Goal: Task Accomplishment & Management: Complete application form

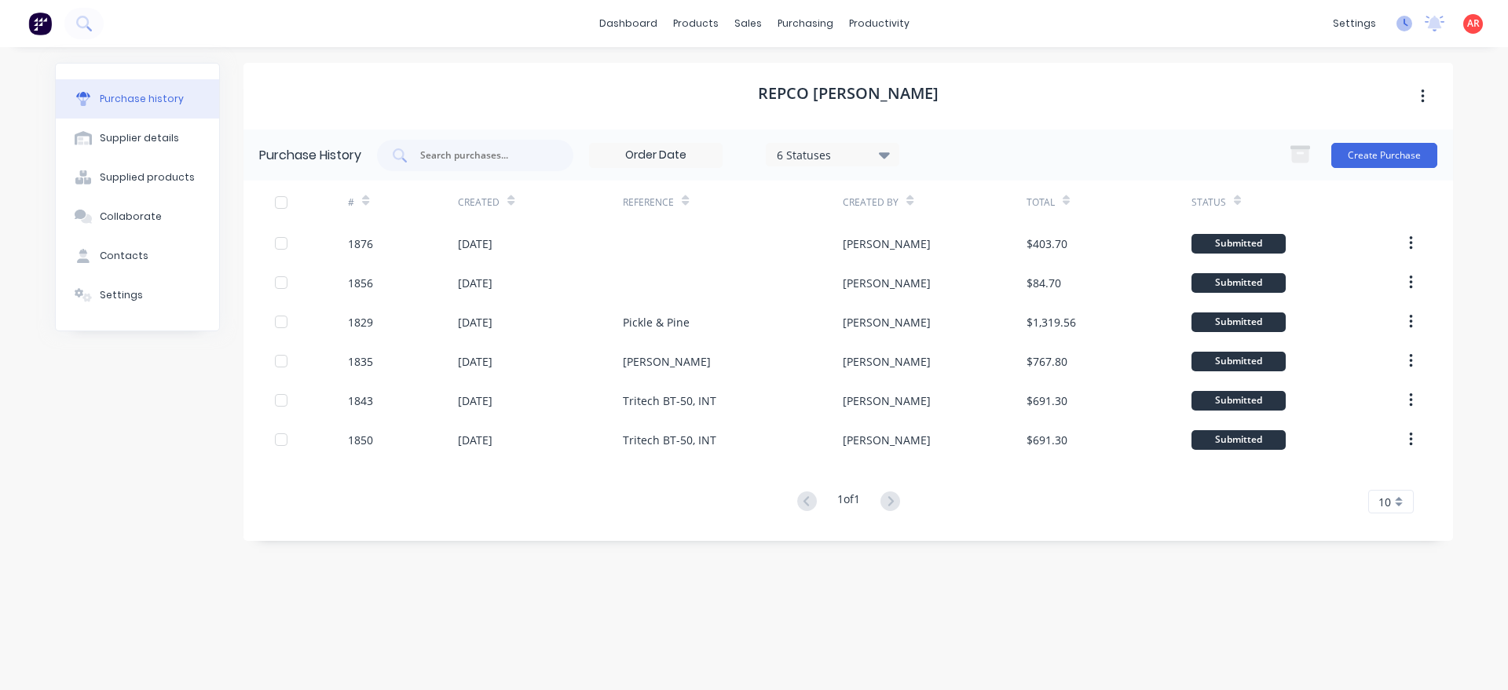
click at [1397, 29] on icon at bounding box center [1404, 24] width 16 height 16
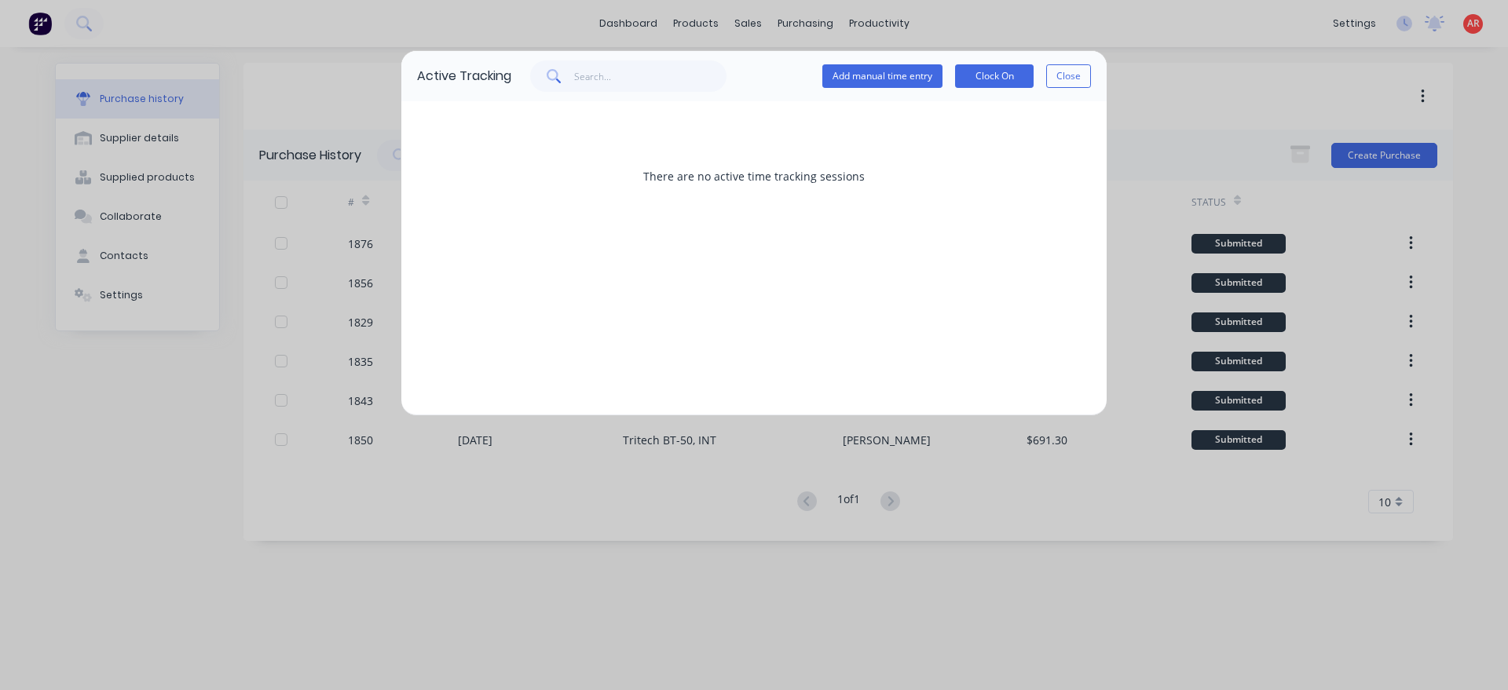
drag, startPoint x: 1081, startPoint y: 76, endPoint x: 1399, endPoint y: 57, distance: 319.4
click at [1082, 76] on button "Close" at bounding box center [1068, 76] width 45 height 24
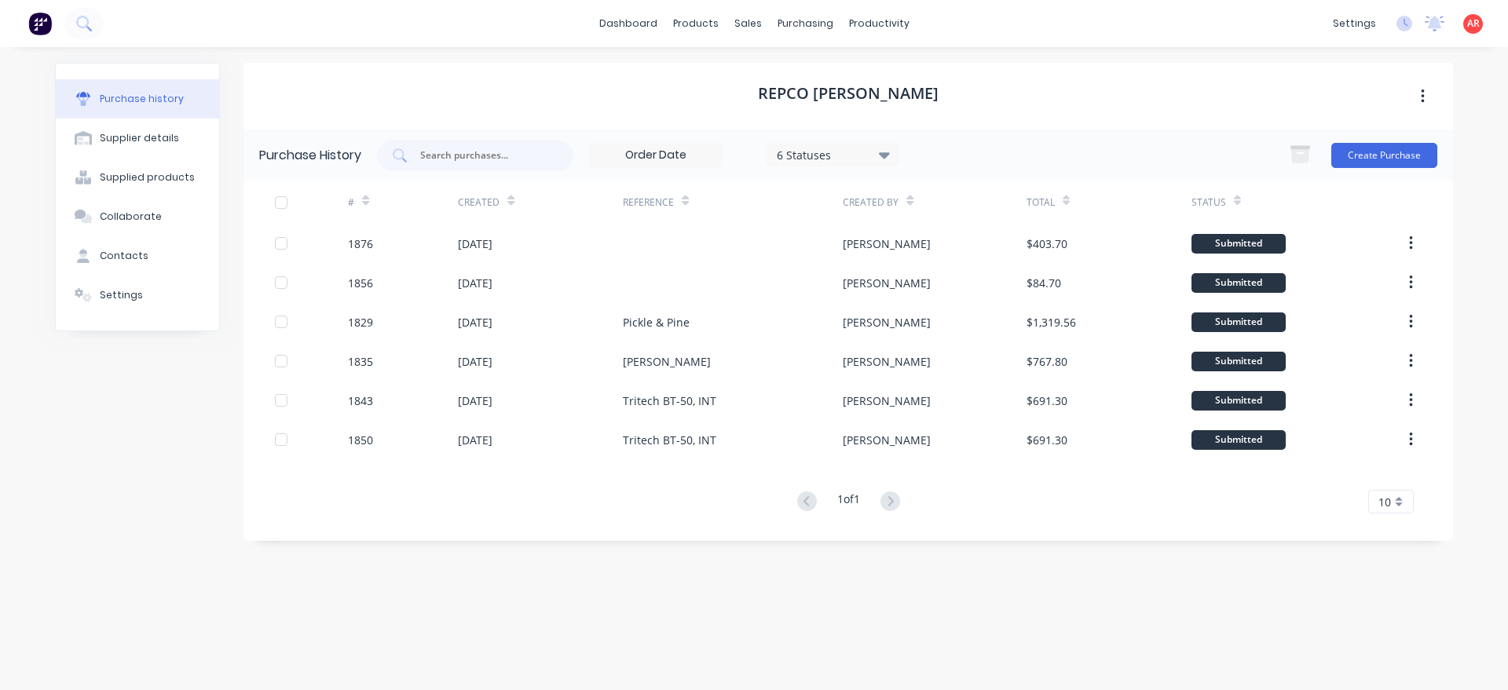
click at [1469, 29] on span "AR" at bounding box center [1473, 23] width 13 height 14
click at [1433, 27] on icon at bounding box center [1435, 22] width 14 height 13
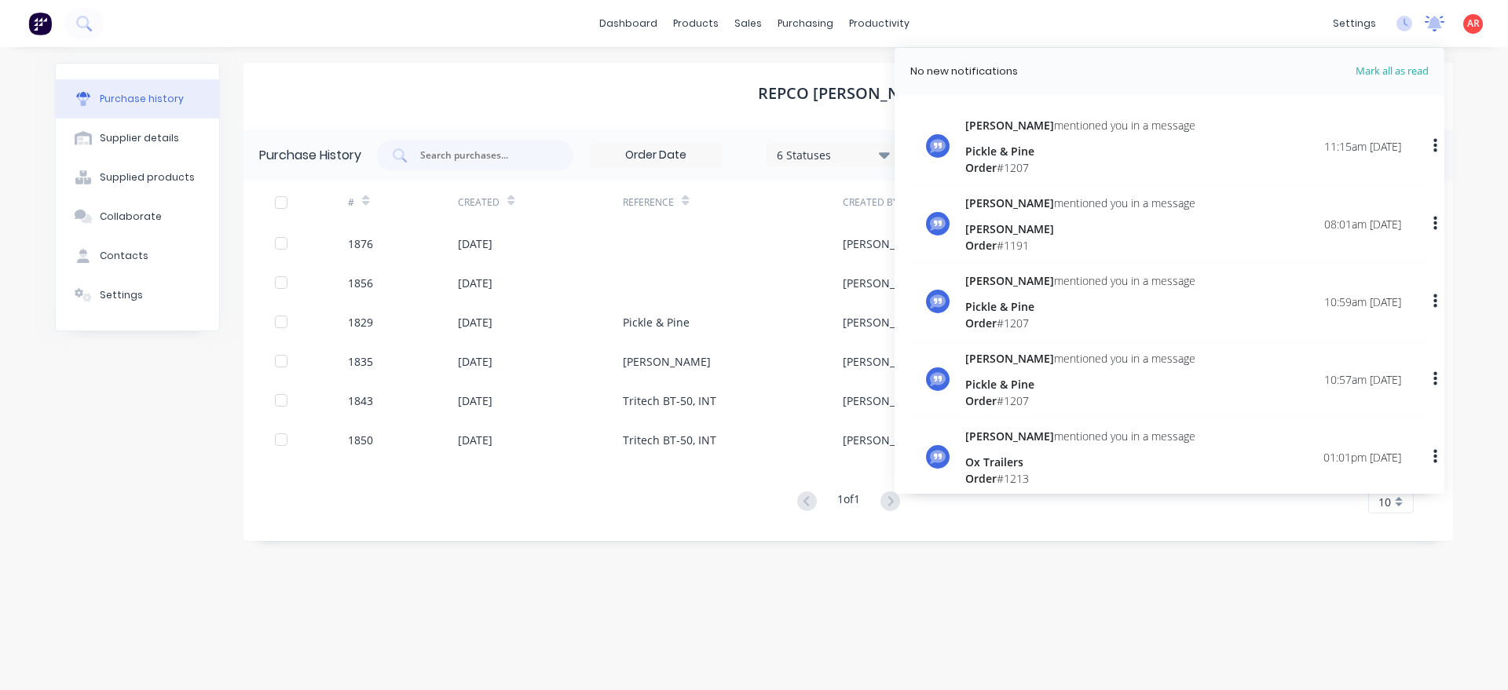
click at [1433, 27] on icon at bounding box center [1435, 22] width 14 height 13
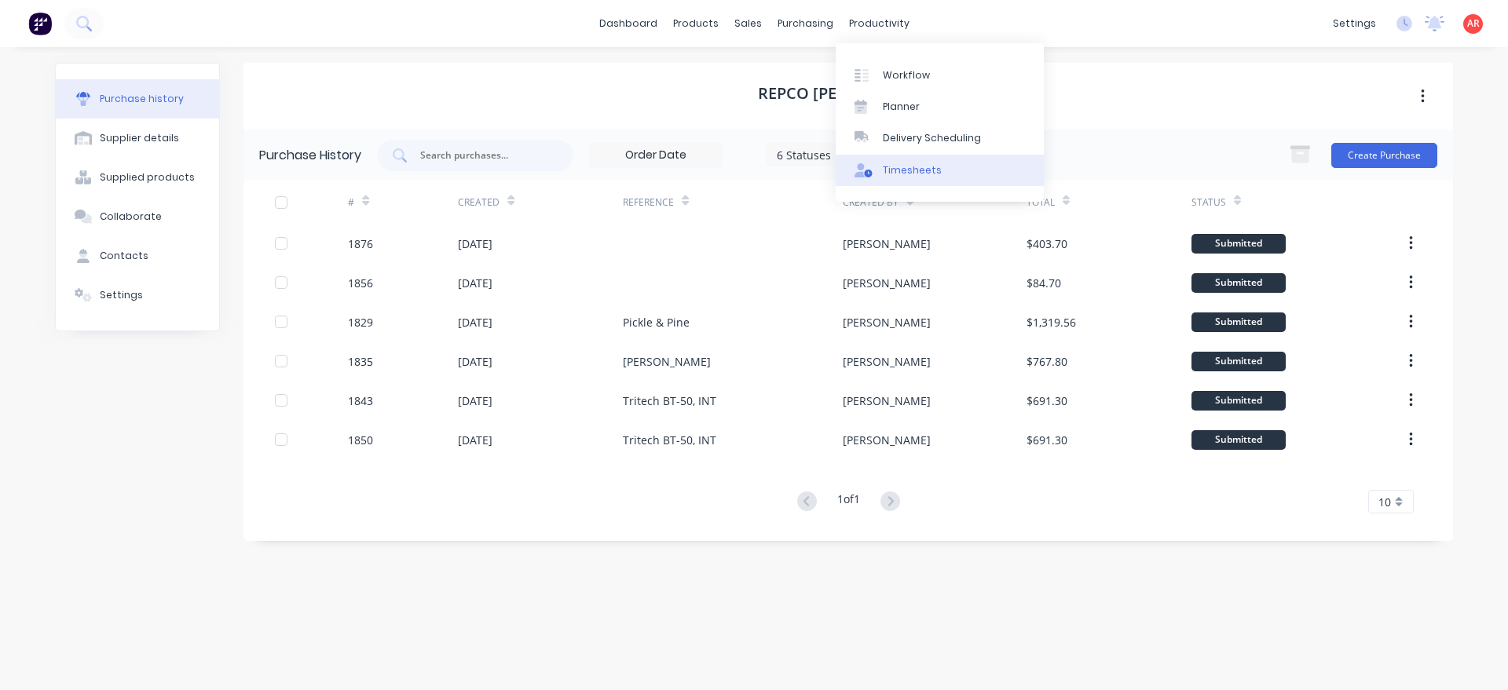
click at [886, 166] on div "Timesheets" at bounding box center [912, 170] width 59 height 14
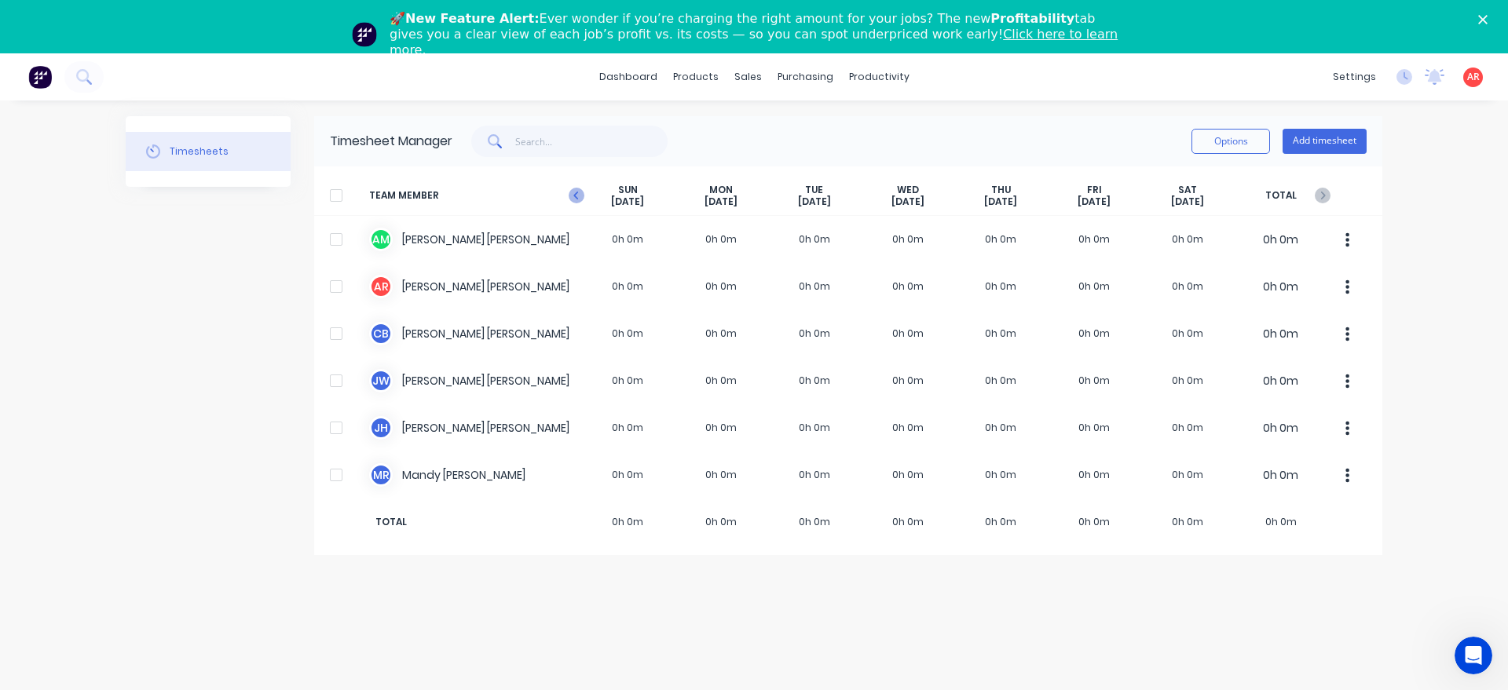
click at [572, 195] on icon "button" at bounding box center [577, 196] width 16 height 16
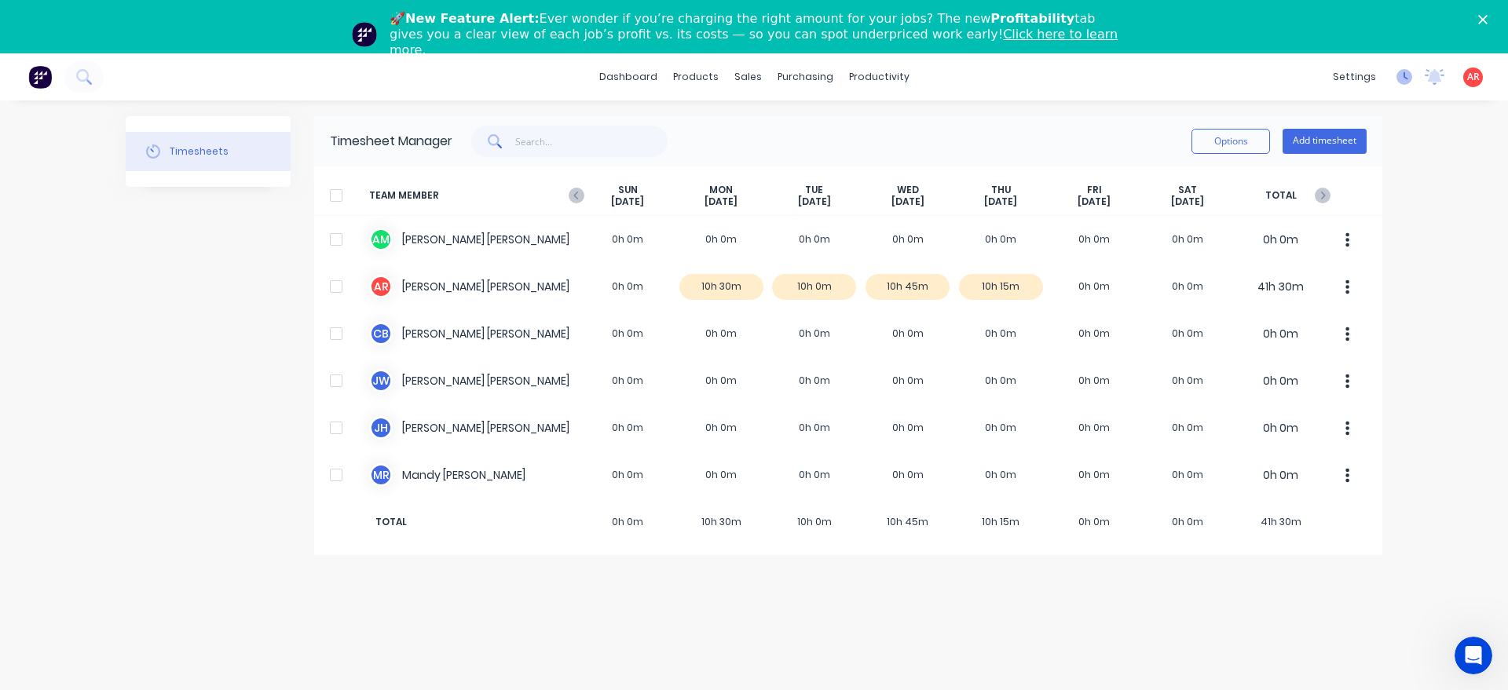
click at [1404, 82] on icon at bounding box center [1404, 77] width 16 height 16
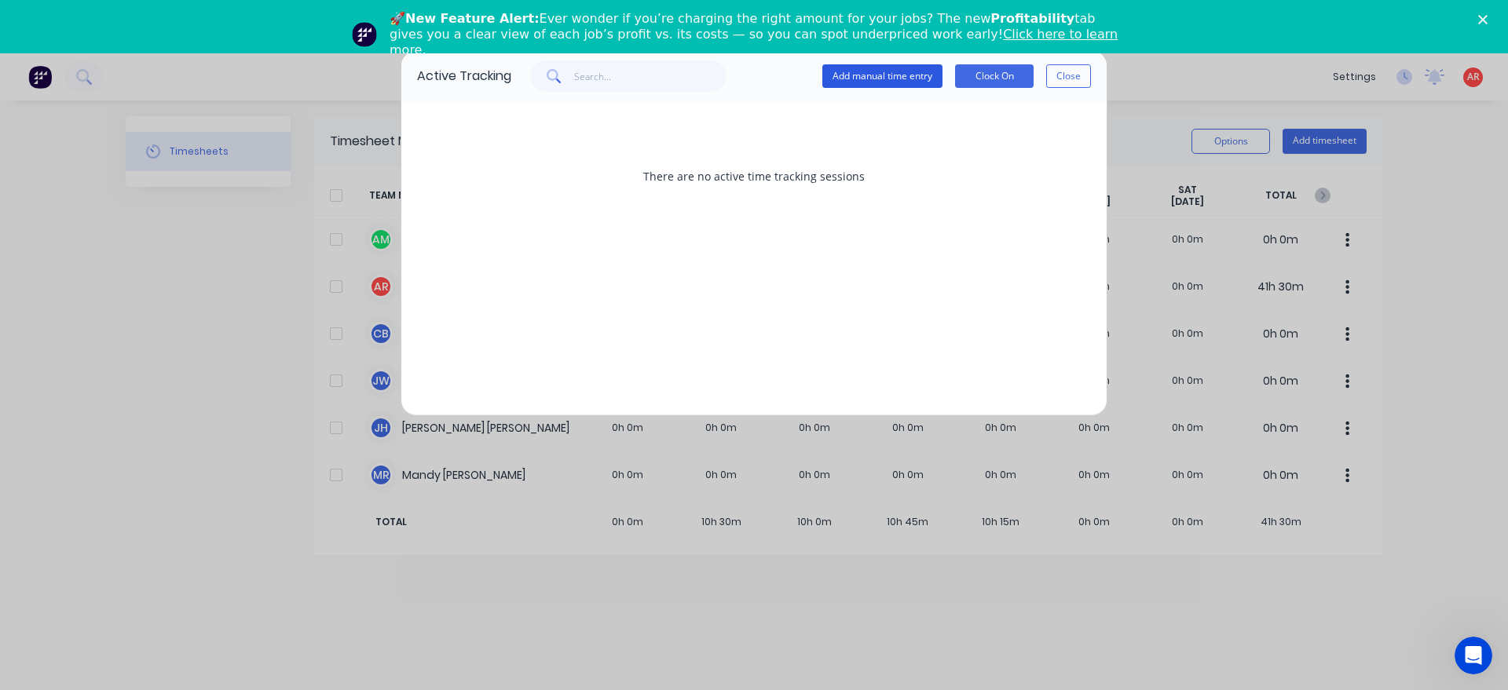
click at [850, 75] on button "Add manual time entry" at bounding box center [882, 76] width 120 height 24
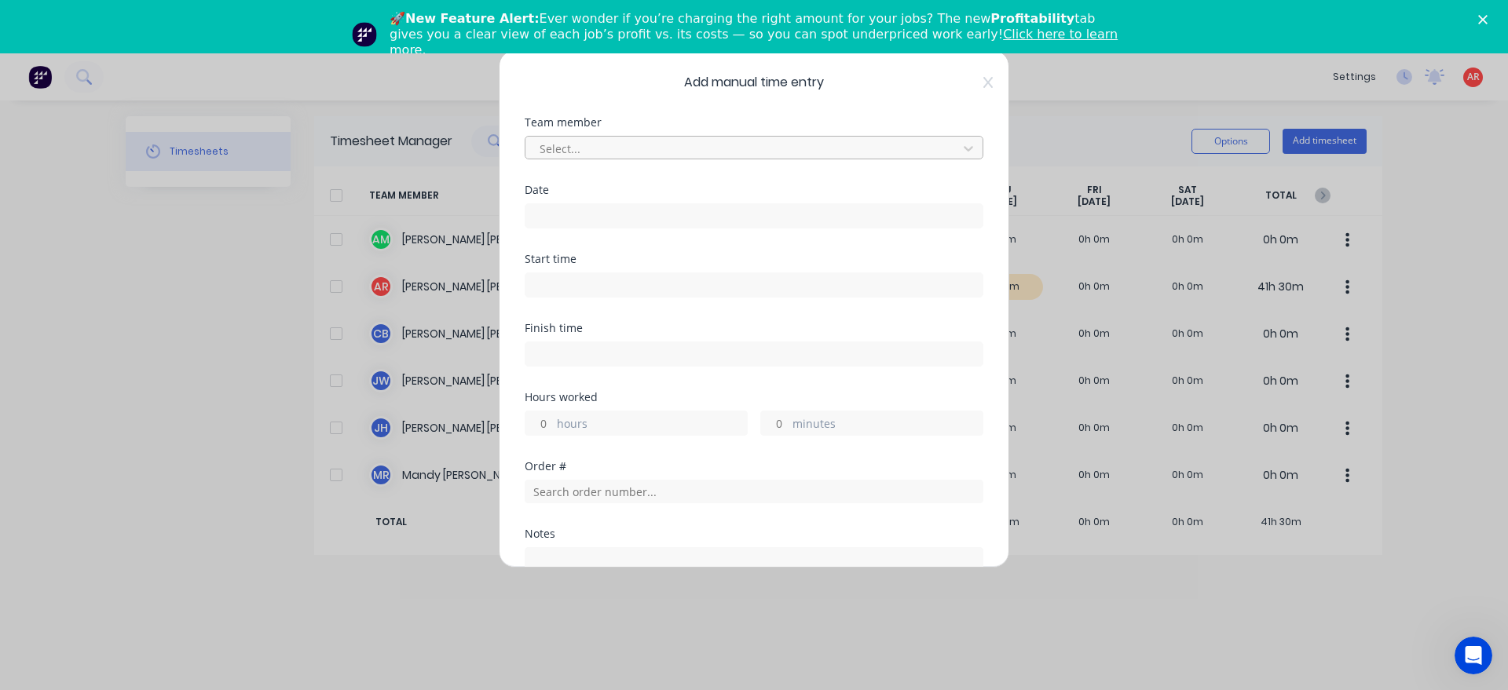
click at [757, 140] on div at bounding box center [743, 149] width 411 height 20
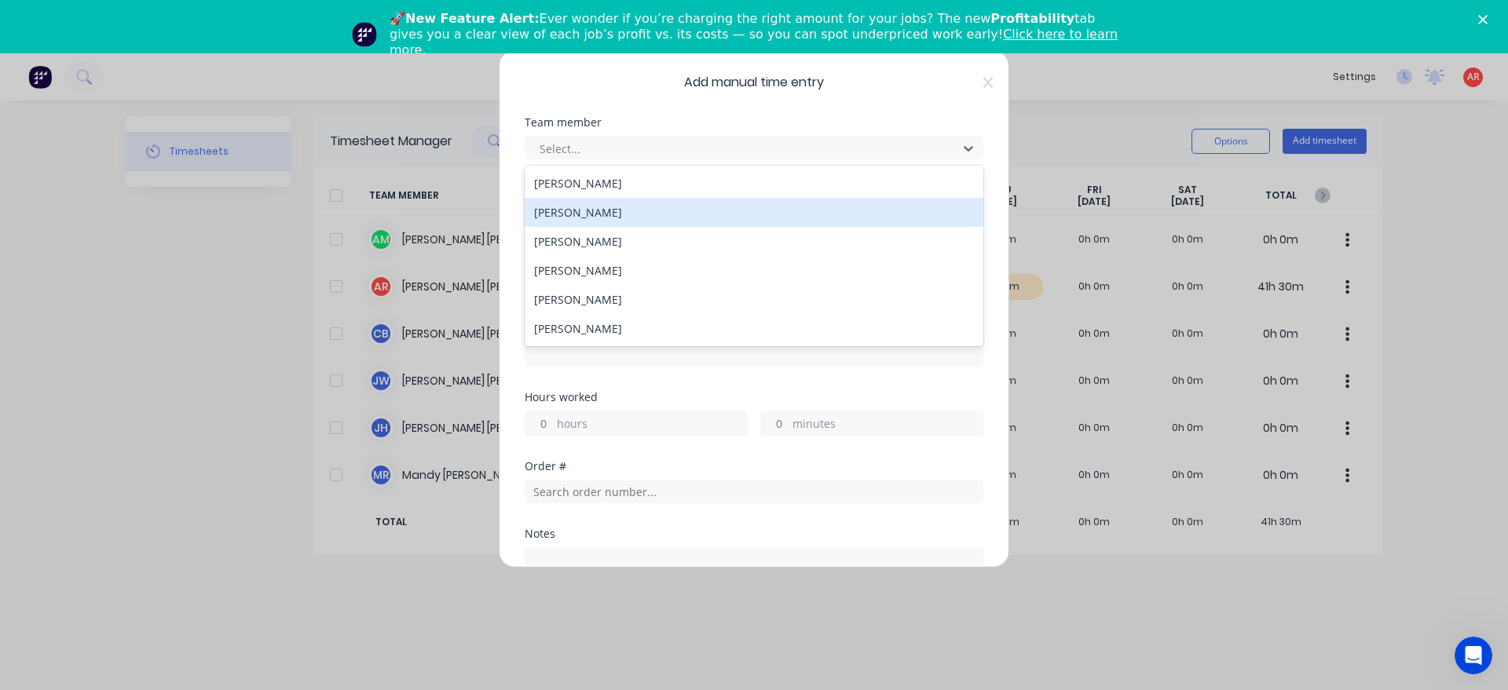
click at [671, 204] on div "[PERSON_NAME]" at bounding box center [754, 212] width 459 height 29
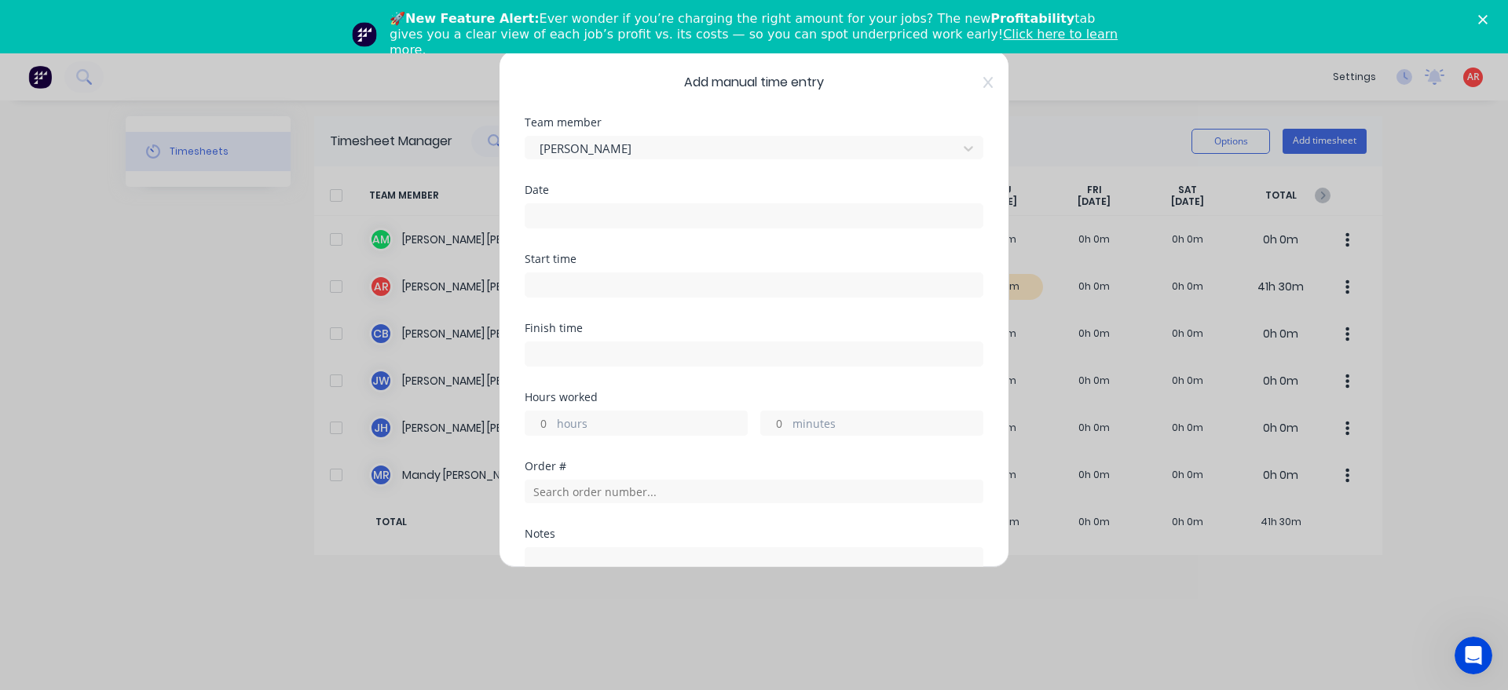
click at [647, 221] on input at bounding box center [753, 216] width 457 height 24
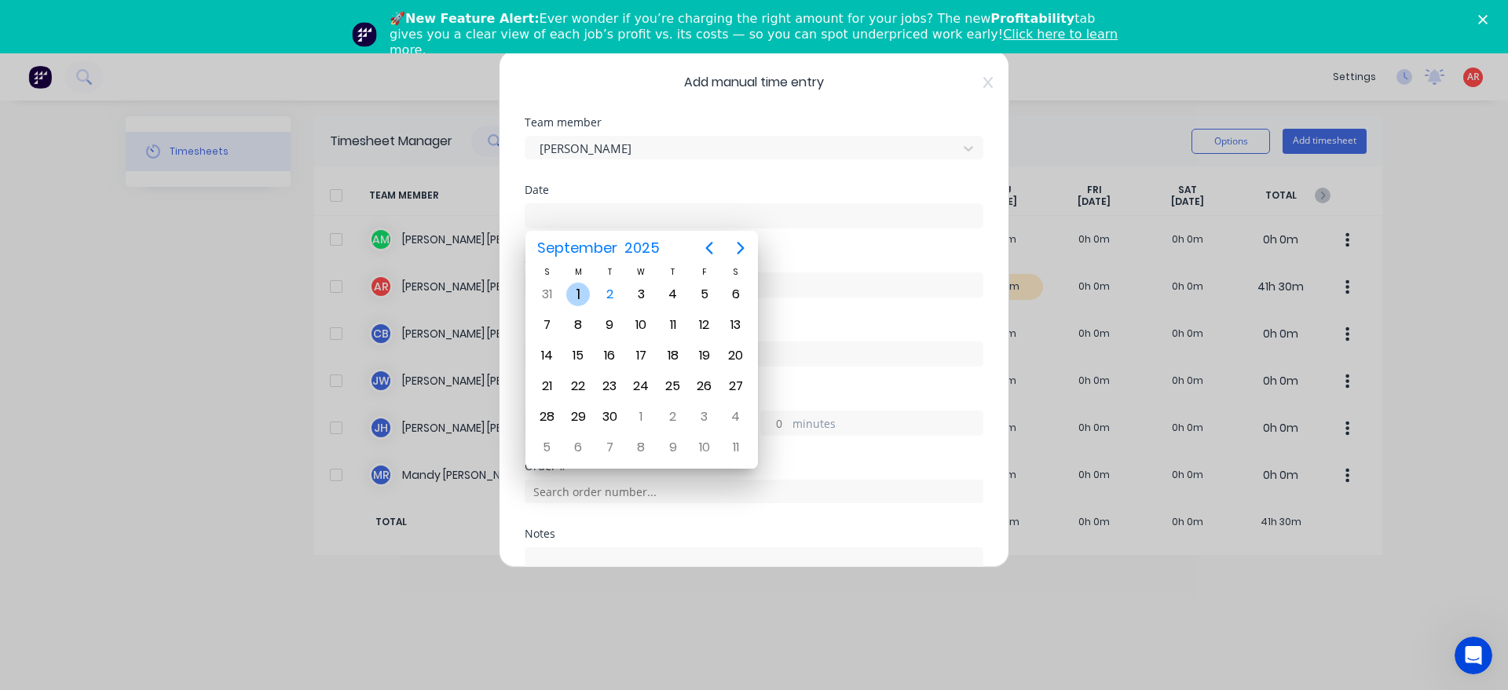
click at [576, 297] on div "1" at bounding box center [578, 295] width 24 height 24
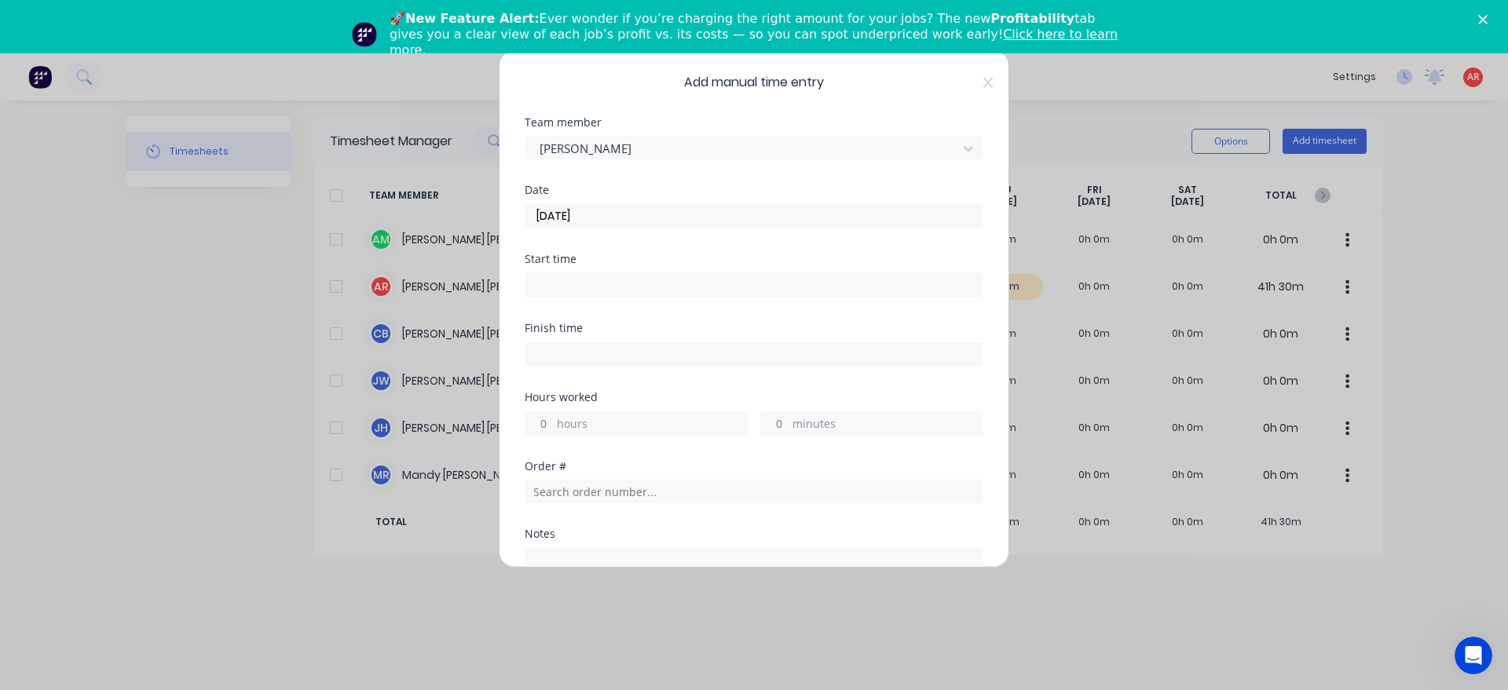
type input "[DATE]"
click at [584, 288] on input at bounding box center [753, 285] width 457 height 24
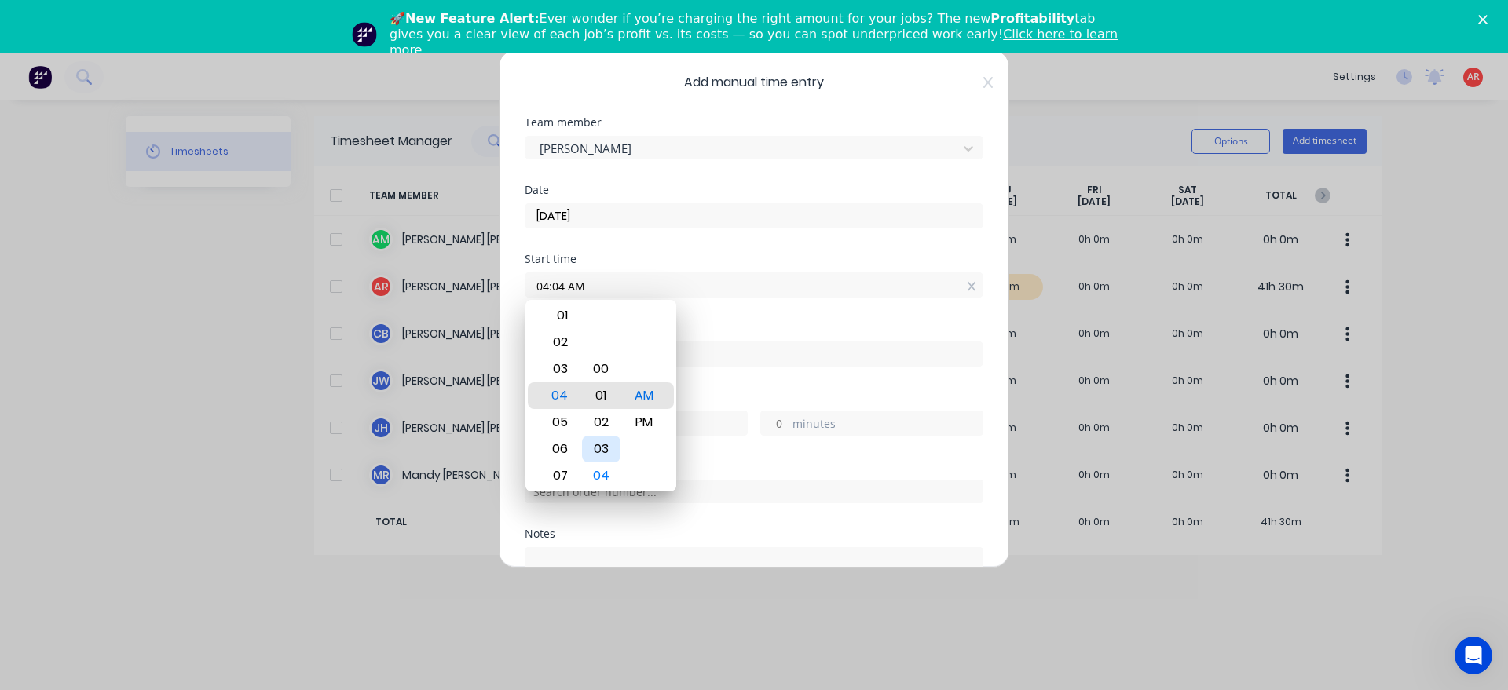
type input "04:00 AM"
click at [708, 410] on div "hours minutes" at bounding box center [754, 421] width 459 height 29
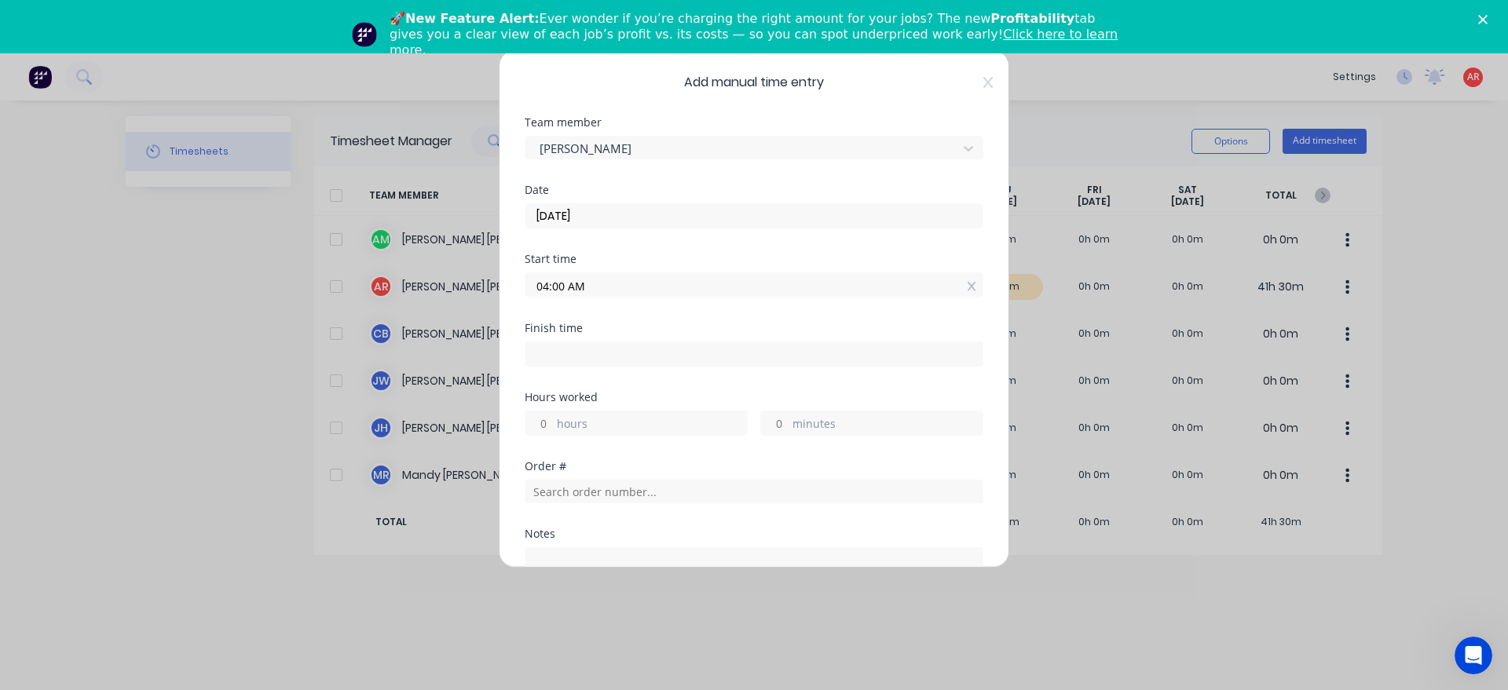
click at [691, 358] on input at bounding box center [753, 354] width 457 height 24
type input "04:10 AM"
type input "0"
type input "10"
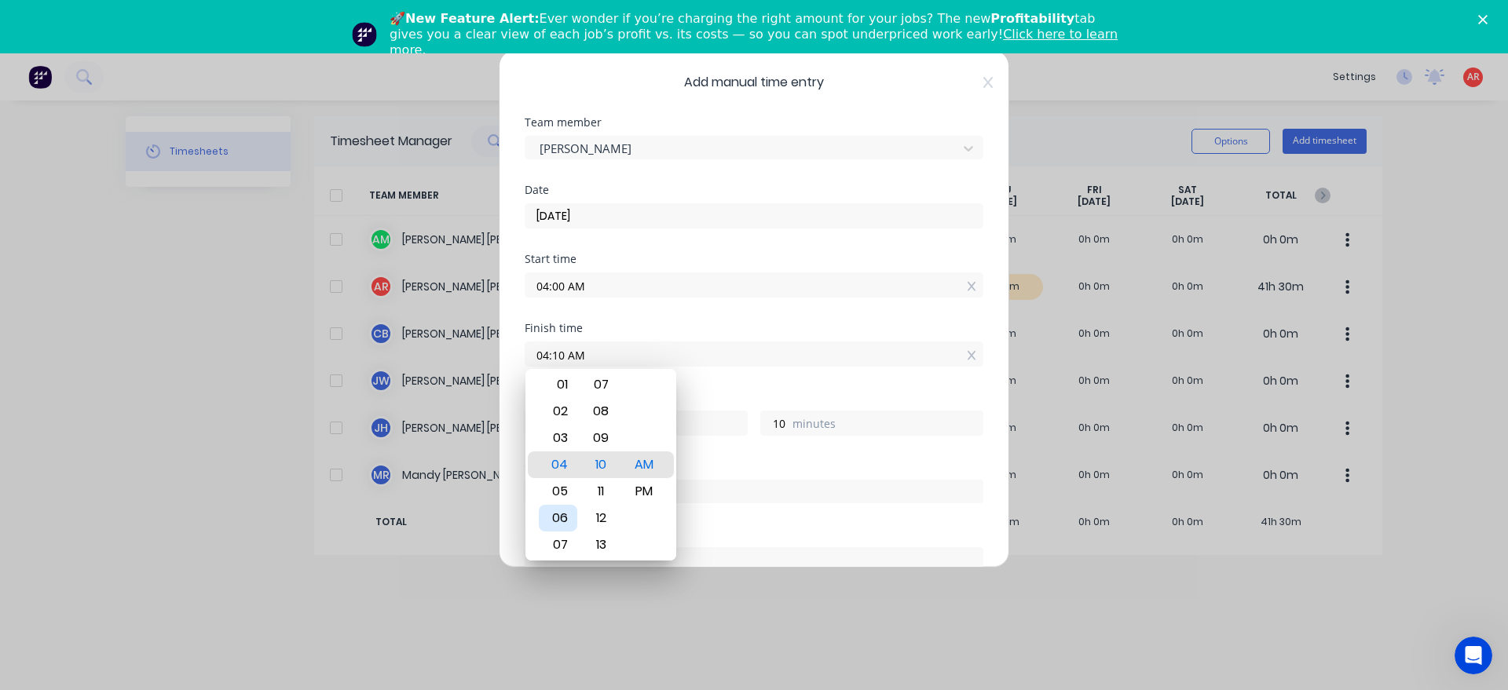
click at [569, 524] on div "06" at bounding box center [558, 518] width 38 height 27
type input "06:10 AM"
type input "2"
type input "06:14 AM"
type input "14"
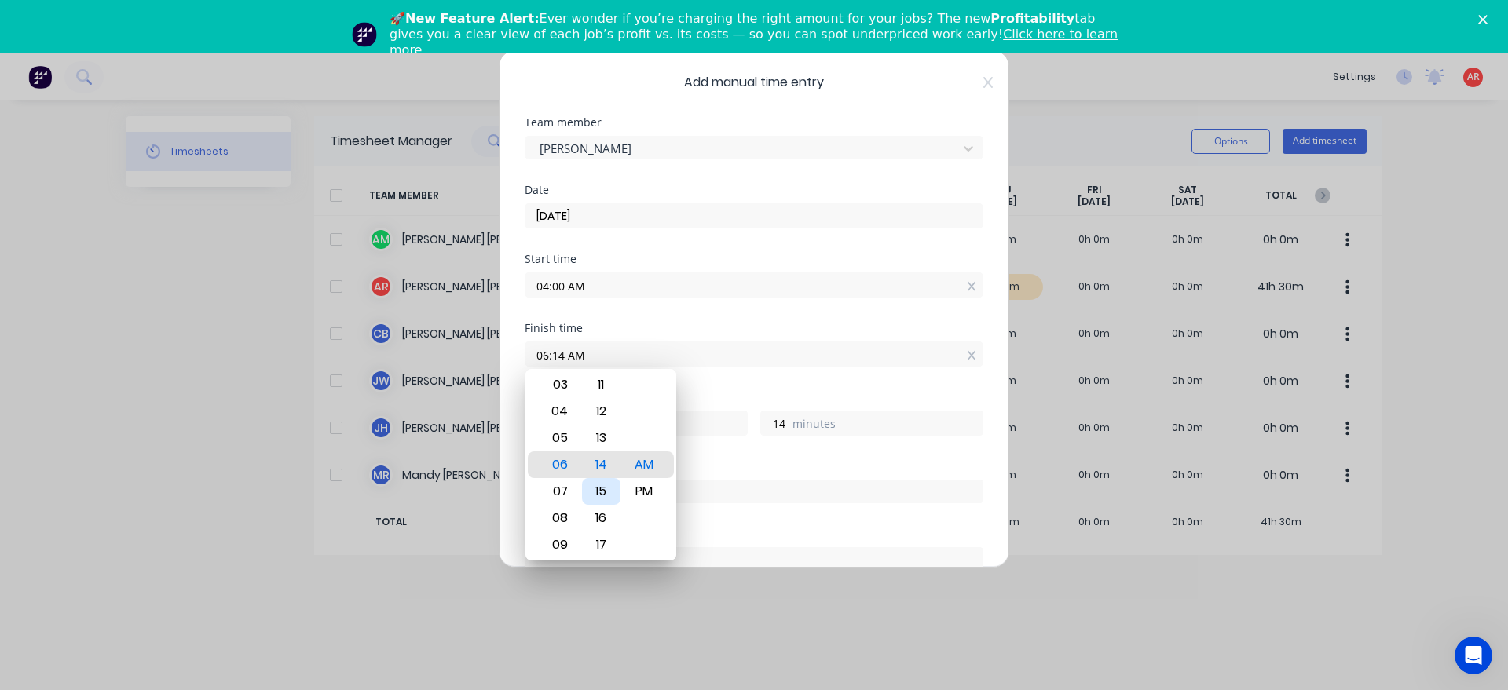
click at [603, 495] on div "15" at bounding box center [601, 491] width 38 height 27
type input "06:15 AM"
type input "15"
click at [704, 394] on div "Hours worked" at bounding box center [754, 397] width 459 height 11
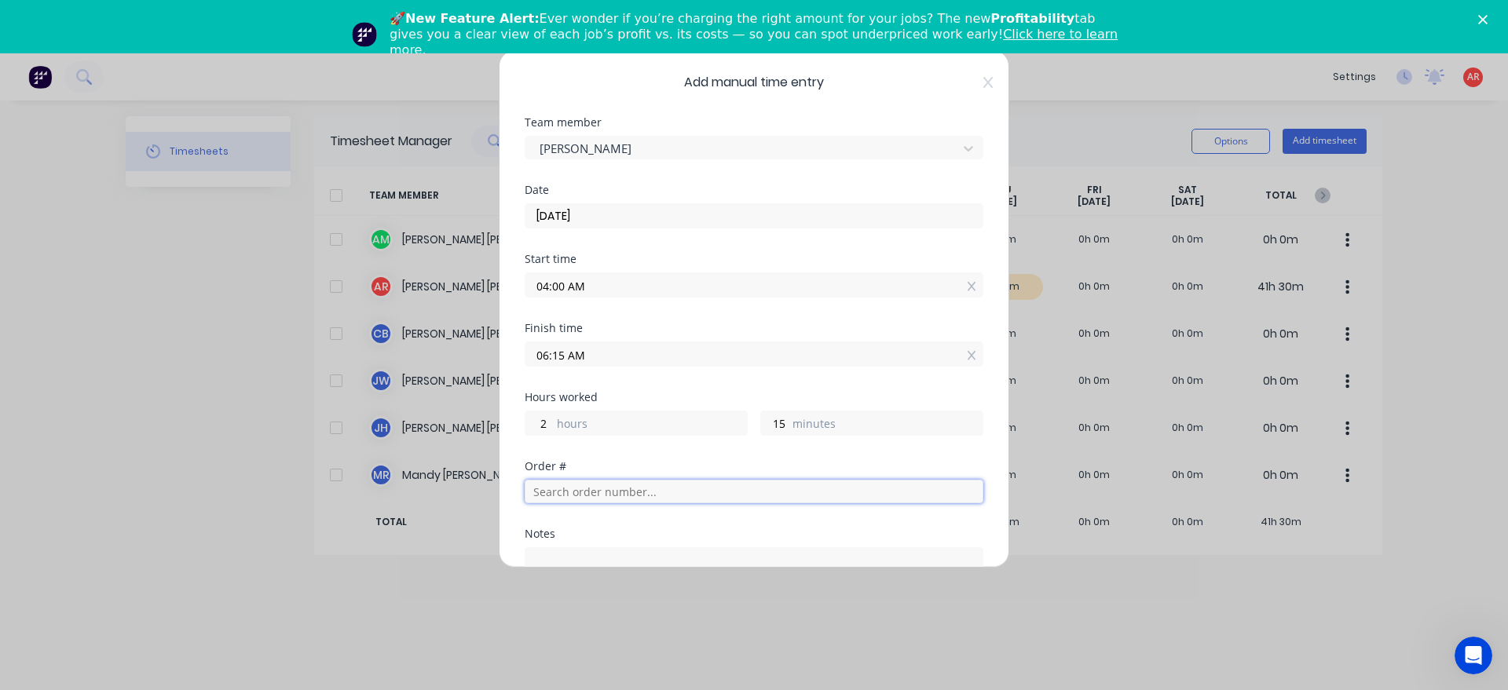
click at [671, 500] on input "text" at bounding box center [754, 492] width 459 height 24
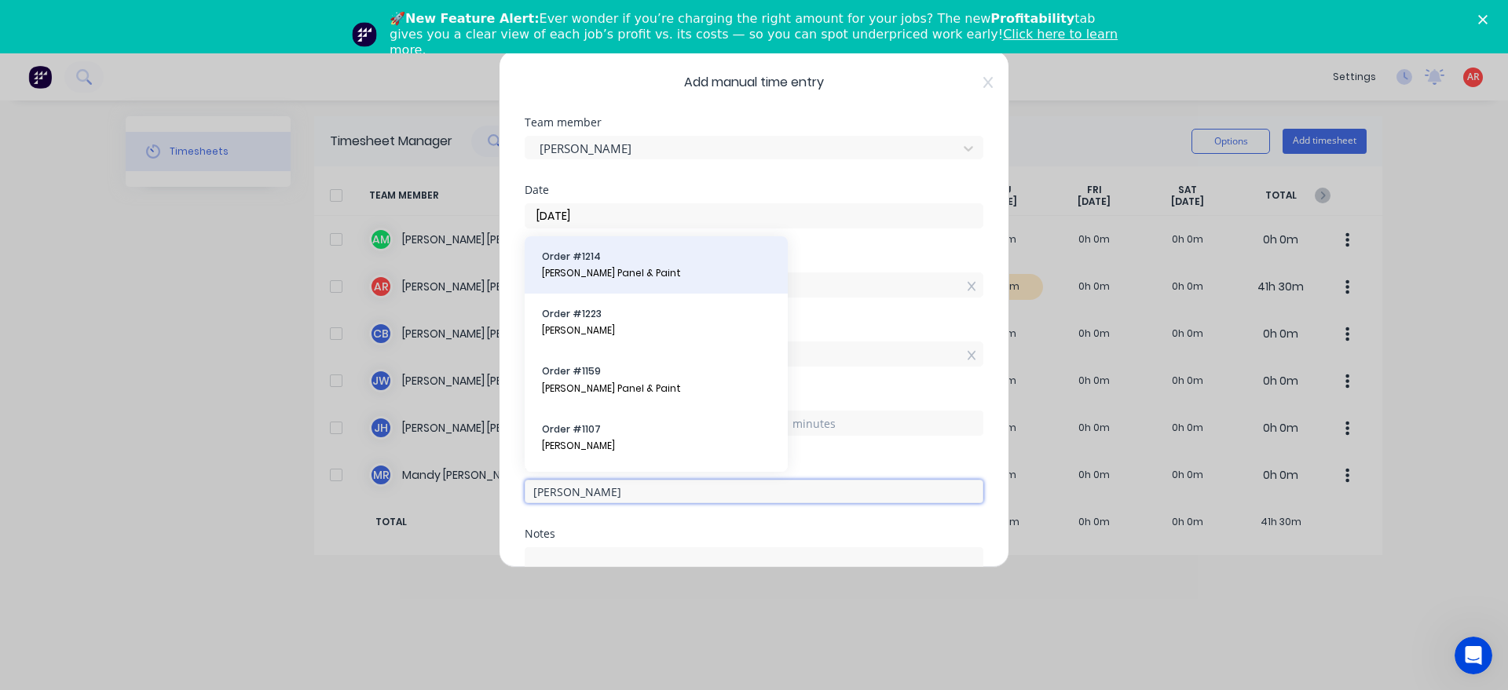
type input "[PERSON_NAME]"
click at [668, 269] on span "[PERSON_NAME] Panel & Paint" at bounding box center [656, 273] width 229 height 14
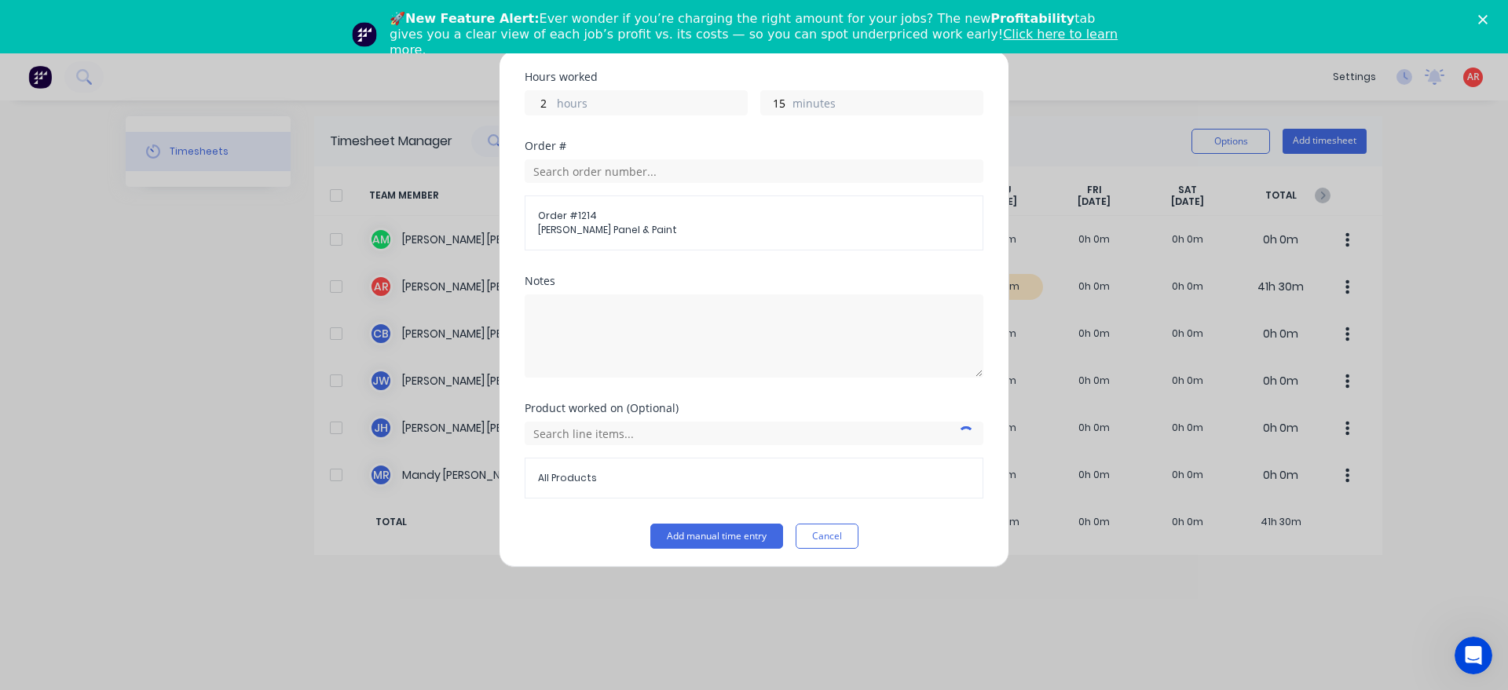
scroll to position [324, 0]
click at [606, 474] on span "All Products" at bounding box center [754, 474] width 432 height 14
click at [606, 438] on input "text" at bounding box center [754, 430] width 459 height 24
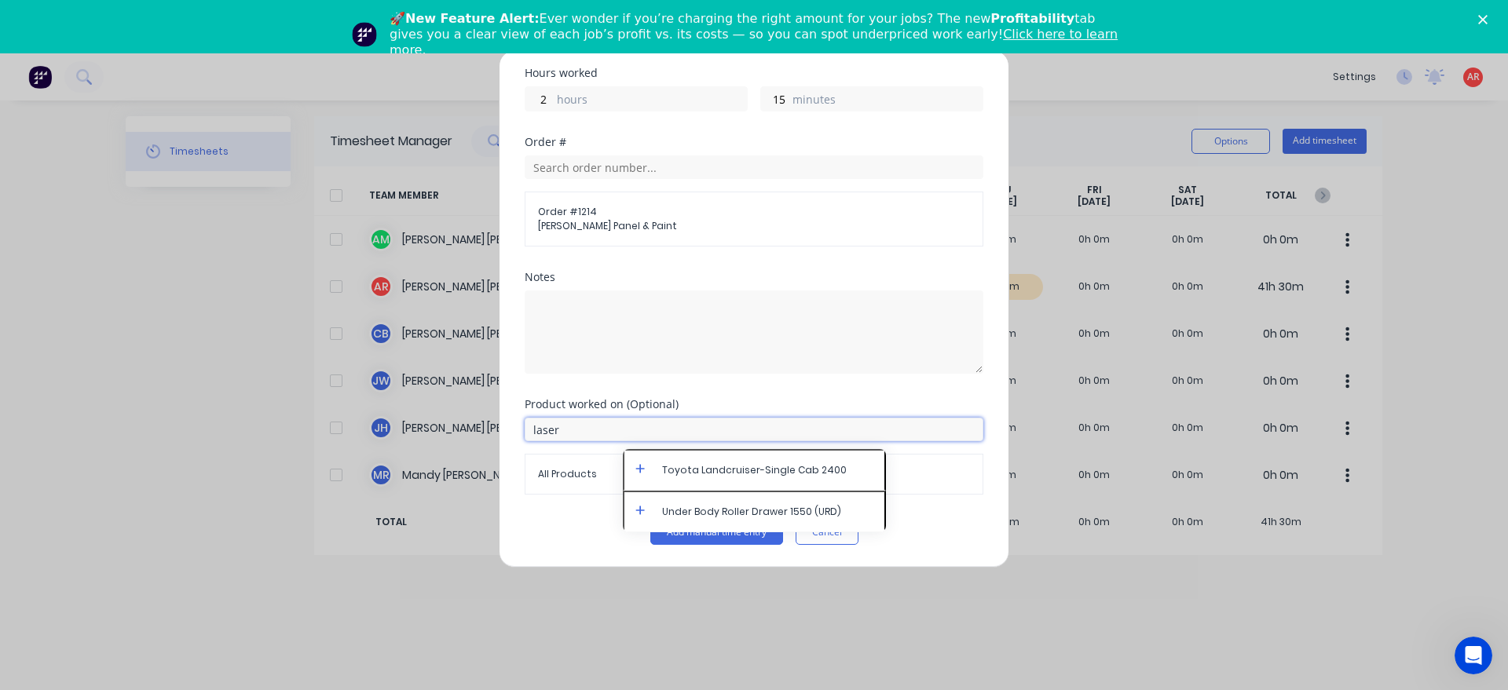
type input "laser"
click at [638, 470] on icon at bounding box center [640, 468] width 10 height 11
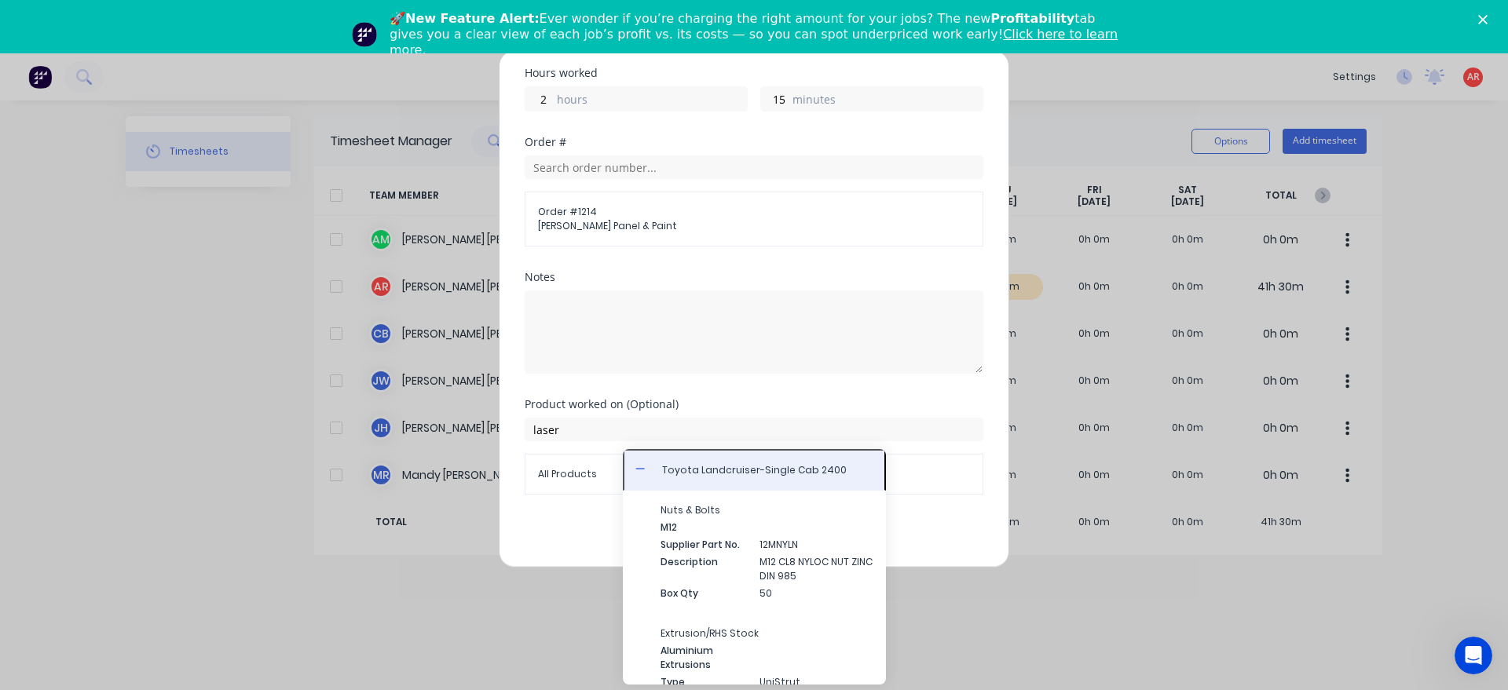
click at [672, 472] on span "Toyota Landcruiser-Single Cab 2400" at bounding box center [767, 470] width 210 height 14
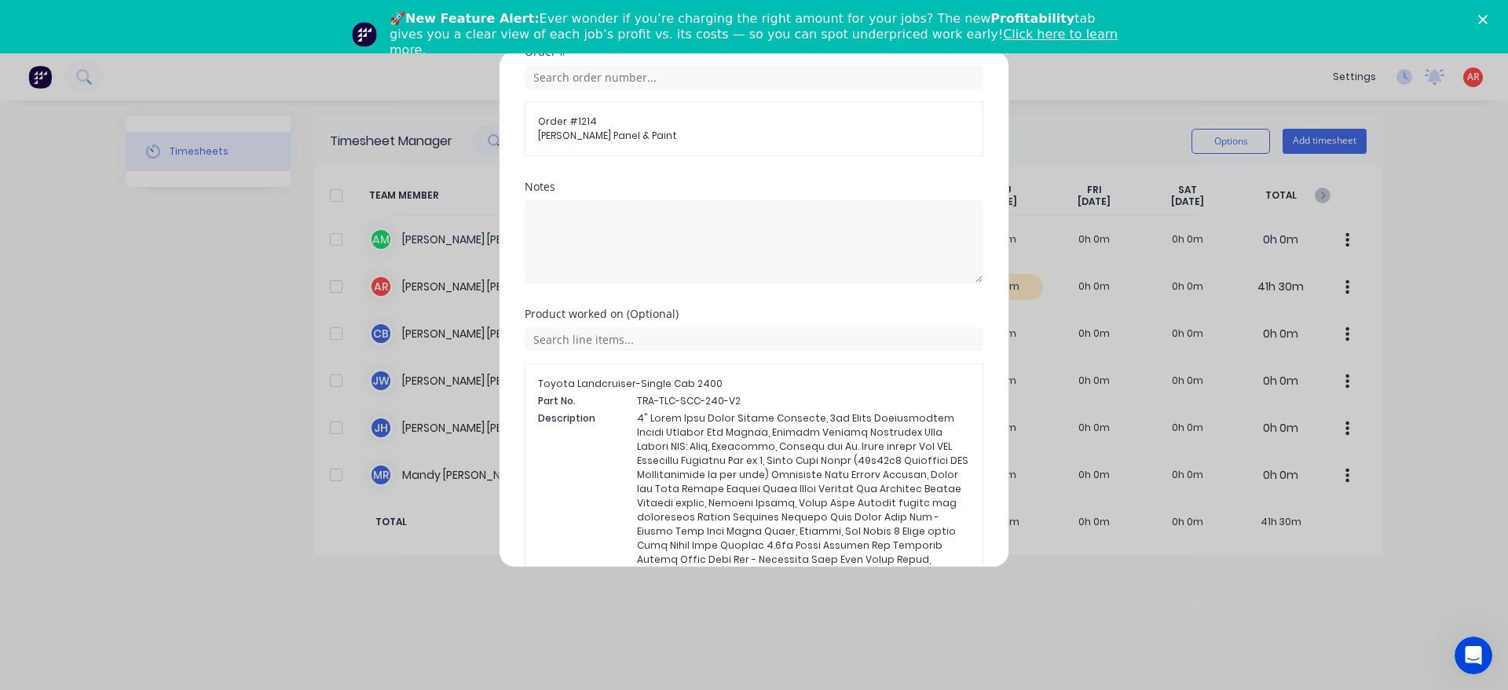
scroll to position [409, 0]
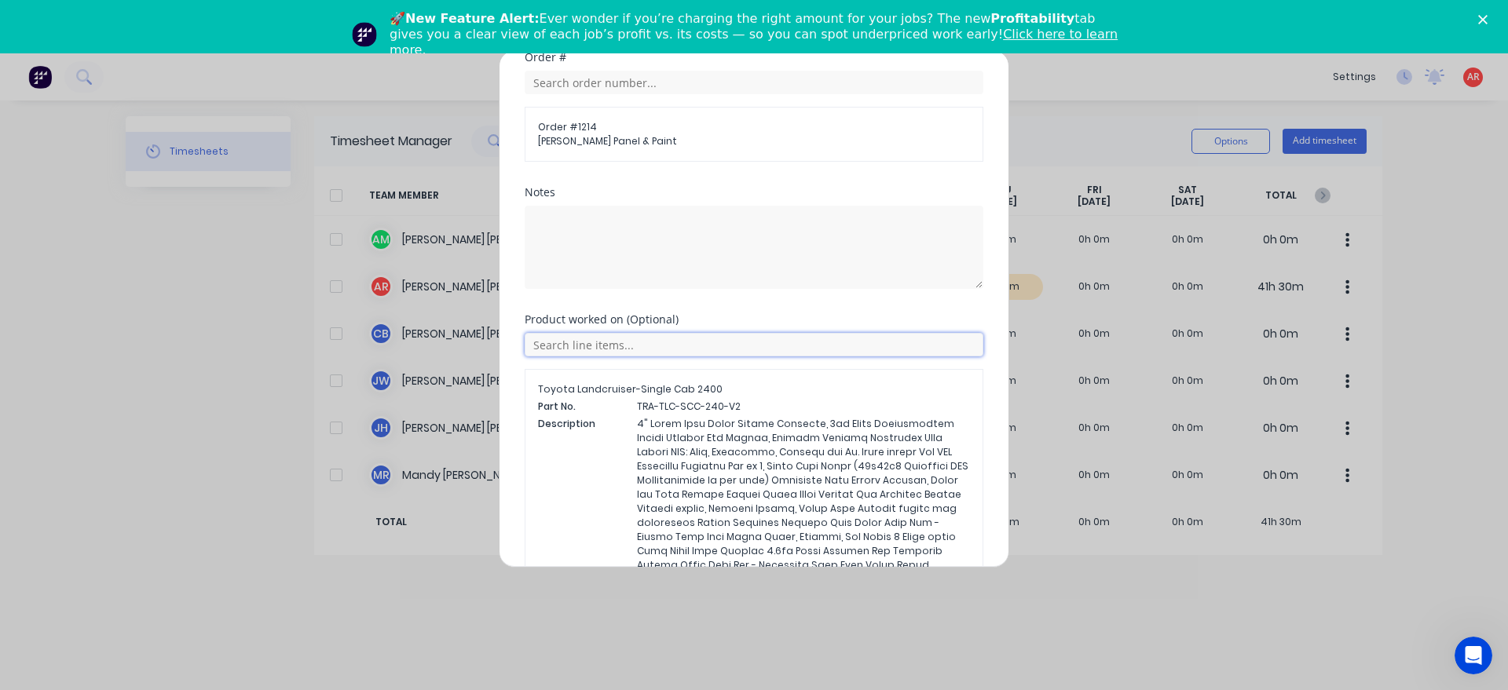
click at [597, 342] on input "text" at bounding box center [754, 345] width 459 height 24
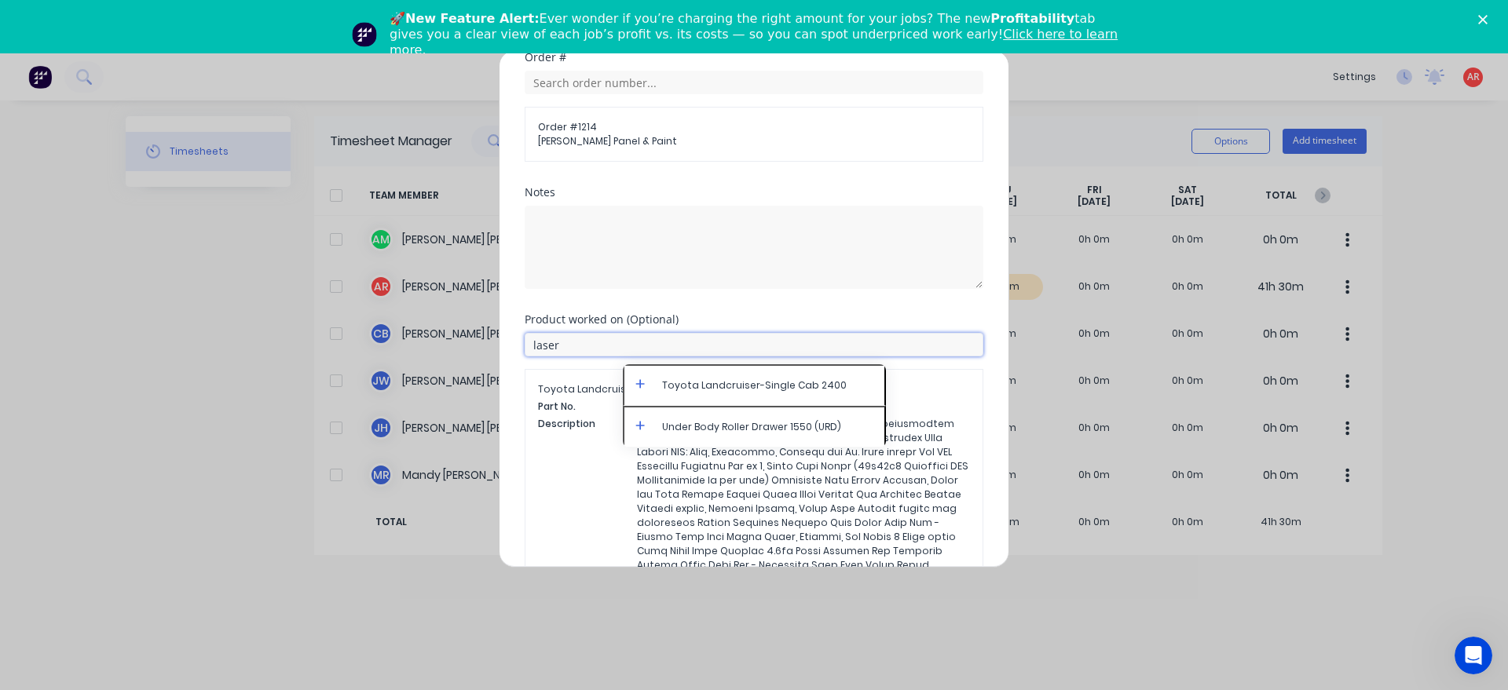
type input "laser"
click at [640, 385] on icon at bounding box center [639, 383] width 9 height 9
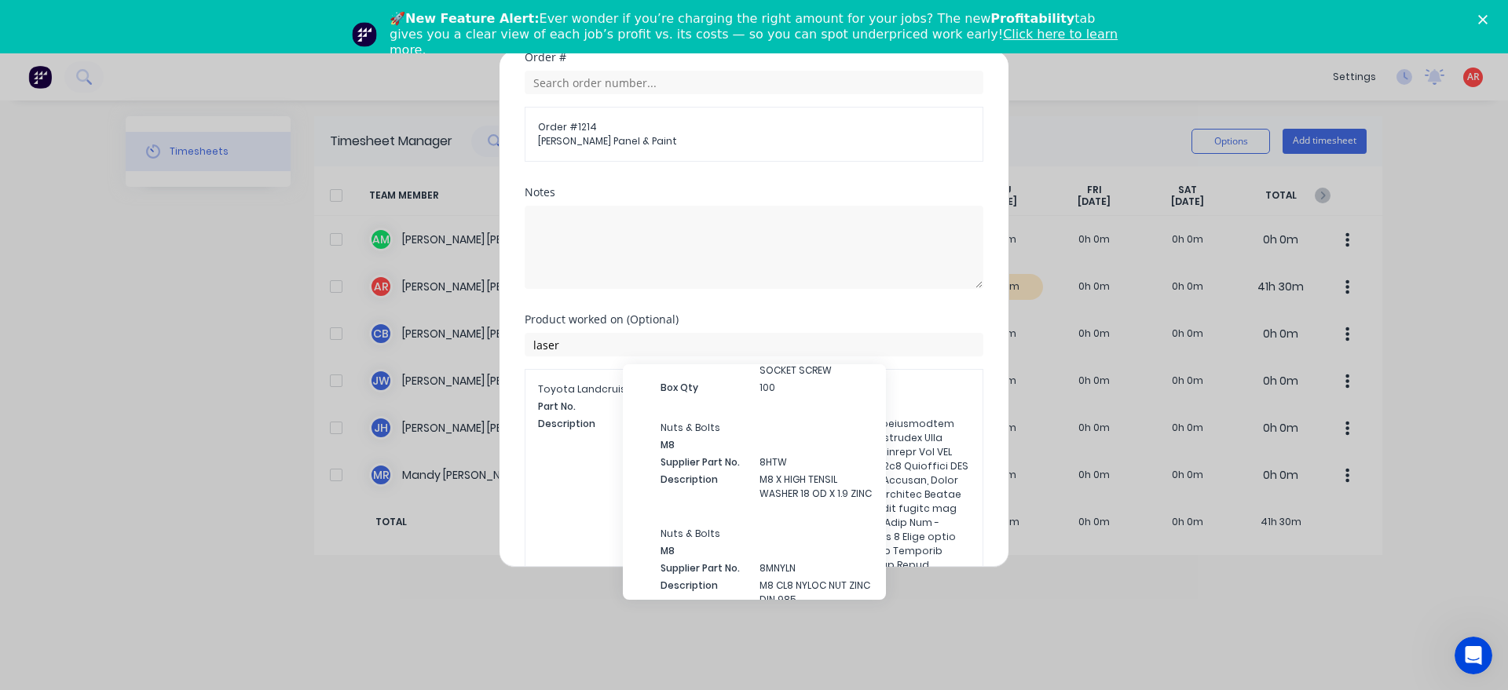
scroll to position [5640, 0]
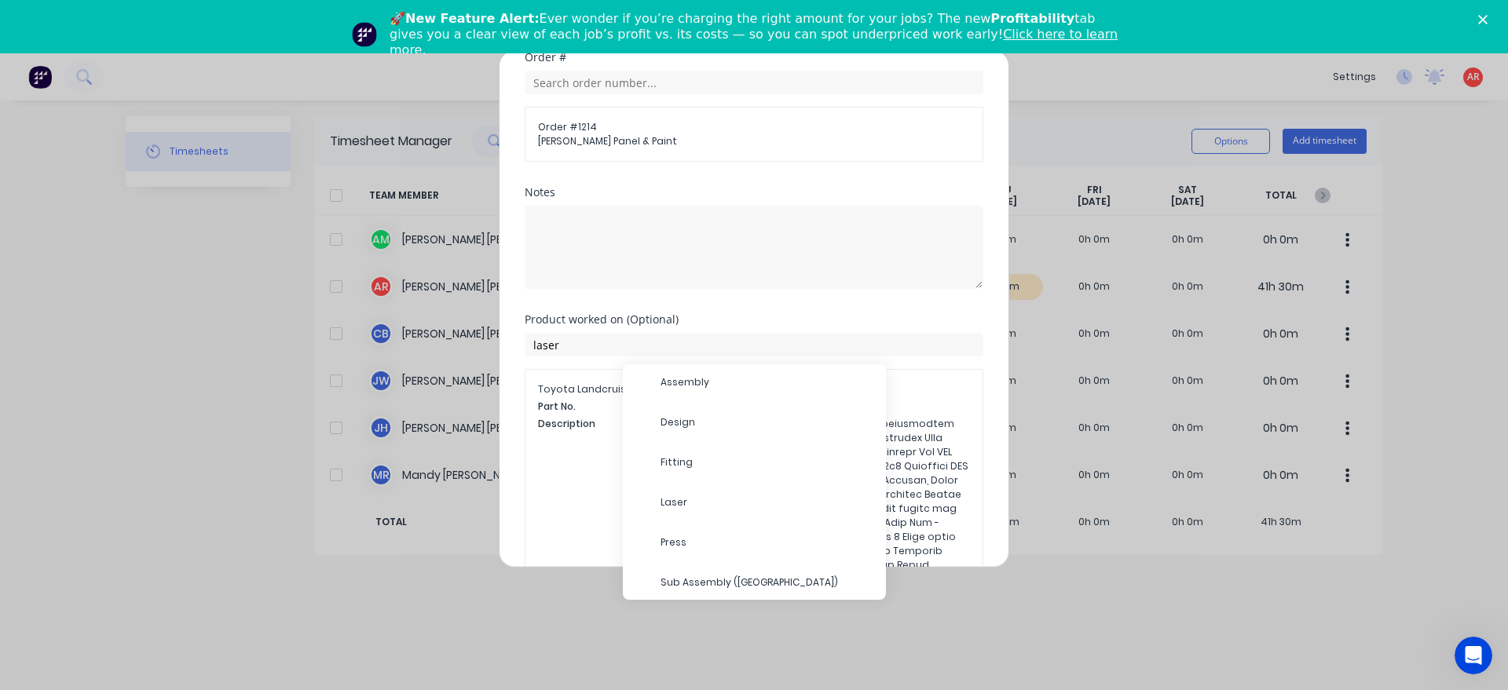
click at [735, 496] on span "Laser" at bounding box center [766, 503] width 213 height 14
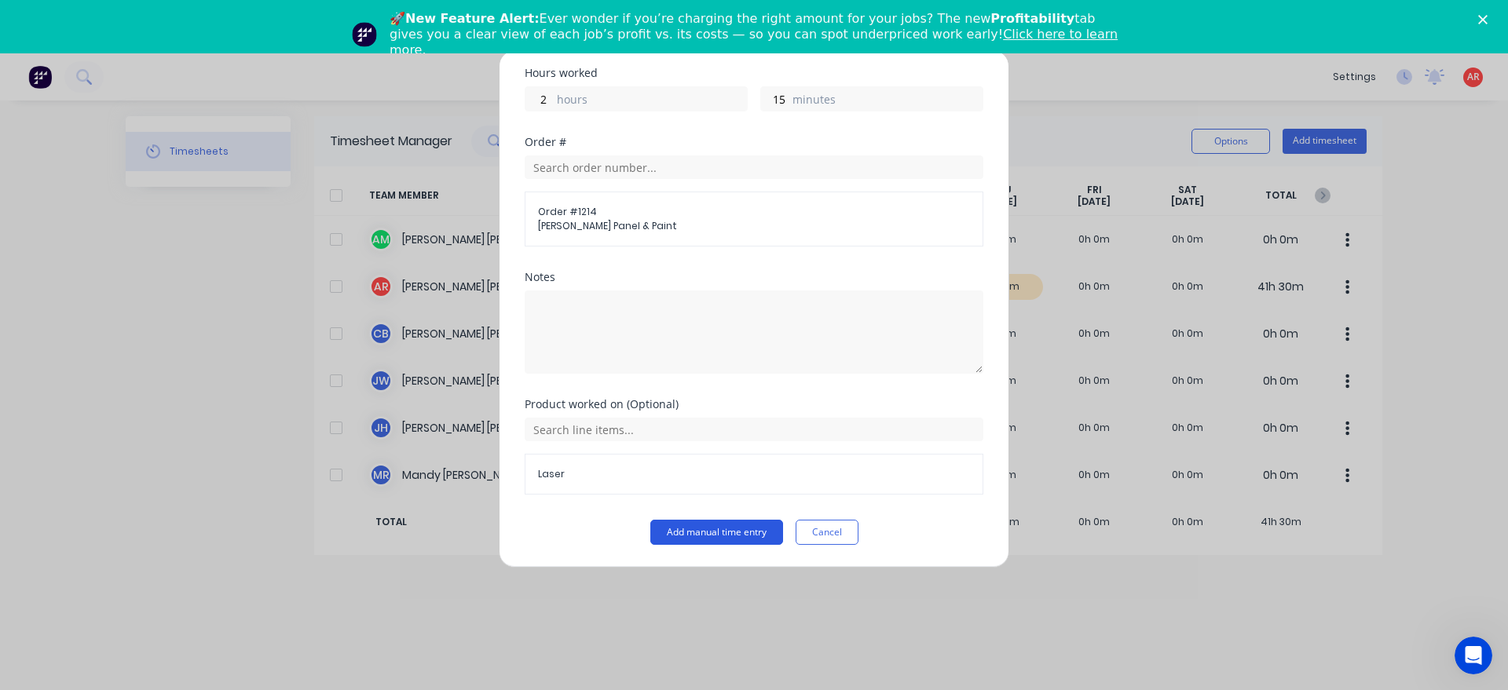
click at [732, 525] on button "Add manual time entry" at bounding box center [716, 532] width 133 height 25
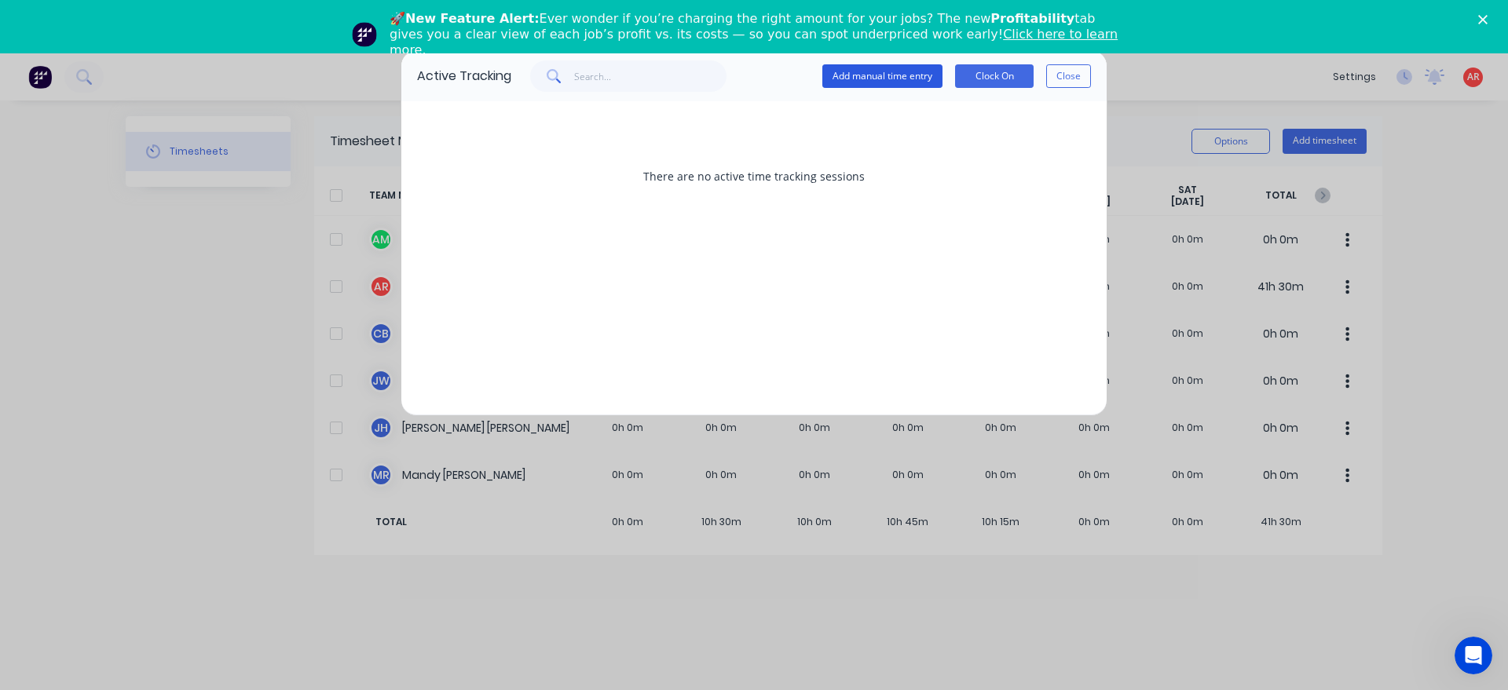
click at [914, 81] on button "Add manual time entry" at bounding box center [882, 76] width 120 height 24
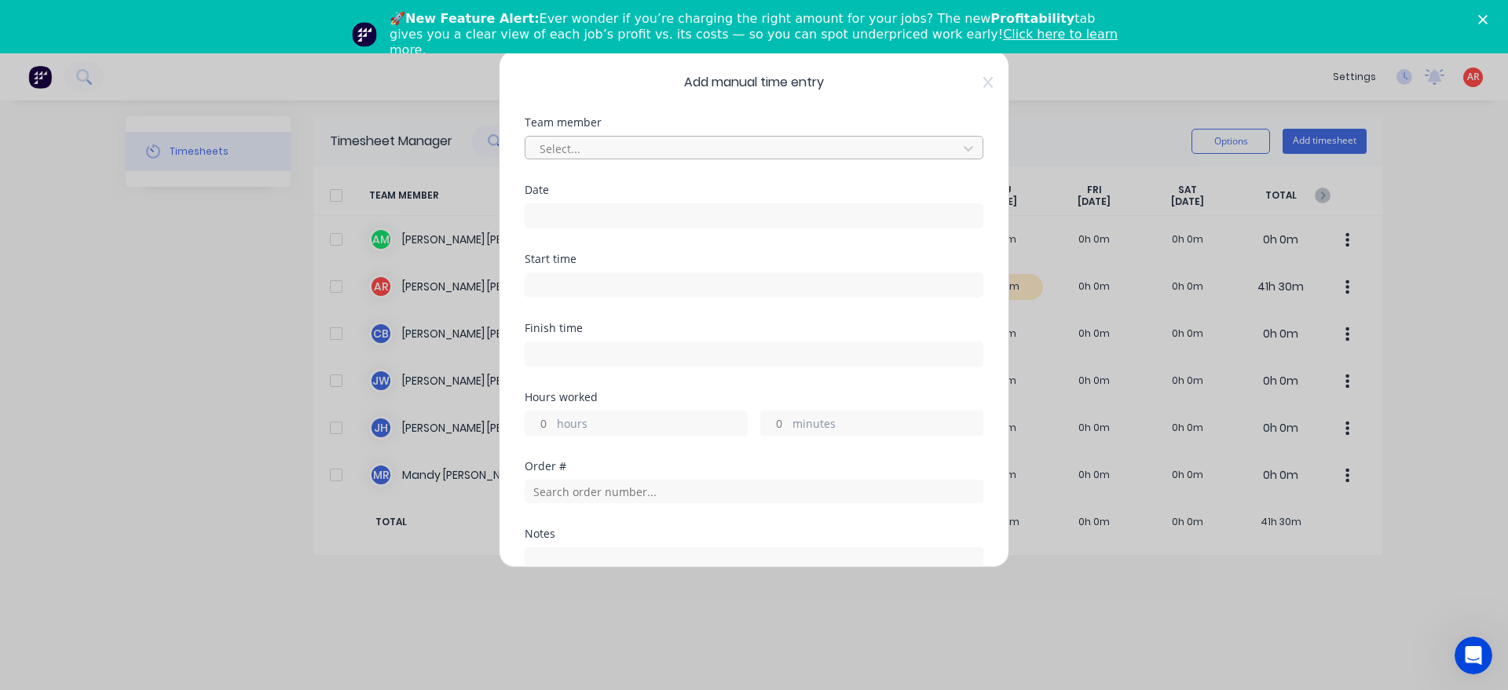
click at [721, 144] on div at bounding box center [743, 149] width 411 height 20
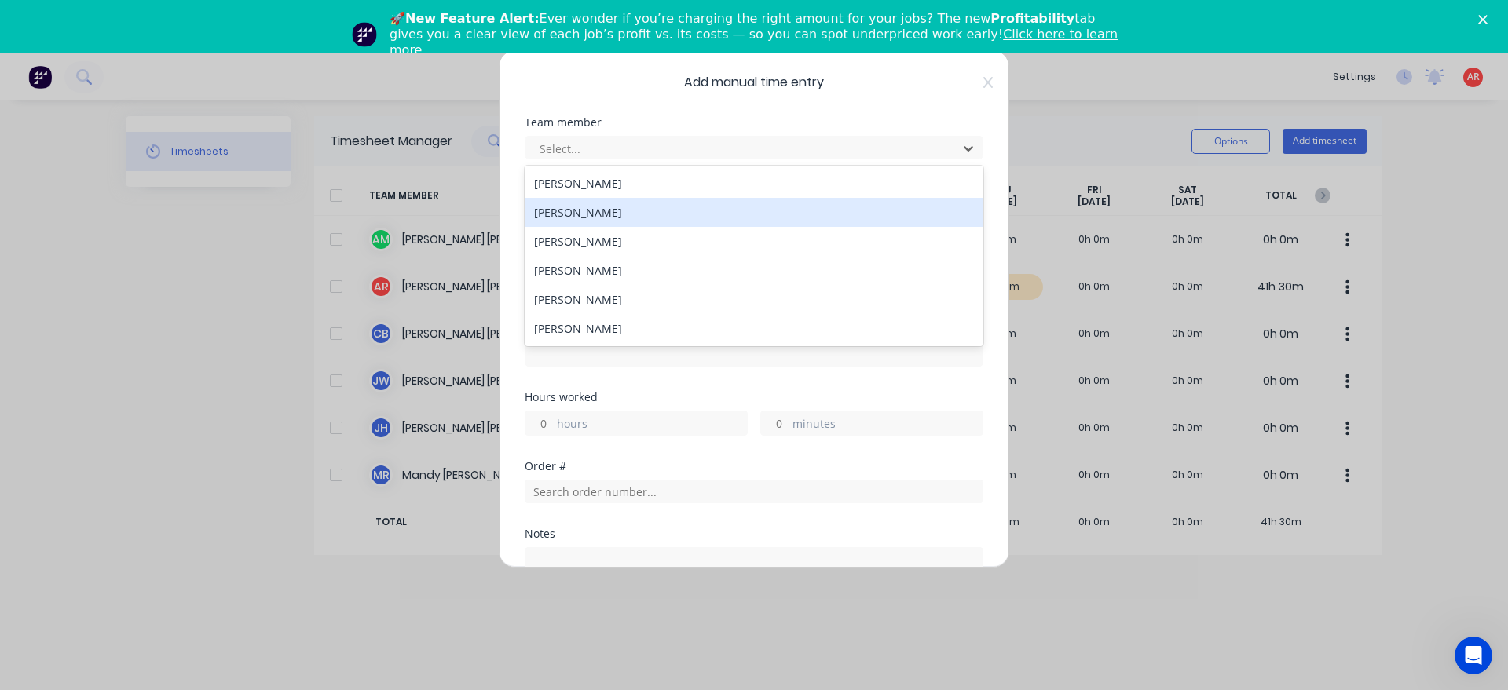
click at [689, 213] on div "[PERSON_NAME]" at bounding box center [754, 212] width 459 height 29
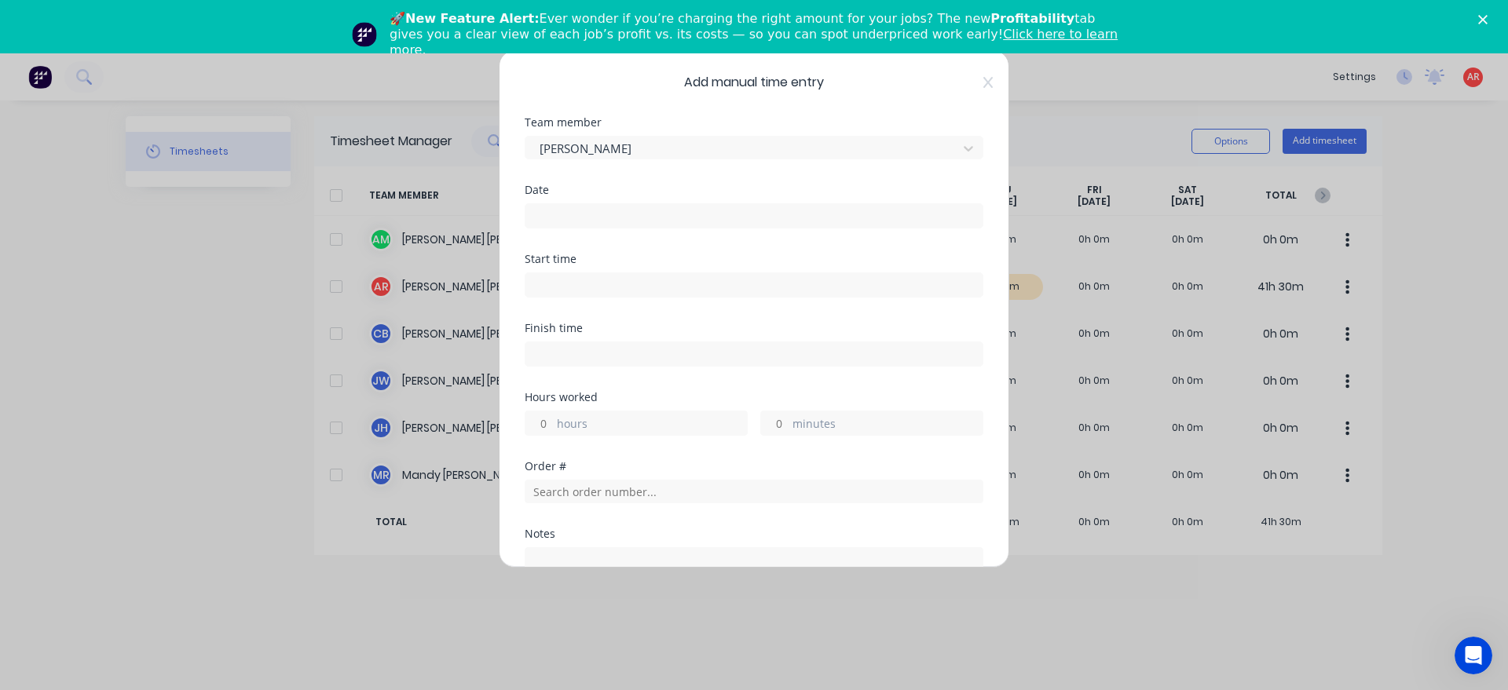
click at [682, 221] on input at bounding box center [753, 216] width 457 height 24
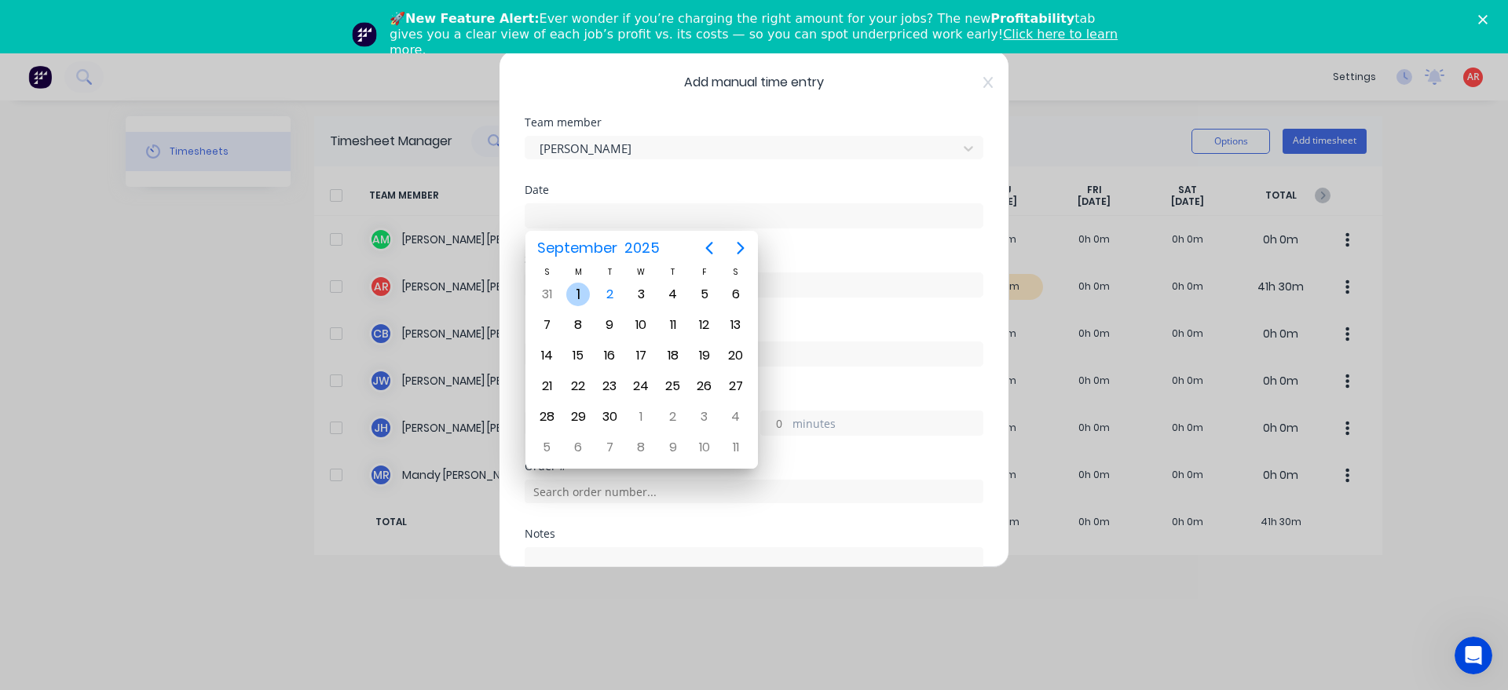
click at [571, 291] on div "1" at bounding box center [578, 295] width 24 height 24
type input "[DATE]"
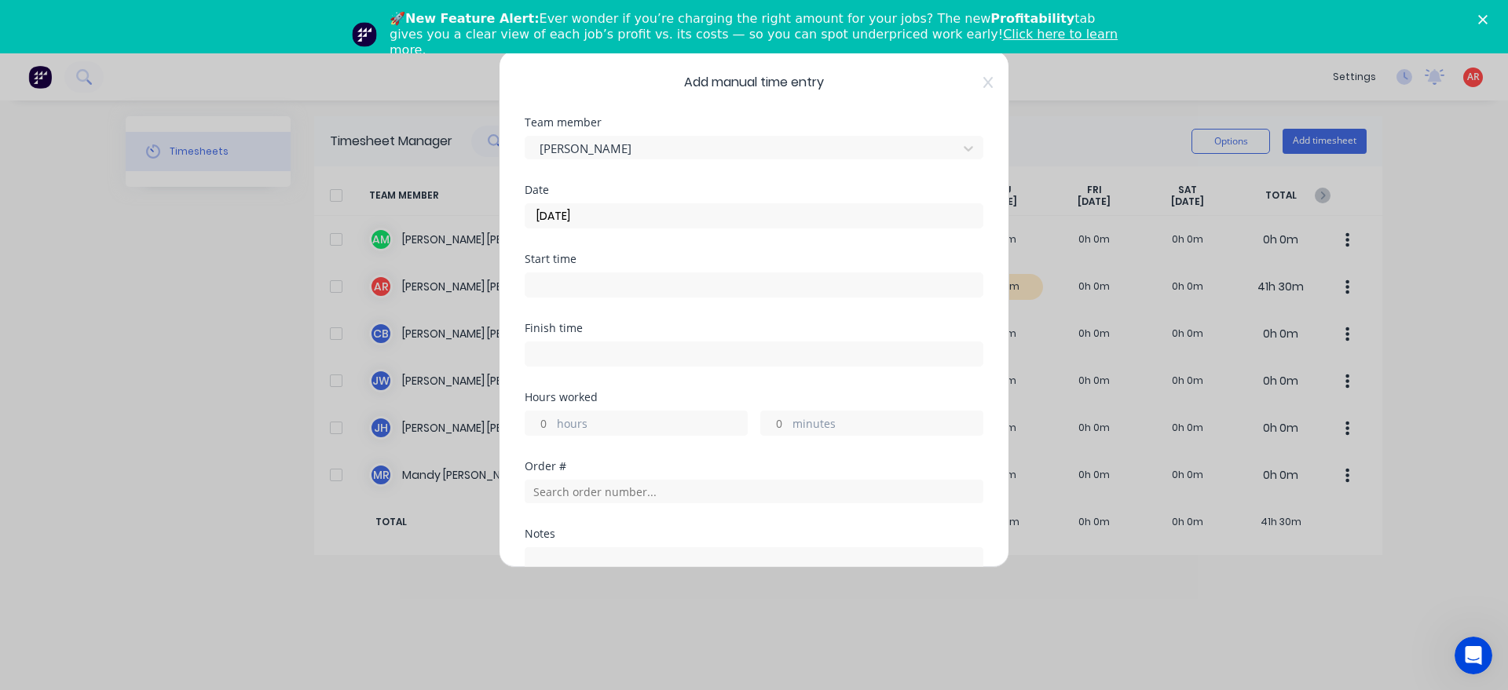
click at [571, 288] on input at bounding box center [753, 285] width 457 height 24
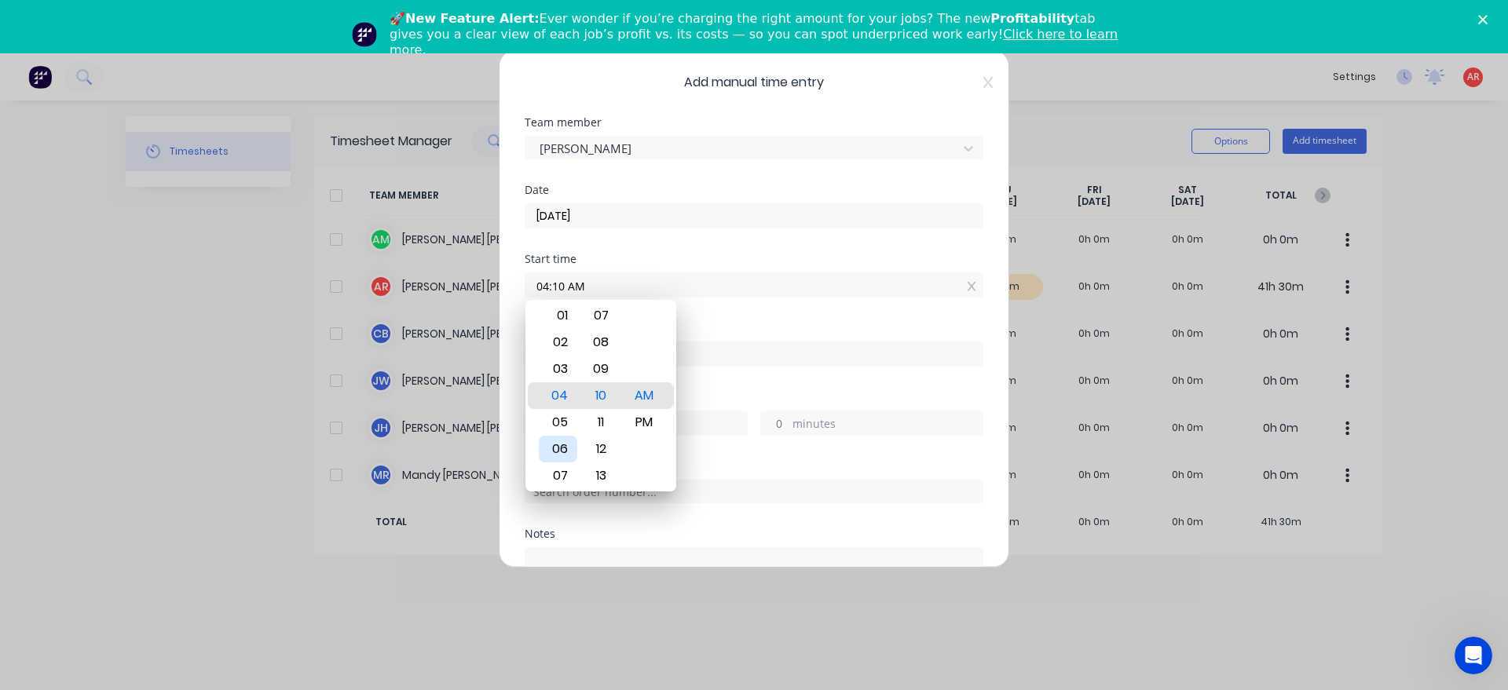
click at [568, 447] on div "06" at bounding box center [558, 449] width 38 height 27
type input "06:15 AM"
click at [703, 372] on div "Finish time" at bounding box center [754, 357] width 459 height 69
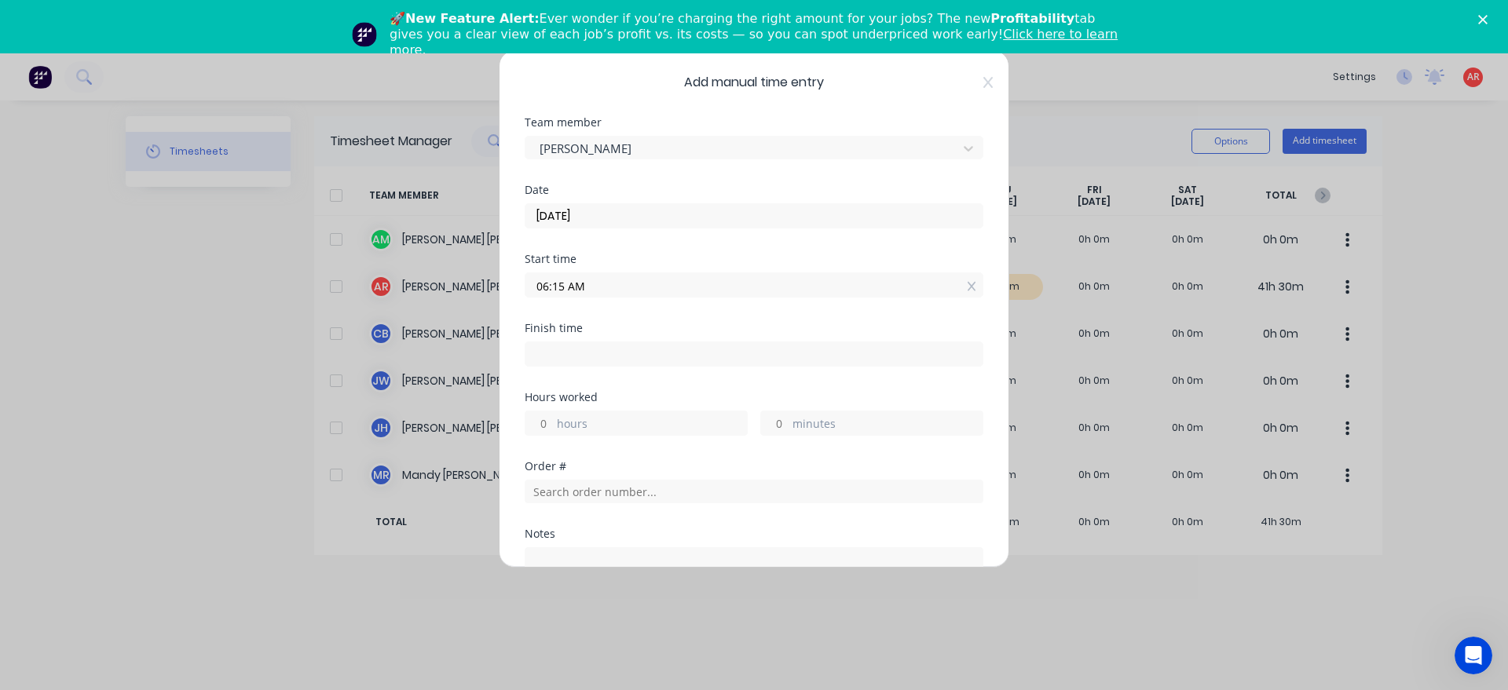
click at [702, 357] on input at bounding box center [753, 354] width 457 height 24
type input "04:10 AM"
type input "21"
type input "55"
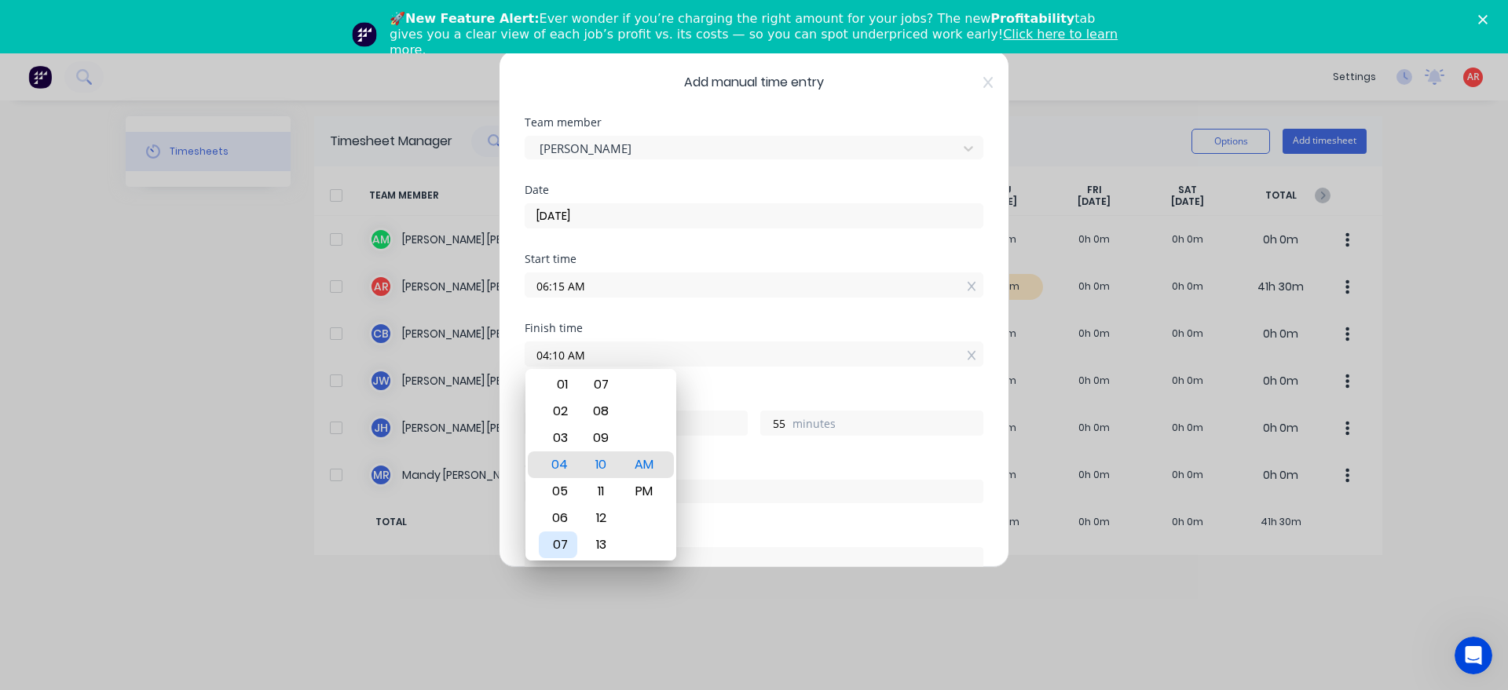
click at [560, 538] on div "07" at bounding box center [558, 545] width 38 height 27
type input "07:10 AM"
type input "0"
type input "07:16 AM"
type input "1"
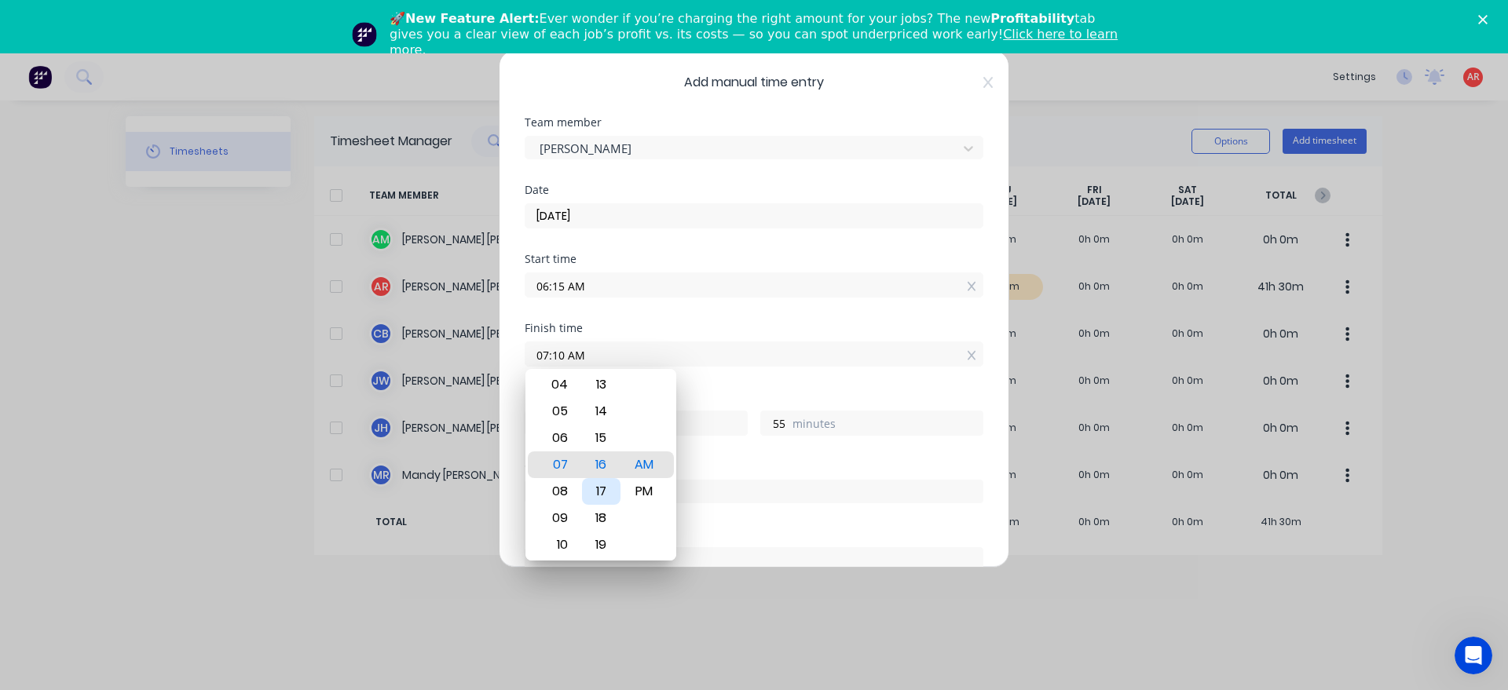
type input "1"
type input "07:22 AM"
type input "7"
type input "07:27 AM"
type input "12"
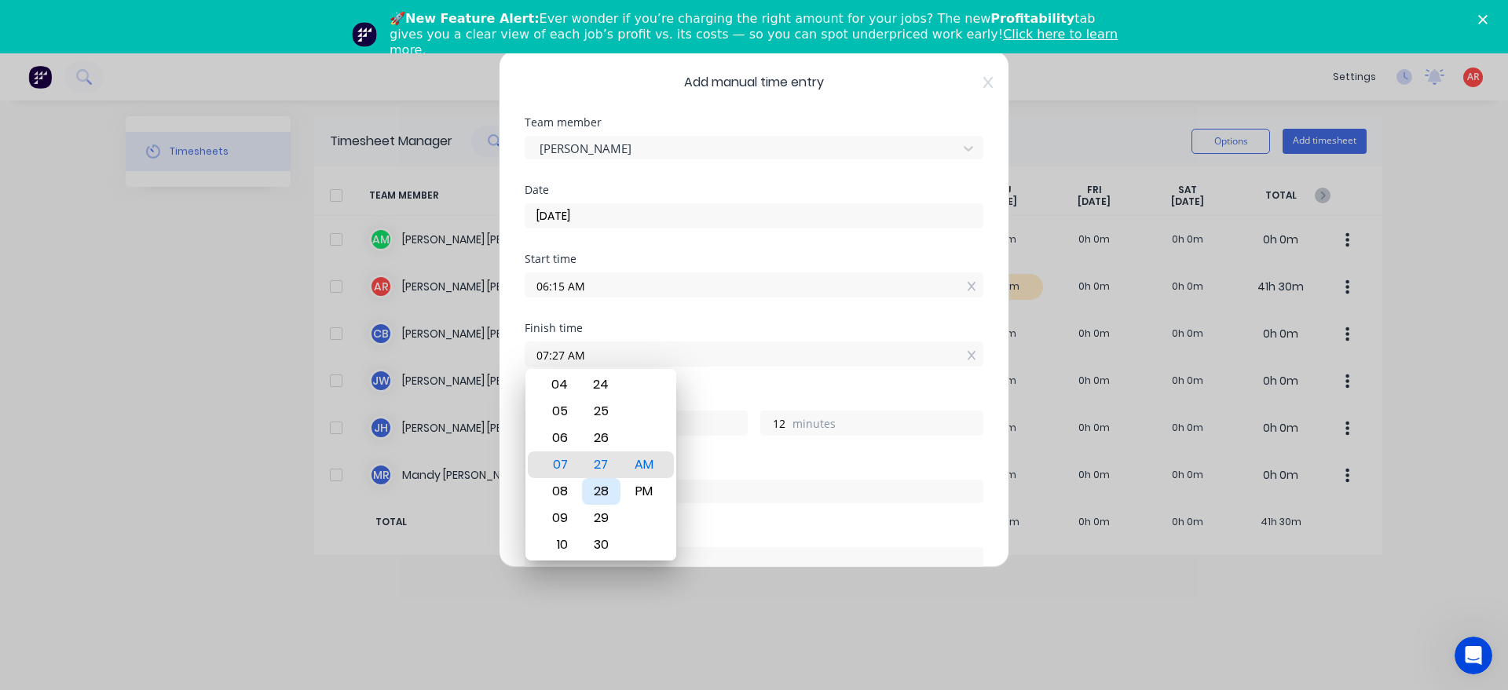
type input "07:32 AM"
type input "17"
type input "07:36 AM"
type input "21"
type input "07:40 AM"
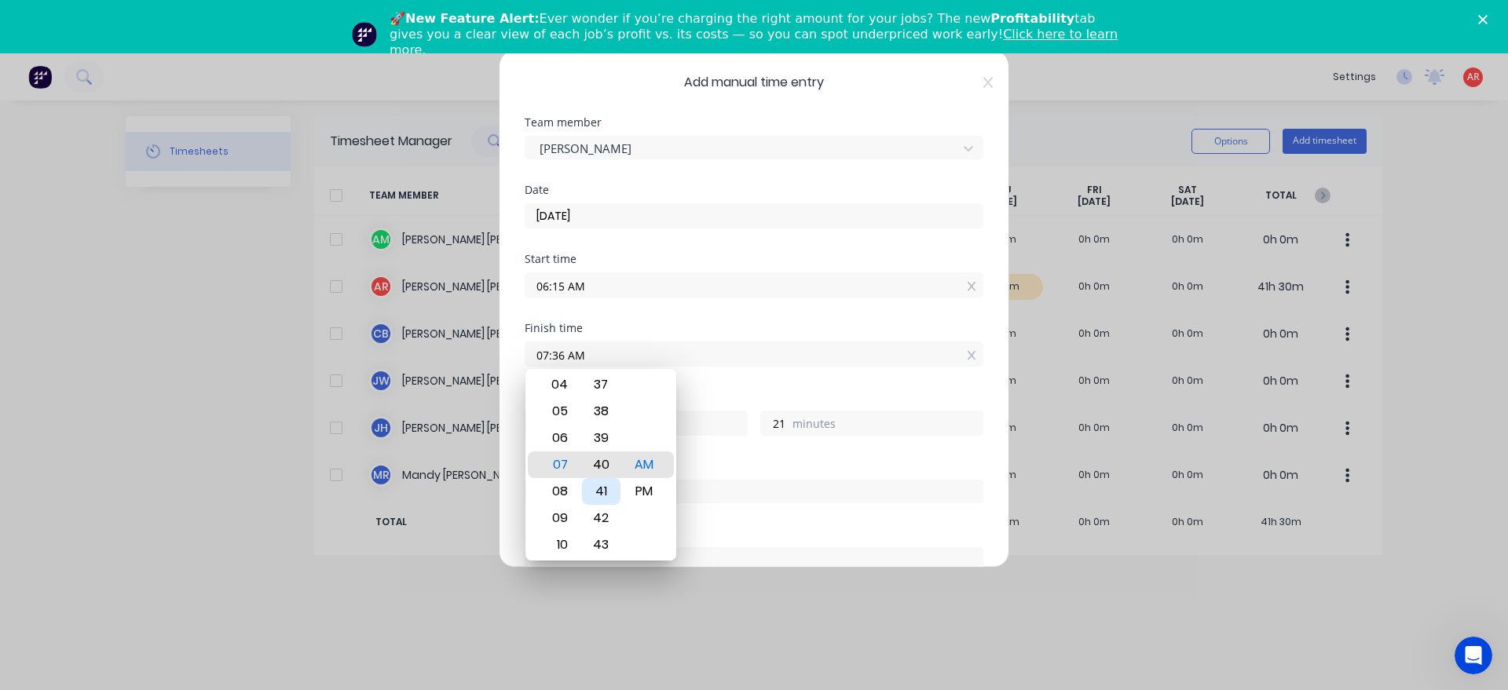
type input "25"
type input "07:43 AM"
type input "28"
click at [598, 516] on div "45" at bounding box center [601, 518] width 38 height 27
type input "07:45 AM"
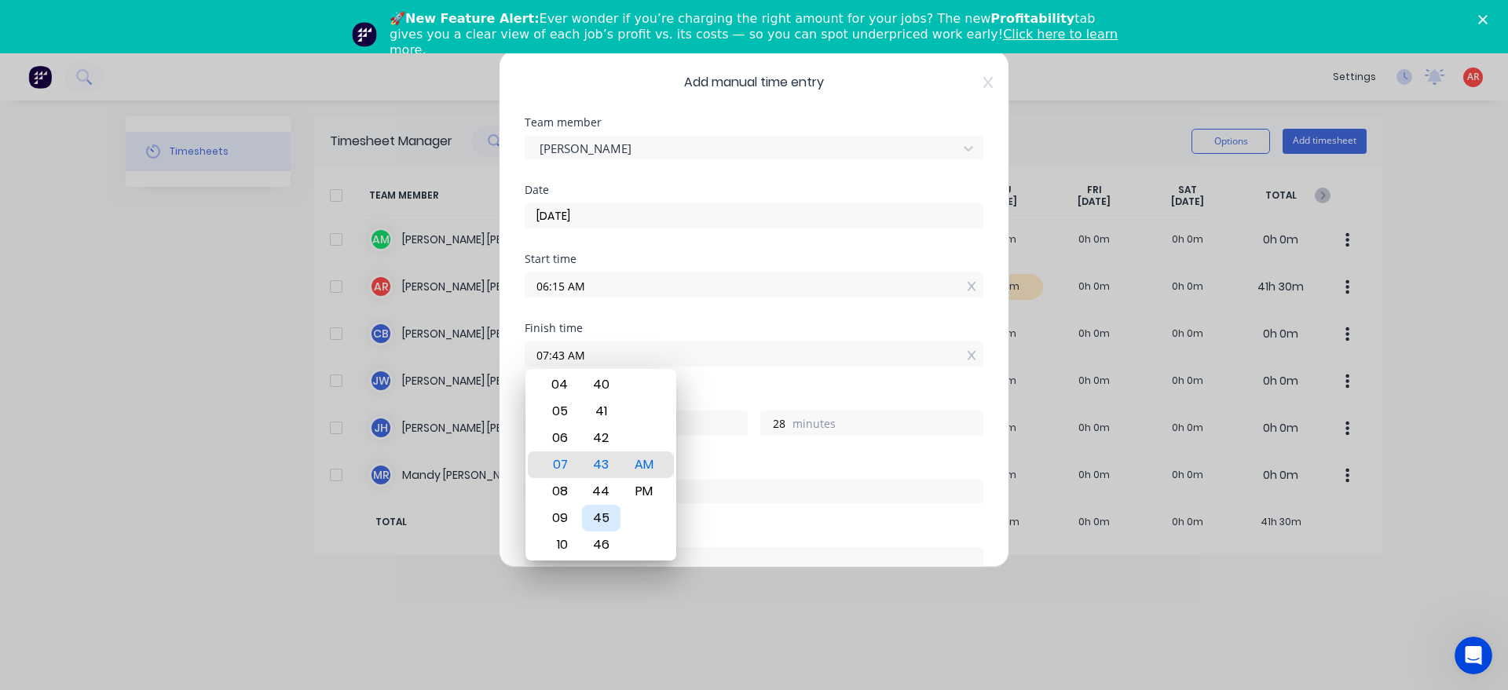
type input "30"
click at [689, 455] on div "Hours worked 1 hours 30 minutes" at bounding box center [754, 426] width 459 height 69
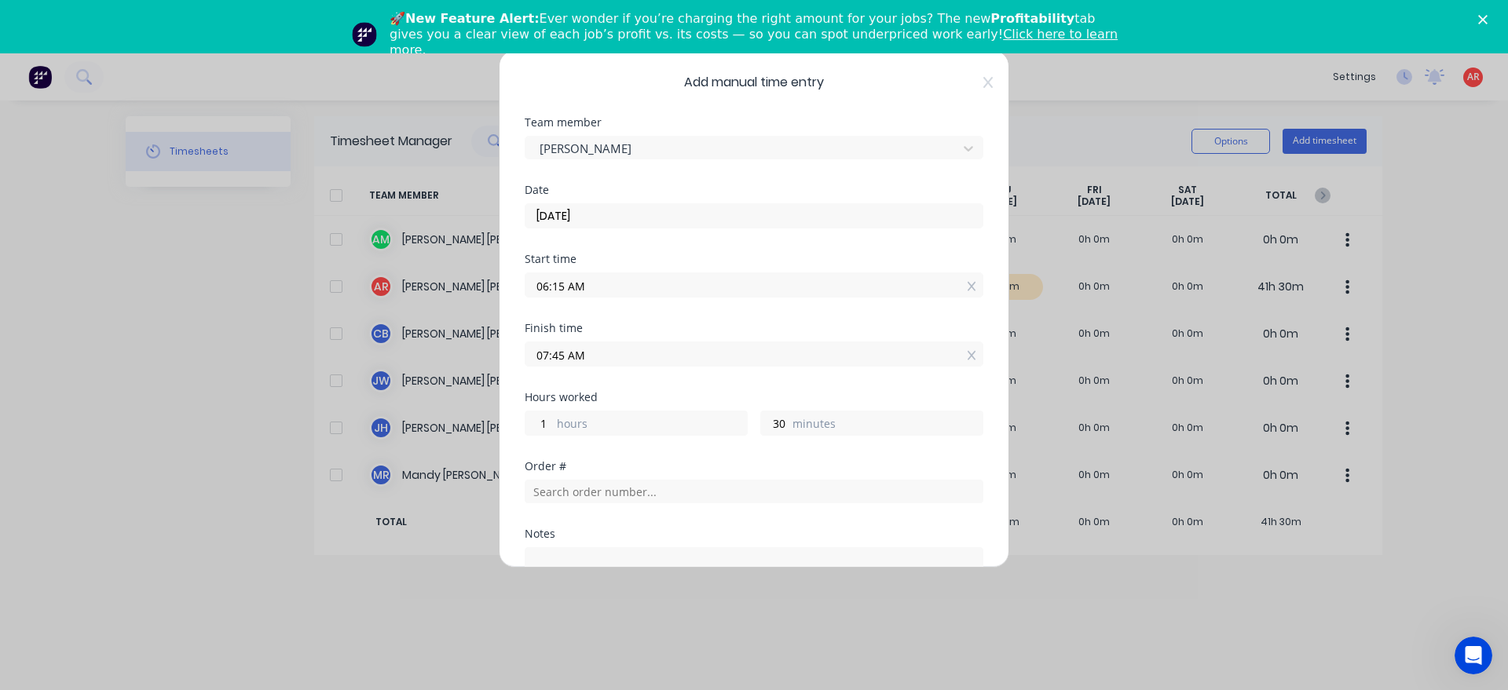
scroll to position [257, 0]
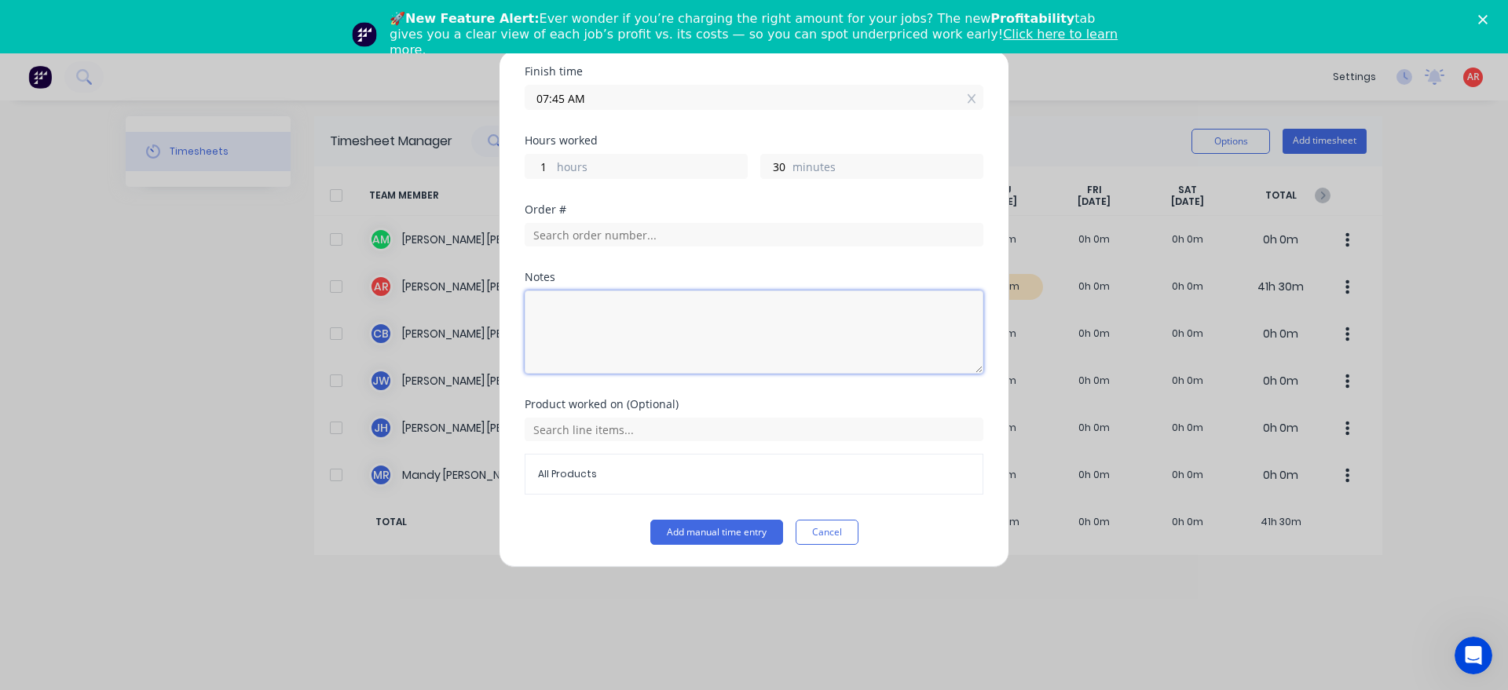
click at [603, 343] on textarea at bounding box center [754, 332] width 459 height 83
type textarea "Office catch up phone calls."
click at [688, 544] on button "Add manual time entry" at bounding box center [716, 532] width 133 height 25
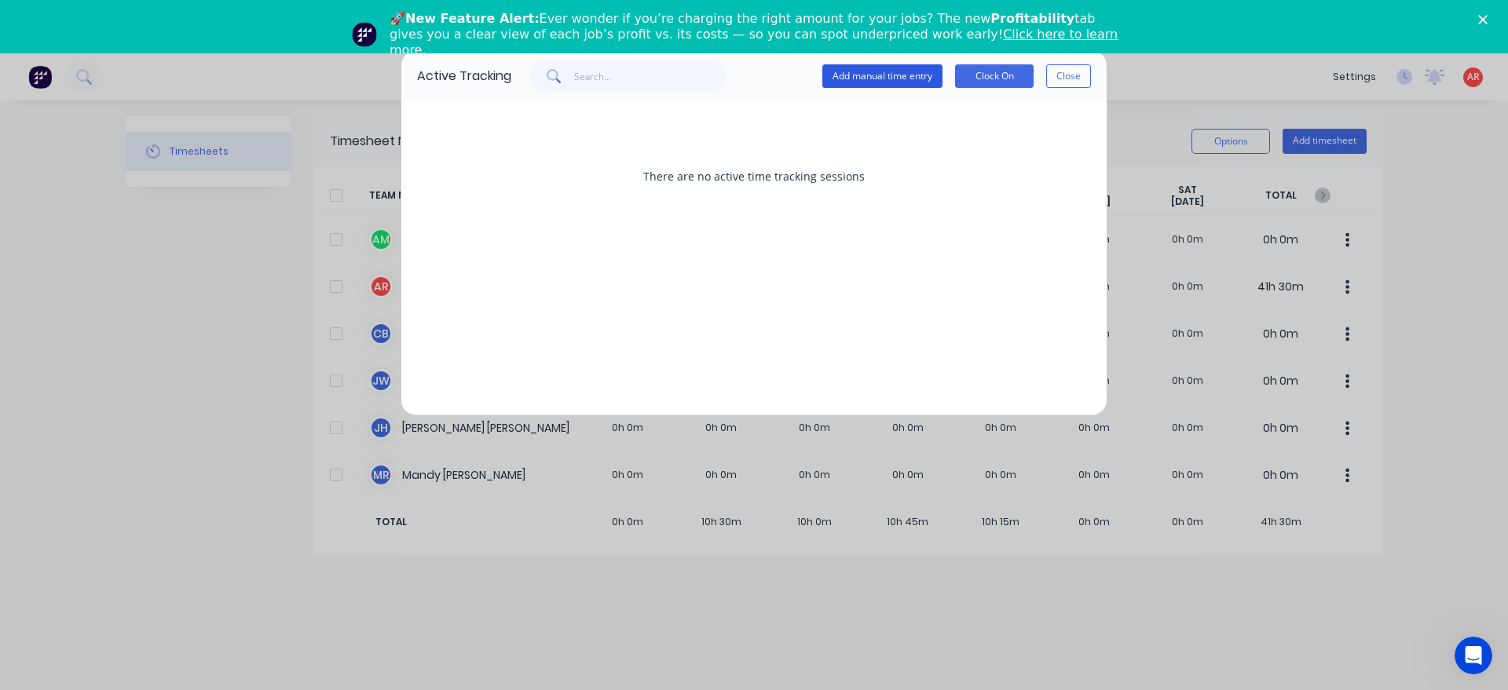
click at [870, 73] on button "Add manual time entry" at bounding box center [882, 76] width 120 height 24
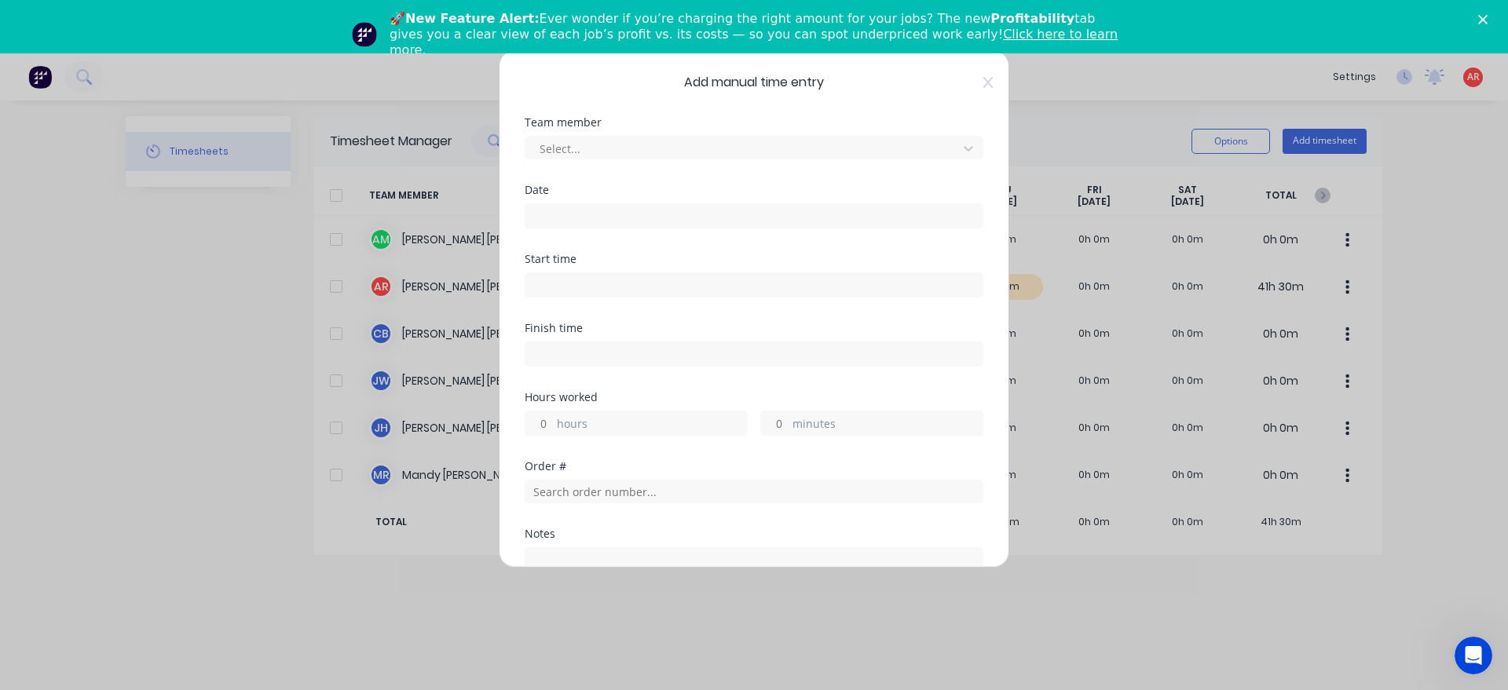
click at [669, 166] on div "Team member Select..." at bounding box center [754, 151] width 459 height 68
click at [661, 149] on div at bounding box center [743, 149] width 411 height 20
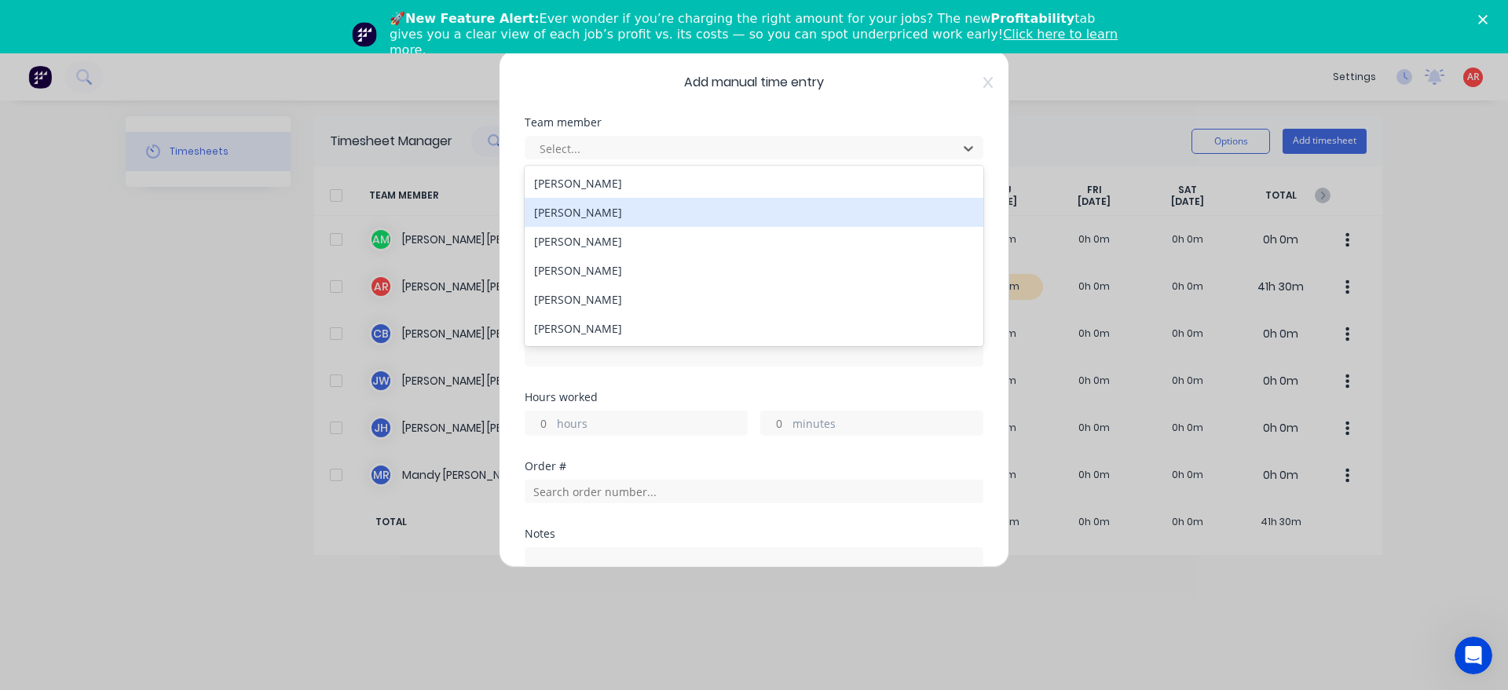
click at [637, 207] on div "[PERSON_NAME]" at bounding box center [754, 212] width 459 height 29
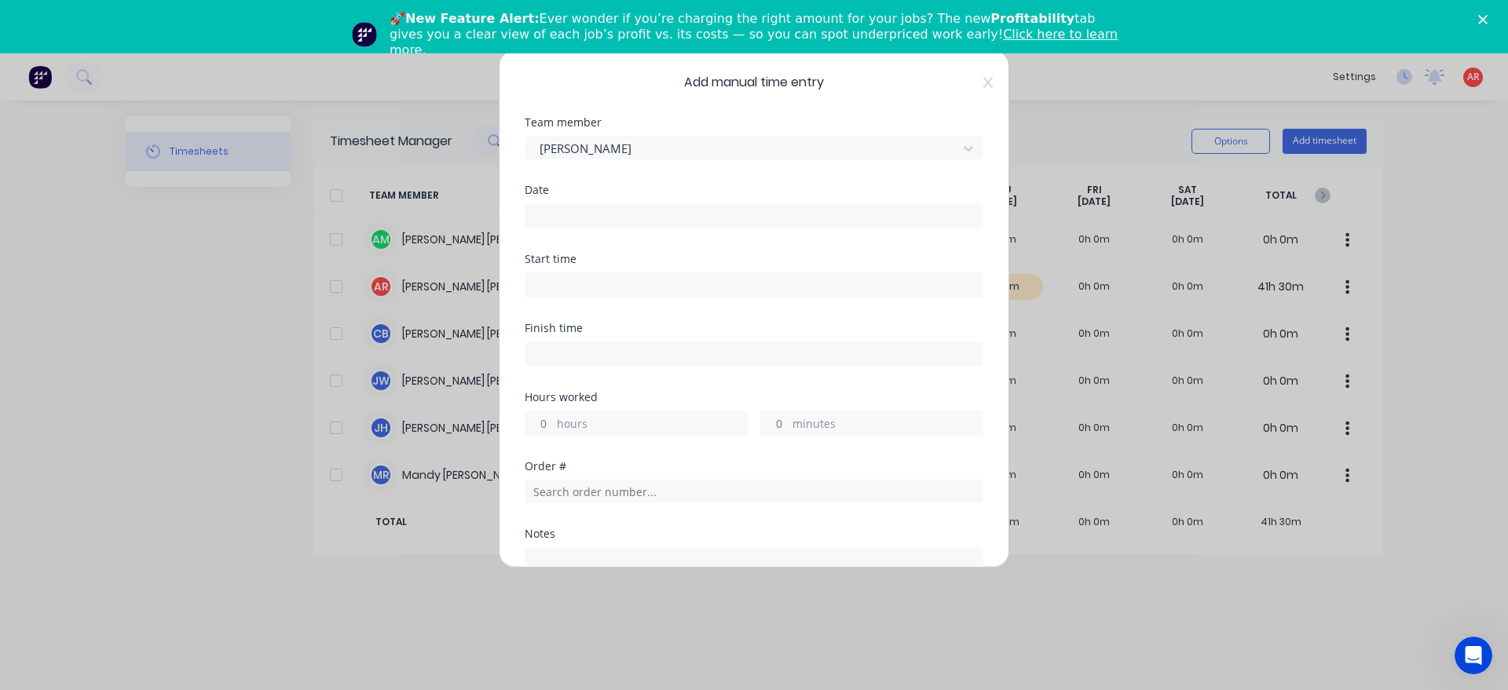
click at [638, 218] on input at bounding box center [753, 216] width 457 height 24
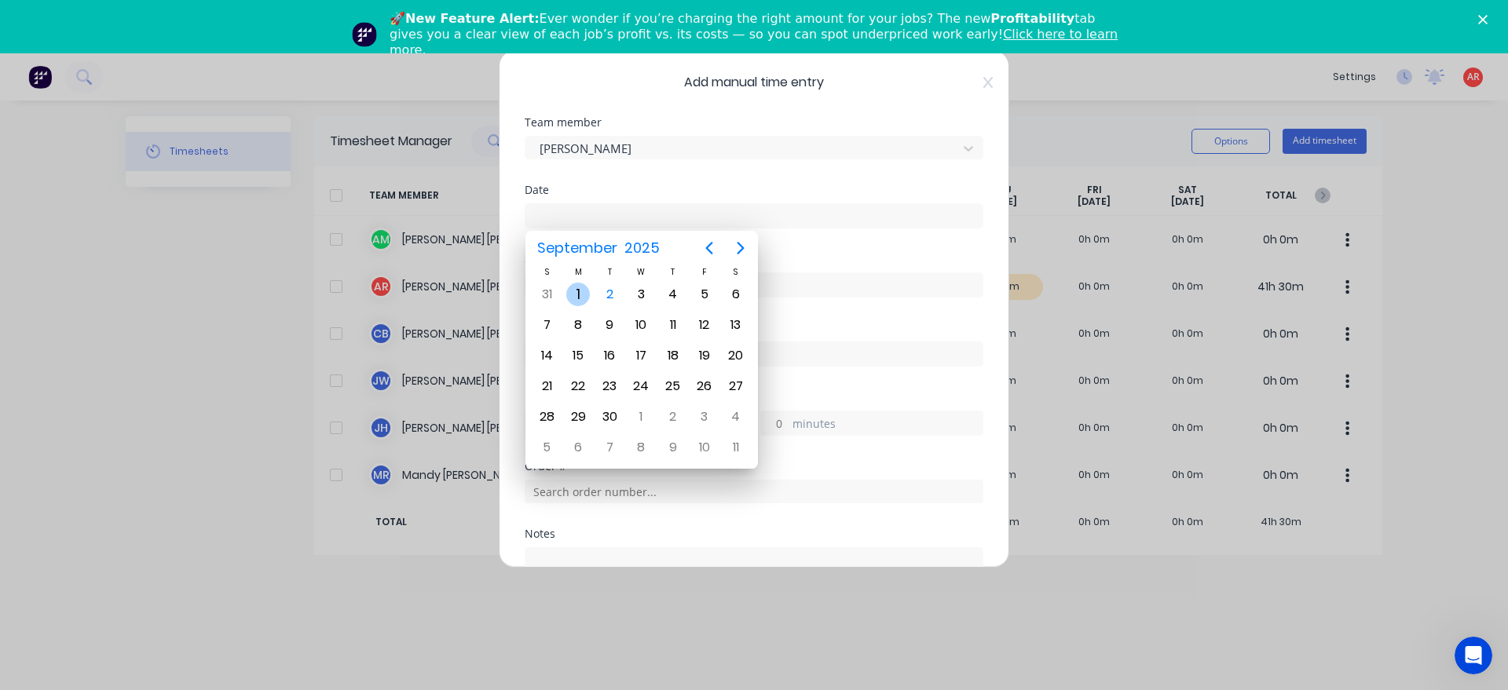
click at [587, 300] on div "1" at bounding box center [578, 295] width 24 height 24
type input "[DATE]"
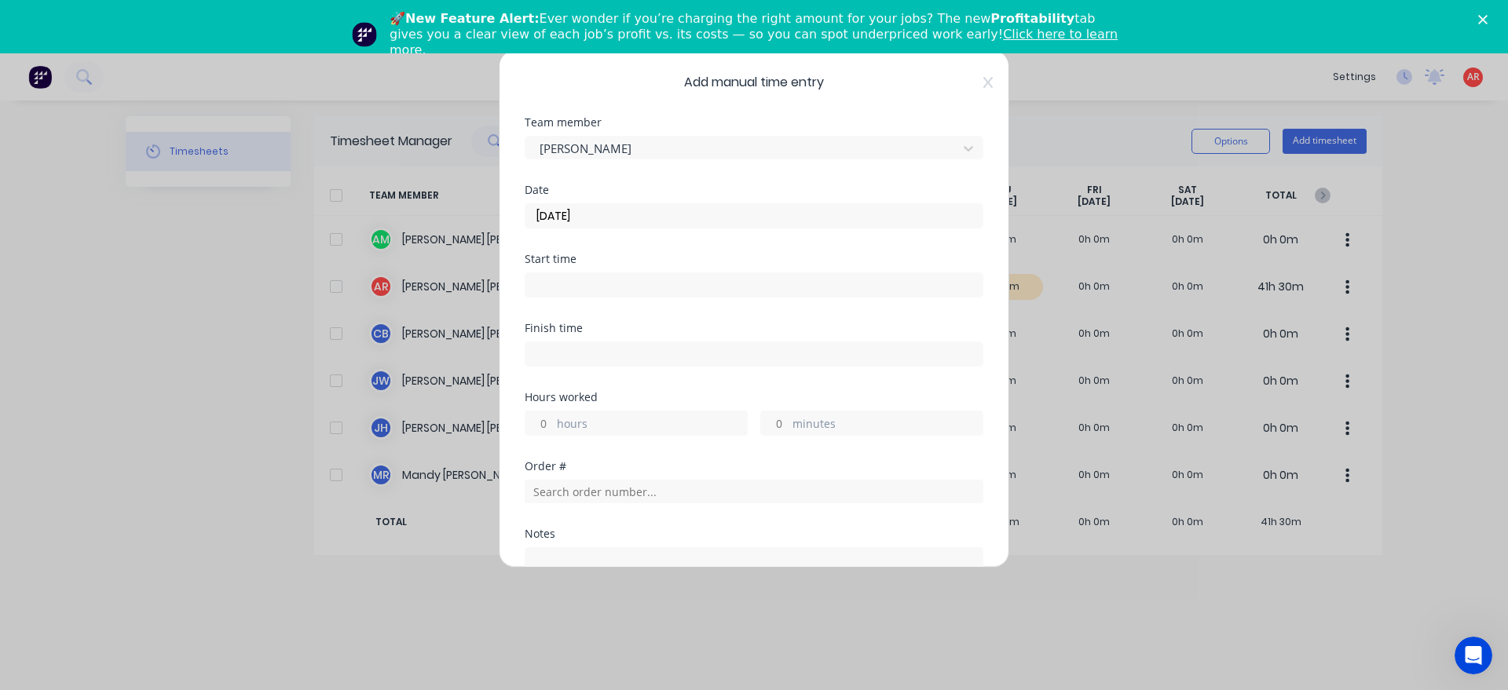
click at [578, 295] on input at bounding box center [753, 285] width 457 height 24
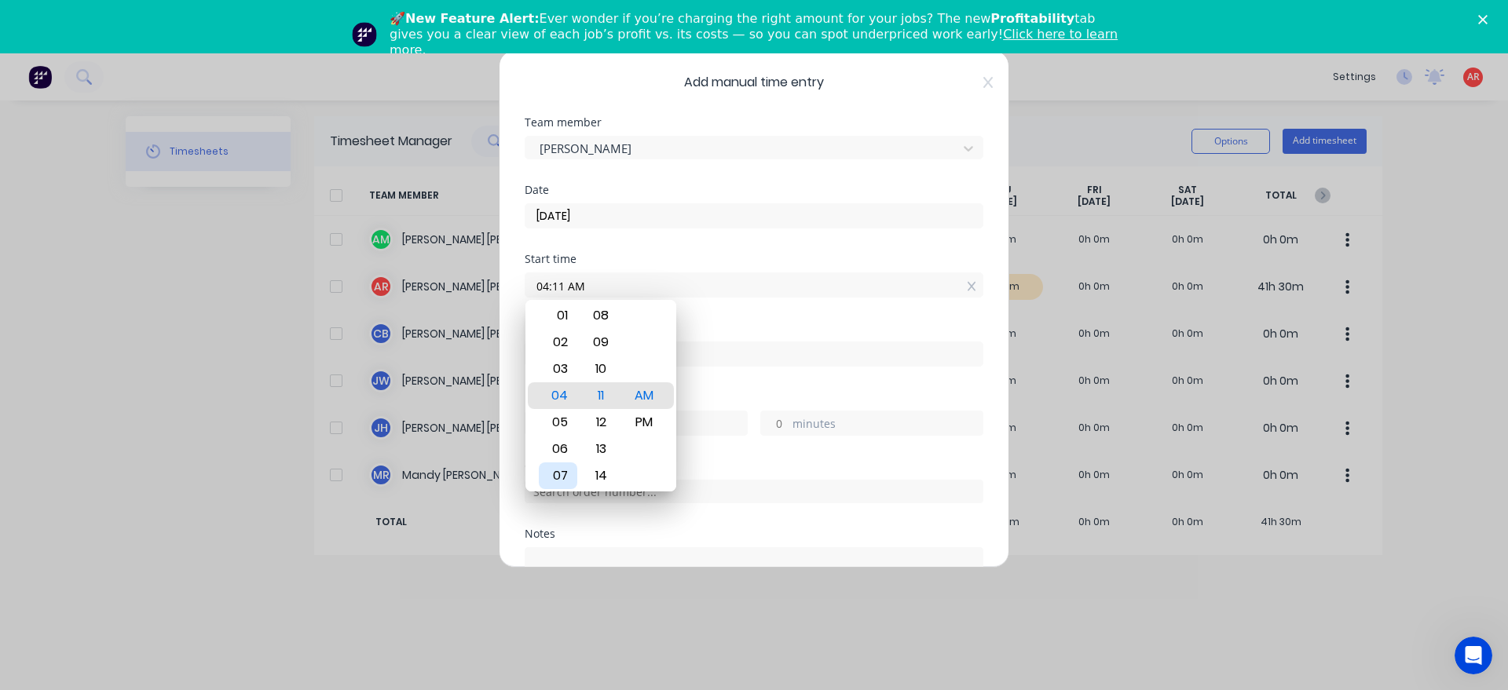
click at [570, 463] on div "07" at bounding box center [558, 476] width 38 height 27
click at [608, 448] on div "45" at bounding box center [601, 449] width 38 height 27
type input "07:45 AM"
click at [704, 387] on div "Finish time" at bounding box center [754, 357] width 459 height 69
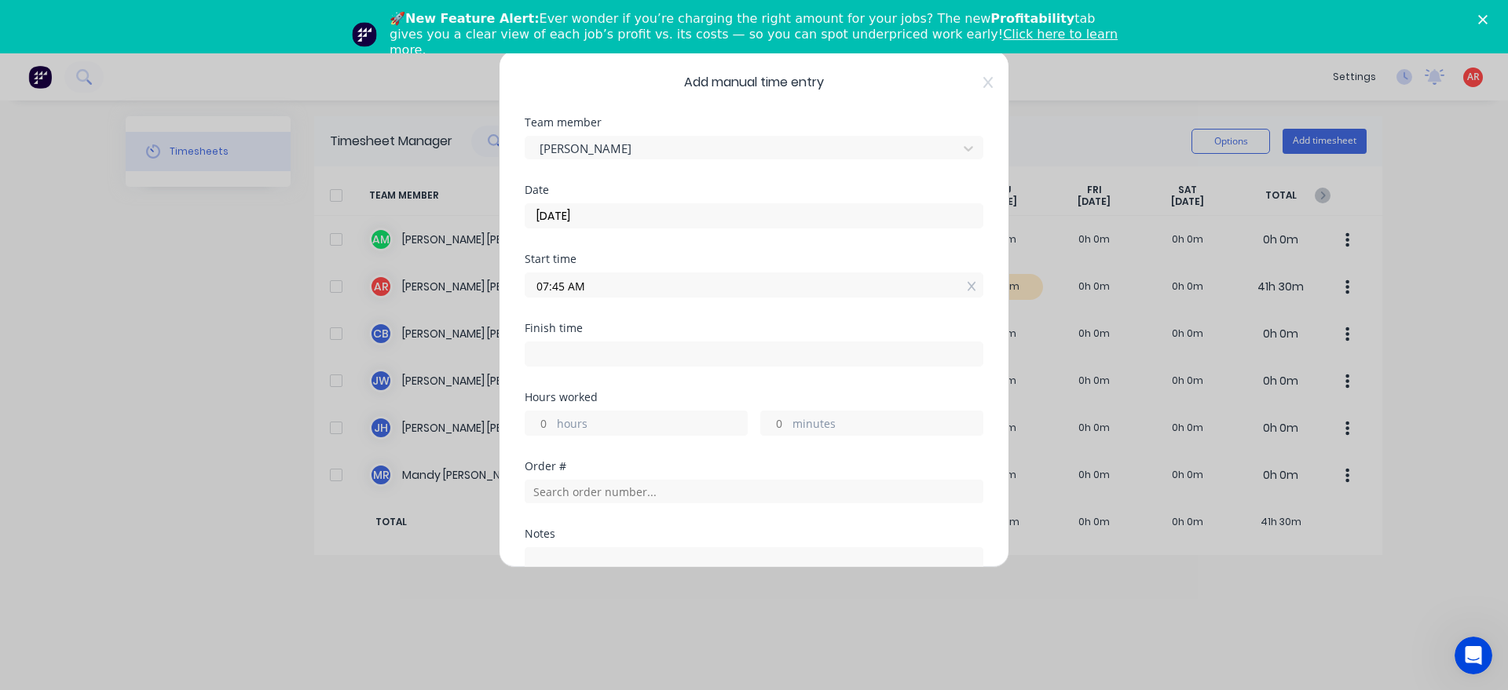
click at [675, 355] on input at bounding box center [753, 354] width 457 height 24
type input "04:11 AM"
type input "20"
type input "26"
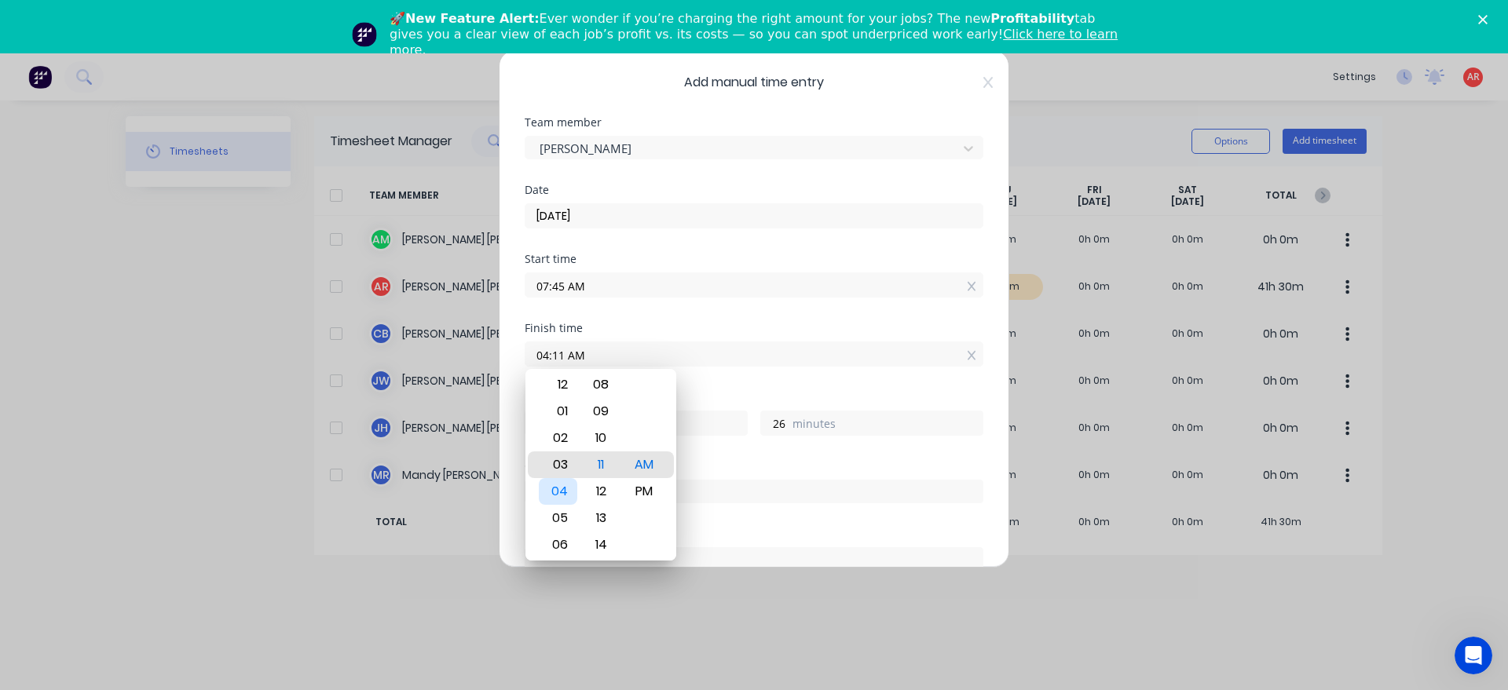
type input "12:11 AM"
type input "16"
type input "12:16 AM"
type input "31"
type input "12:22 AM"
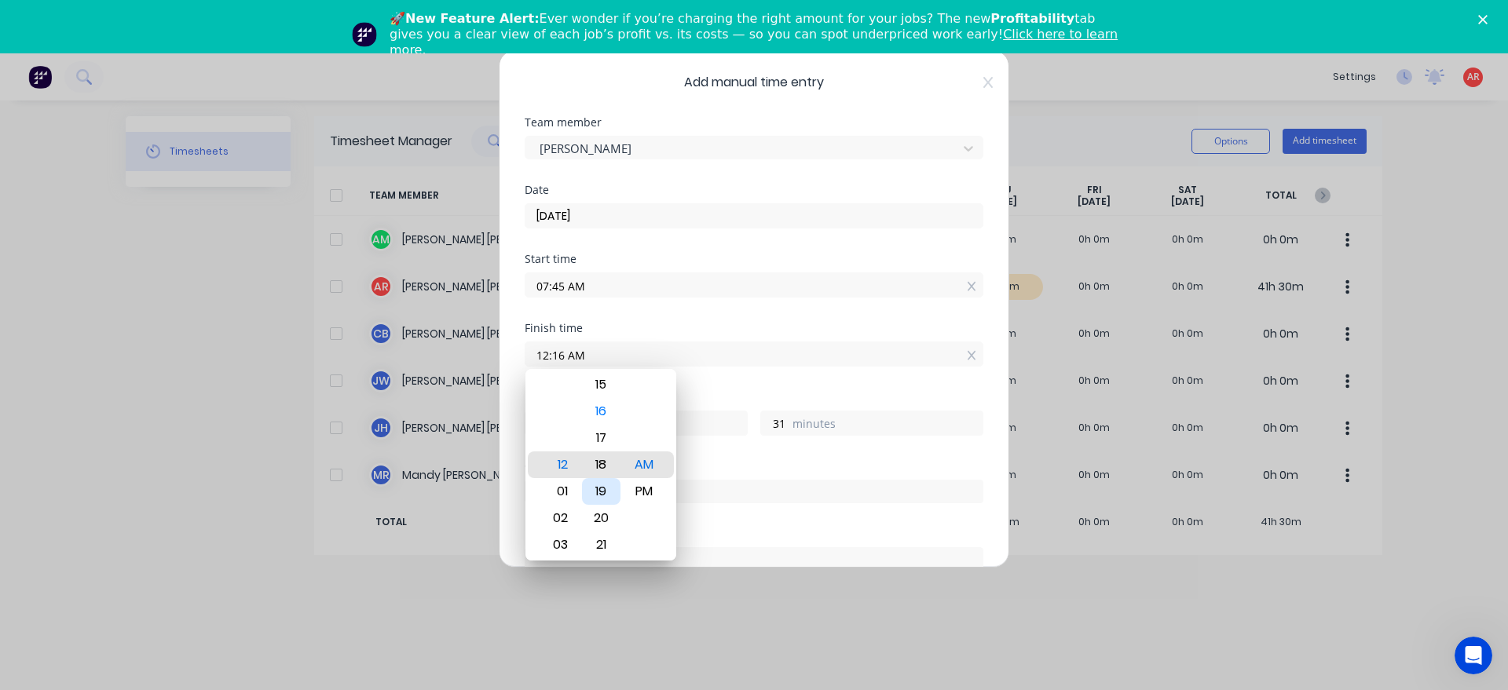
type input "37"
type input "12:27 AM"
type input "42"
type input "12:32 AM"
type input "47"
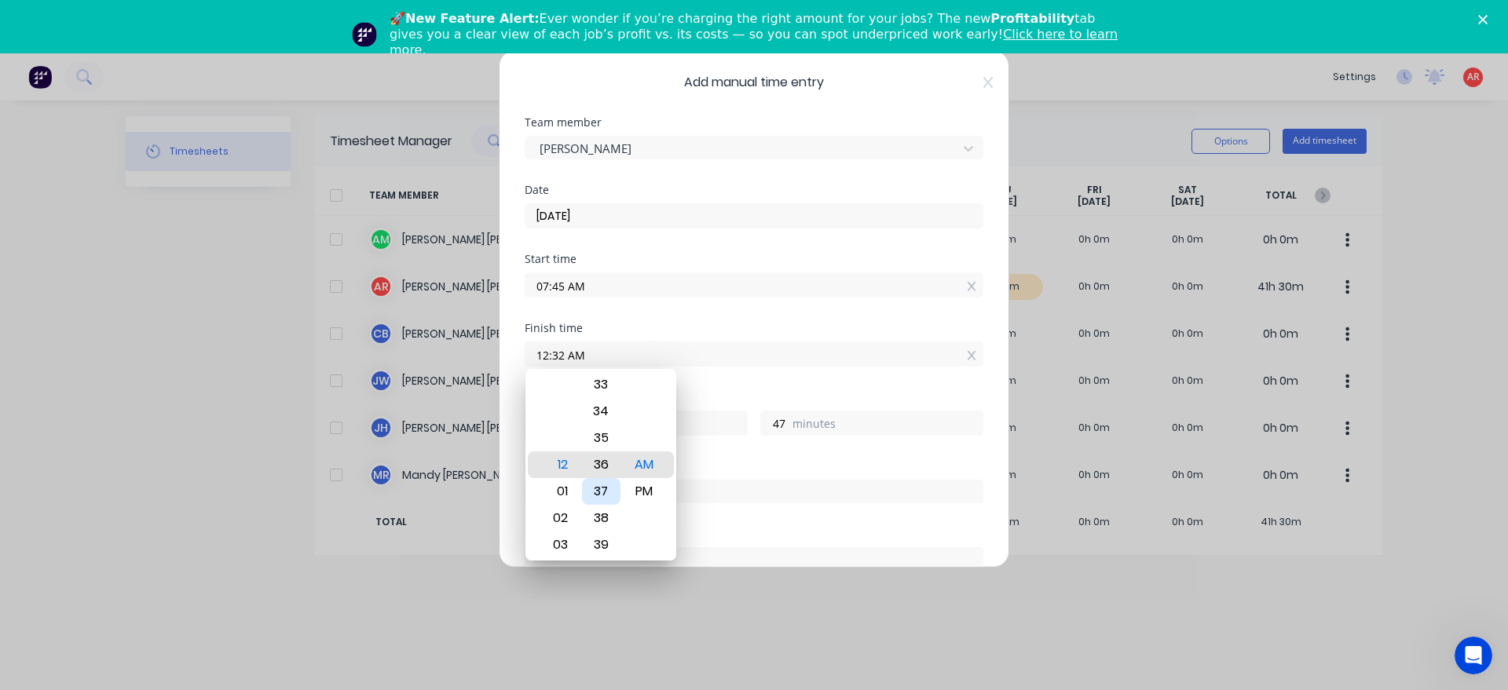
type input "12:36 AM"
type input "51"
type input "12:41 AM"
type input "56"
type input "12:44 AM"
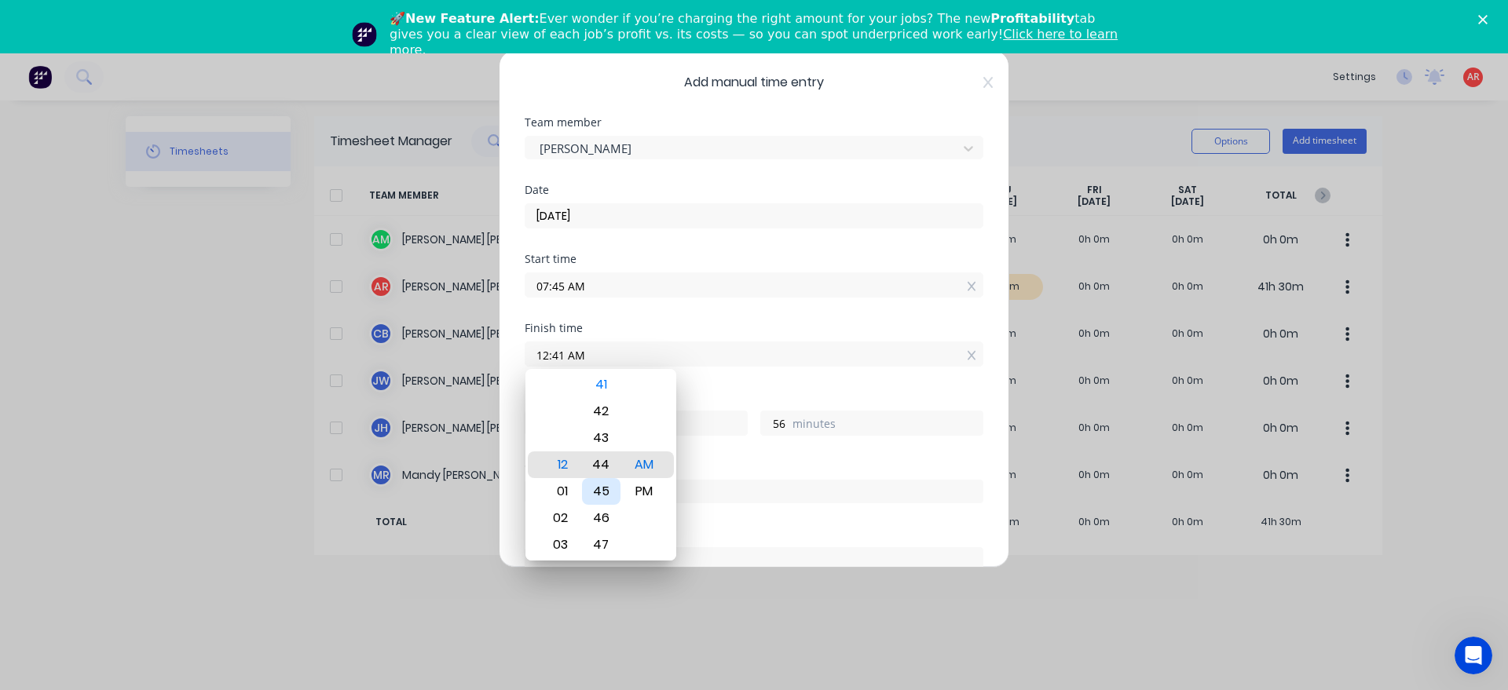
type input "59"
click at [593, 490] on div "45" at bounding box center [601, 491] width 38 height 27
type input "12:45 AM"
type input "17"
type input "0"
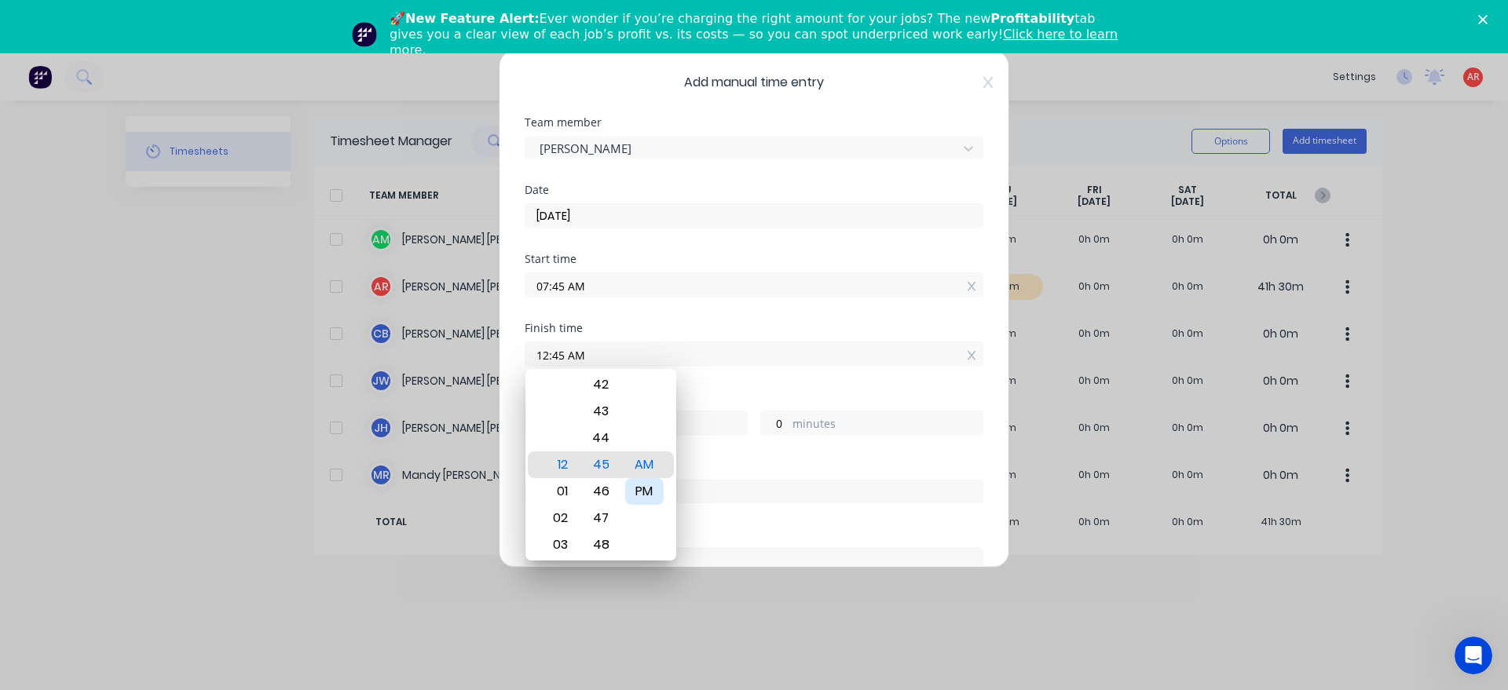
click at [644, 495] on div "PM" at bounding box center [644, 491] width 38 height 27
type input "12:45 PM"
type input "5"
click at [688, 382] on div "Finish time 12:45 PM" at bounding box center [754, 357] width 459 height 69
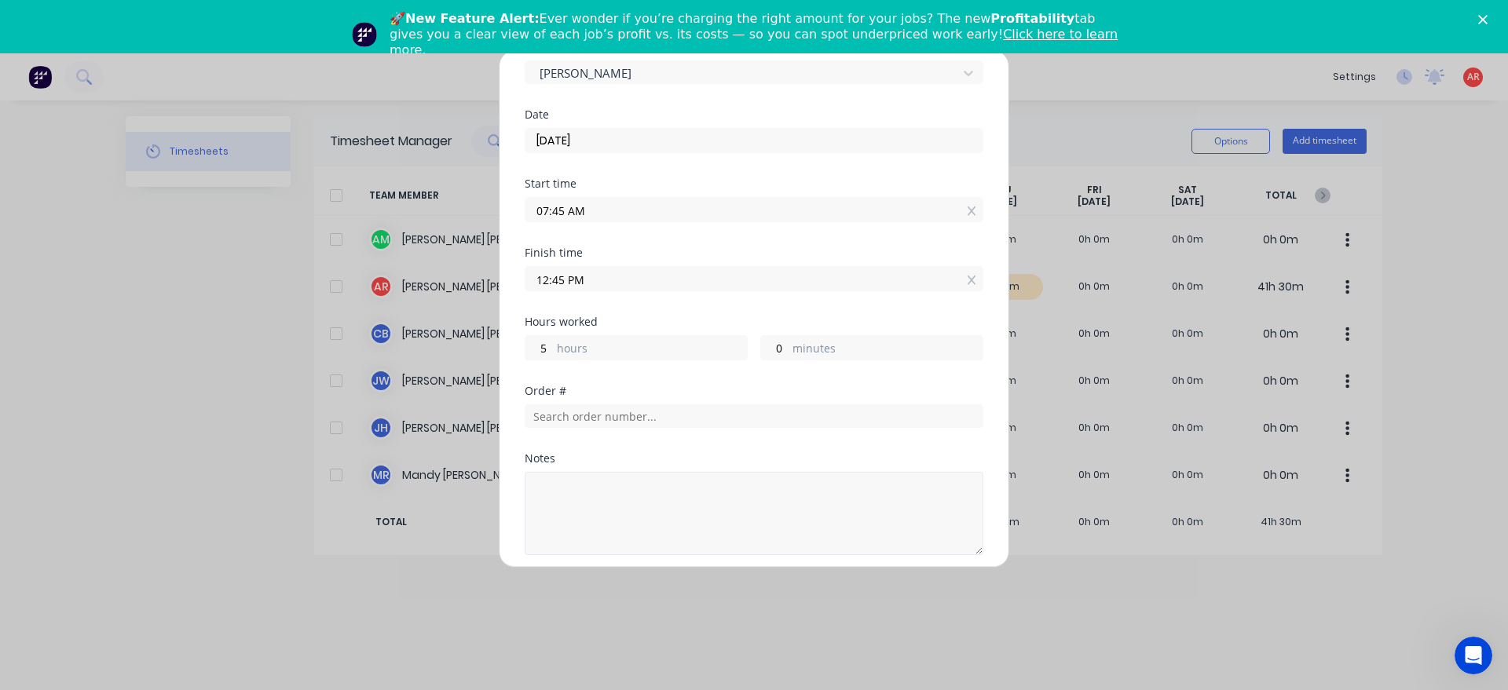
scroll to position [179, 0]
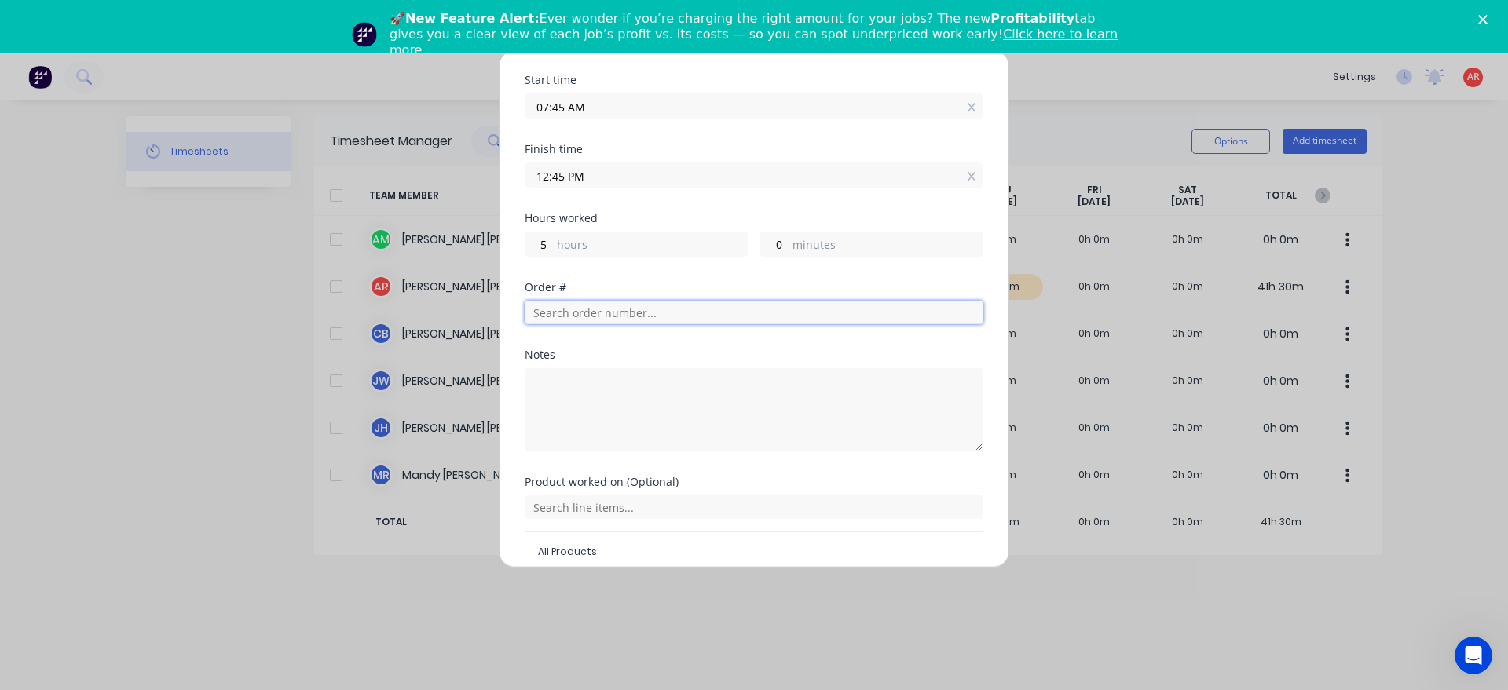
click at [600, 313] on input "text" at bounding box center [754, 313] width 459 height 24
type input "t"
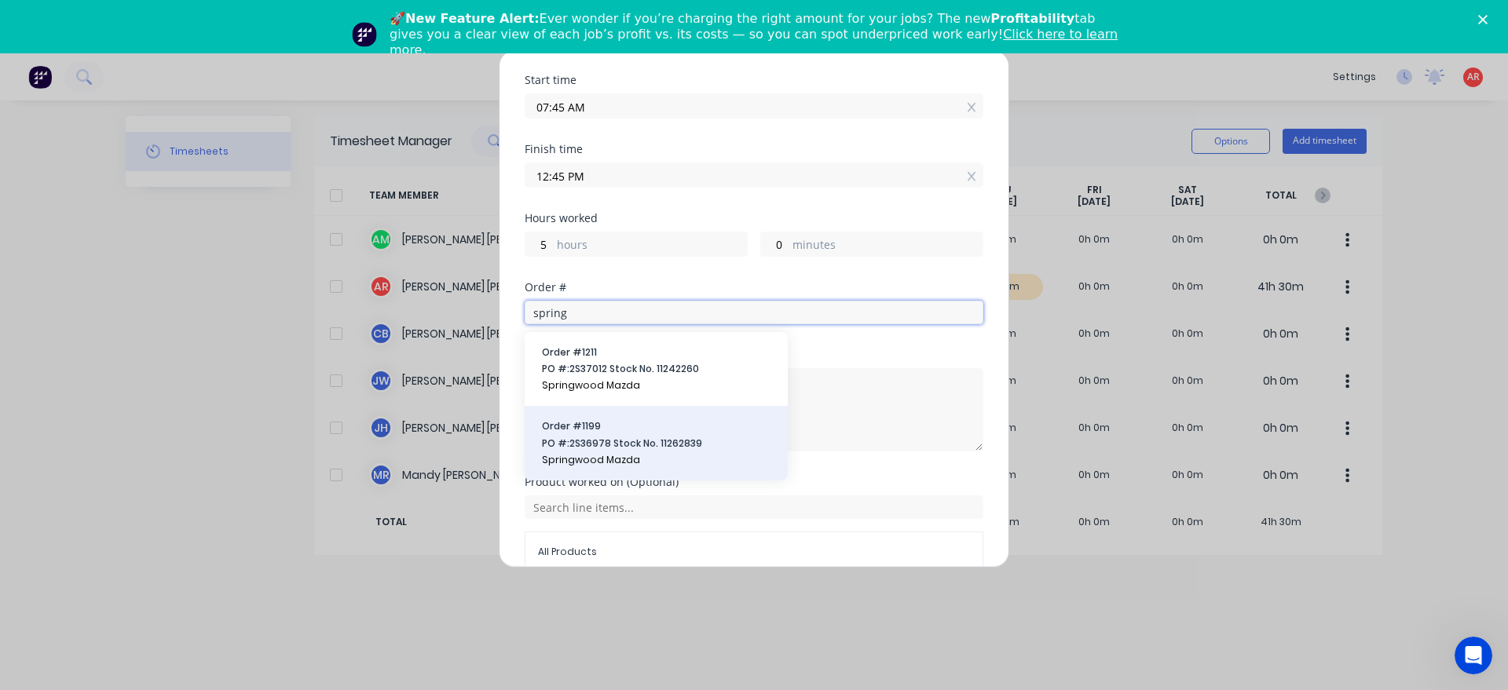
type input "spring"
click at [603, 470] on div "Order # 1199 PO #: 2S36978 Stock No. 11262839 Springwood Mazda" at bounding box center [656, 443] width 263 height 74
click at [691, 450] on span "PO #: 2S36978 Stock No. 11262839" at bounding box center [656, 444] width 229 height 14
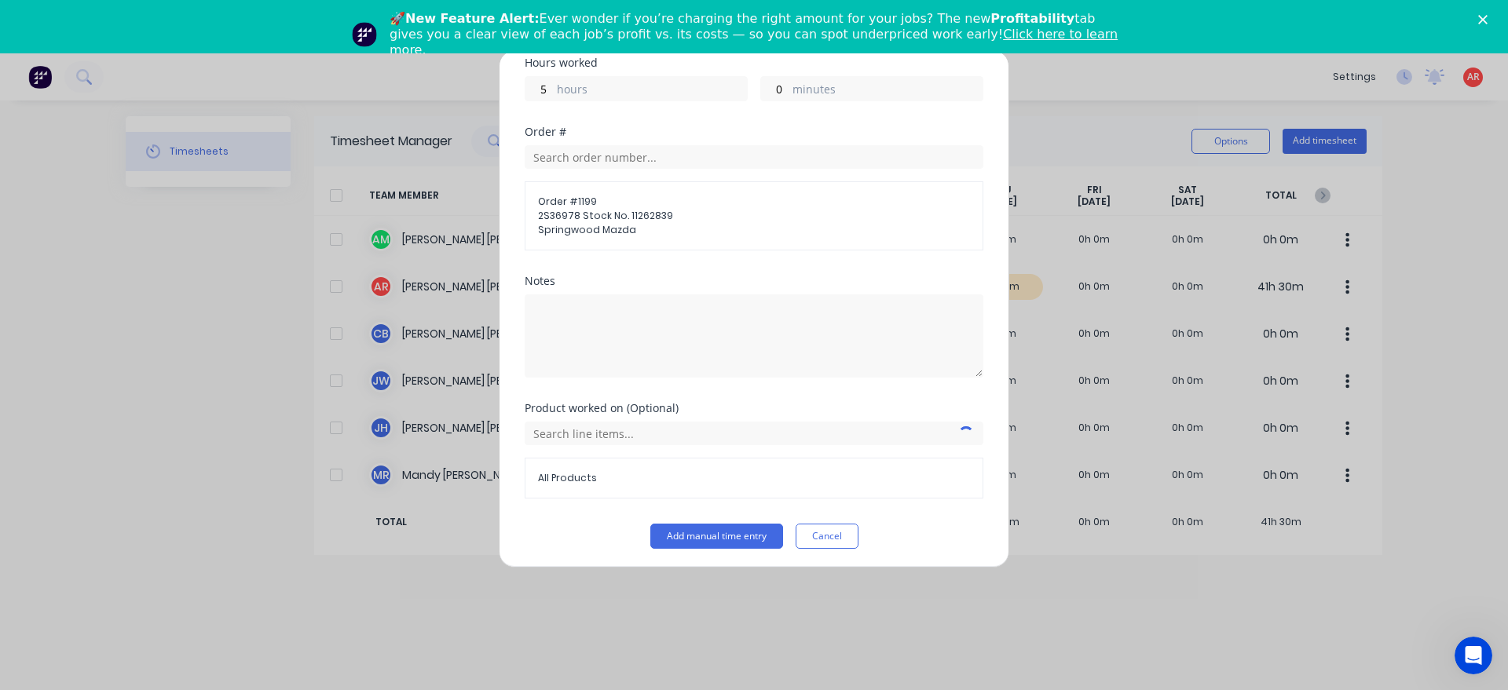
scroll to position [338, 0]
click at [601, 429] on input "text" at bounding box center [754, 430] width 459 height 24
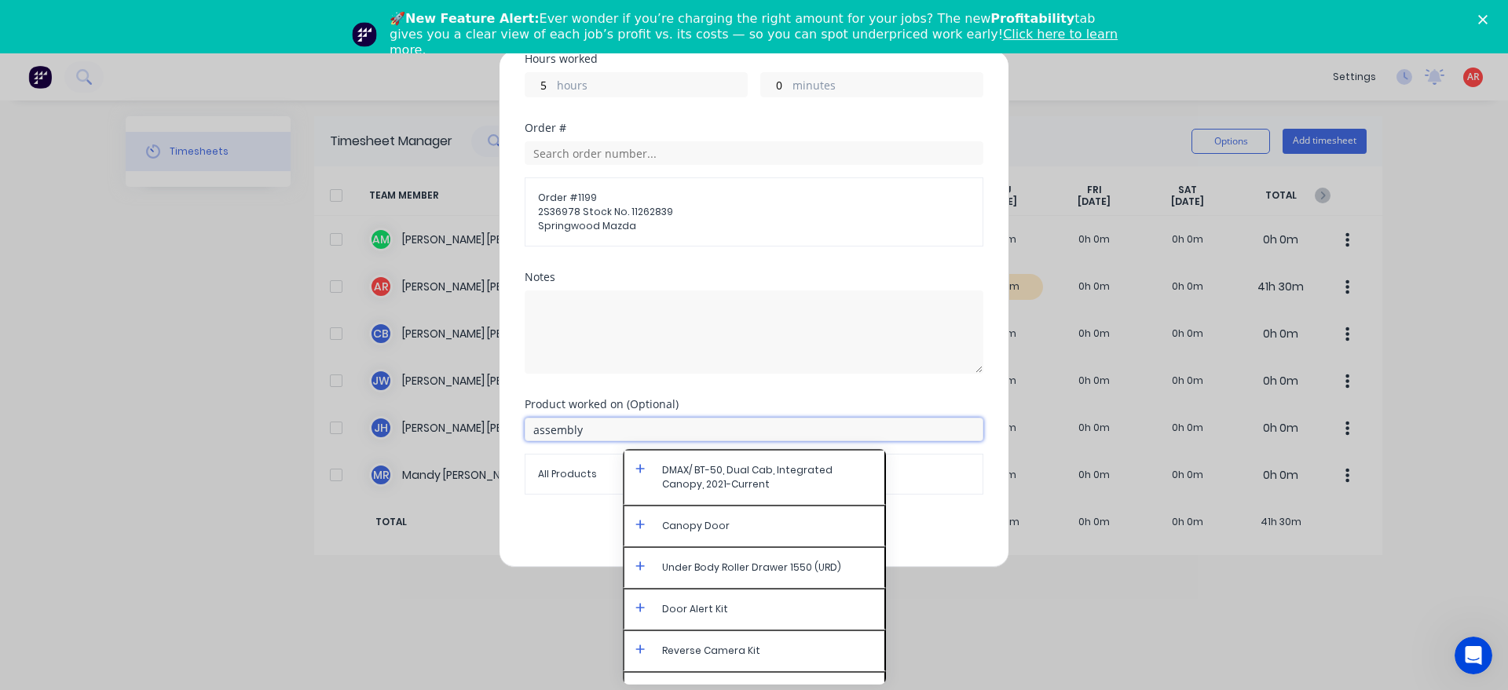
type input "assembly"
click at [640, 469] on icon at bounding box center [639, 468] width 9 height 9
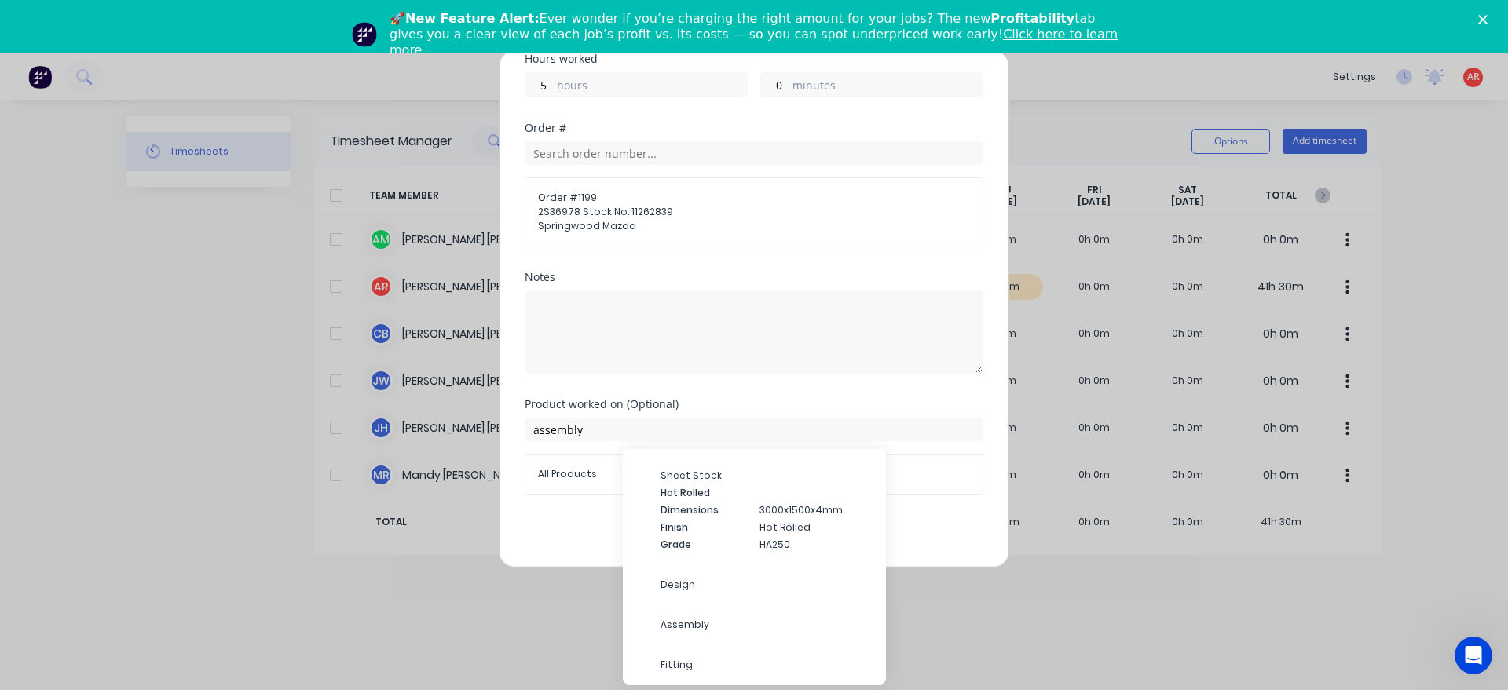
scroll to position [5730, 0]
click at [714, 622] on span "Assembly" at bounding box center [766, 629] width 213 height 14
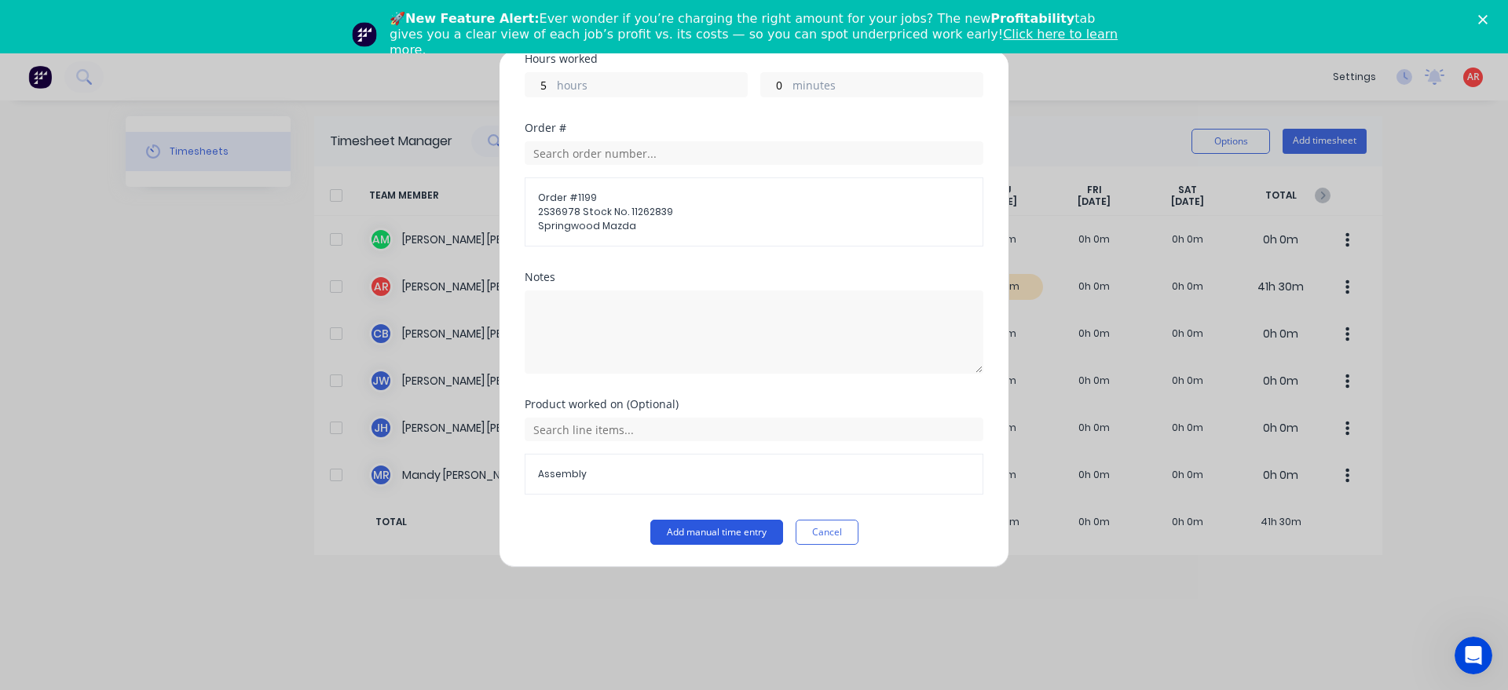
click at [694, 521] on button "Add manual time entry" at bounding box center [716, 532] width 133 height 25
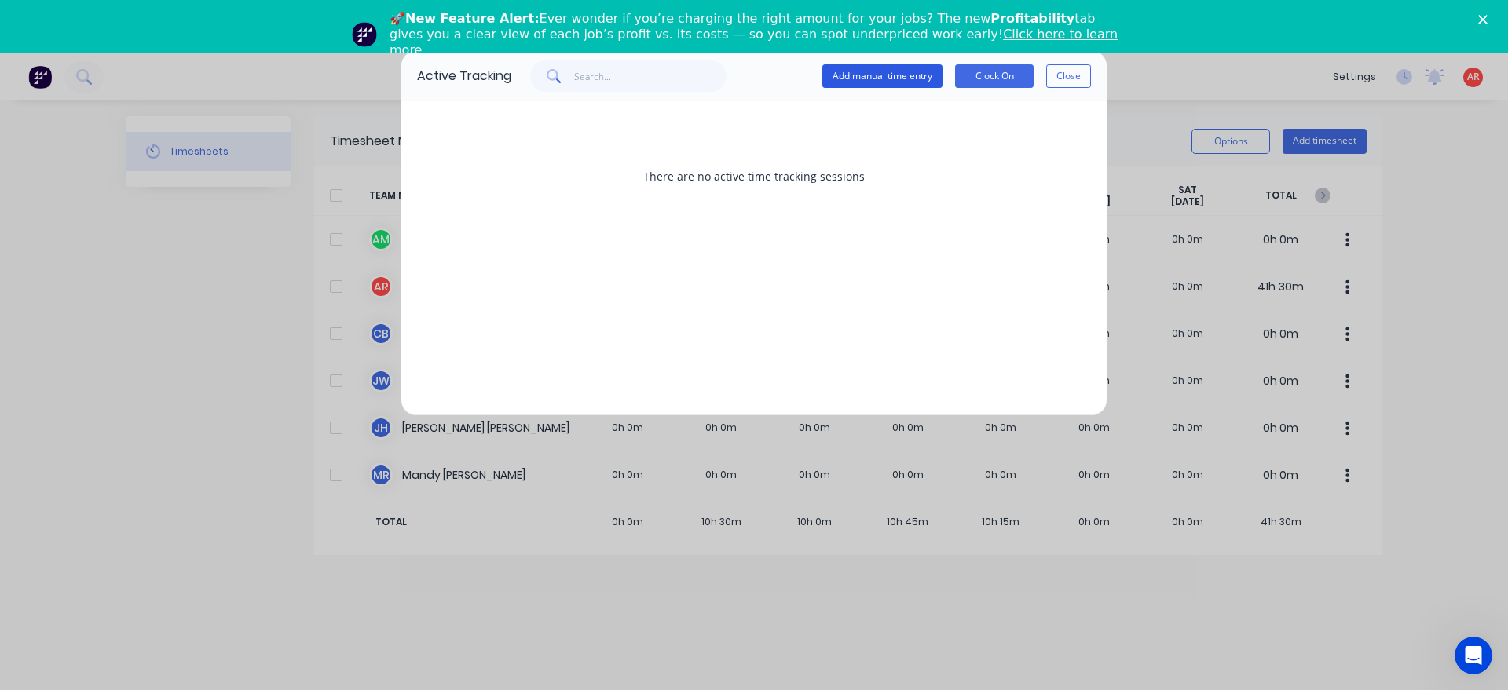
click at [906, 90] on div "Add manual time entry Clock On Close" at bounding box center [956, 75] width 269 height 31
click at [894, 78] on button "Add manual time entry" at bounding box center [882, 76] width 120 height 24
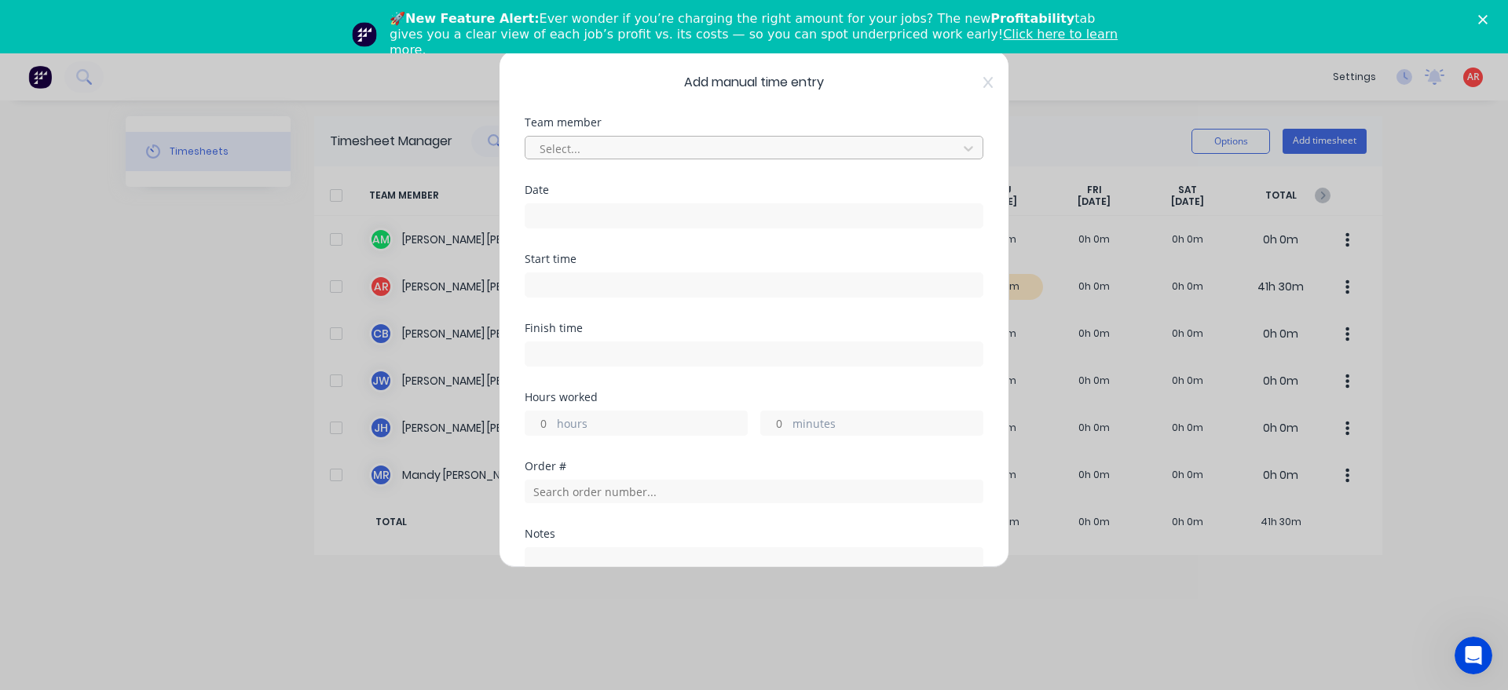
click at [642, 148] on div at bounding box center [743, 149] width 411 height 20
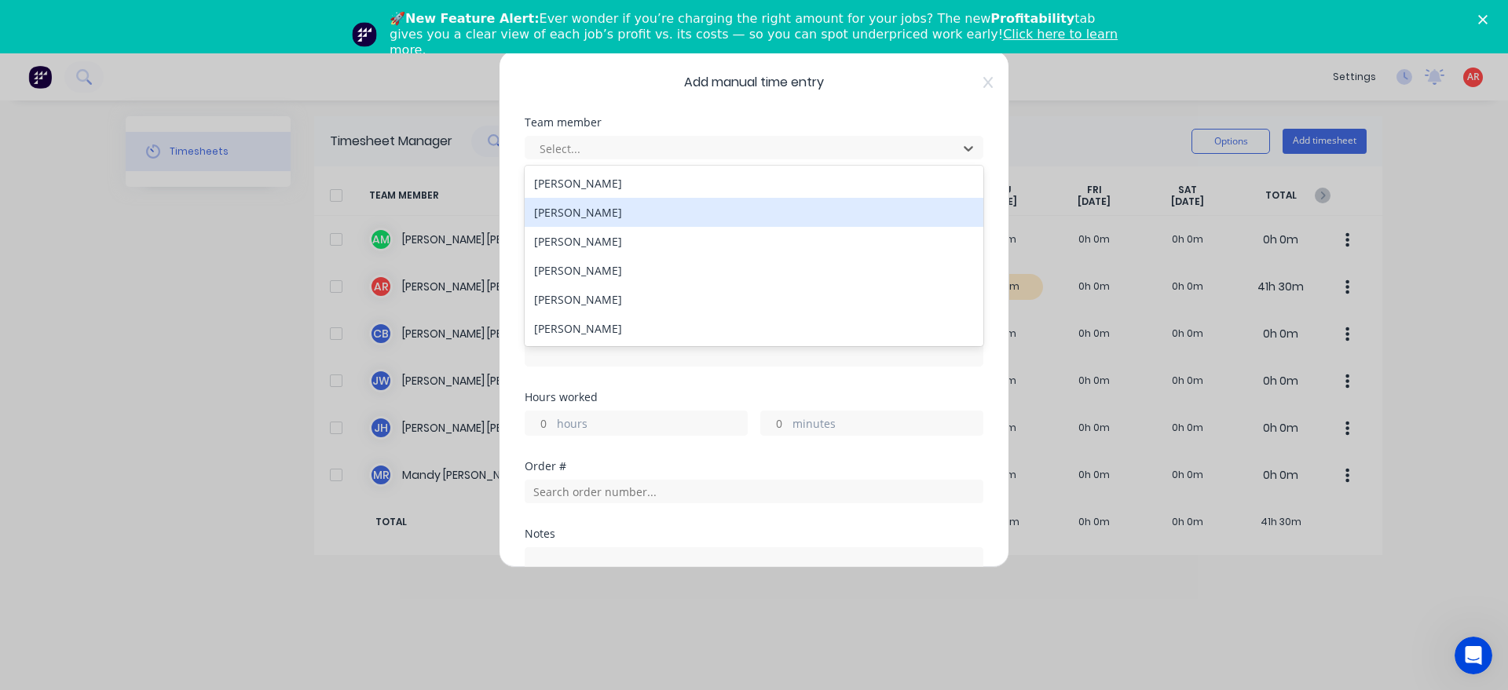
click at [604, 212] on div "[PERSON_NAME]" at bounding box center [754, 212] width 459 height 29
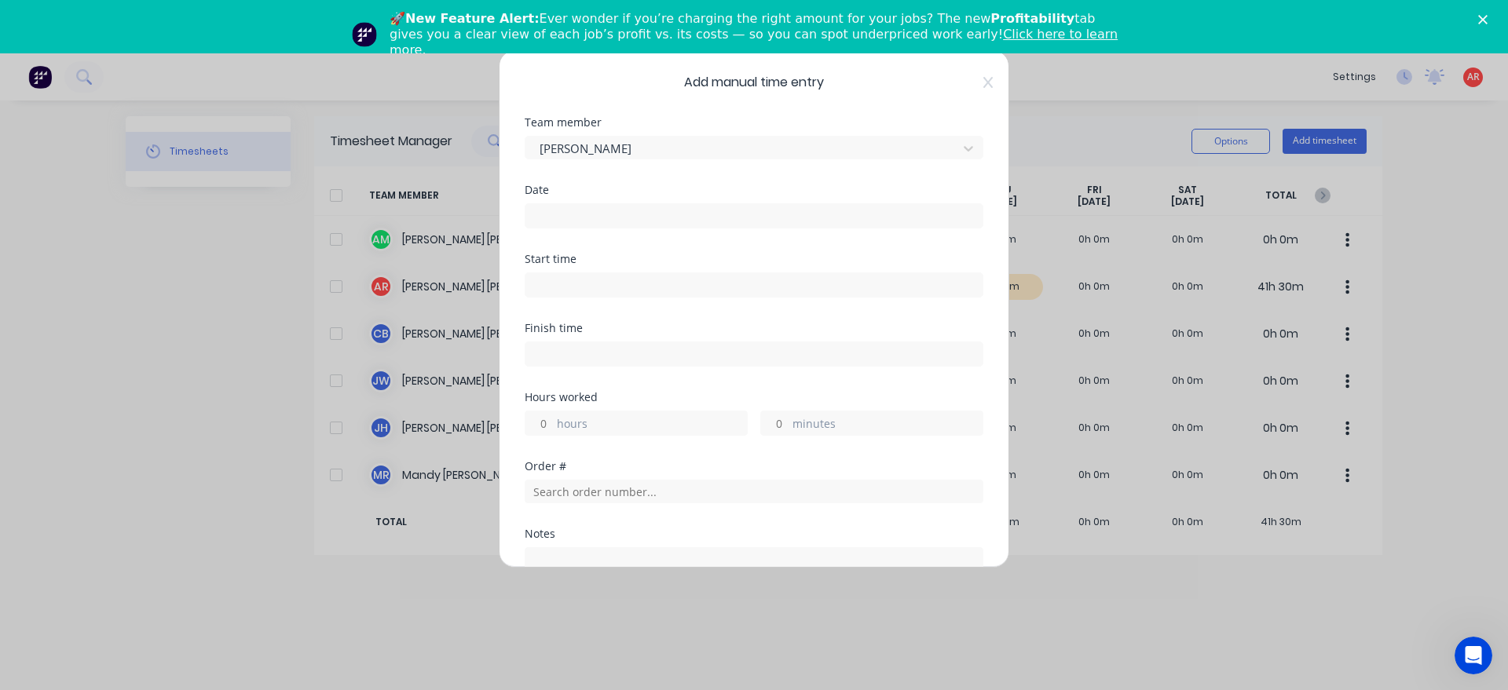
click at [605, 221] on input at bounding box center [753, 216] width 457 height 24
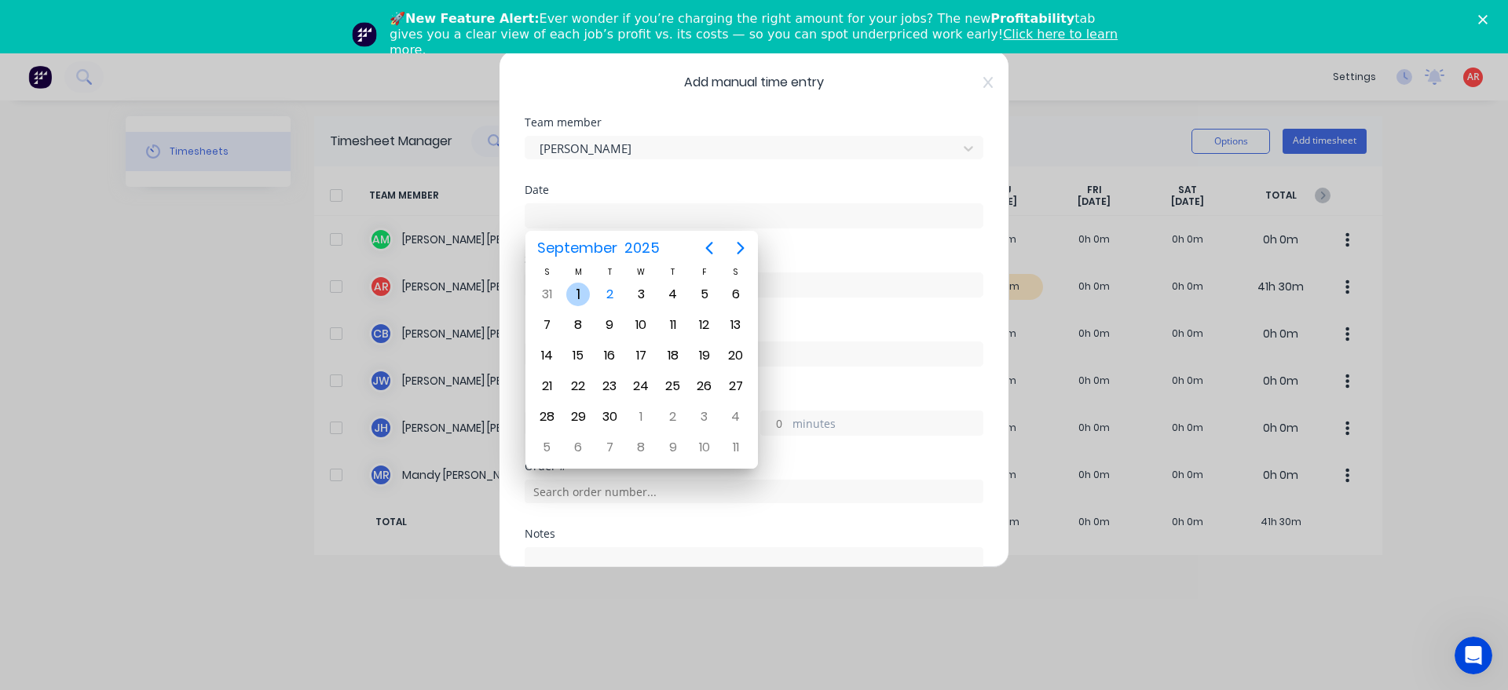
click at [587, 289] on div "1" at bounding box center [578, 295] width 24 height 24
type input "[DATE]"
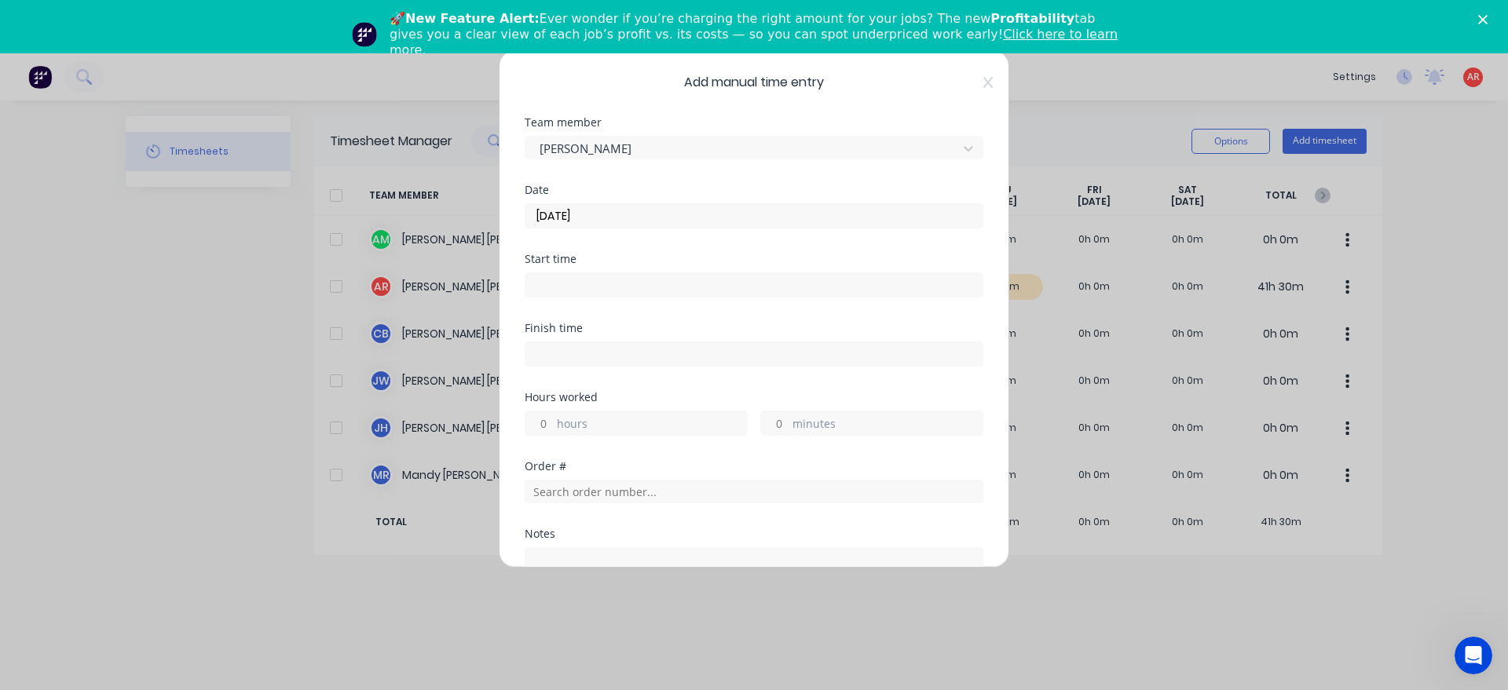
click at [587, 289] on input at bounding box center [753, 285] width 457 height 24
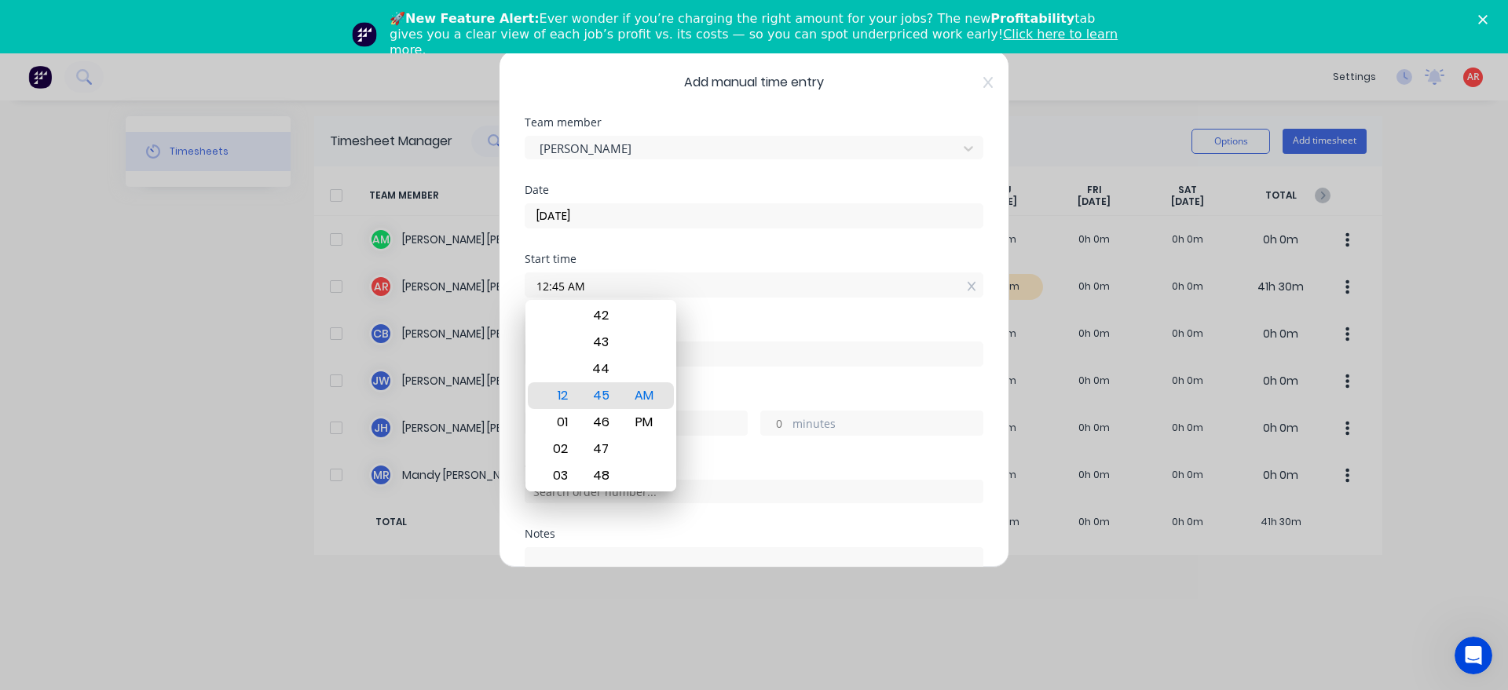
click at [721, 385] on div "Finish time" at bounding box center [754, 357] width 459 height 69
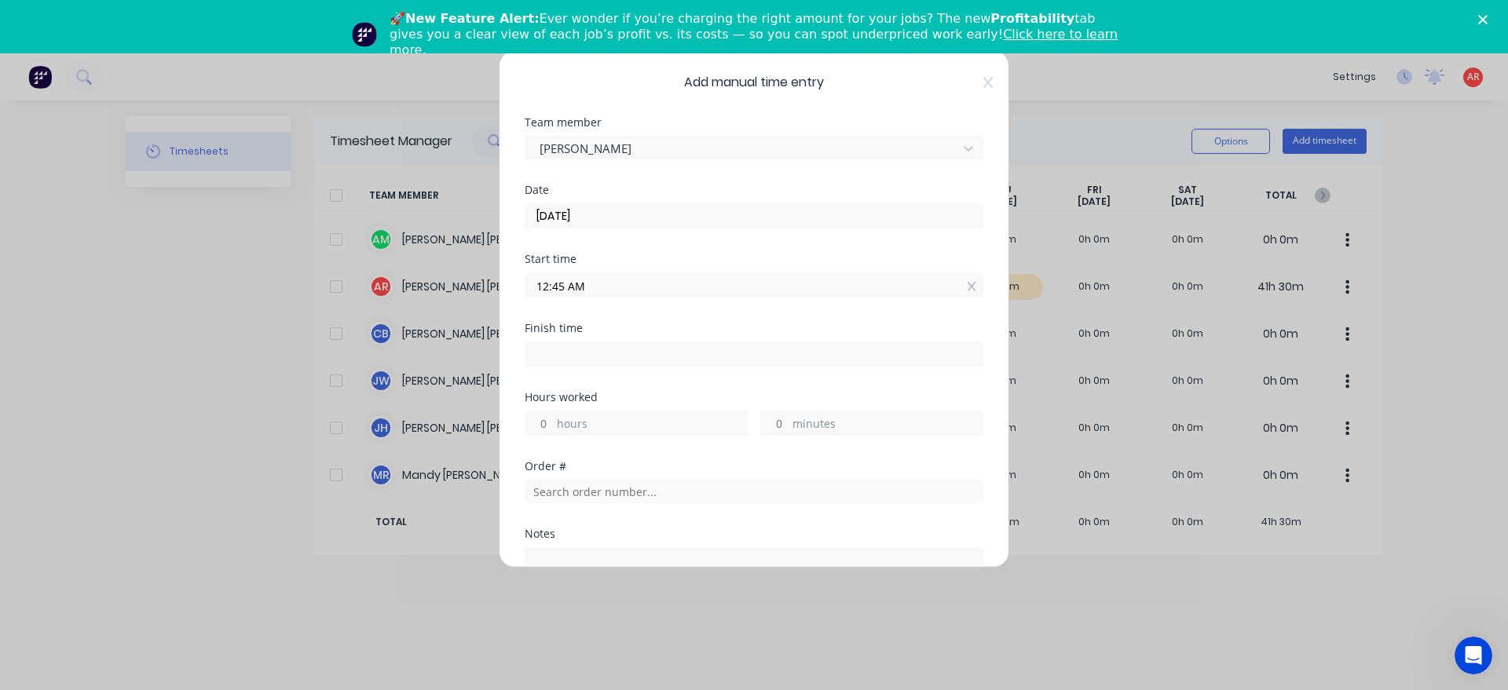
click at [625, 284] on input "12:45 AM" at bounding box center [753, 285] width 457 height 24
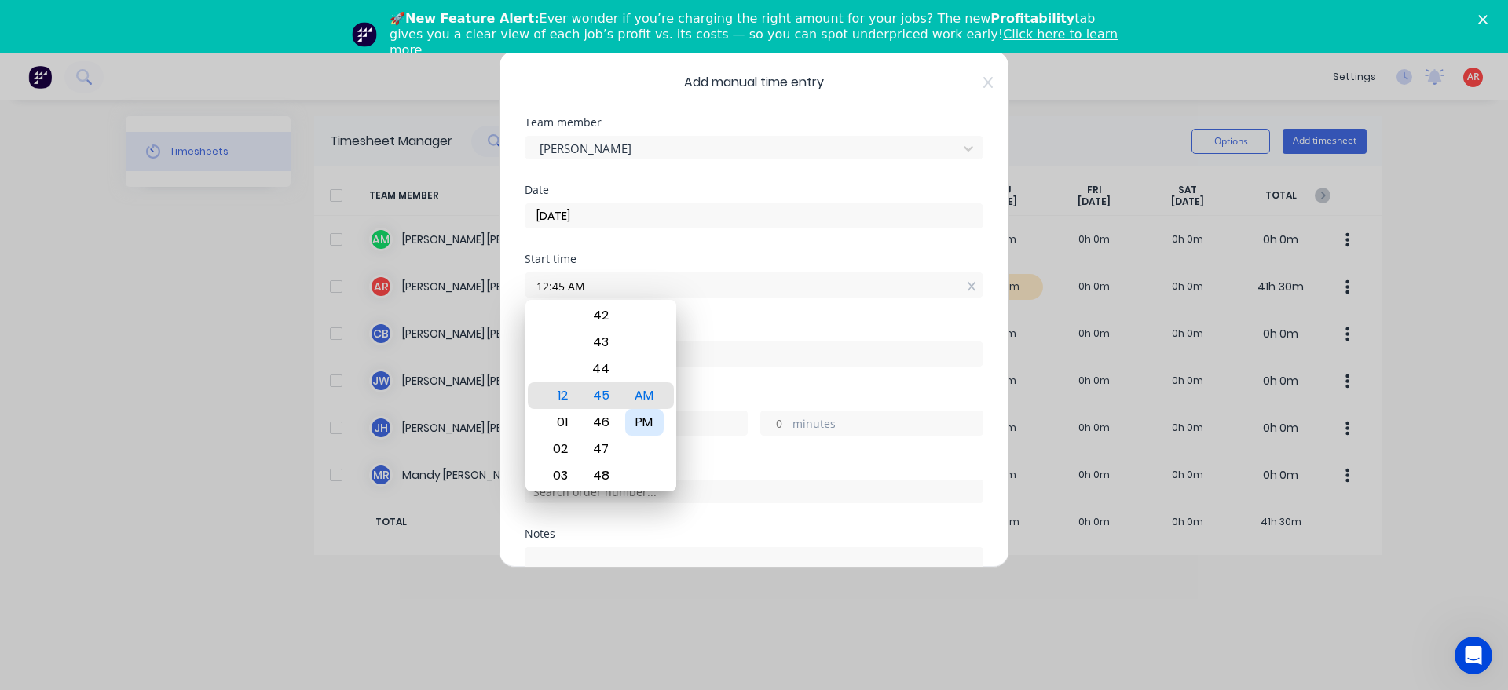
click at [654, 420] on div "PM" at bounding box center [644, 422] width 38 height 27
type input "12:45 PM"
click at [718, 372] on div "Finish time" at bounding box center [754, 357] width 459 height 69
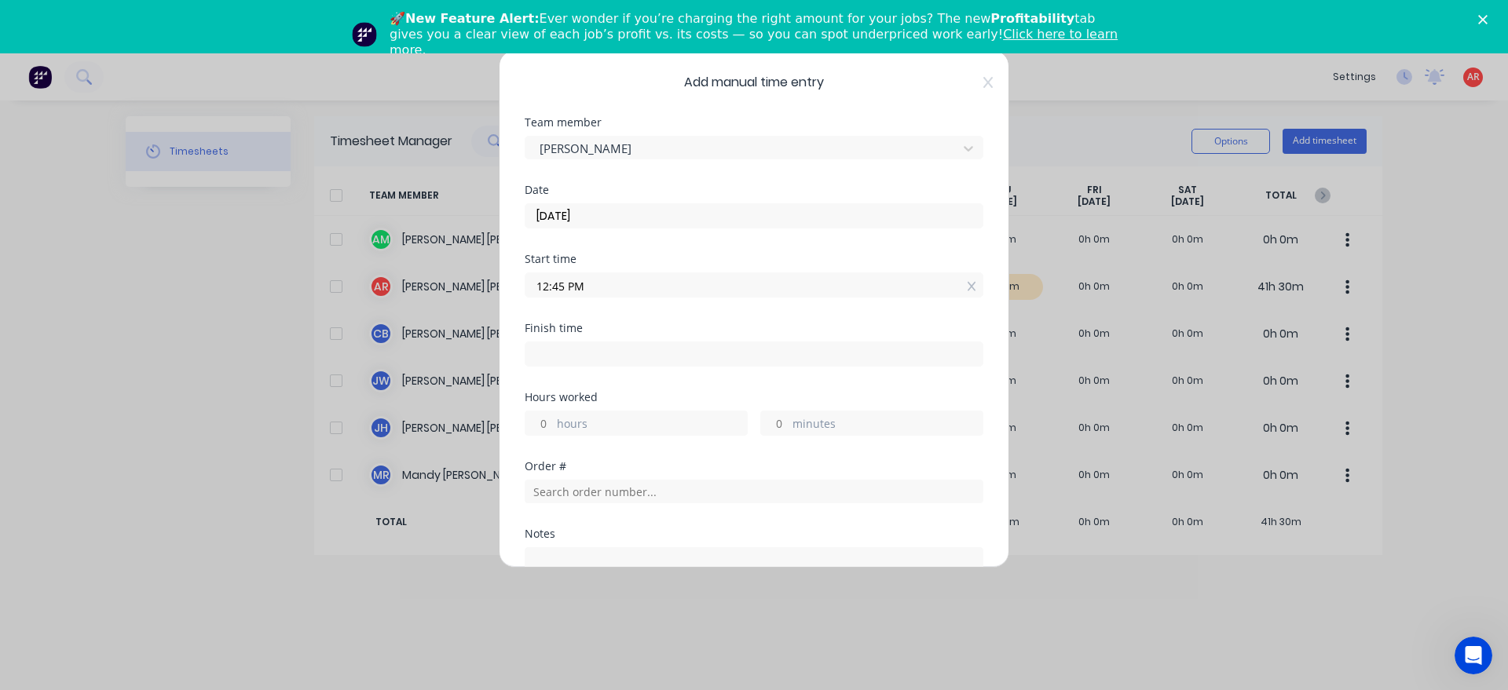
click at [716, 360] on input at bounding box center [753, 354] width 457 height 24
type input "04:12 AM"
type input "15"
type input "27"
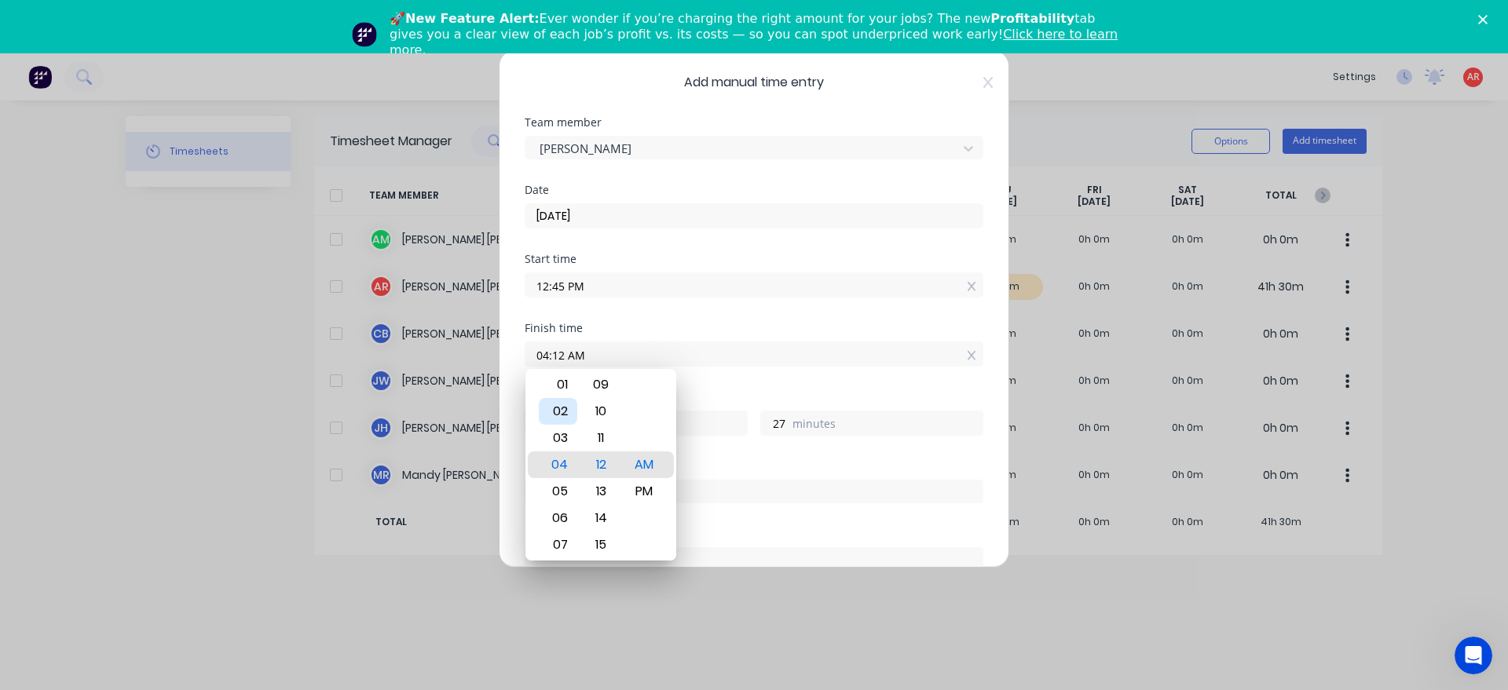
click at [566, 422] on div "02" at bounding box center [558, 411] width 38 height 27
type input "02:12 AM"
type input "13"
type input "02:06 AM"
type input "21"
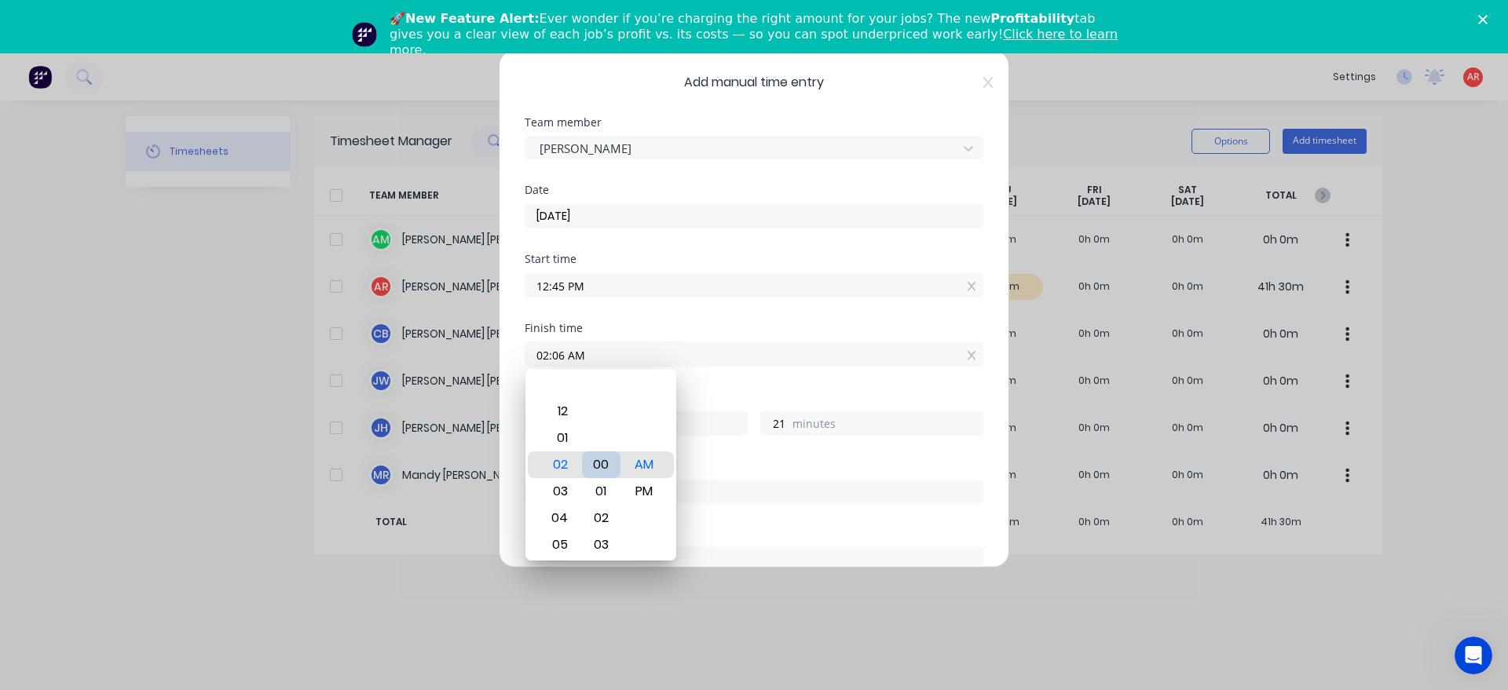
type input "02:00 AM"
type input "15"
click at [649, 492] on div "PM" at bounding box center [644, 491] width 38 height 27
type input "02:00 PM"
type input "1"
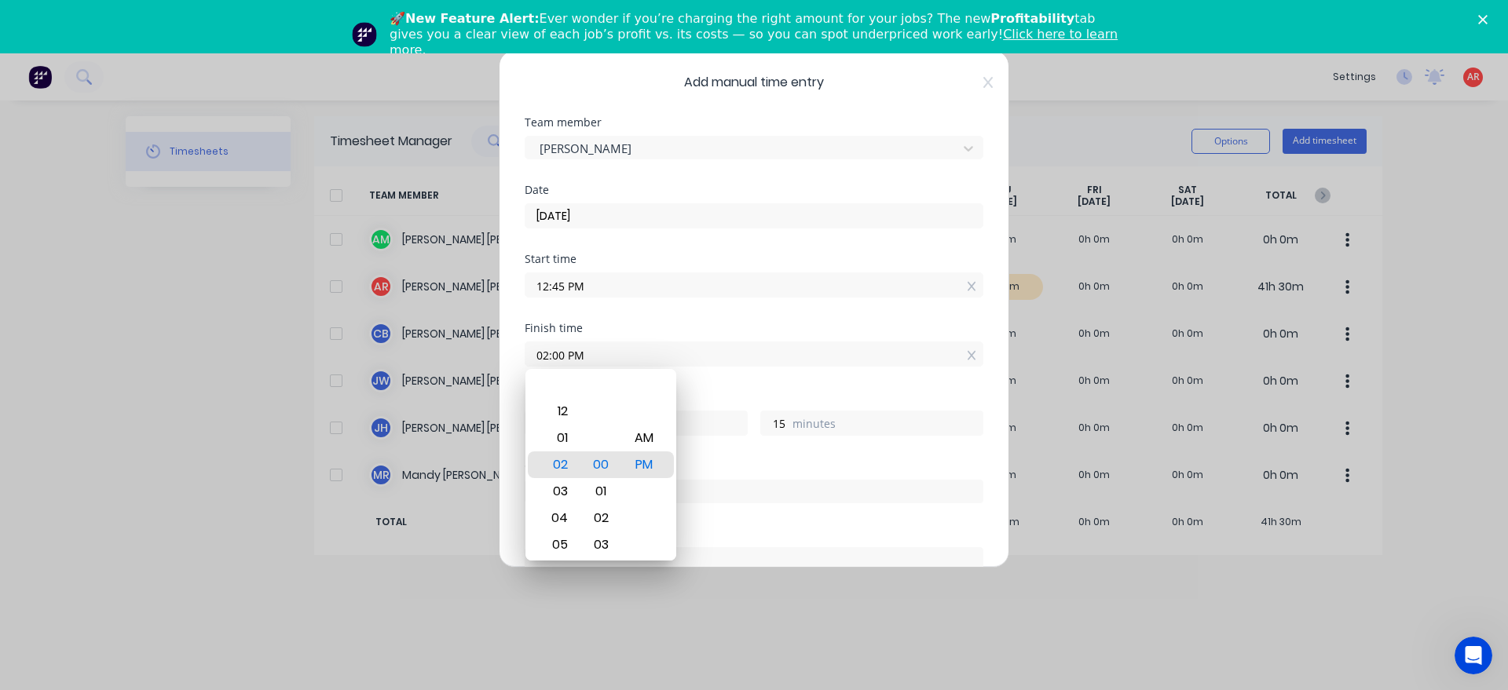
click at [716, 390] on div "Finish time 02:00 PM" at bounding box center [754, 357] width 459 height 69
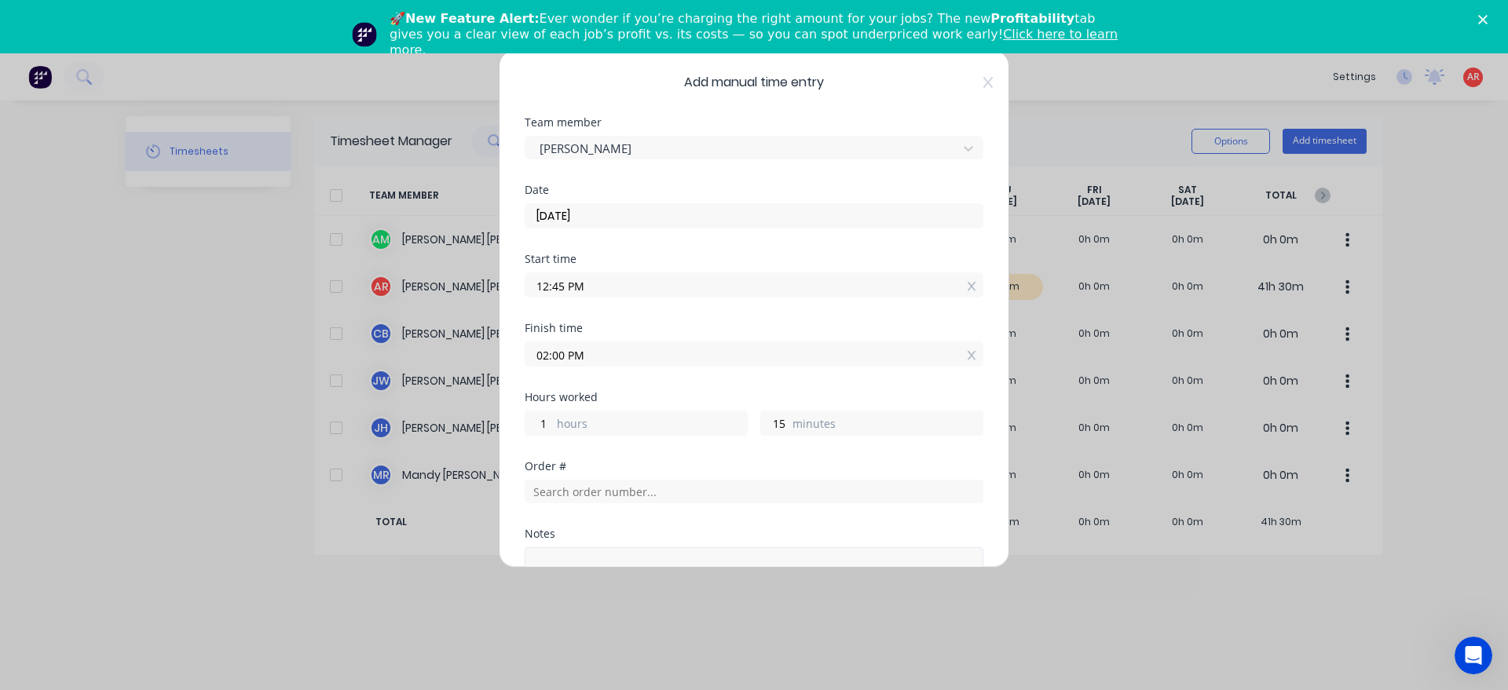
scroll to position [179, 0]
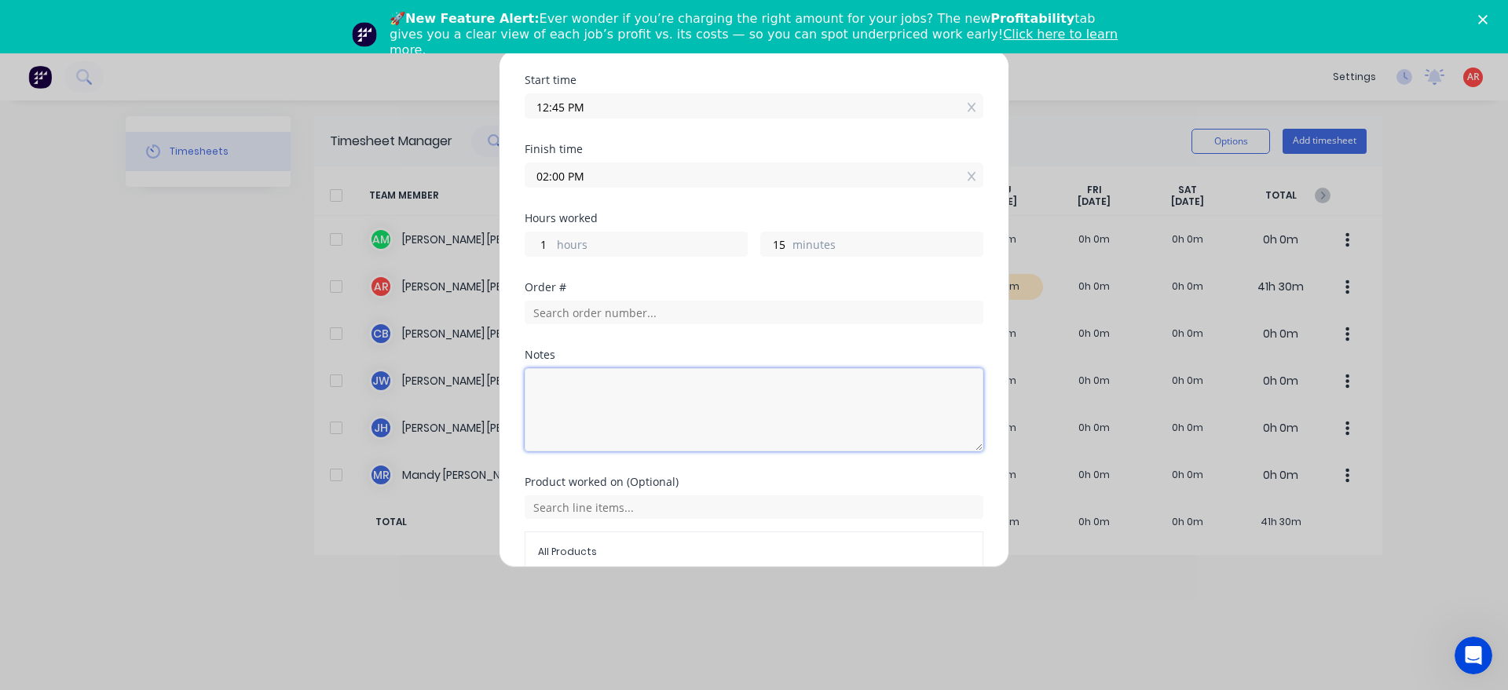
click at [637, 392] on textarea at bounding box center [754, 409] width 459 height 83
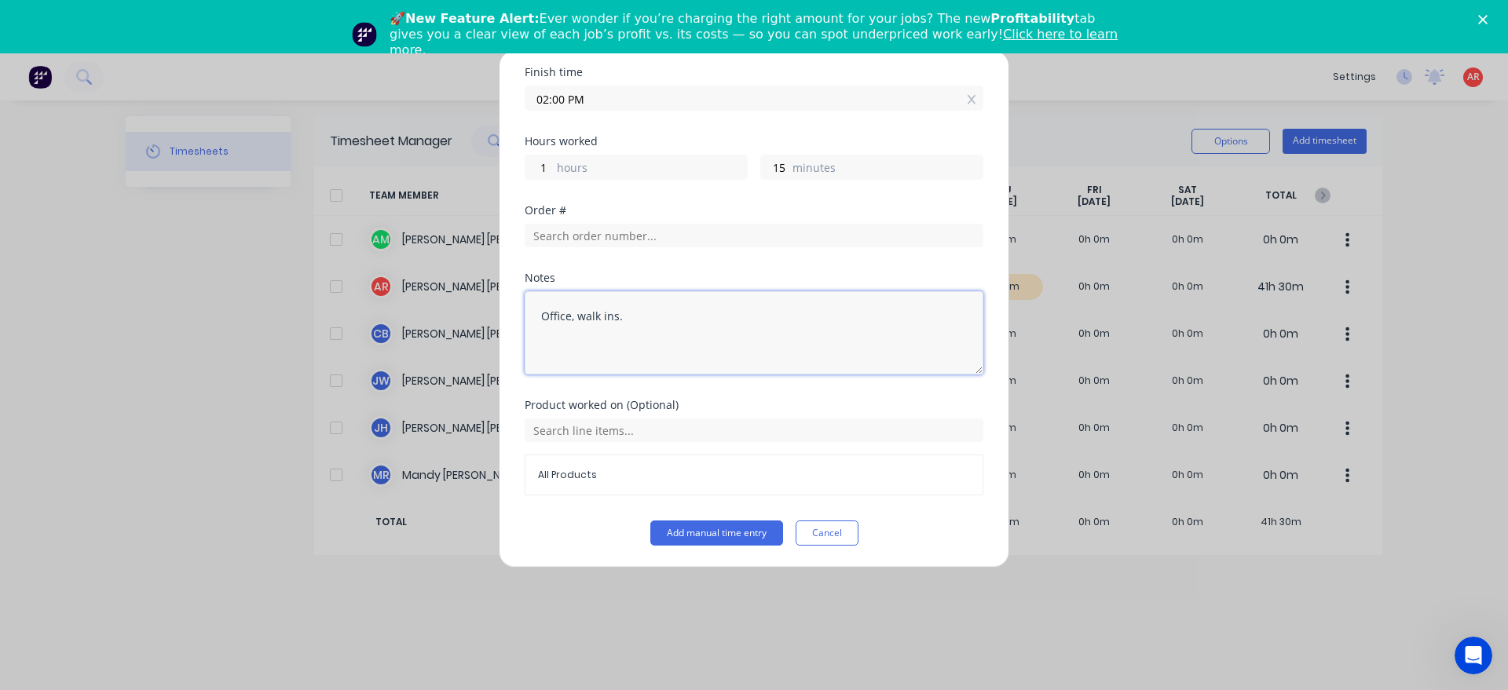
scroll to position [257, 0]
type textarea "Office, walk ins."
click at [715, 529] on button "Add manual time entry" at bounding box center [716, 532] width 133 height 25
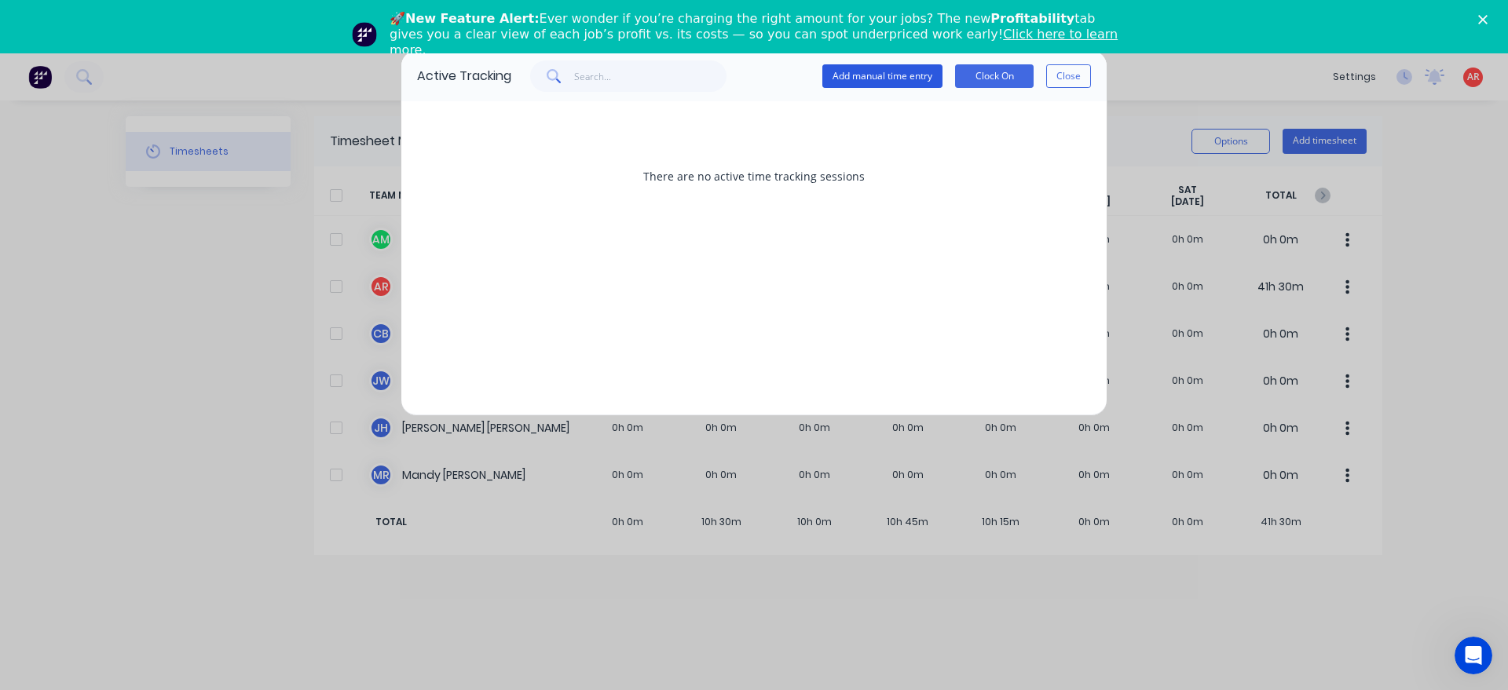
click at [883, 67] on button "Add manual time entry" at bounding box center [882, 76] width 120 height 24
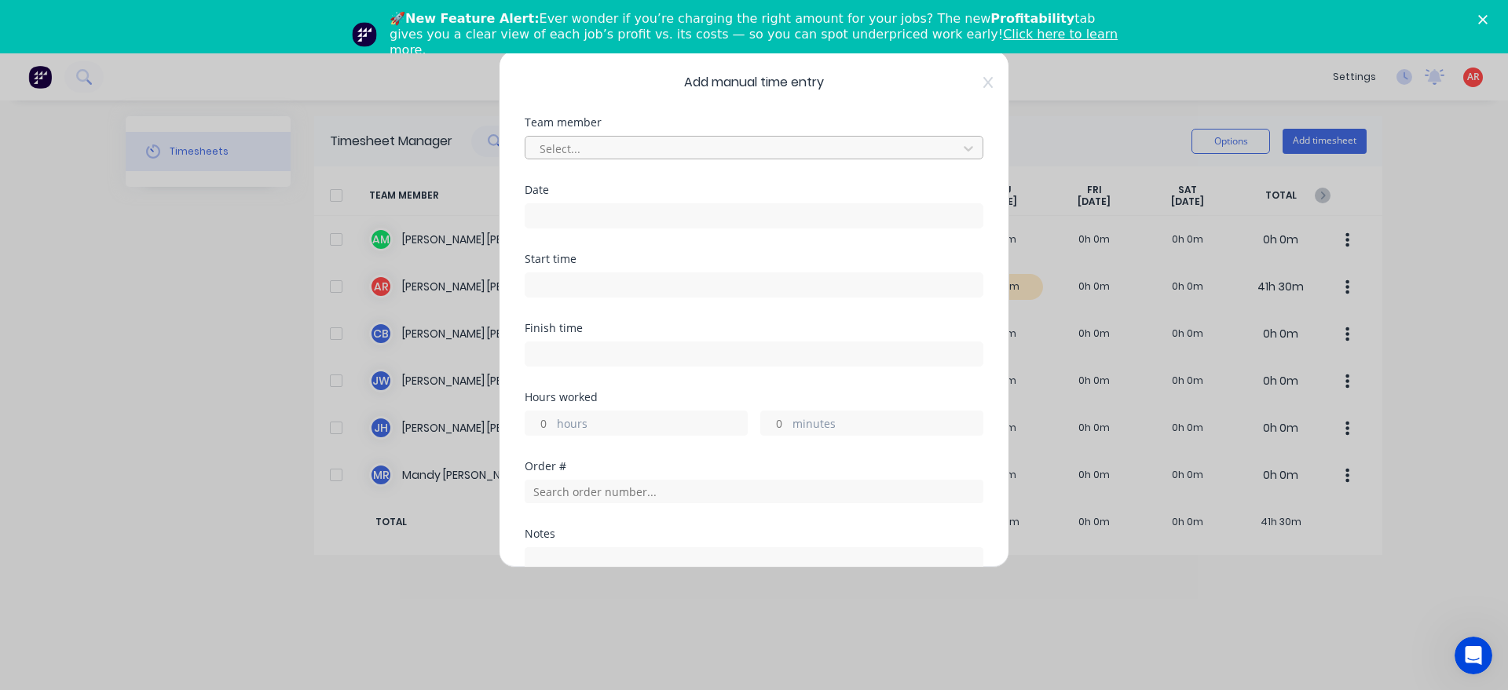
click at [646, 144] on div at bounding box center [743, 149] width 411 height 20
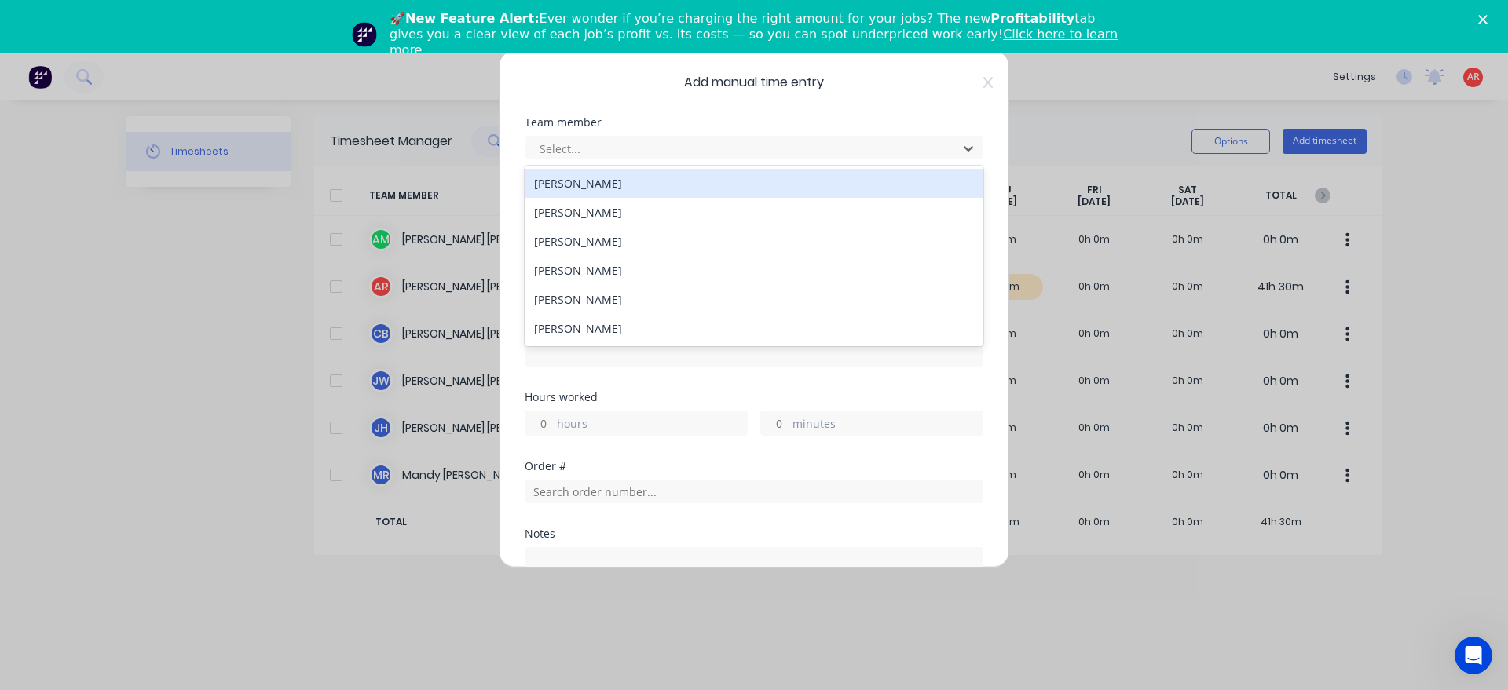
click at [604, 207] on div "[PERSON_NAME]" at bounding box center [754, 212] width 459 height 29
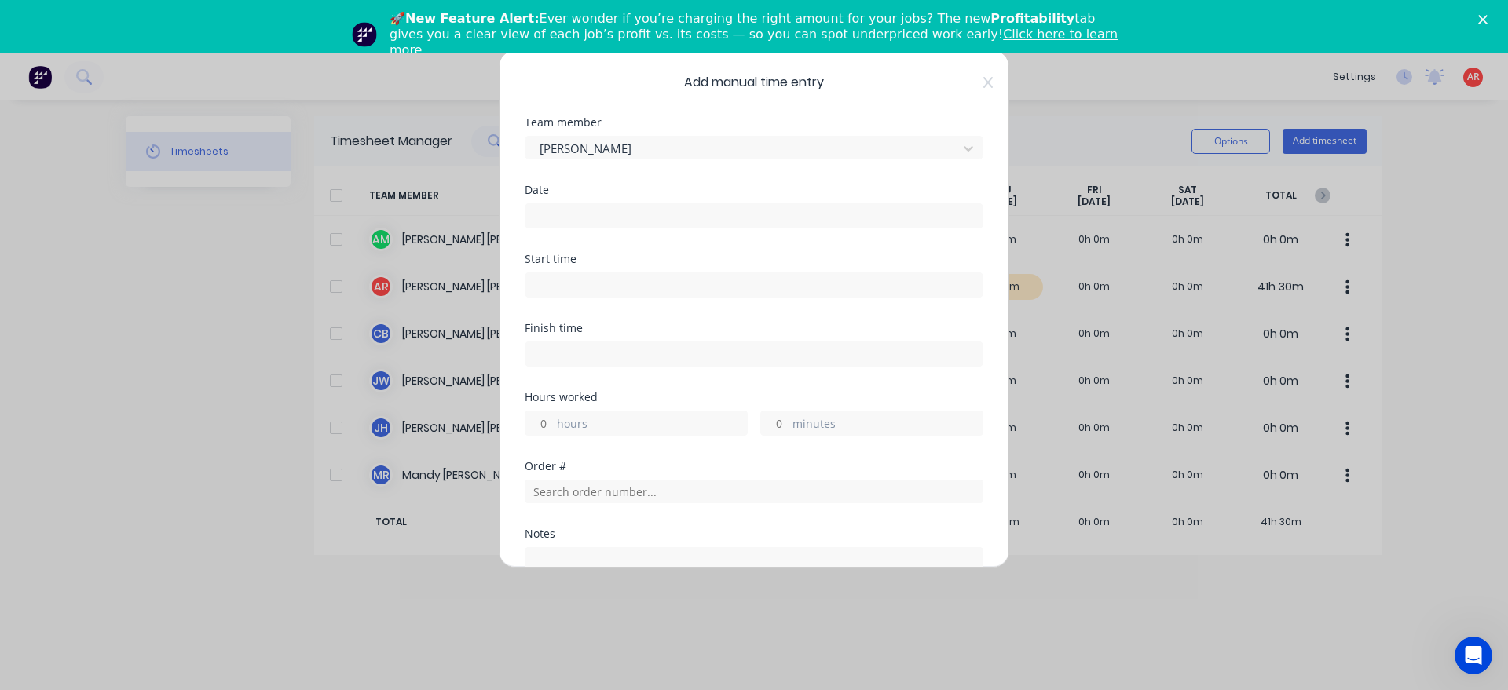
click at [604, 207] on input at bounding box center [753, 216] width 457 height 24
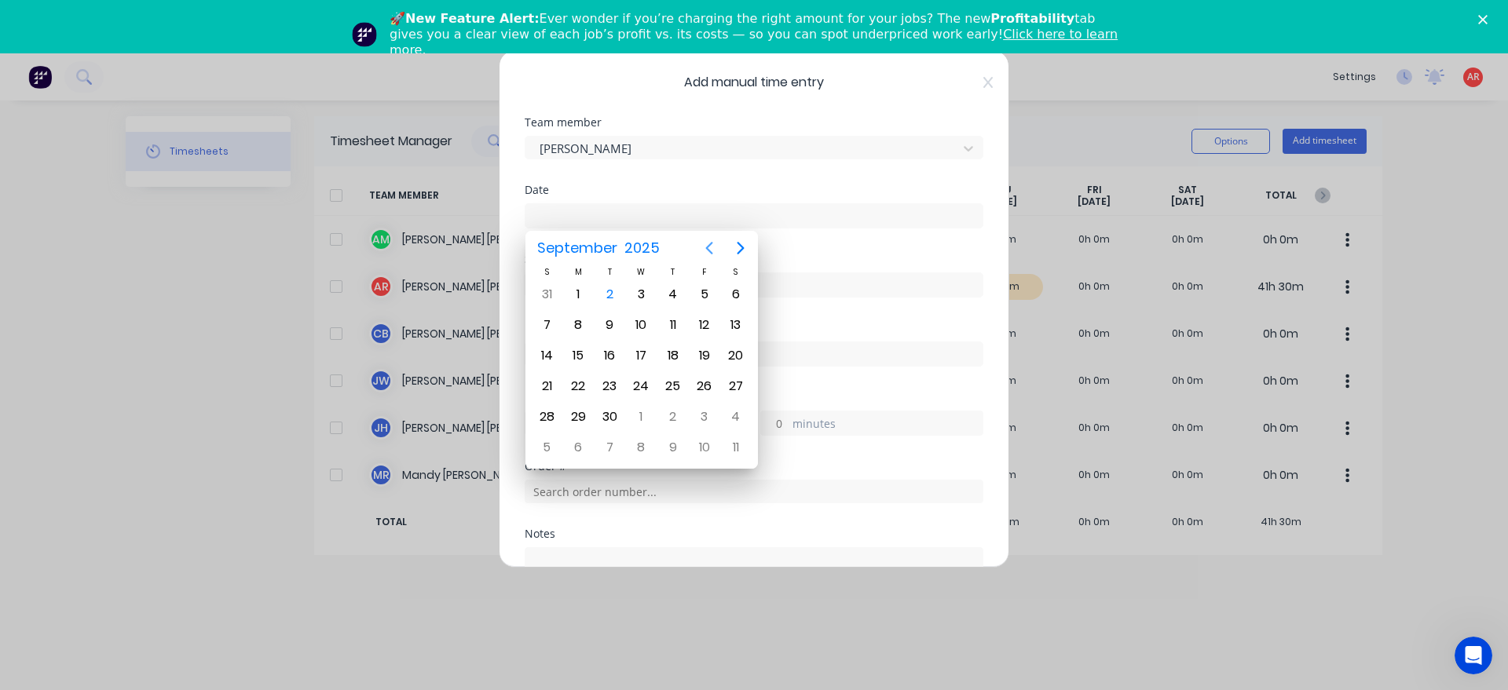
click at [710, 240] on icon "Previous page" at bounding box center [709, 248] width 19 height 19
click at [711, 417] on div "29" at bounding box center [705, 417] width 24 height 24
type input "[DATE]"
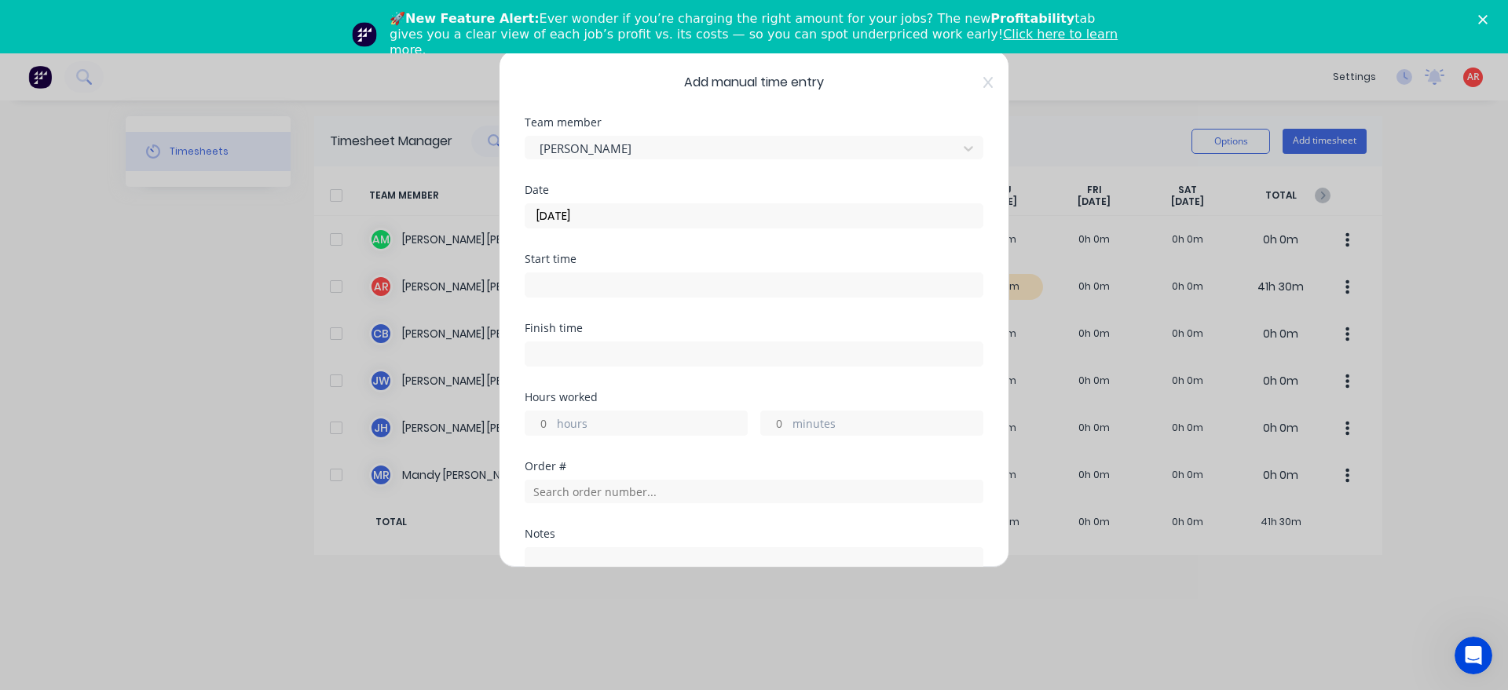
click at [607, 269] on div at bounding box center [754, 283] width 459 height 29
click at [612, 276] on input at bounding box center [753, 285] width 457 height 24
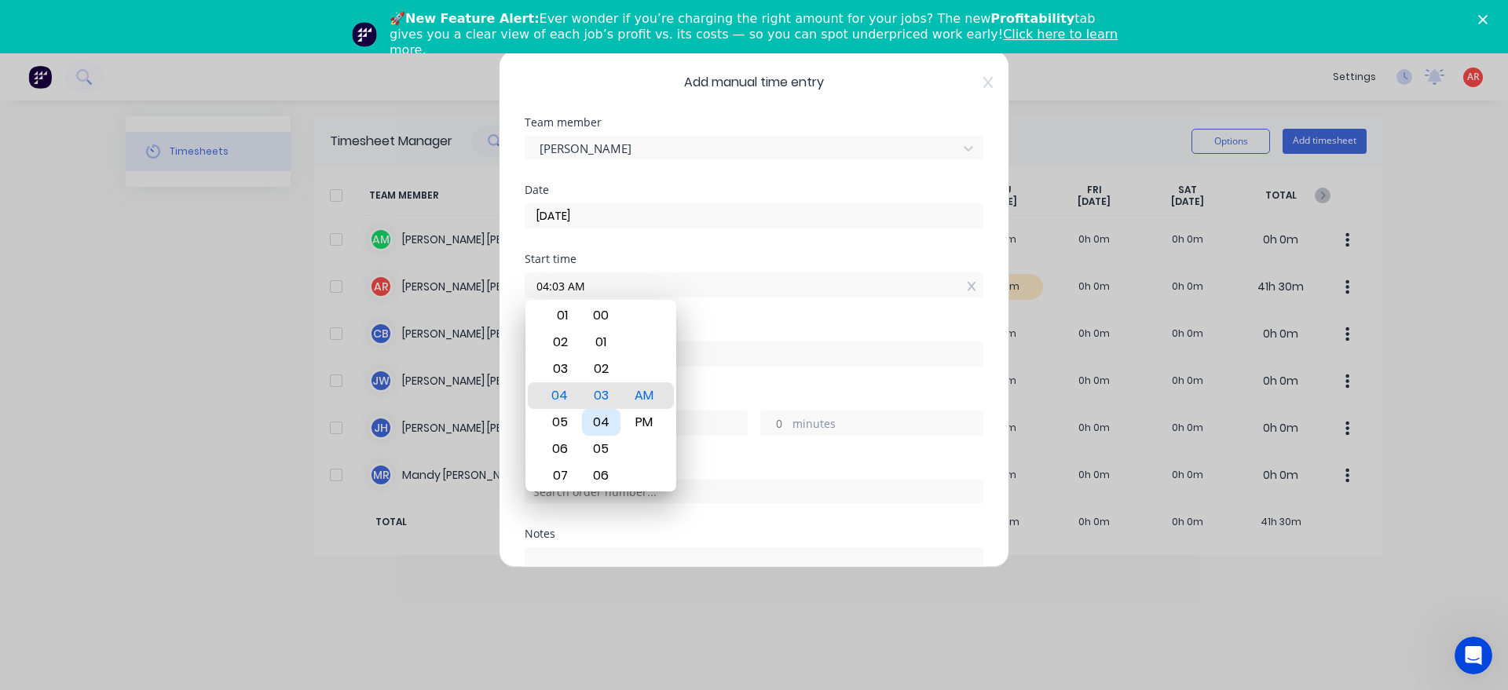
type input "04:00 AM"
drag, startPoint x: 733, startPoint y: 392, endPoint x: 722, endPoint y: 378, distance: 17.9
click at [733, 391] on form "Team member [PERSON_NAME] Date [DATE] Start time 04:00 AM Finish time Hours wor…" at bounding box center [754, 459] width 459 height 685
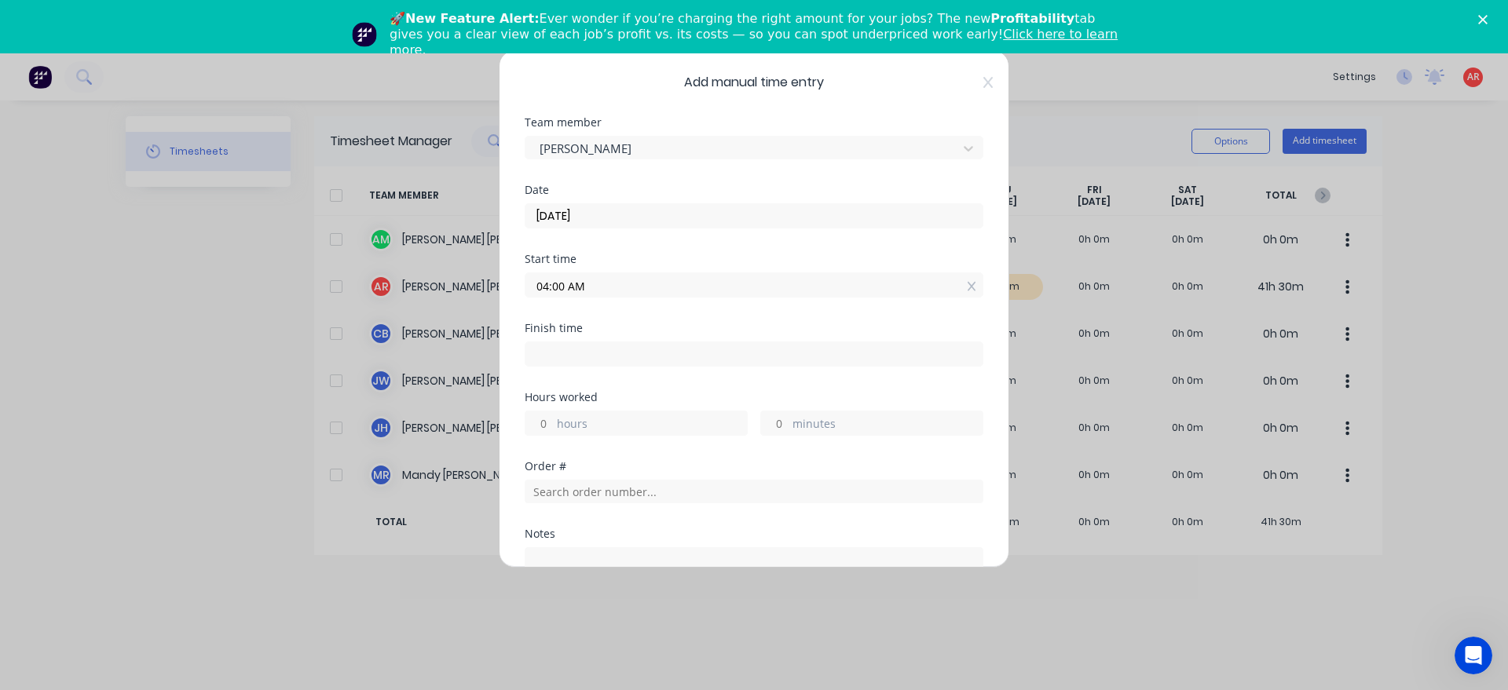
click at [709, 358] on input at bounding box center [753, 354] width 457 height 24
type input "04:13 AM"
type input "0"
type input "13"
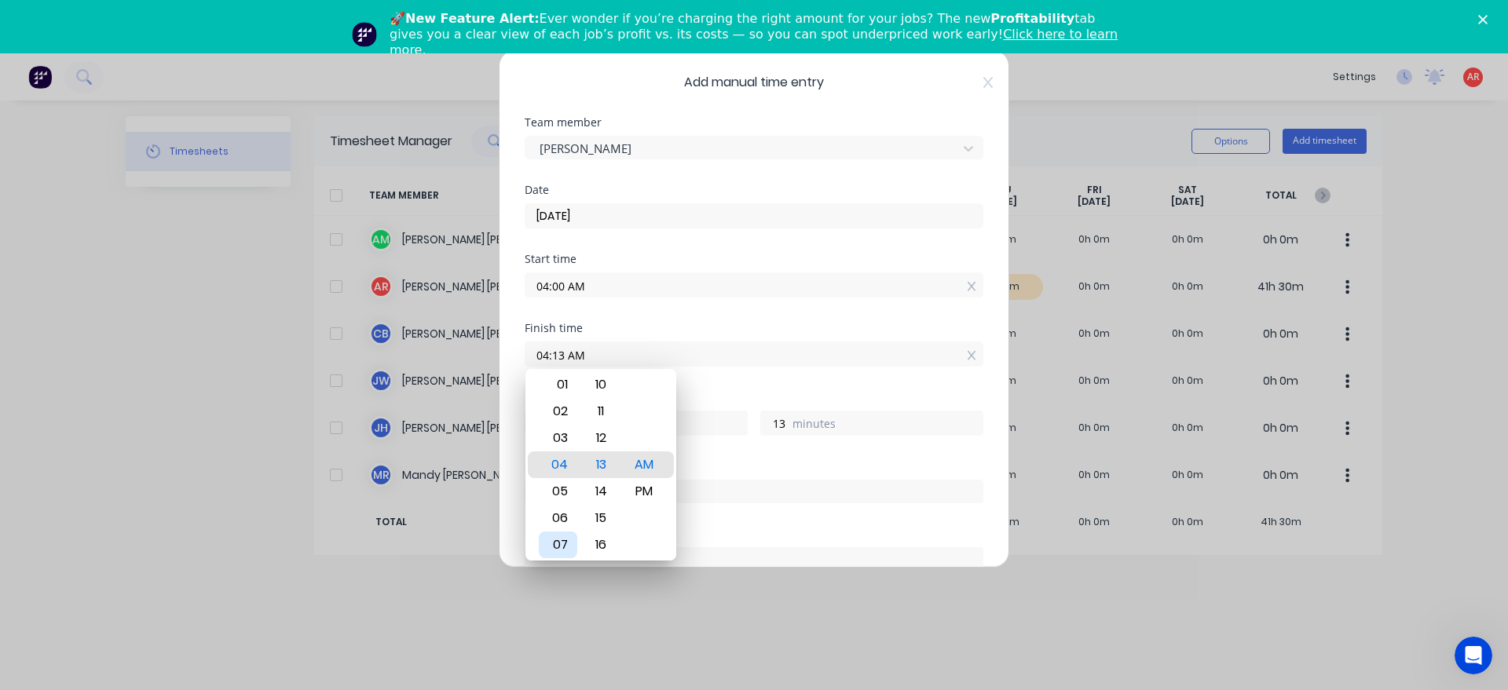
click at [568, 542] on div "07" at bounding box center [558, 545] width 38 height 27
type input "07:13 AM"
type input "3"
type input "07:07 AM"
type input "7"
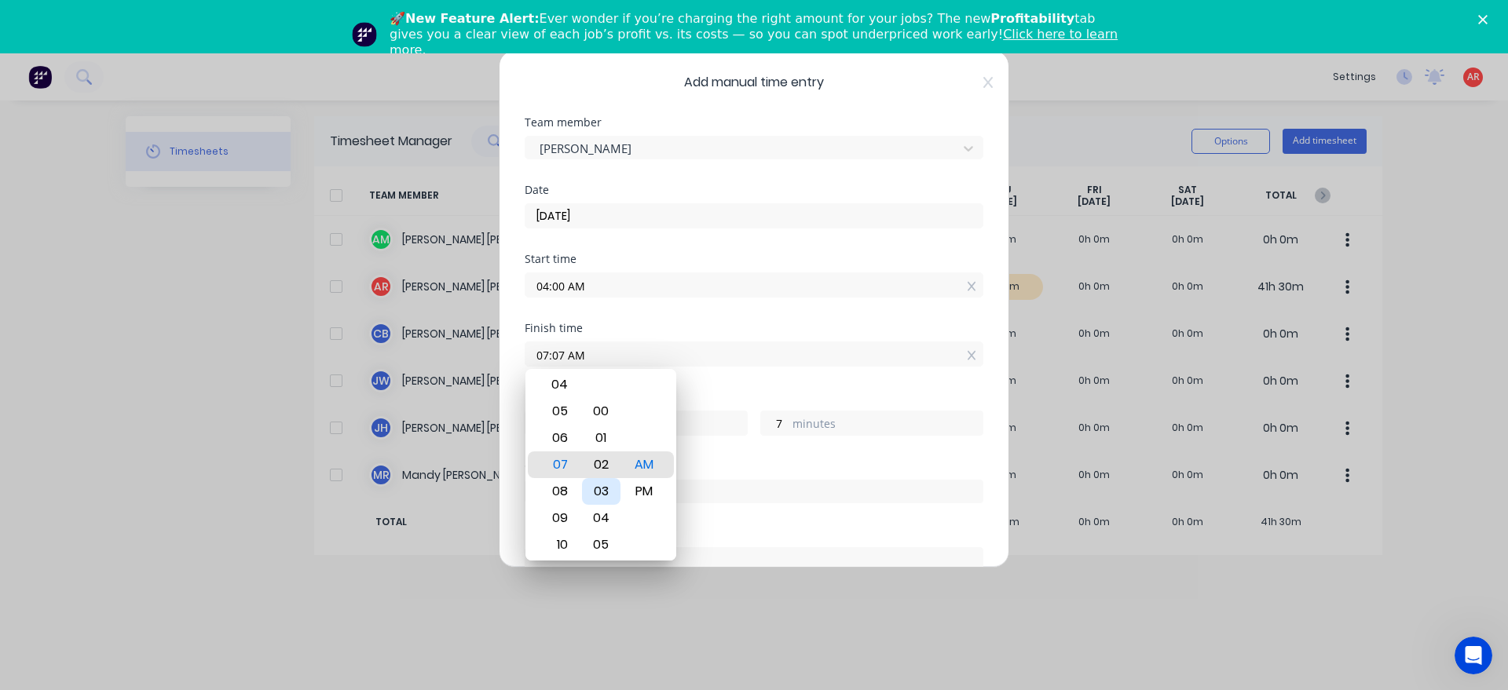
type input "07:01 AM"
type input "1"
type input "07:00 AM"
type input "0"
click at [695, 455] on div "Hours worked 3 hours 0 minutes" at bounding box center [754, 426] width 459 height 69
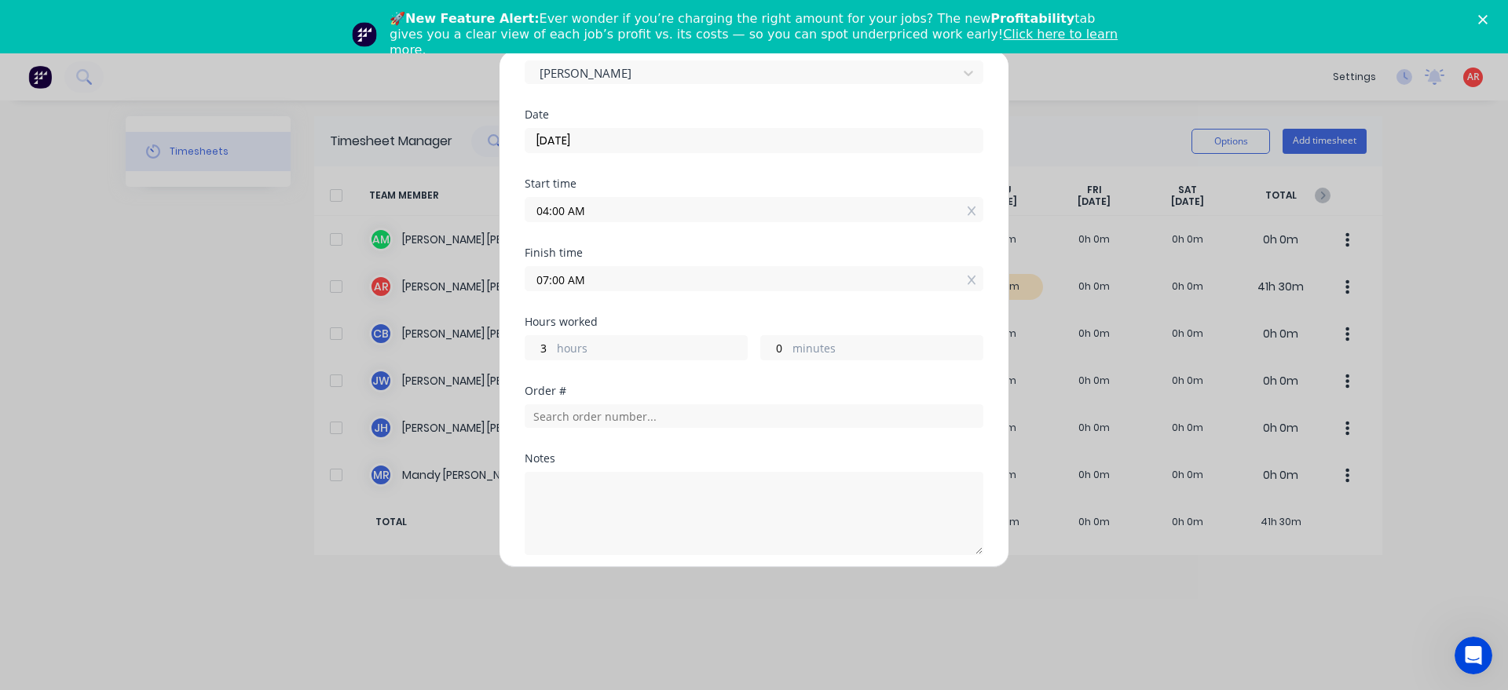
scroll to position [90, 0]
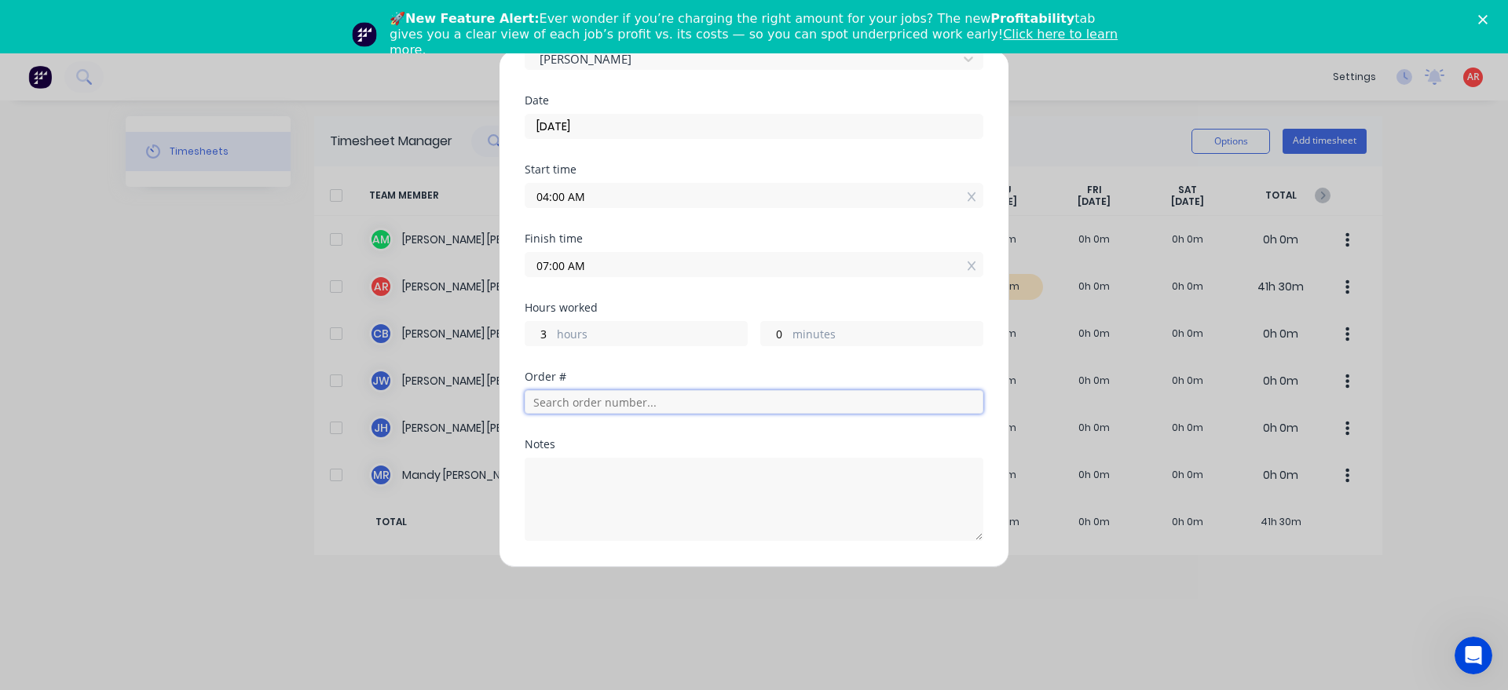
click at [616, 402] on input "text" at bounding box center [754, 402] width 459 height 24
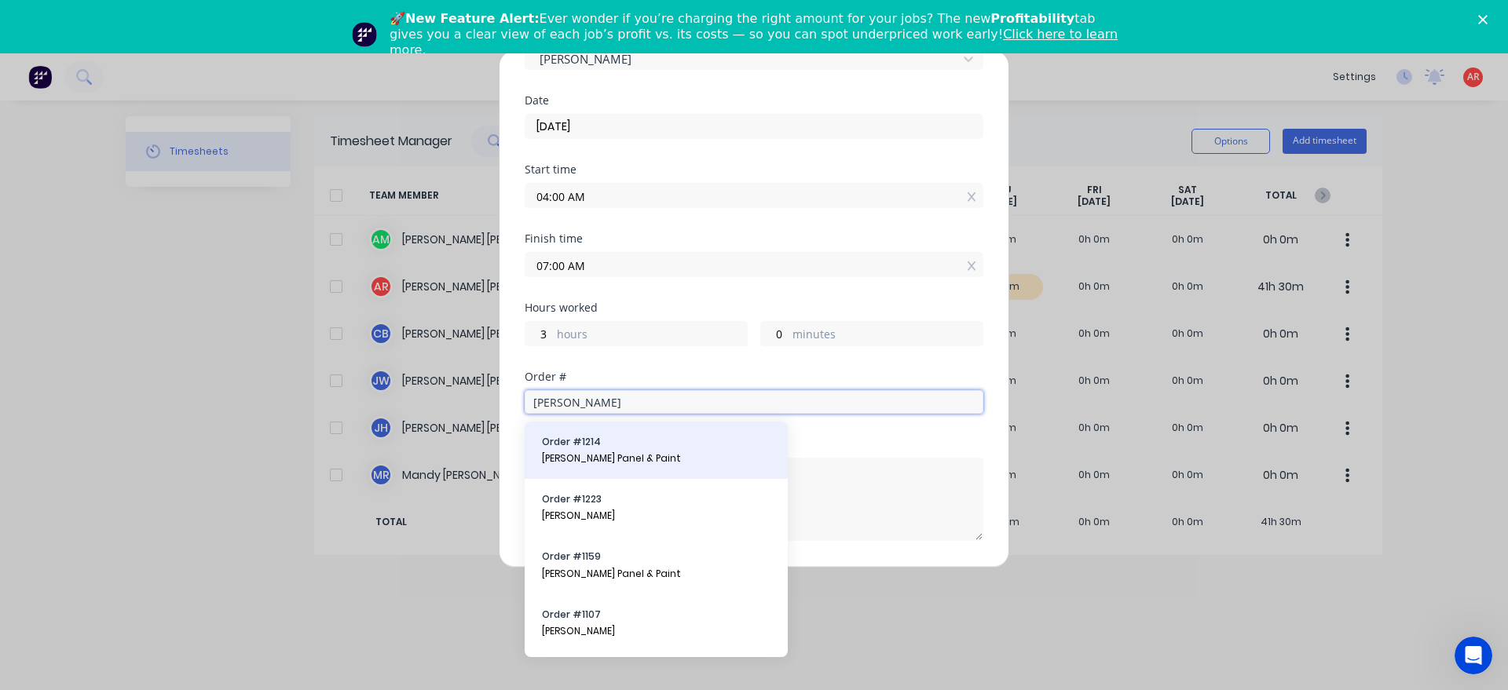
type input "[PERSON_NAME]"
click at [620, 459] on span "[PERSON_NAME] Panel & Paint" at bounding box center [656, 459] width 229 height 14
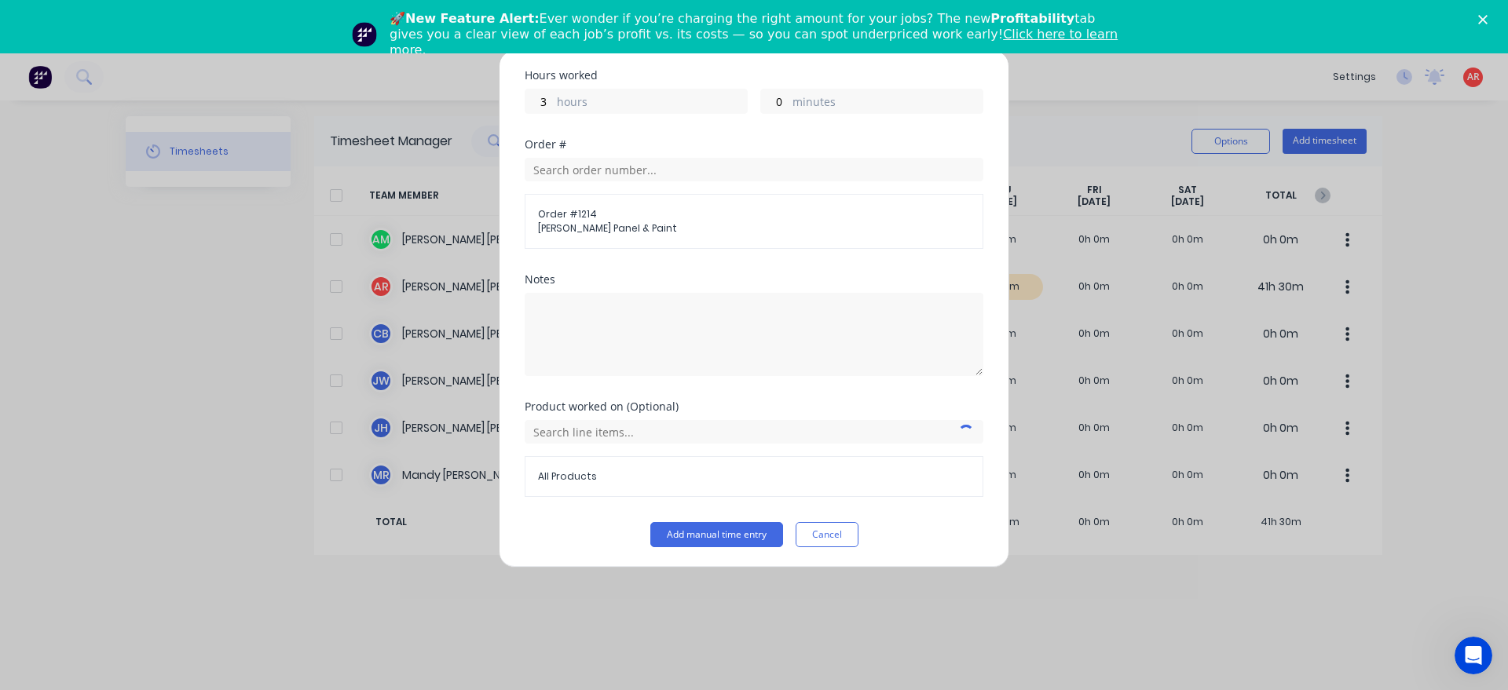
scroll to position [324, 0]
click at [600, 431] on input "text" at bounding box center [754, 430] width 459 height 24
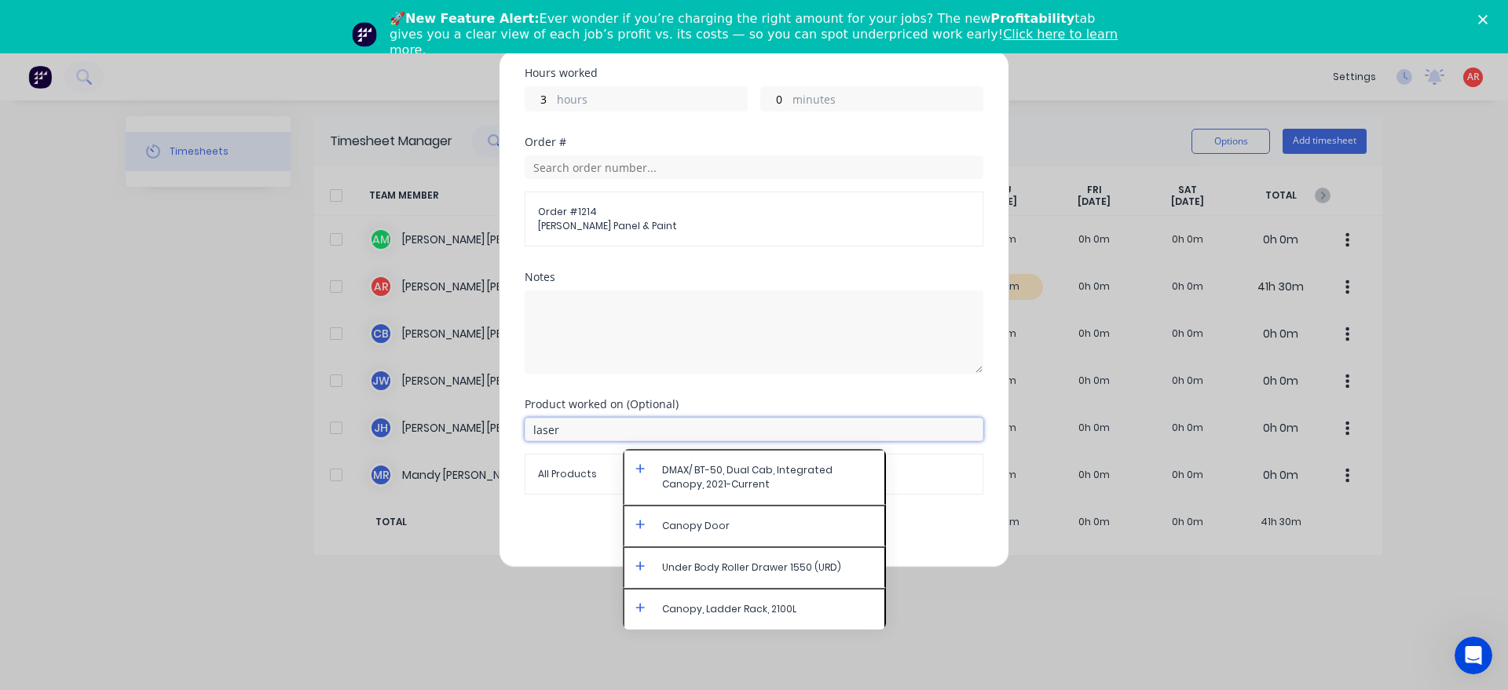
type input "laser"
click at [643, 469] on icon at bounding box center [639, 468] width 9 height 9
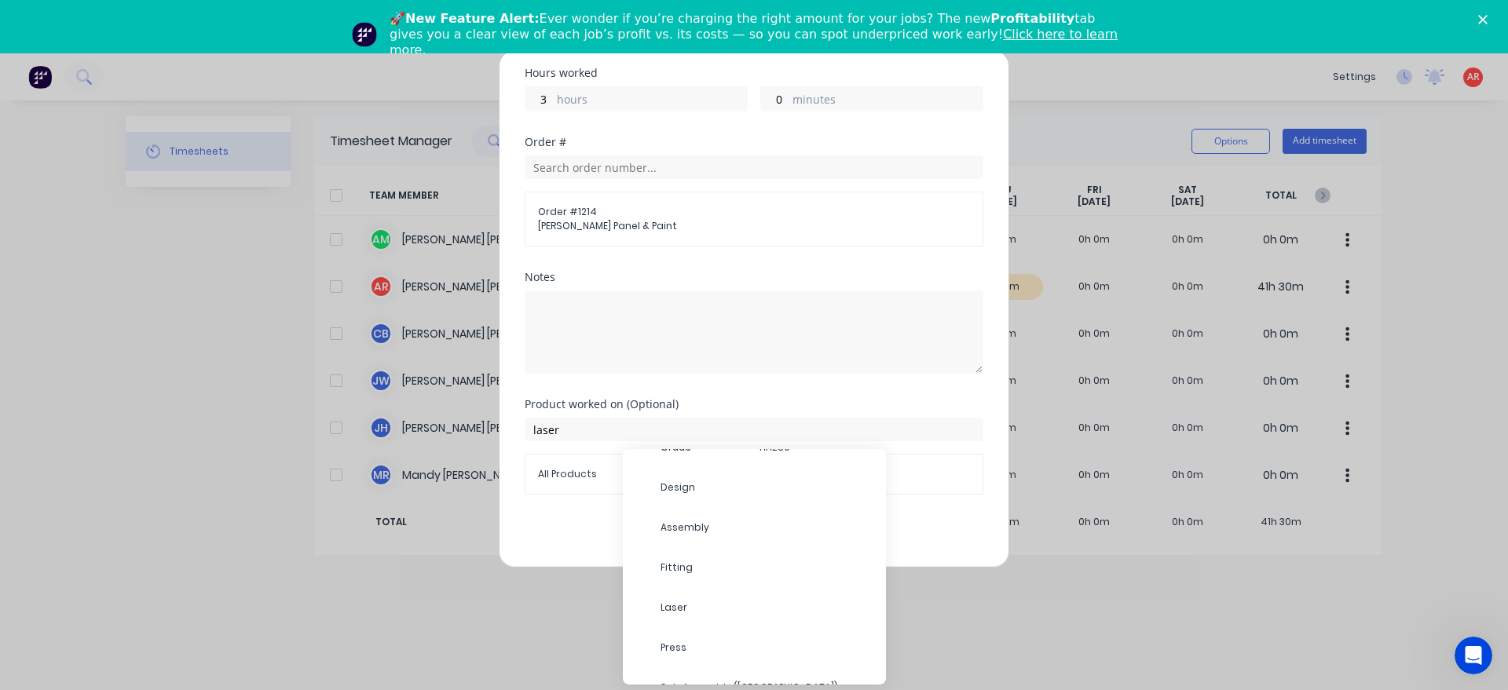
scroll to position [5819, 0]
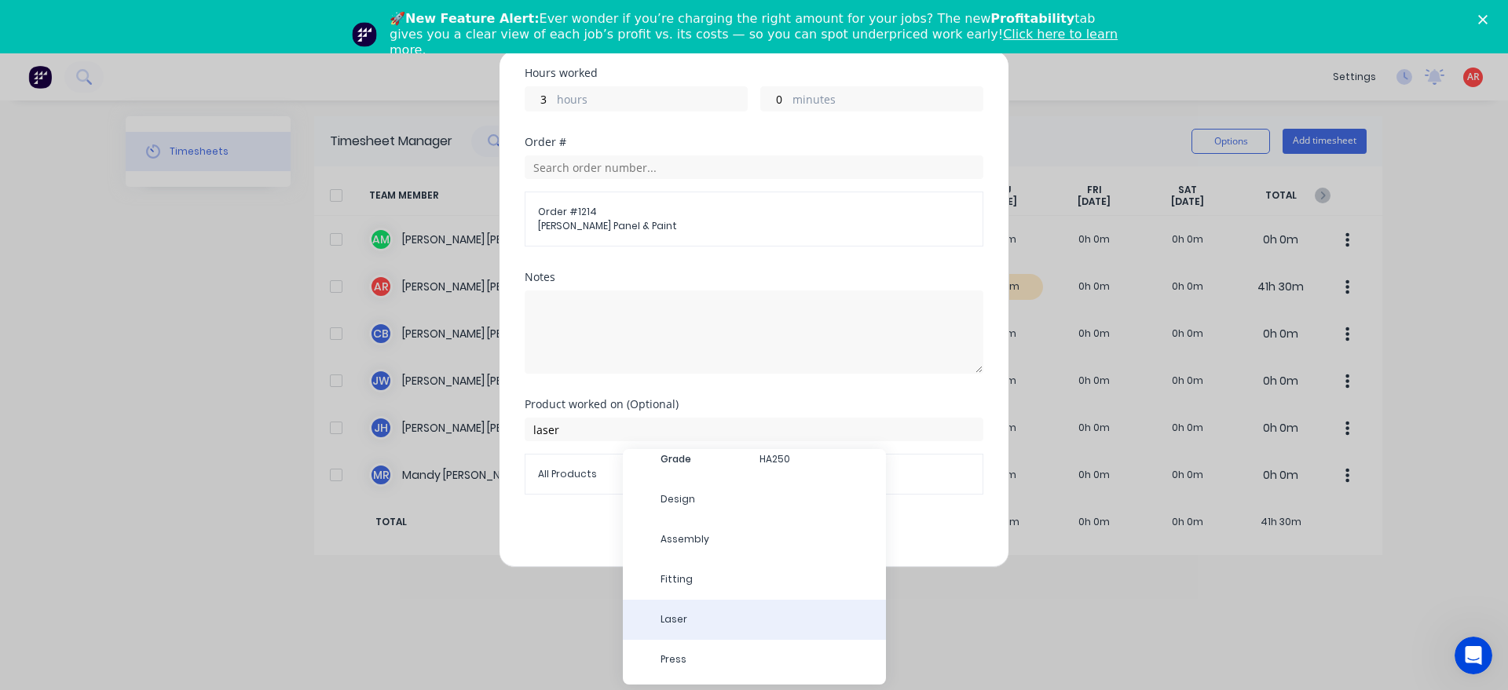
click at [704, 613] on span "Laser" at bounding box center [766, 620] width 213 height 14
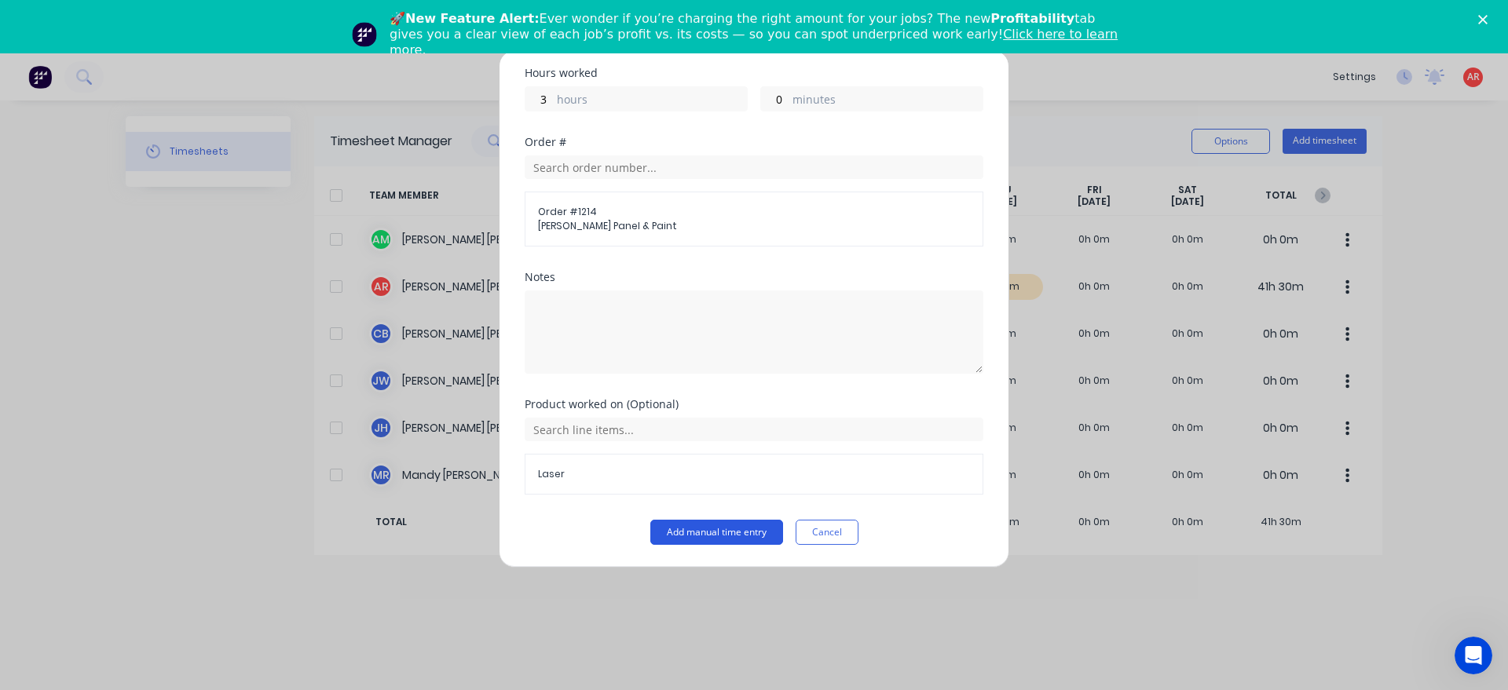
click at [708, 535] on button "Add manual time entry" at bounding box center [716, 532] width 133 height 25
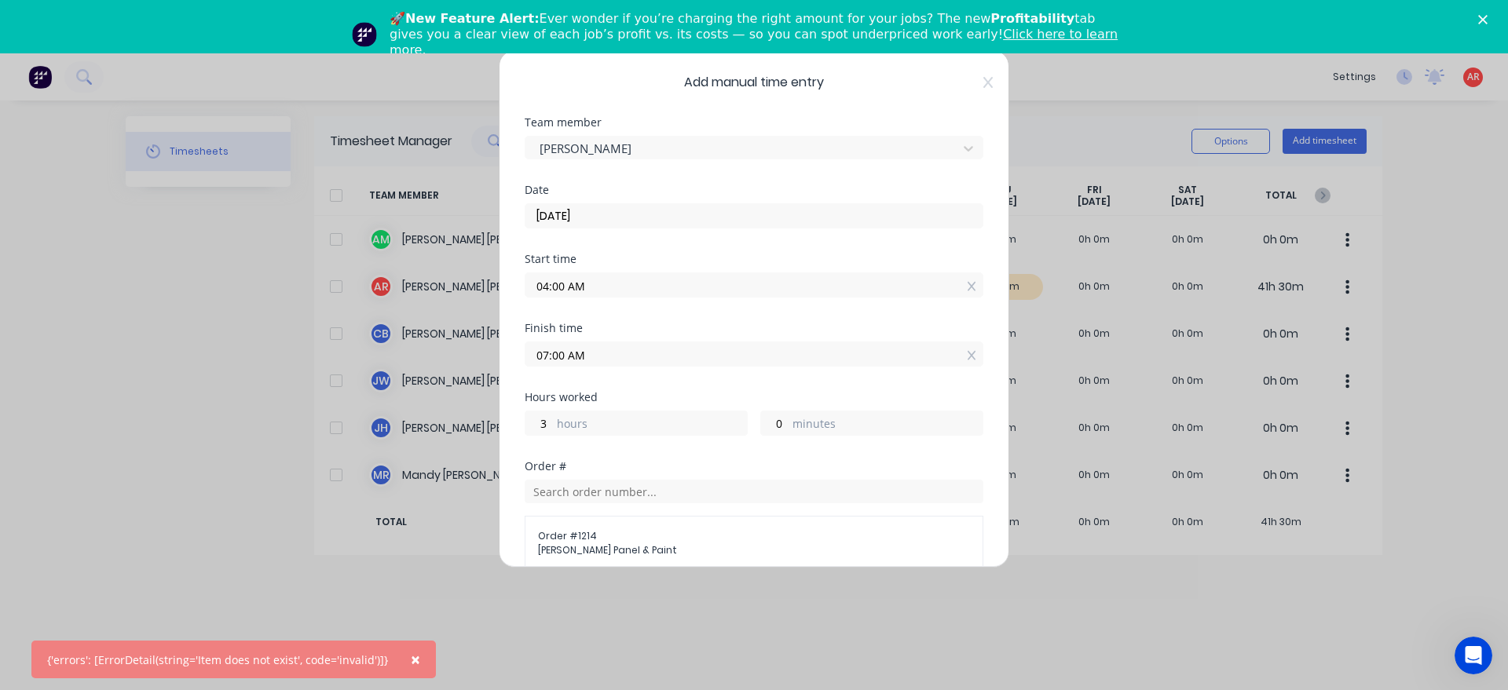
scroll to position [324, 0]
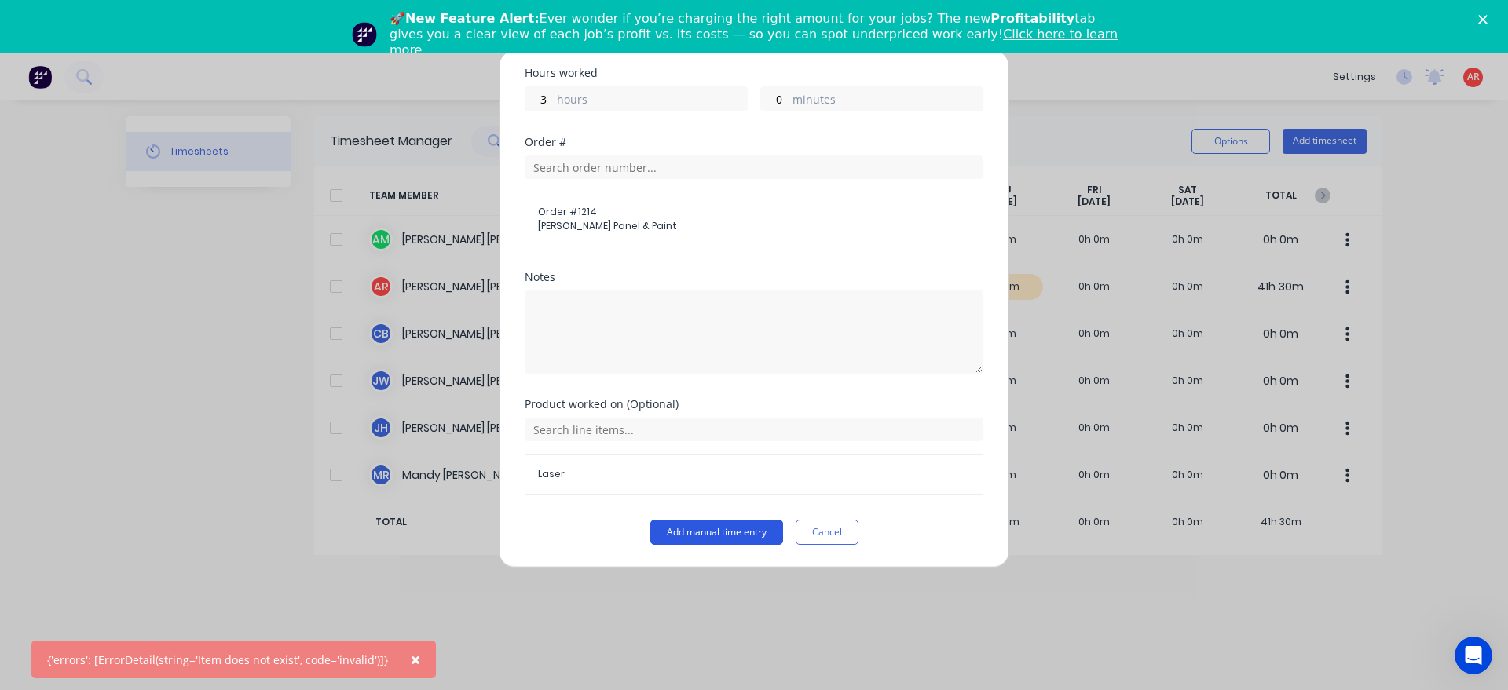
click at [684, 529] on button "Add manual time entry" at bounding box center [716, 532] width 133 height 25
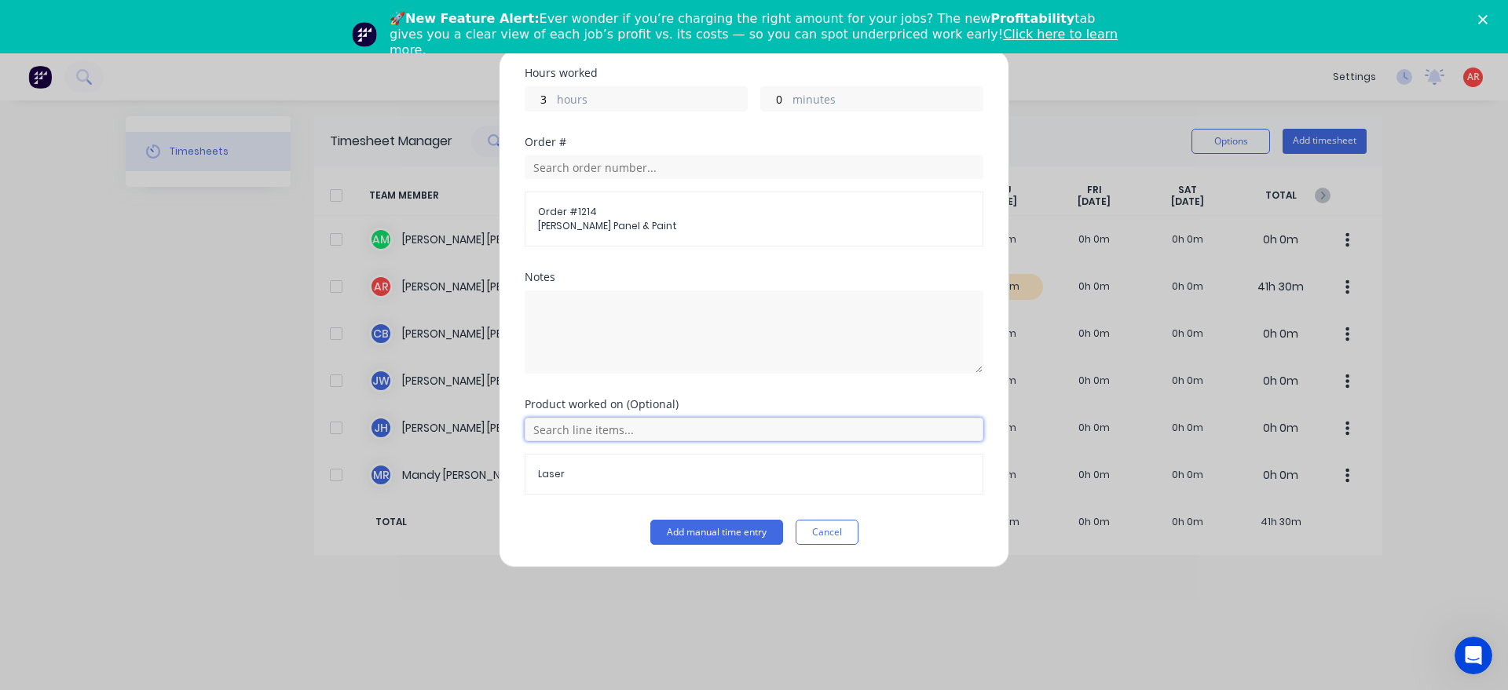
click at [609, 422] on input "text" at bounding box center [754, 430] width 459 height 24
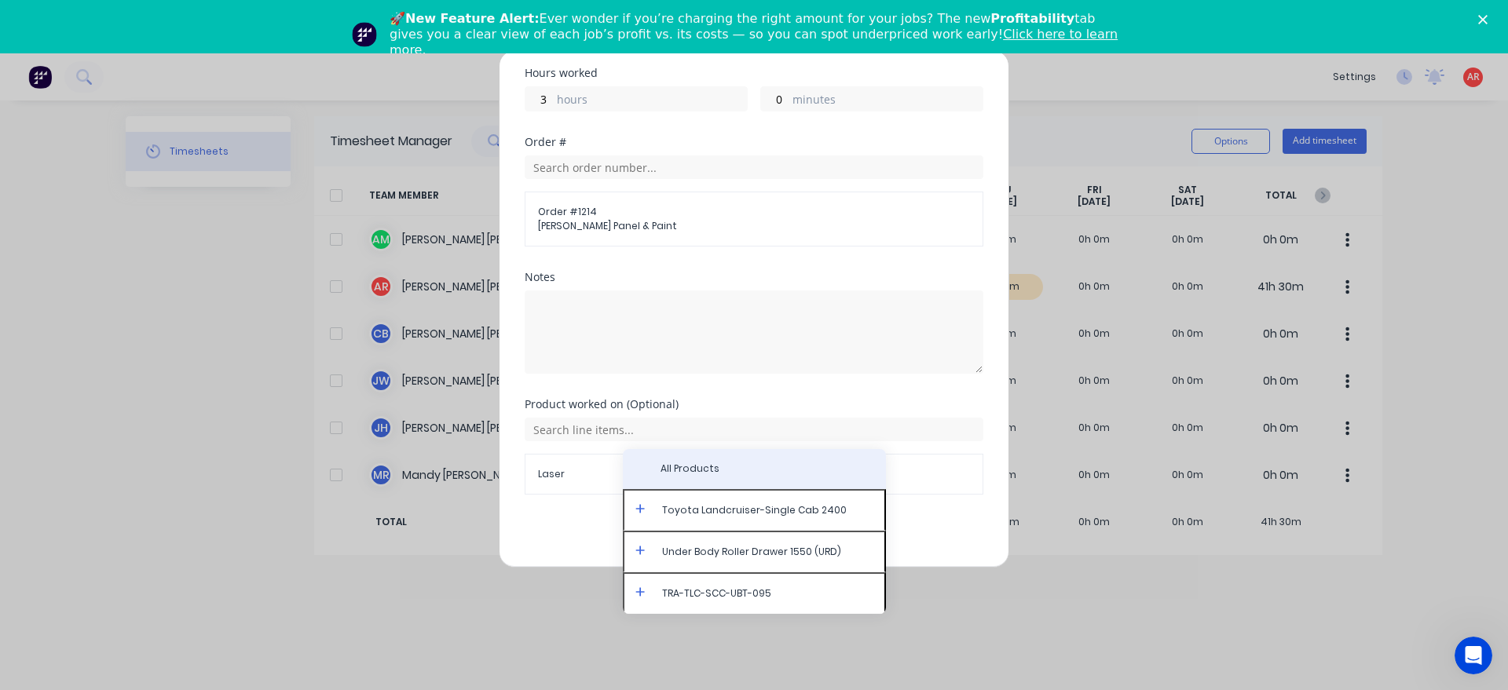
click at [664, 473] on span "All Products" at bounding box center [766, 469] width 213 height 14
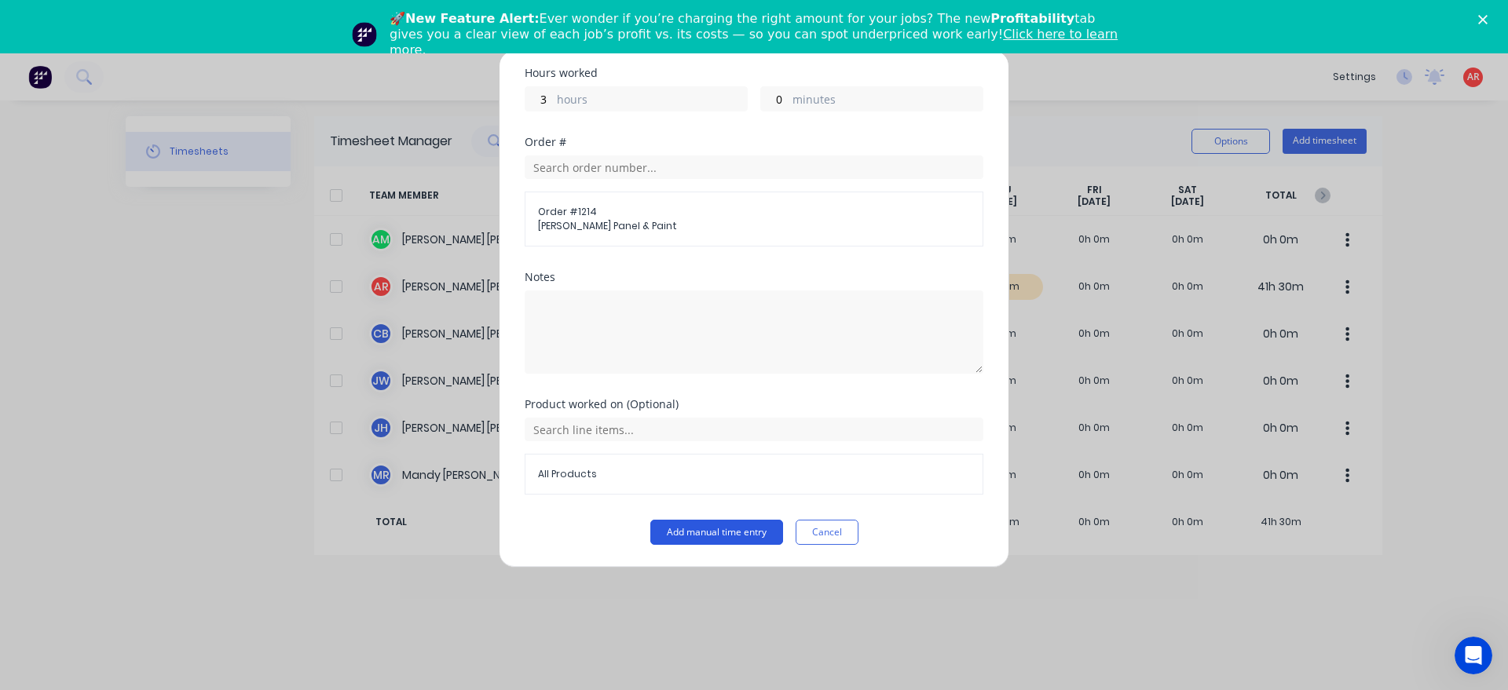
click at [681, 536] on button "Add manual time entry" at bounding box center [716, 532] width 133 height 25
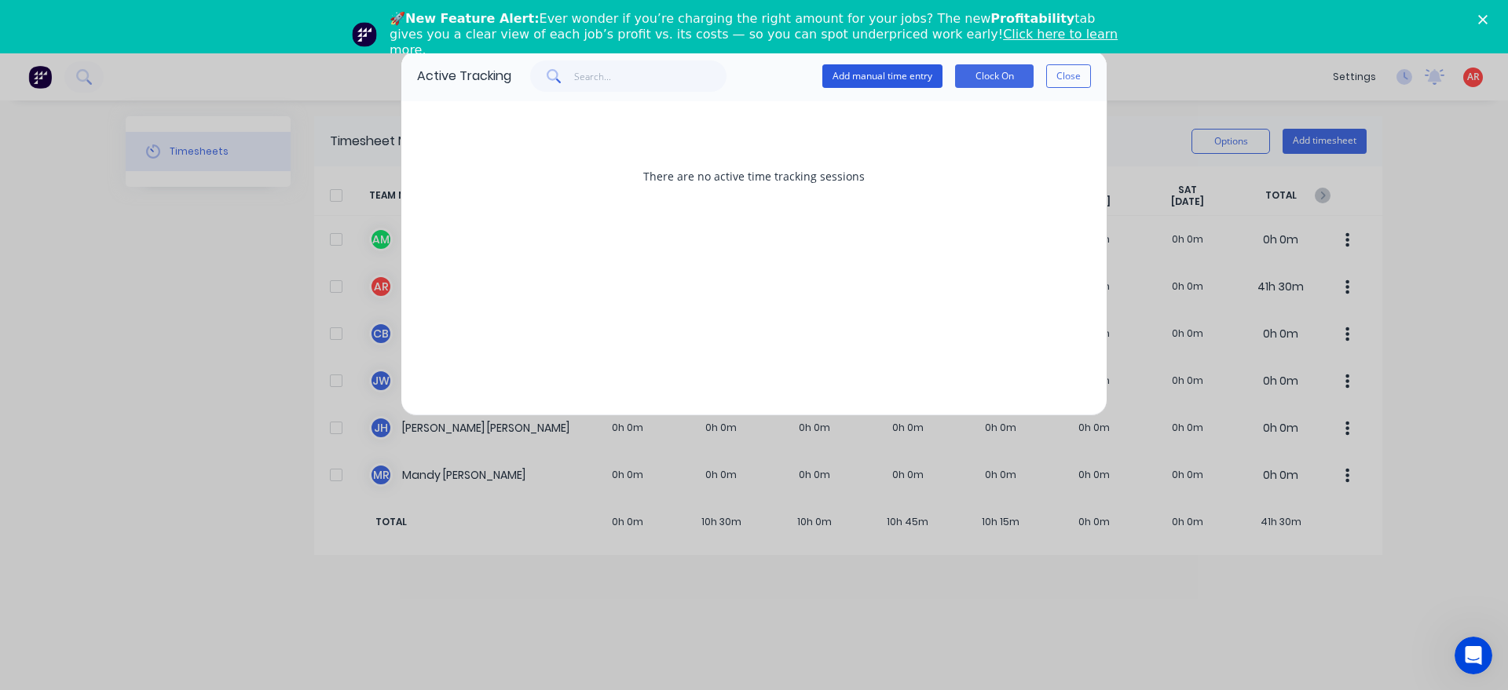
click at [857, 84] on button "Add manual time entry" at bounding box center [882, 76] width 120 height 24
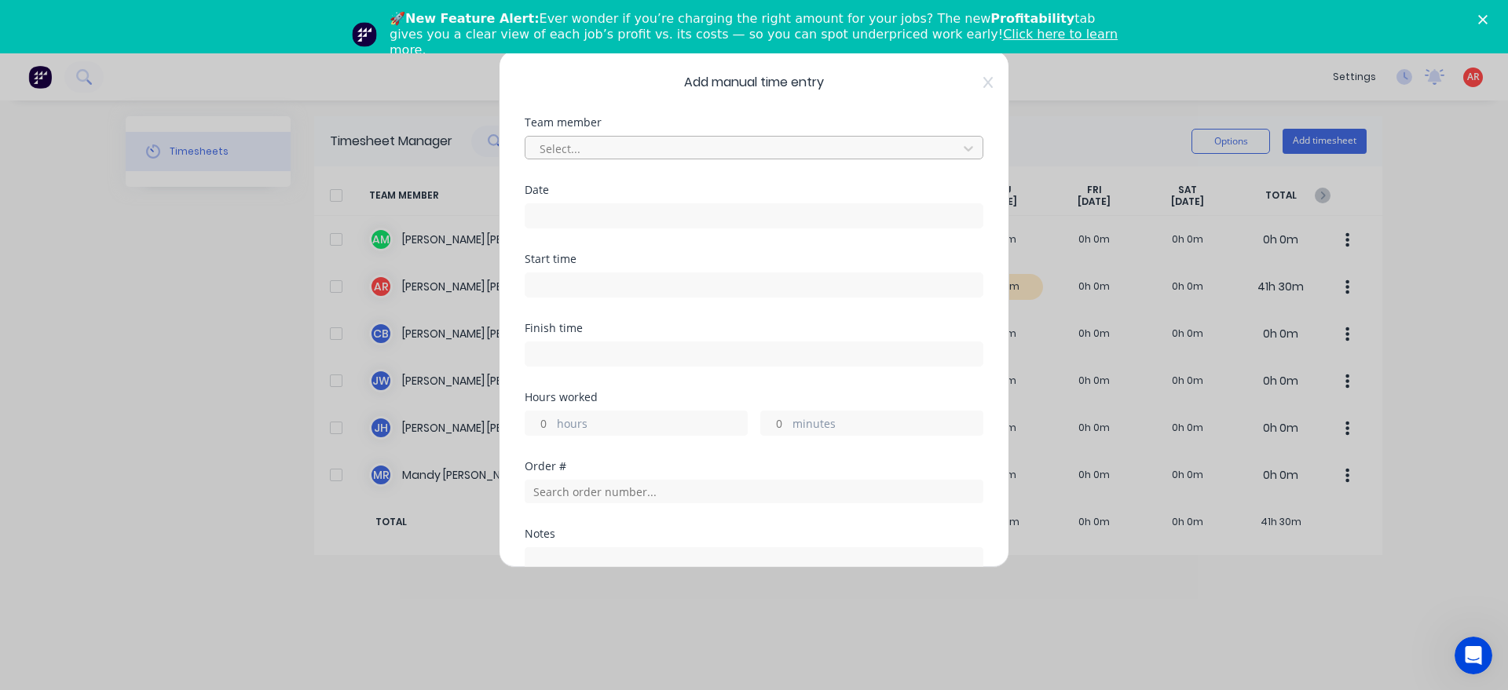
click at [670, 157] on div at bounding box center [743, 149] width 411 height 20
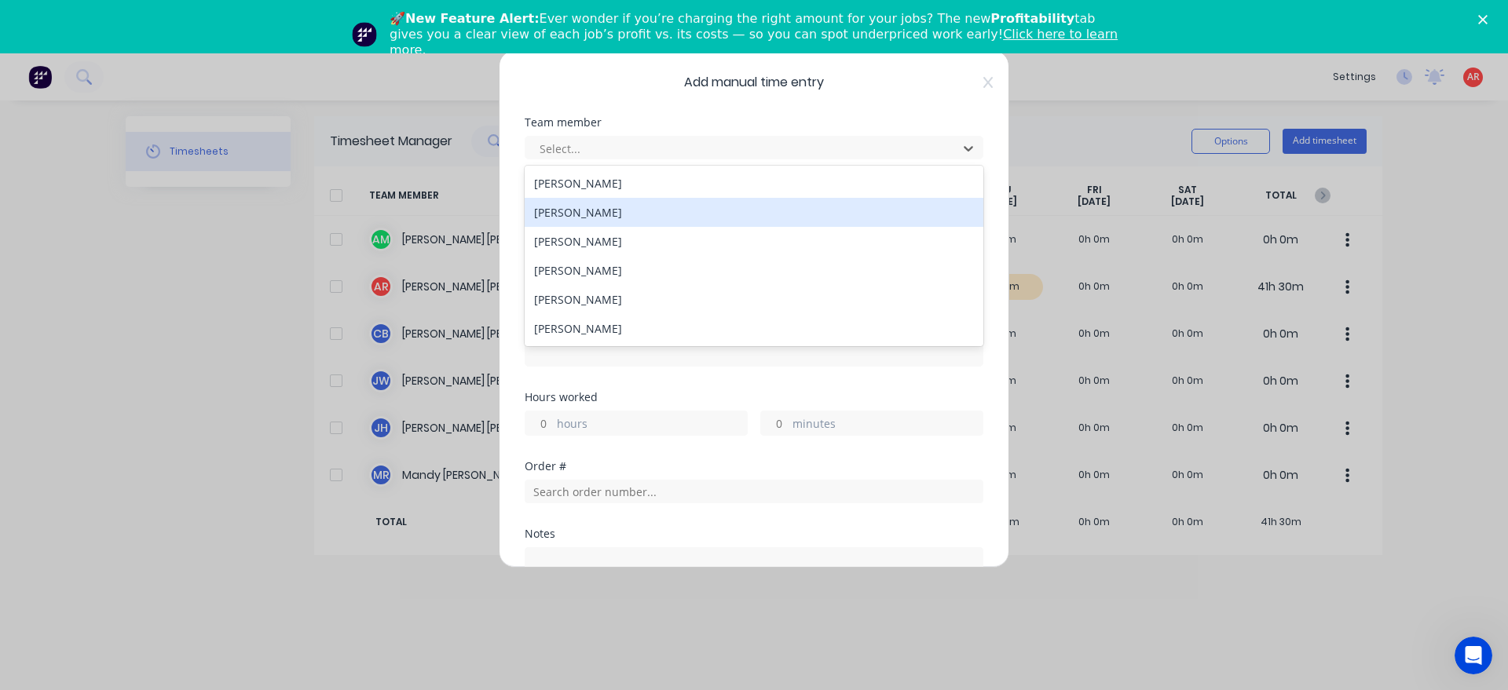
click at [621, 210] on div "[PERSON_NAME]" at bounding box center [754, 212] width 459 height 29
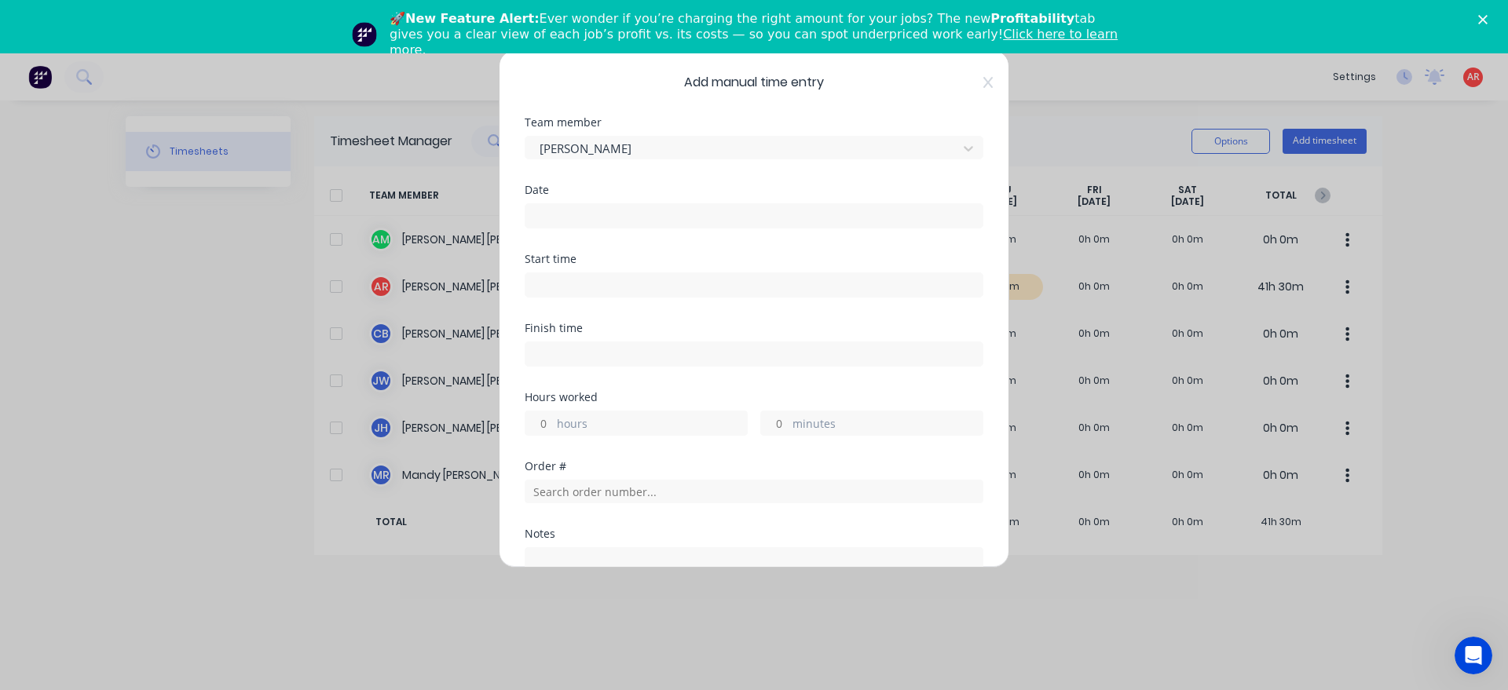
click at [616, 226] on input at bounding box center [753, 216] width 457 height 24
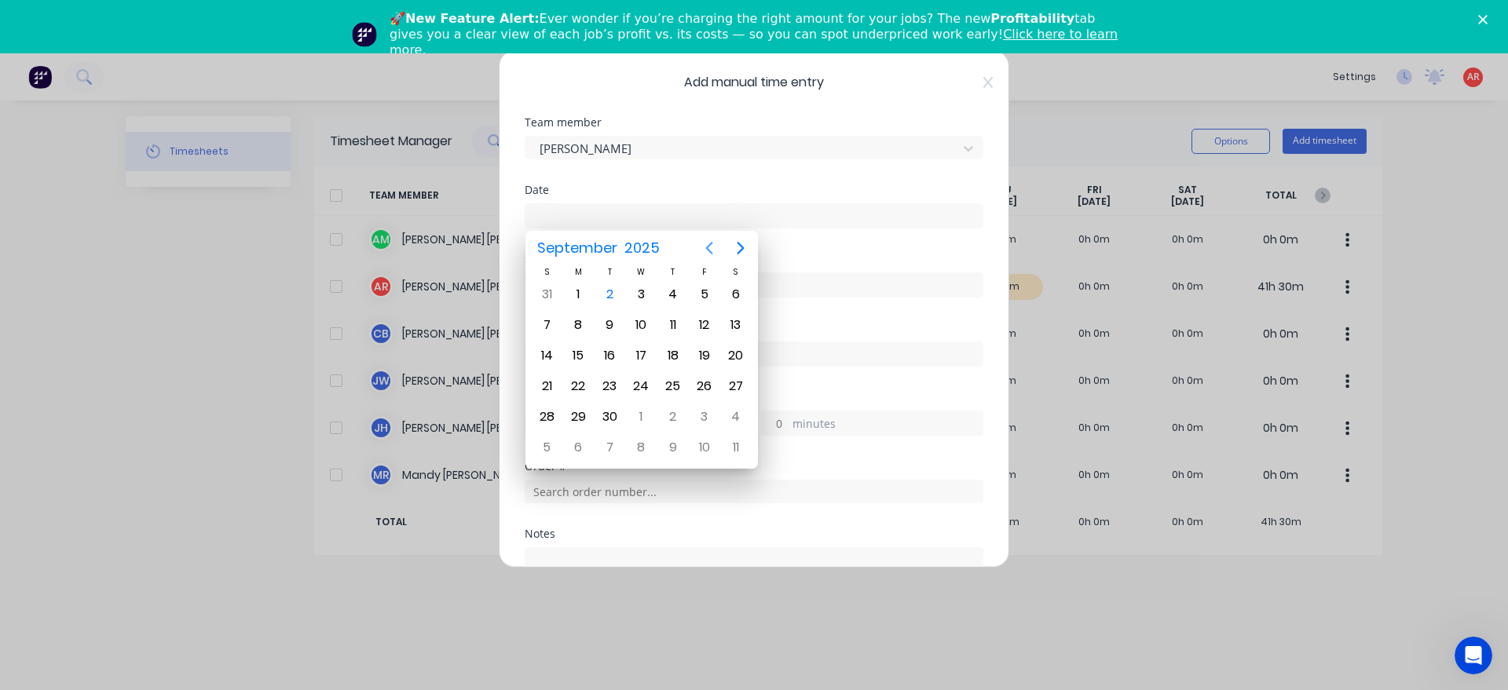
click at [703, 240] on icon "Previous page" at bounding box center [709, 248] width 19 height 19
click at [697, 413] on div "29" at bounding box center [705, 417] width 24 height 24
type input "[DATE]"
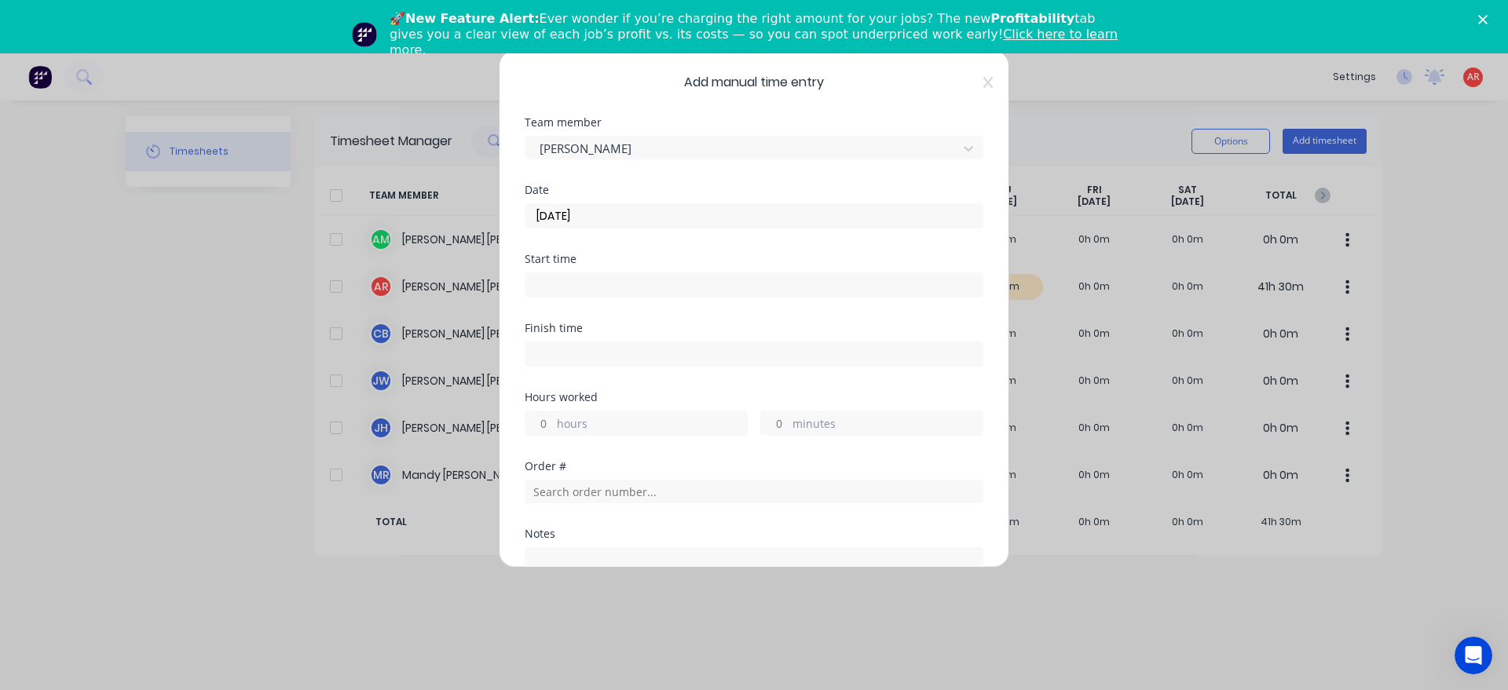
click at [597, 291] on input at bounding box center [753, 285] width 457 height 24
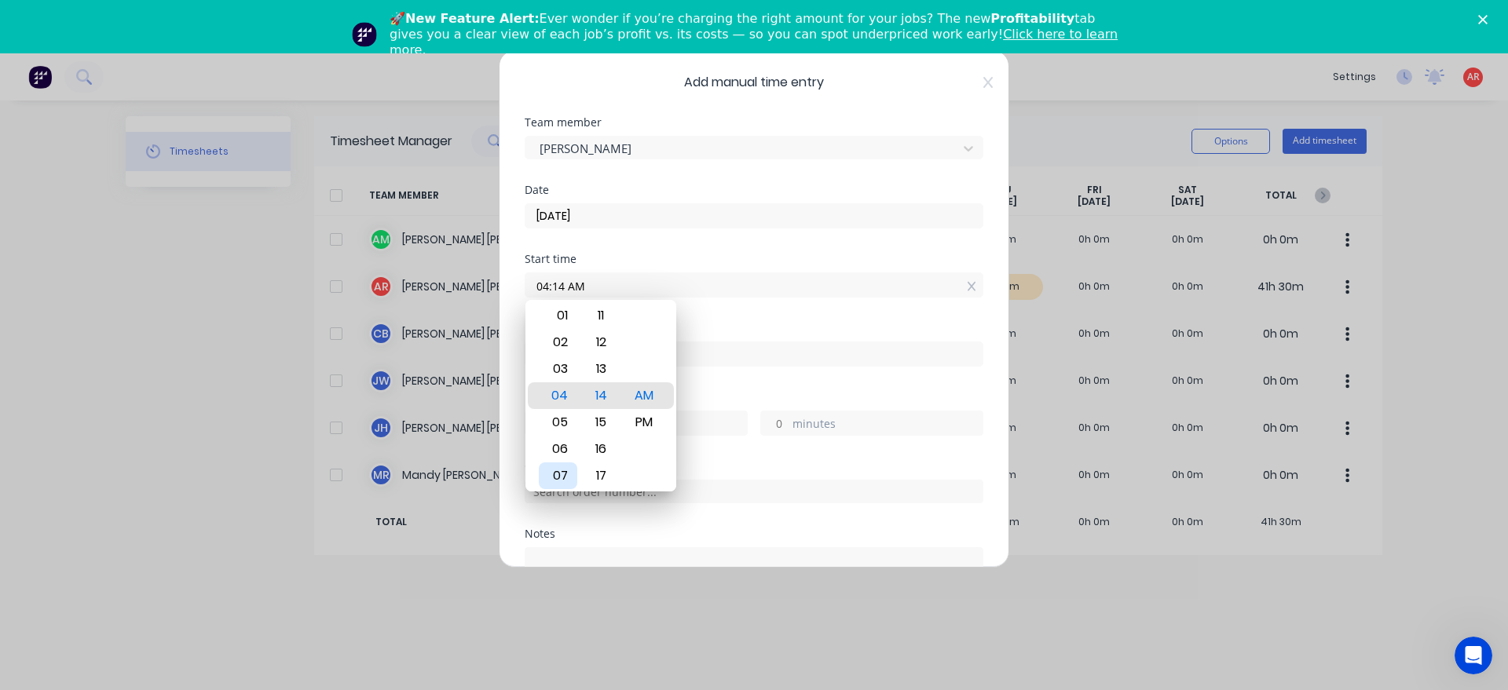
click at [571, 481] on div "07" at bounding box center [558, 476] width 38 height 27
type input "07:00 AM"
click at [686, 398] on div "Hours worked" at bounding box center [754, 397] width 459 height 11
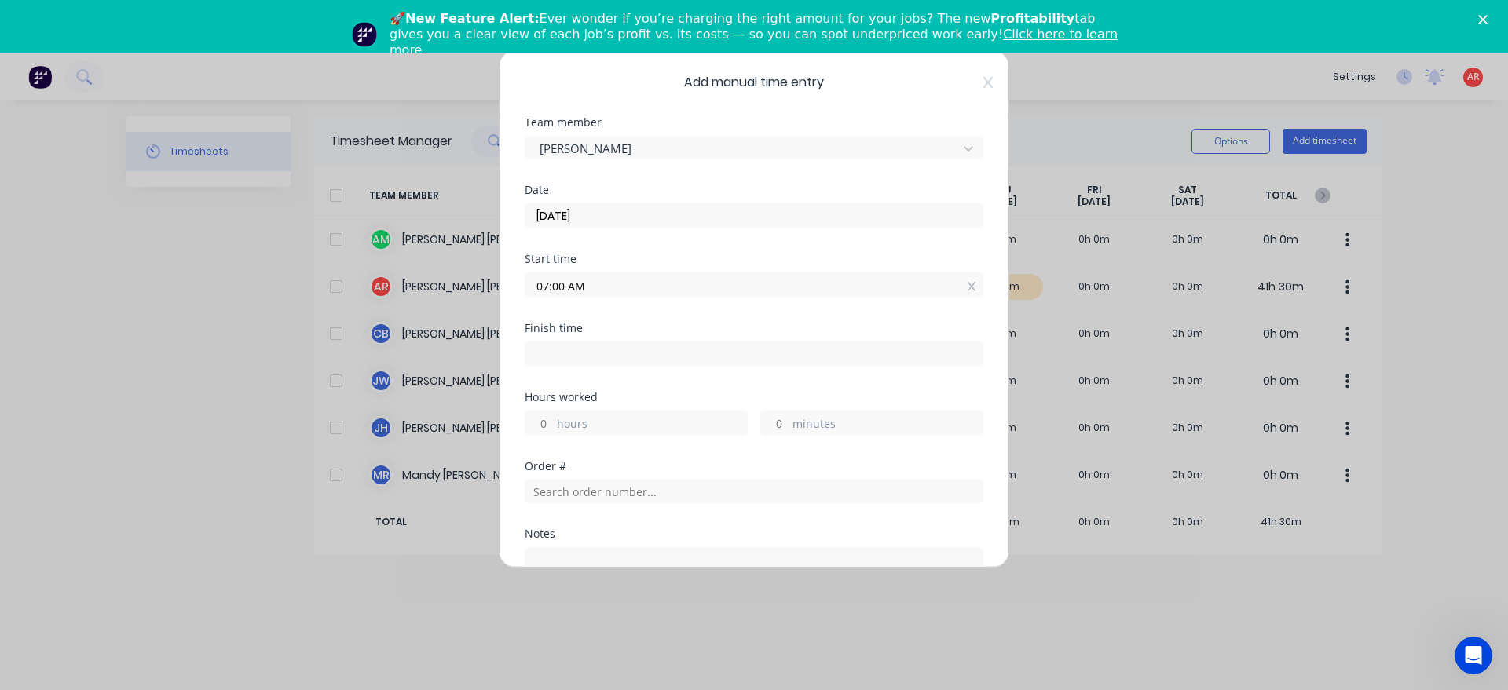
click at [588, 353] on input at bounding box center [753, 354] width 457 height 24
type input "04:14 AM"
type input "21"
type input "14"
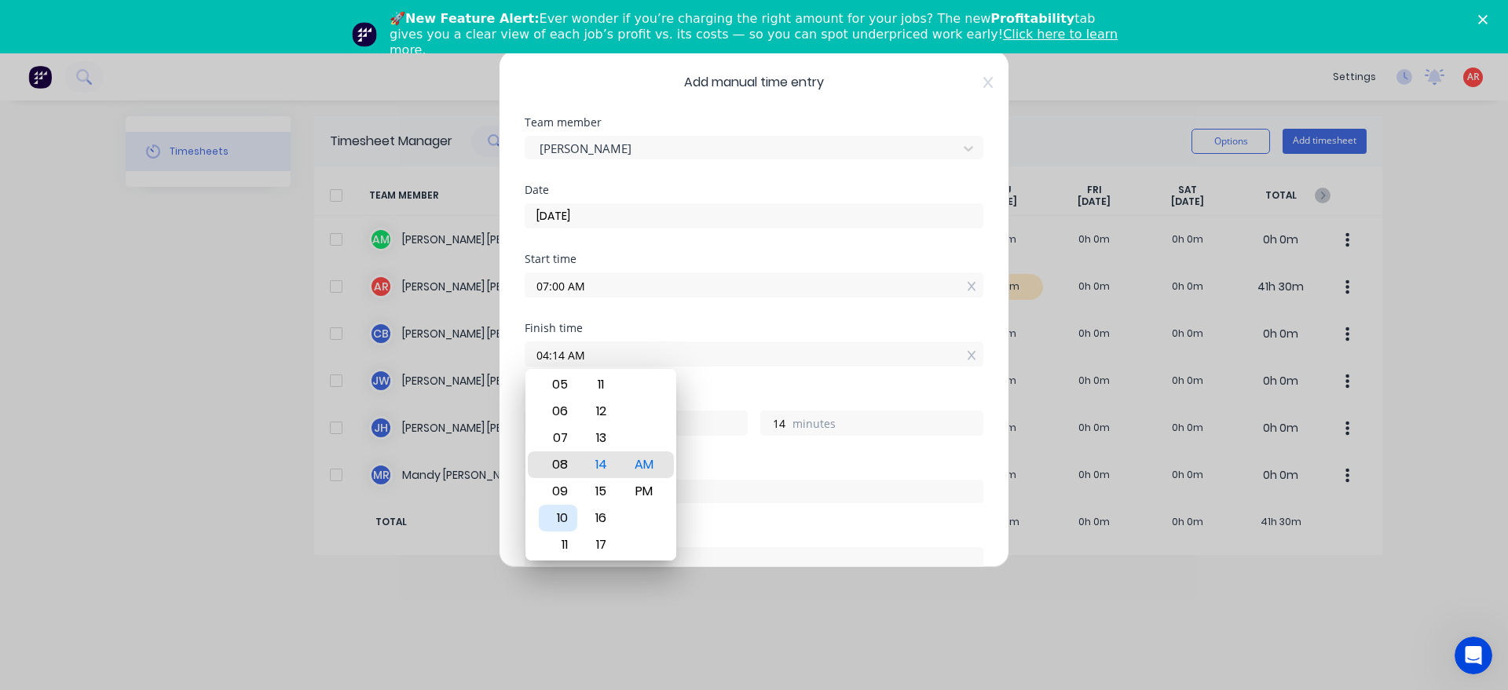
type input "08:14 AM"
type input "1"
click at [550, 489] on div "09" at bounding box center [558, 491] width 38 height 27
type input "09:14 AM"
type input "2"
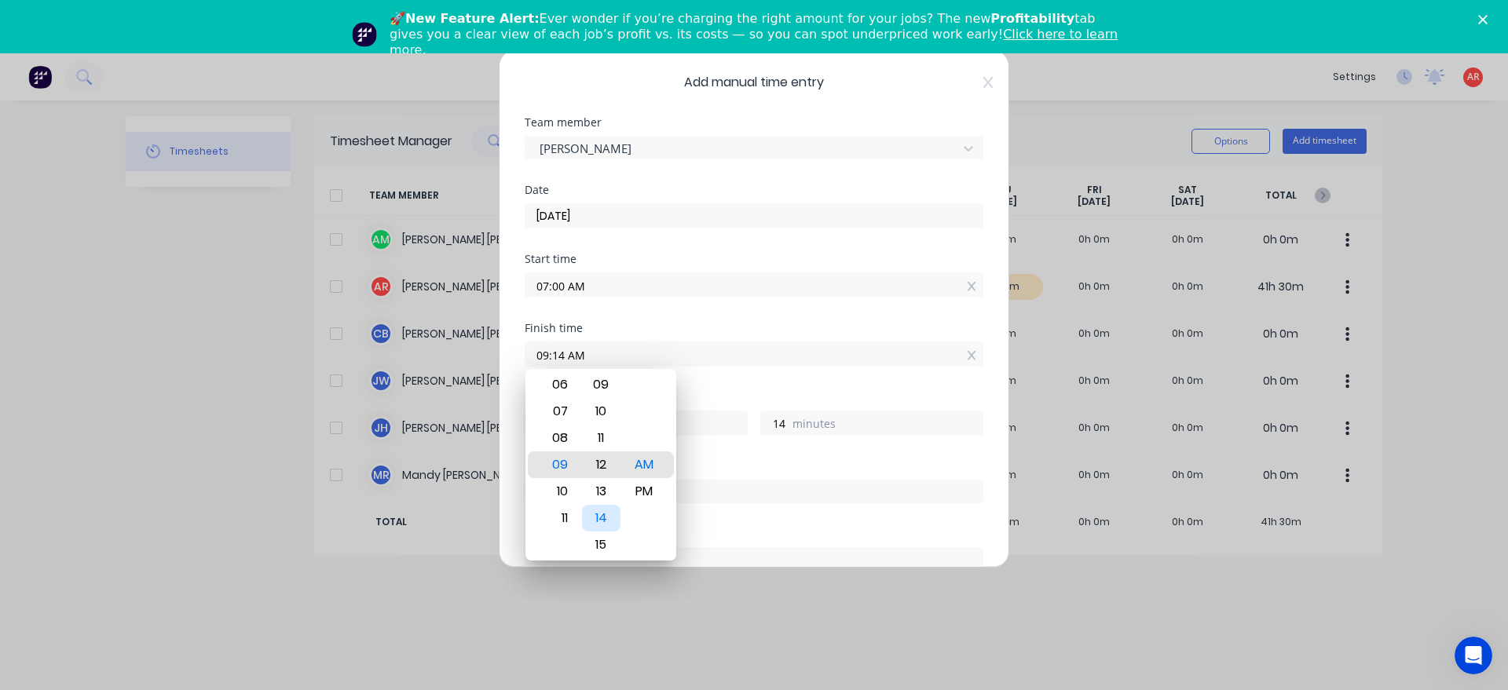
type input "09:09 AM"
type input "9"
type input "09:04 AM"
type input "4"
type input "09:00 AM"
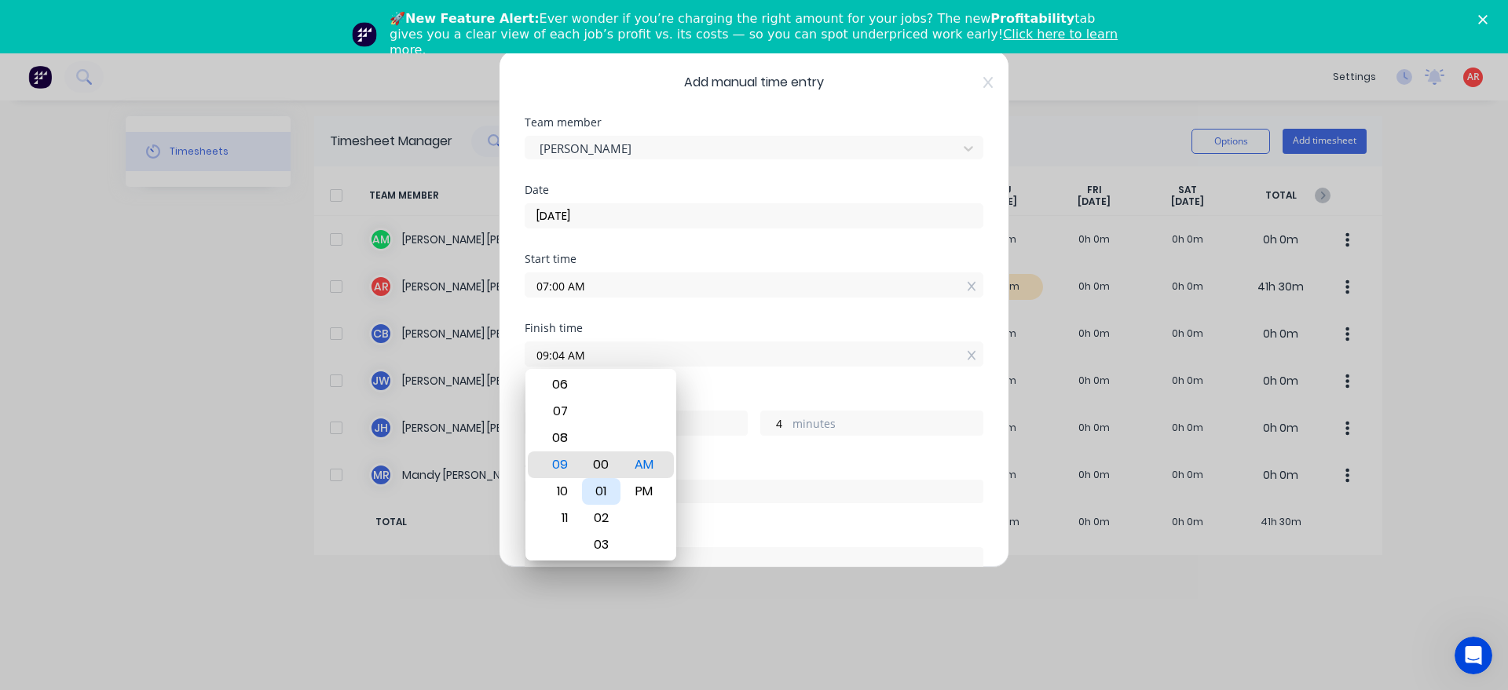
type input "0"
click at [698, 397] on div "Hours worked" at bounding box center [754, 397] width 459 height 11
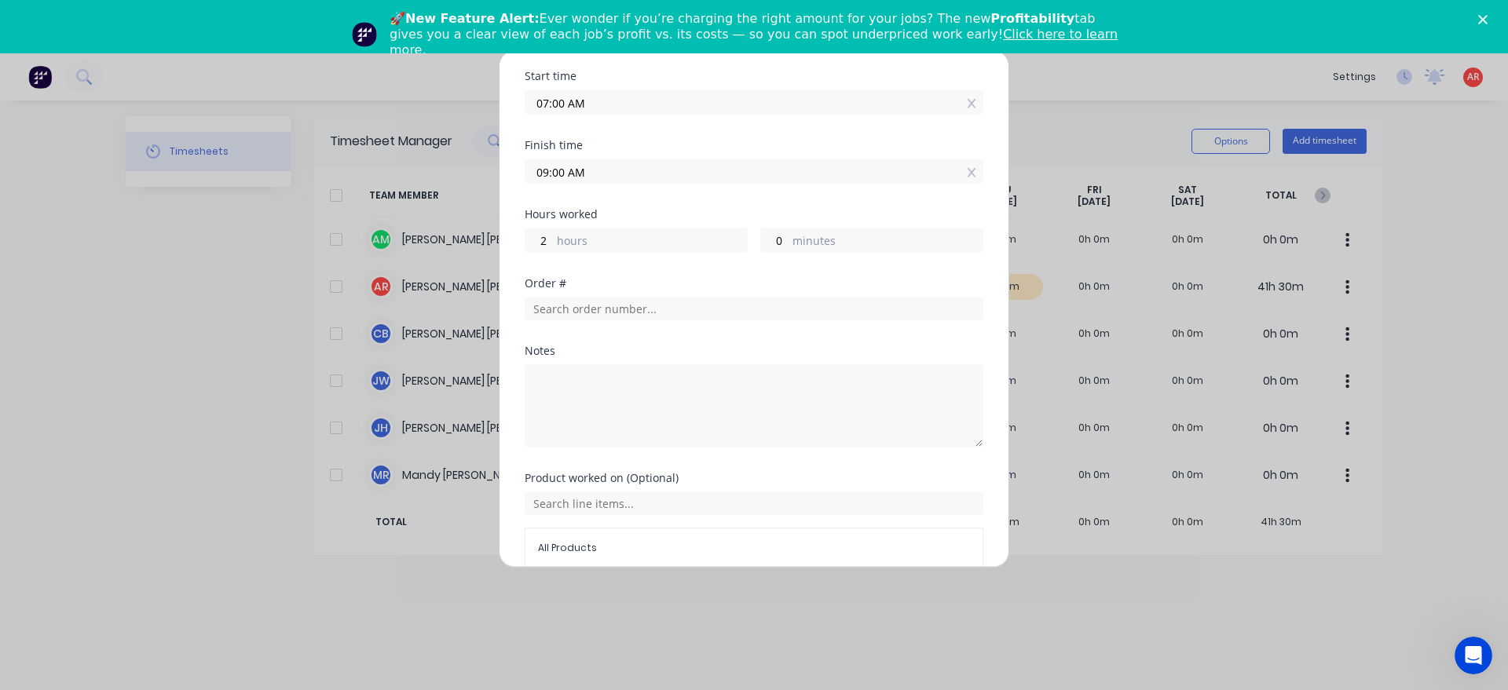
scroll to position [257, 0]
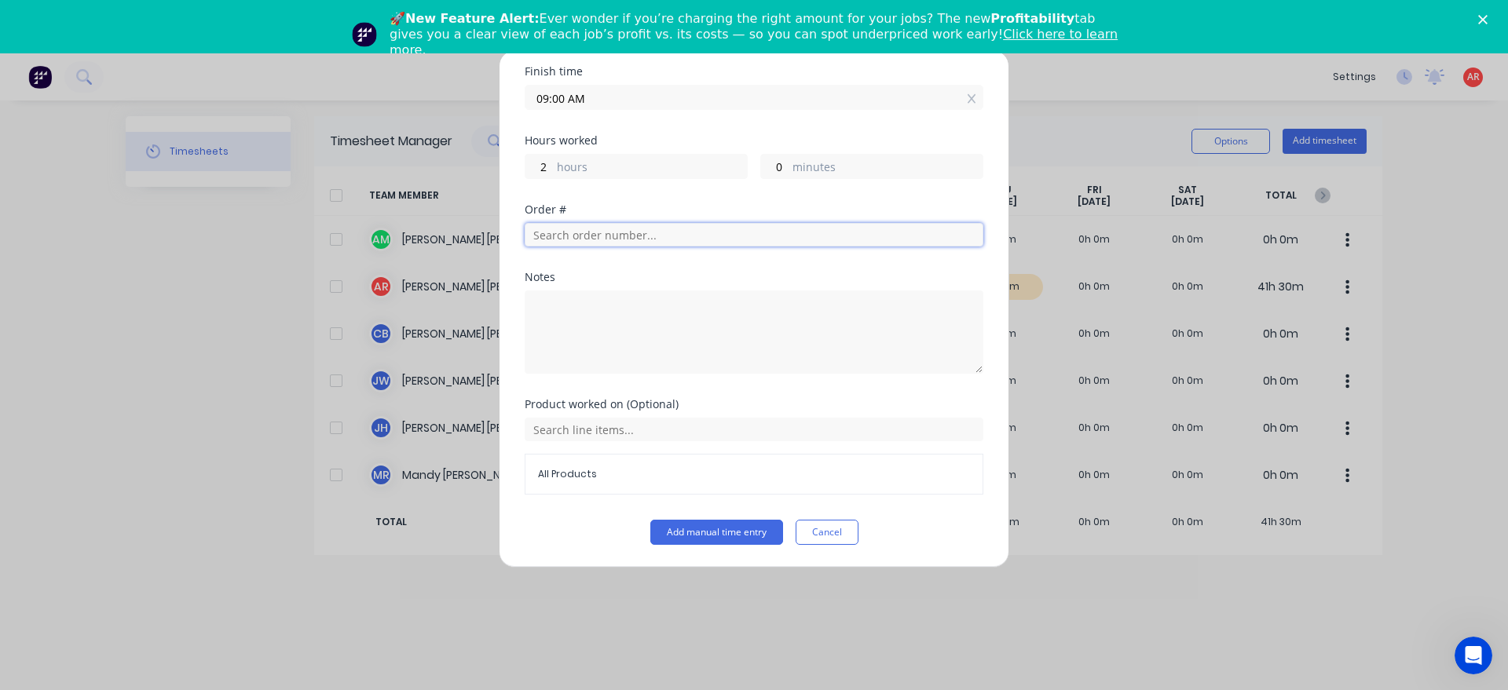
click at [622, 242] on input "text" at bounding box center [754, 235] width 459 height 24
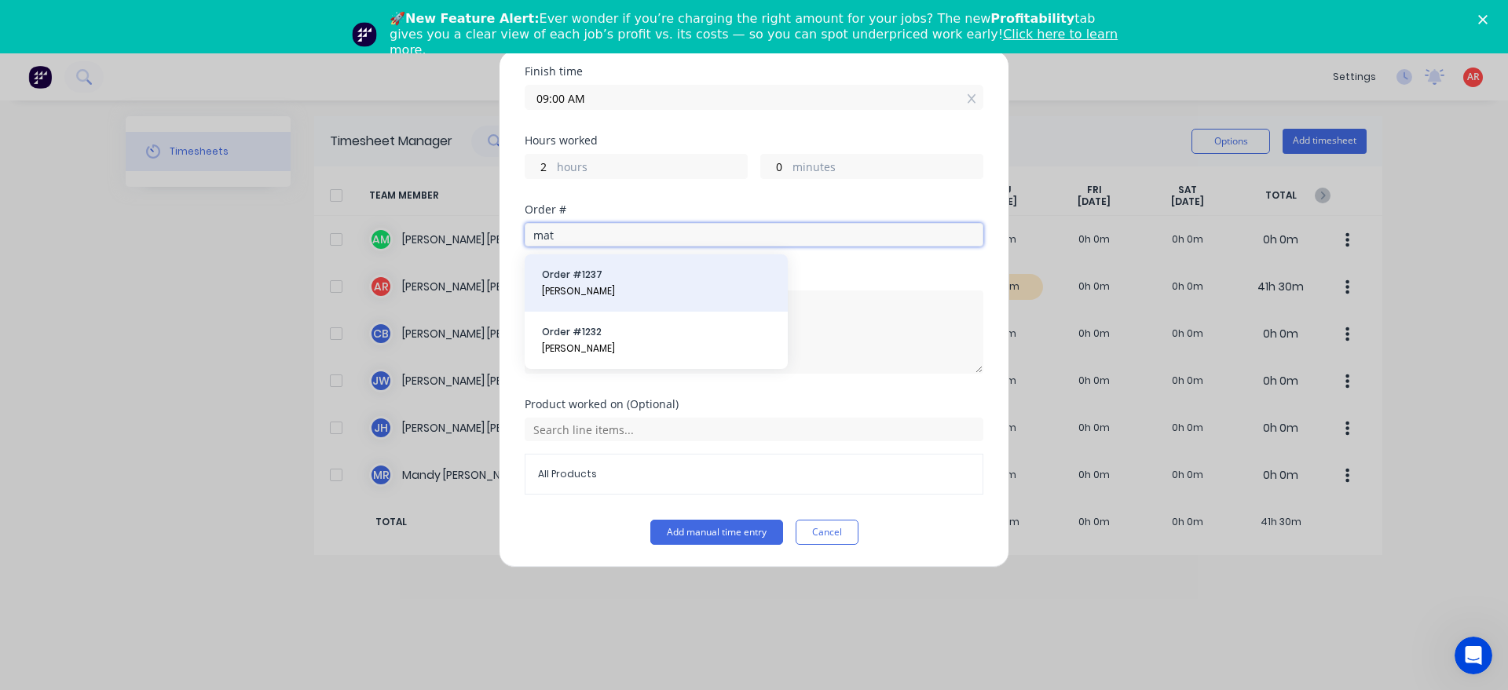
type input "mat"
click at [668, 297] on span "[PERSON_NAME]" at bounding box center [656, 291] width 229 height 14
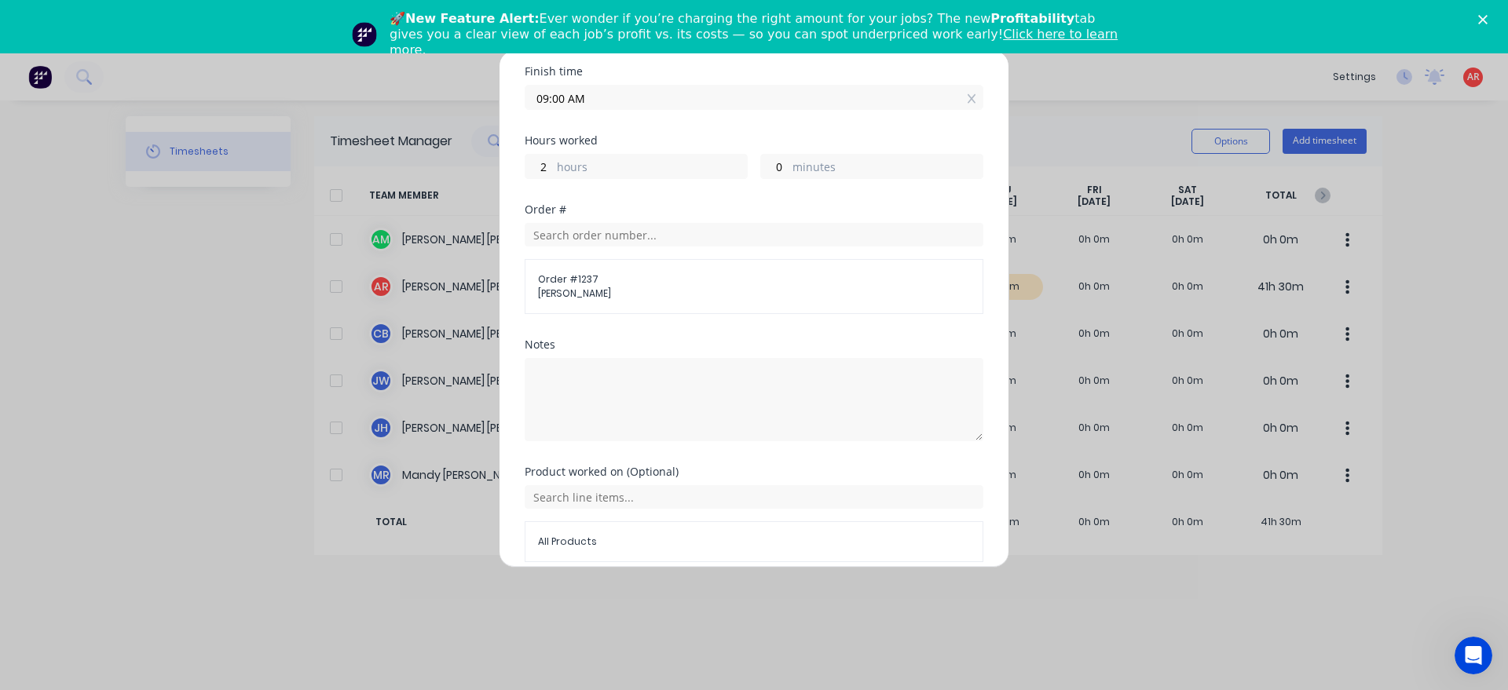
scroll to position [324, 0]
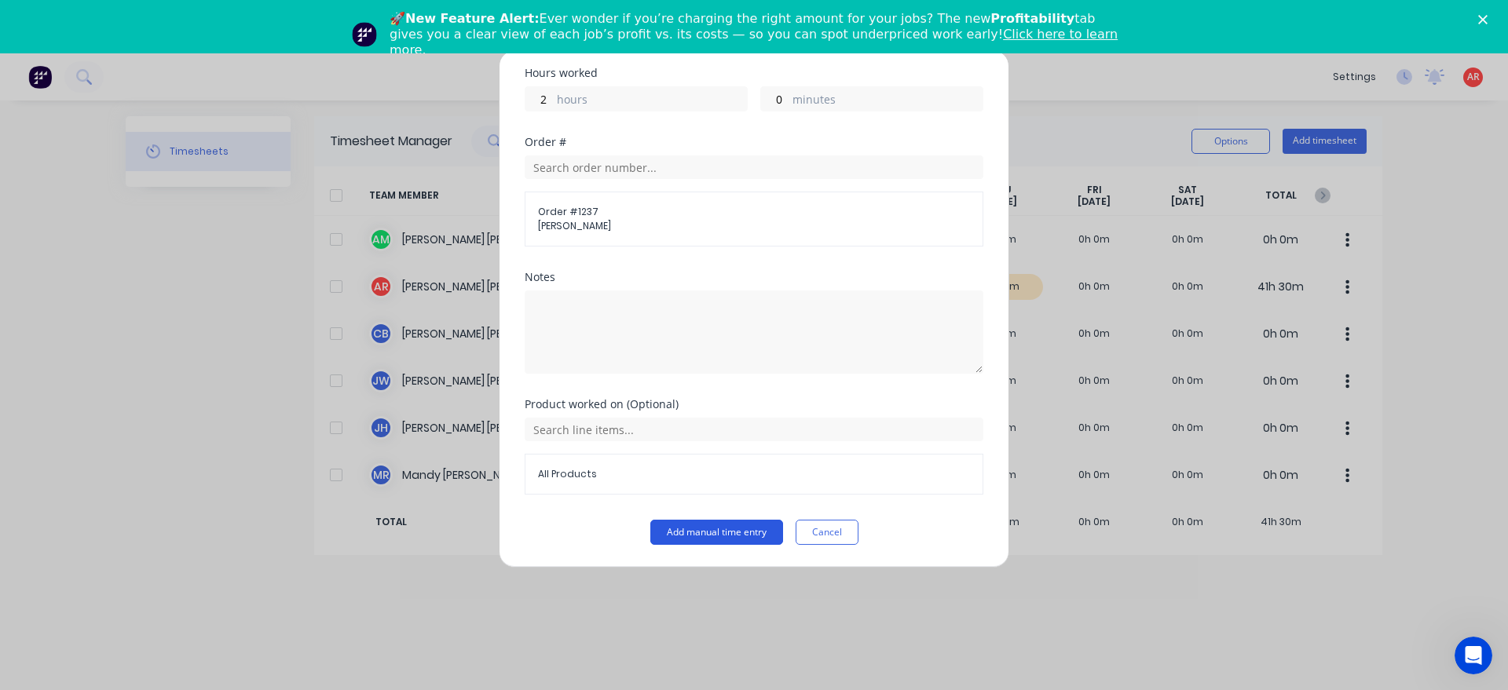
click at [681, 532] on button "Add manual time entry" at bounding box center [716, 532] width 133 height 25
click at [622, 232] on span "[PERSON_NAME]" at bounding box center [754, 226] width 432 height 14
click at [630, 218] on span "Order # 1237" at bounding box center [754, 212] width 432 height 14
click at [636, 158] on input "text" at bounding box center [754, 167] width 459 height 24
click at [630, 236] on div "No results found" at bounding box center [656, 226] width 263 height 79
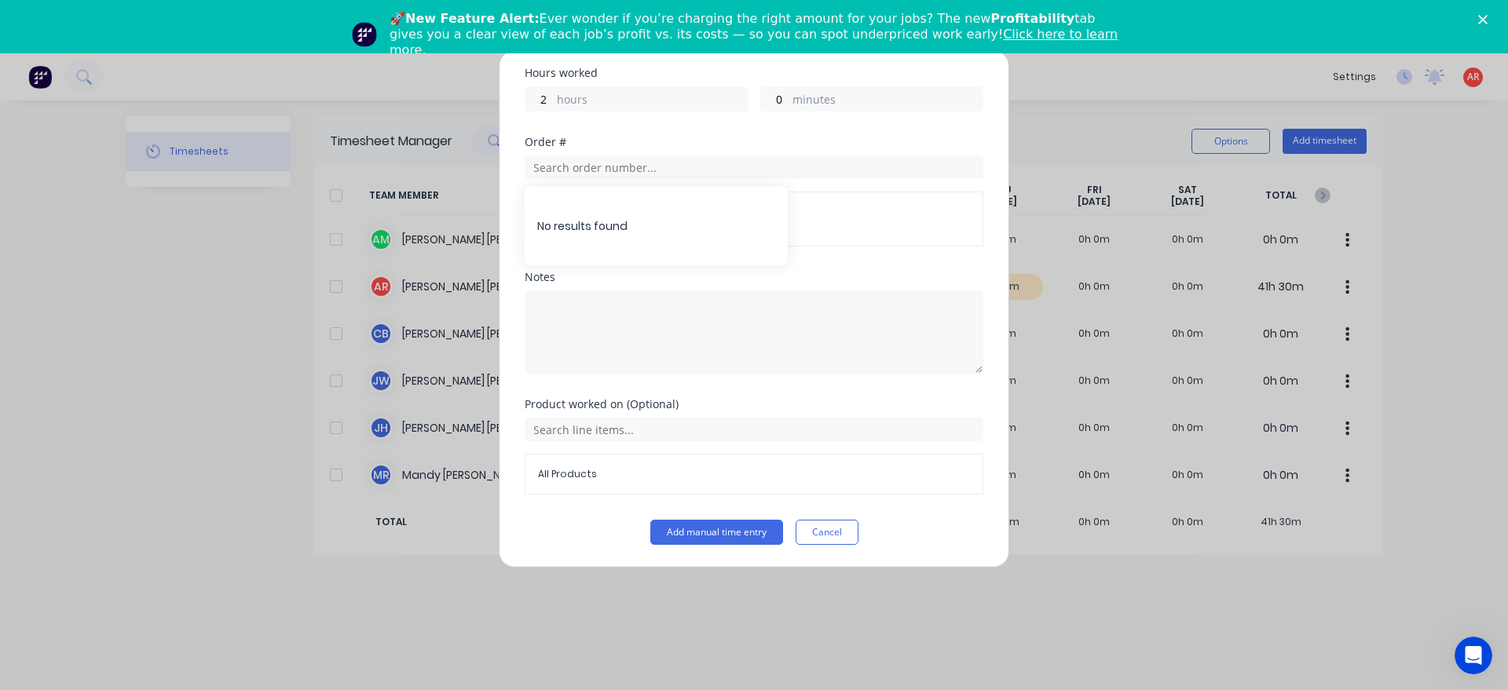
click at [590, 226] on div "No results found" at bounding box center [656, 226] width 263 height 79
click at [576, 166] on input "text" at bounding box center [754, 167] width 459 height 24
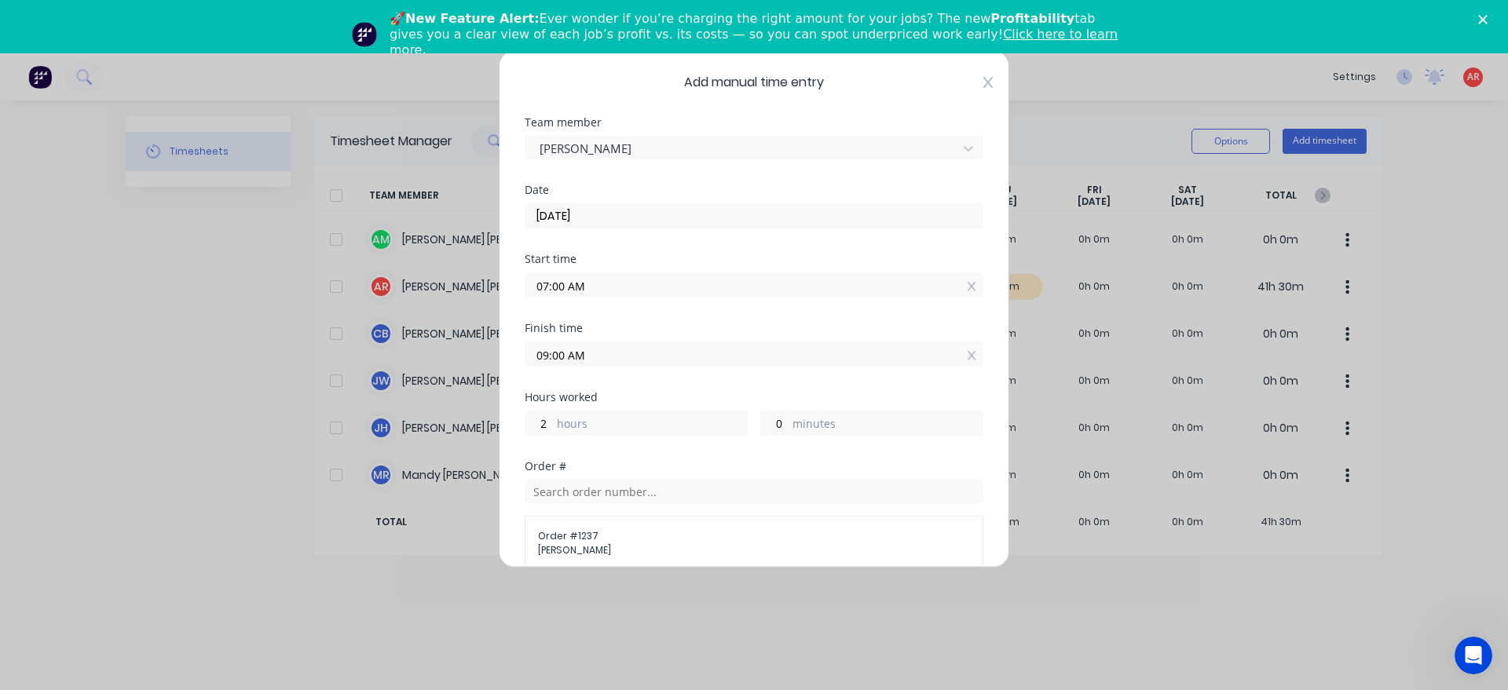
click at [989, 87] on icon at bounding box center [987, 82] width 9 height 13
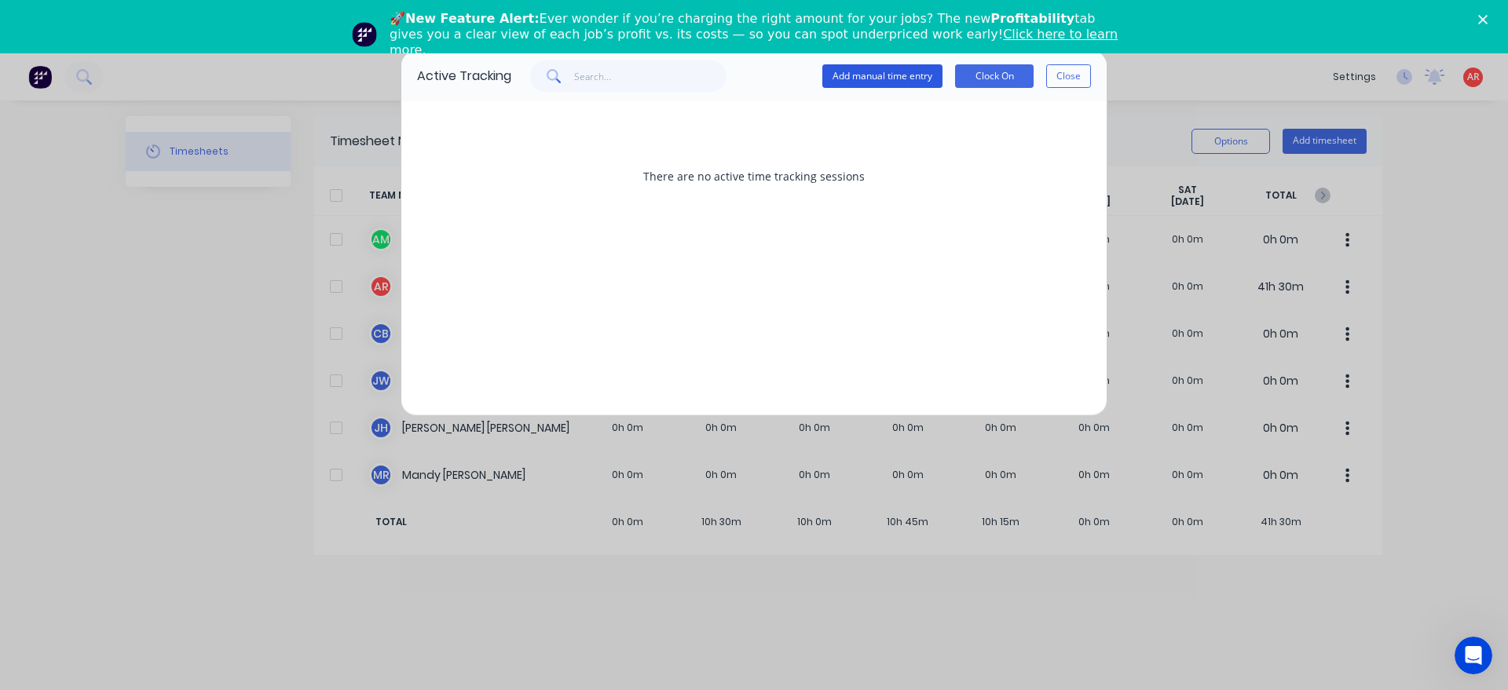
click at [911, 70] on button "Add manual time entry" at bounding box center [882, 76] width 120 height 24
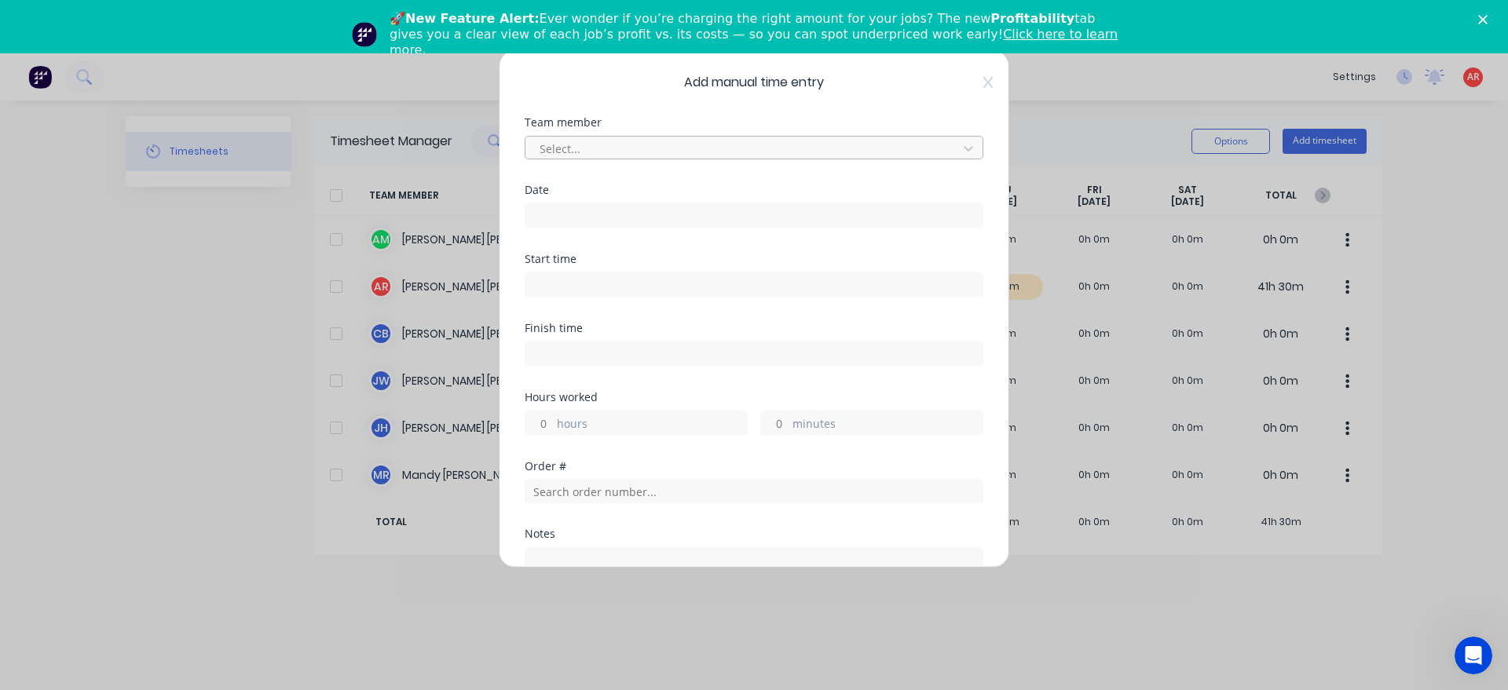
click at [645, 151] on div at bounding box center [743, 149] width 411 height 20
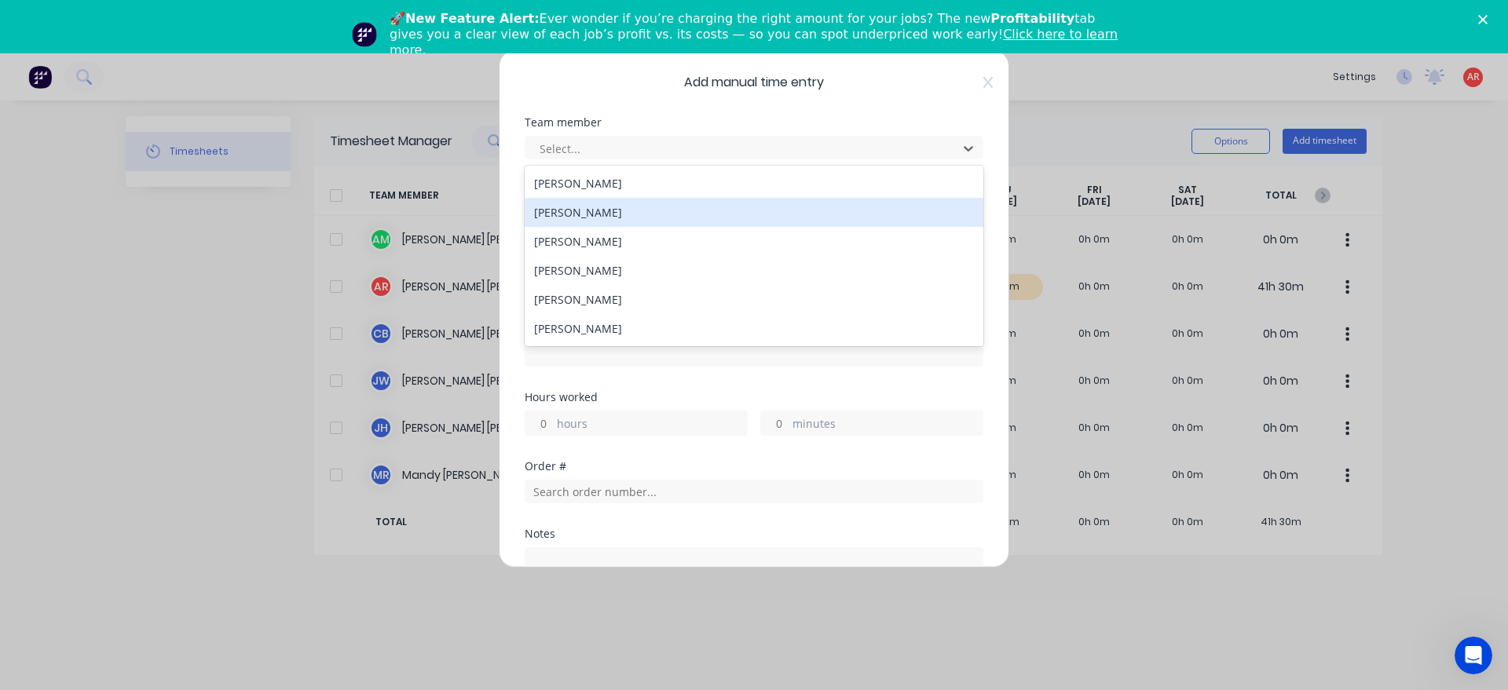
click at [625, 207] on div "[PERSON_NAME]" at bounding box center [754, 212] width 459 height 29
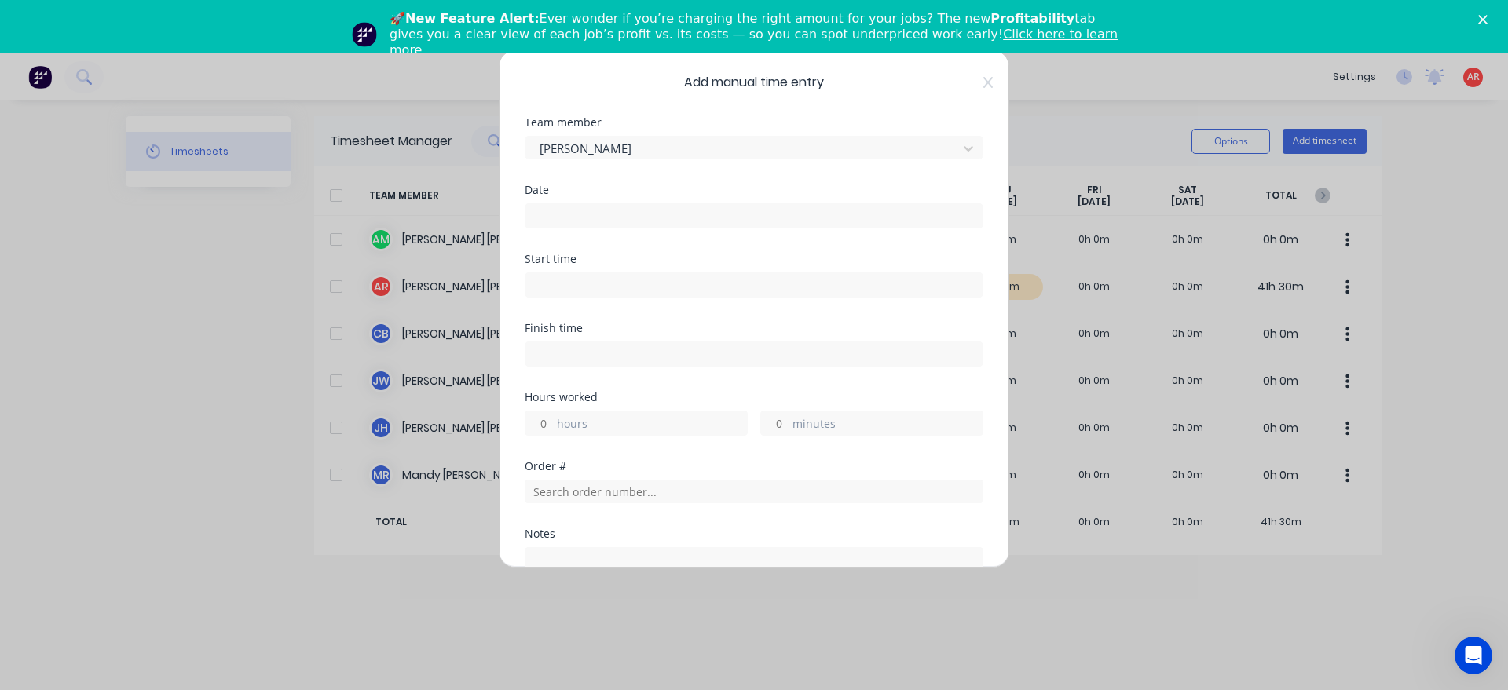
click at [625, 210] on input at bounding box center [753, 216] width 457 height 24
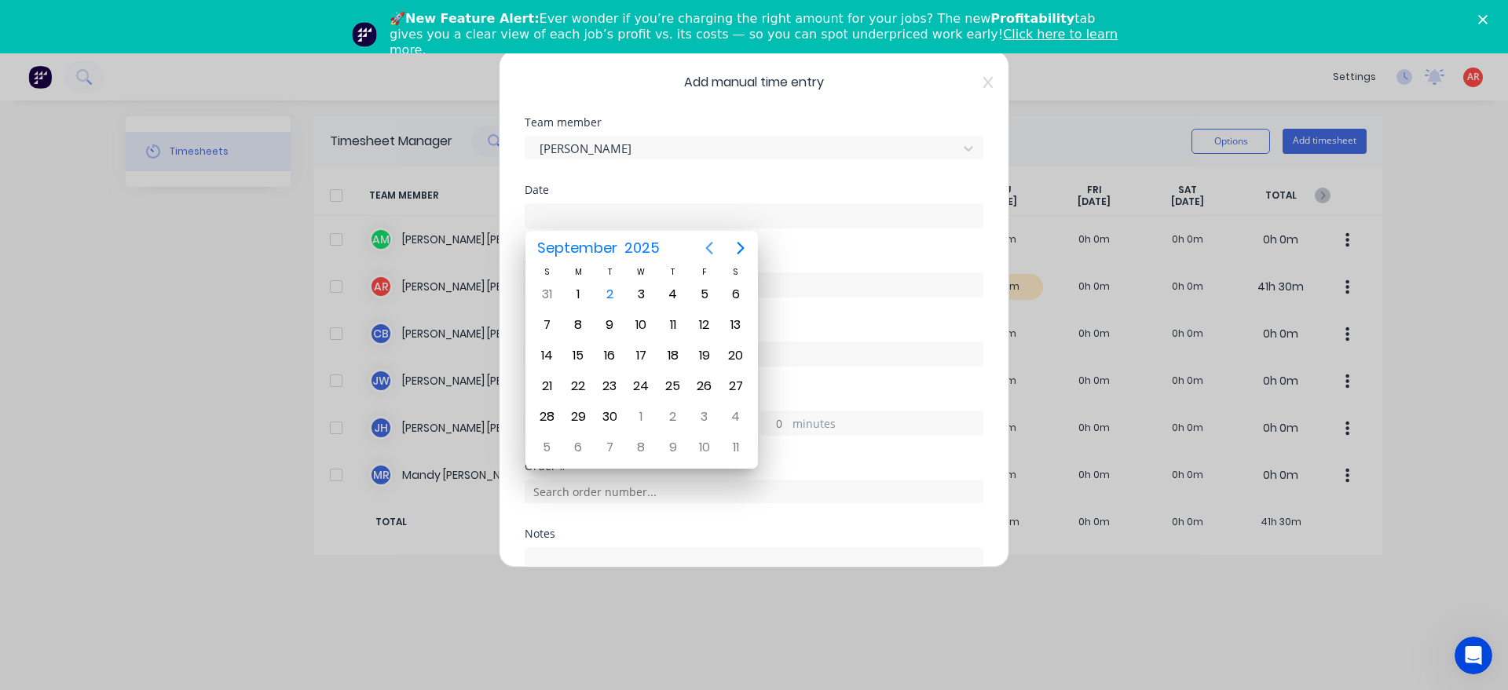
click at [703, 244] on icon "Previous page" at bounding box center [709, 248] width 19 height 19
click at [690, 420] on div "29" at bounding box center [704, 417] width 31 height 30
type input "[DATE]"
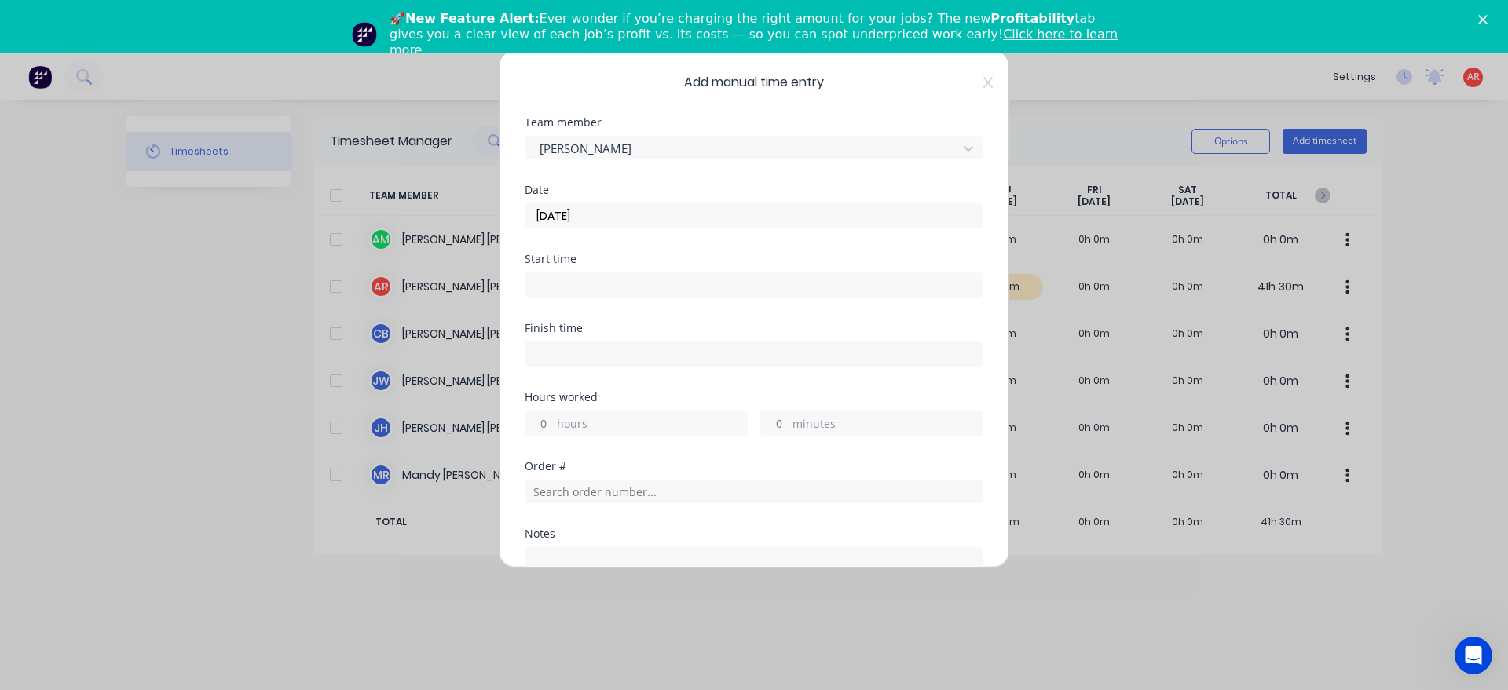
click at [577, 282] on input at bounding box center [753, 285] width 457 height 24
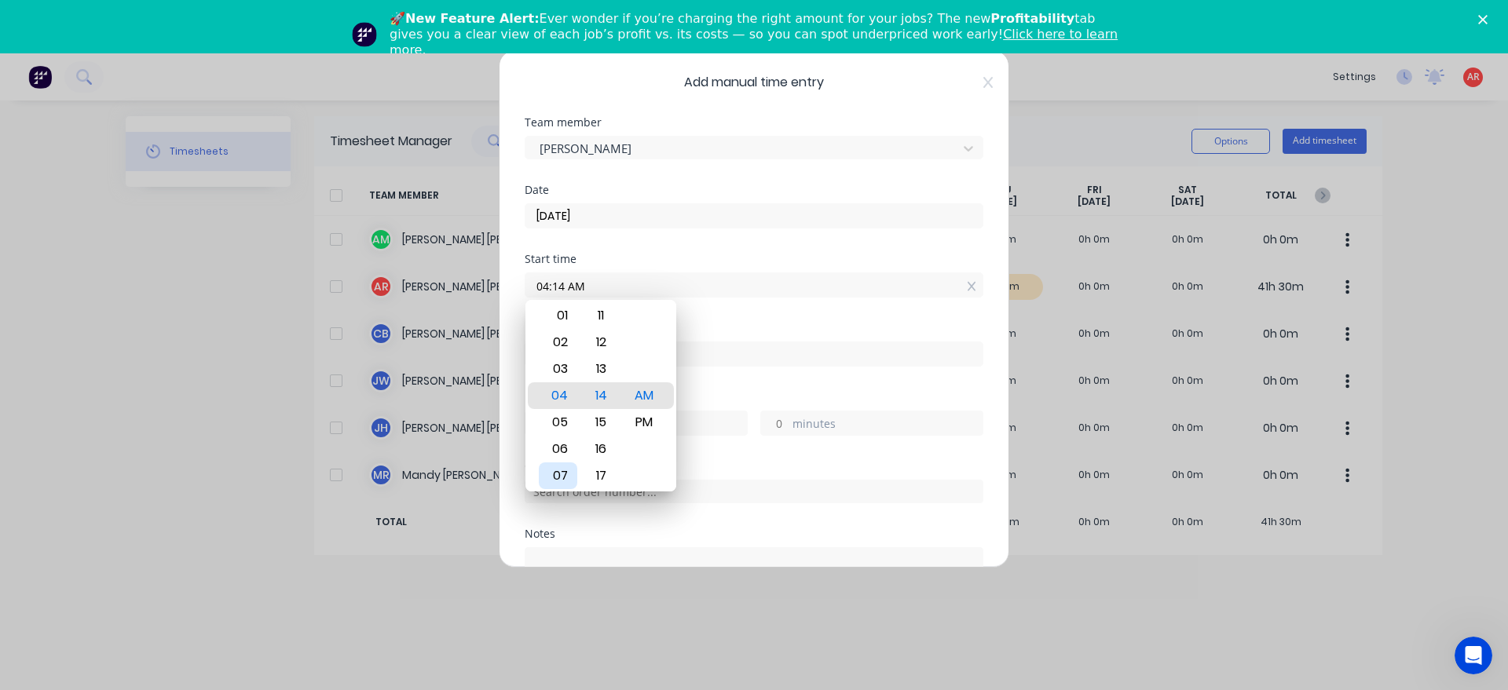
click at [562, 481] on div "07" at bounding box center [558, 476] width 38 height 27
type input "07:00 AM"
click at [691, 395] on div "Hours worked" at bounding box center [754, 397] width 459 height 11
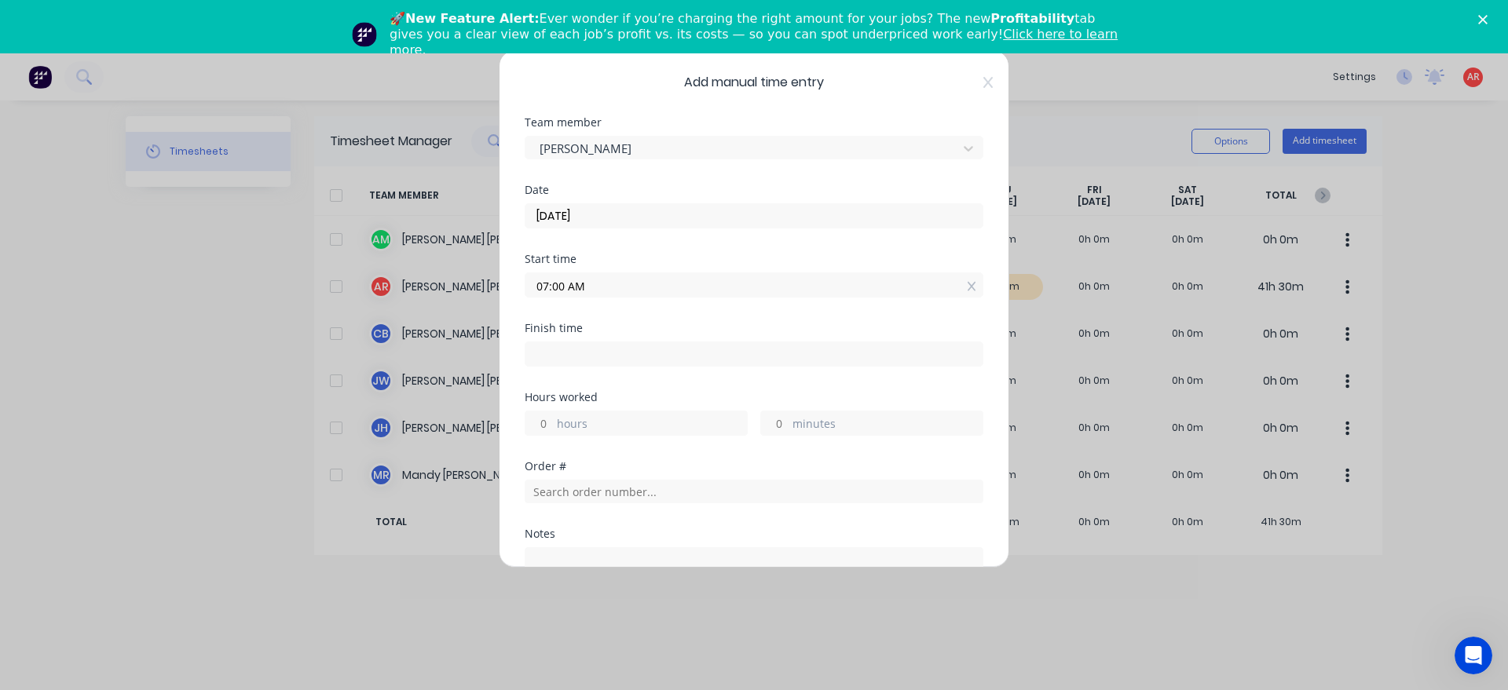
click at [704, 351] on input at bounding box center [753, 354] width 457 height 24
type input "04:14 AM"
type input "21"
type input "14"
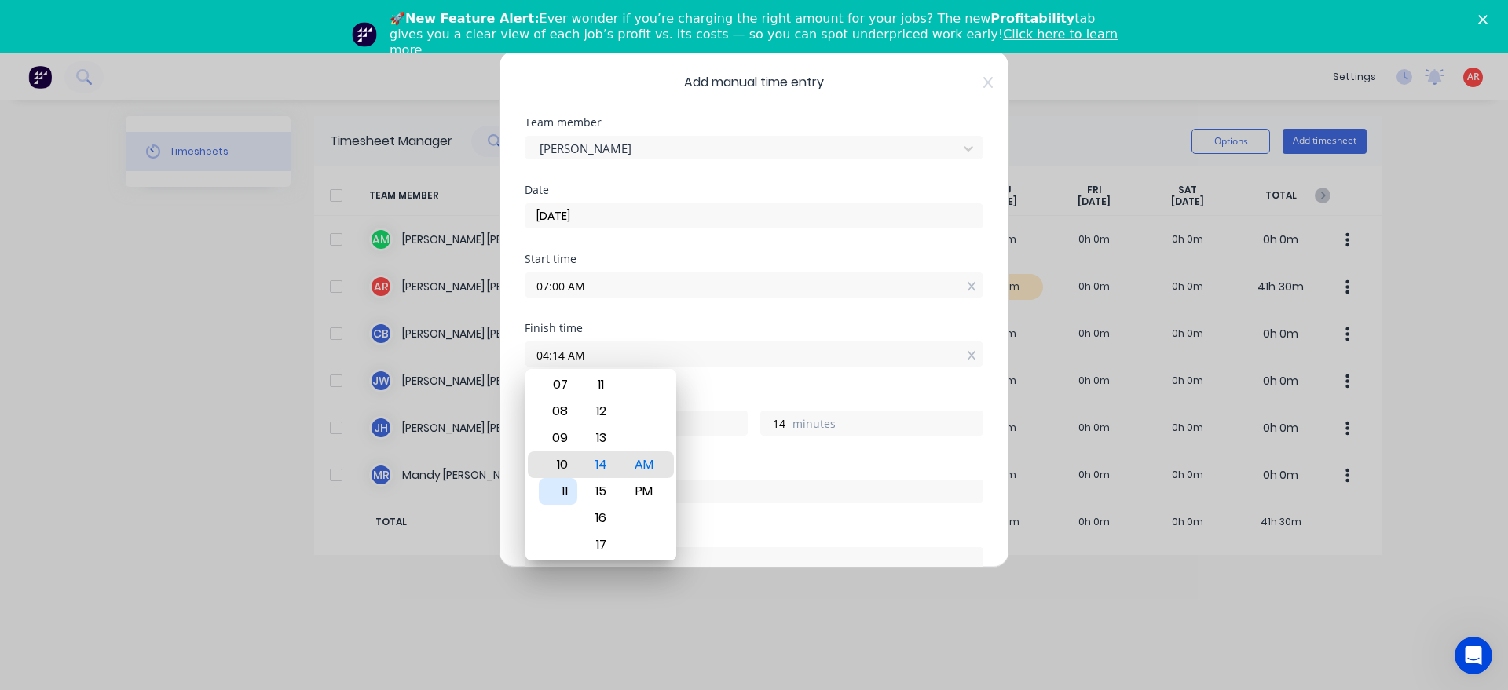
type input "10:14 AM"
type input "3"
click at [566, 440] on div "09" at bounding box center [558, 438] width 38 height 27
type input "09:14 AM"
type input "2"
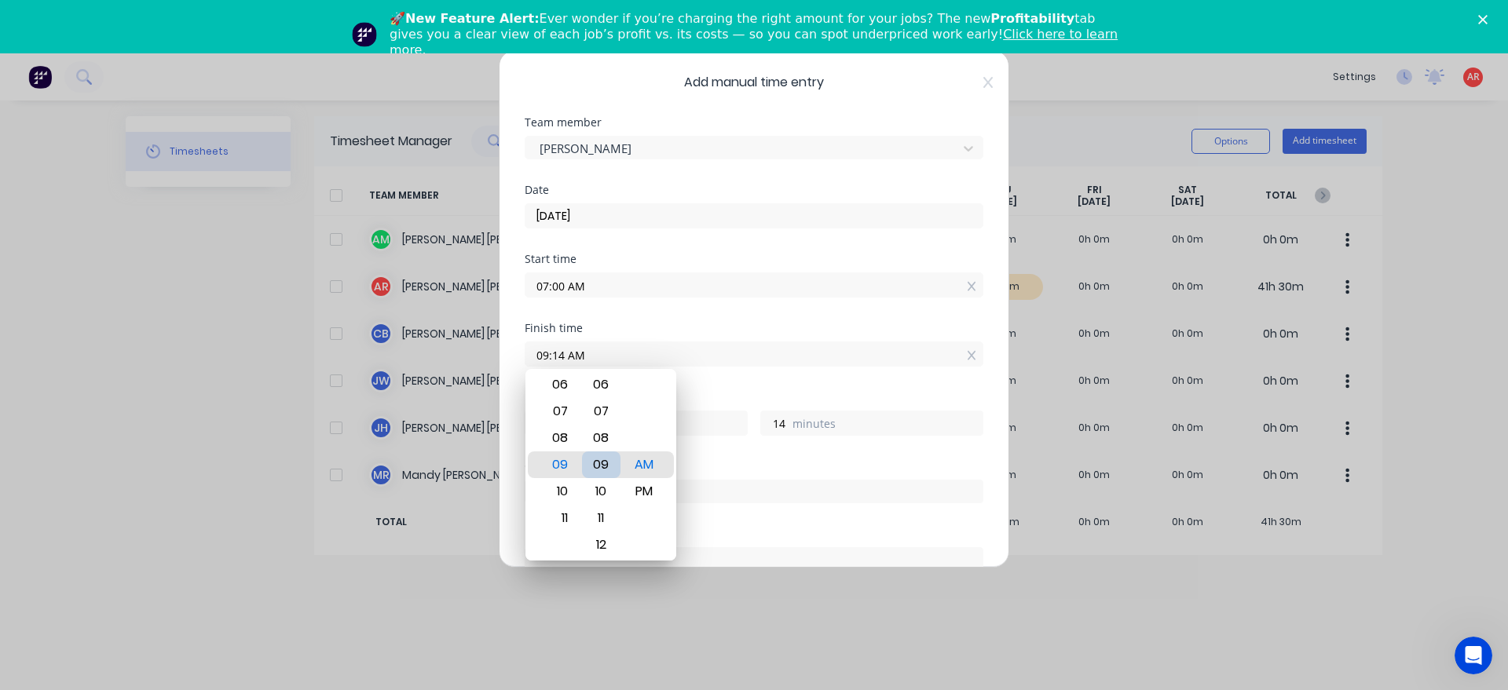
type input "09:09 AM"
type input "9"
type input "09:00 AM"
type input "0"
click at [705, 388] on div "Finish time 09:00 AM" at bounding box center [754, 357] width 459 height 69
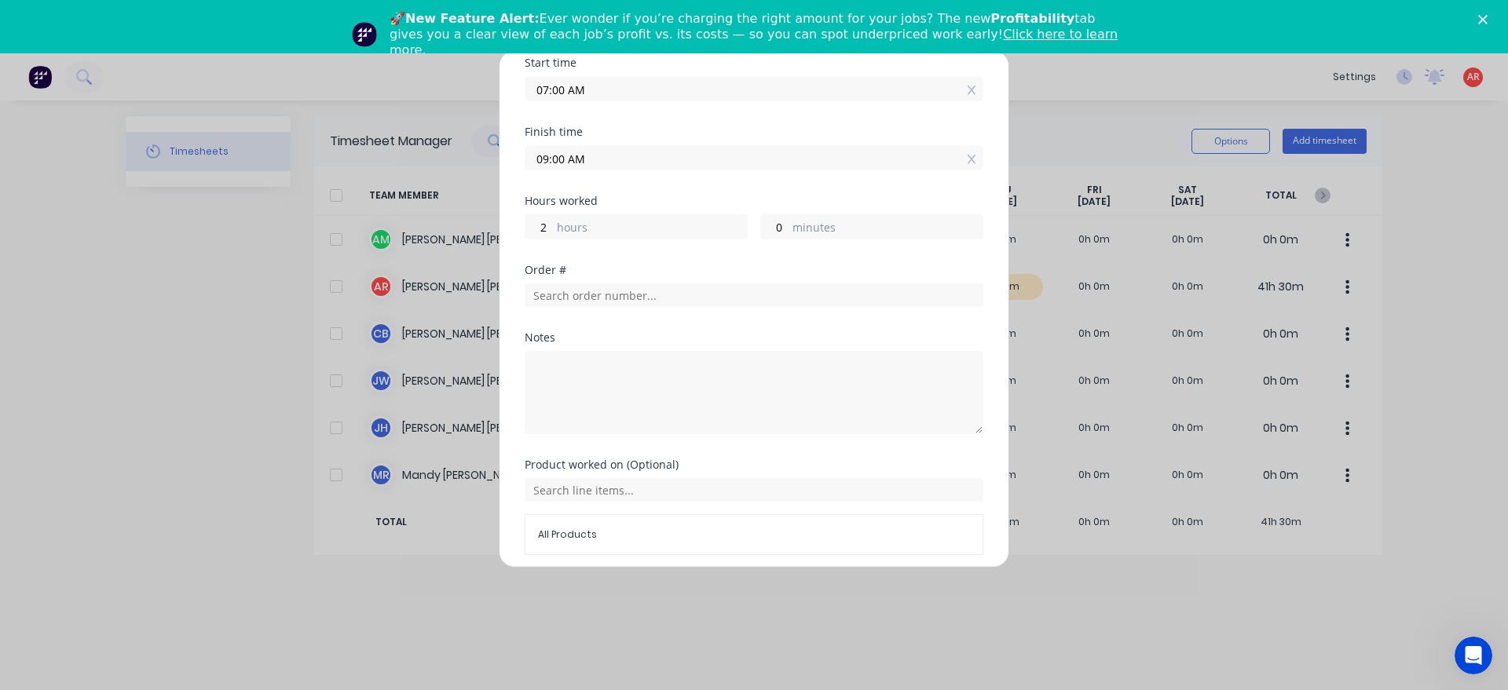
scroll to position [257, 0]
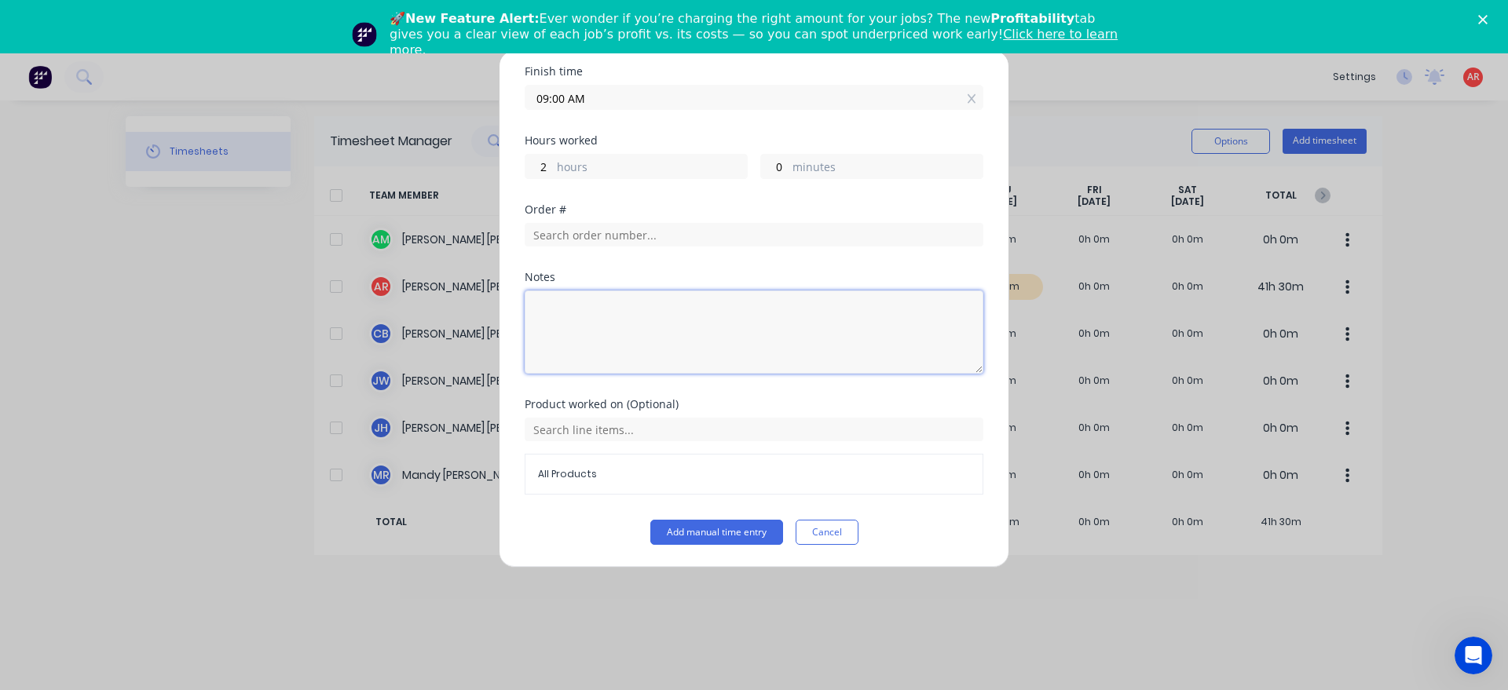
click at [619, 327] on textarea at bounding box center [754, 332] width 459 height 83
type textarea "[PERSON_NAME] door hinge."
click at [705, 535] on button "Add manual time entry" at bounding box center [716, 532] width 133 height 25
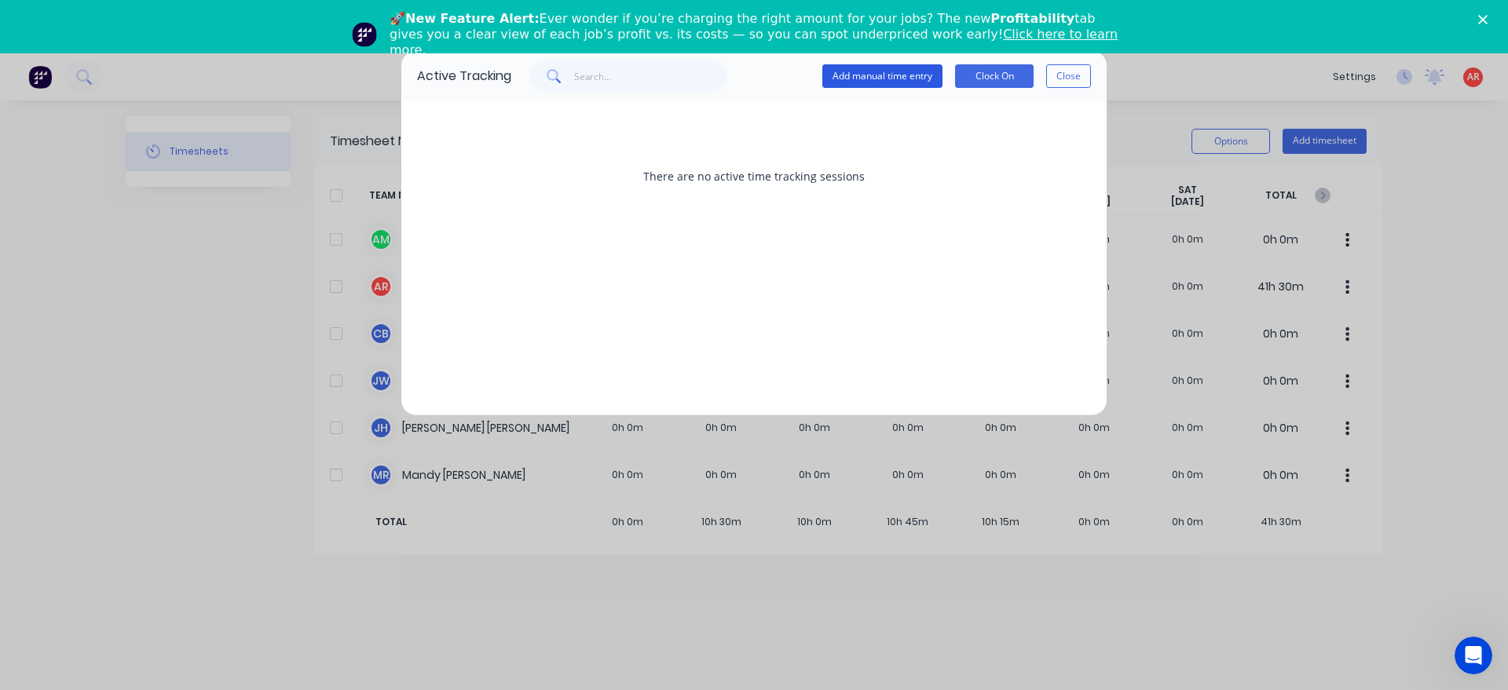
click at [854, 82] on button "Add manual time entry" at bounding box center [882, 76] width 120 height 24
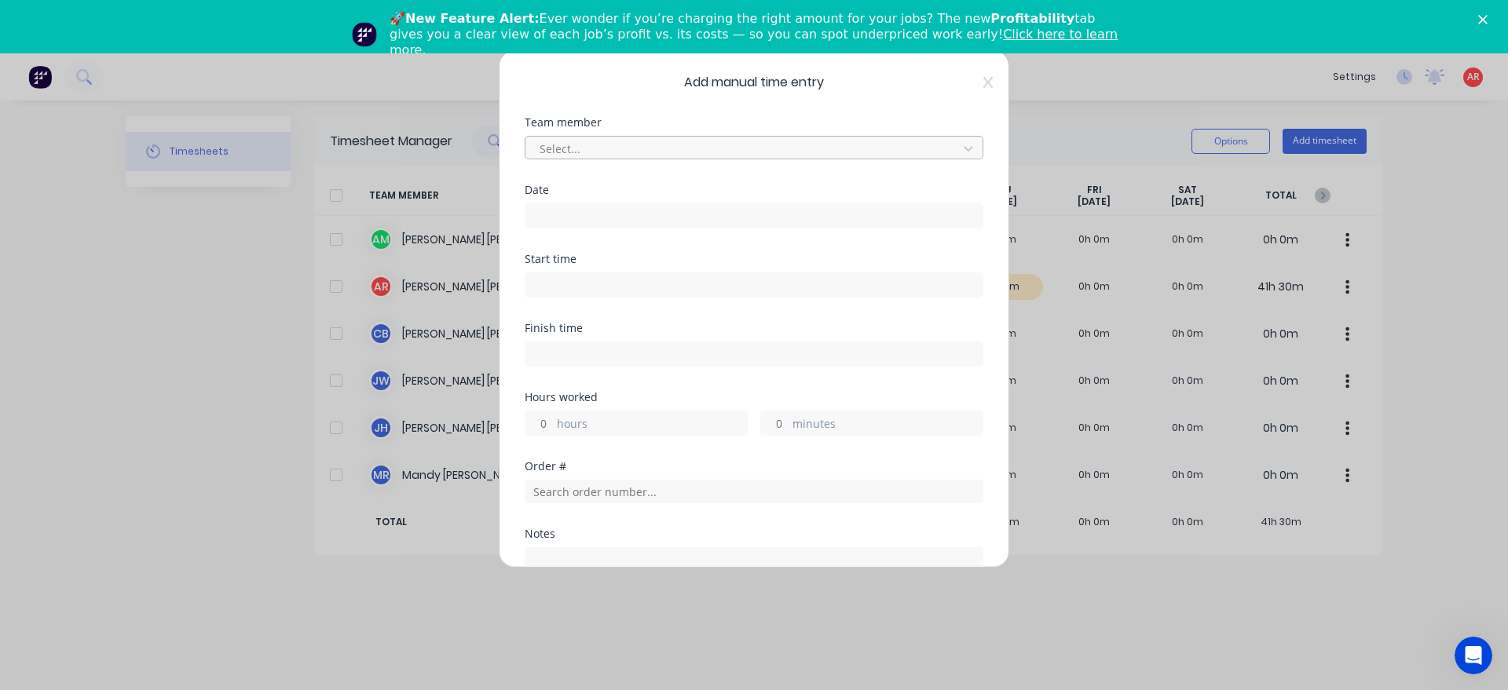
click at [673, 151] on div at bounding box center [743, 149] width 411 height 20
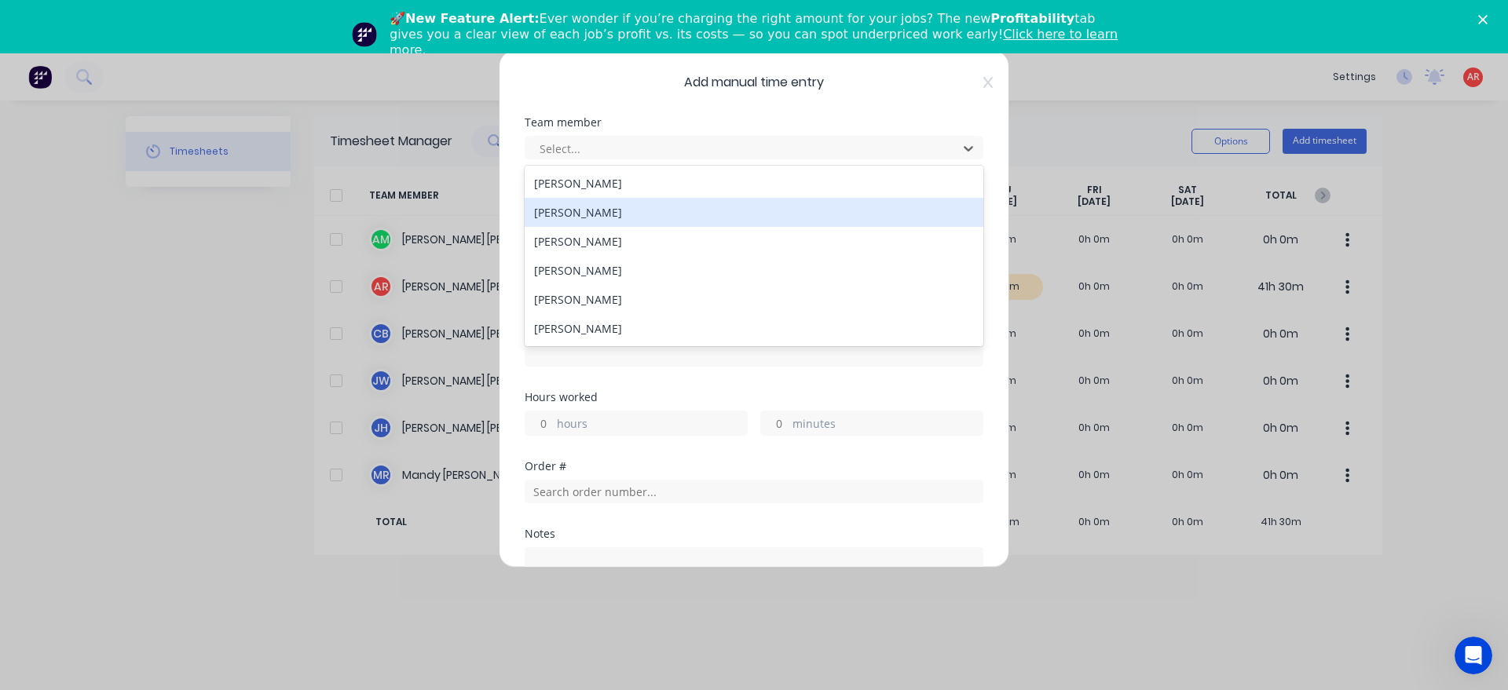
click at [616, 206] on div "[PERSON_NAME]" at bounding box center [754, 212] width 459 height 29
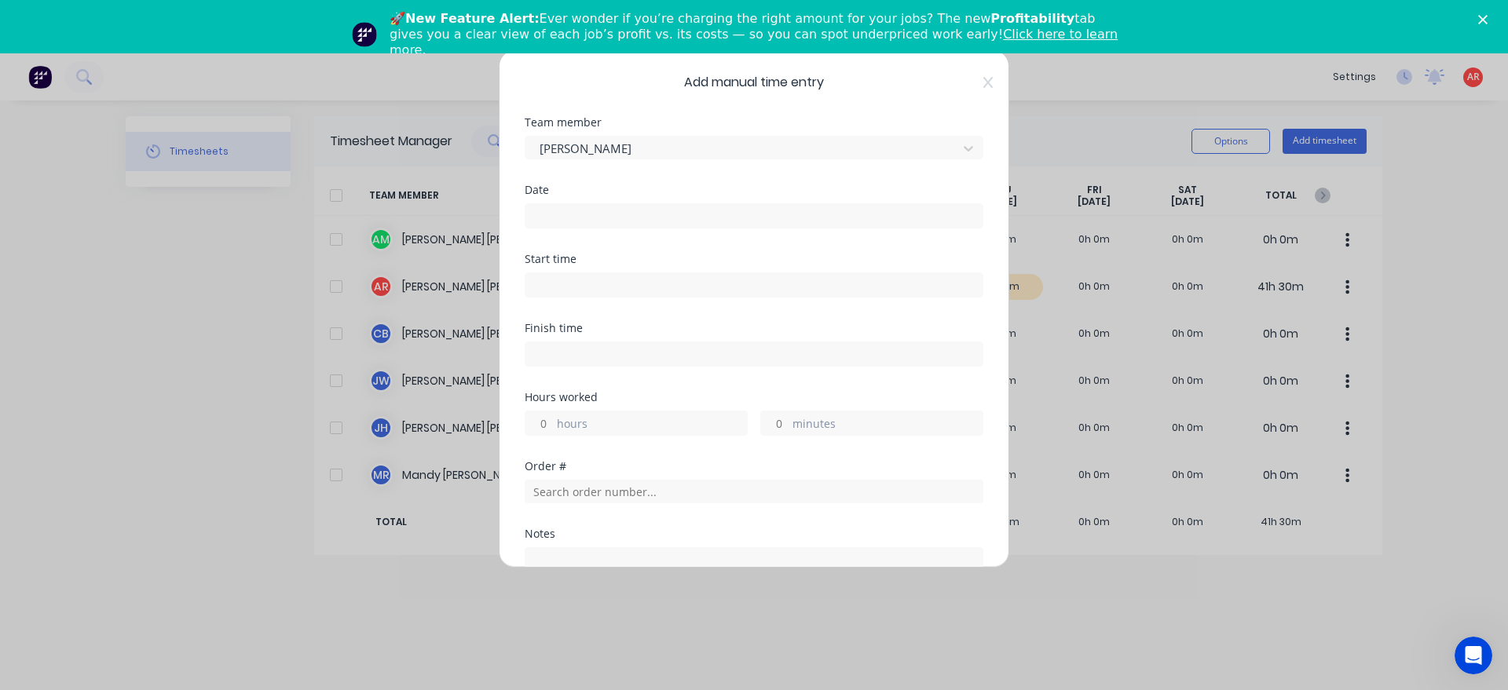
click at [610, 225] on input at bounding box center [753, 216] width 457 height 24
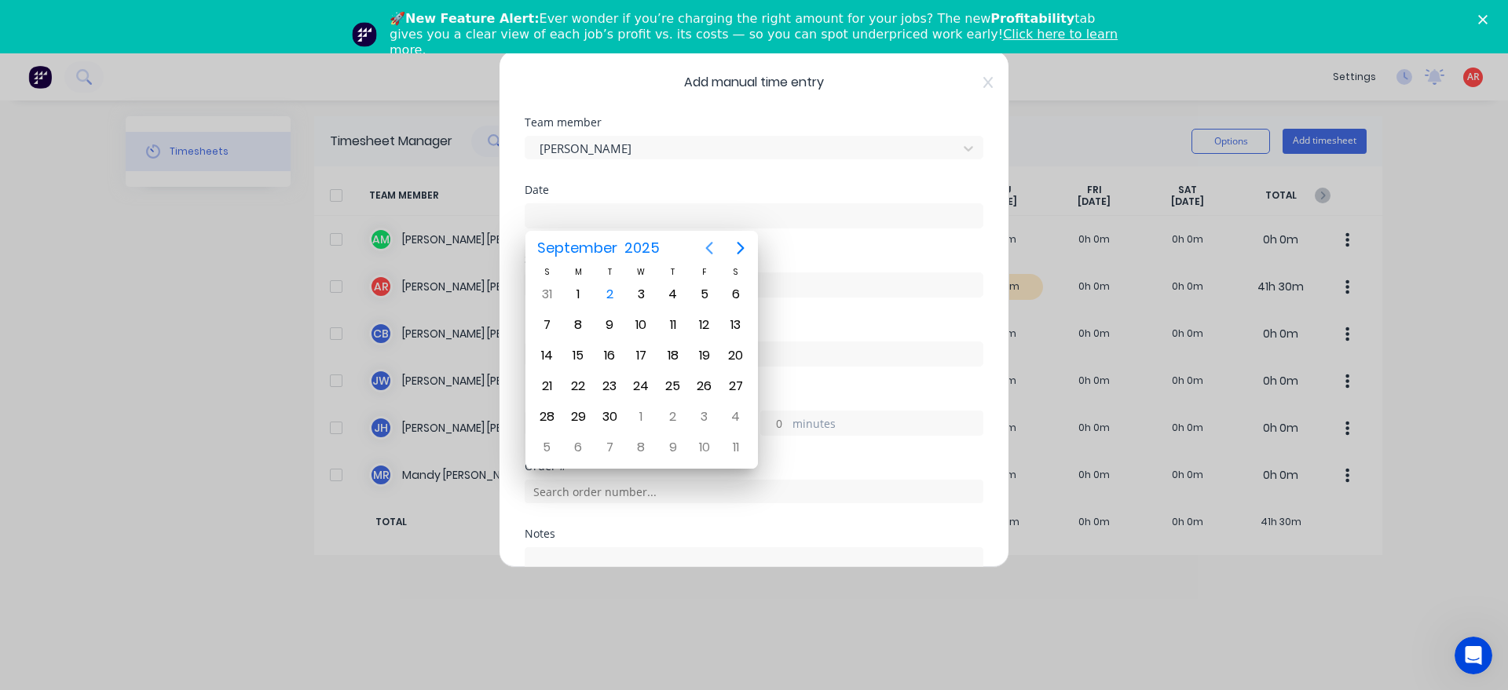
click at [709, 246] on icon "Previous page" at bounding box center [709, 248] width 7 height 13
click at [691, 413] on div "29" at bounding box center [704, 417] width 31 height 30
type input "[DATE]"
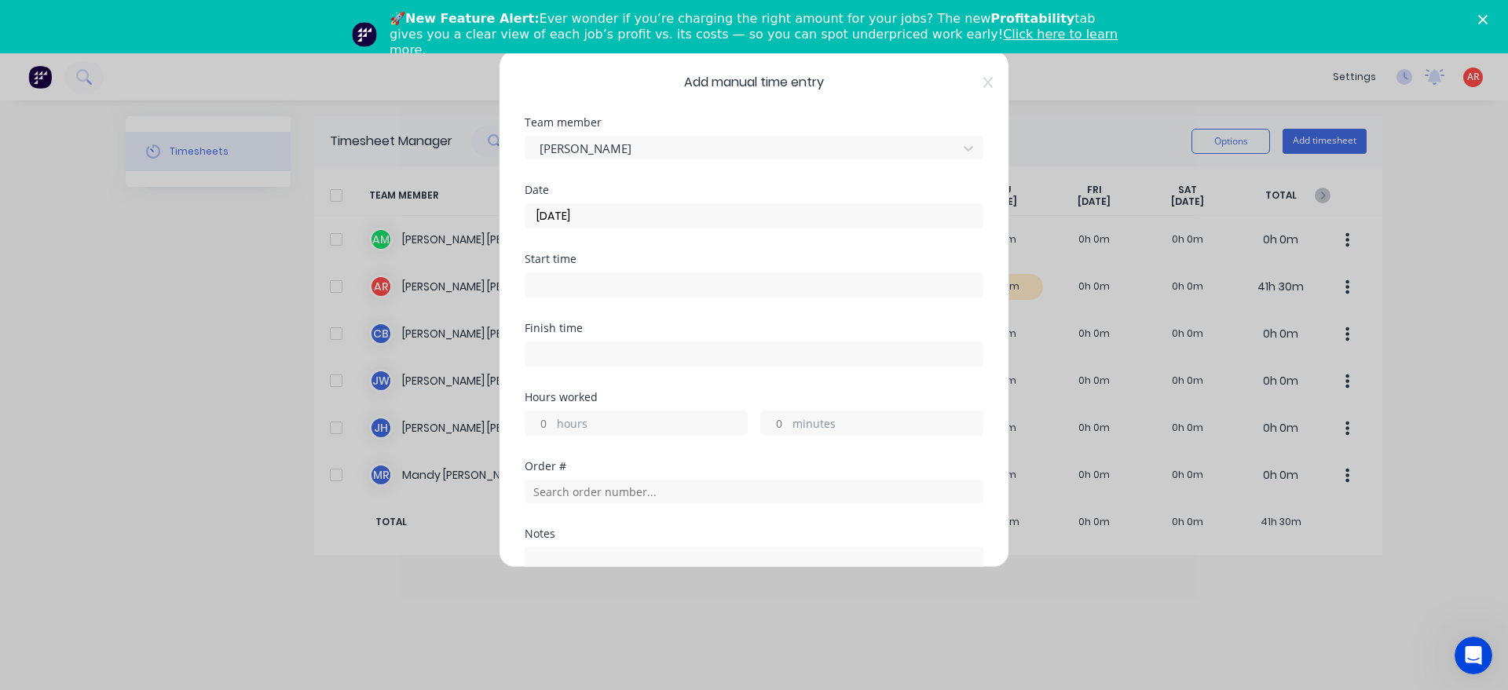
click at [609, 288] on input at bounding box center [753, 285] width 457 height 24
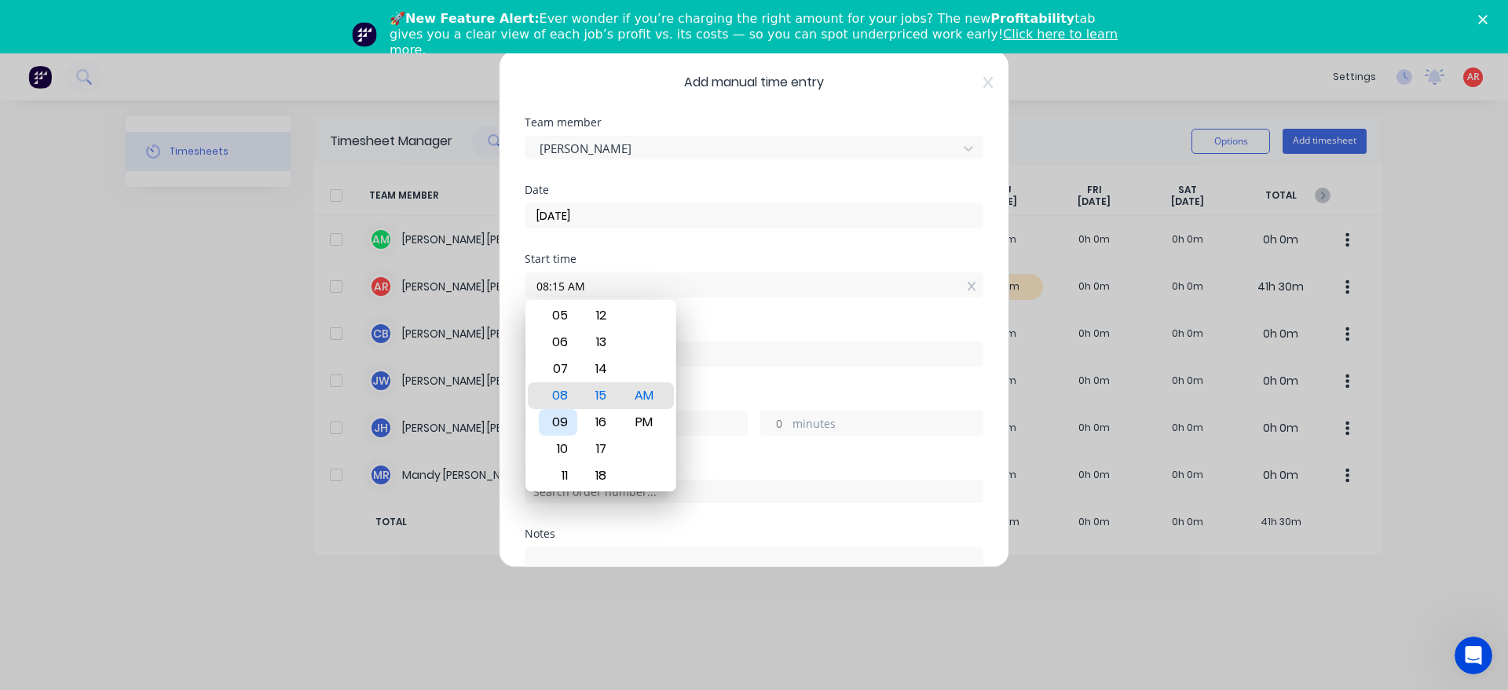
click at [569, 429] on div "09" at bounding box center [558, 422] width 38 height 27
type input "09:00 AM"
drag, startPoint x: 702, startPoint y: 401, endPoint x: 694, endPoint y: 366, distance: 35.4
click at [702, 400] on div "Hours worked" at bounding box center [754, 397] width 459 height 11
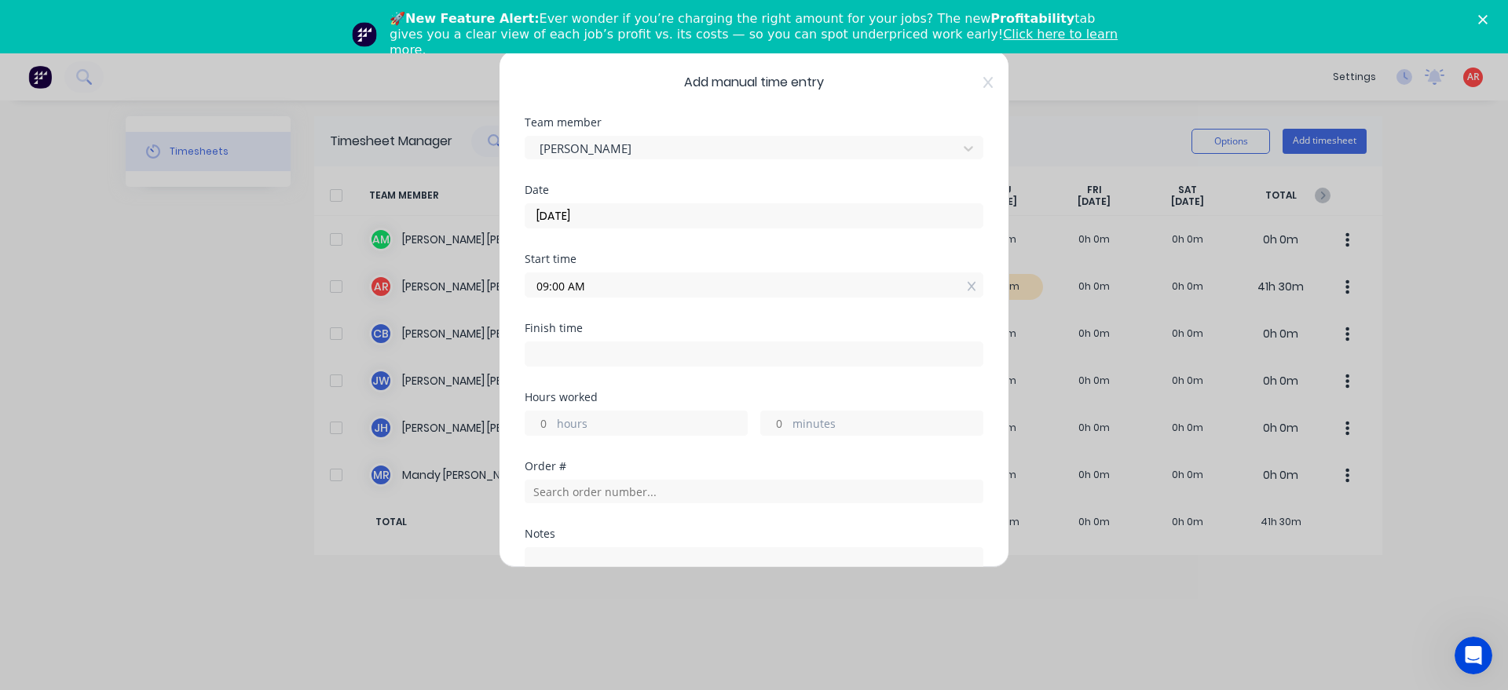
click at [692, 359] on input at bounding box center [753, 354] width 457 height 24
type input "04:15 AM"
type input "19"
type input "15"
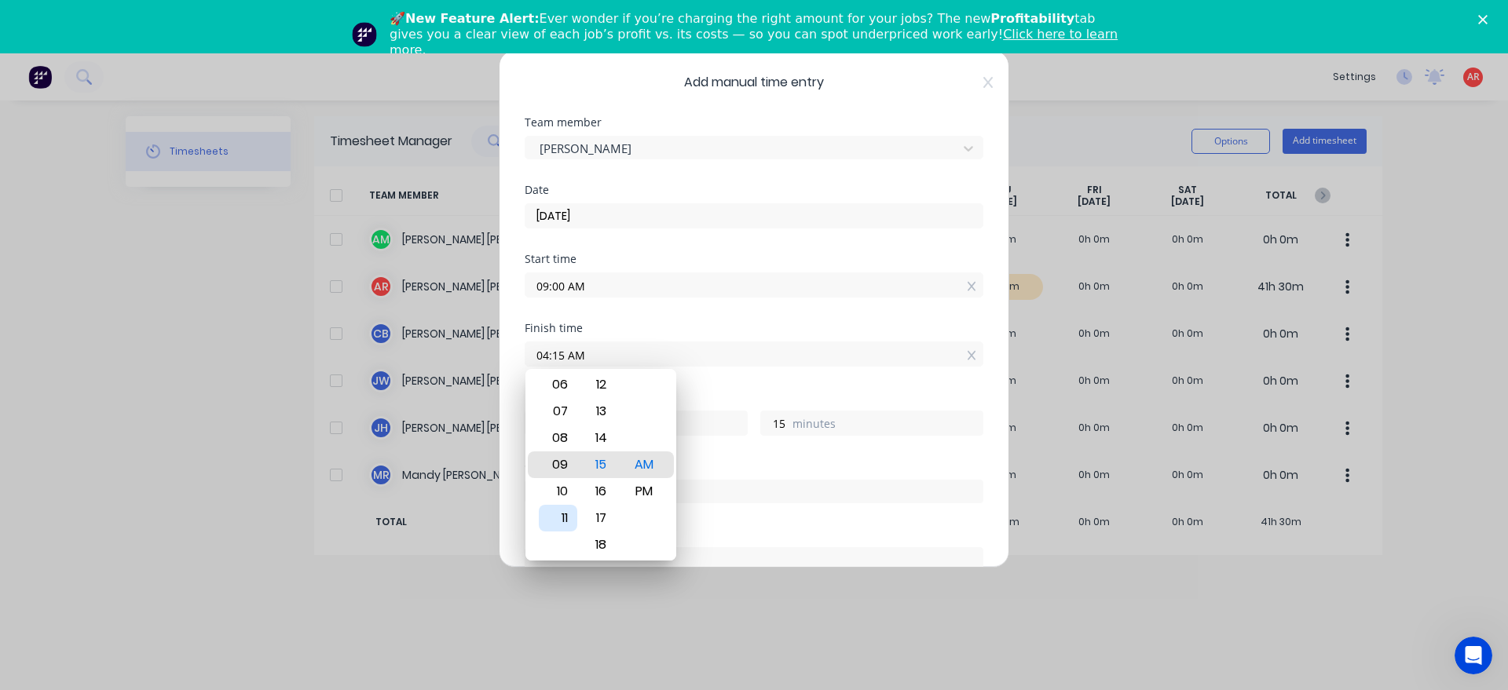
type input "09:15 AM"
type input "0"
type input "11:15 AM"
type input "2"
type input "11:29 AM"
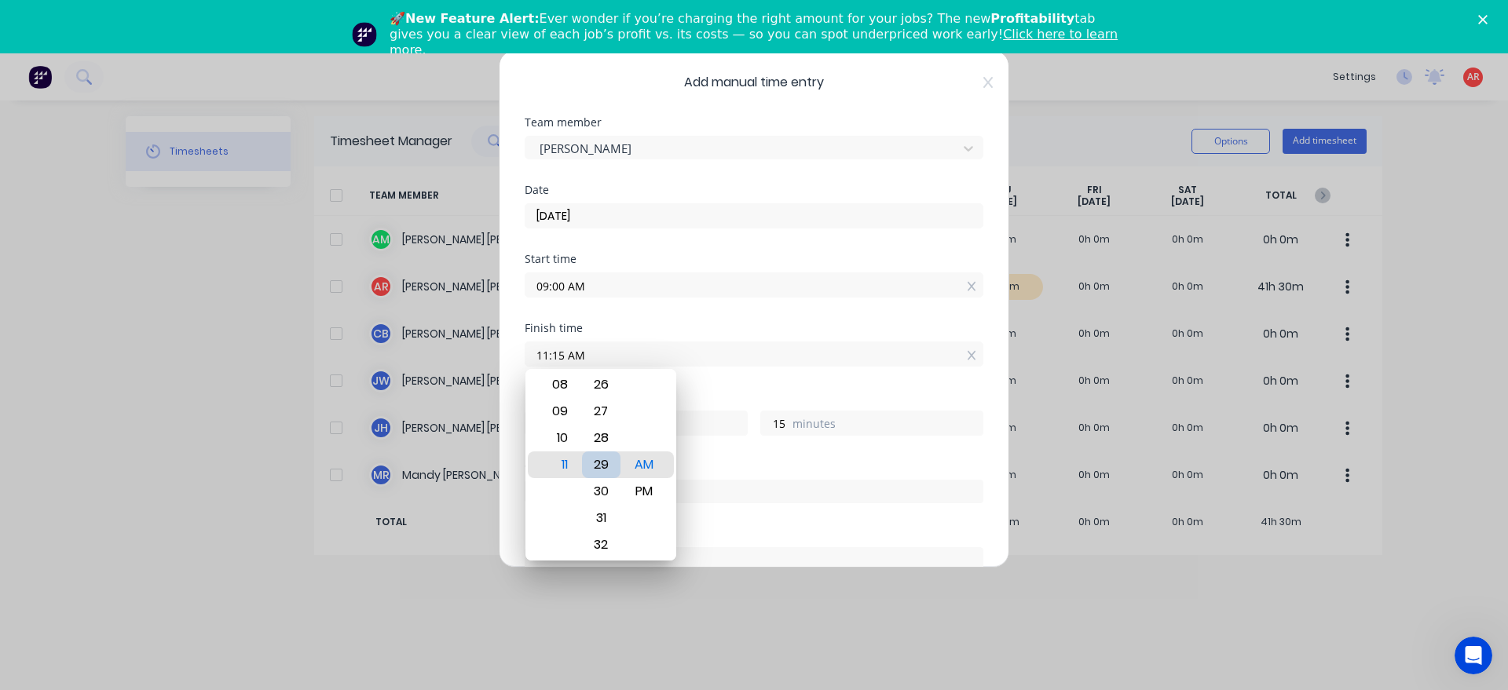
type input "29"
click at [594, 498] on div "30" at bounding box center [601, 491] width 38 height 27
type input "11:30 AM"
type input "30"
click at [708, 455] on div "Hours worked 2 hours 30 minutes" at bounding box center [754, 426] width 459 height 69
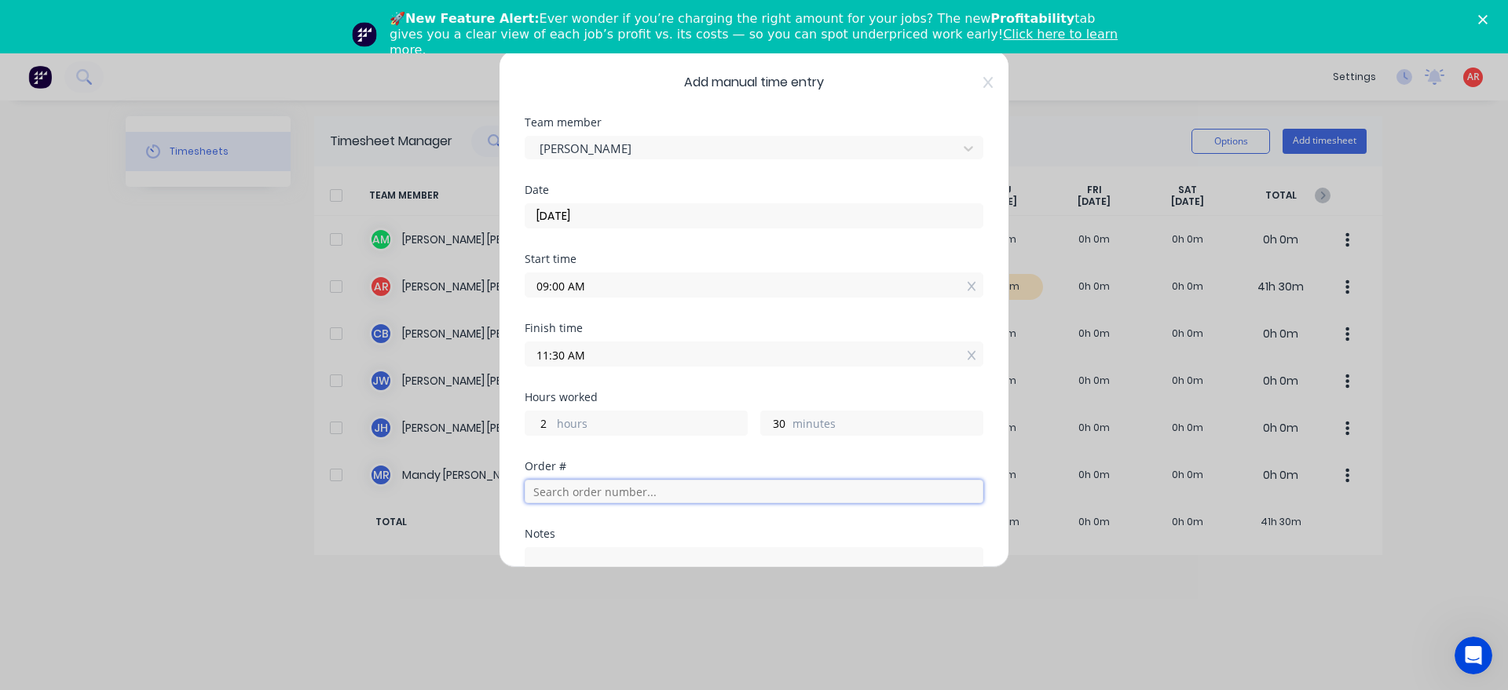
click at [565, 492] on input "text" at bounding box center [754, 492] width 459 height 24
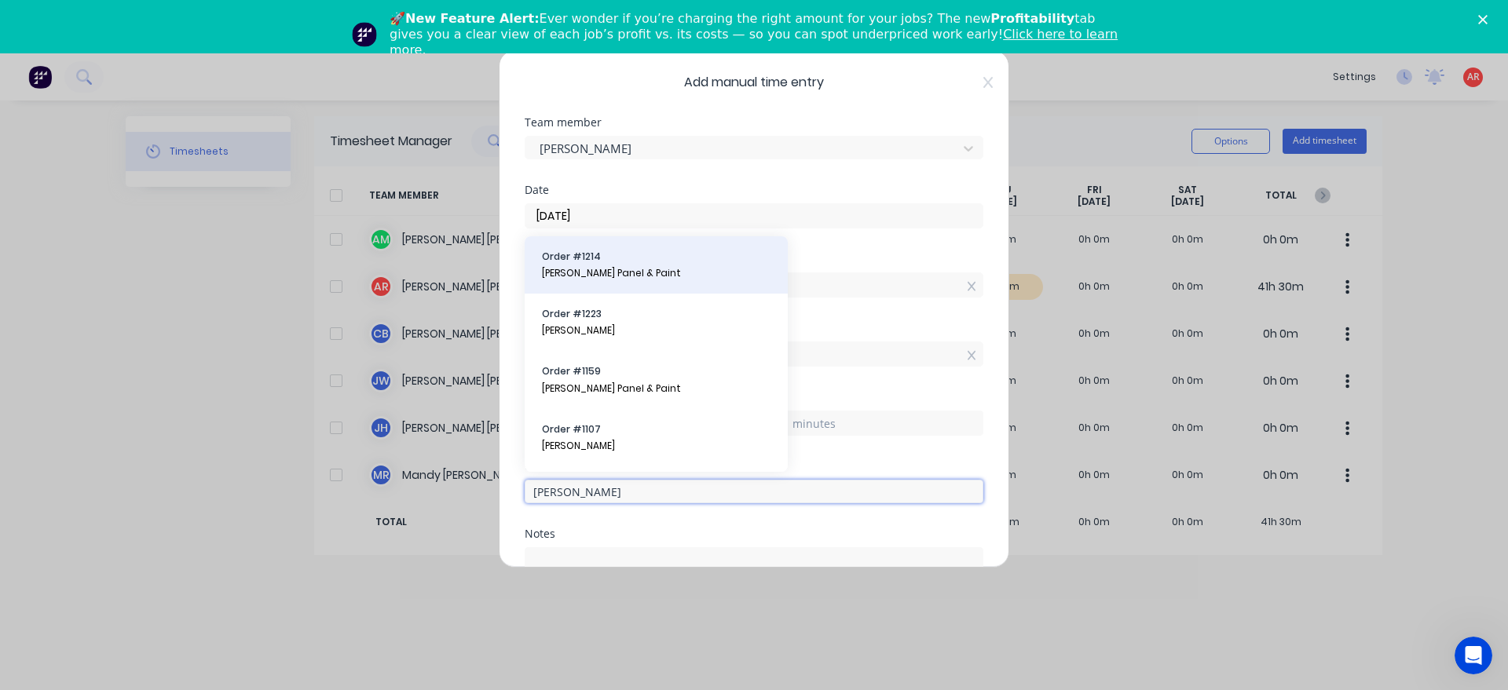
type input "[PERSON_NAME]"
click at [605, 273] on span "[PERSON_NAME] Panel & Paint" at bounding box center [656, 273] width 229 height 14
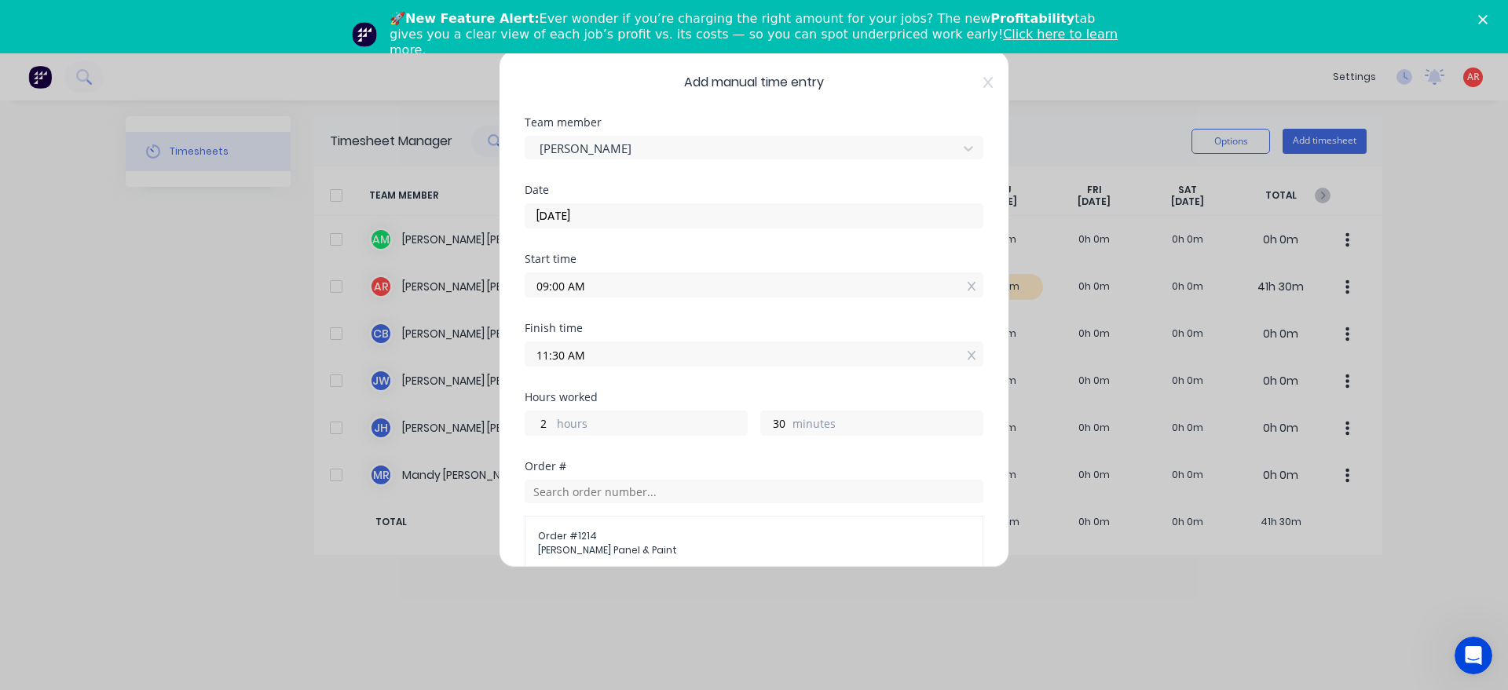
scroll to position [324, 0]
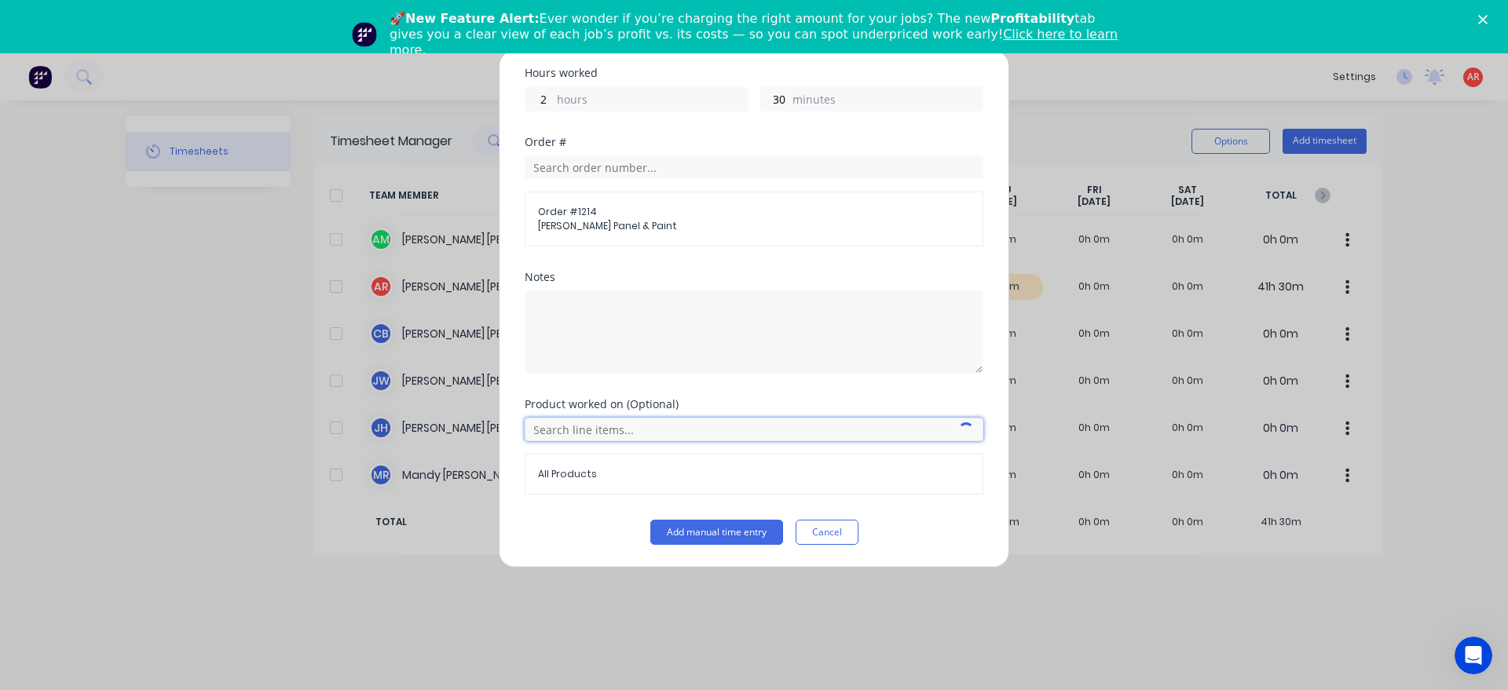
click at [617, 438] on input "text" at bounding box center [754, 430] width 459 height 24
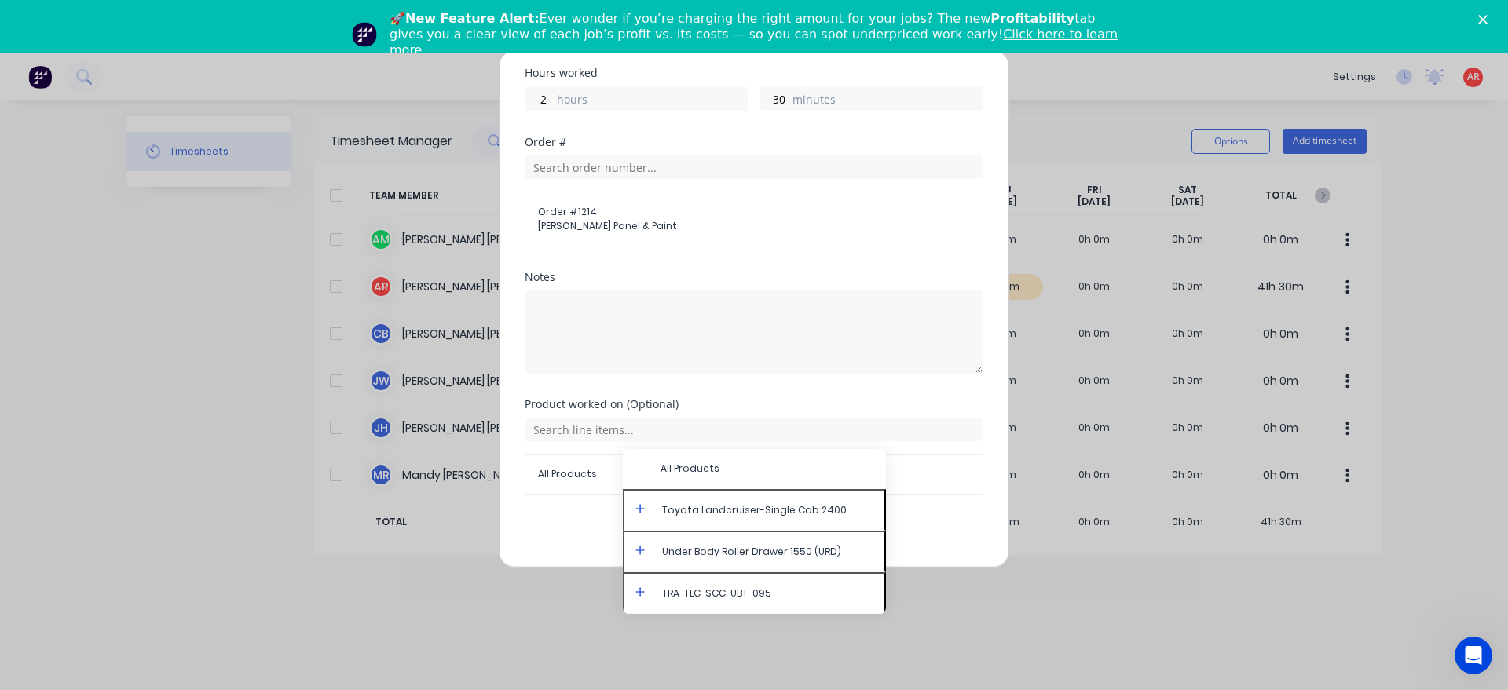
click at [638, 511] on icon at bounding box center [640, 508] width 10 height 11
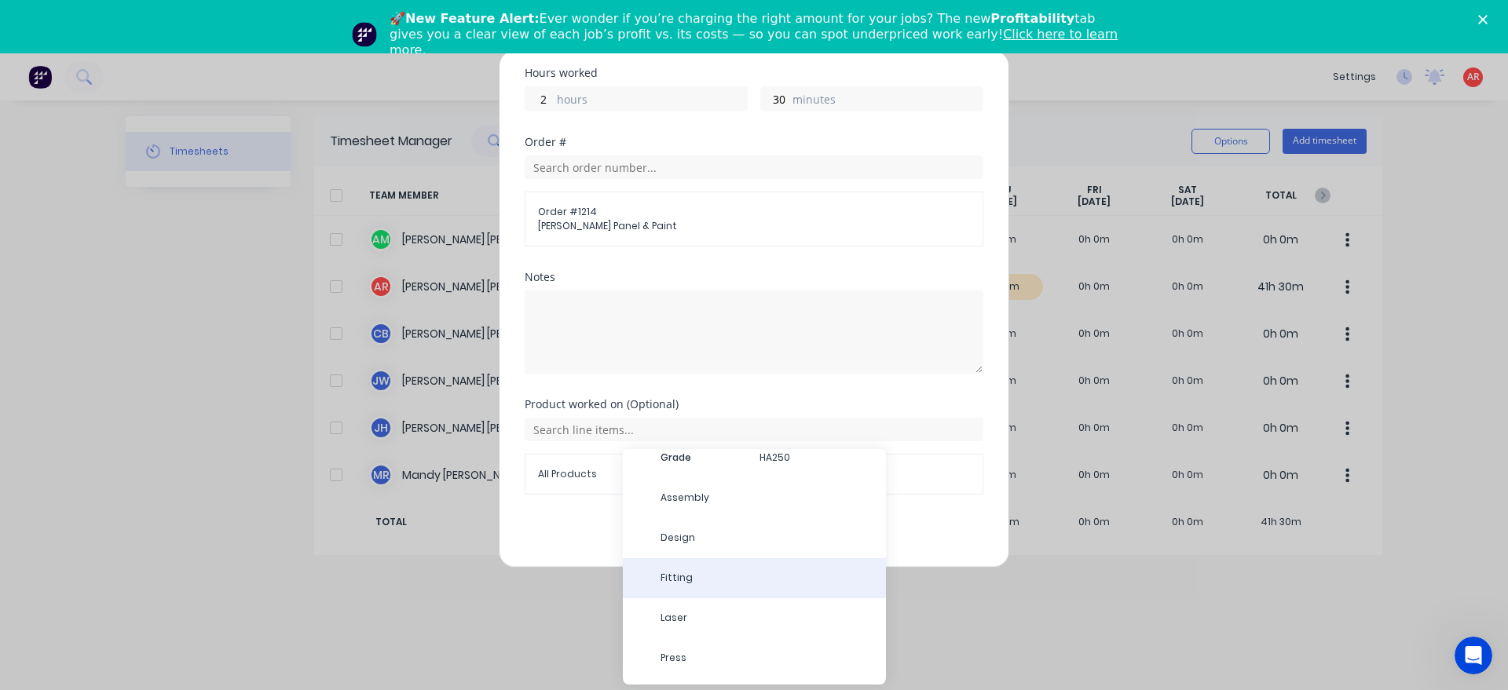
scroll to position [5640, 0]
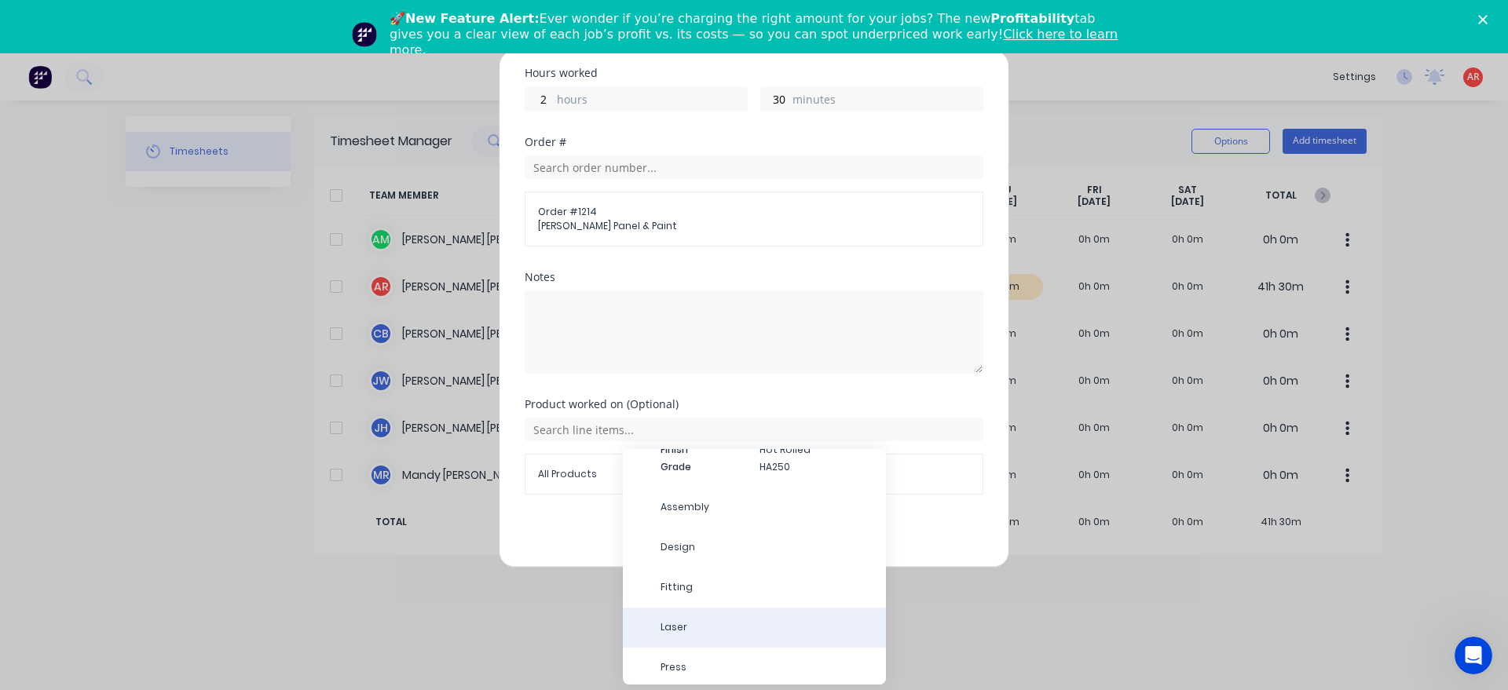
click at [717, 620] on span "Laser" at bounding box center [766, 627] width 213 height 14
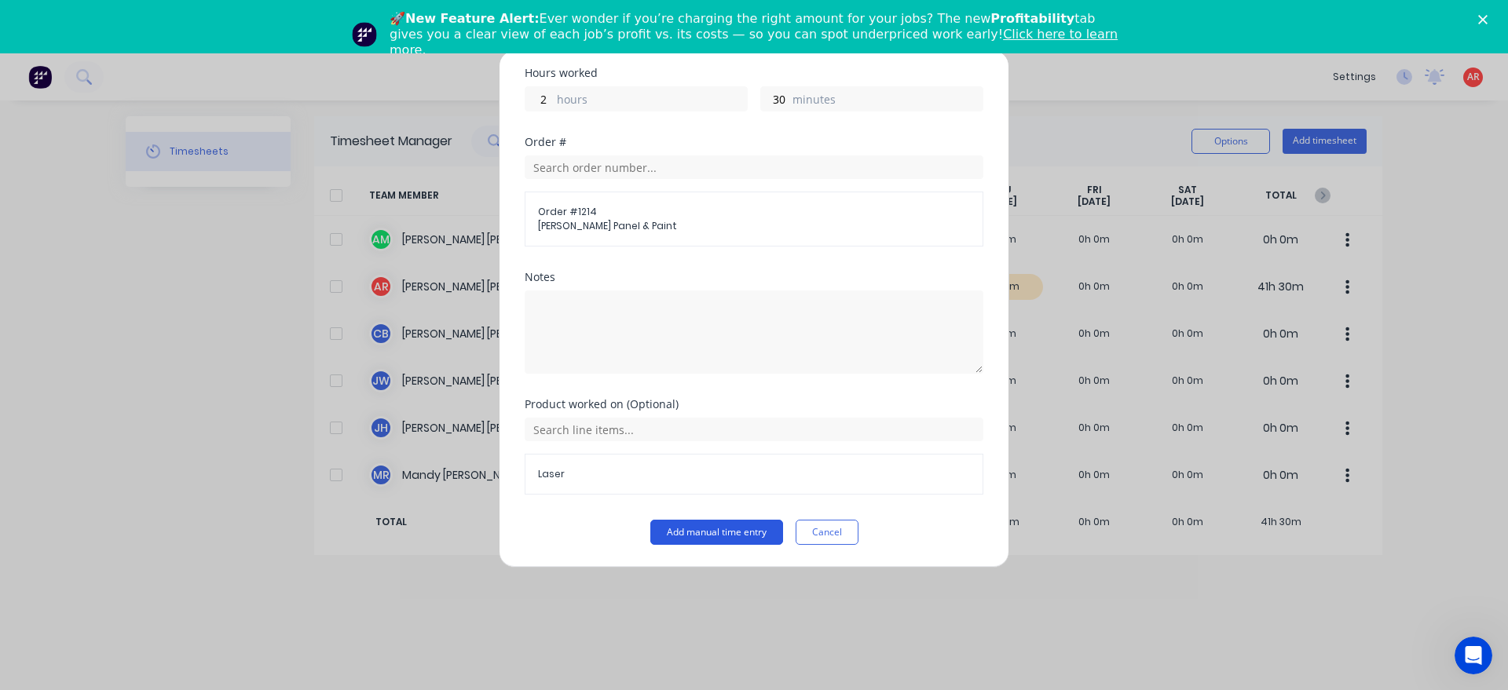
click at [698, 531] on button "Add manual time entry" at bounding box center [716, 532] width 133 height 25
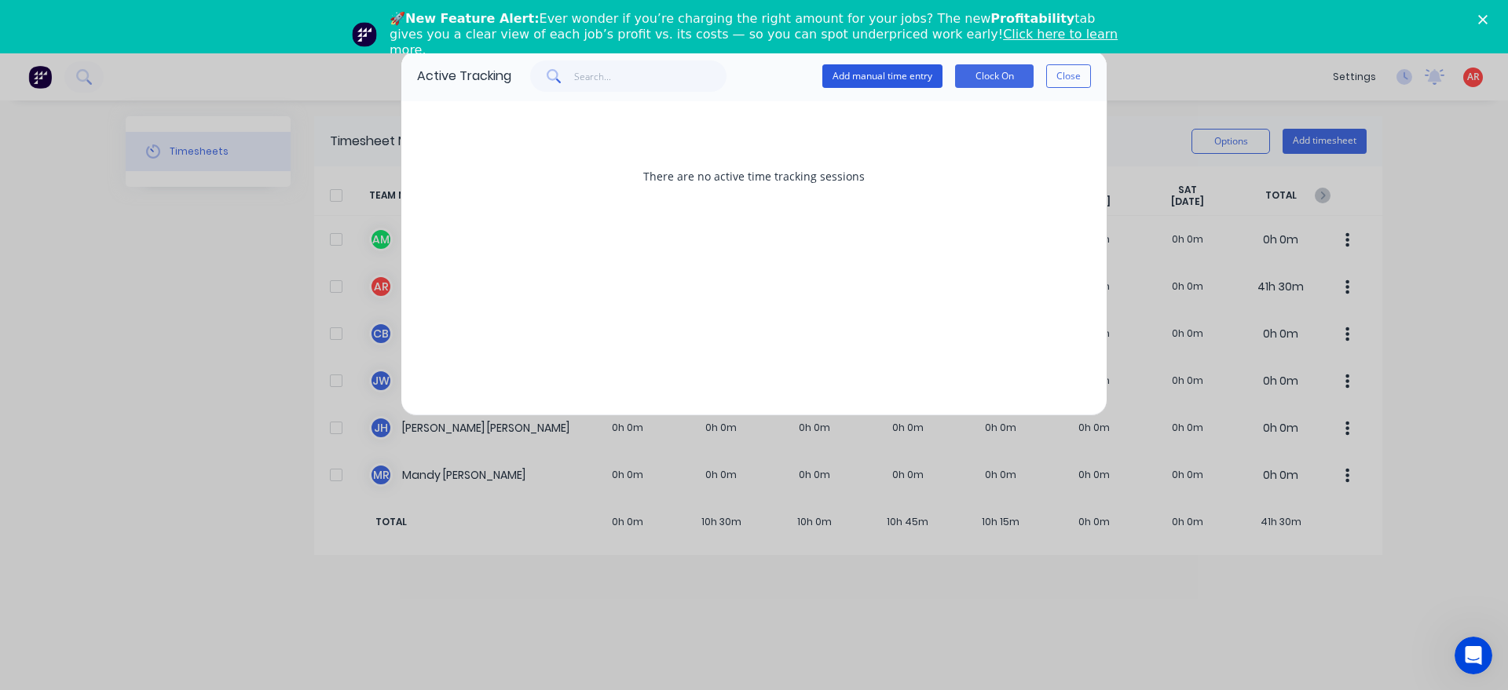
click at [872, 80] on button "Add manual time entry" at bounding box center [882, 76] width 120 height 24
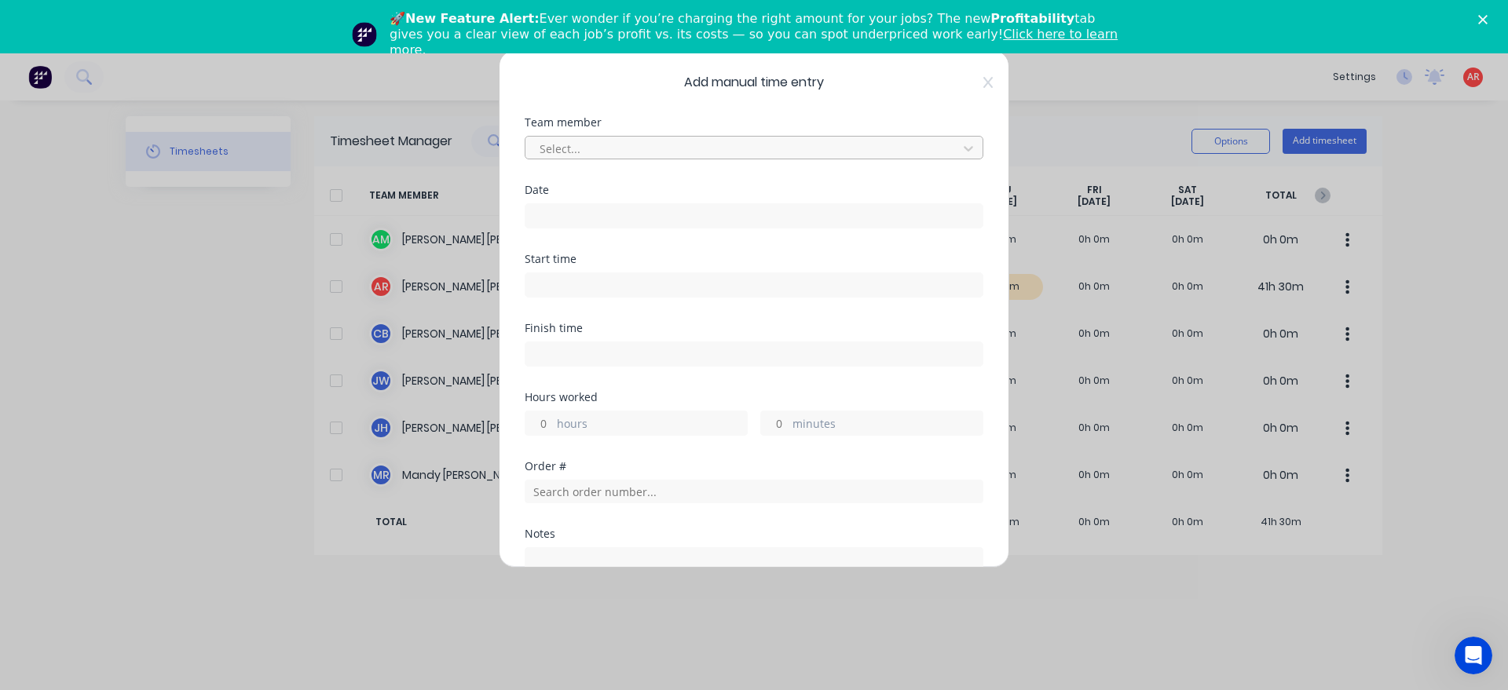
click at [736, 139] on div at bounding box center [743, 149] width 411 height 20
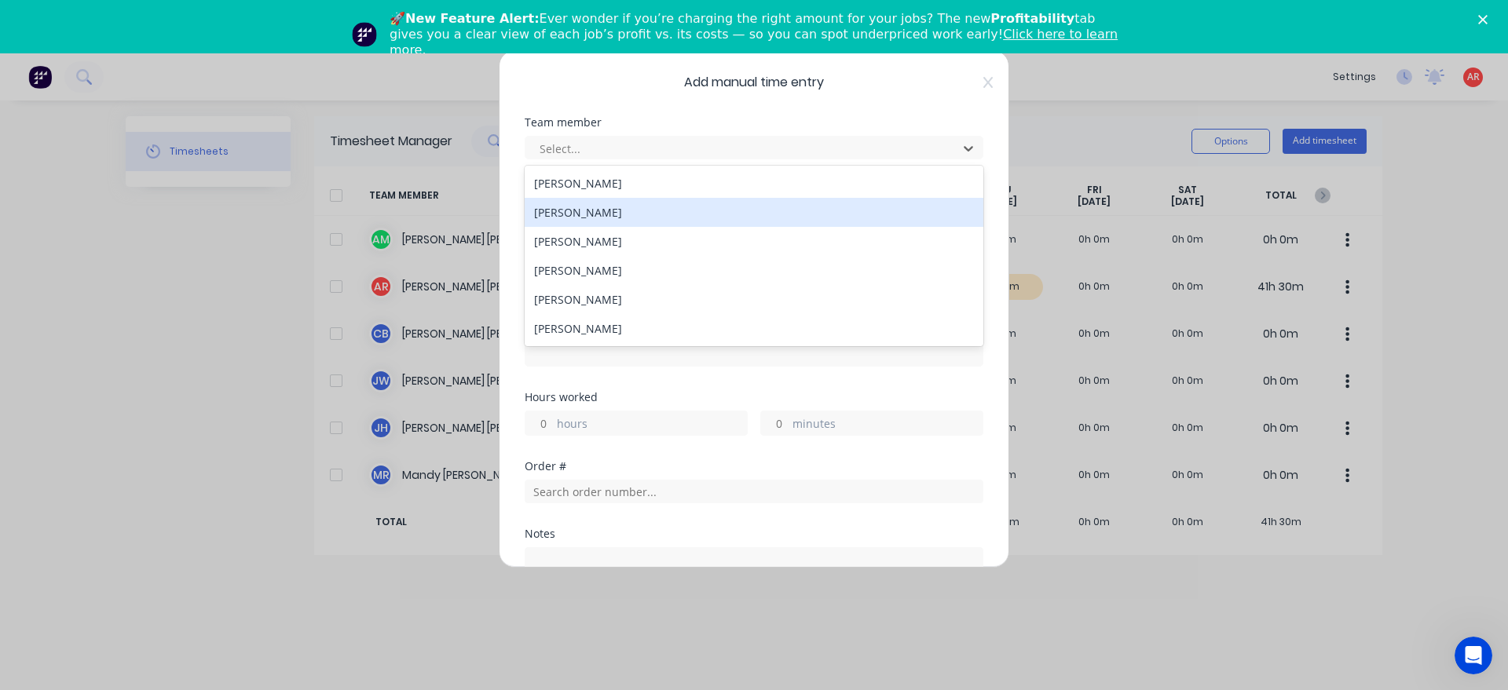
click at [675, 202] on div "[PERSON_NAME]" at bounding box center [754, 212] width 459 height 29
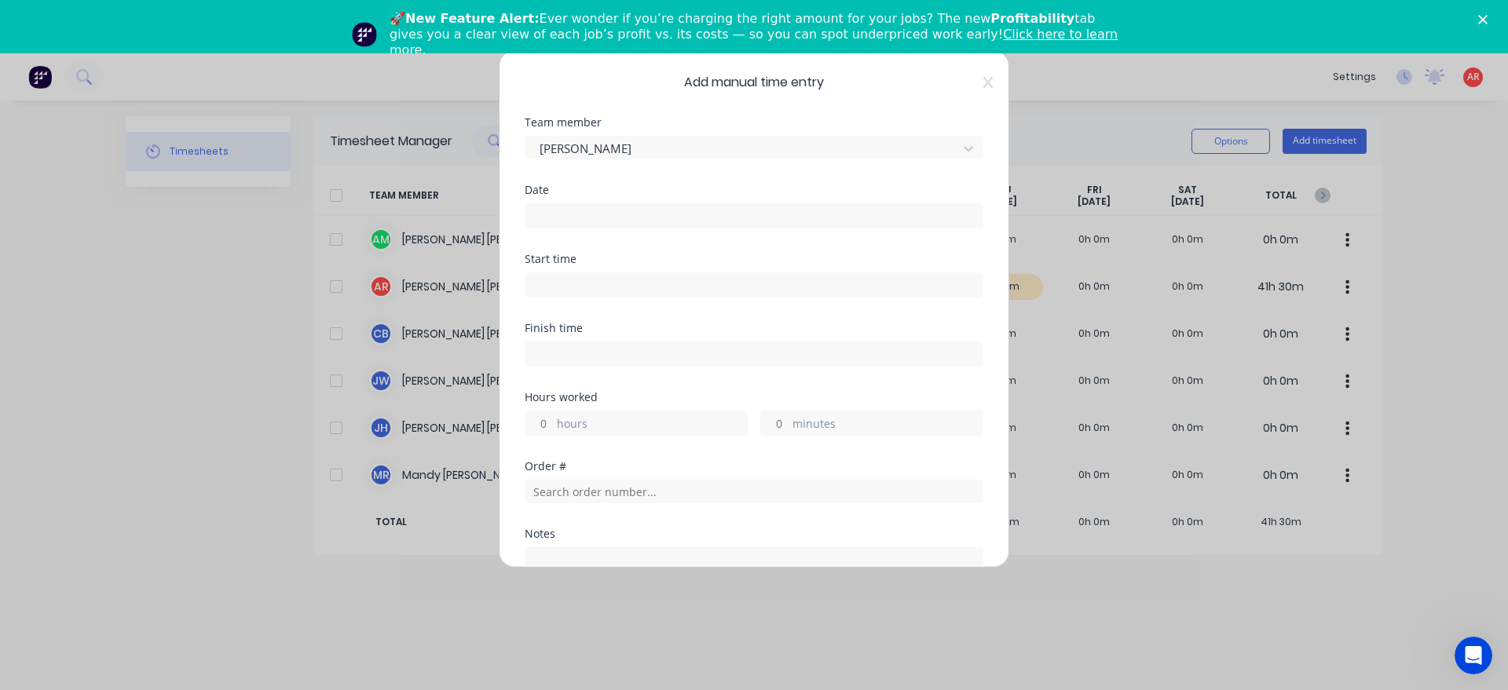
click at [657, 211] on input at bounding box center [753, 216] width 457 height 24
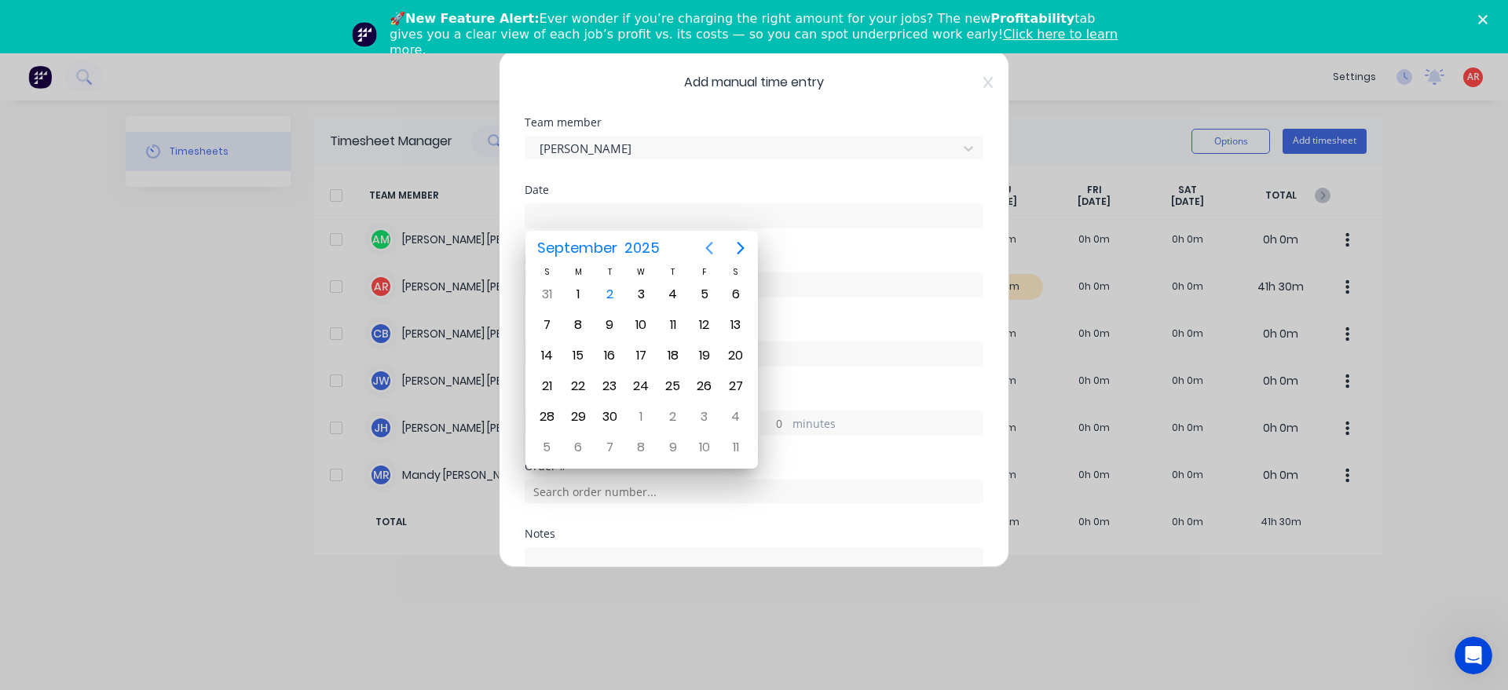
click at [715, 249] on icon "Previous page" at bounding box center [709, 248] width 19 height 19
click at [695, 416] on div "29" at bounding box center [705, 417] width 24 height 24
type input "[DATE]"
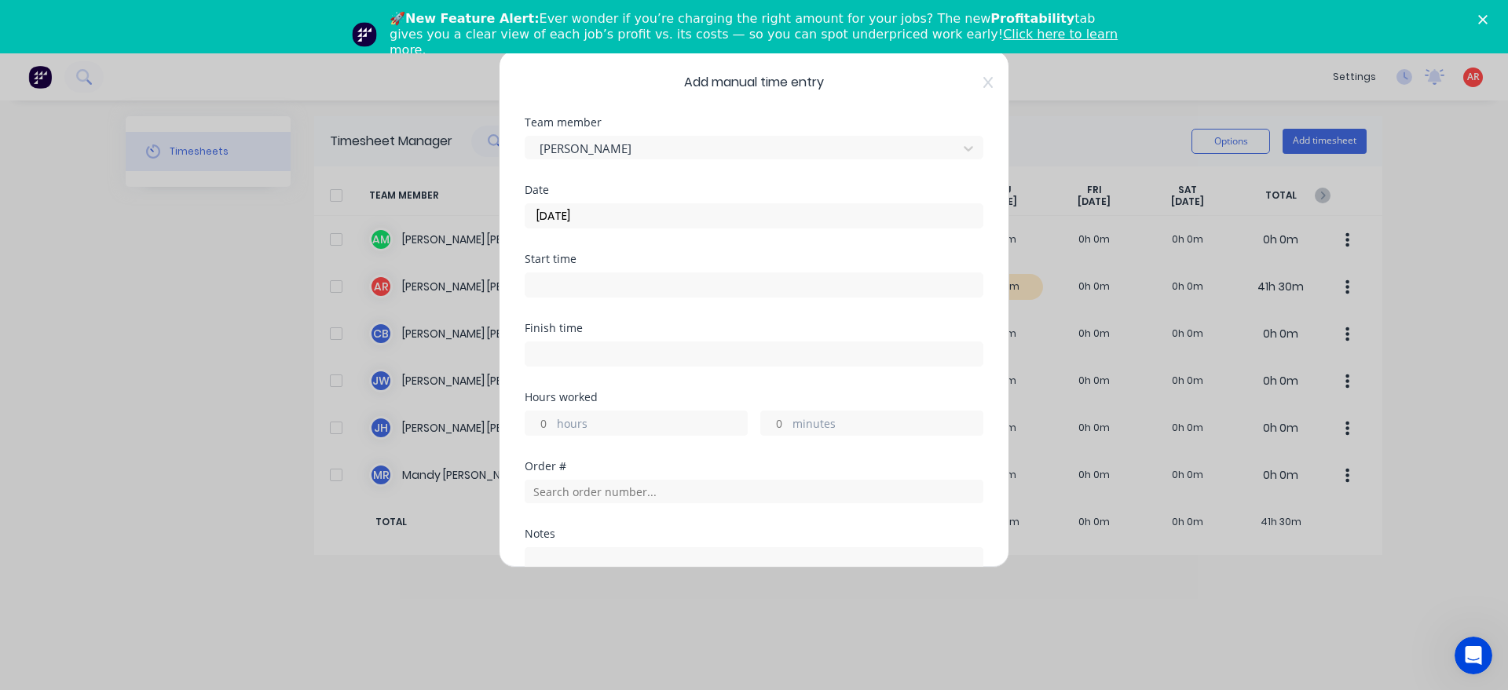
click at [610, 285] on input at bounding box center [753, 285] width 457 height 24
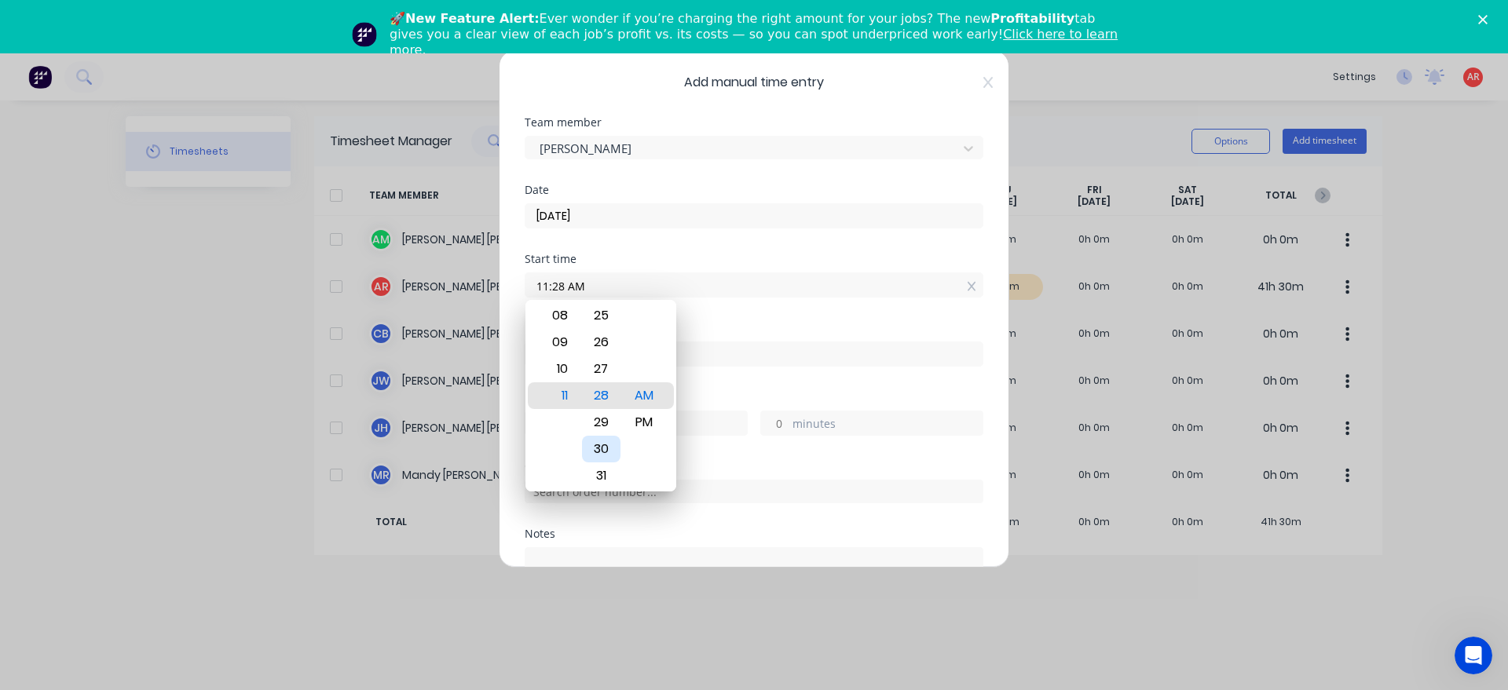
click at [611, 447] on div "30" at bounding box center [601, 449] width 38 height 27
type input "11:30 AM"
click at [719, 372] on div "Finish time" at bounding box center [754, 357] width 459 height 69
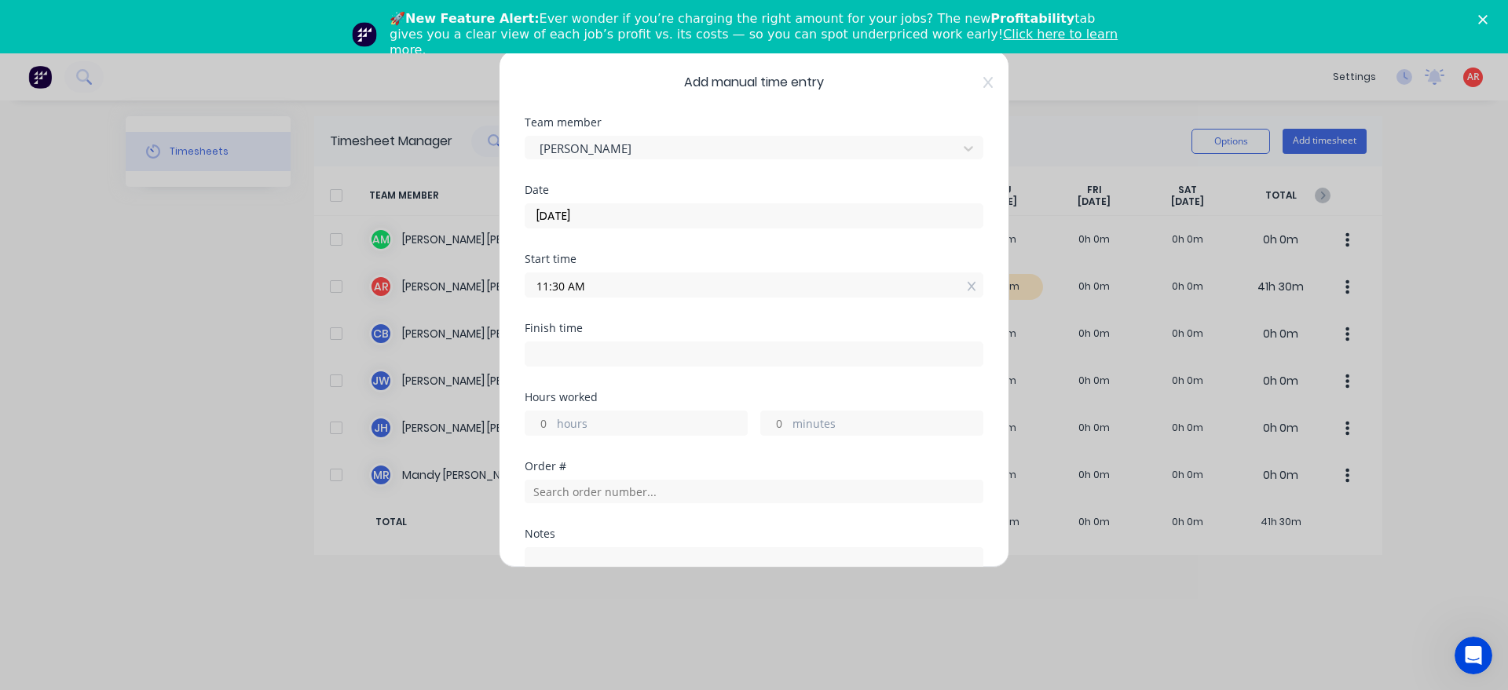
click at [655, 349] on input at bounding box center [753, 354] width 457 height 24
type input "04:16 AM"
type input "16"
type input "46"
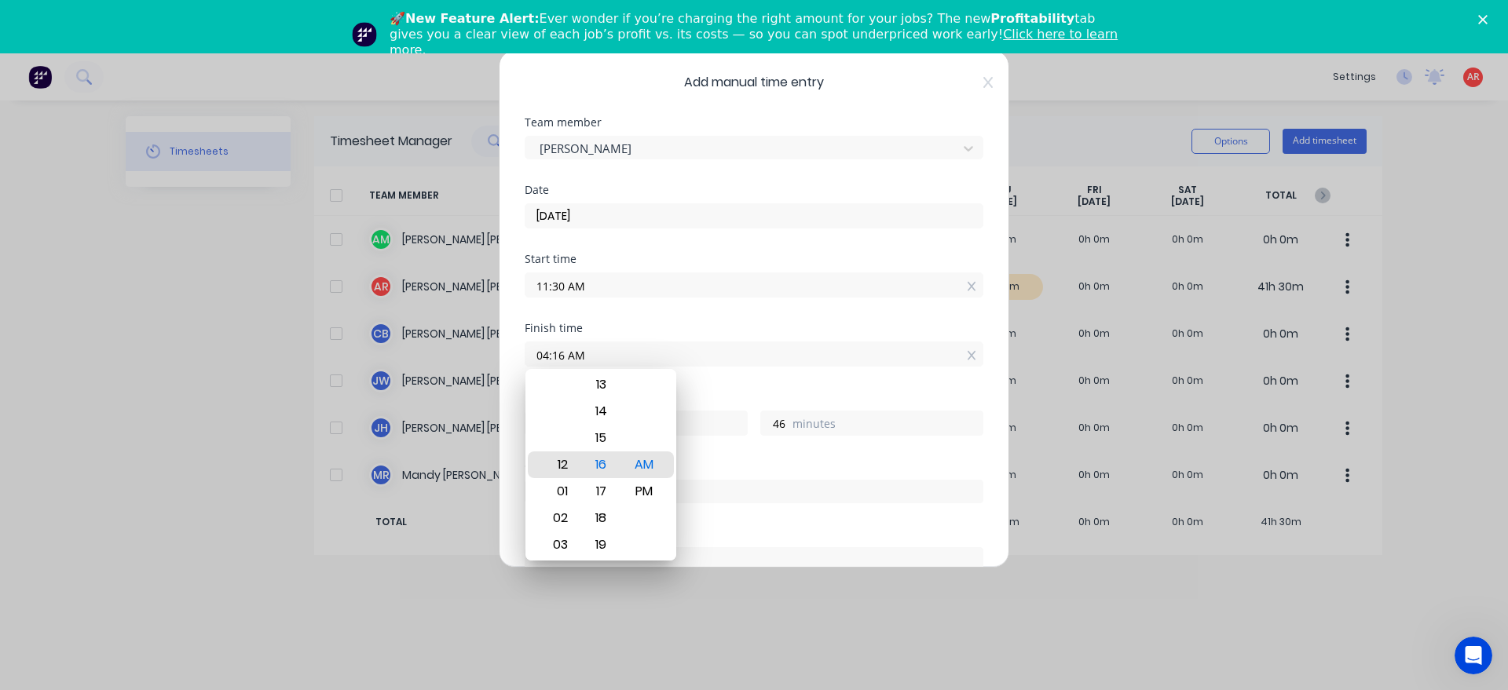
type input "12:16 AM"
type input "12"
type input "12:10 AM"
type input "40"
type input "12:03 AM"
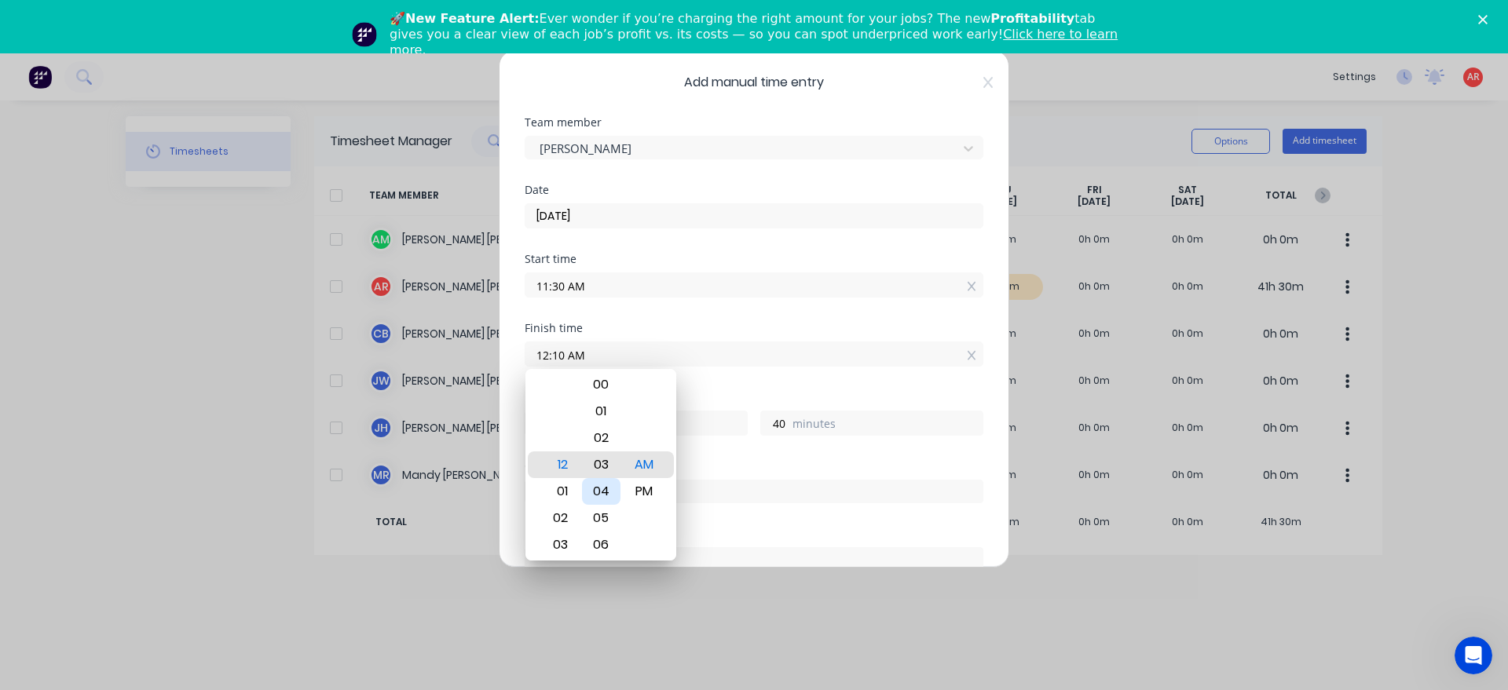
type input "33"
type input "12:00 AM"
type input "30"
click at [649, 488] on div "PM" at bounding box center [644, 491] width 38 height 27
type input "12:00 PM"
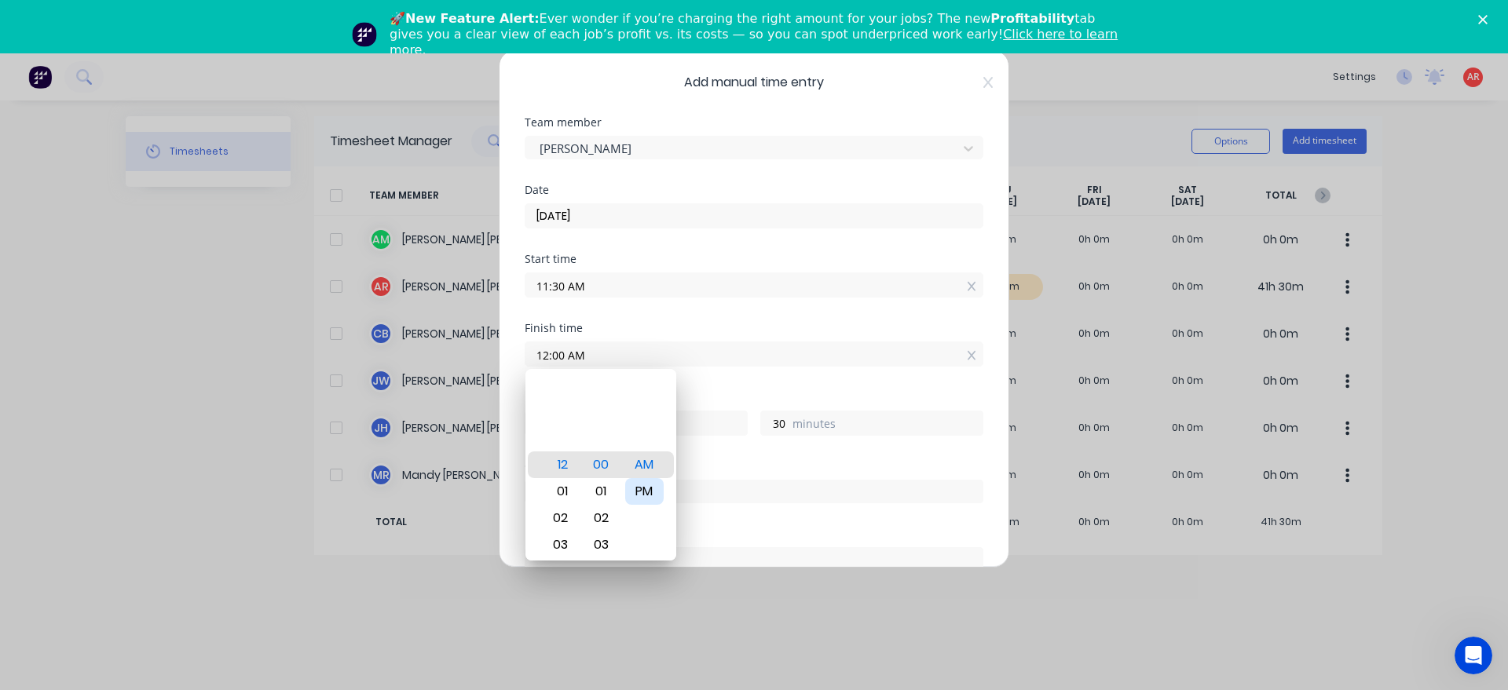
type input "0"
click at [710, 397] on div "Hours worked" at bounding box center [754, 397] width 459 height 11
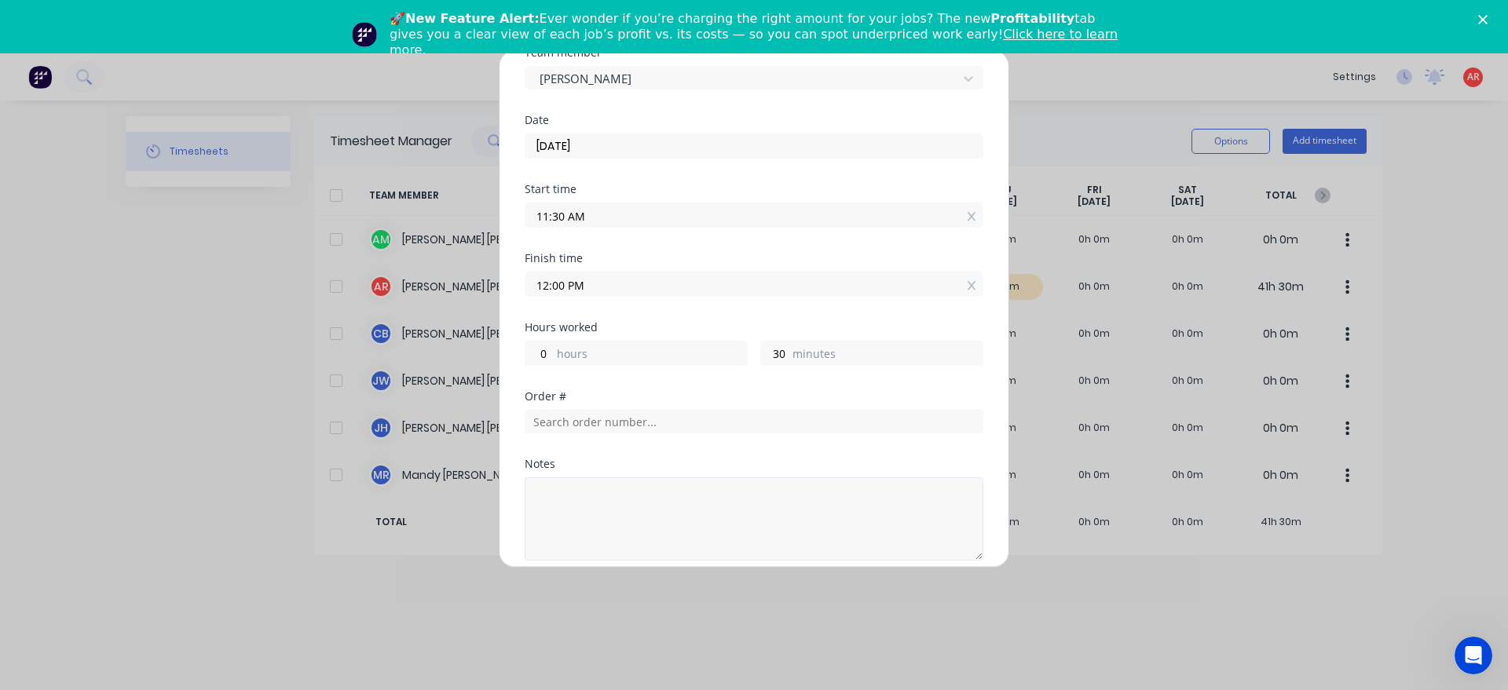
scroll to position [179, 0]
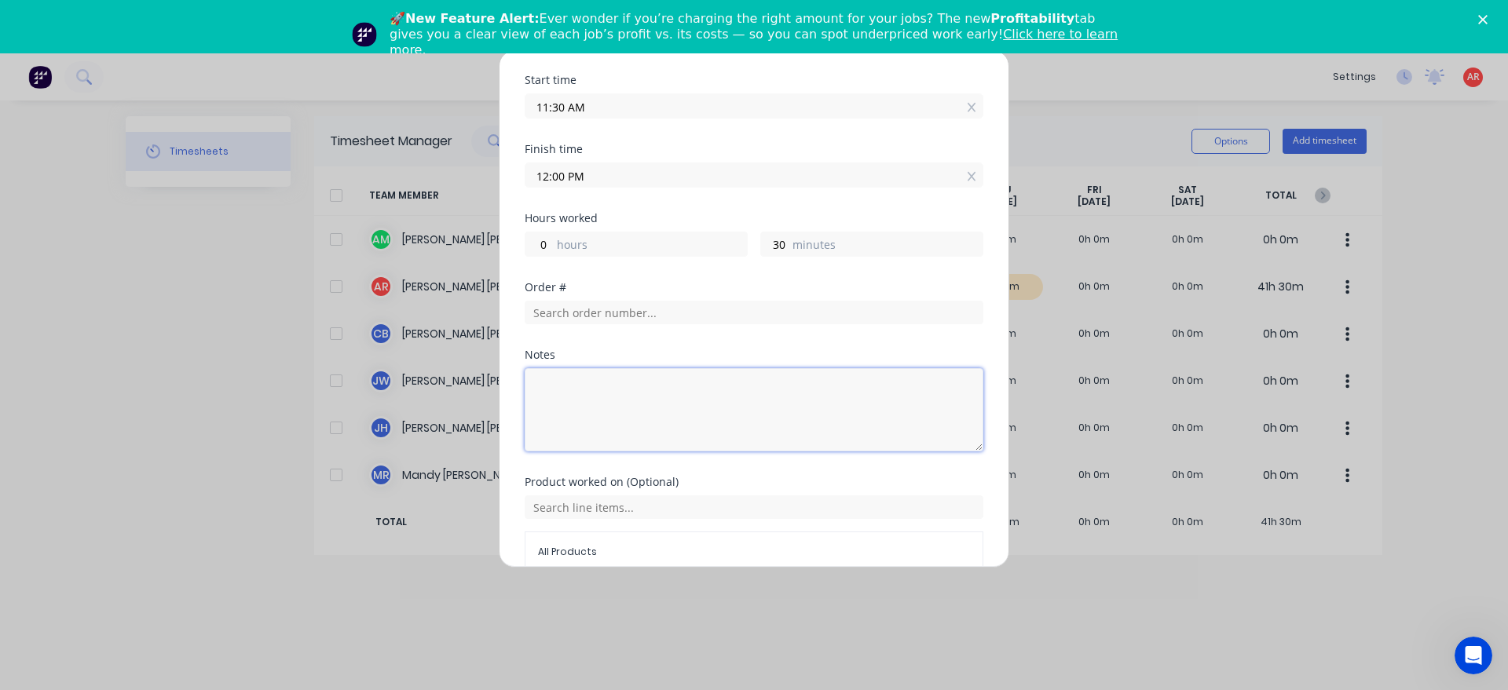
click at [605, 388] on textarea at bounding box center [754, 409] width 459 height 83
type textarea "l"
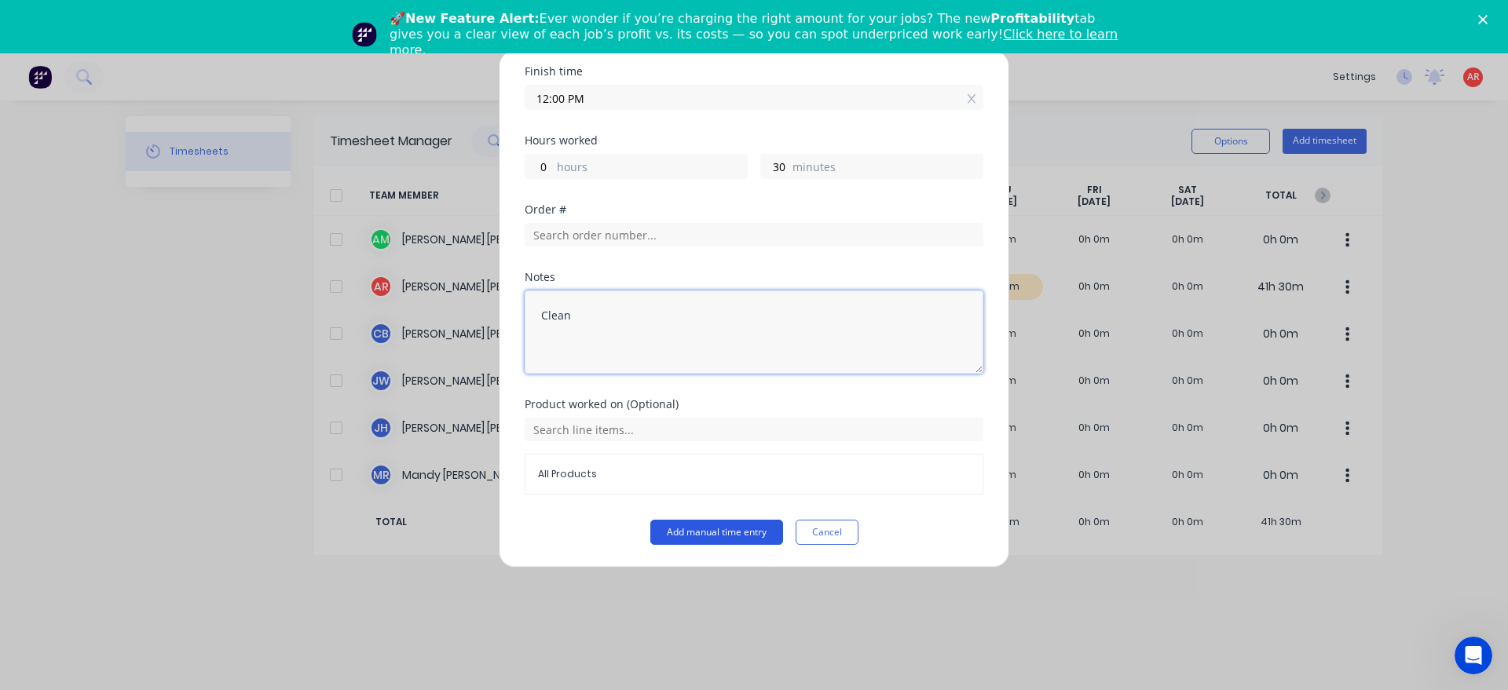
type textarea "Clean"
click at [706, 532] on button "Add manual time entry" at bounding box center [716, 532] width 133 height 25
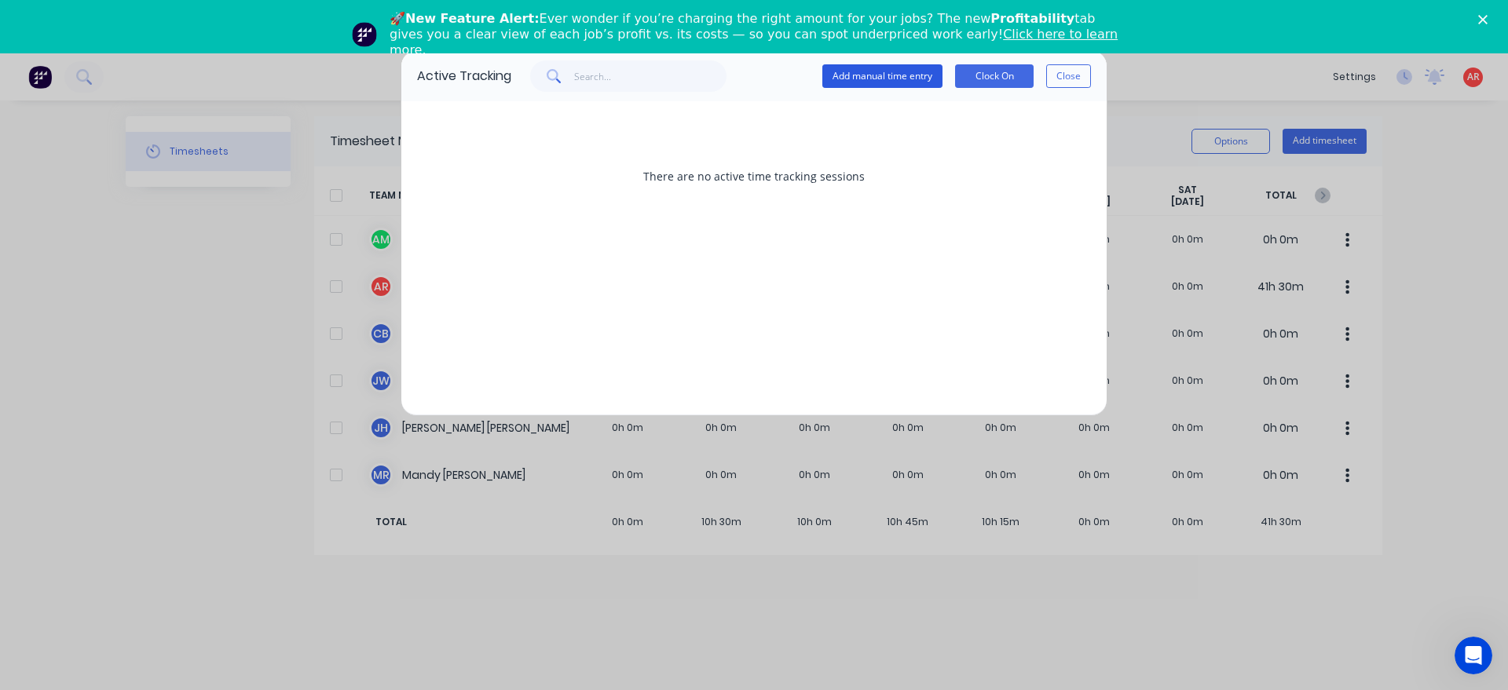
click at [914, 69] on button "Add manual time entry" at bounding box center [882, 76] width 120 height 24
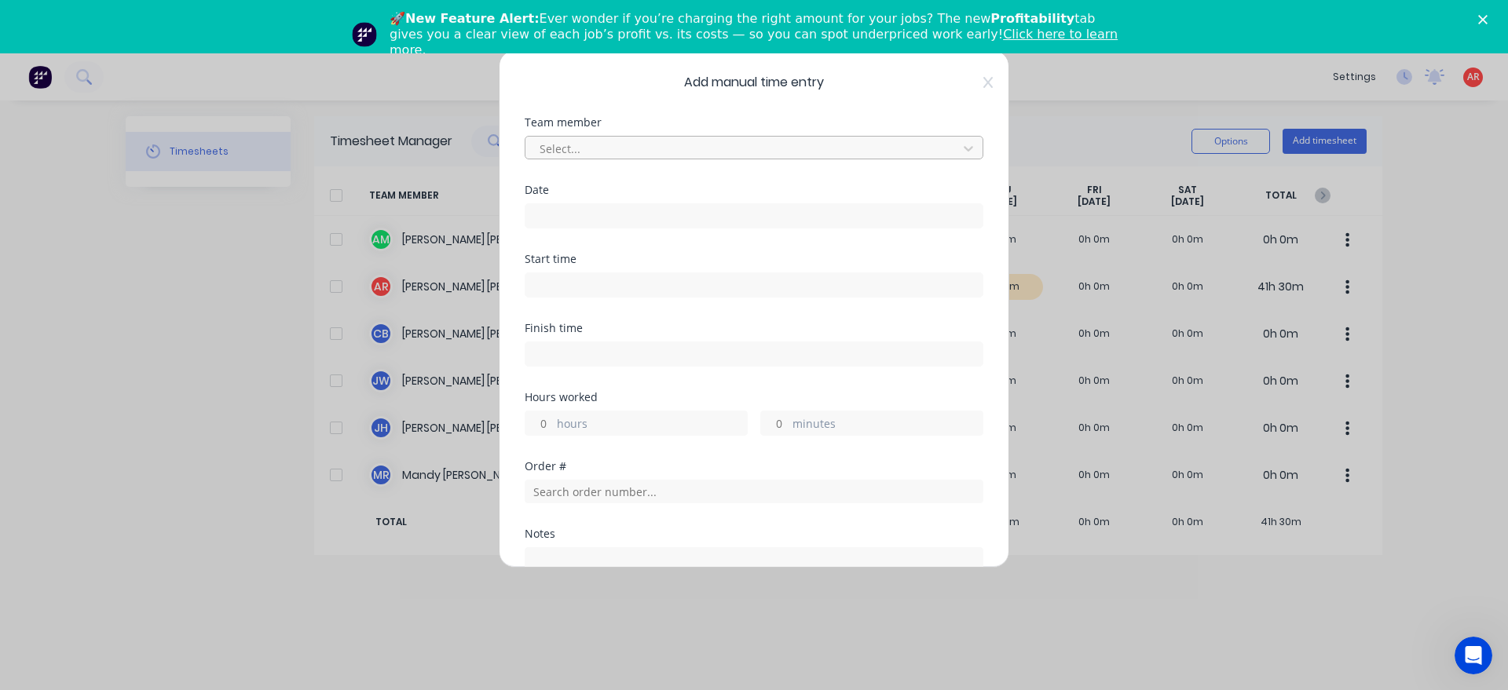
click at [801, 142] on div at bounding box center [743, 149] width 411 height 20
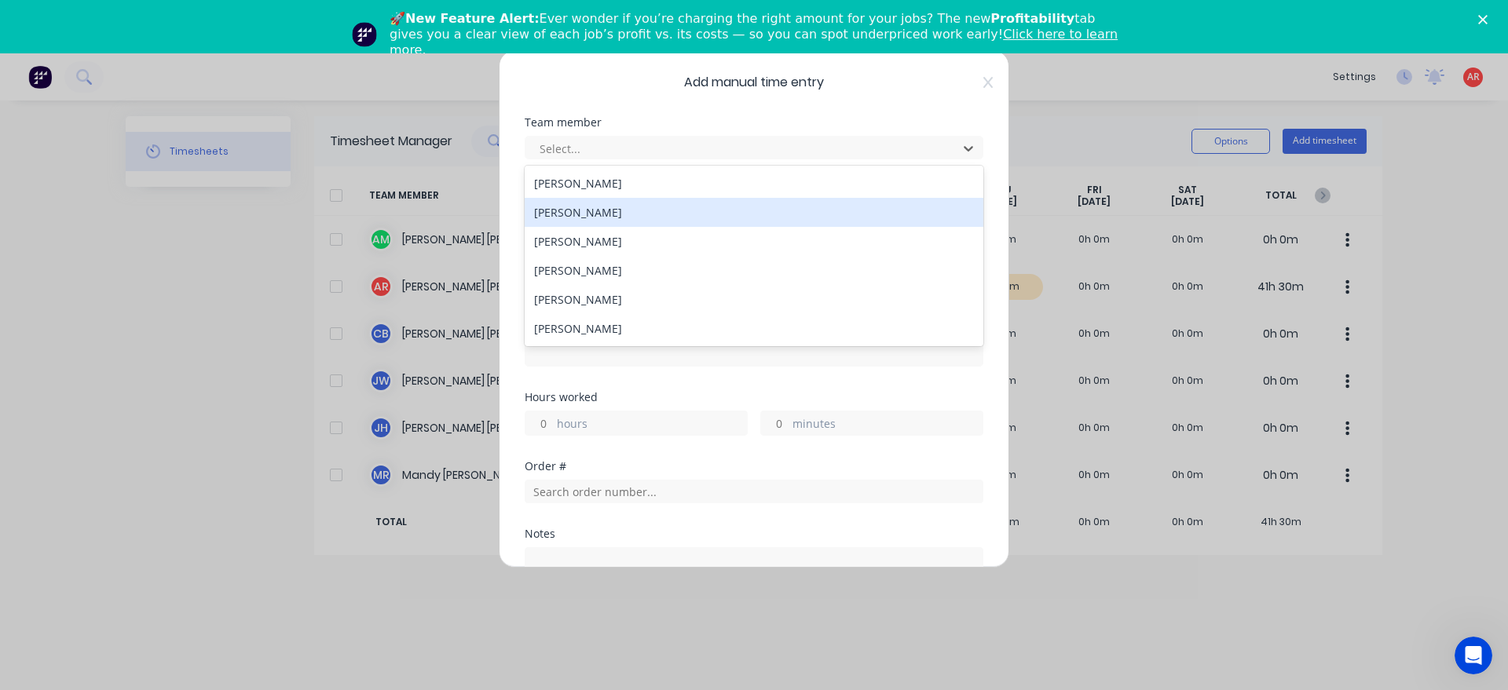
click at [726, 211] on div "[PERSON_NAME]" at bounding box center [754, 212] width 459 height 29
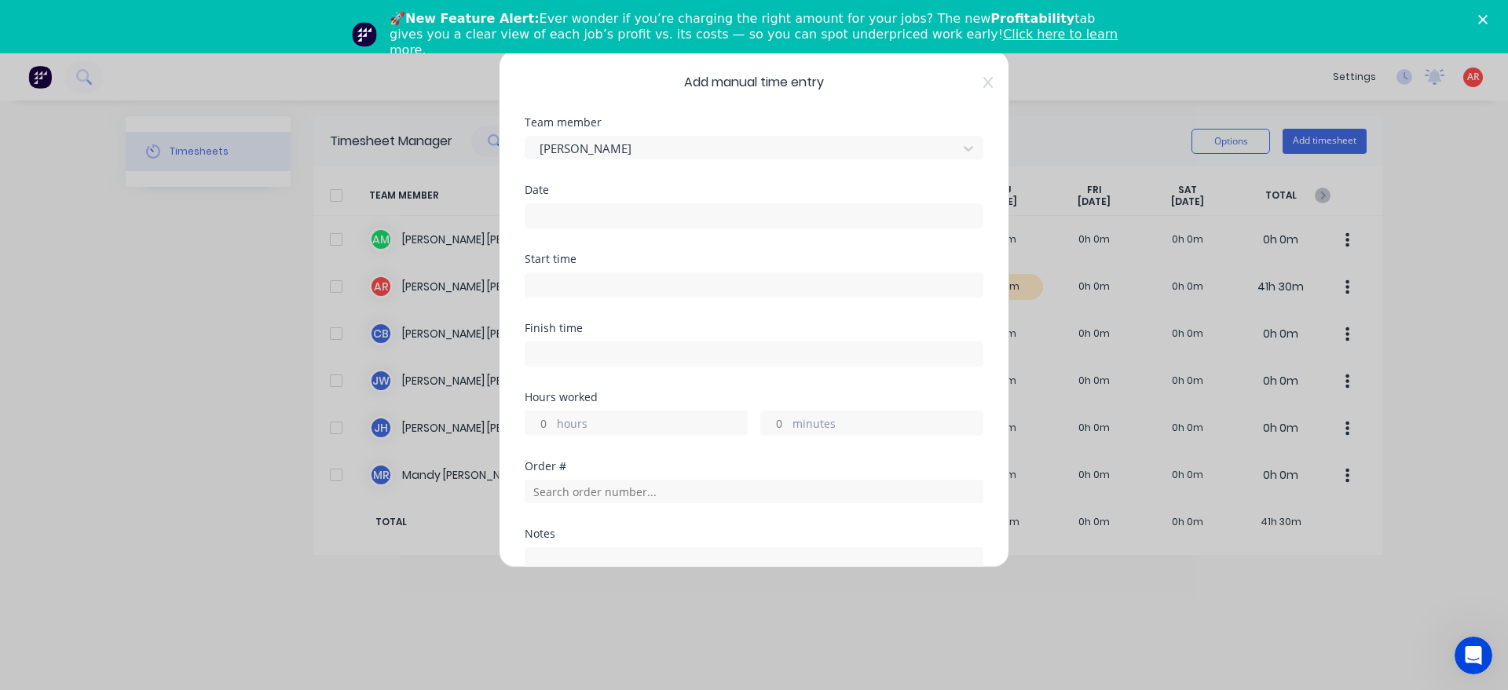
click at [711, 221] on input at bounding box center [753, 216] width 457 height 24
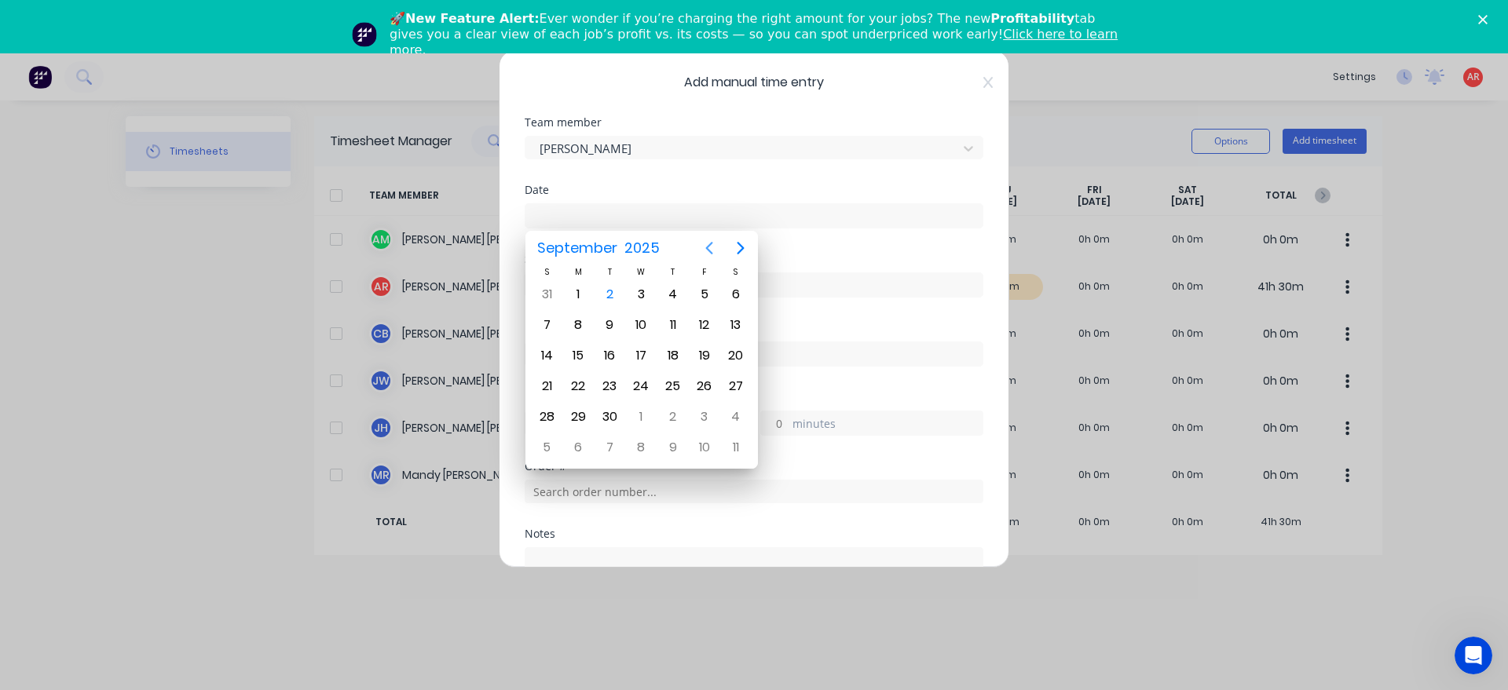
click at [714, 247] on icon "Previous page" at bounding box center [709, 248] width 19 height 19
click at [679, 417] on div "28" at bounding box center [673, 417] width 24 height 24
type input "[DATE]"
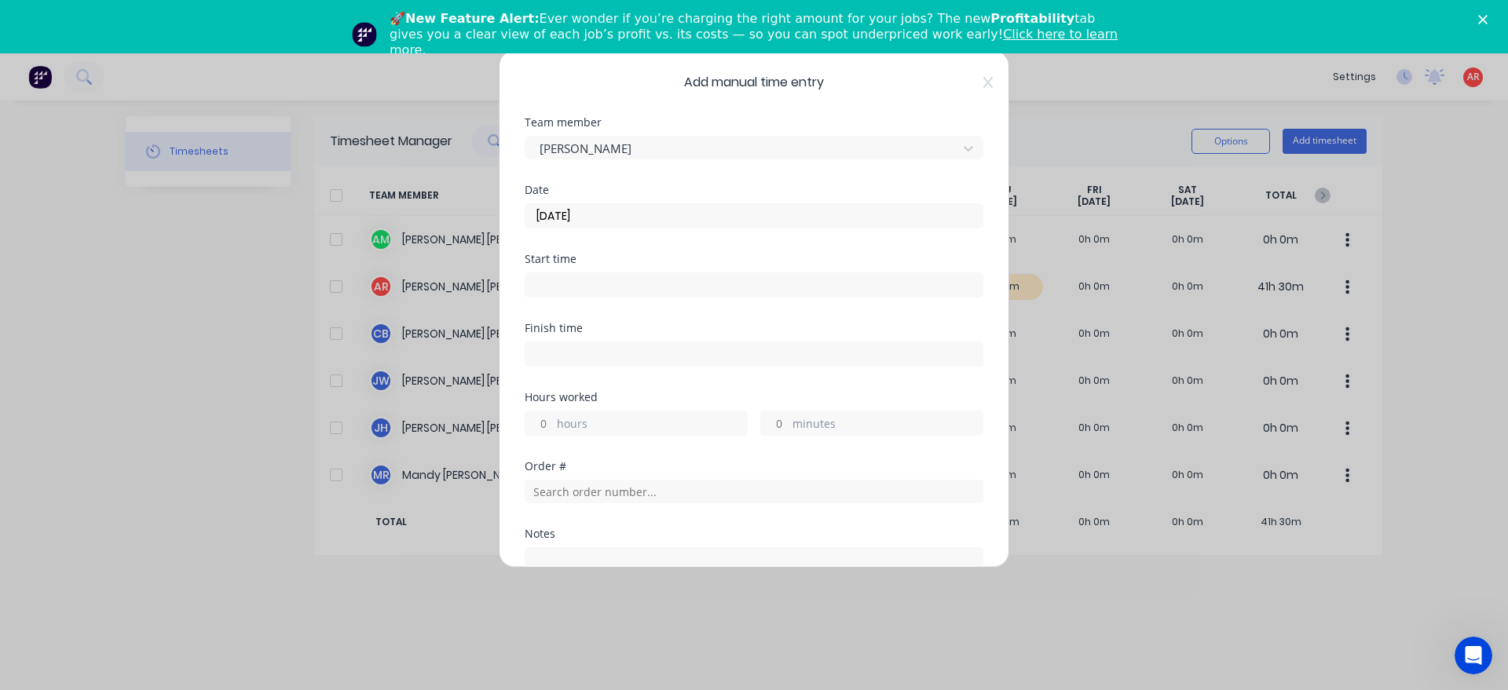
click at [652, 290] on input at bounding box center [753, 285] width 457 height 24
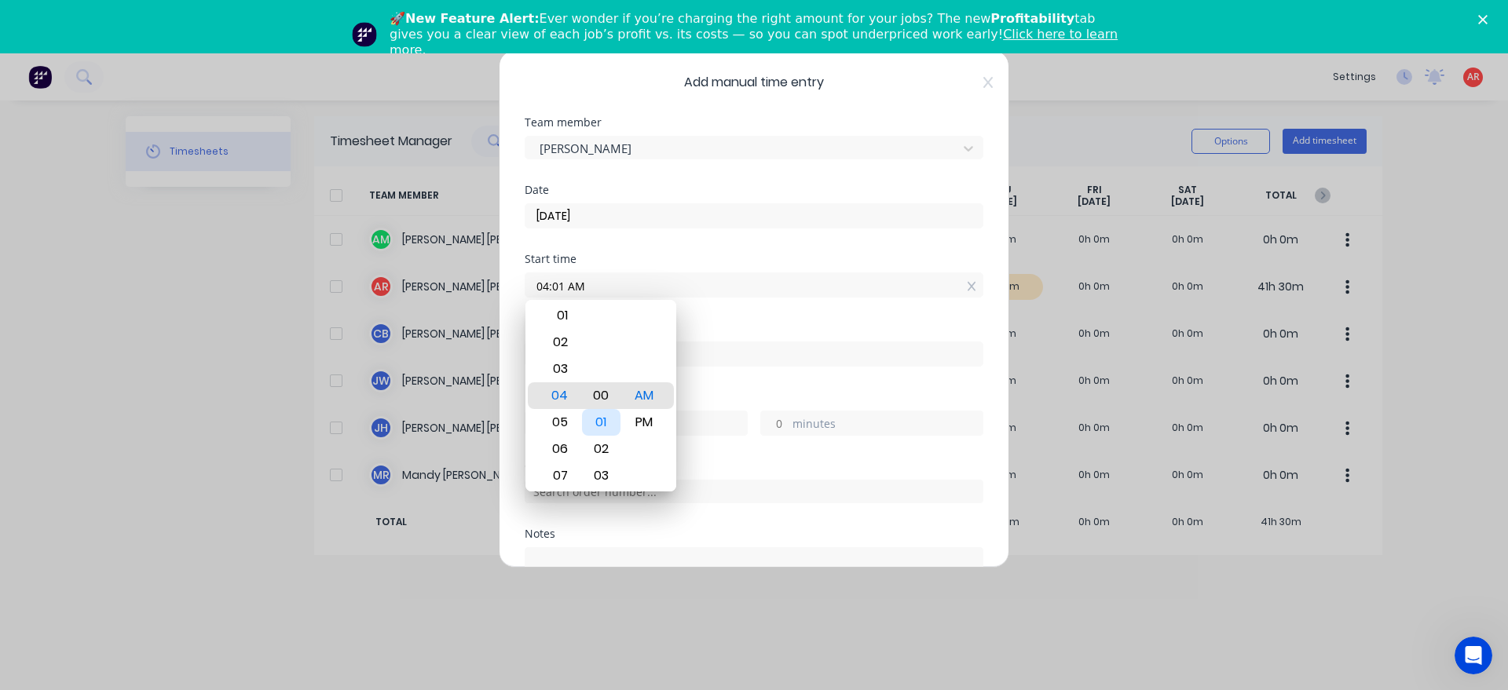
type input "04:00 AM"
click at [741, 368] on div "Finish time" at bounding box center [754, 357] width 459 height 69
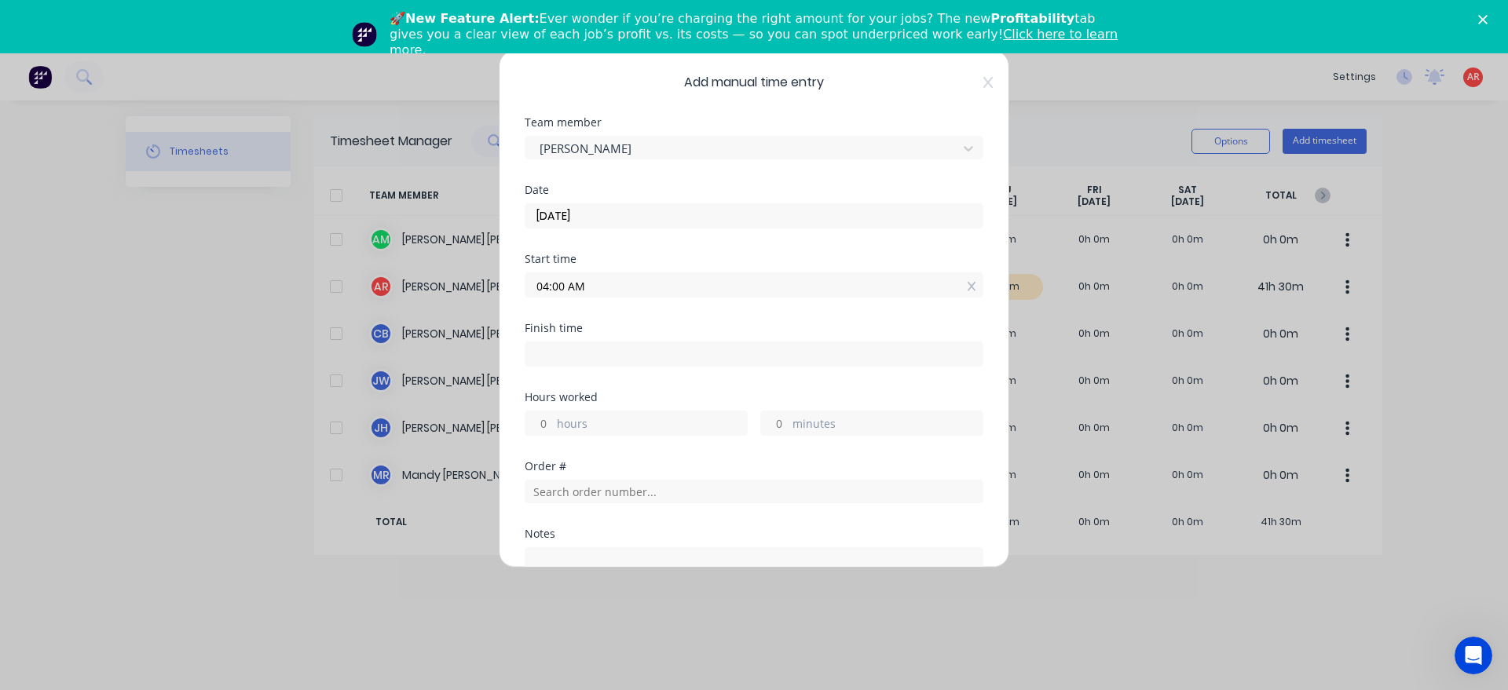
click at [722, 360] on input at bounding box center [753, 354] width 457 height 24
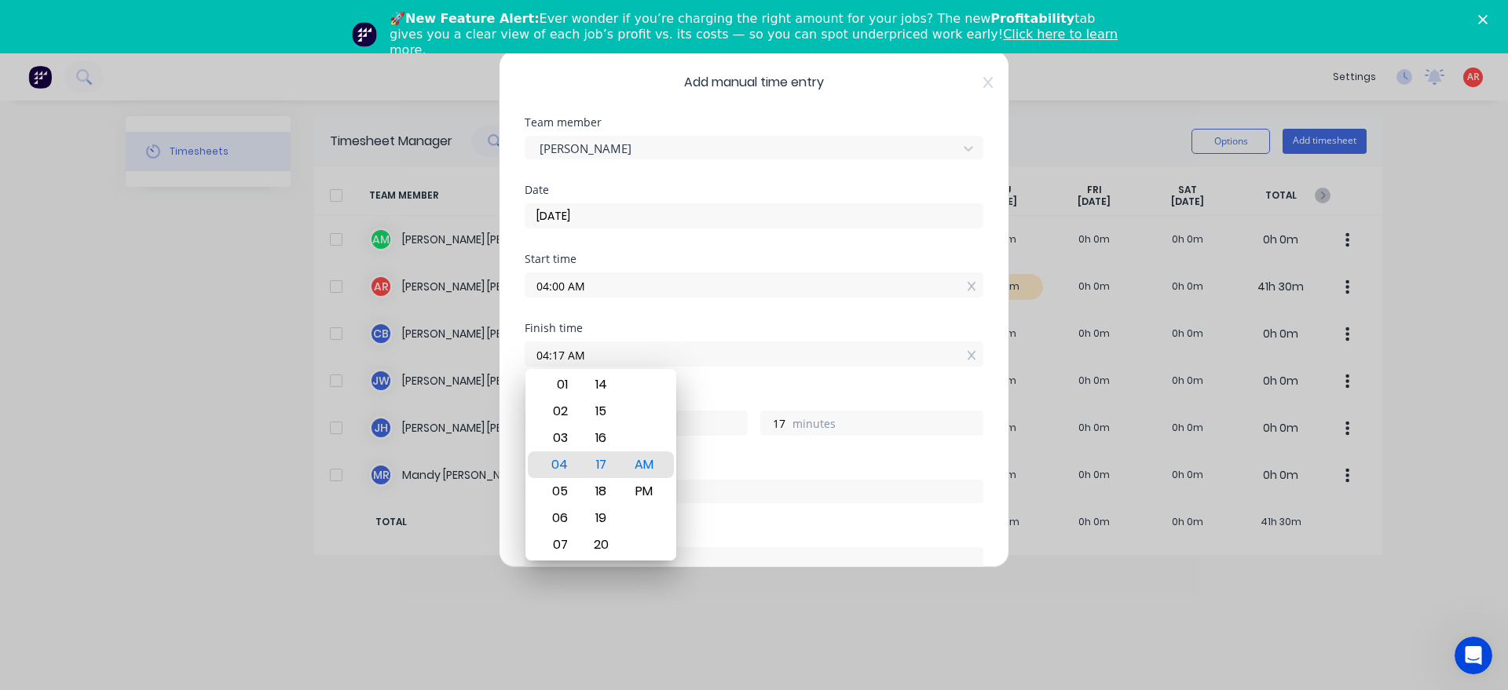
type input "04:17 AM"
type input "0"
type input "17"
click at [565, 492] on div "05" at bounding box center [558, 491] width 38 height 27
type input "05:17 AM"
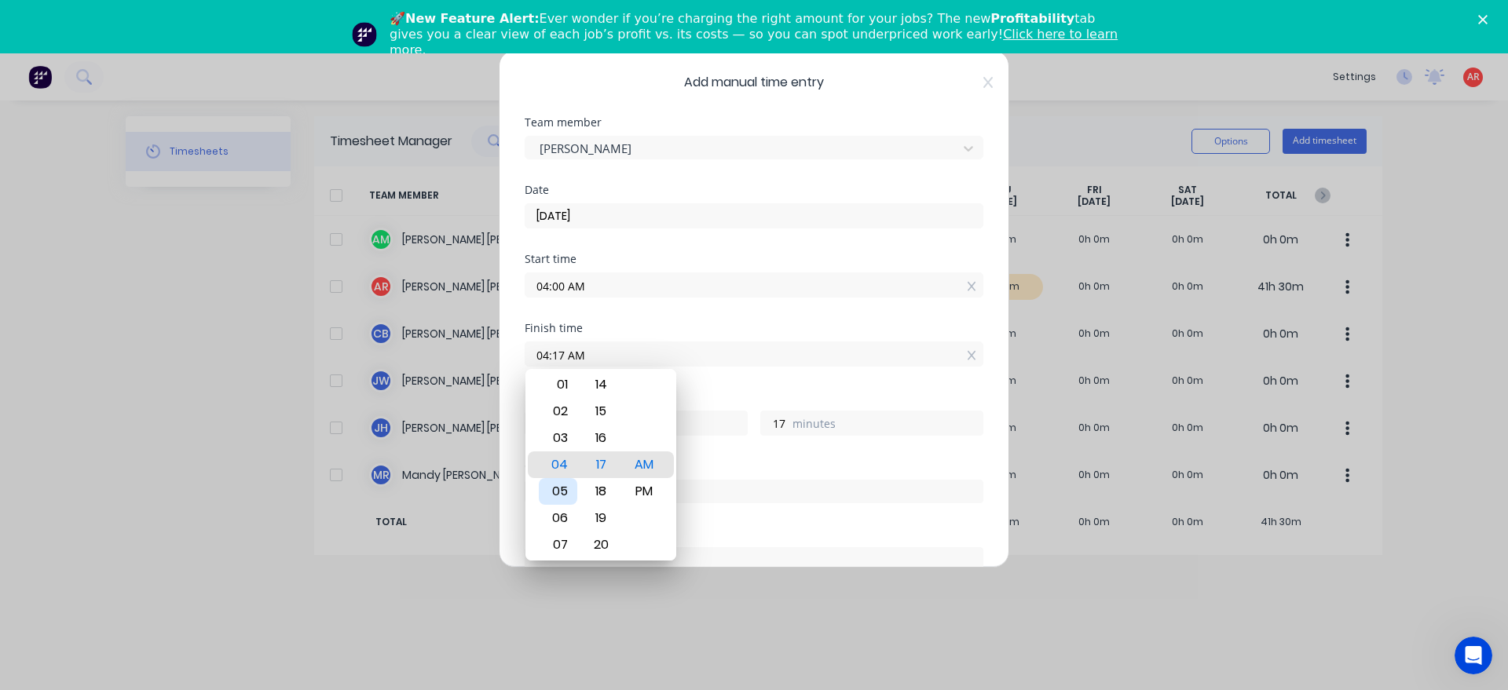
type input "1"
type input "05:12 AM"
type input "12"
type input "05:07 AM"
type input "7"
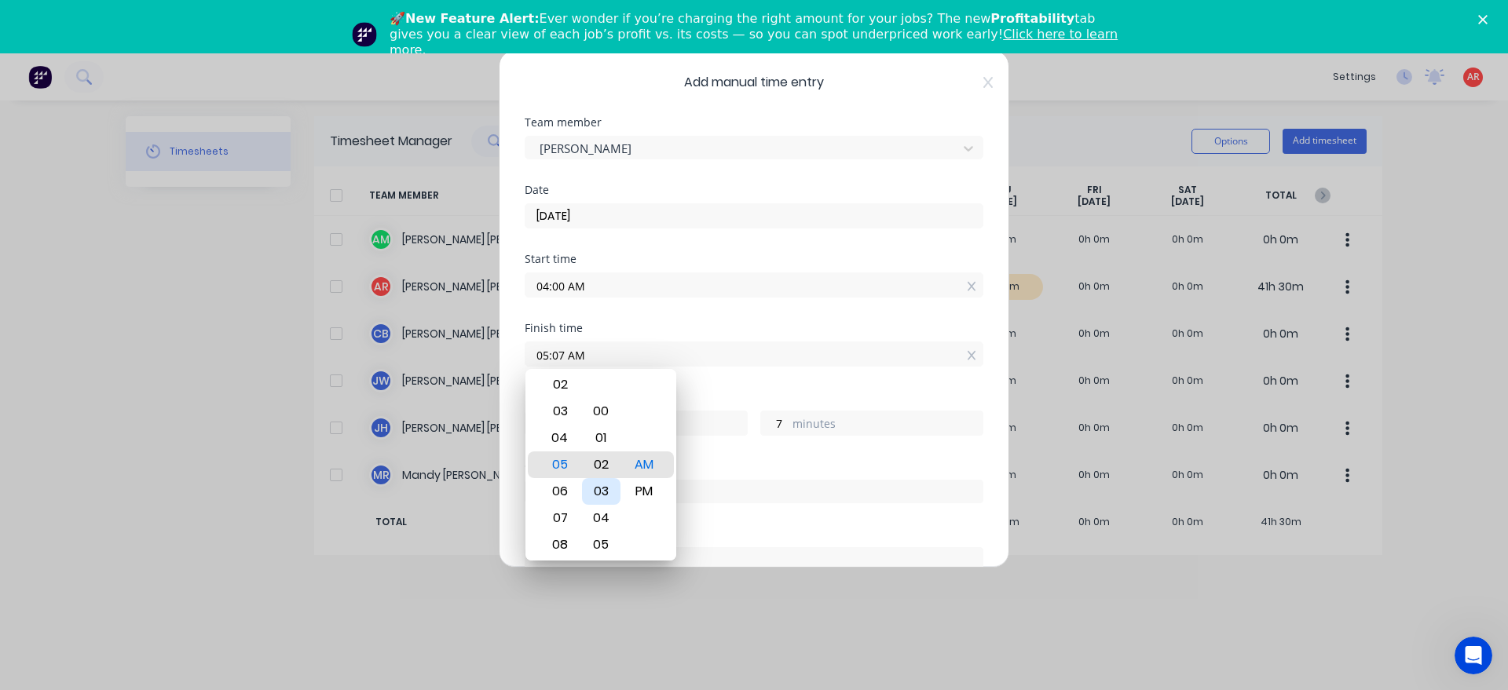
type input "05:02 AM"
type input "2"
type input "05:00 AM"
type input "0"
click at [715, 390] on div "Finish time 05:00 AM" at bounding box center [754, 357] width 459 height 69
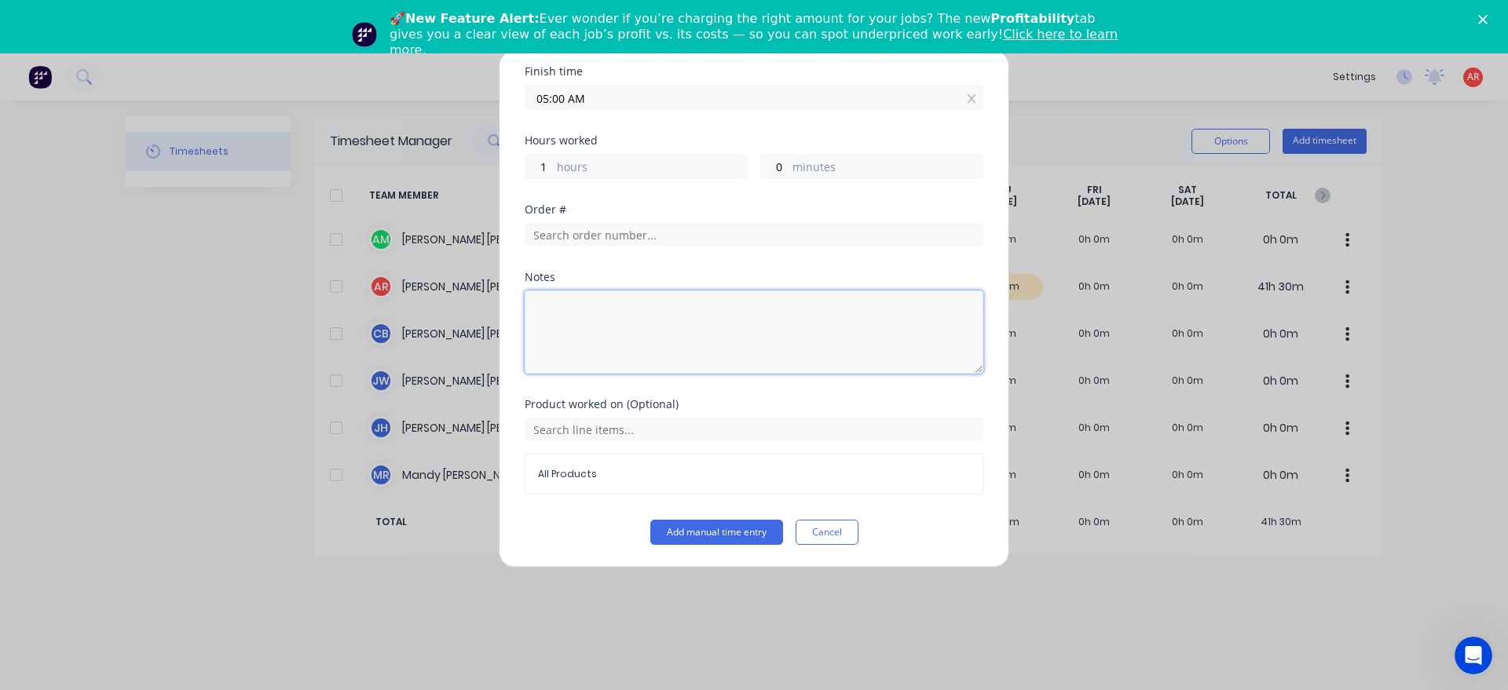
click at [667, 349] on textarea at bounding box center [754, 332] width 459 height 83
type textarea "Office."
click at [751, 531] on button "Add manual time entry" at bounding box center [716, 532] width 133 height 25
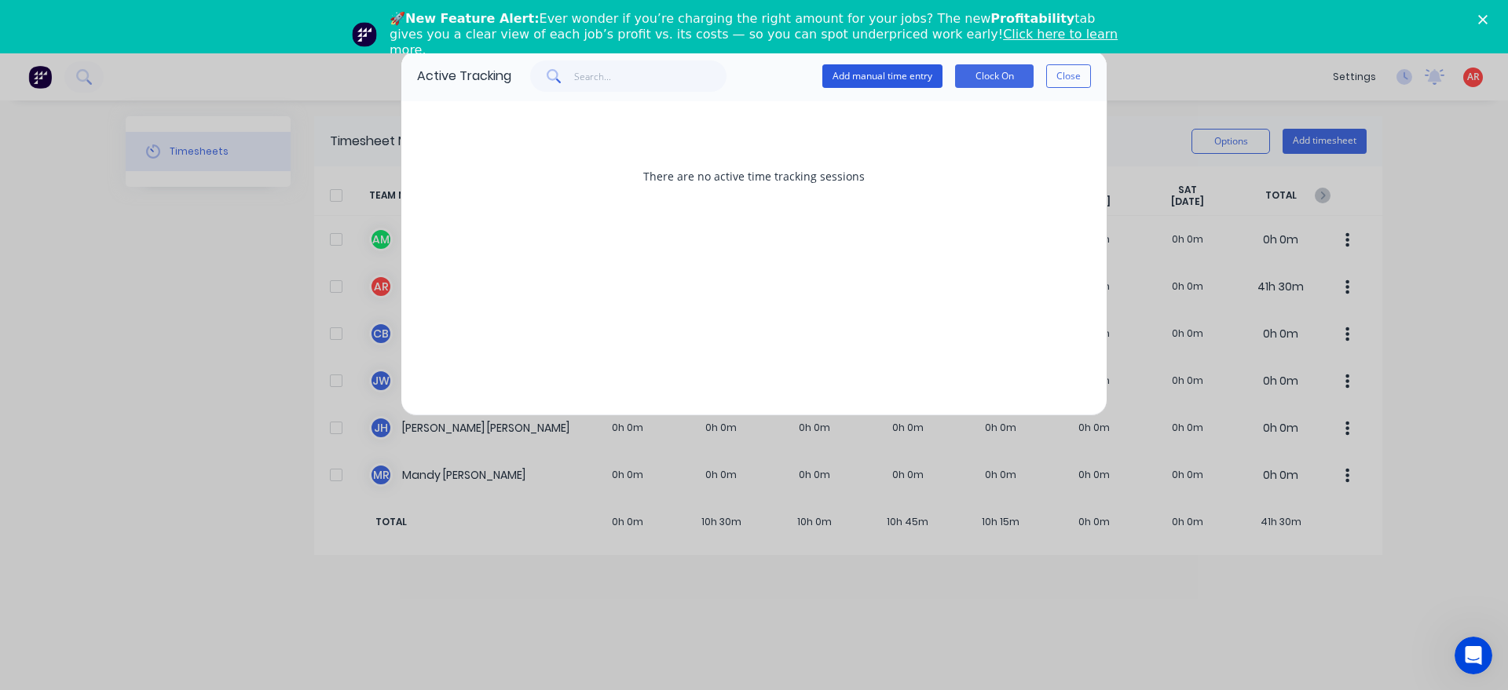
click at [865, 75] on button "Add manual time entry" at bounding box center [882, 76] width 120 height 24
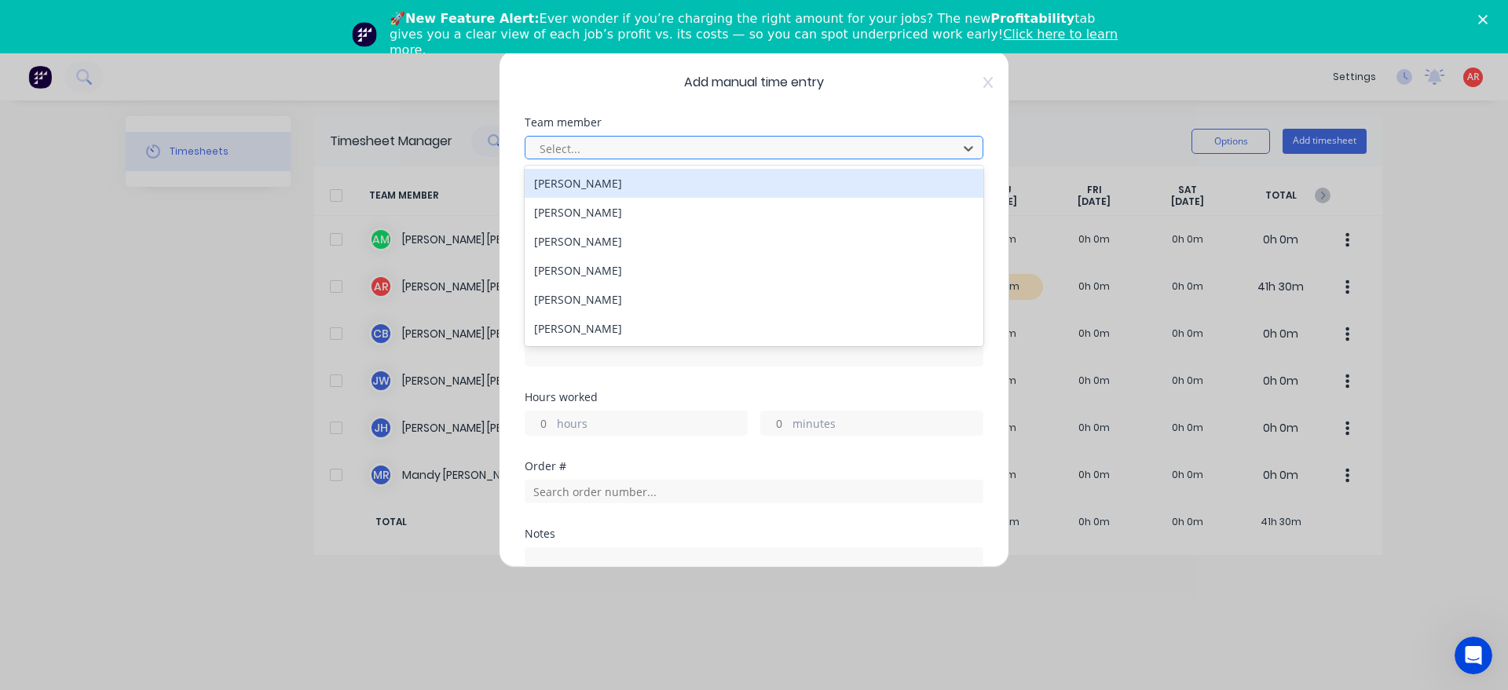
click at [625, 144] on div at bounding box center [743, 149] width 411 height 20
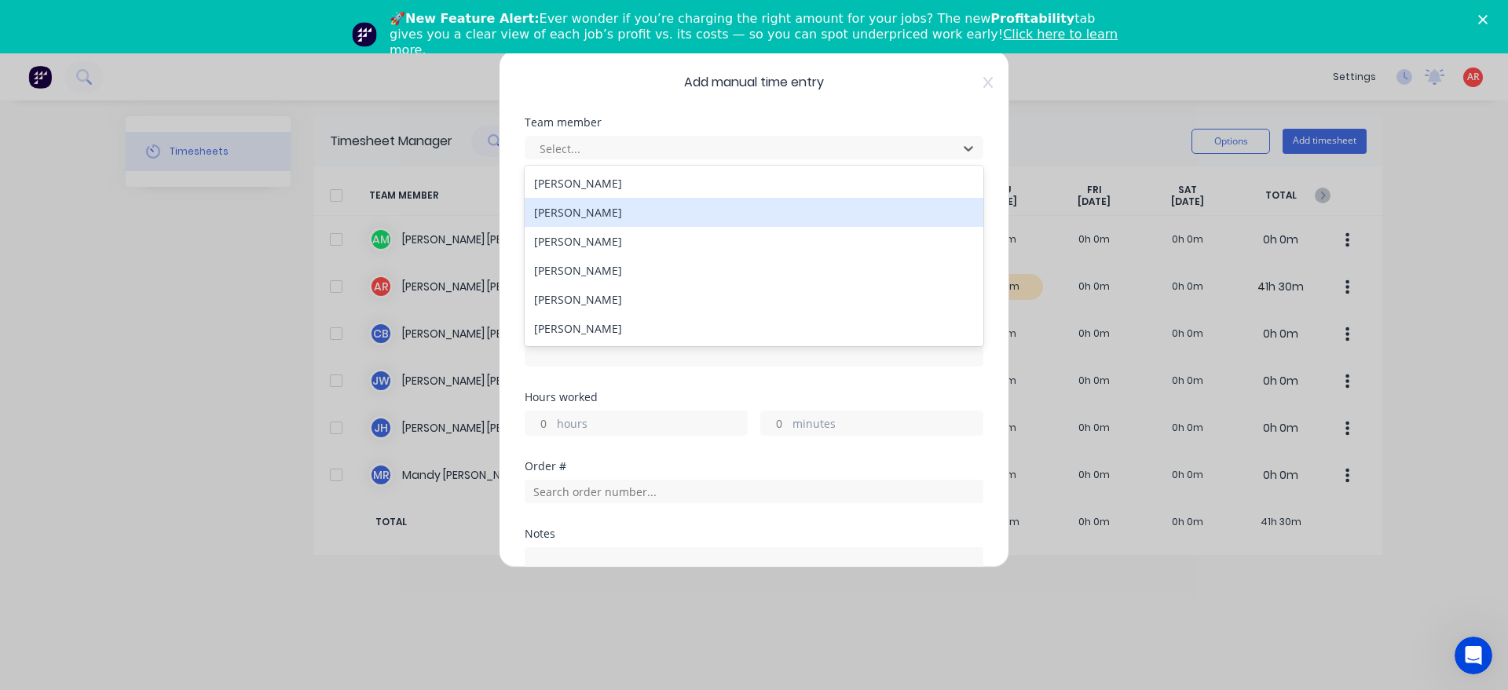
click at [602, 203] on div "[PERSON_NAME]" at bounding box center [754, 212] width 459 height 29
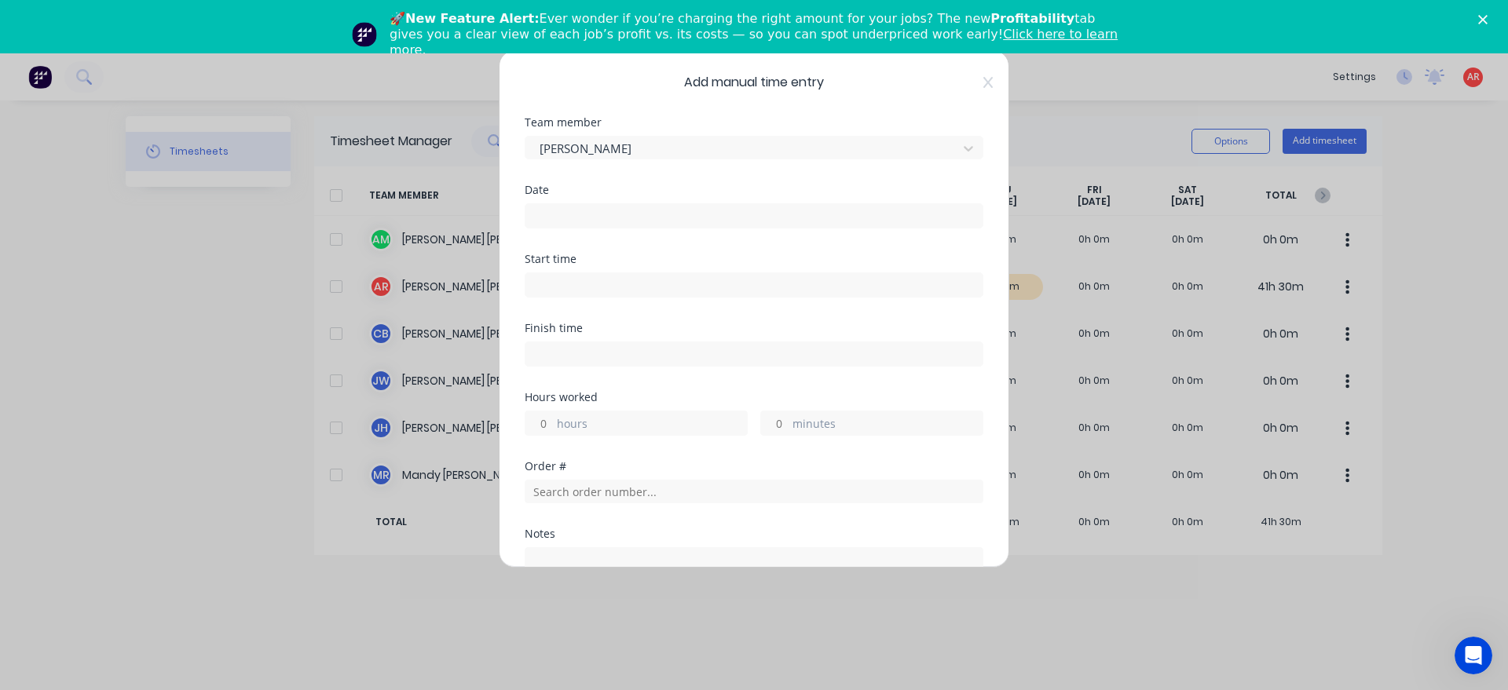
click at [602, 219] on input at bounding box center [753, 216] width 457 height 24
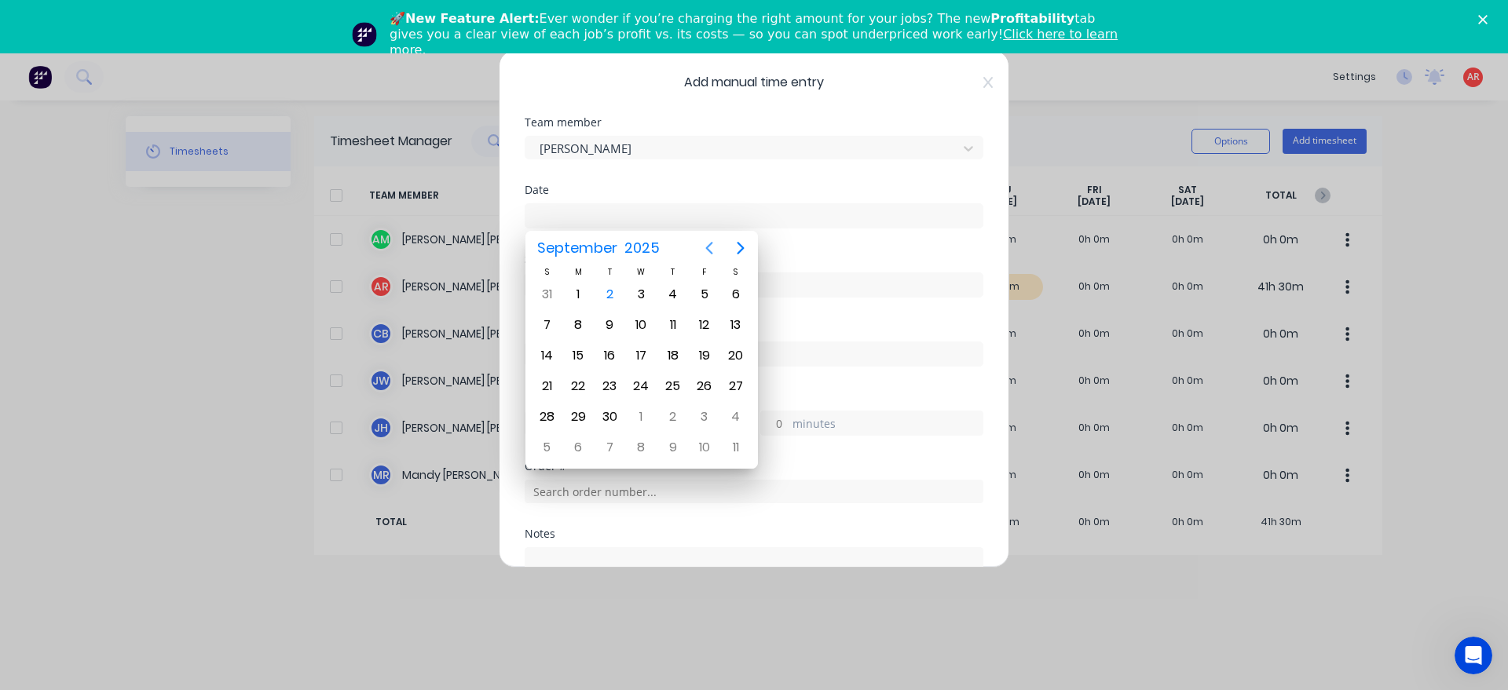
click at [703, 248] on icon "Previous page" at bounding box center [709, 248] width 19 height 19
click at [672, 415] on div "28" at bounding box center [673, 417] width 24 height 24
type input "[DATE]"
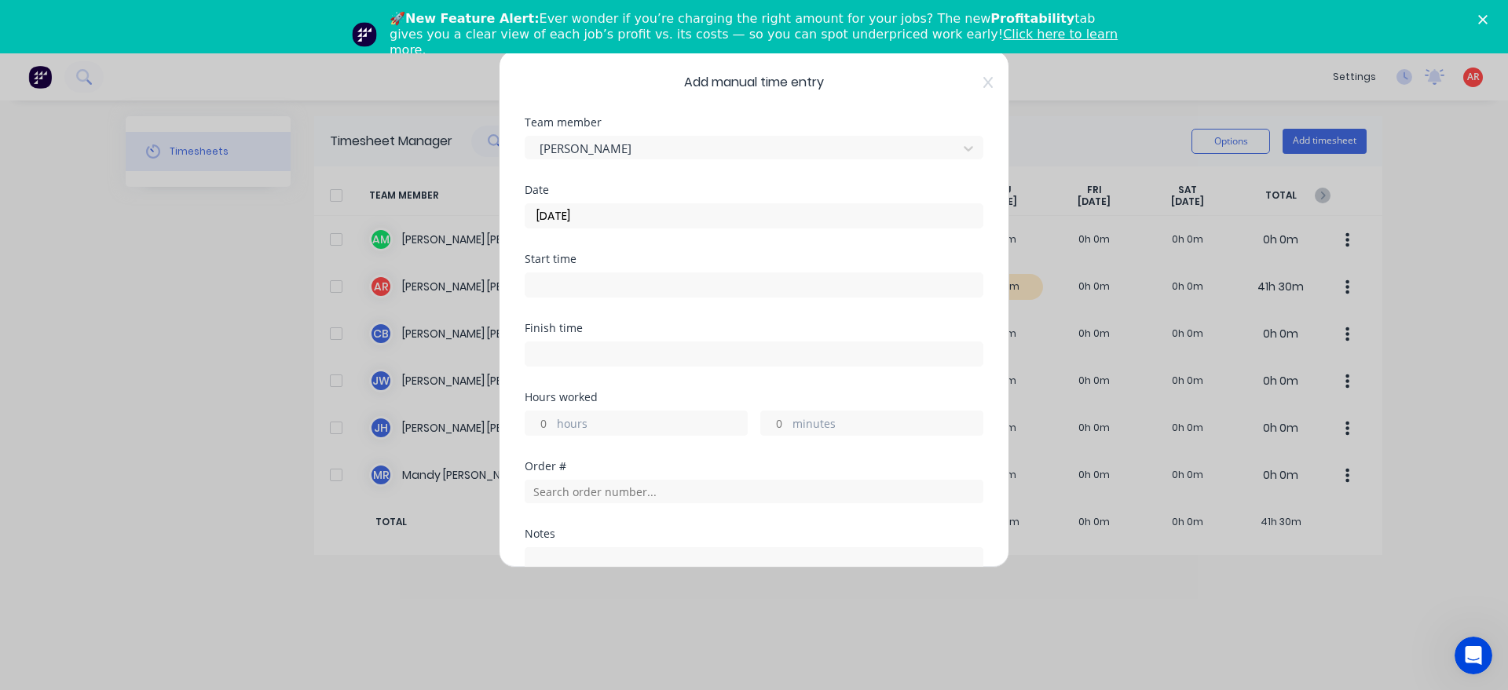
click at [602, 273] on label at bounding box center [754, 285] width 459 height 25
click at [602, 273] on input at bounding box center [753, 285] width 457 height 24
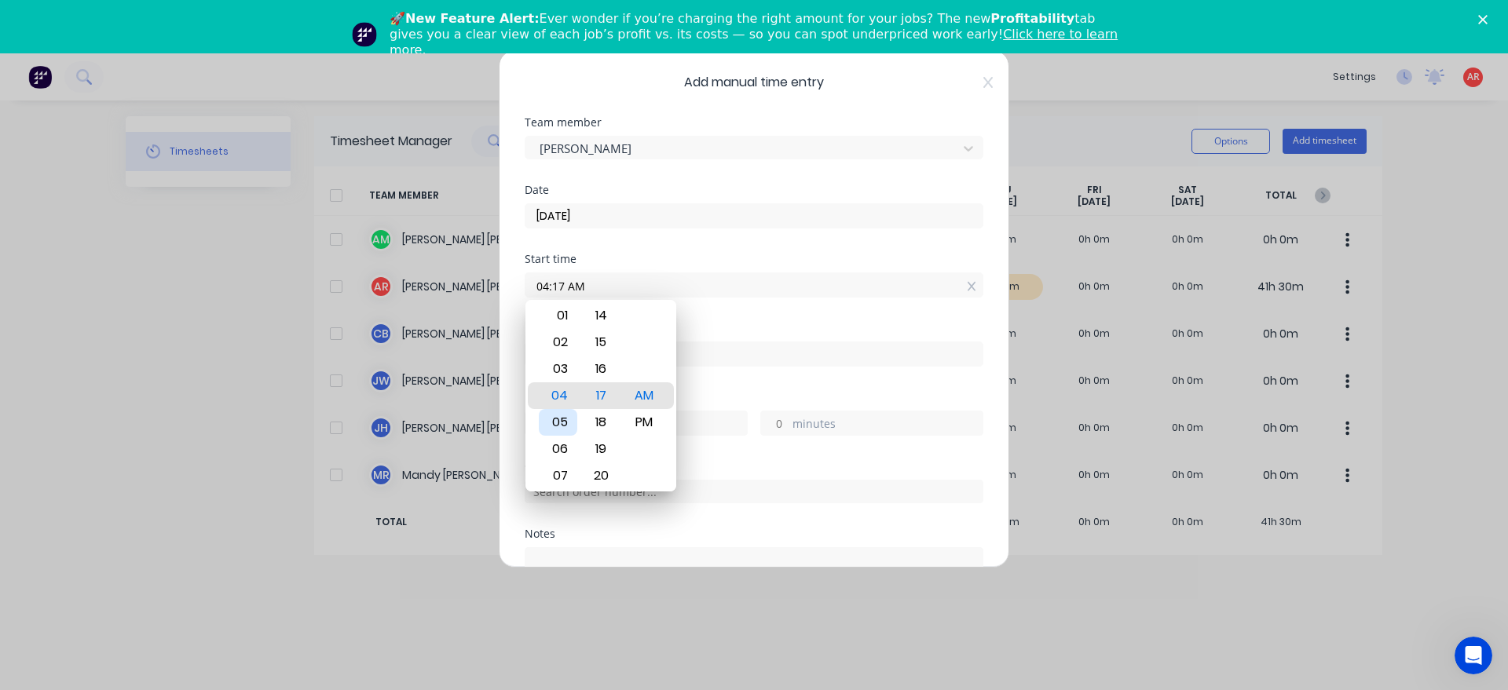
click at [572, 423] on div "05" at bounding box center [558, 422] width 38 height 27
type input "05:00 AM"
click at [743, 390] on div "Finish time" at bounding box center [754, 357] width 459 height 69
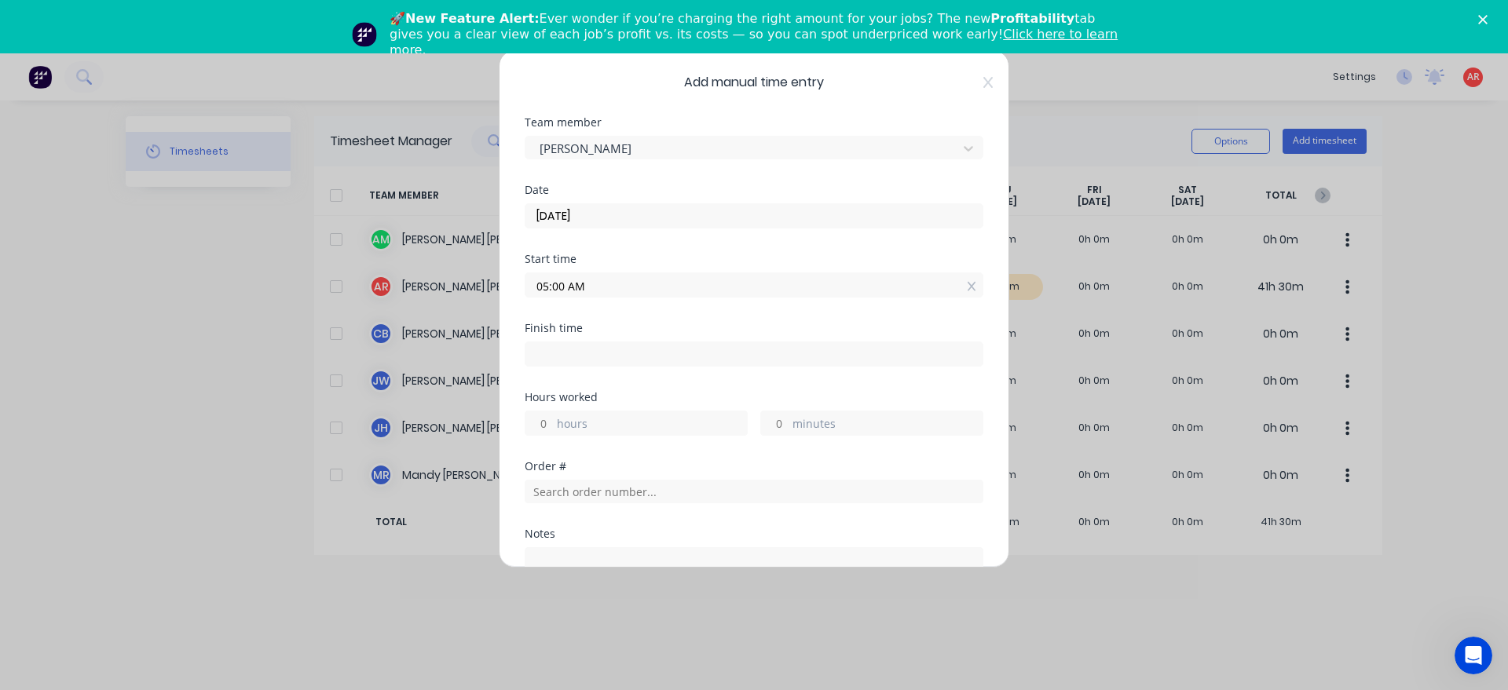
click at [681, 353] on input at bounding box center [753, 354] width 457 height 24
type input "04:17 AM"
type input "23"
type input "17"
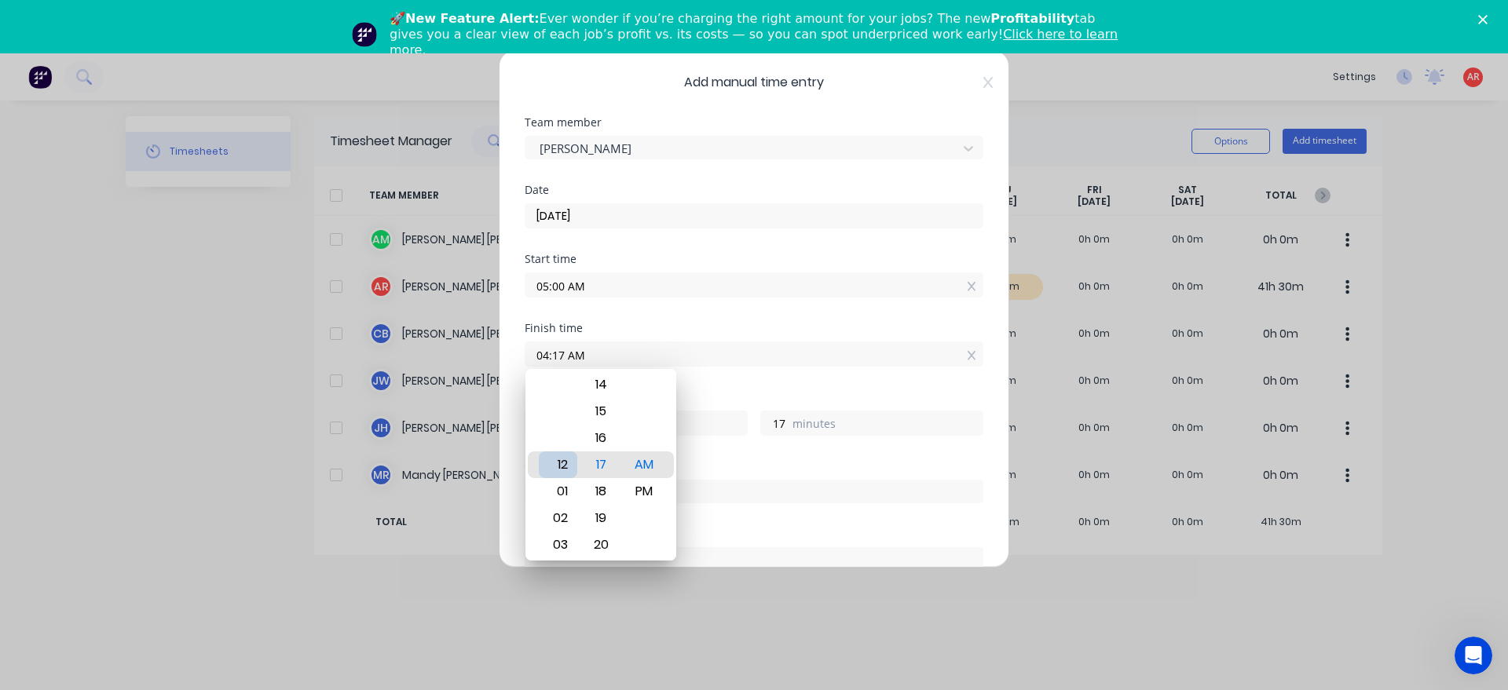
type input "12:17 AM"
type input "19"
type input "12:11 AM"
type input "11"
type input "12:06 AM"
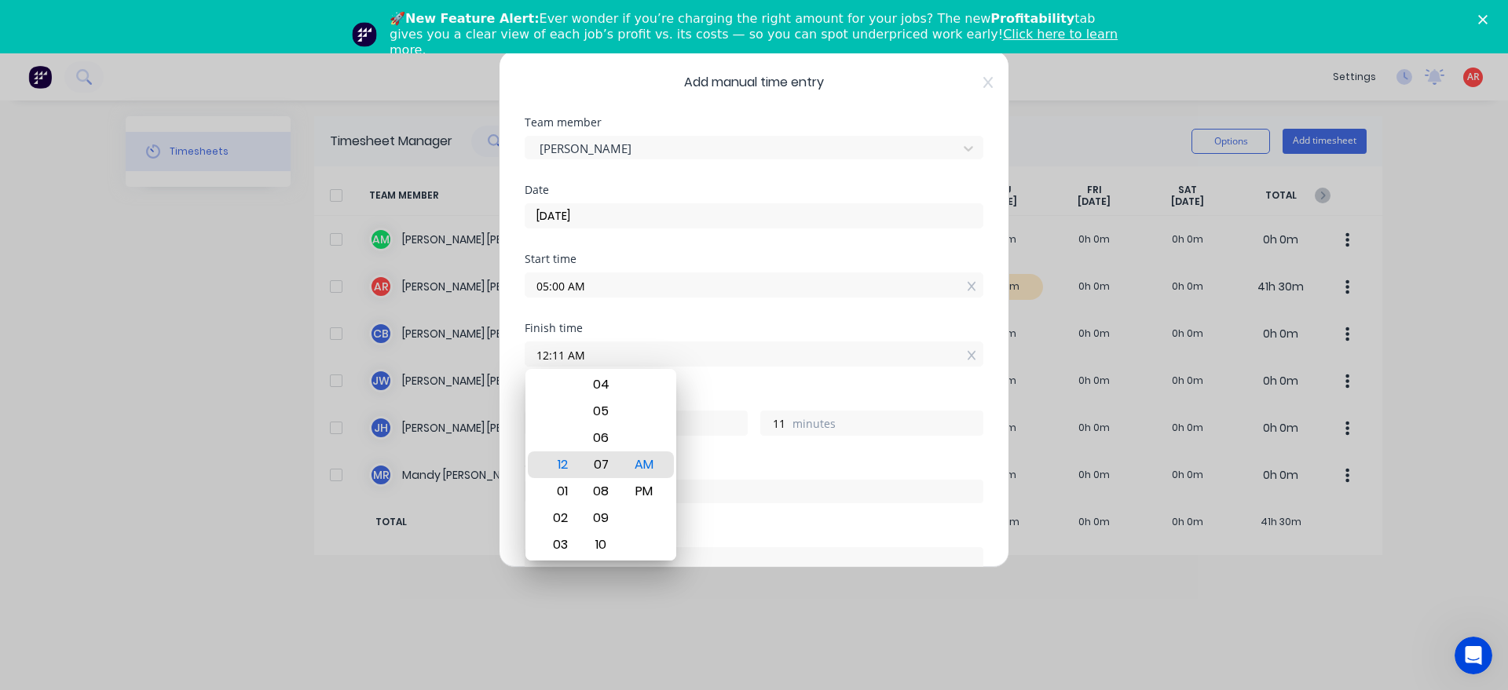
type input "6"
type input "12:01 AM"
type input "1"
type input "12:00 AM"
type input "0"
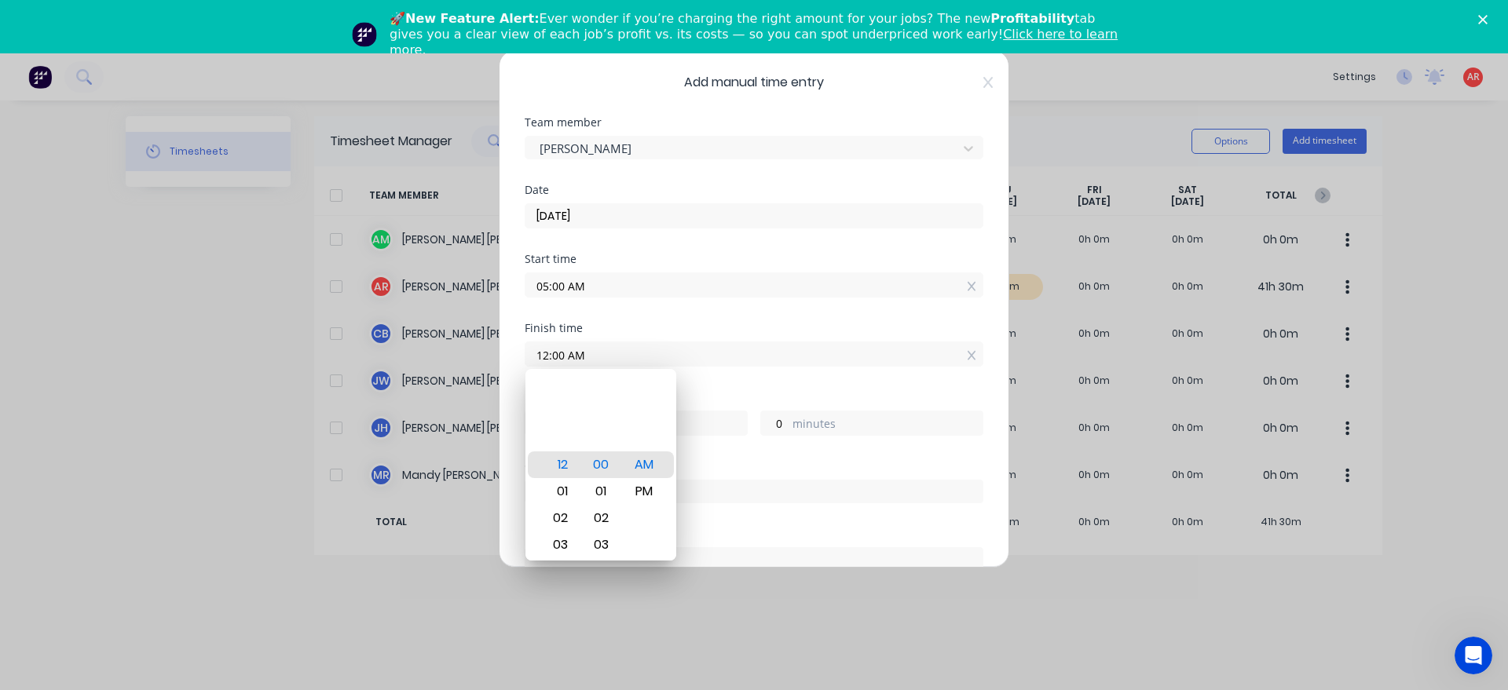
click at [710, 386] on div "Finish time 12:00 AM" at bounding box center [754, 357] width 459 height 69
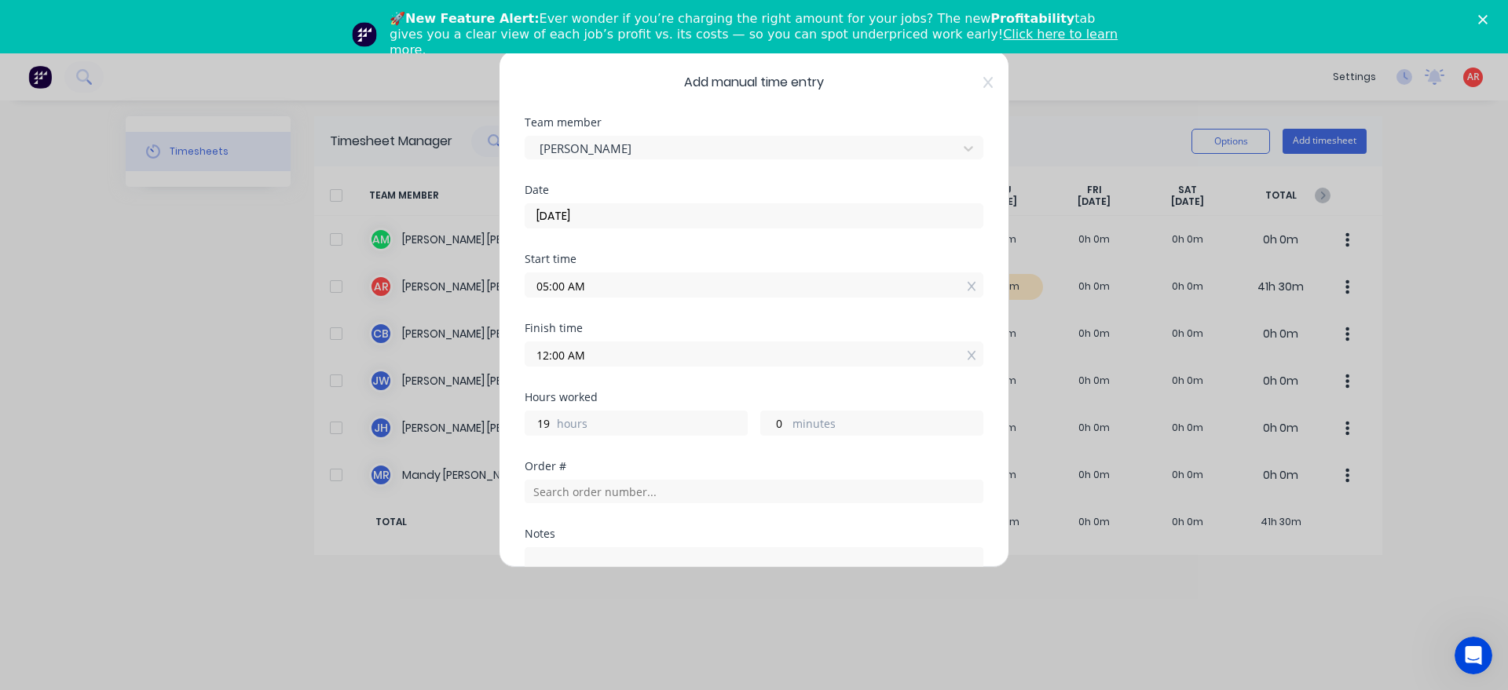
click at [625, 364] on input "12:00 AM" at bounding box center [753, 354] width 457 height 24
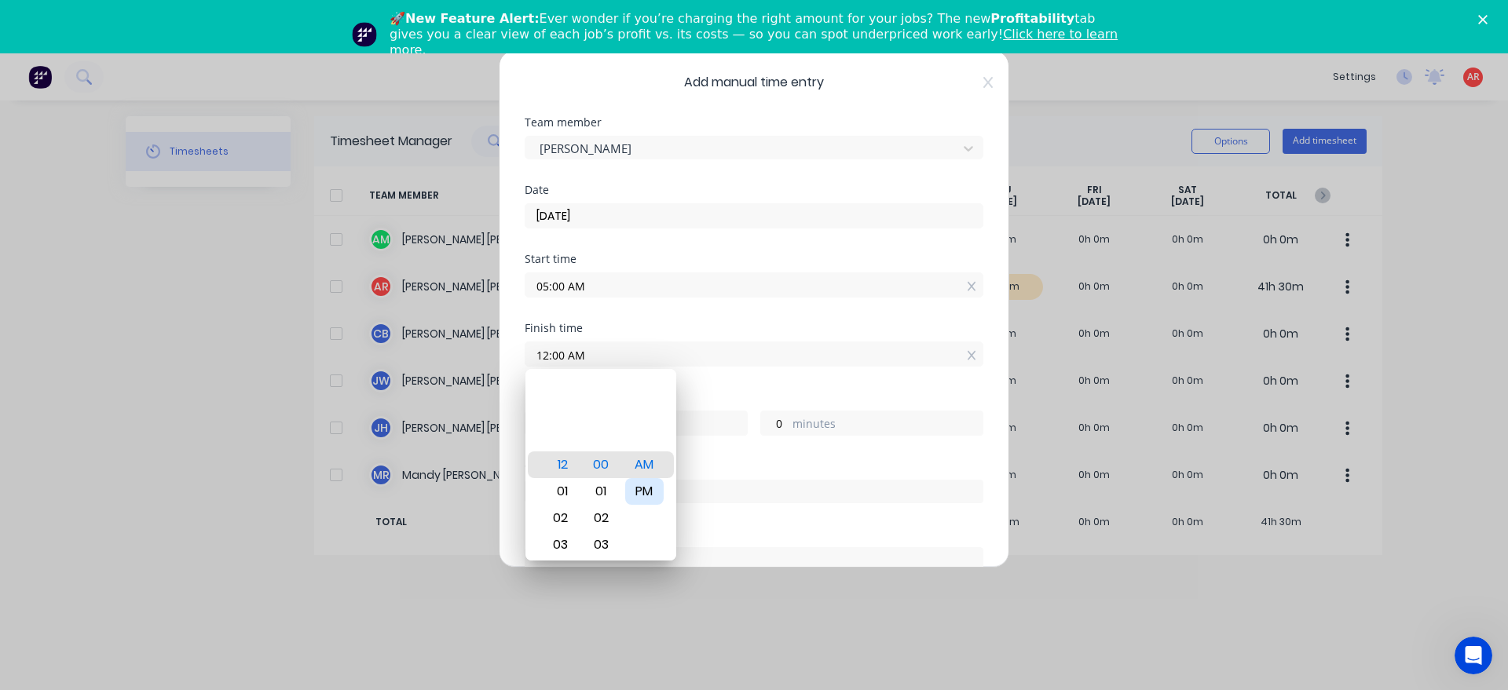
click at [640, 492] on div "PM" at bounding box center [644, 491] width 38 height 27
type input "12:00 PM"
type input "7"
click at [688, 384] on div "Finish time 12:00 PM" at bounding box center [754, 357] width 459 height 69
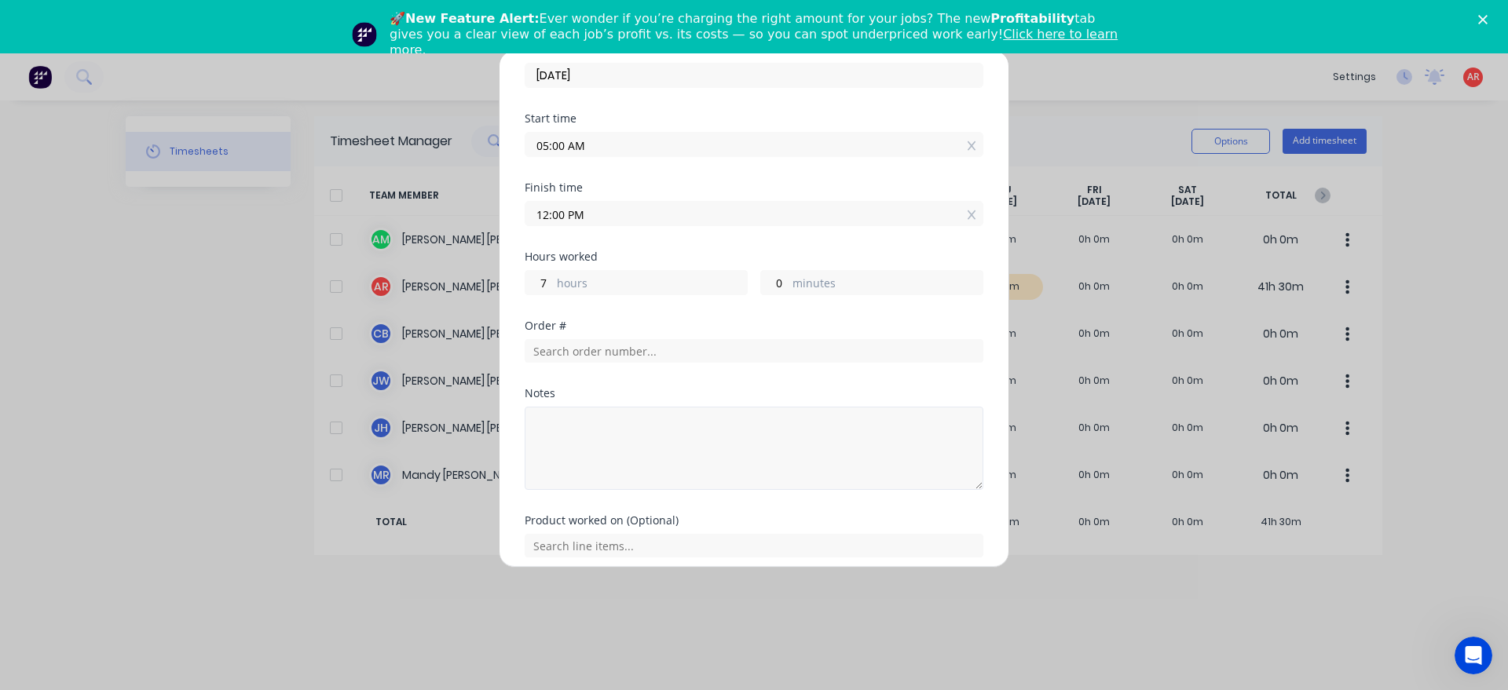
scroll to position [179, 0]
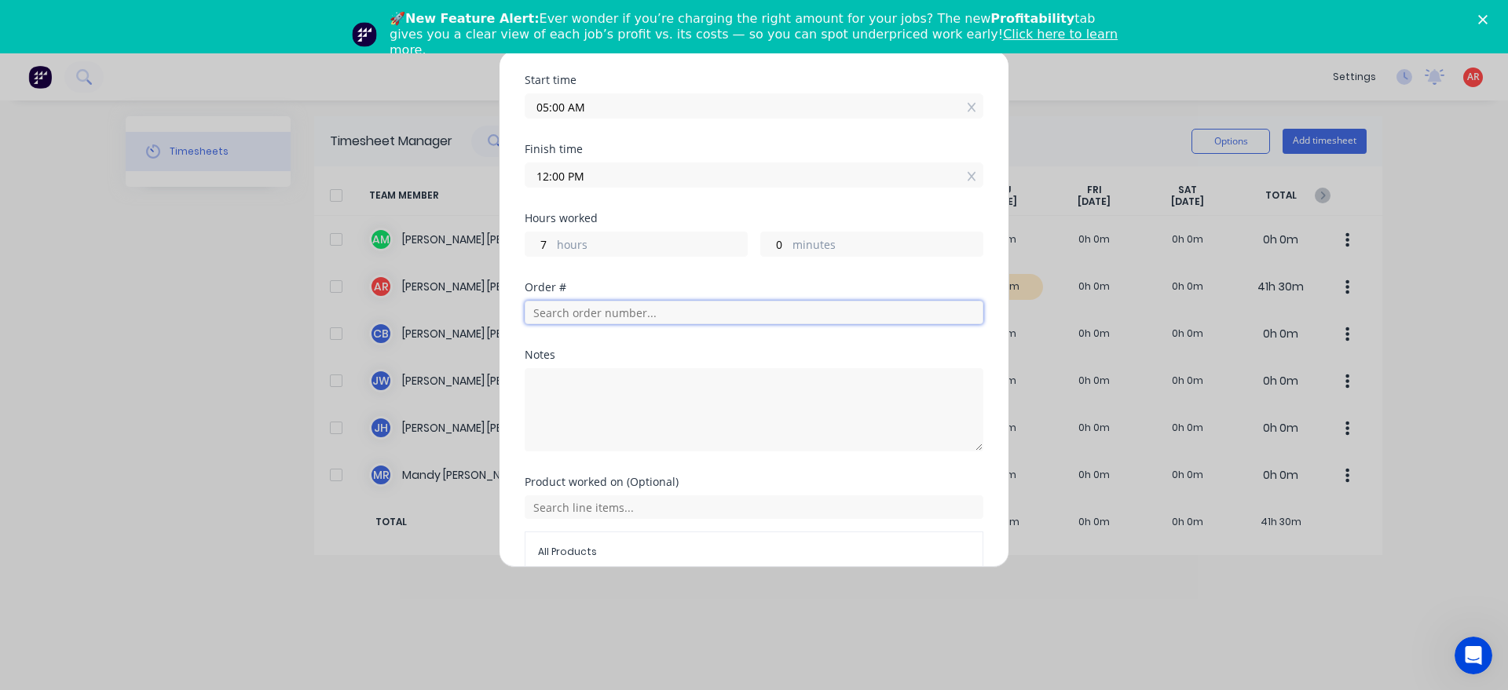
click at [619, 312] on input "text" at bounding box center [754, 313] width 459 height 24
type input "T"
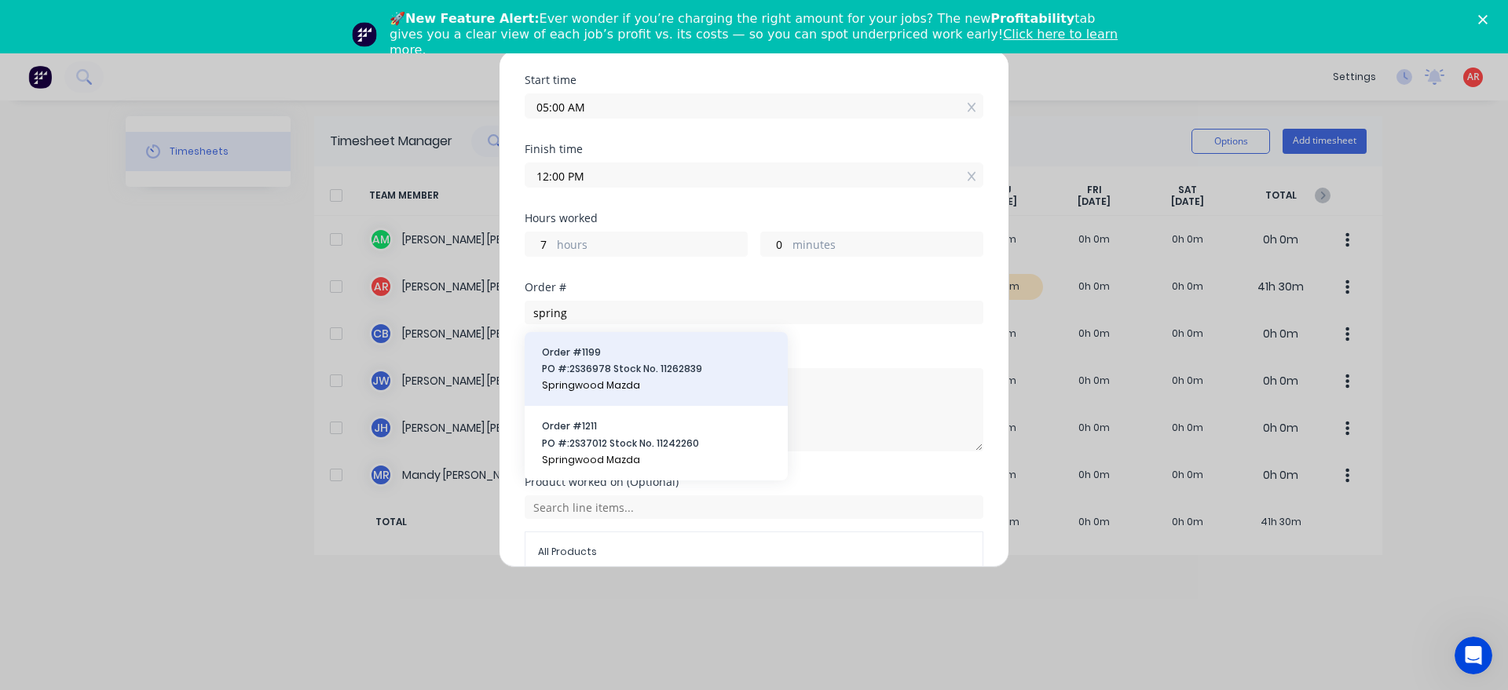
click at [630, 379] on span "Springwood Mazda" at bounding box center [656, 386] width 229 height 14
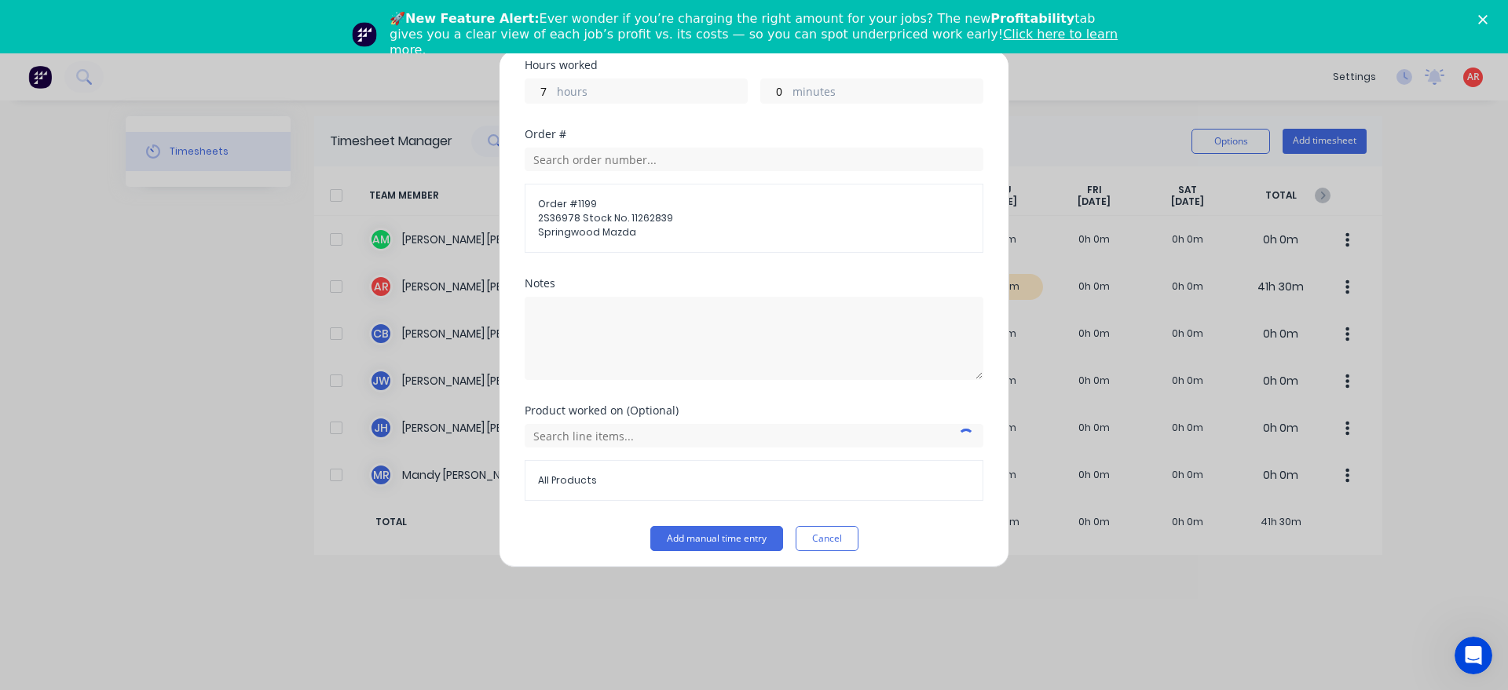
scroll to position [338, 0]
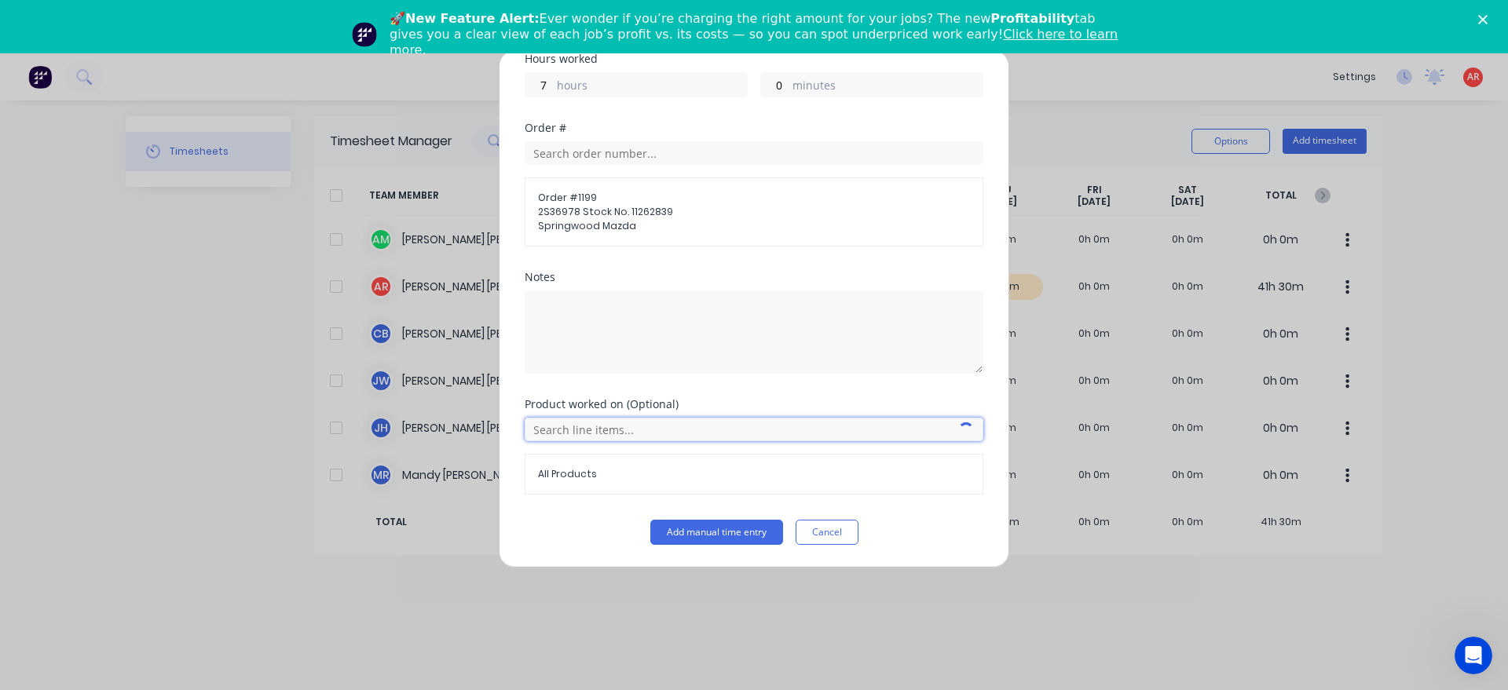
click at [621, 437] on input "text" at bounding box center [754, 430] width 459 height 24
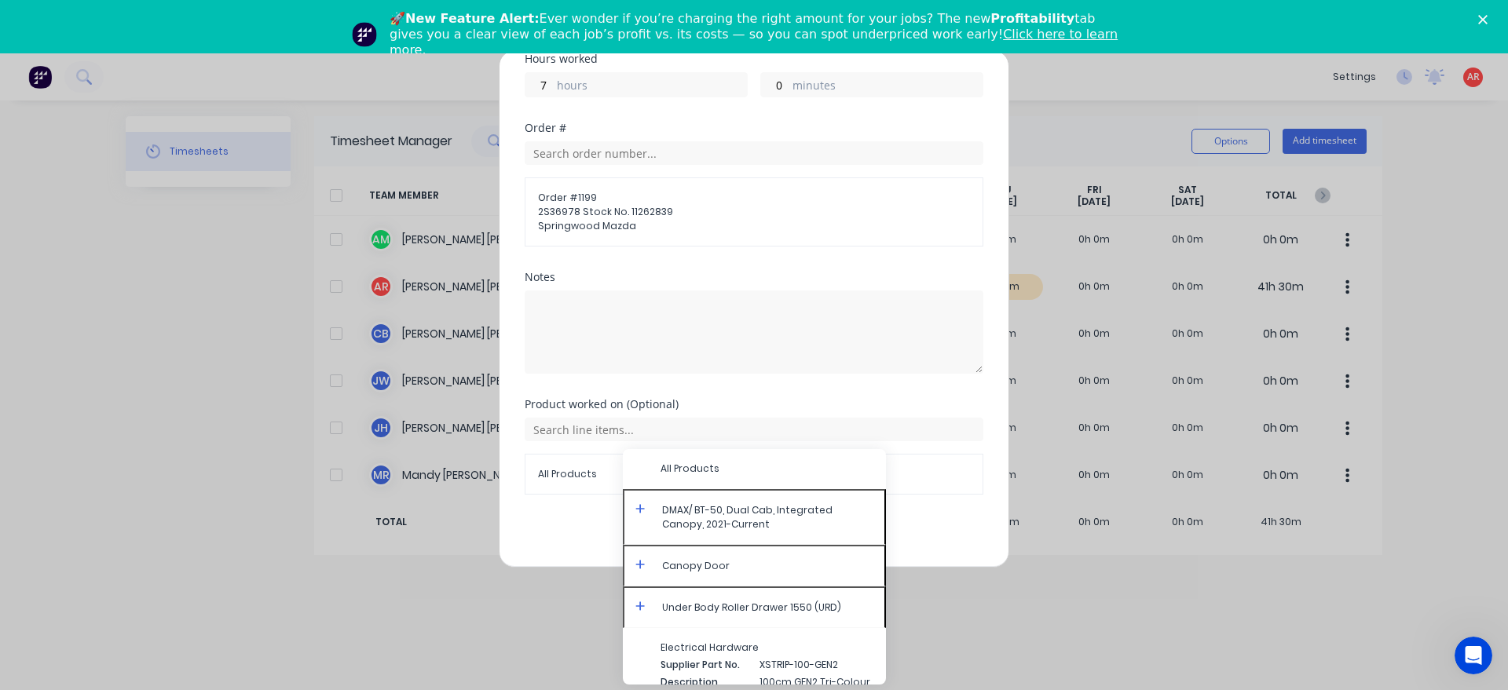
click at [637, 508] on icon at bounding box center [640, 508] width 10 height 11
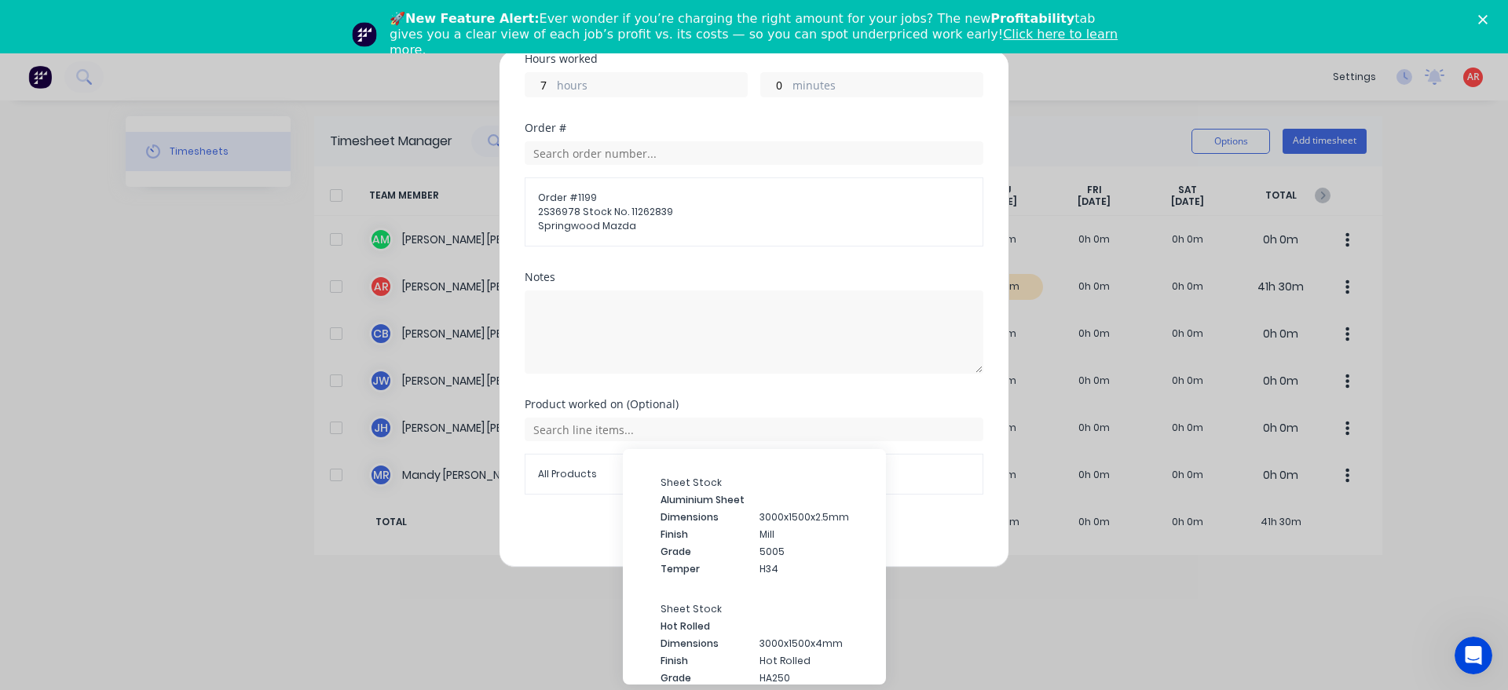
scroll to position [5730, 0]
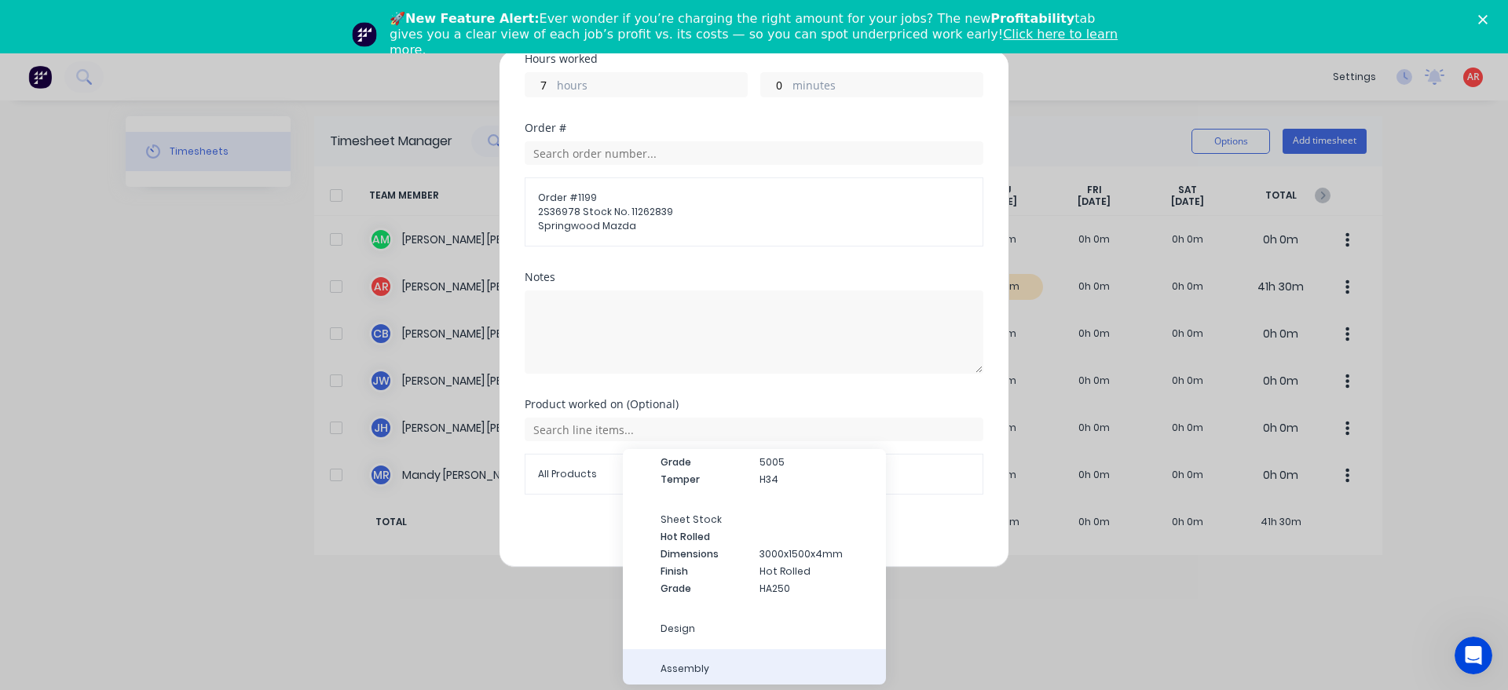
click at [716, 662] on span "Assembly" at bounding box center [766, 669] width 213 height 14
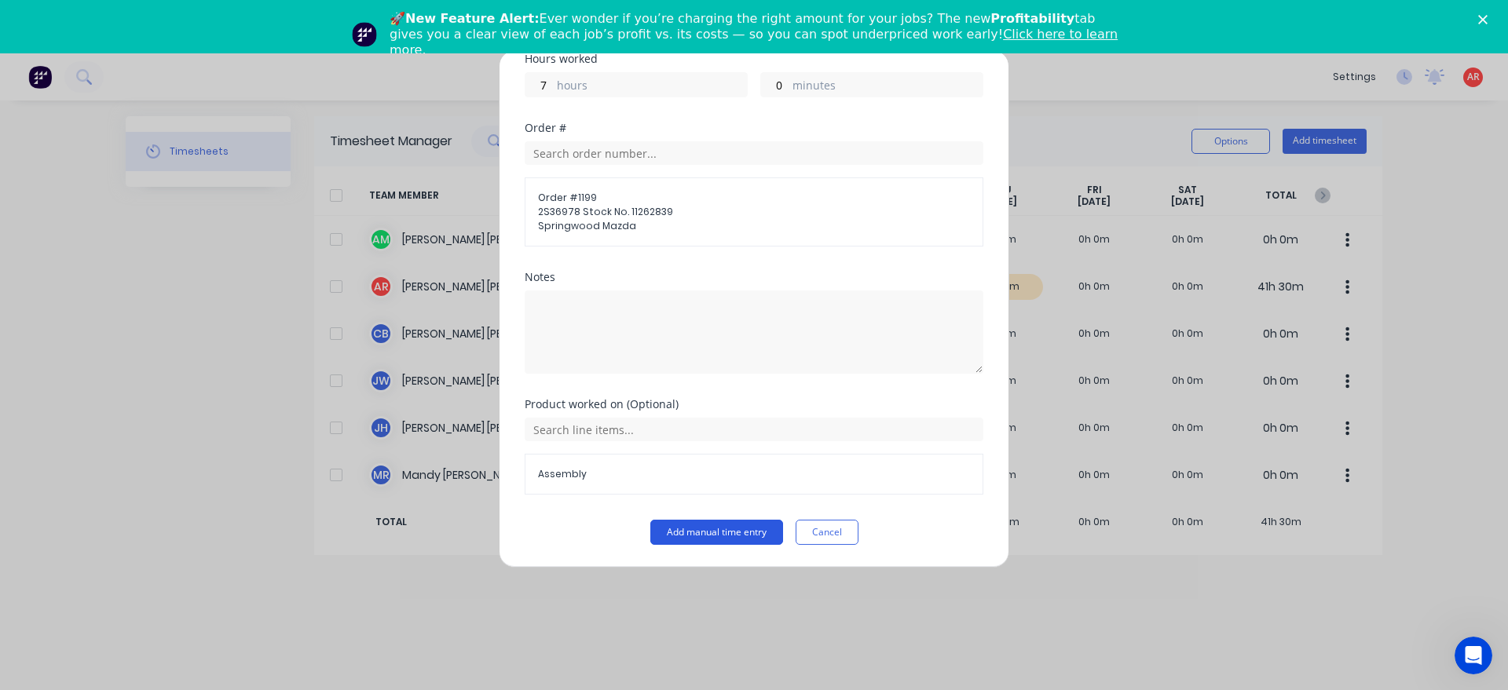
click at [711, 534] on button "Add manual time entry" at bounding box center [716, 532] width 133 height 25
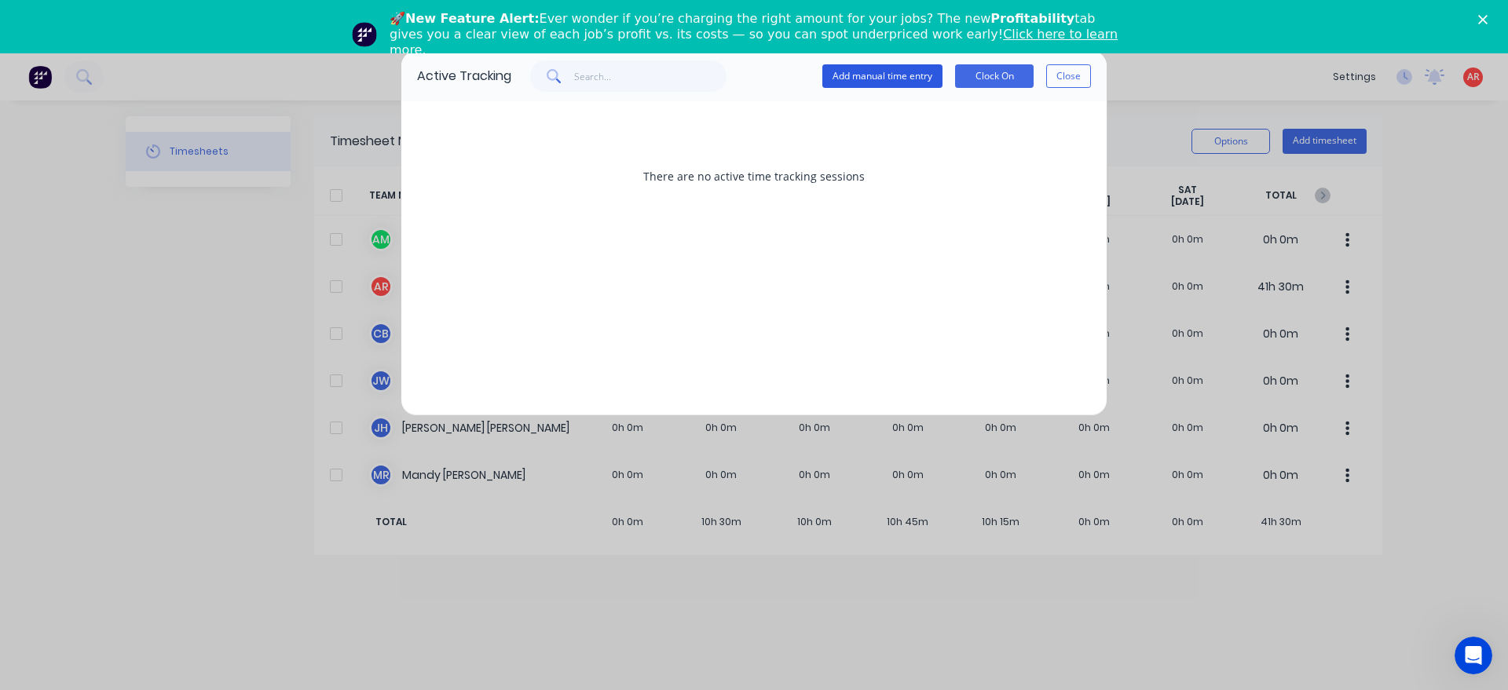
click at [865, 73] on button "Add manual time entry" at bounding box center [882, 76] width 120 height 24
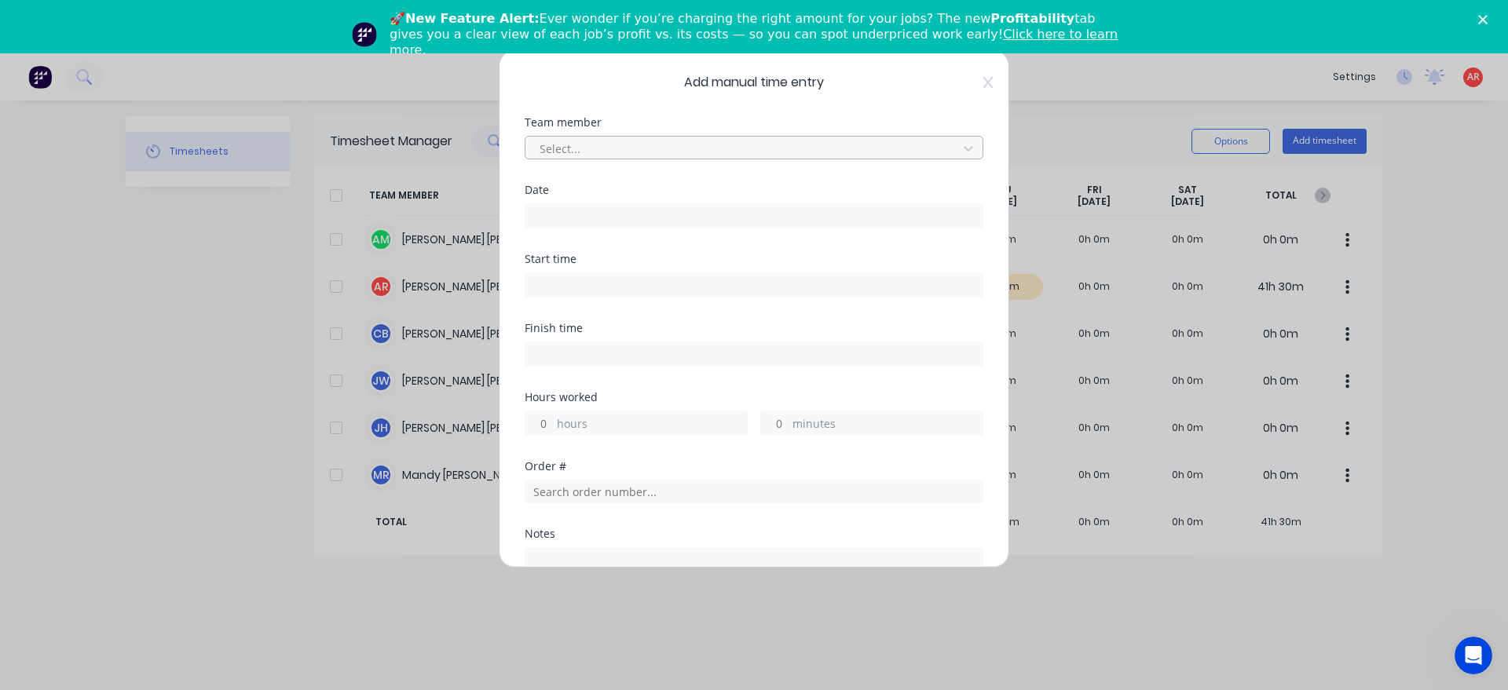
click at [698, 152] on div at bounding box center [743, 149] width 411 height 20
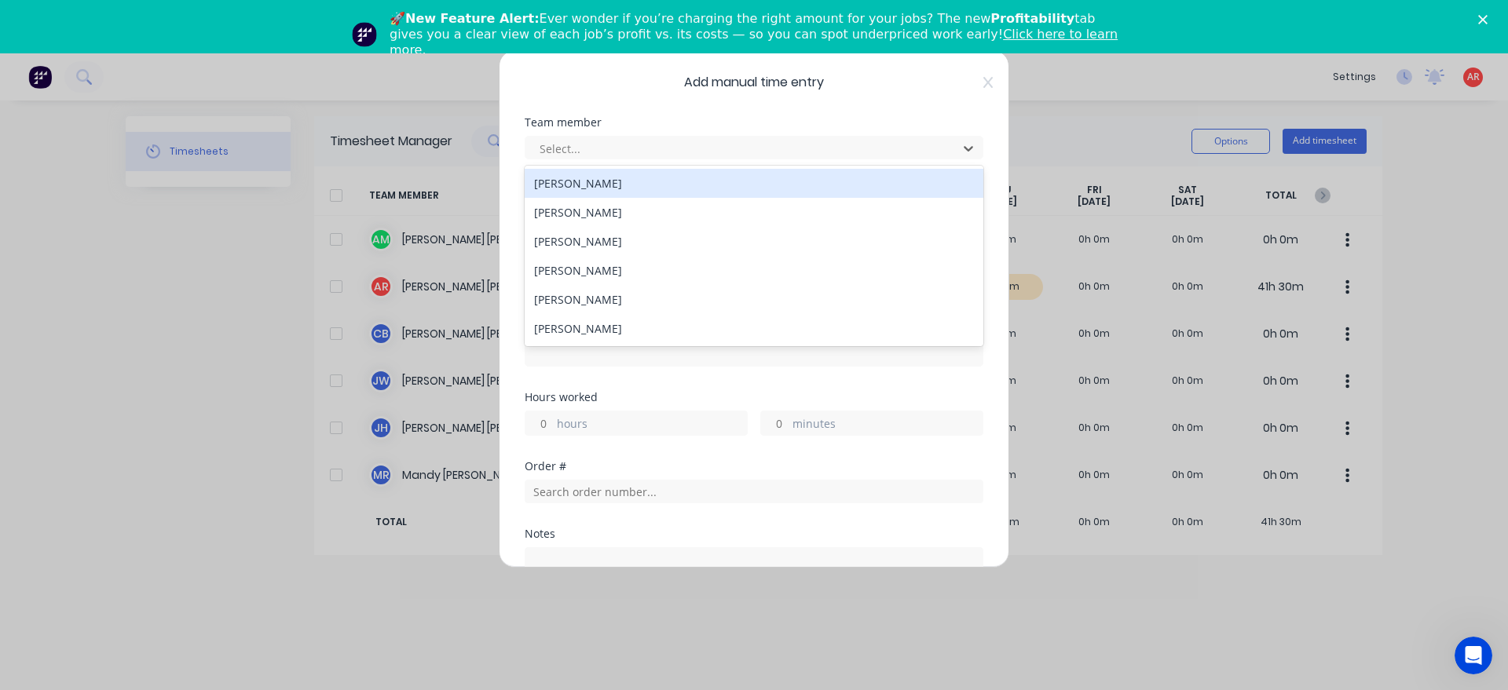
click at [652, 208] on div "[PERSON_NAME]" at bounding box center [754, 212] width 459 height 29
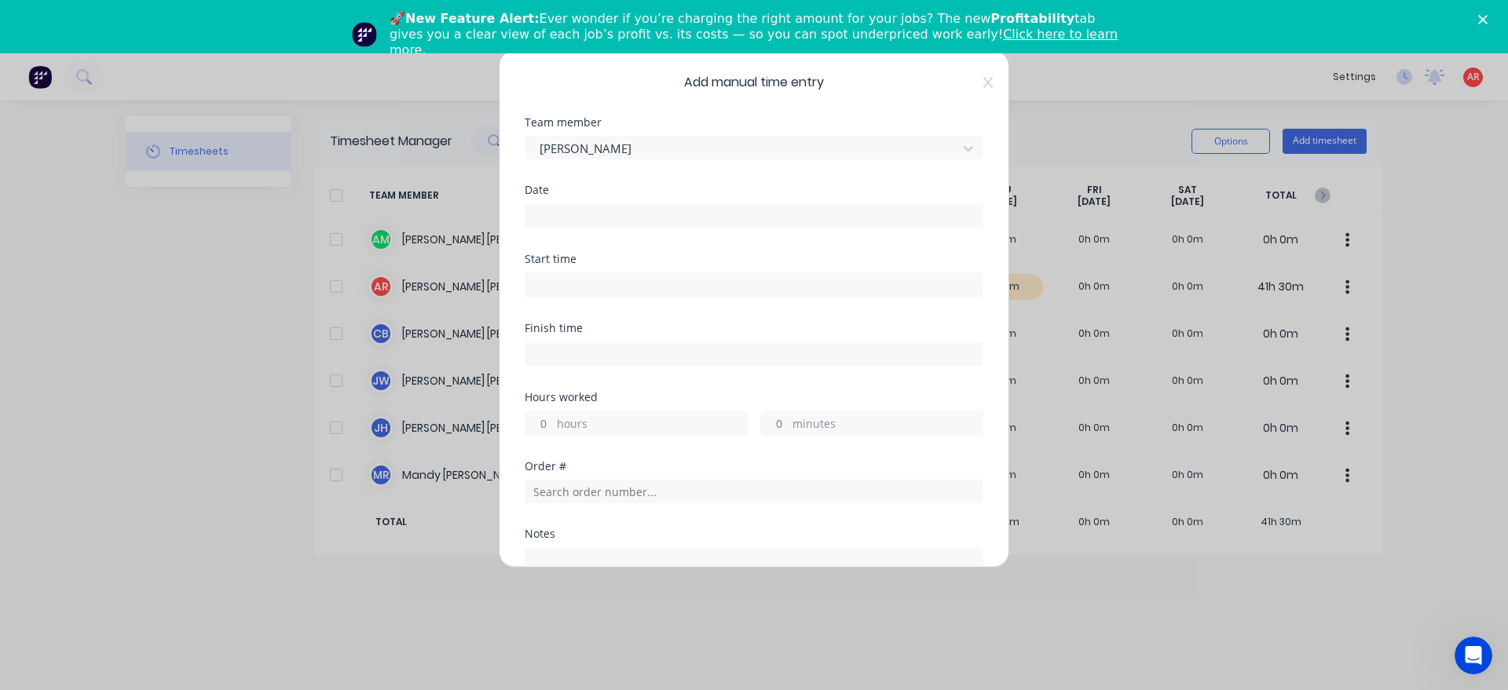
click at [649, 217] on input at bounding box center [753, 216] width 457 height 24
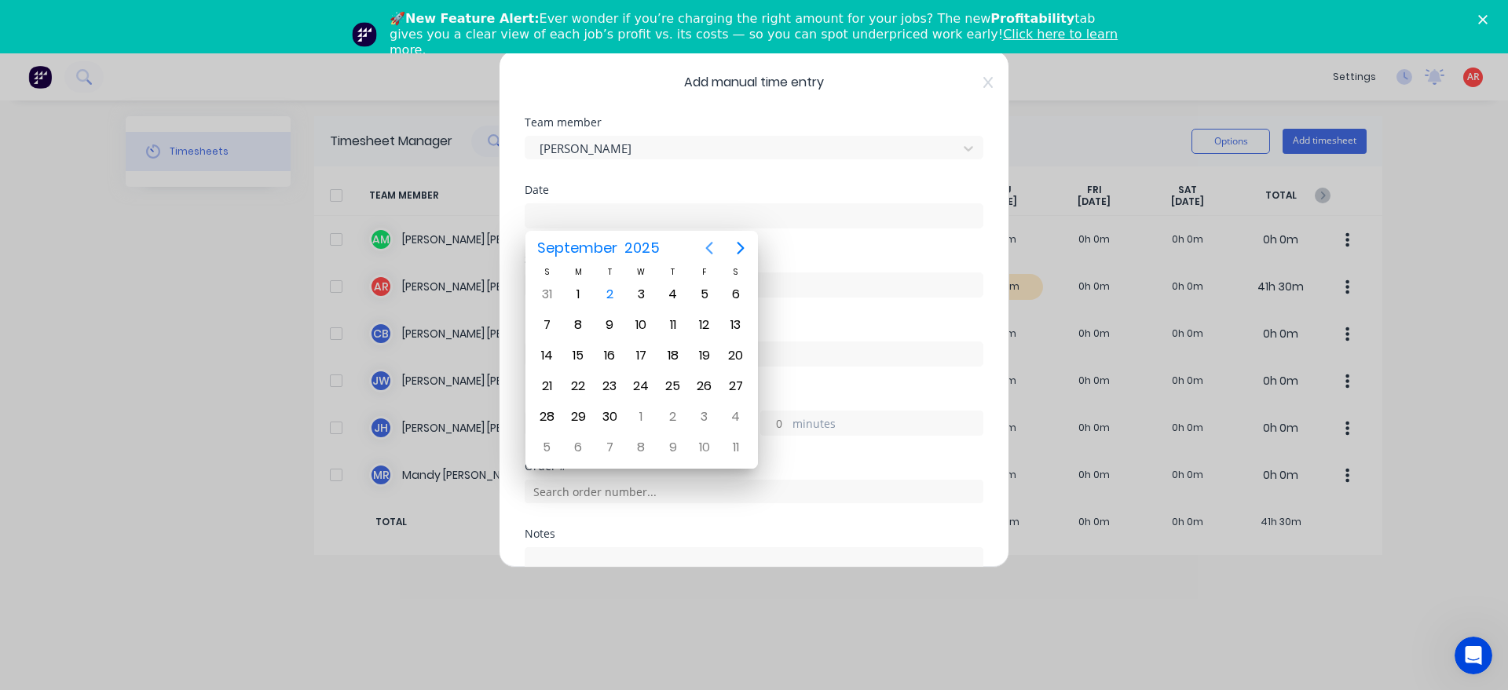
click at [707, 255] on icon "Previous page" at bounding box center [709, 248] width 19 height 19
click at [675, 410] on div "28" at bounding box center [673, 417] width 24 height 24
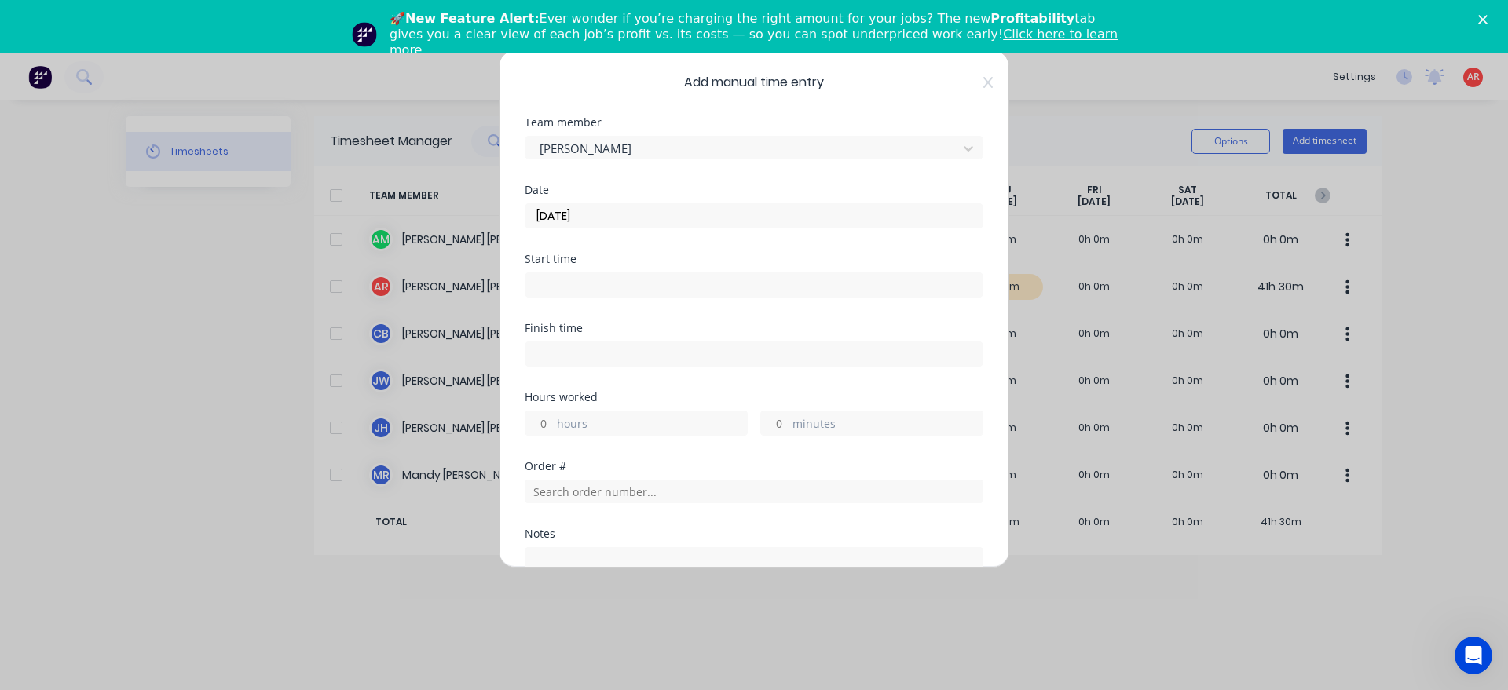
click at [605, 298] on div "Start time" at bounding box center [754, 288] width 459 height 69
click at [603, 291] on input at bounding box center [753, 285] width 457 height 24
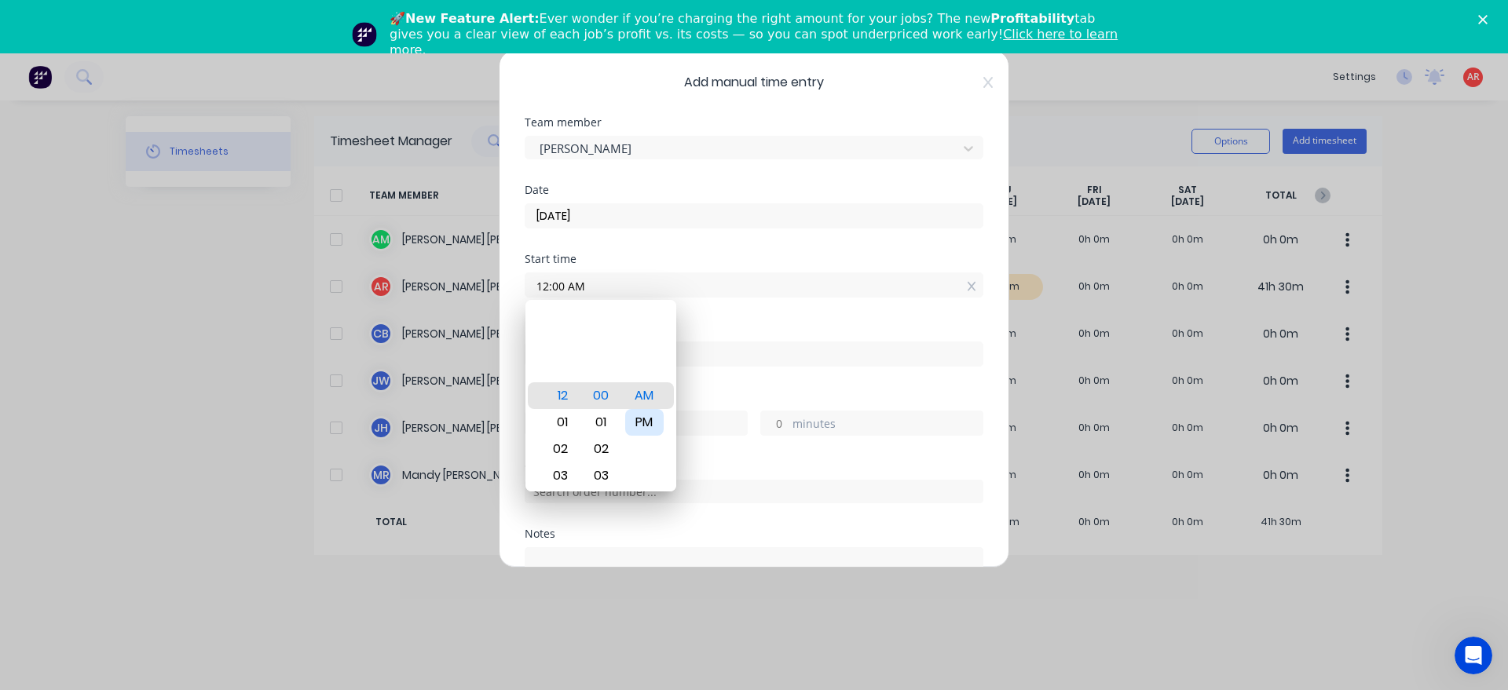
click at [637, 413] on div "PM" at bounding box center [644, 422] width 38 height 27
click at [722, 396] on div "Hours worked" at bounding box center [754, 397] width 459 height 11
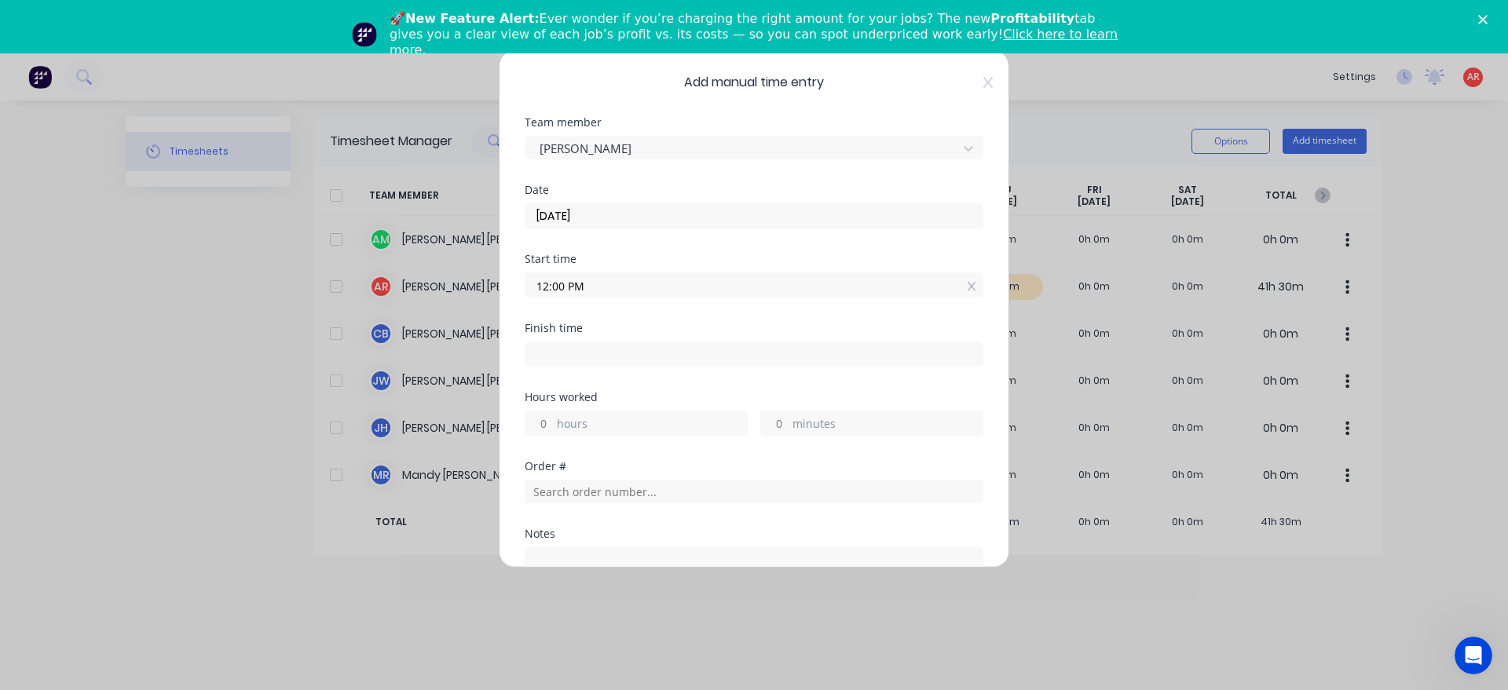
click at [657, 354] on input at bounding box center [753, 354] width 457 height 24
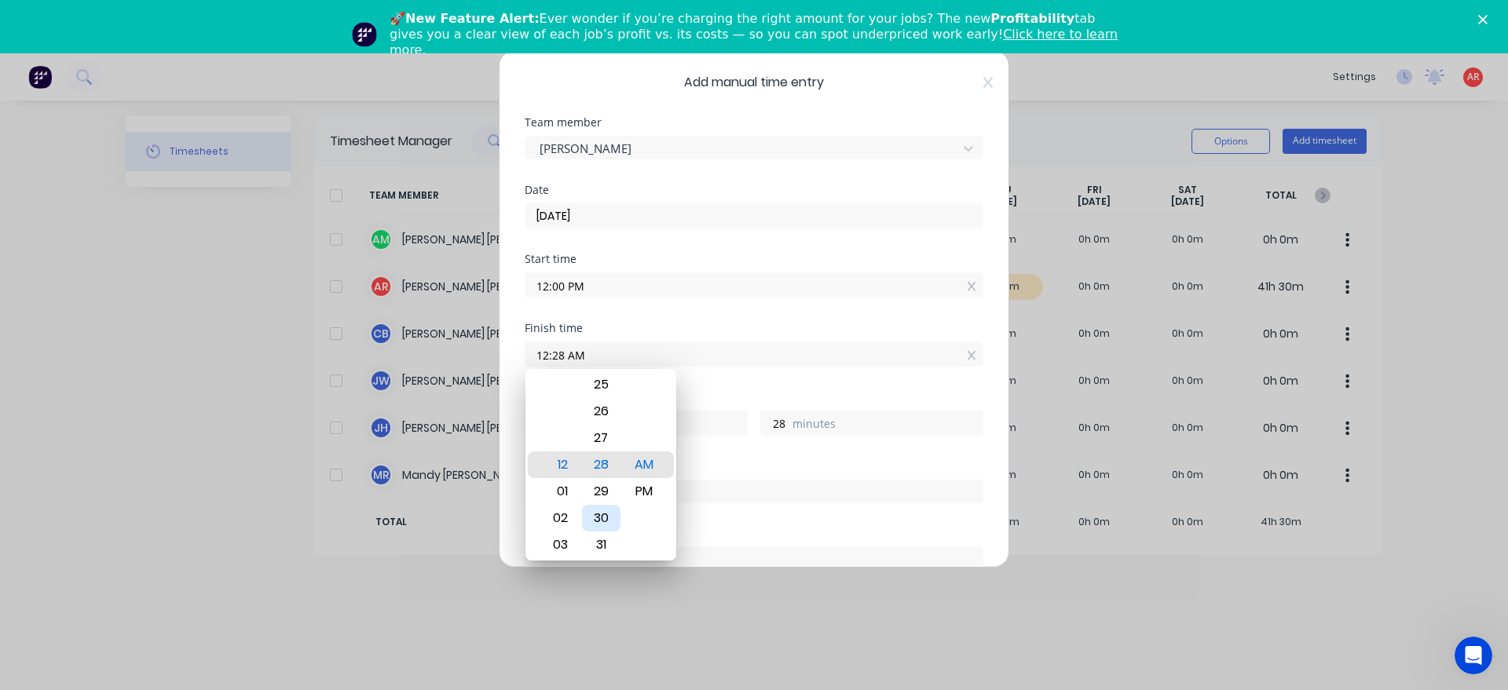
click at [598, 523] on div "30" at bounding box center [601, 518] width 38 height 27
click at [630, 488] on div "PM" at bounding box center [644, 491] width 38 height 27
click at [731, 461] on div "Order #" at bounding box center [754, 466] width 459 height 11
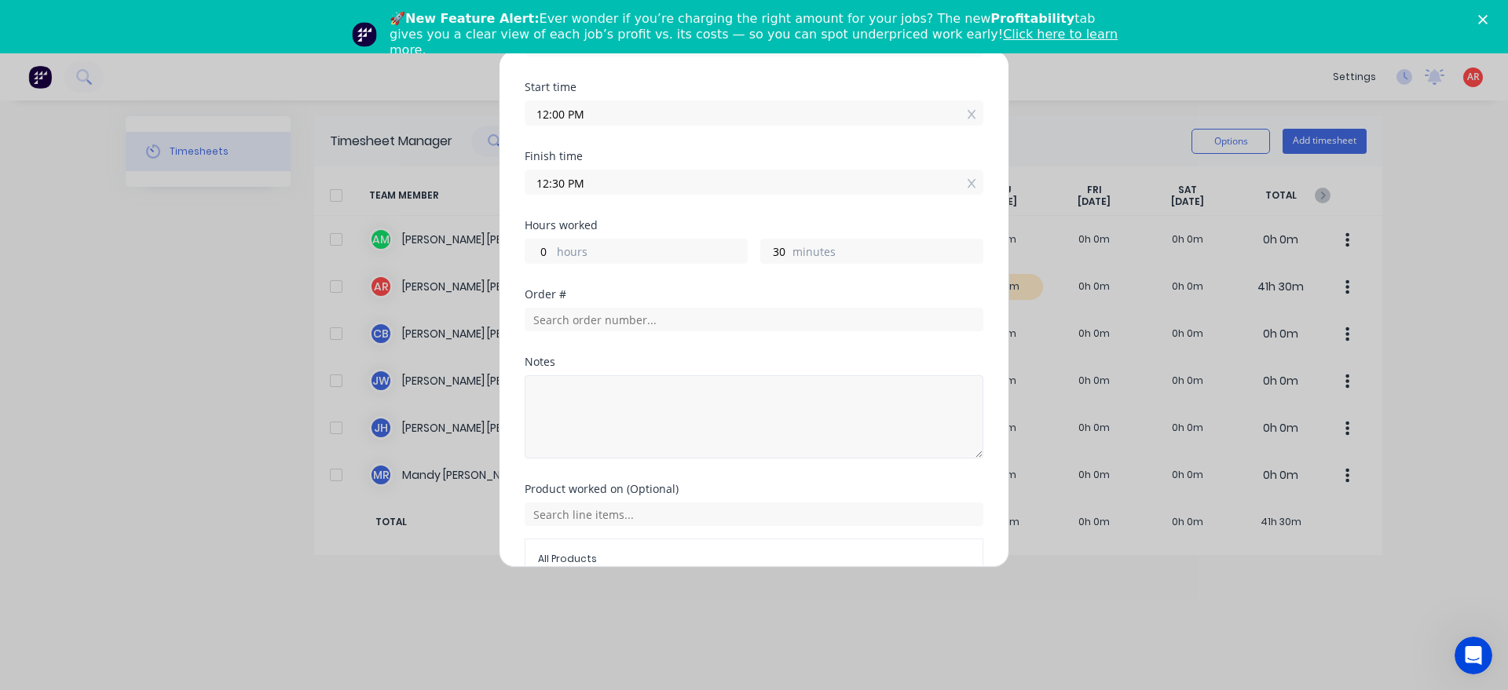
scroll to position [179, 0]
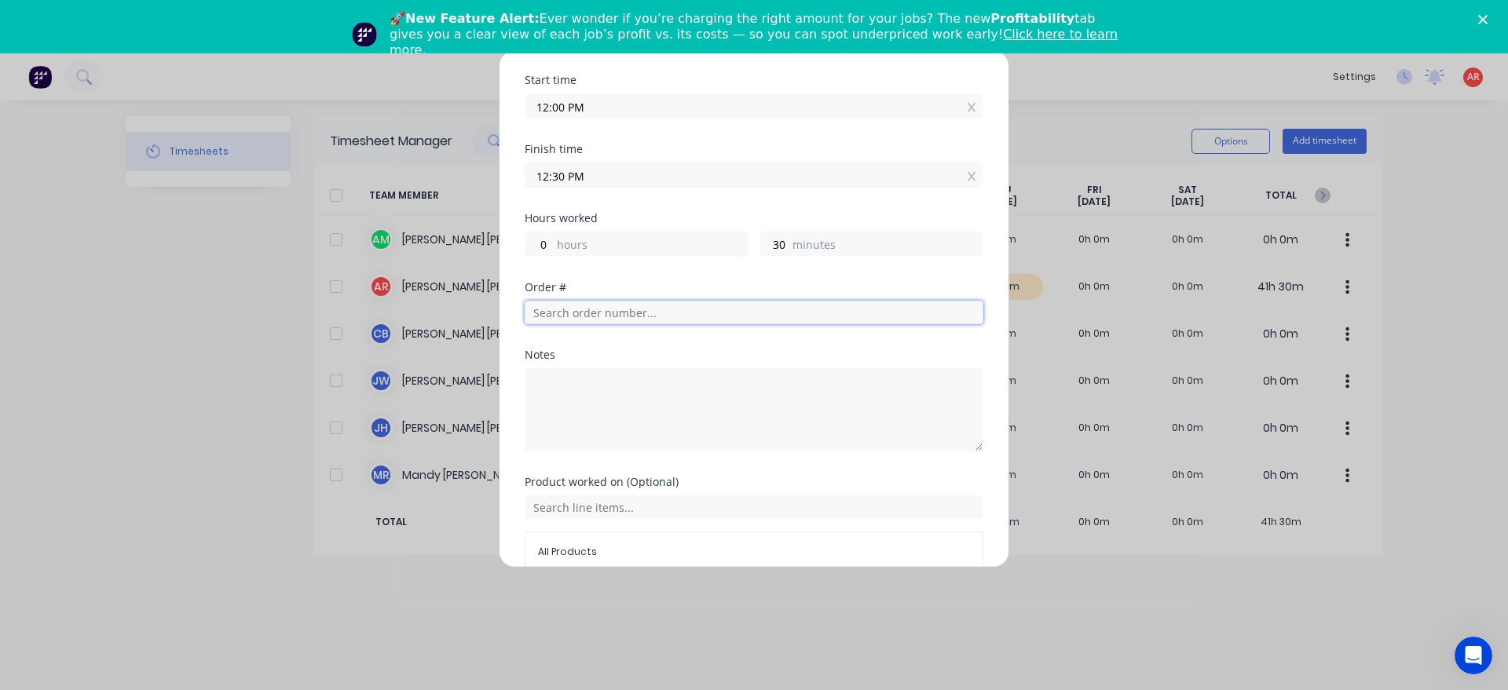
click at [627, 305] on input "text" at bounding box center [754, 313] width 459 height 24
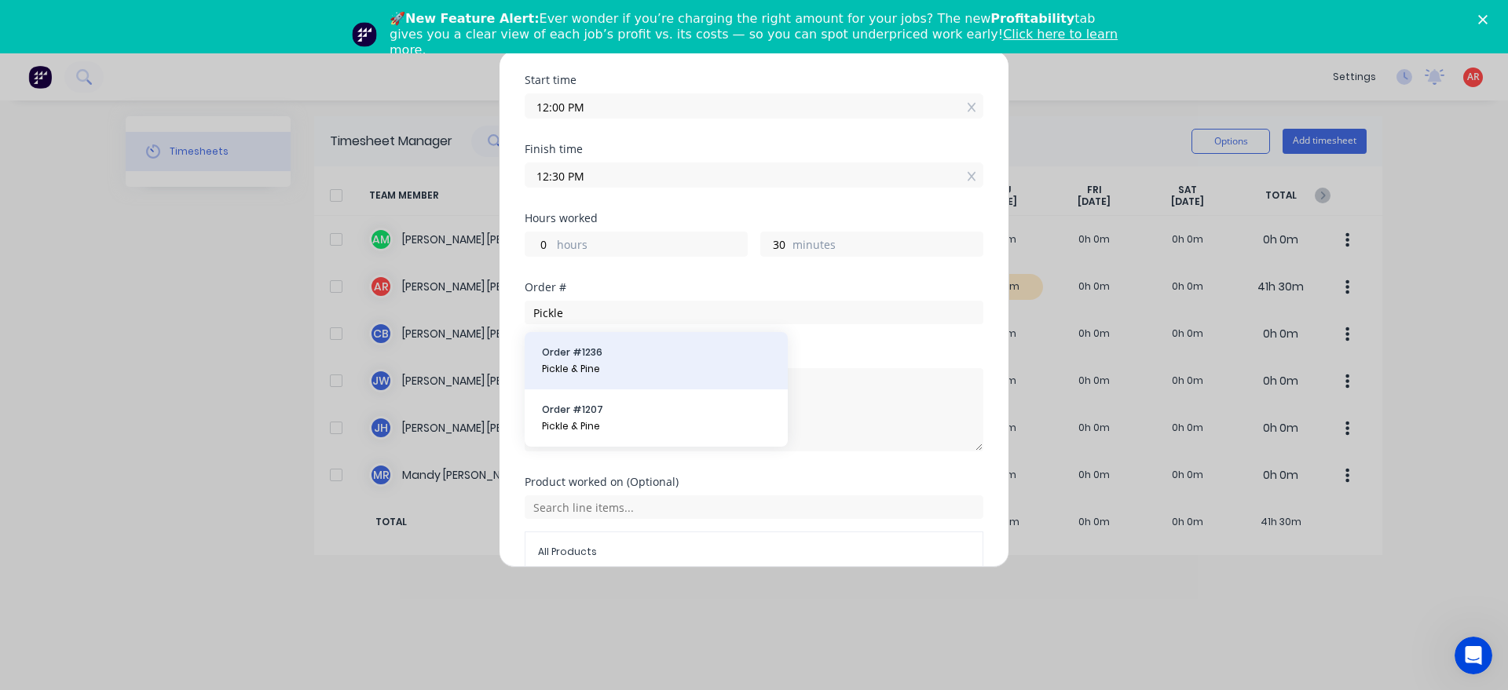
click at [653, 370] on span "Pickle & Pine" at bounding box center [656, 369] width 229 height 14
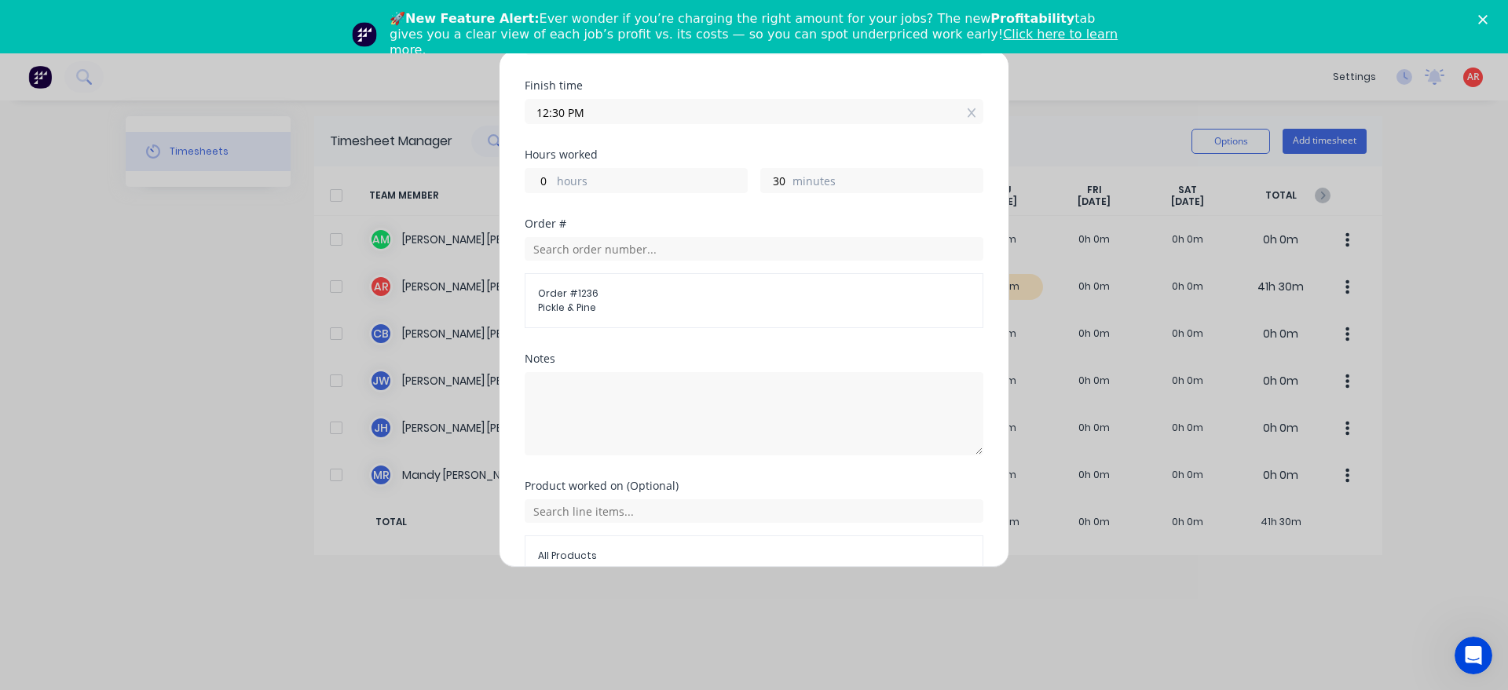
scroll to position [324, 0]
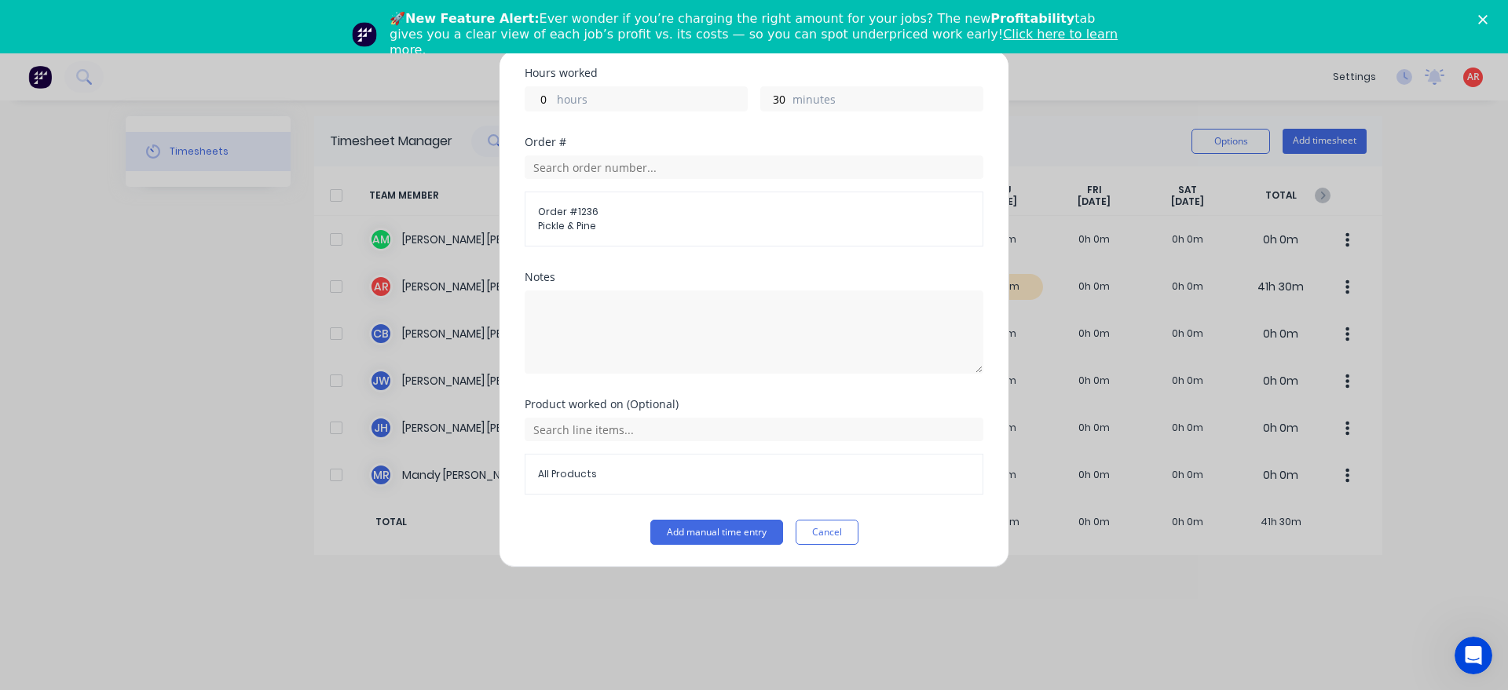
click at [619, 474] on span "All Products" at bounding box center [754, 474] width 432 height 14
click at [597, 438] on input "text" at bounding box center [754, 430] width 459 height 24
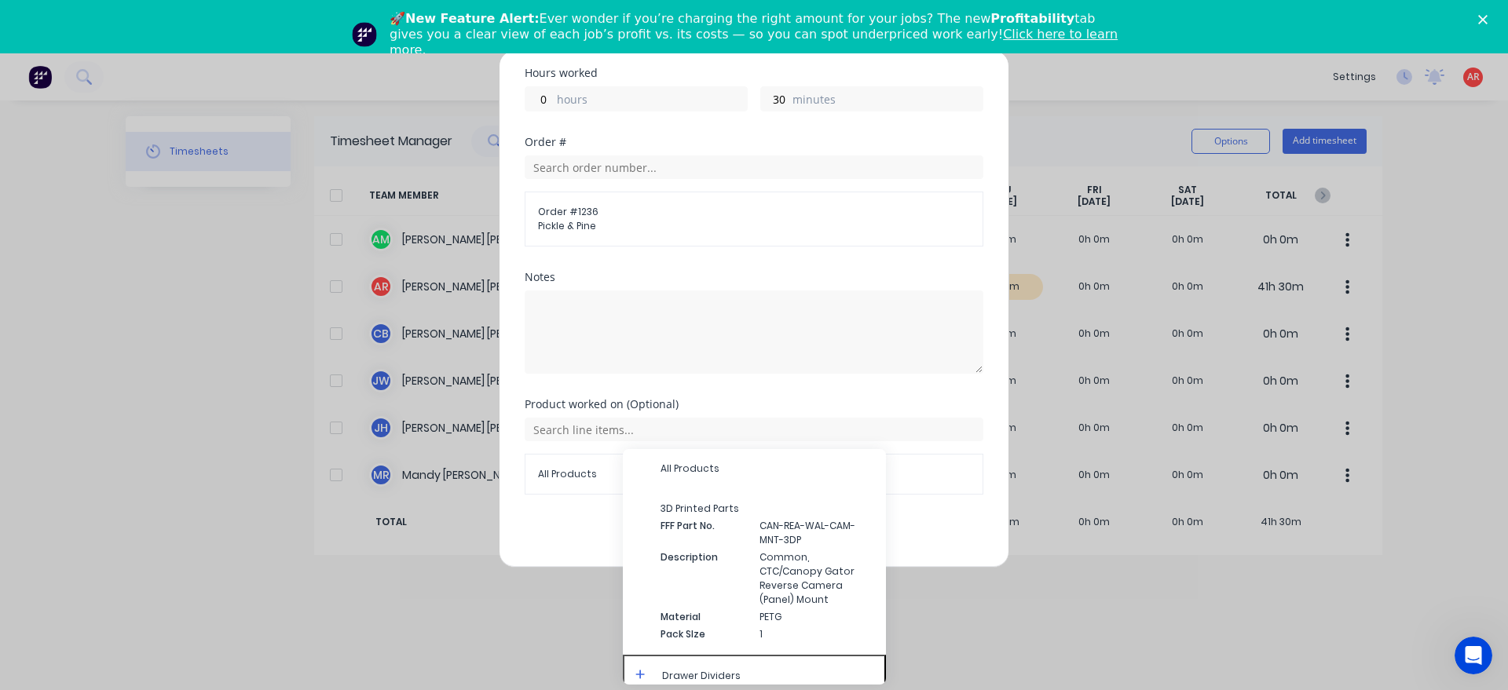
click at [638, 669] on icon at bounding box center [640, 674] width 10 height 11
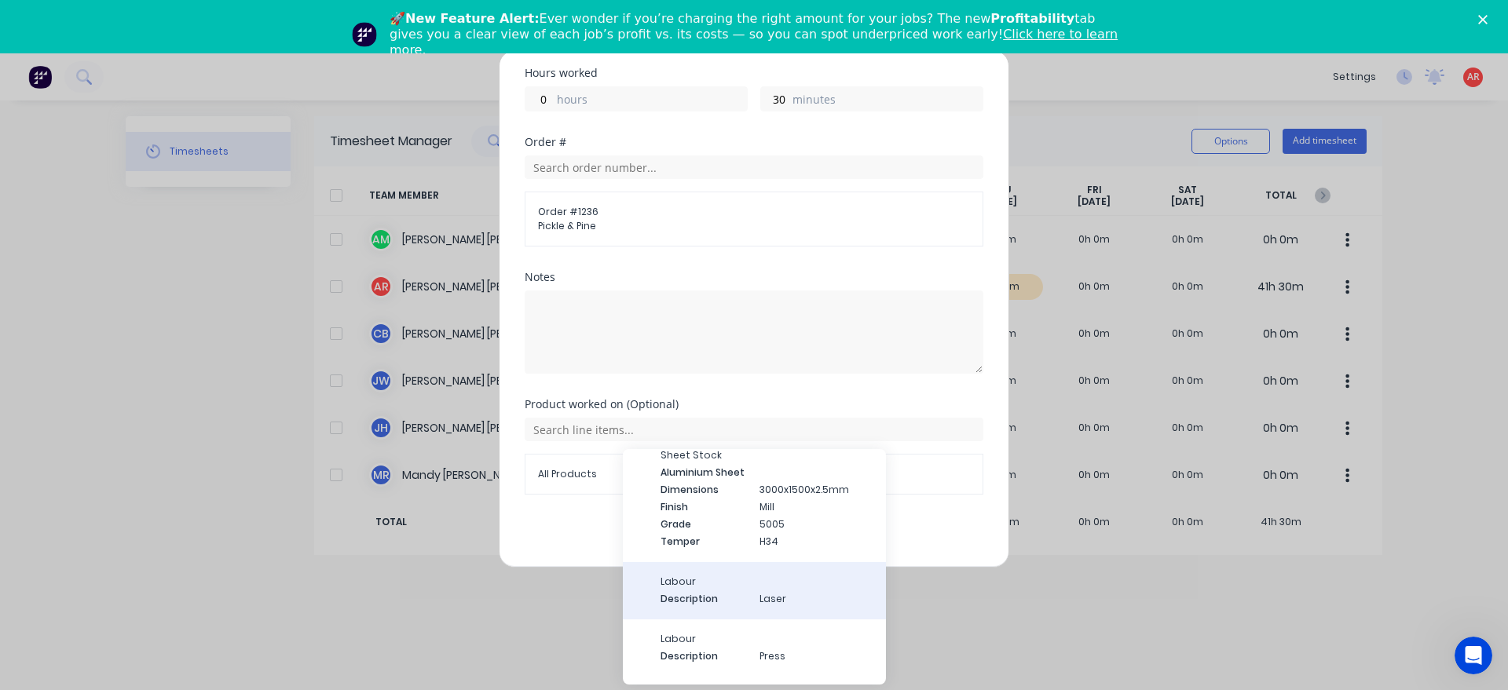
scroll to position [269, 0]
click at [811, 589] on div "Labour Description Laser" at bounding box center [754, 582] width 263 height 57
click at [713, 584] on span "Description" at bounding box center [703, 591] width 86 height 14
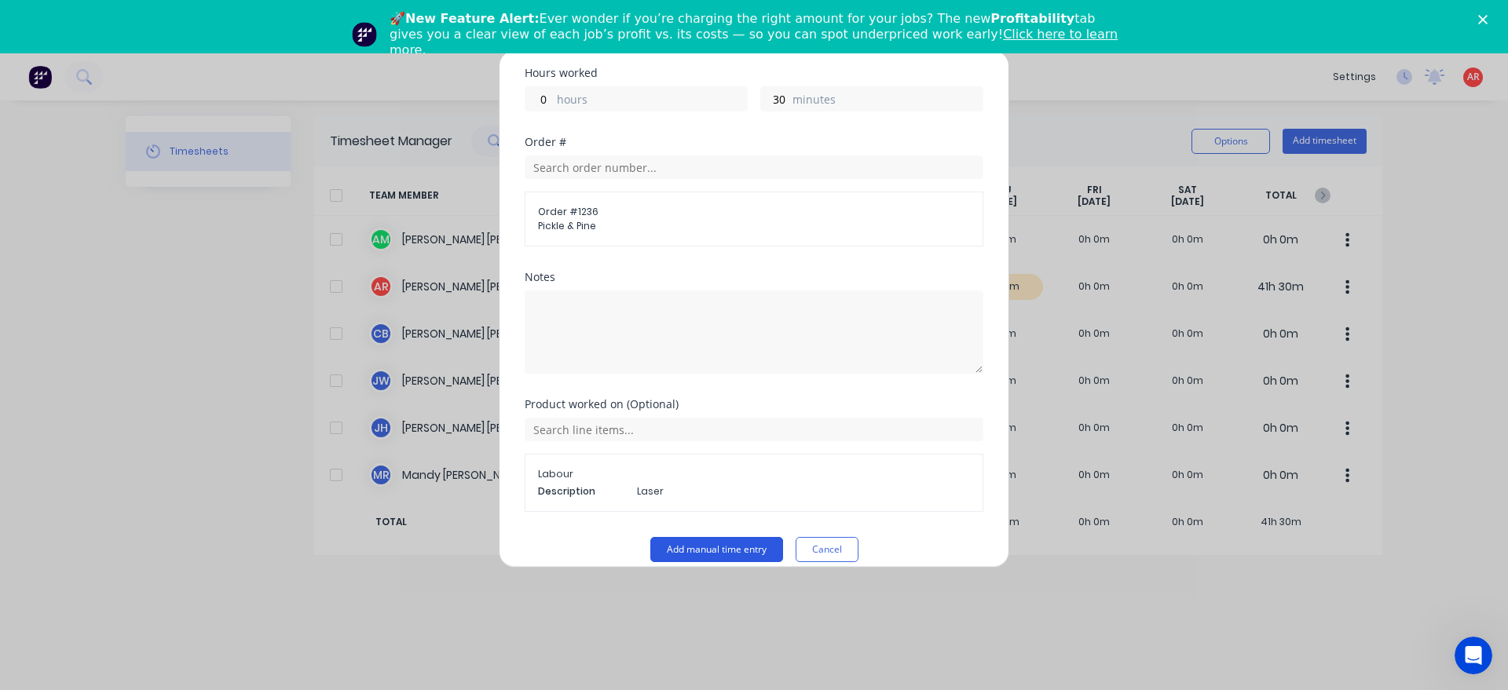
click at [698, 543] on button "Add manual time entry" at bounding box center [716, 549] width 133 height 25
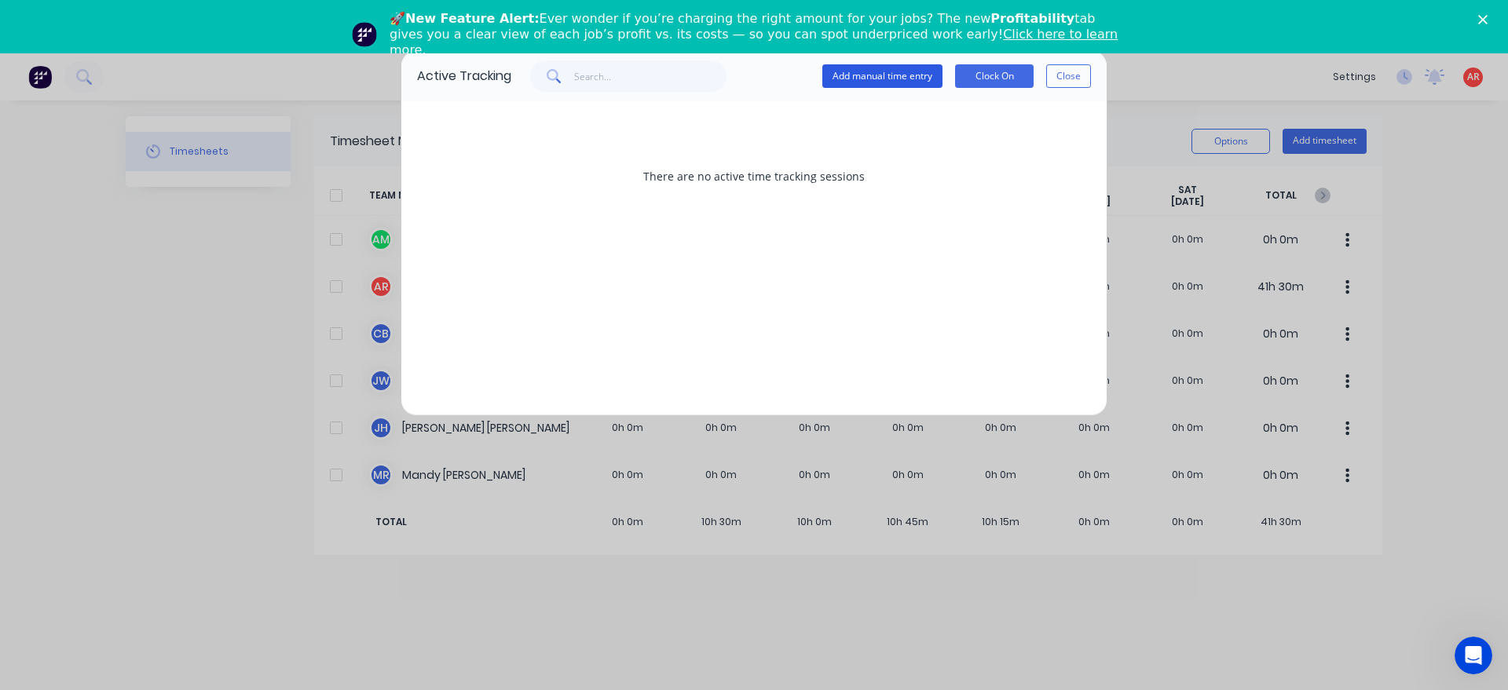
click at [901, 72] on button "Add manual time entry" at bounding box center [882, 76] width 120 height 24
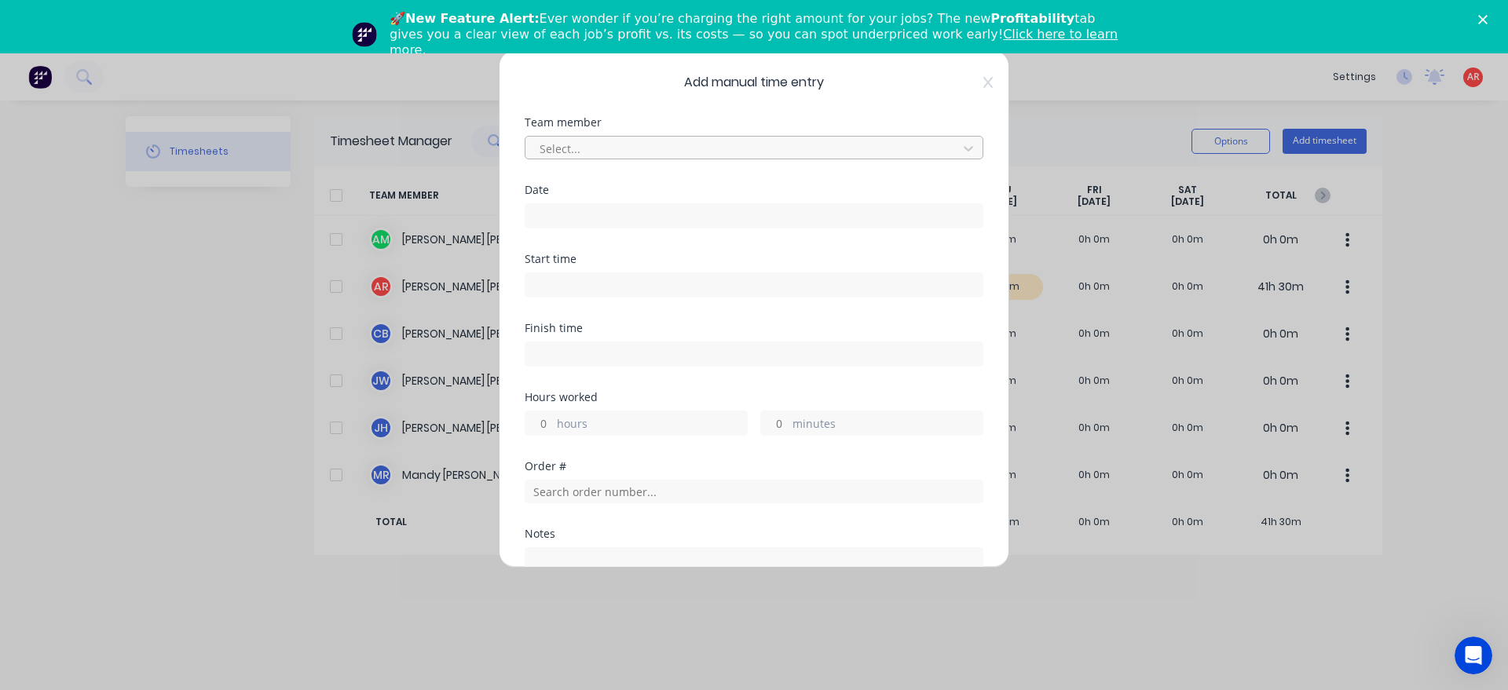
click at [665, 149] on div at bounding box center [743, 149] width 411 height 20
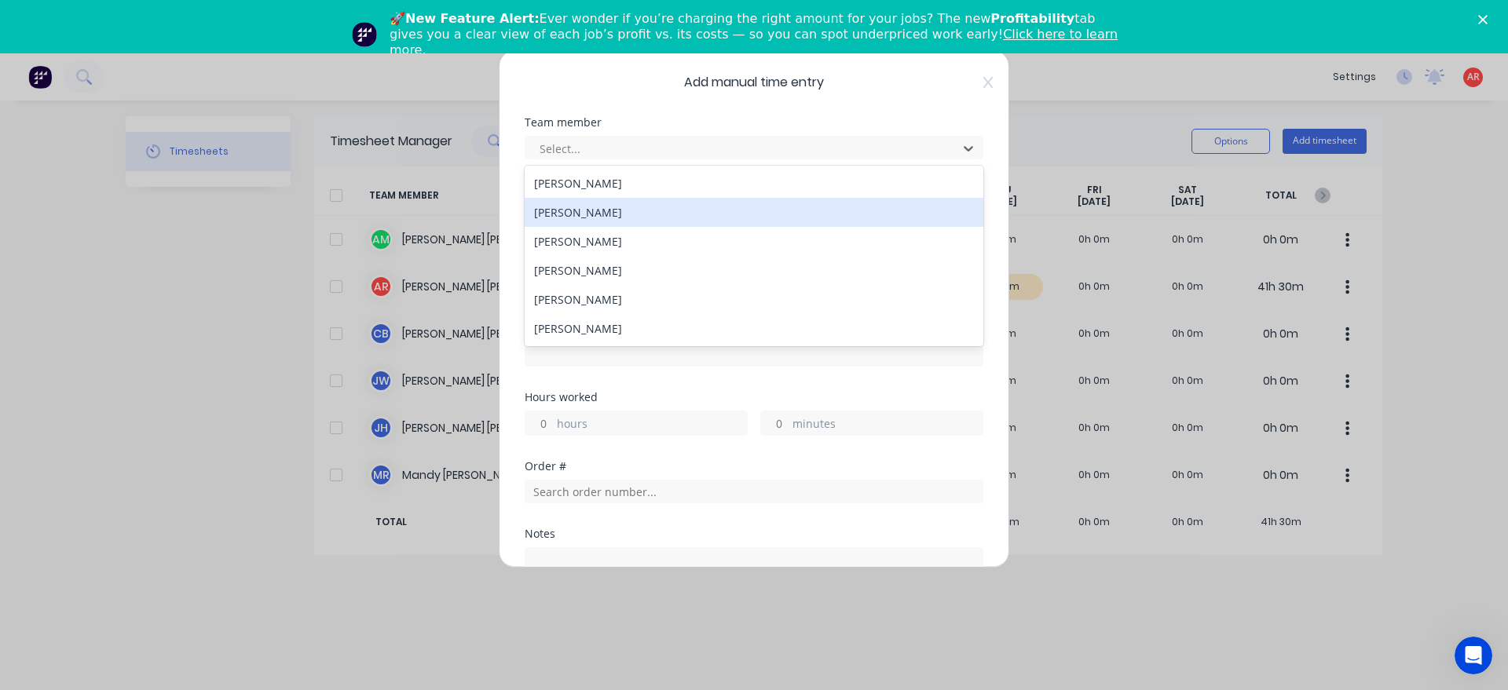
click at [626, 209] on div "[PERSON_NAME]" at bounding box center [754, 212] width 459 height 29
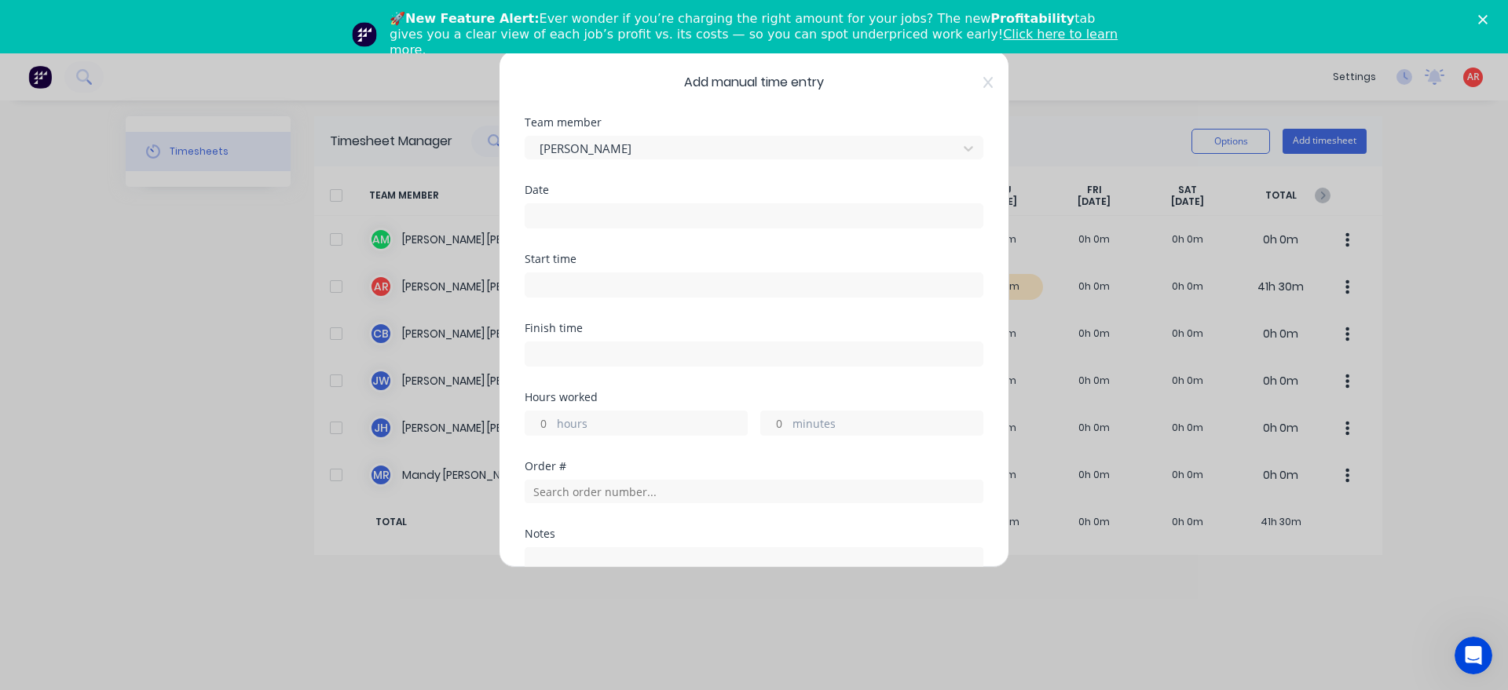
click at [621, 212] on input at bounding box center [753, 216] width 457 height 24
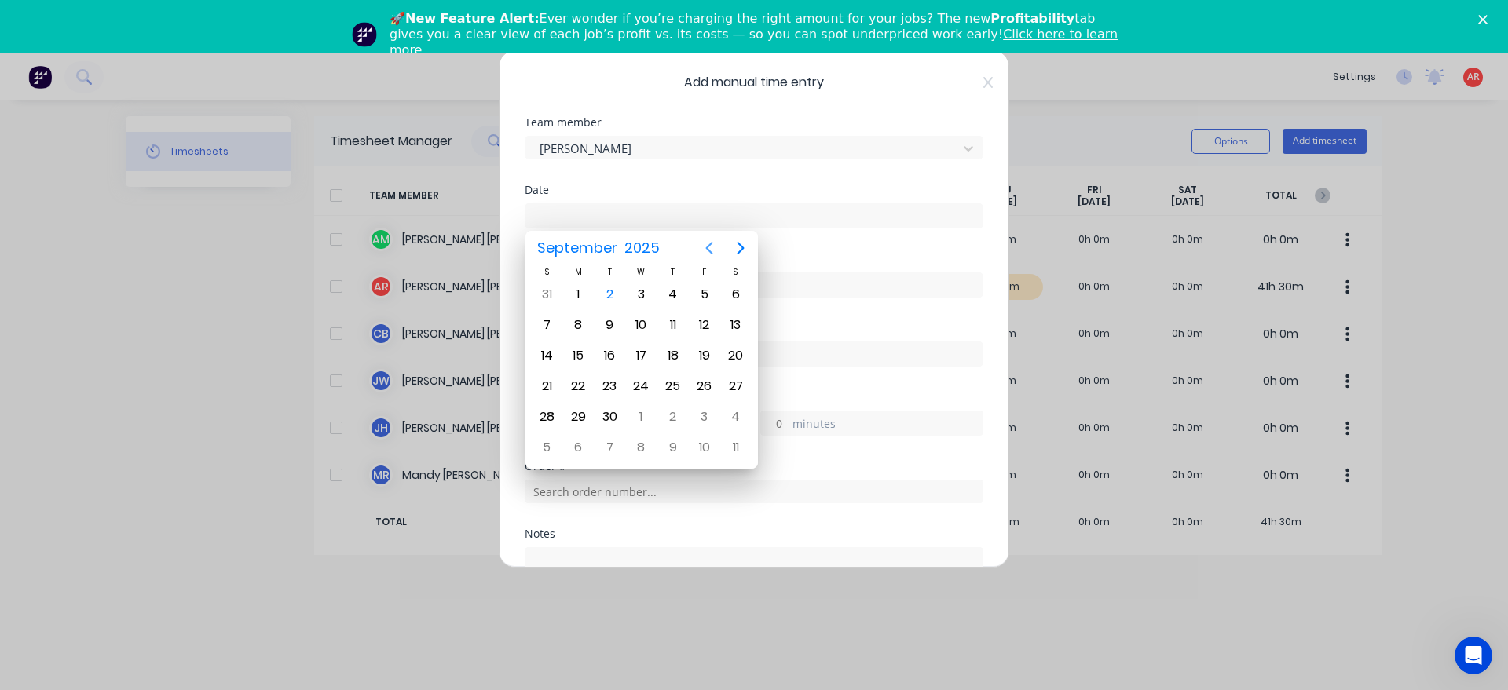
click at [711, 243] on icon "Previous page" at bounding box center [709, 248] width 7 height 13
click at [669, 420] on div "28" at bounding box center [673, 417] width 24 height 24
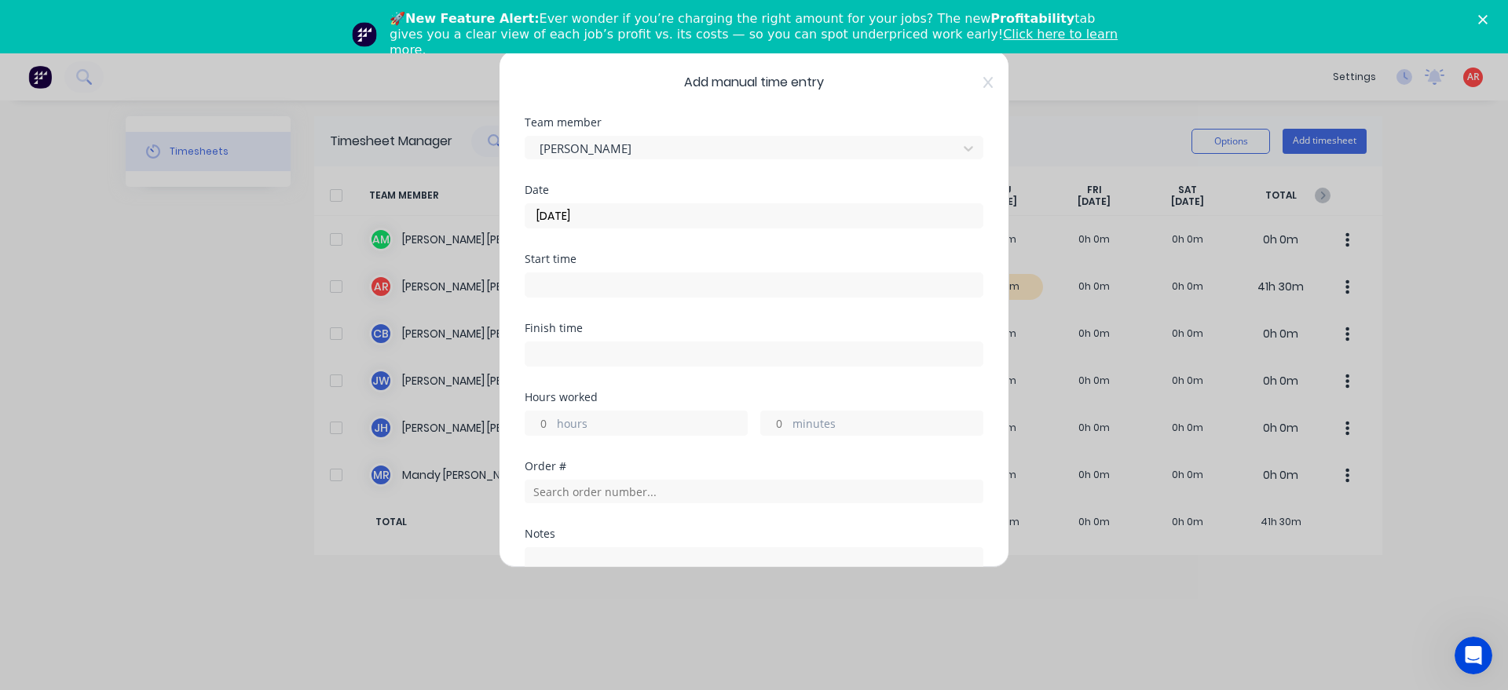
click at [594, 276] on input at bounding box center [753, 285] width 457 height 24
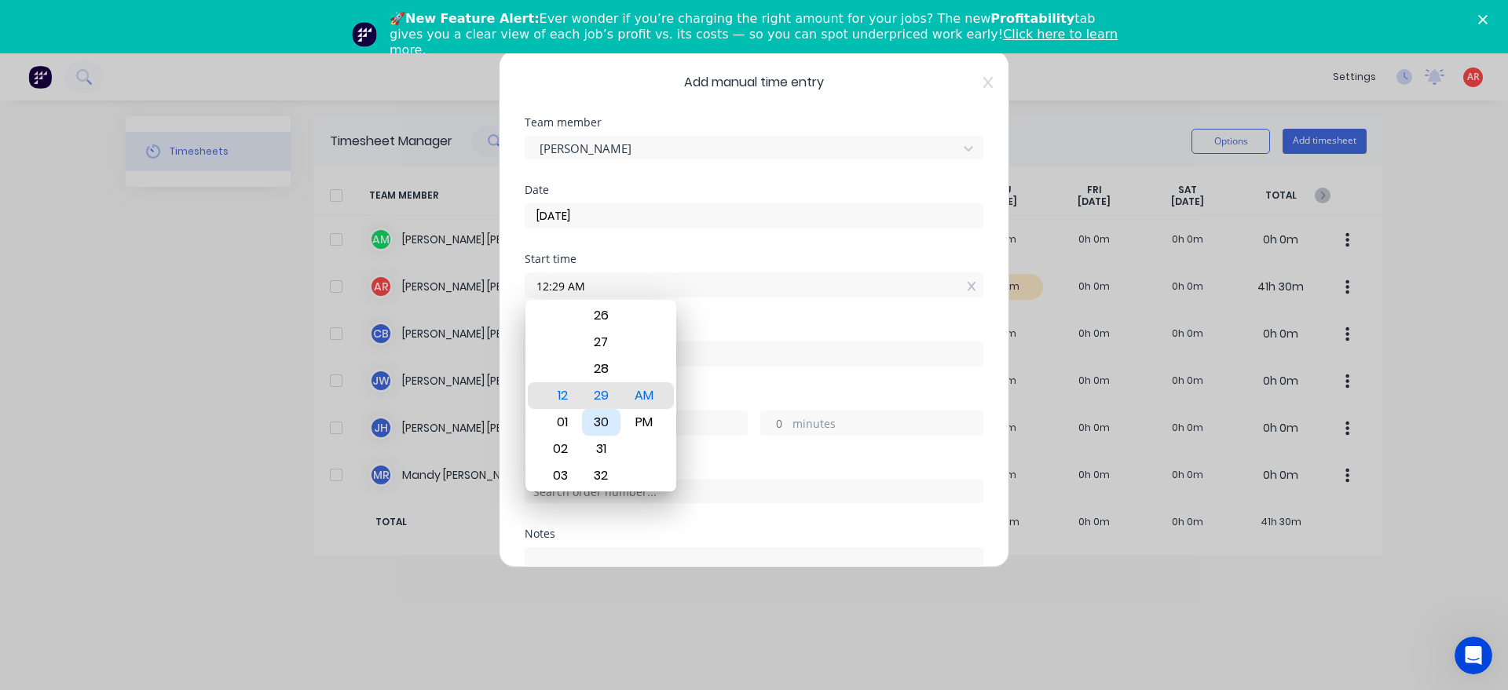
click at [613, 425] on div "30" at bounding box center [601, 422] width 38 height 27
click at [652, 419] on div "PM" at bounding box center [644, 422] width 38 height 27
click at [697, 386] on div "Finish time" at bounding box center [754, 357] width 459 height 69
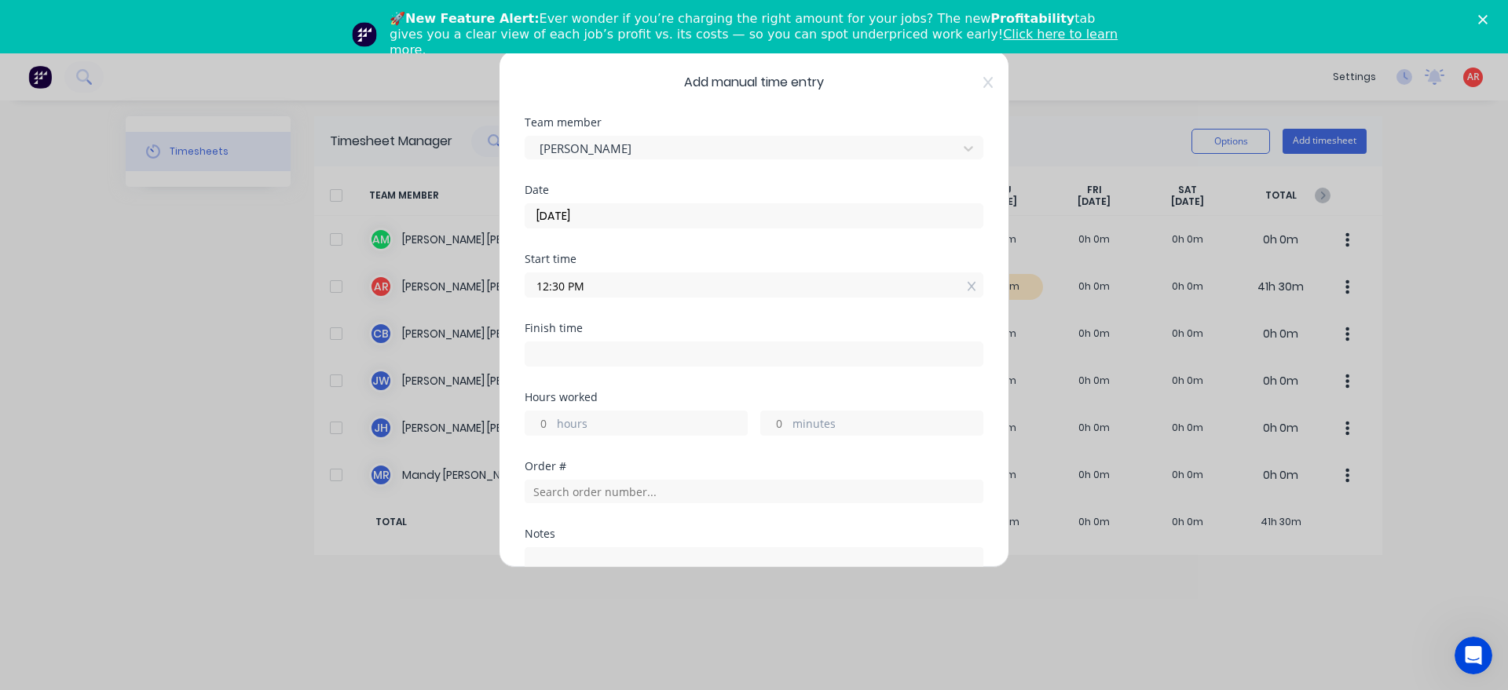
click at [607, 346] on input at bounding box center [753, 354] width 457 height 24
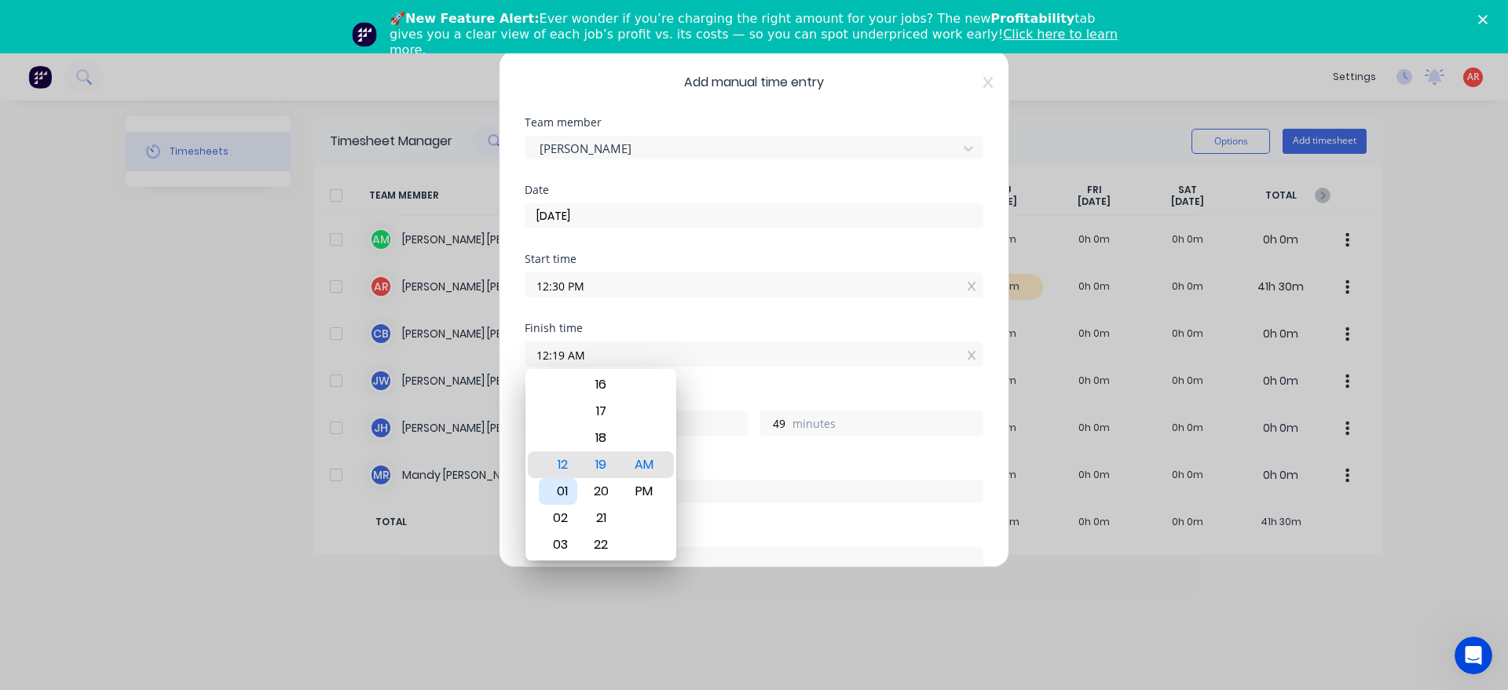
click at [561, 496] on div "01" at bounding box center [558, 491] width 38 height 27
click at [602, 414] on div "30" at bounding box center [601, 411] width 38 height 27
click at [638, 491] on div "PM" at bounding box center [644, 491] width 38 height 27
click at [697, 401] on div "Hours worked" at bounding box center [754, 397] width 459 height 11
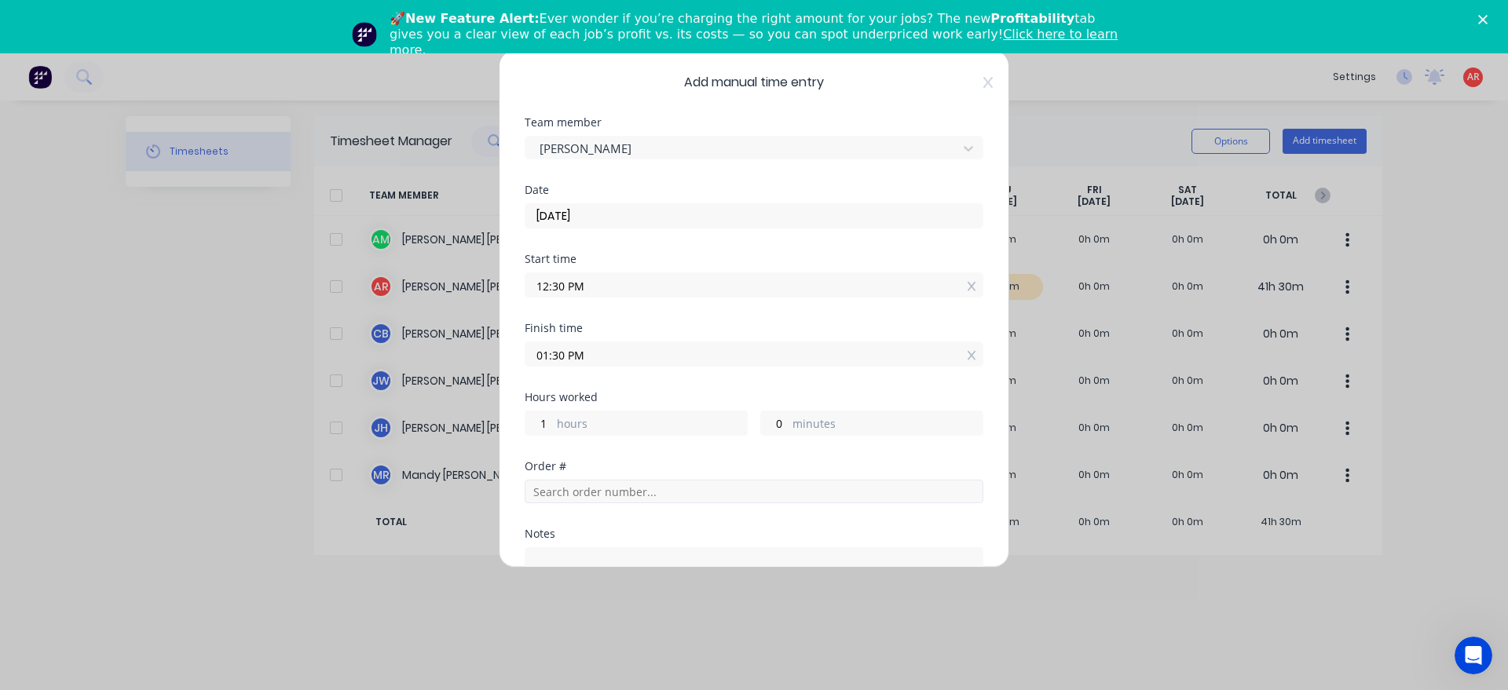
scroll to position [90, 0]
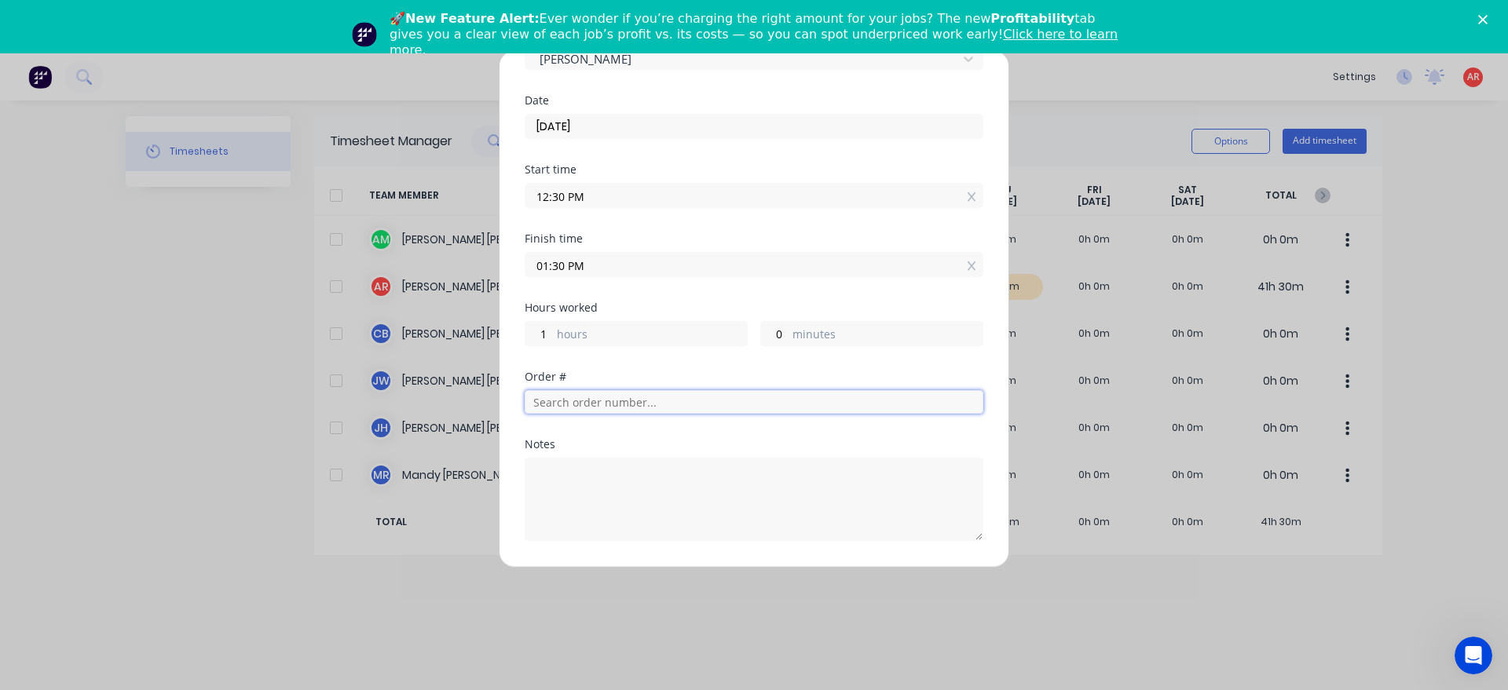
click at [605, 403] on input "text" at bounding box center [754, 402] width 459 height 24
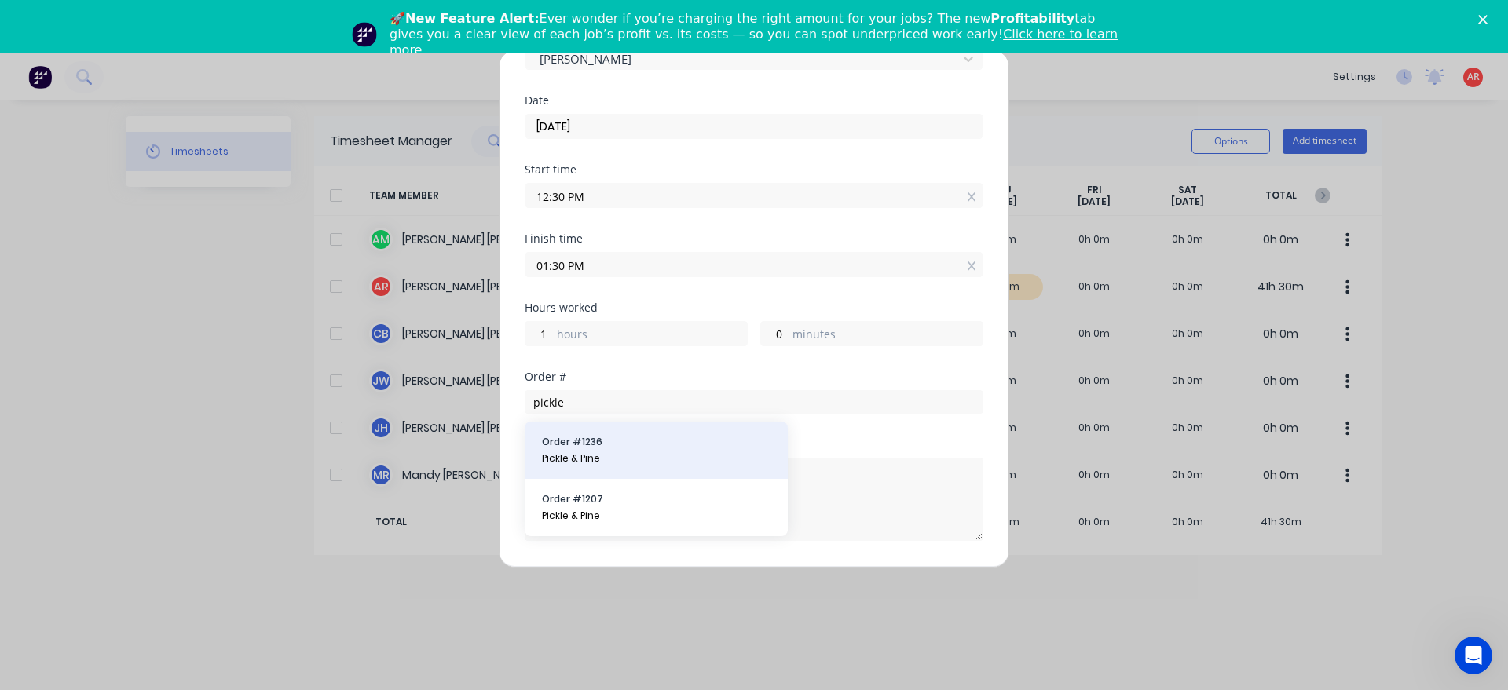
click at [614, 453] on span "Pickle & Pine" at bounding box center [656, 459] width 229 height 14
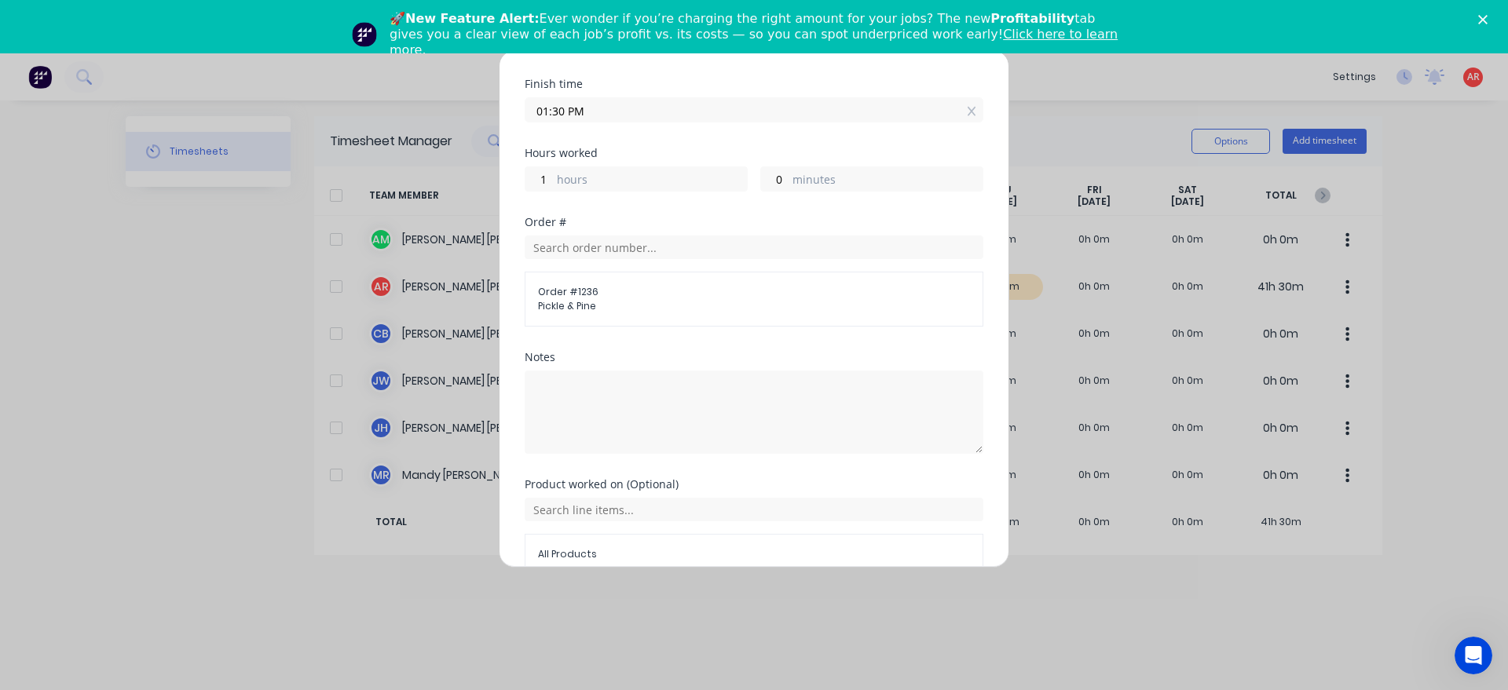
scroll to position [324, 0]
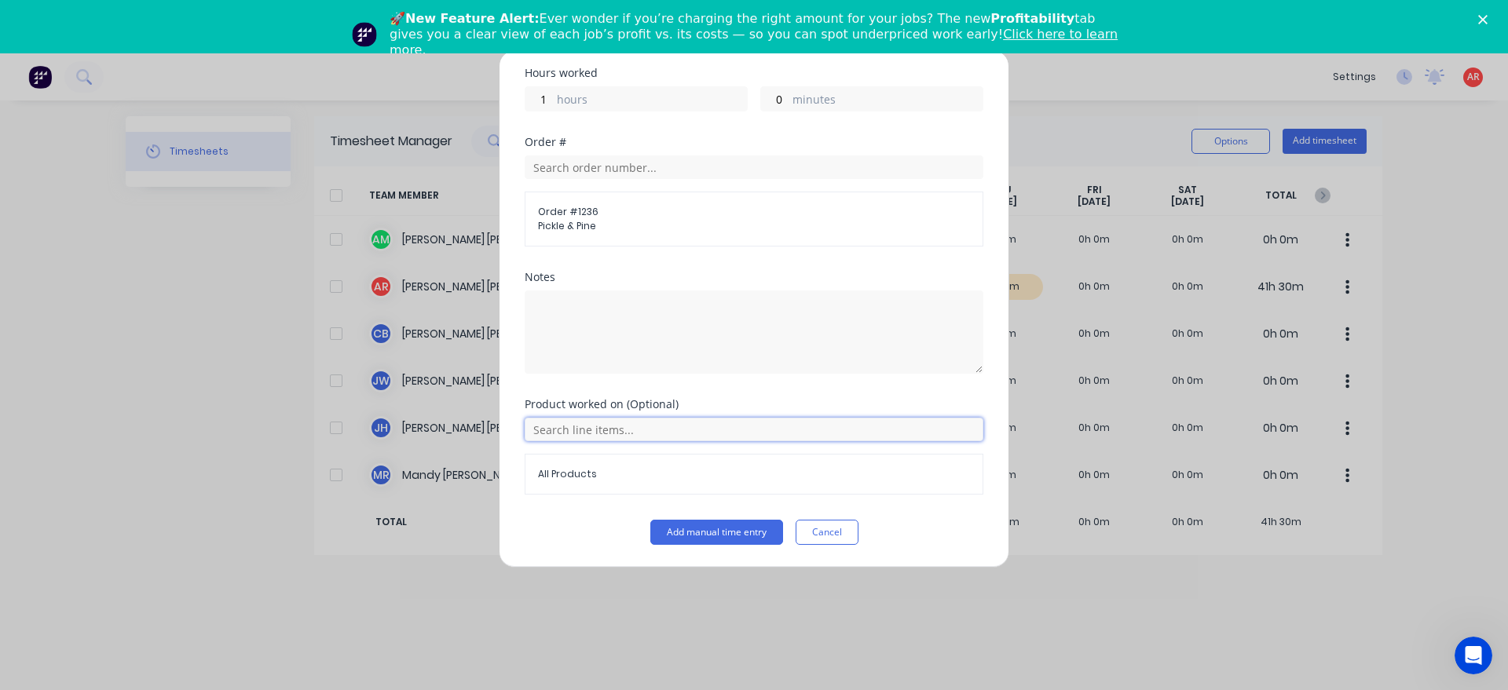
click at [615, 434] on input "text" at bounding box center [754, 430] width 459 height 24
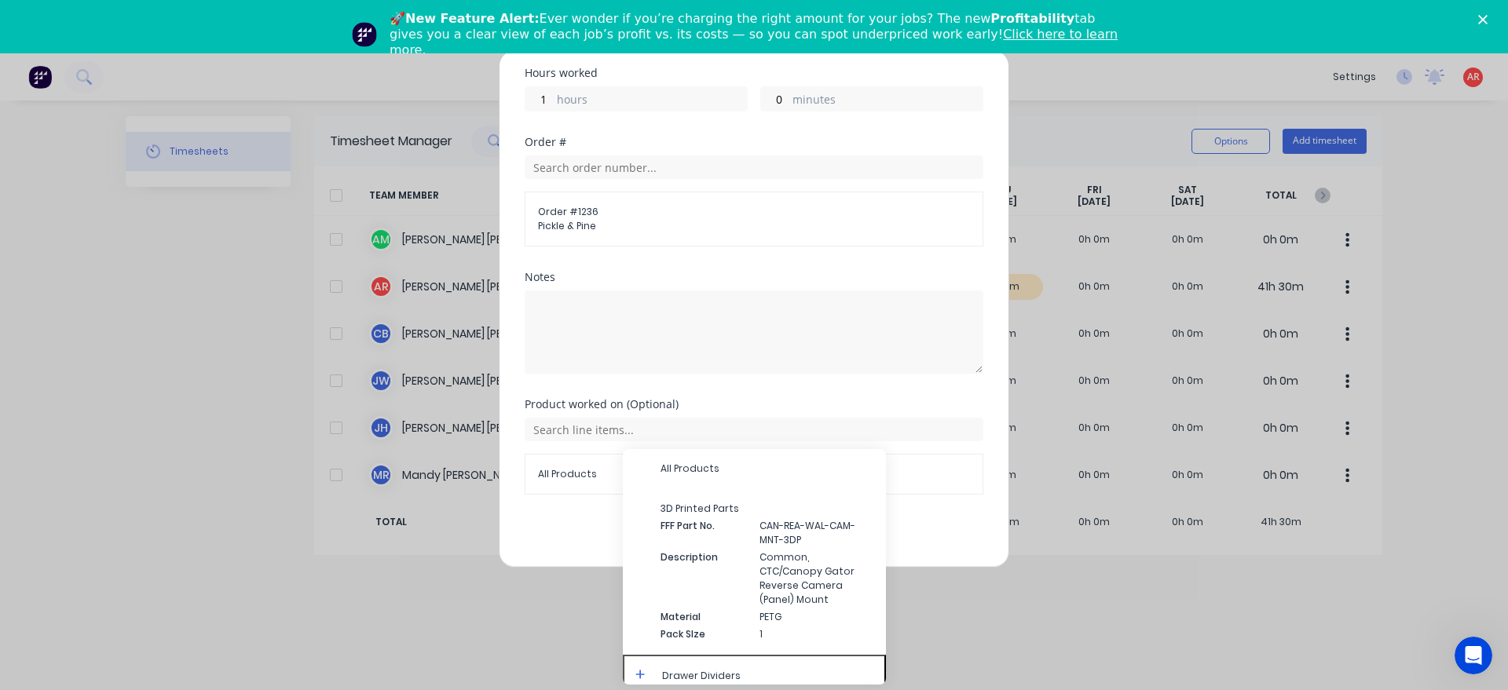
click at [636, 669] on icon at bounding box center [640, 674] width 10 height 11
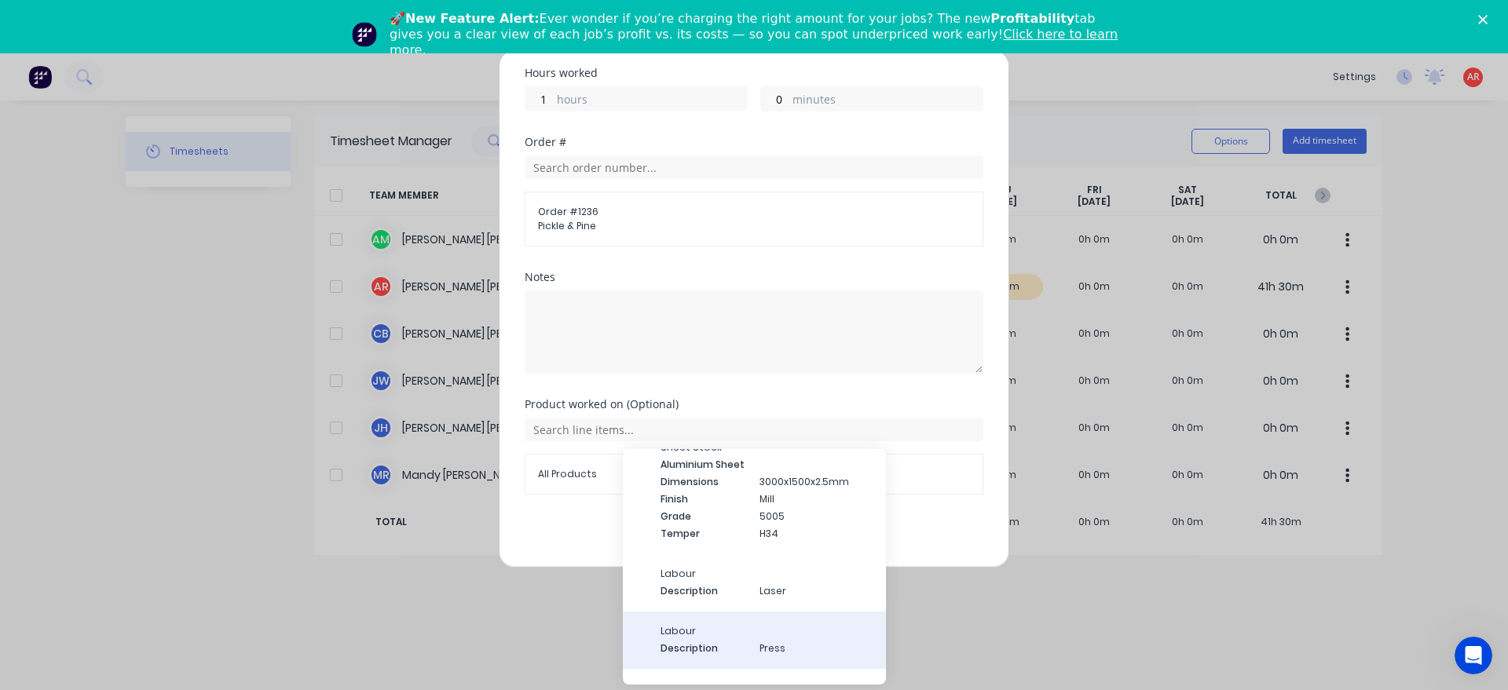
click at [729, 624] on span "Labour" at bounding box center [766, 631] width 213 height 14
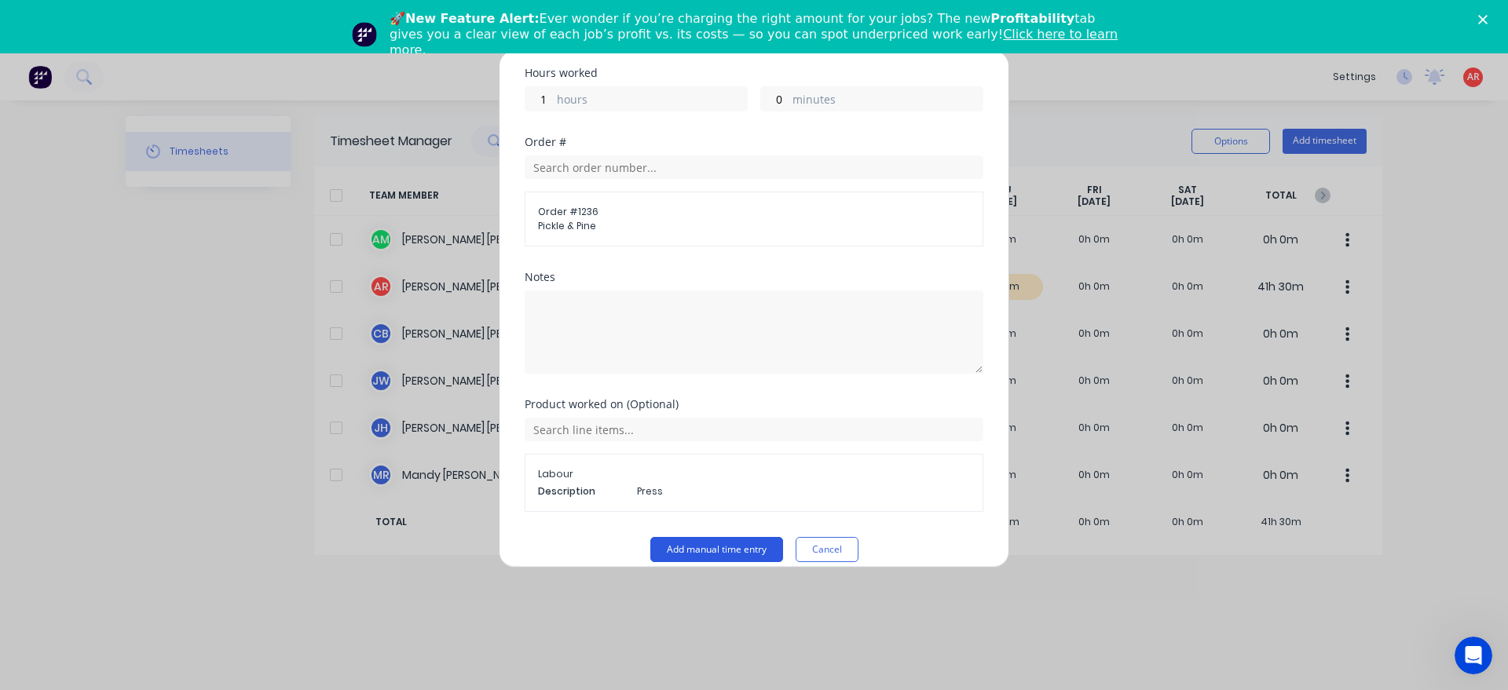
click at [697, 543] on button "Add manual time entry" at bounding box center [716, 549] width 133 height 25
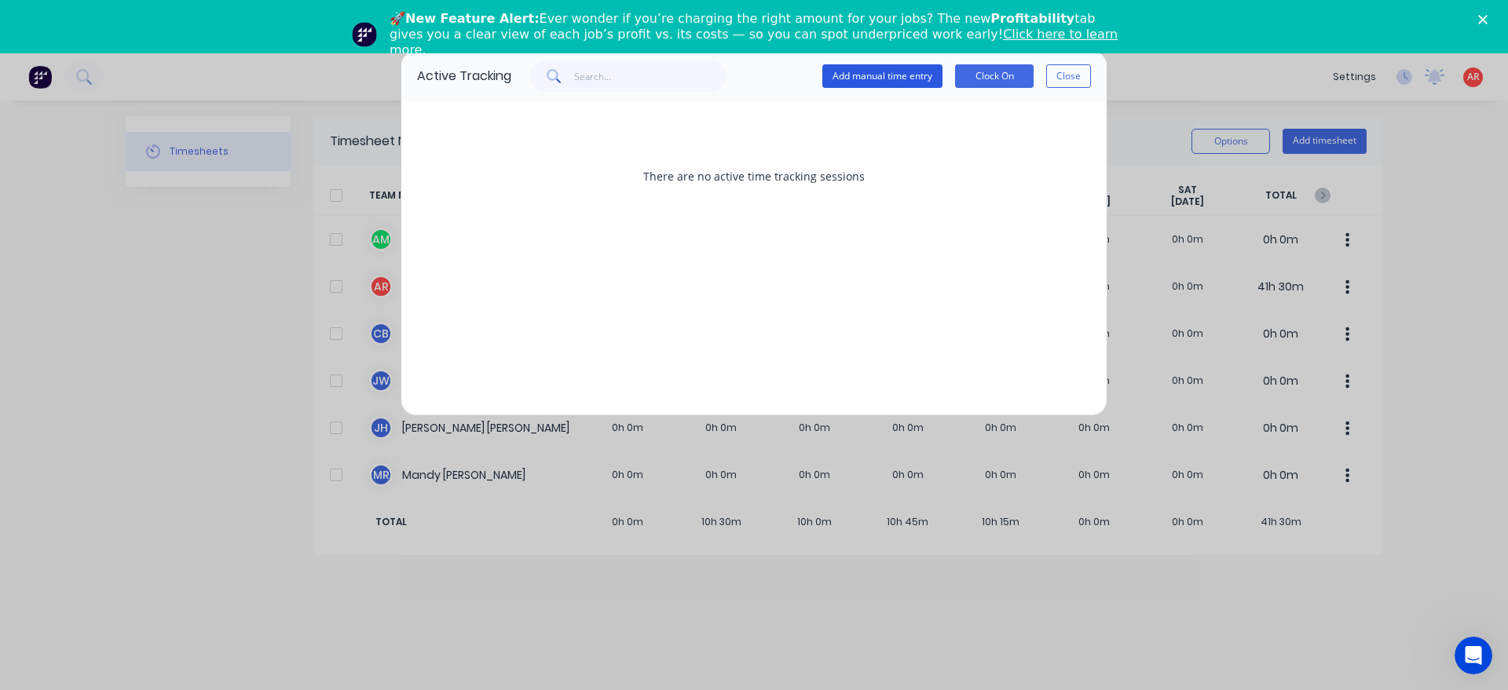
click at [883, 73] on button "Add manual time entry" at bounding box center [882, 76] width 120 height 24
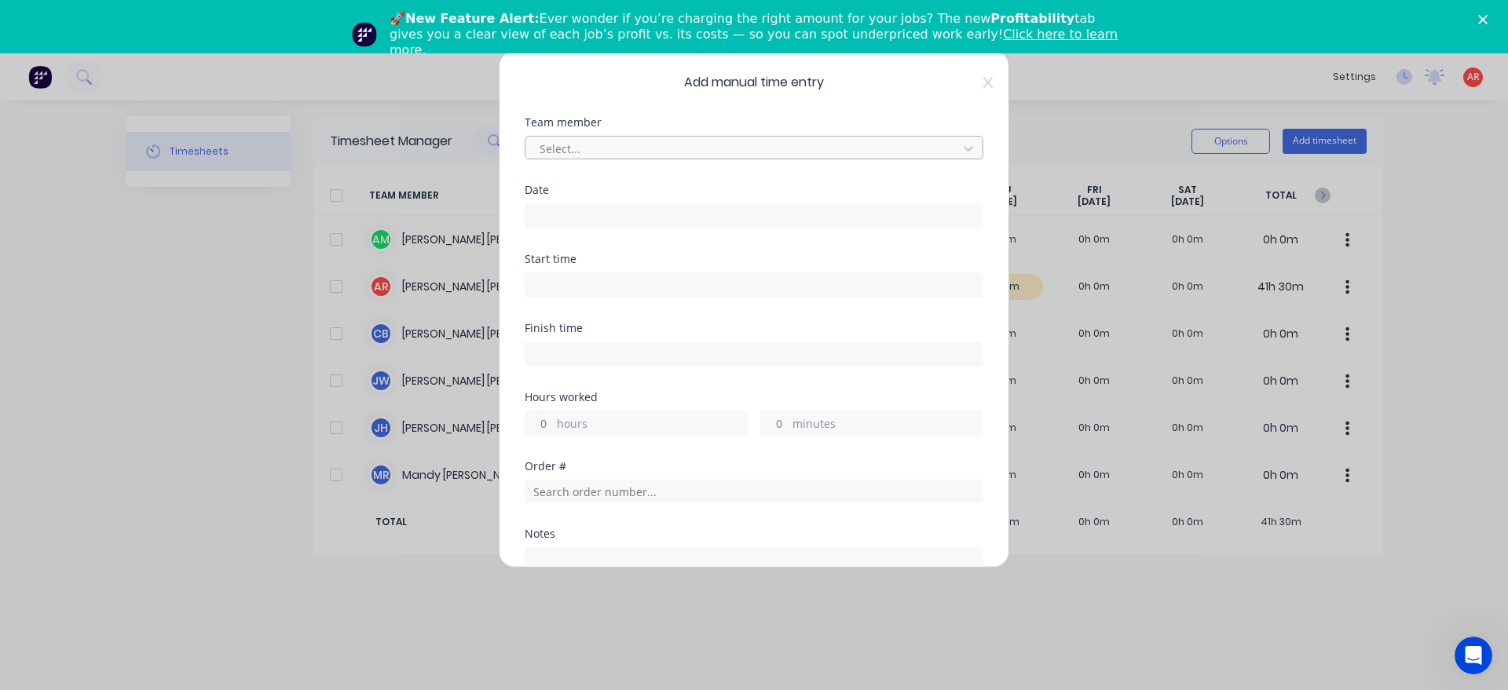
click at [736, 146] on div at bounding box center [743, 149] width 411 height 20
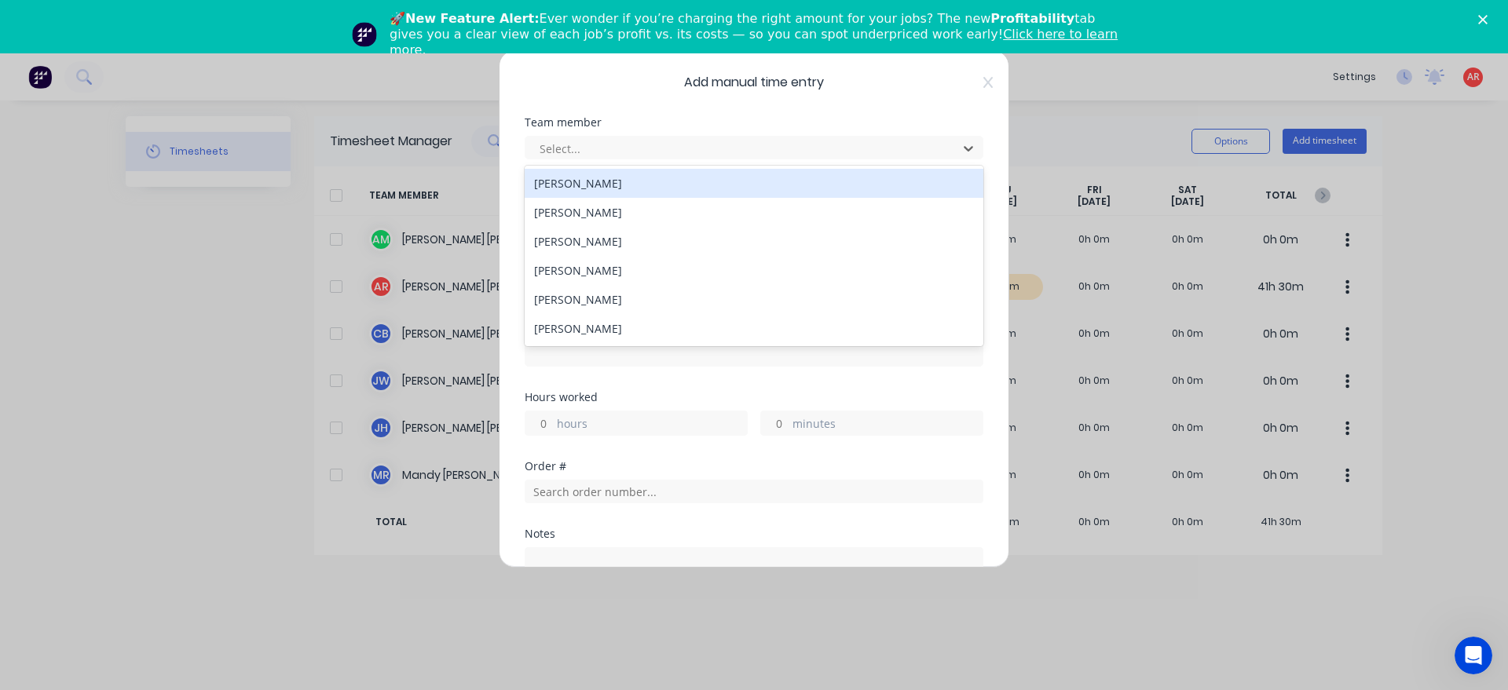
click at [628, 199] on div "[PERSON_NAME]" at bounding box center [754, 212] width 459 height 29
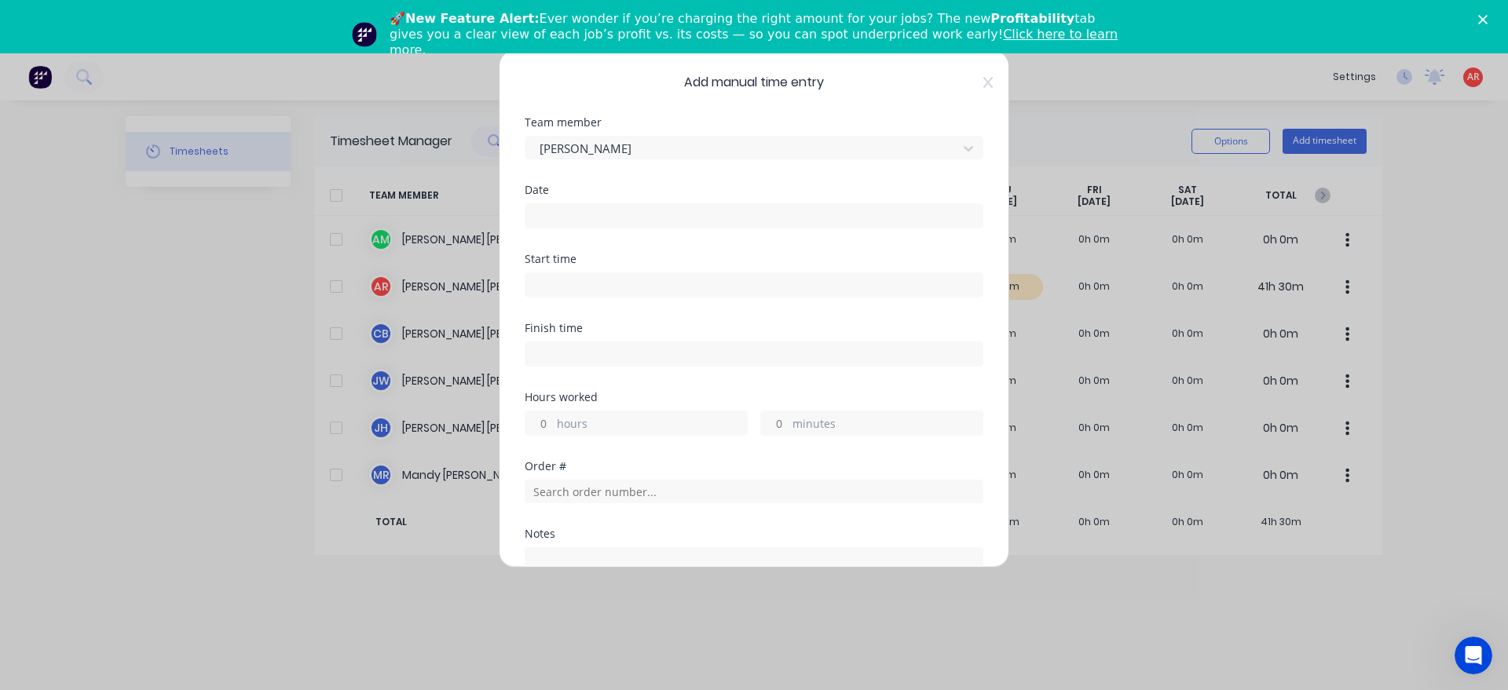
click at [624, 210] on input at bounding box center [753, 216] width 457 height 24
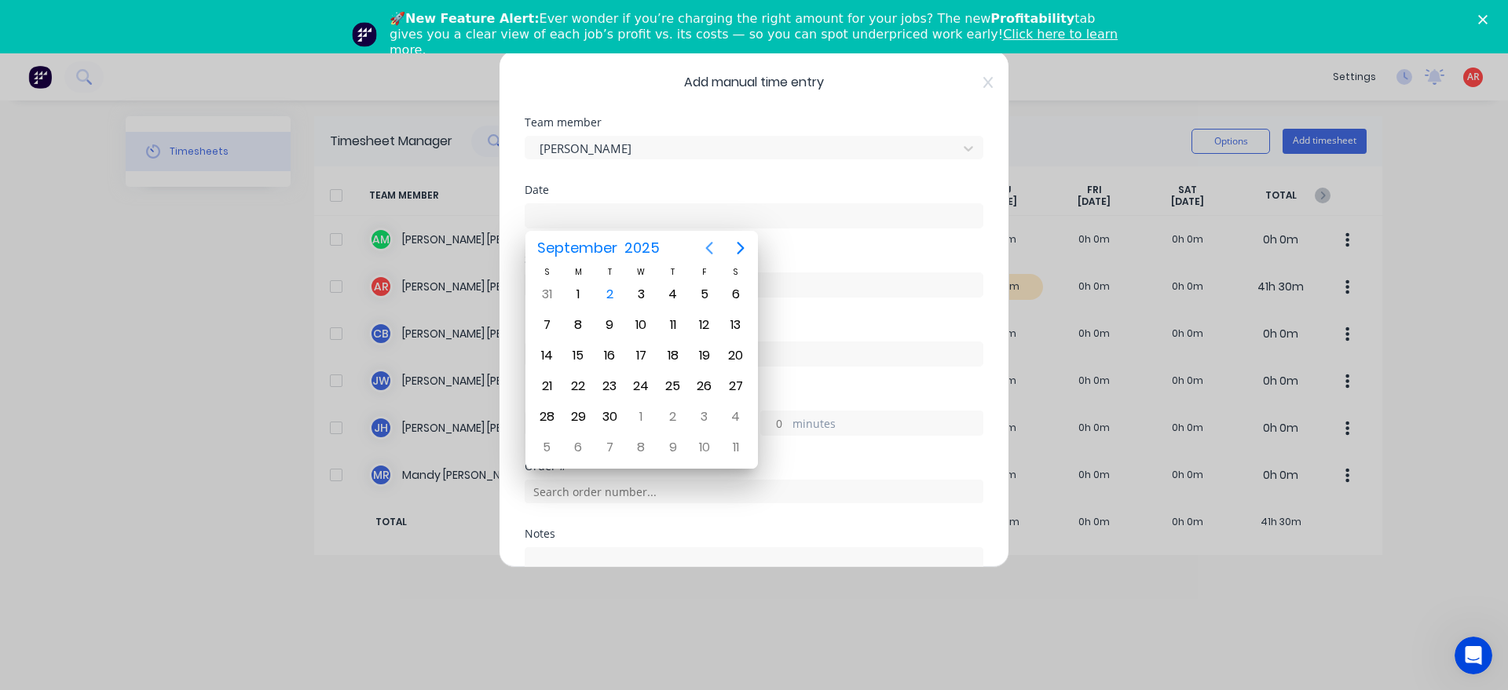
click at [714, 250] on icon "Previous page" at bounding box center [709, 248] width 19 height 19
click at [673, 408] on div "28" at bounding box center [673, 417] width 24 height 24
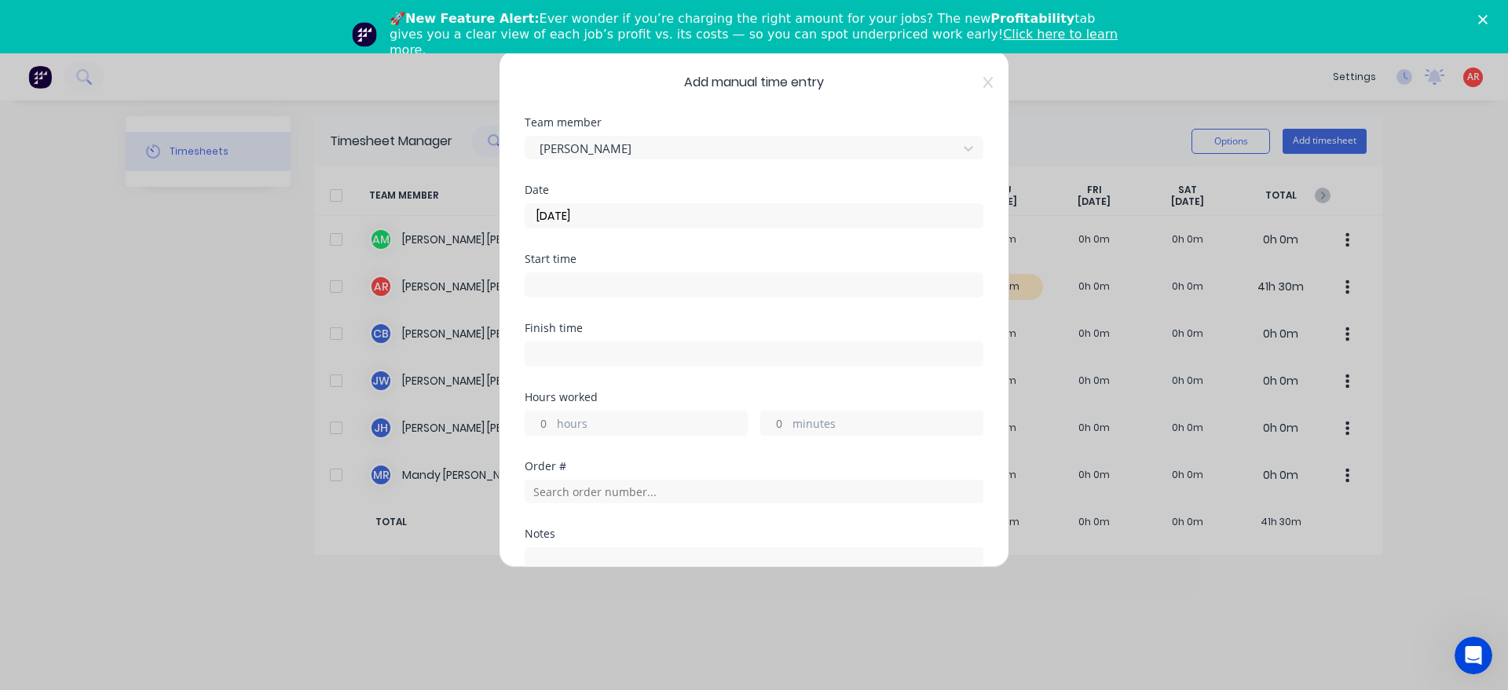
click at [594, 287] on input at bounding box center [753, 285] width 457 height 24
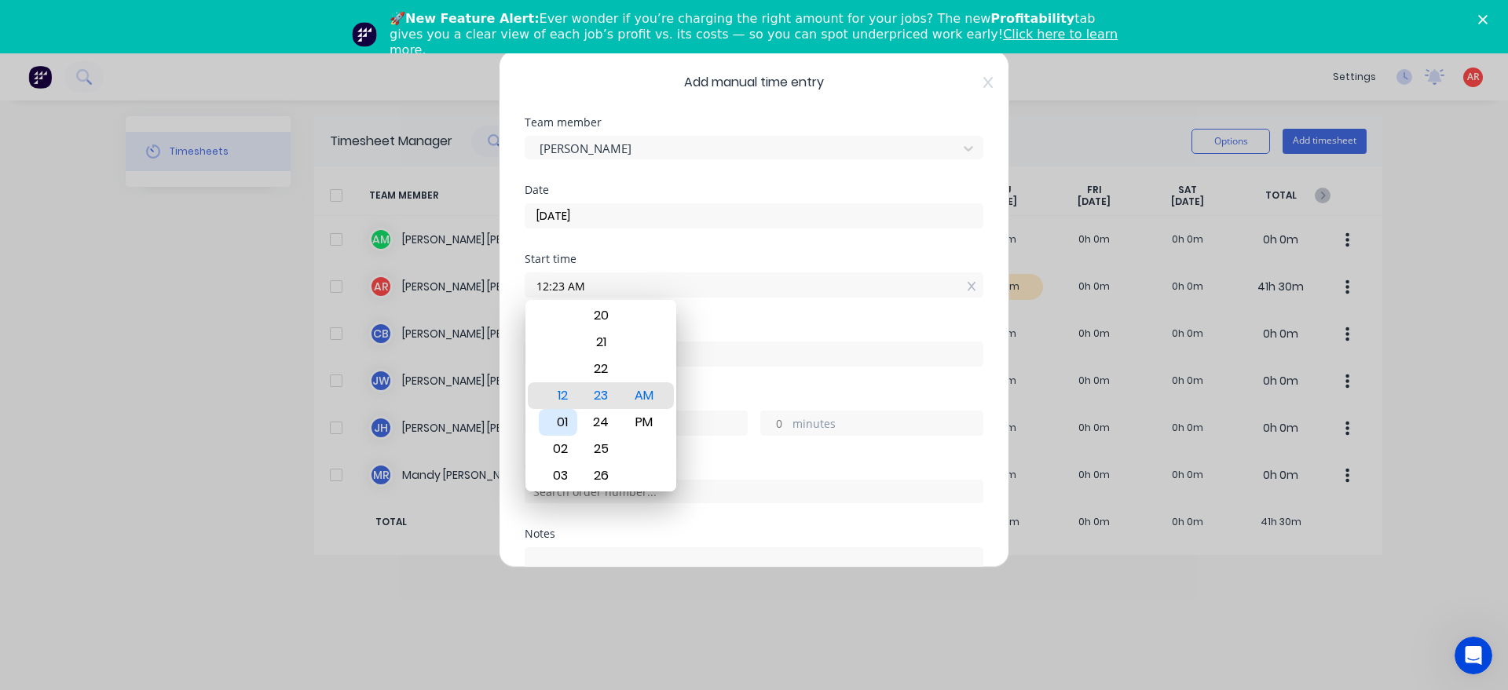
click at [563, 420] on div "01" at bounding box center [558, 422] width 38 height 27
click at [607, 468] on div "30" at bounding box center [601, 476] width 38 height 27
click at [643, 423] on div "PM" at bounding box center [644, 422] width 38 height 27
click at [698, 392] on div "Hours worked" at bounding box center [754, 397] width 459 height 11
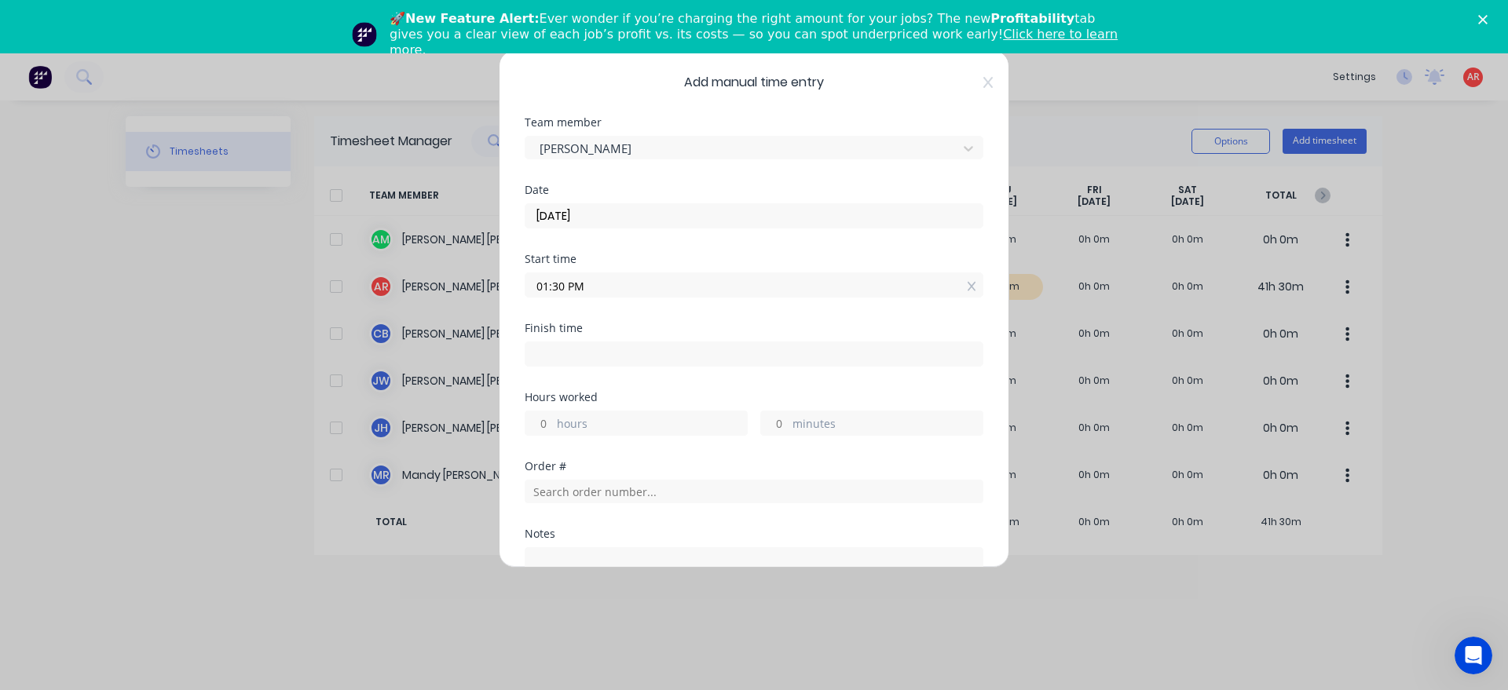
click at [693, 360] on input at bounding box center [753, 354] width 457 height 24
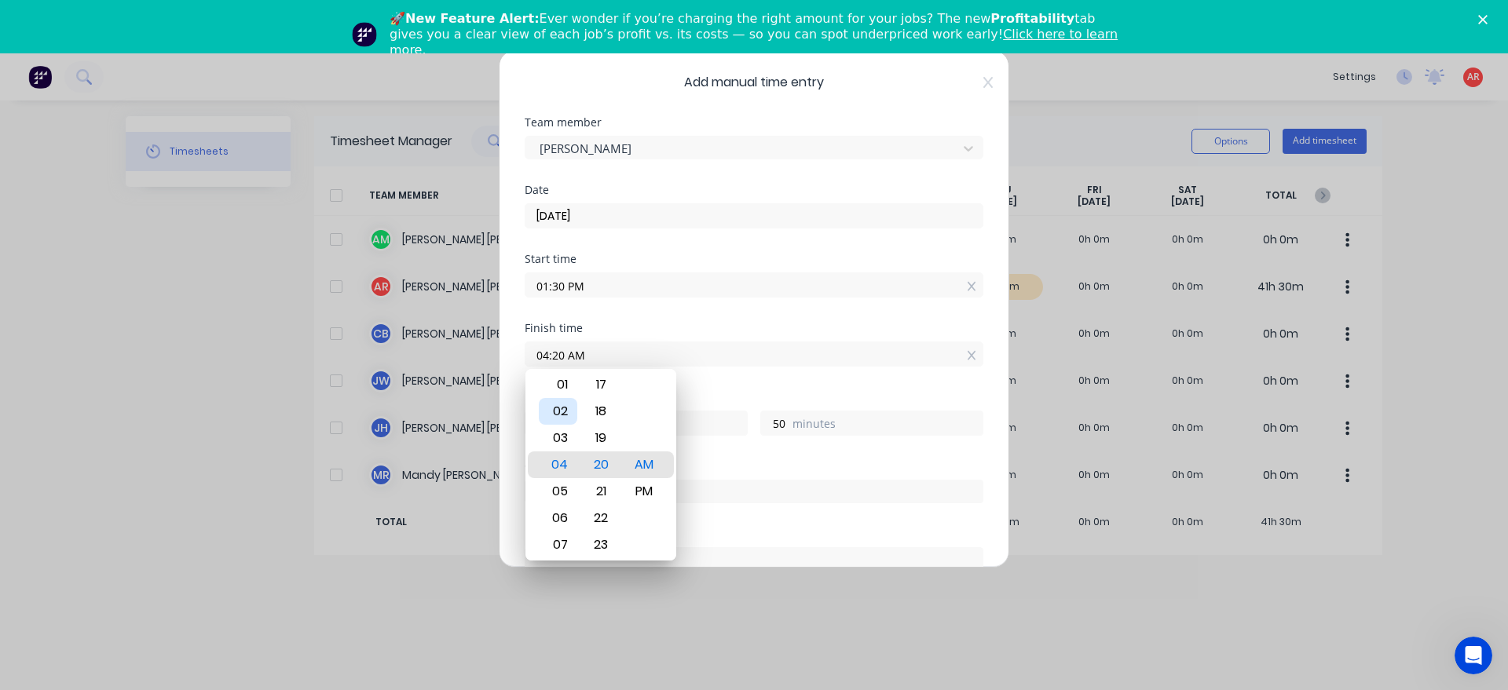
click at [570, 413] on div "02" at bounding box center [558, 411] width 38 height 27
click at [605, 520] on div "30" at bounding box center [601, 518] width 38 height 27
click at [638, 497] on div "PM" at bounding box center [644, 491] width 38 height 27
click at [700, 459] on div "Hours worked 1 hours 0 minutes" at bounding box center [754, 426] width 459 height 69
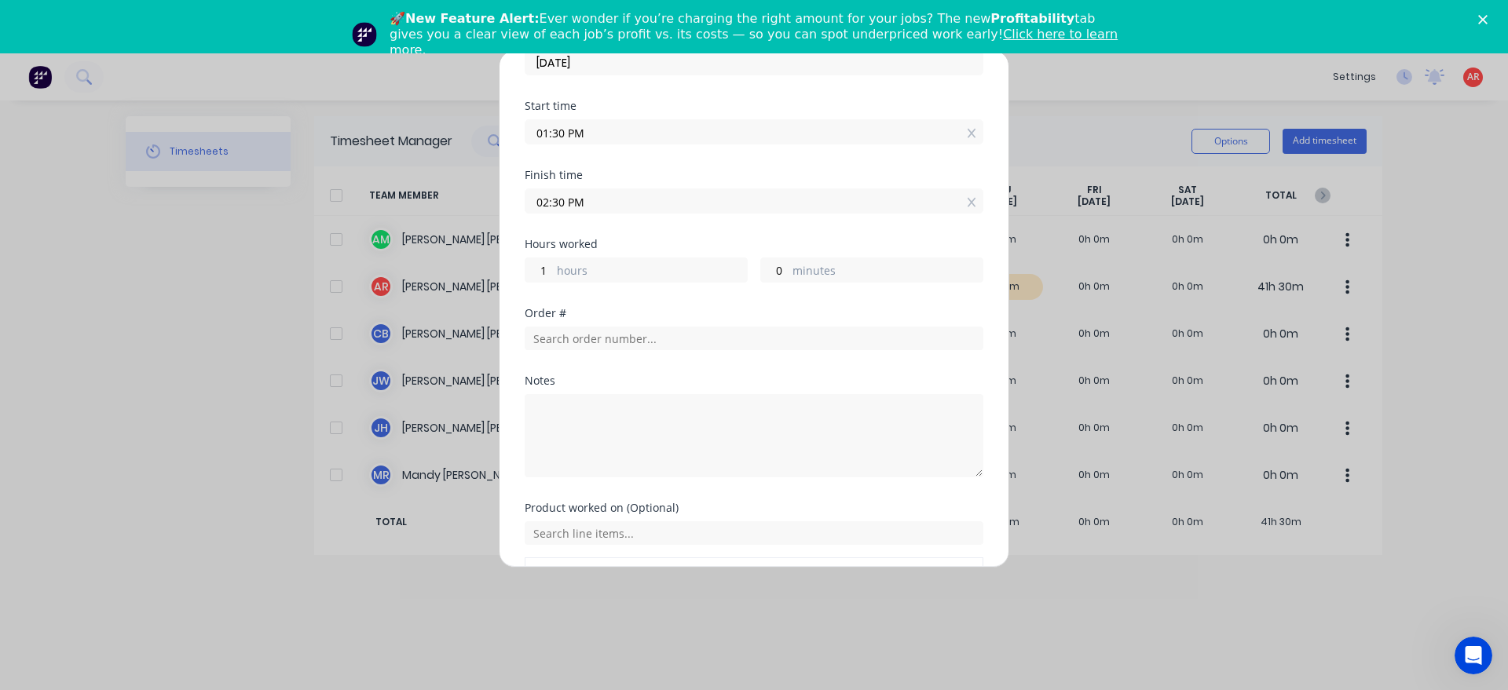
scroll to position [257, 0]
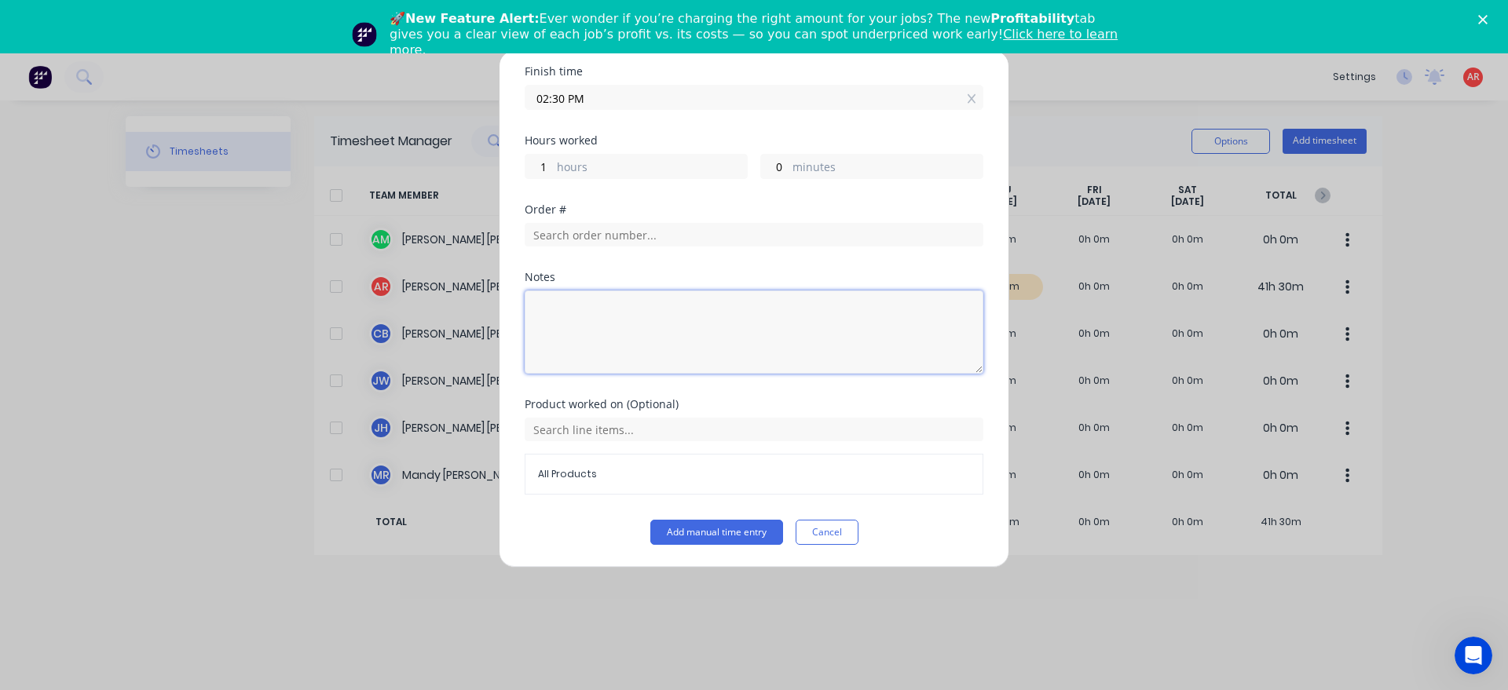
click at [627, 349] on textarea at bounding box center [754, 332] width 459 height 83
click at [733, 537] on button "Add manual time entry" at bounding box center [716, 532] width 133 height 25
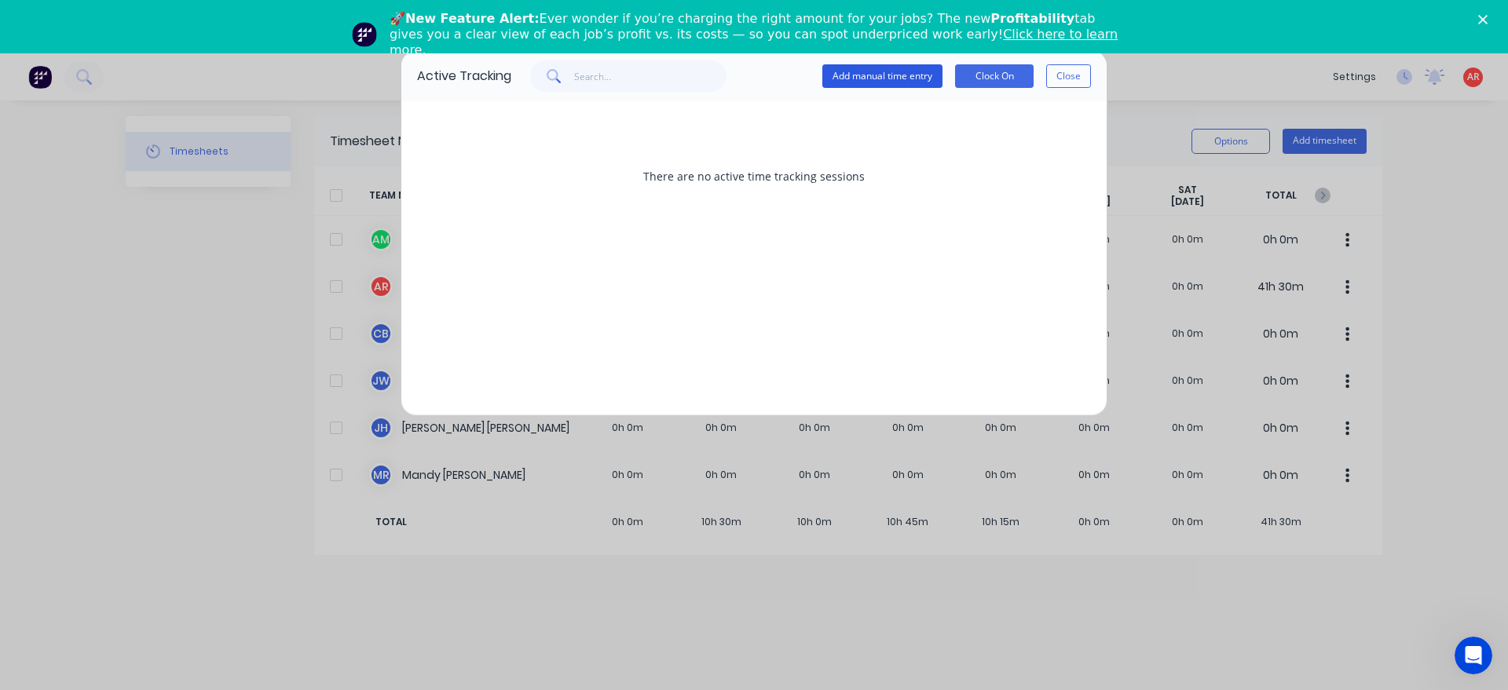
click at [882, 81] on button "Add manual time entry" at bounding box center [882, 76] width 120 height 24
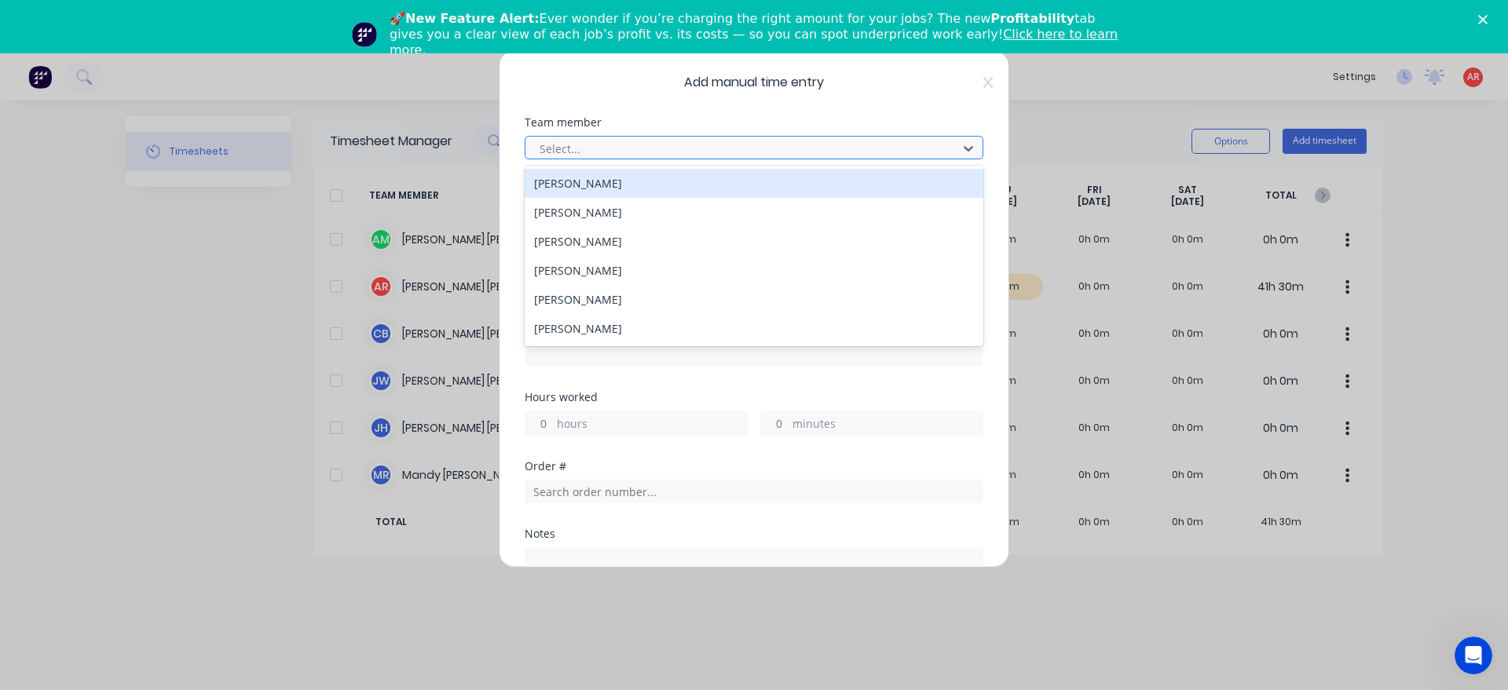
click at [766, 151] on div at bounding box center [743, 149] width 411 height 20
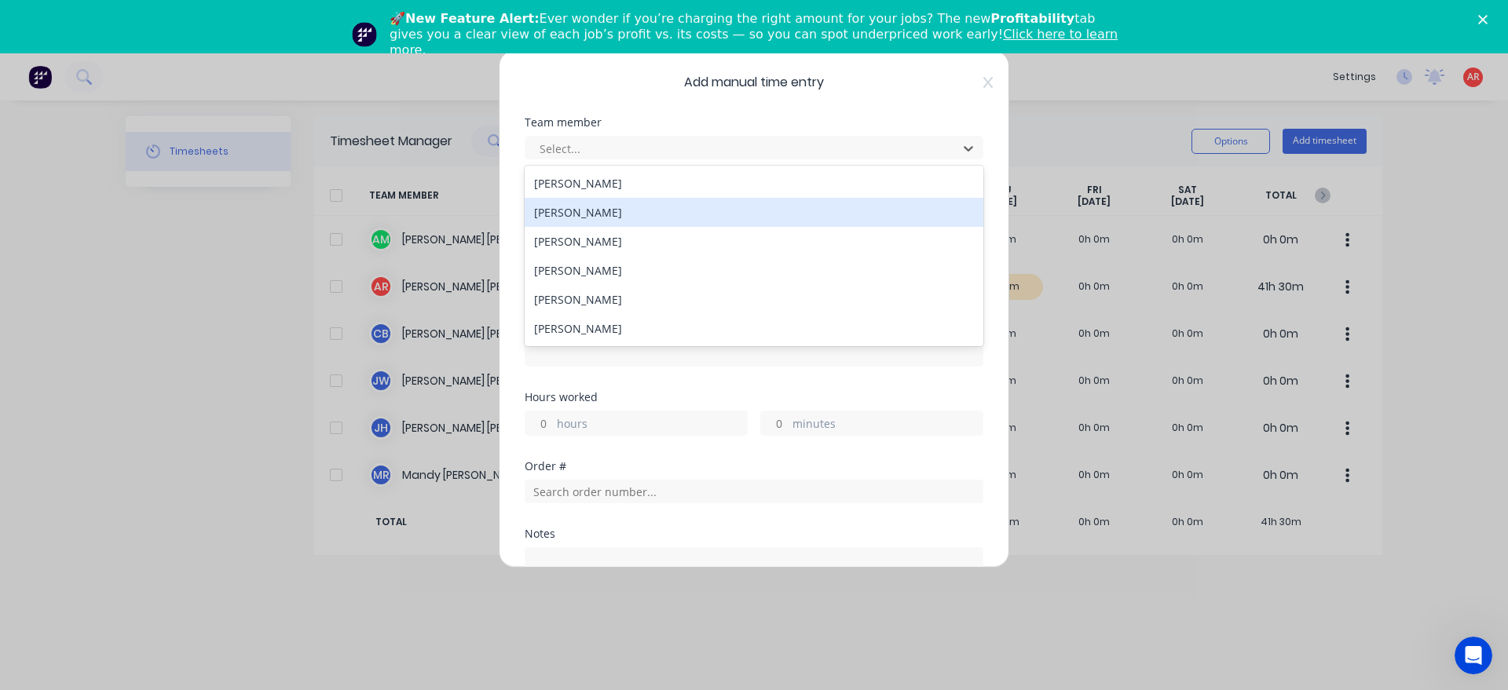
click at [668, 217] on div "[PERSON_NAME]" at bounding box center [754, 212] width 459 height 29
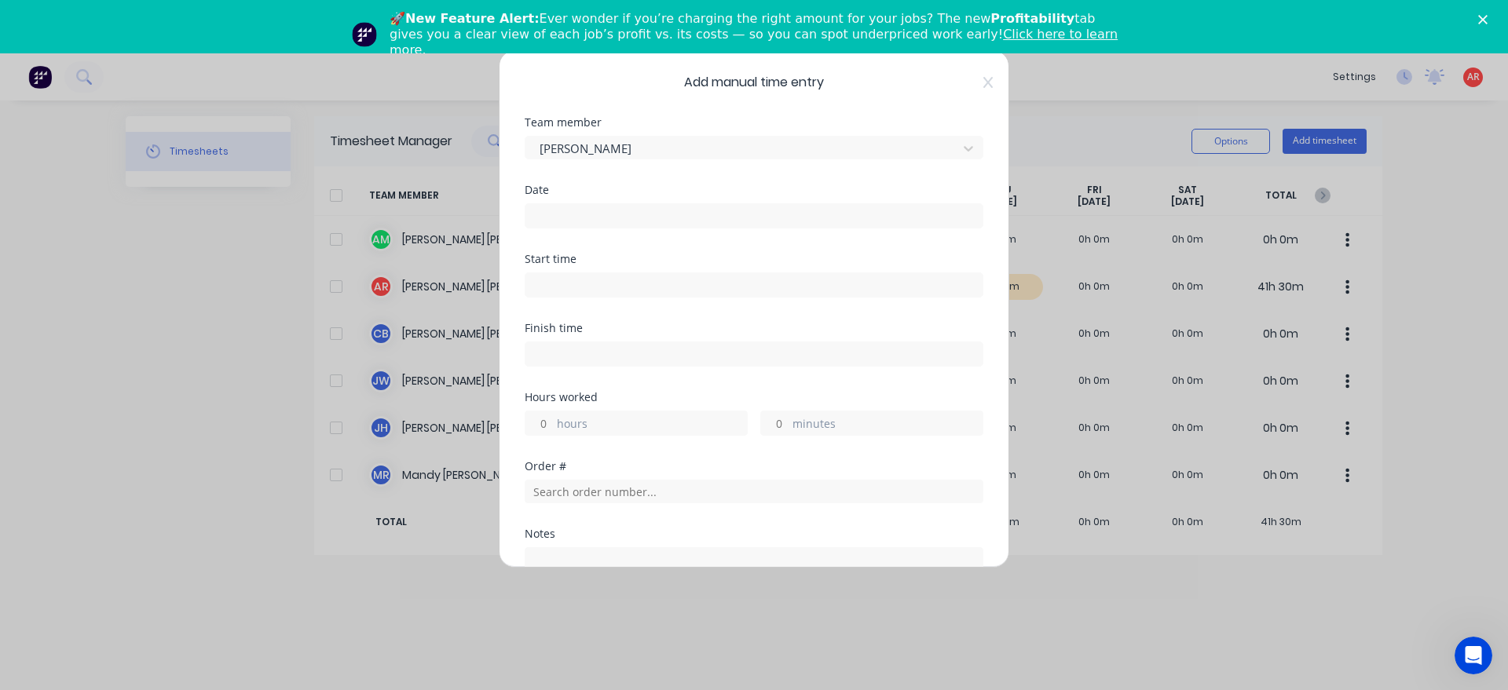
click at [663, 218] on input at bounding box center [753, 216] width 457 height 24
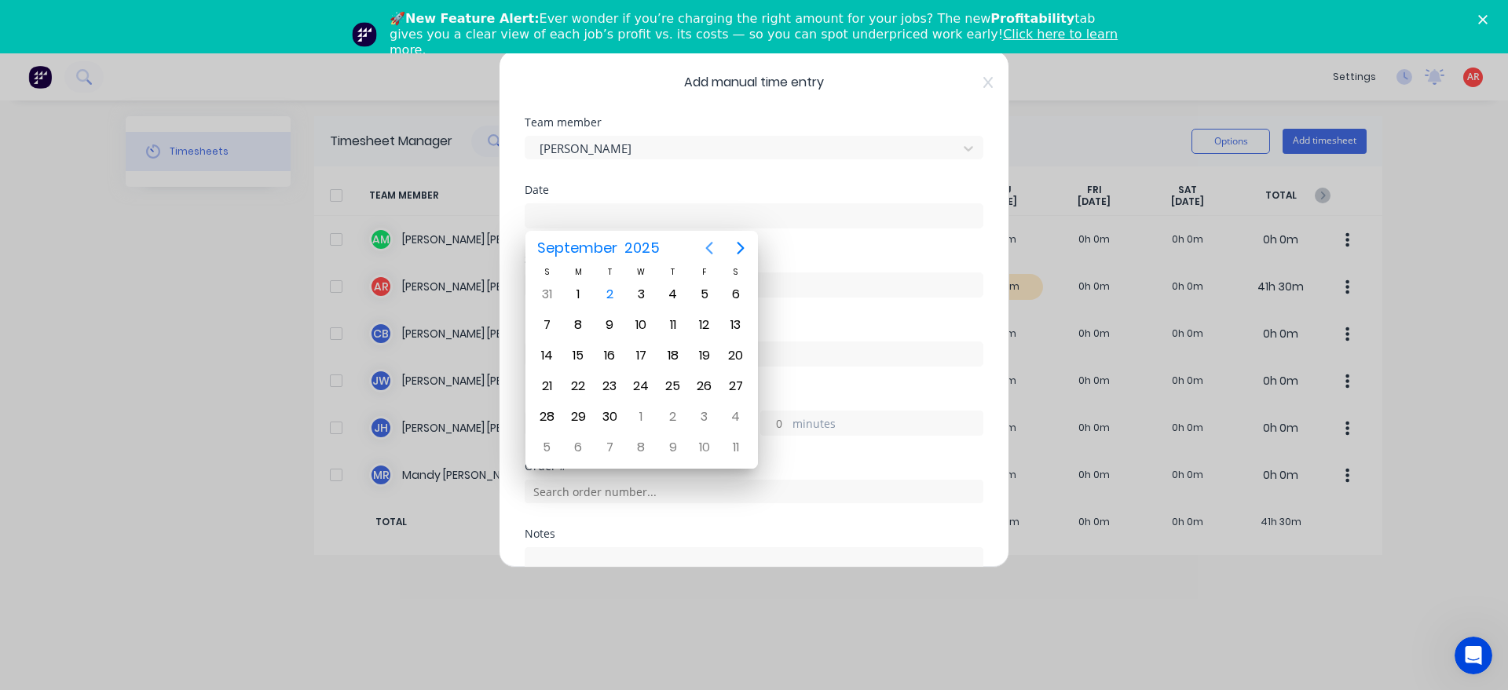
click at [715, 250] on icon "Previous page" at bounding box center [709, 248] width 19 height 19
click at [639, 417] on div "27" at bounding box center [641, 417] width 24 height 24
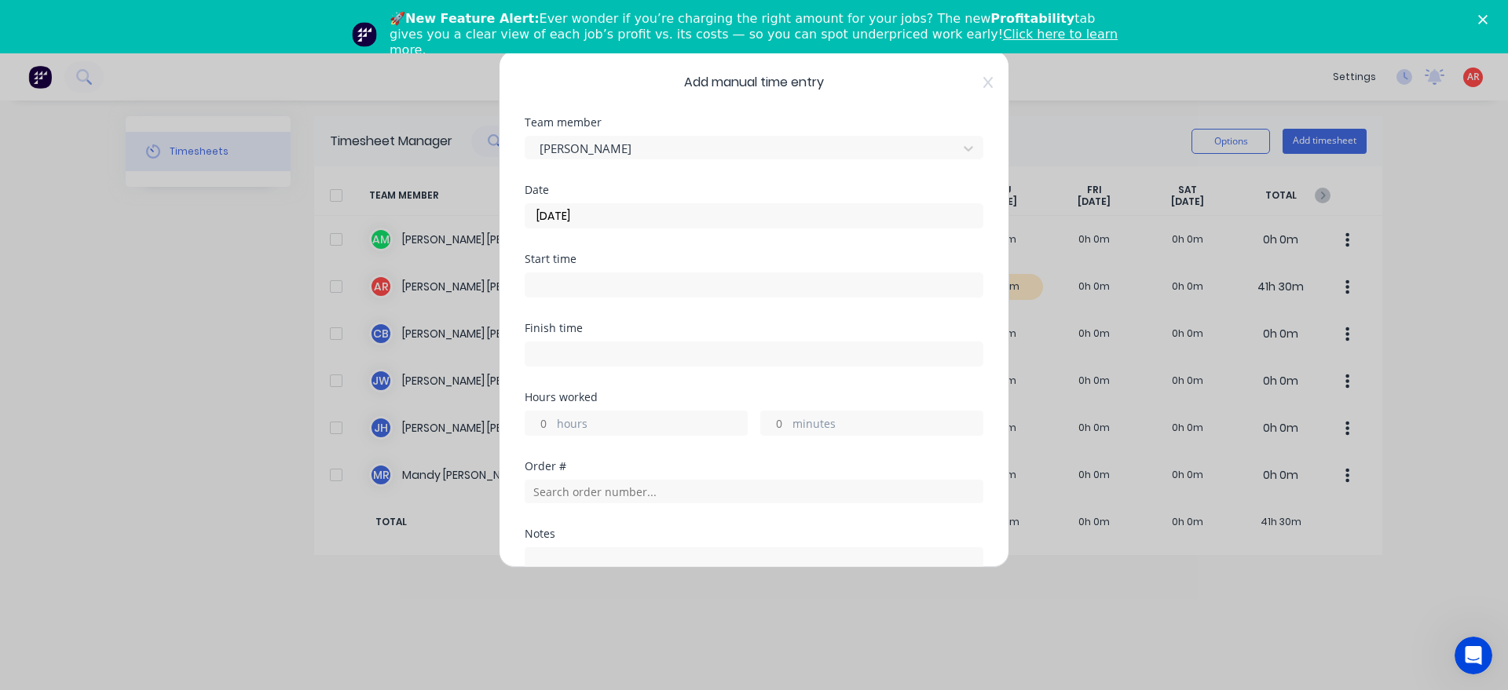
click at [588, 274] on input at bounding box center [753, 285] width 457 height 24
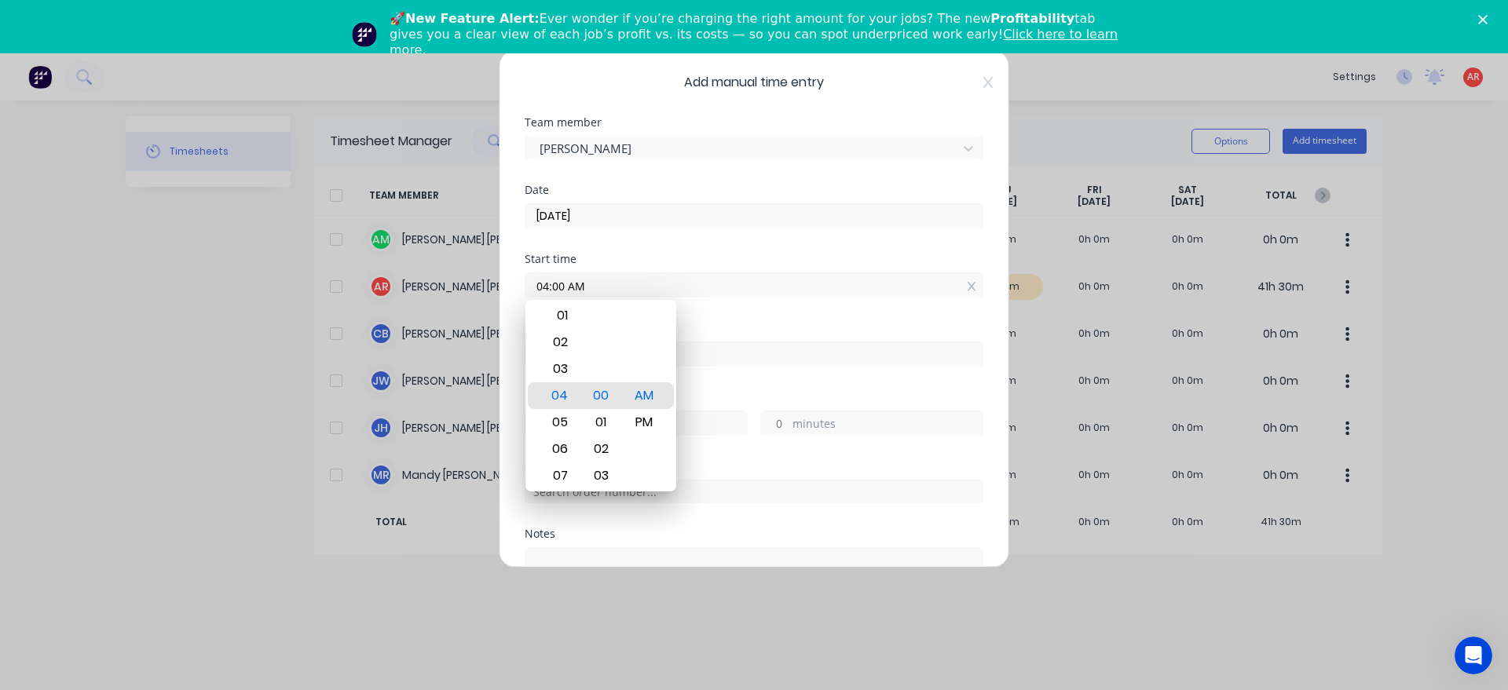
click at [767, 375] on div "Finish time" at bounding box center [754, 357] width 459 height 69
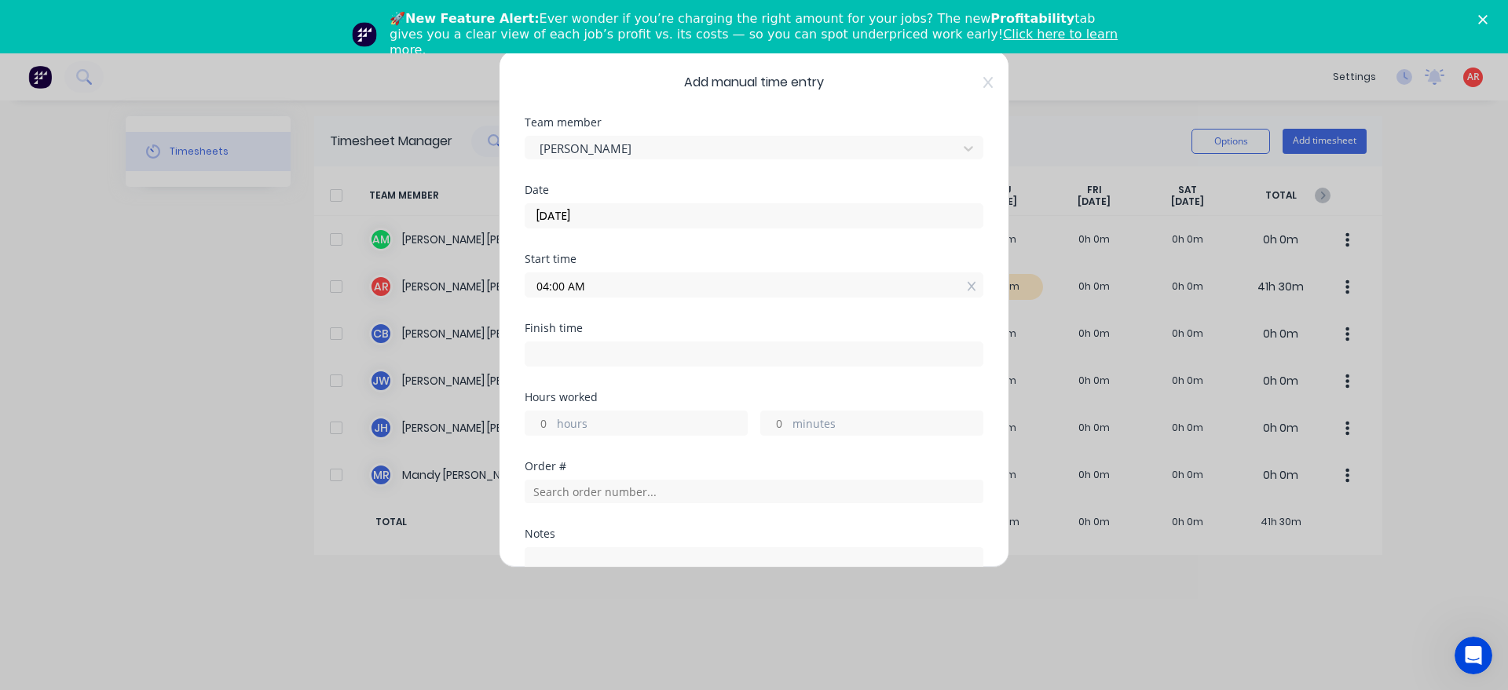
click at [714, 358] on input at bounding box center [753, 354] width 457 height 24
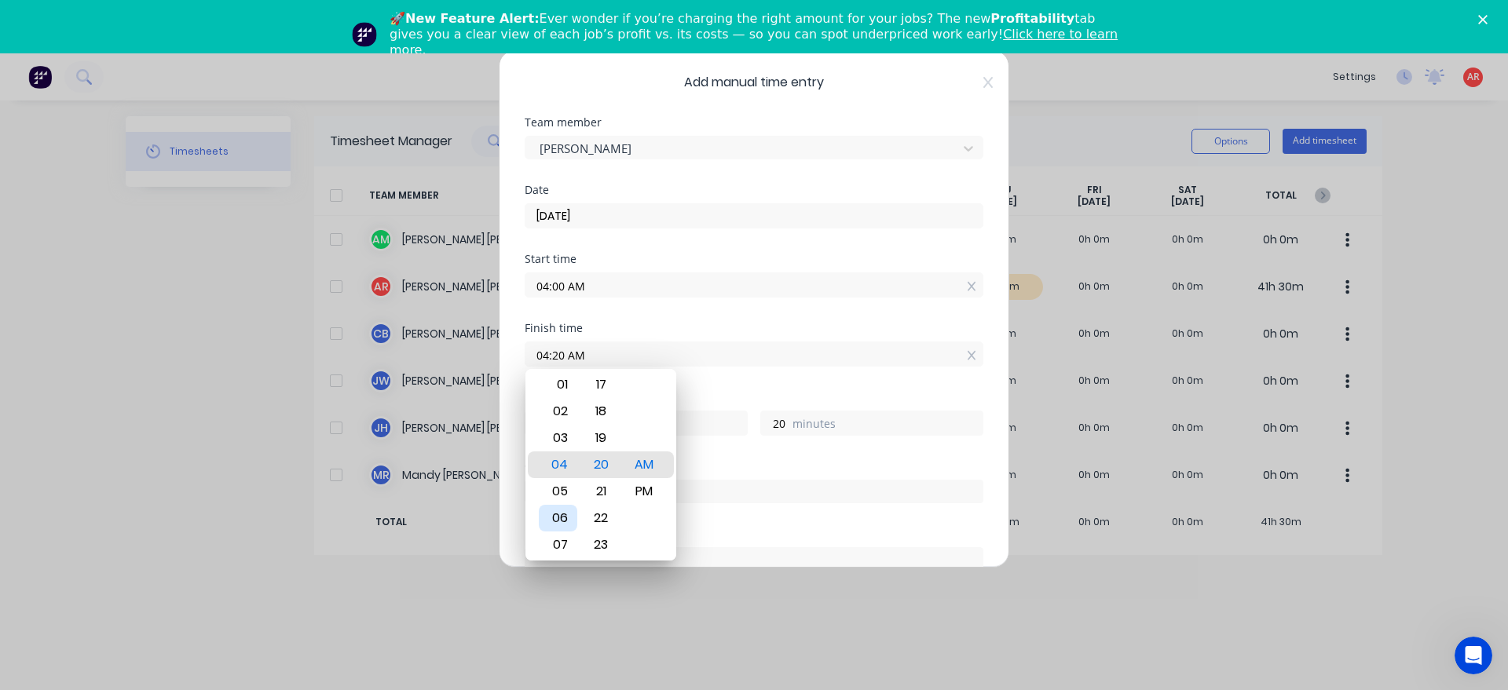
click at [561, 518] on div "06" at bounding box center [558, 518] width 38 height 27
click at [611, 517] on div "30" at bounding box center [601, 518] width 38 height 27
click at [694, 457] on div "Hours worked 2 hours 30 minutes" at bounding box center [754, 426] width 459 height 69
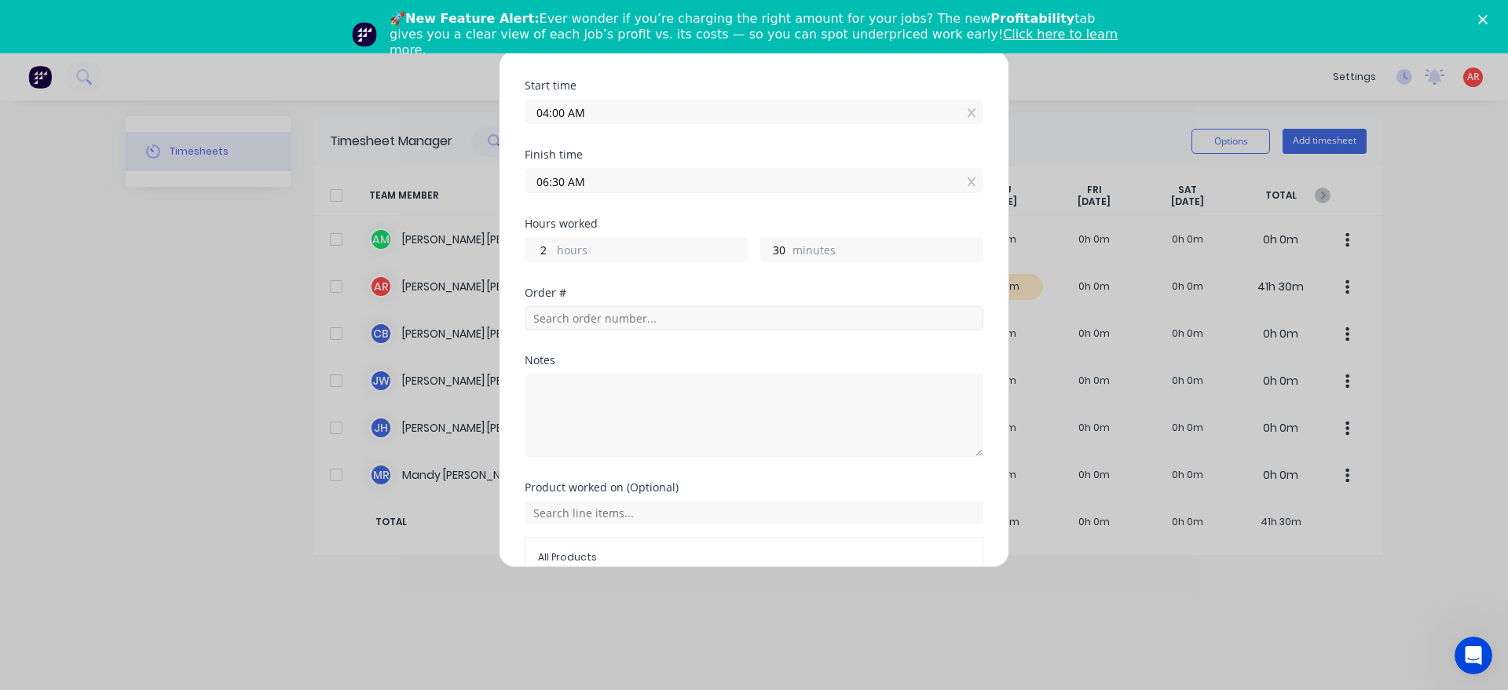
scroll to position [179, 0]
click at [620, 397] on textarea at bounding box center [754, 409] width 459 height 83
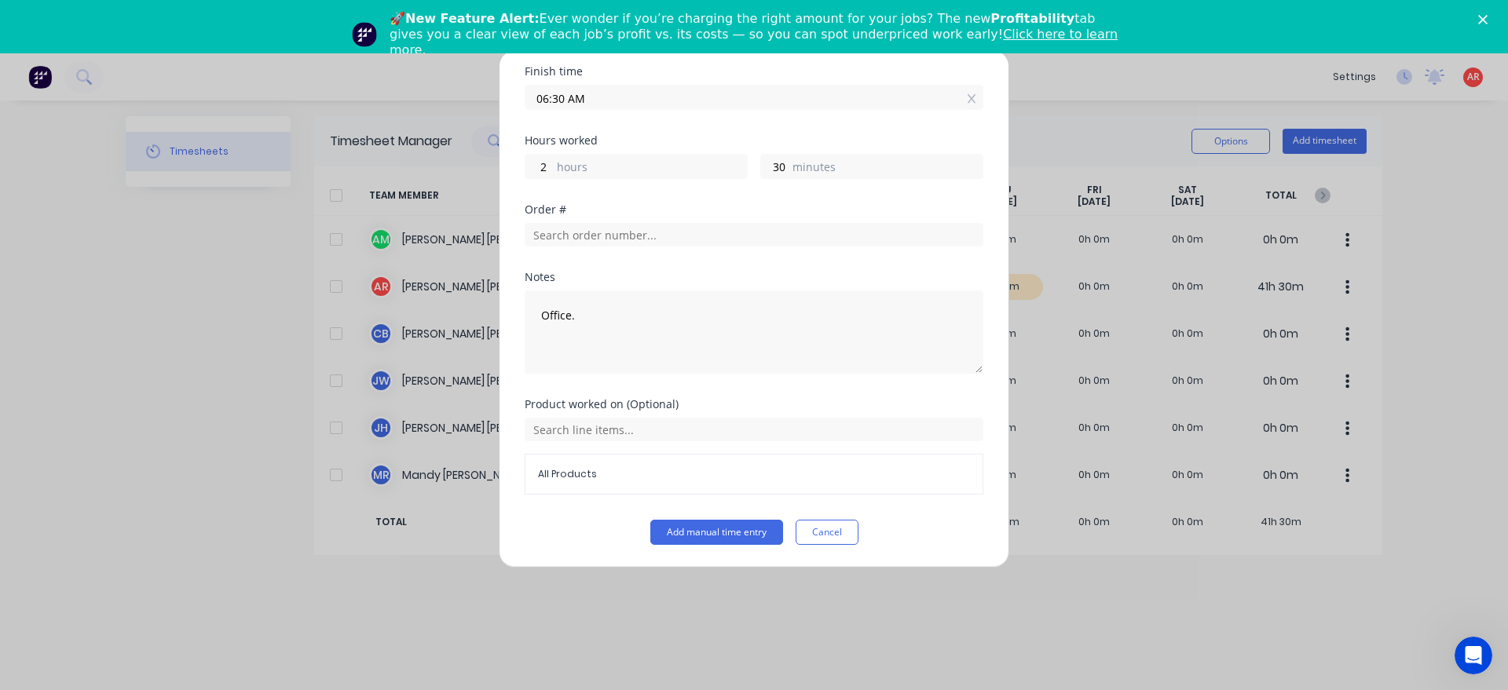
click at [714, 549] on div "Add manual time entry Team member [PERSON_NAME] Date [DATE] Start time 04:00 AM…" at bounding box center [754, 309] width 510 height 518
click at [711, 540] on button "Add manual time entry" at bounding box center [716, 532] width 133 height 25
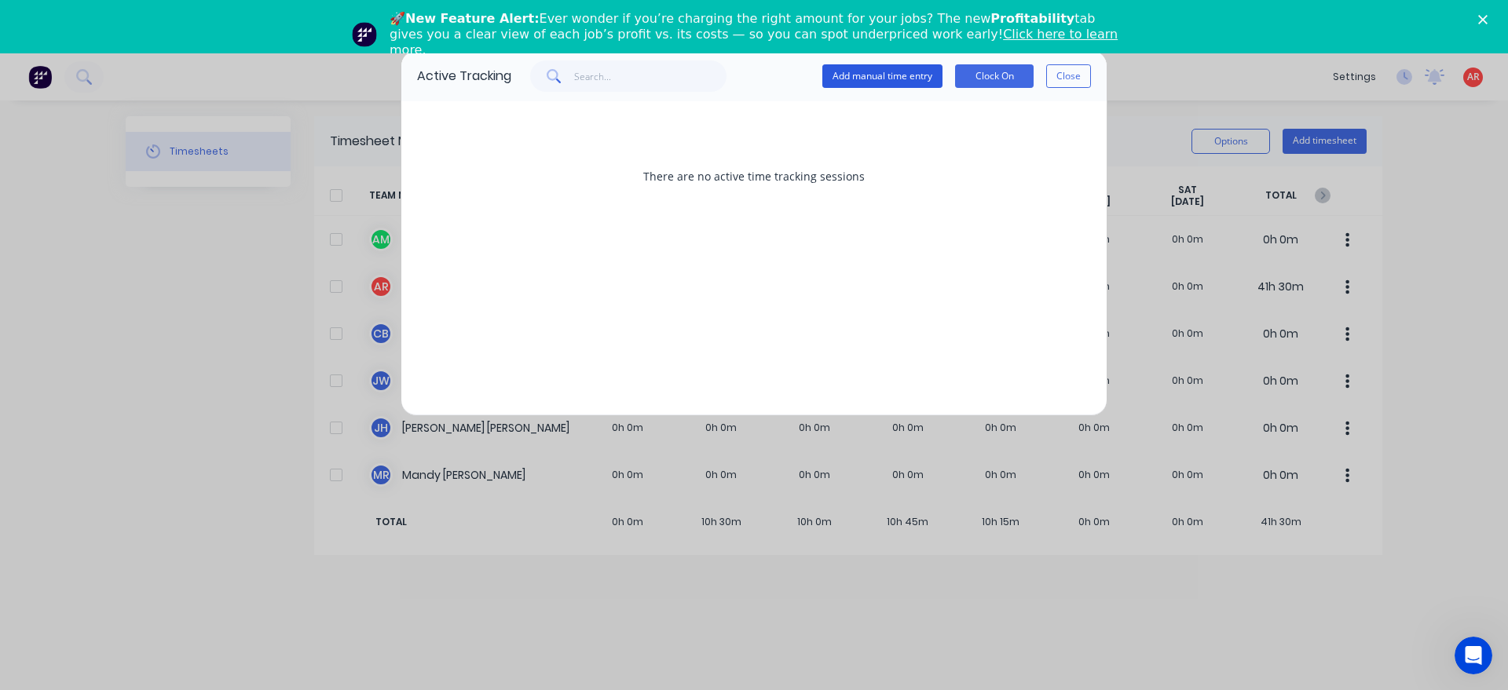
click at [832, 82] on button "Add manual time entry" at bounding box center [882, 76] width 120 height 24
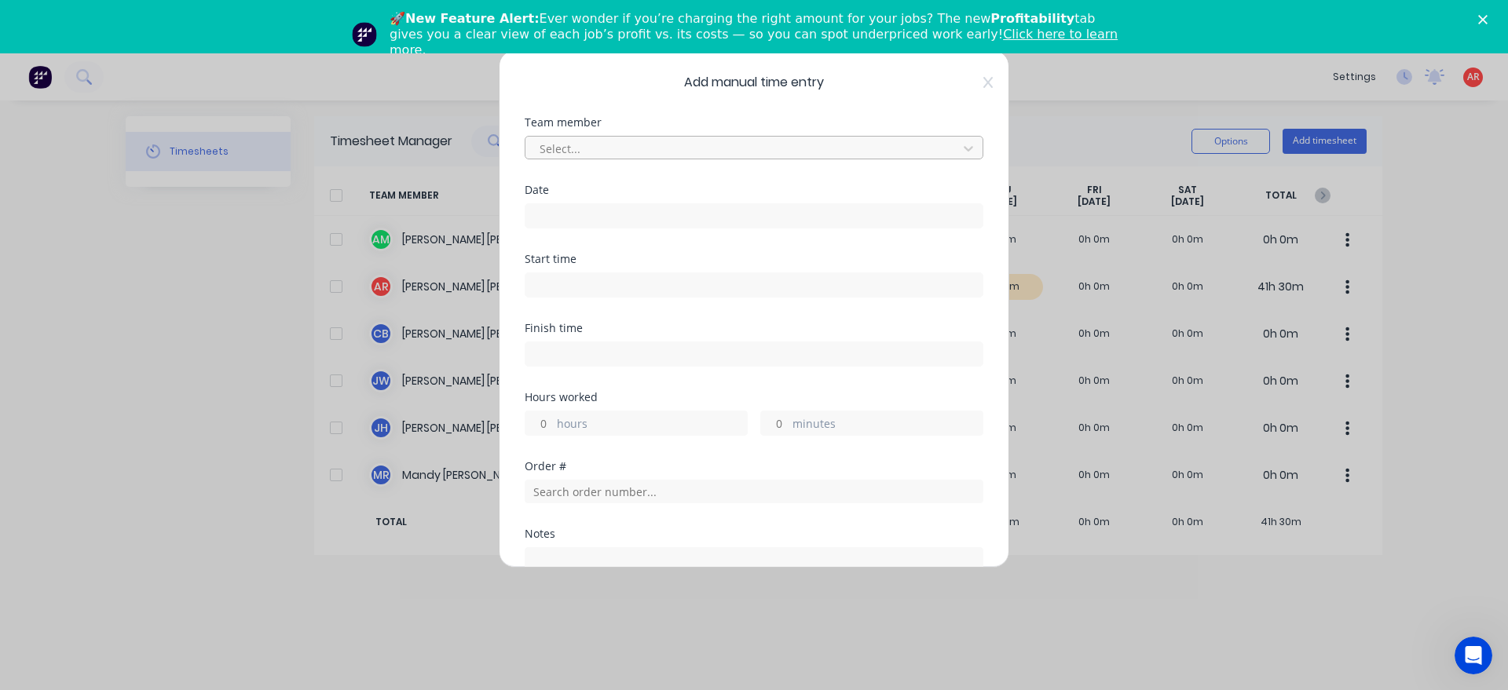
click at [708, 145] on div at bounding box center [743, 149] width 411 height 20
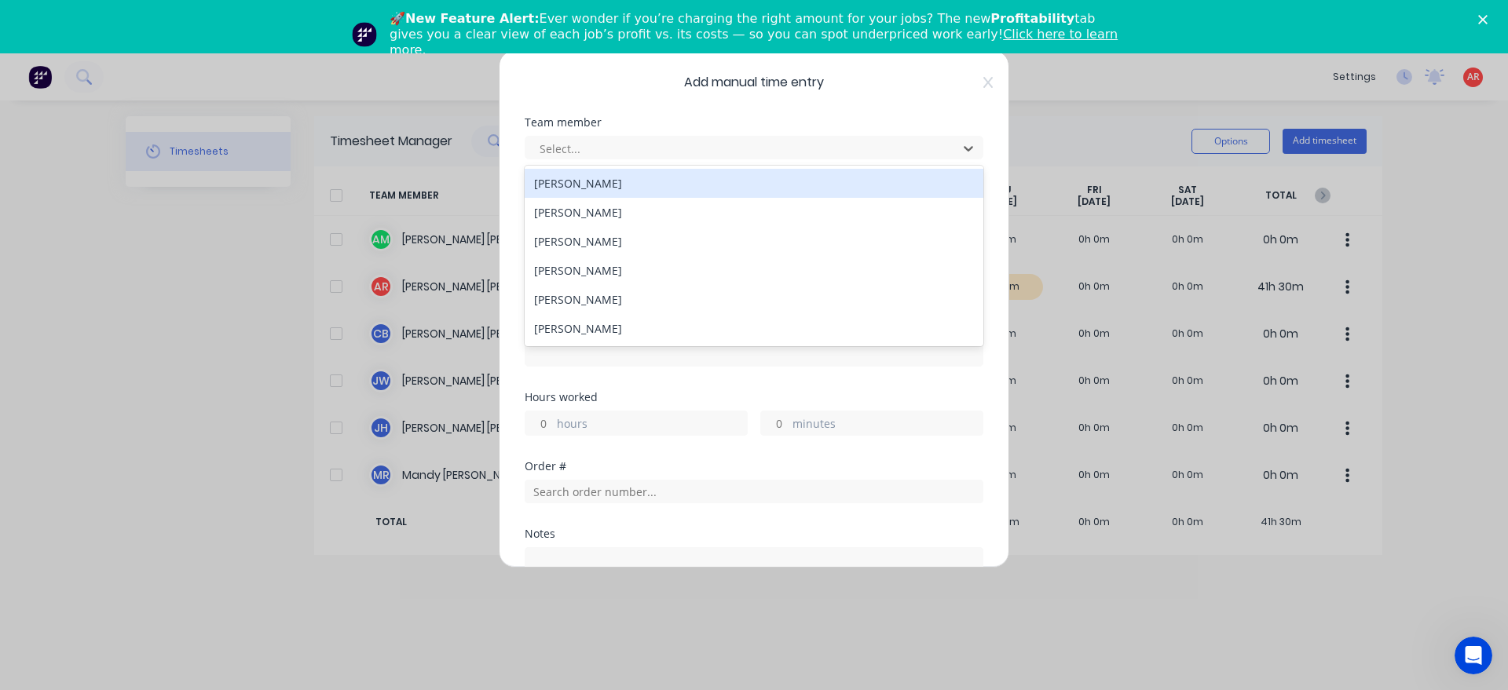
click at [609, 199] on div "[PERSON_NAME]" at bounding box center [754, 212] width 459 height 29
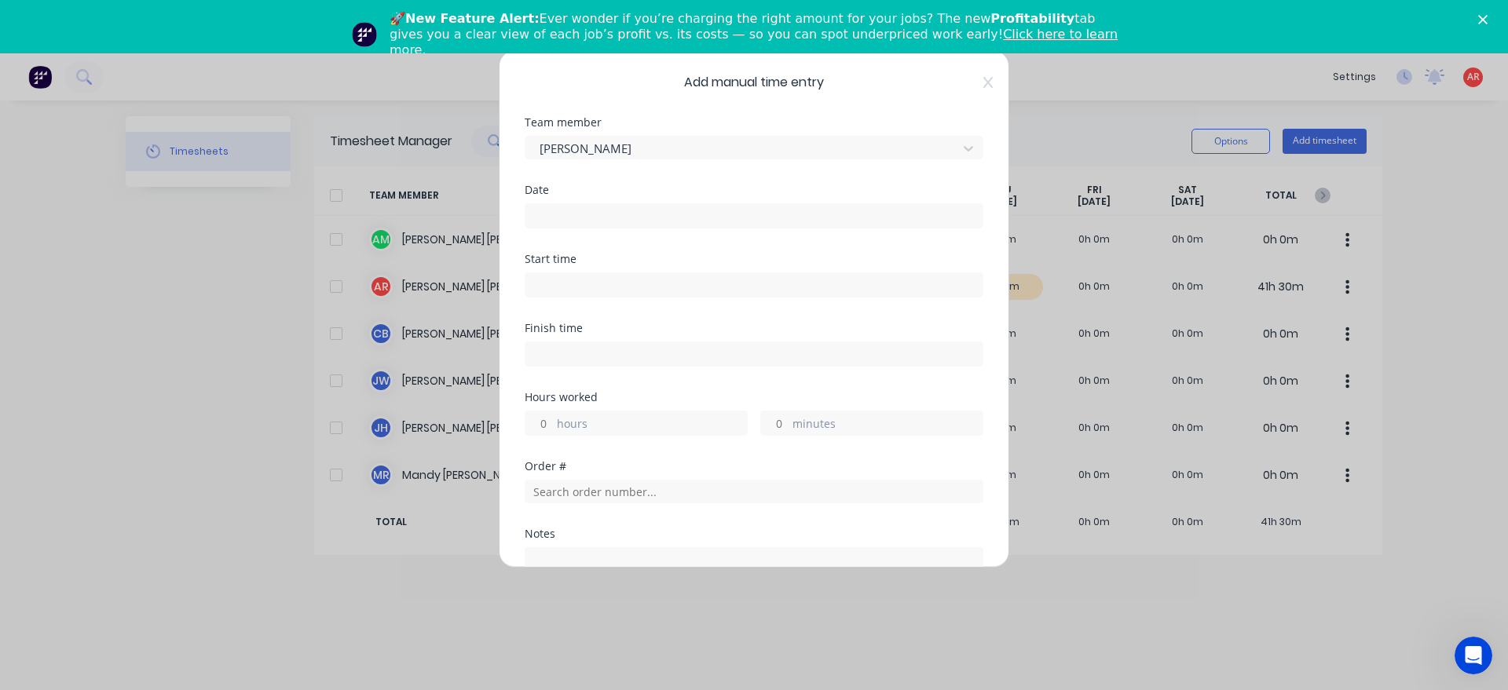
click at [598, 213] on input at bounding box center [753, 216] width 457 height 24
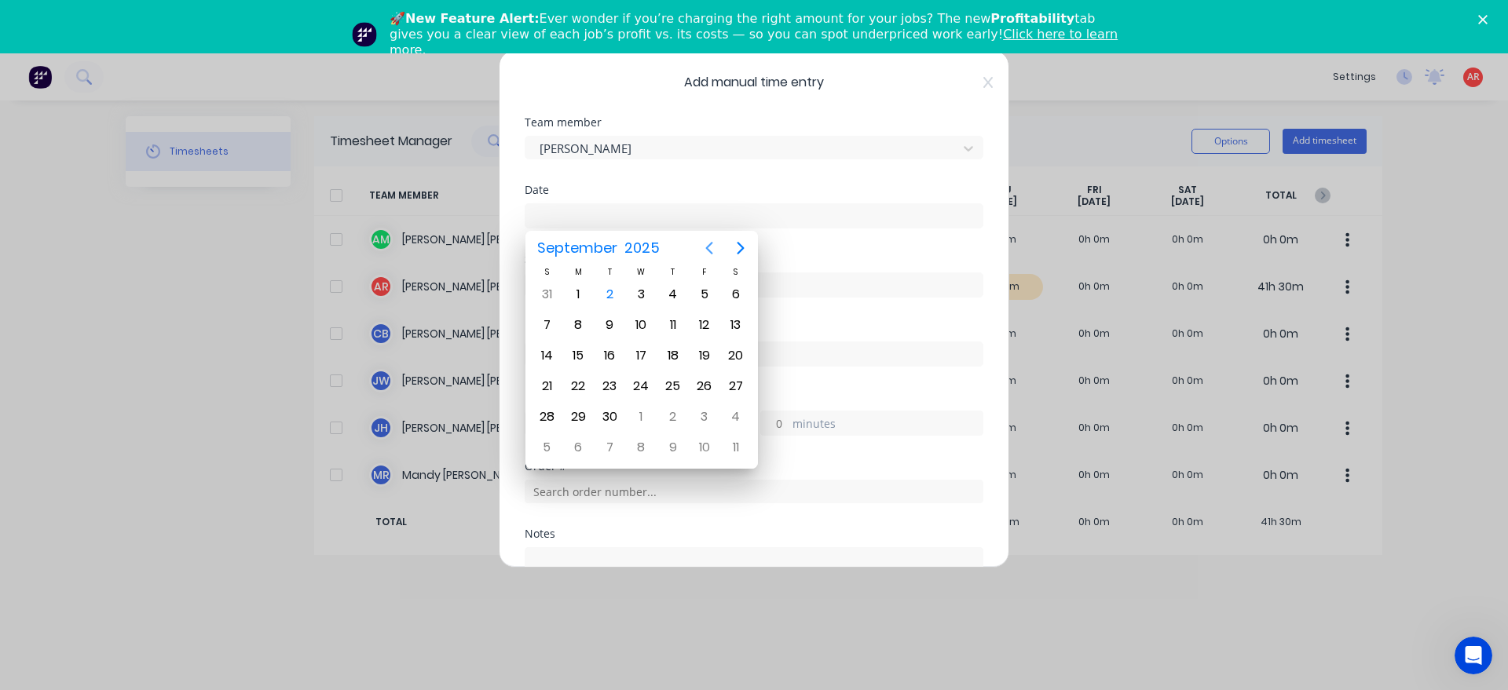
click at [709, 247] on icon "Previous page" at bounding box center [709, 248] width 7 height 13
click at [646, 417] on div "27" at bounding box center [641, 417] width 24 height 24
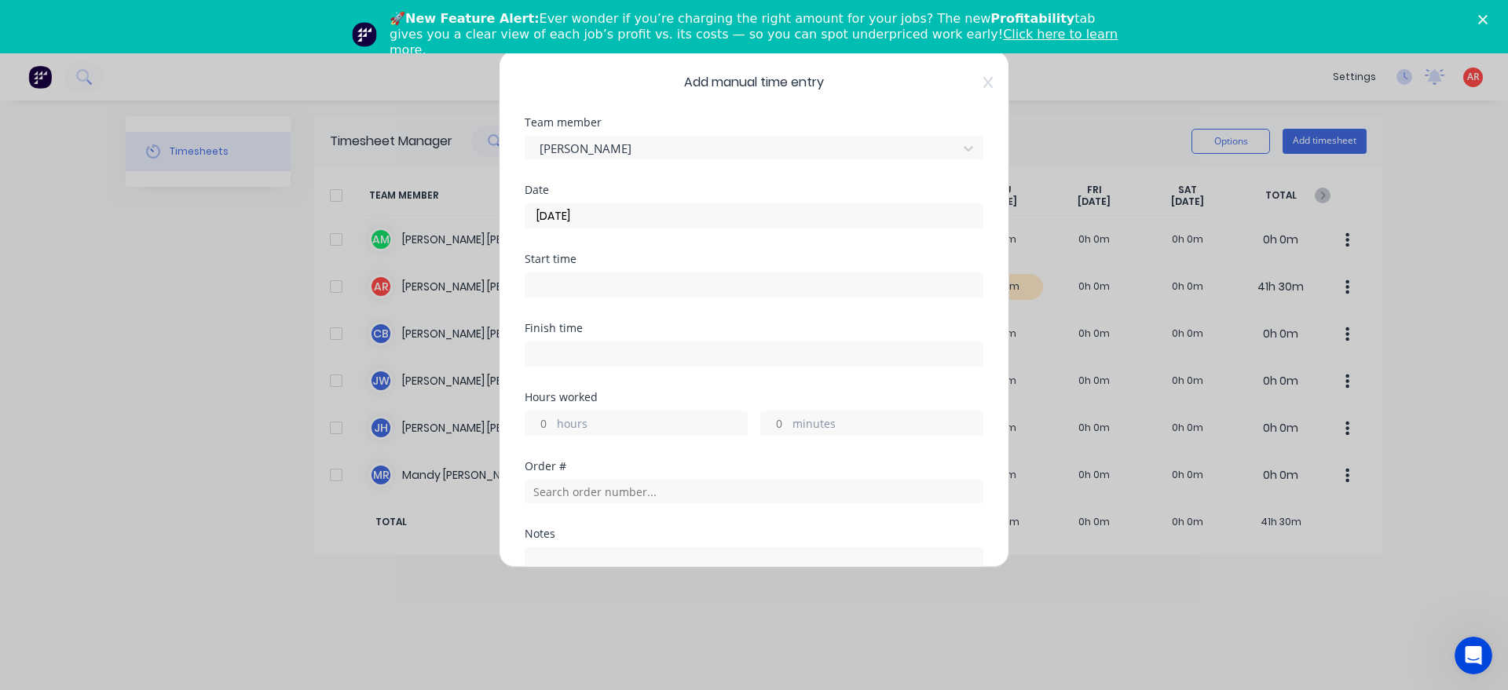
click at [600, 278] on input at bounding box center [753, 285] width 457 height 24
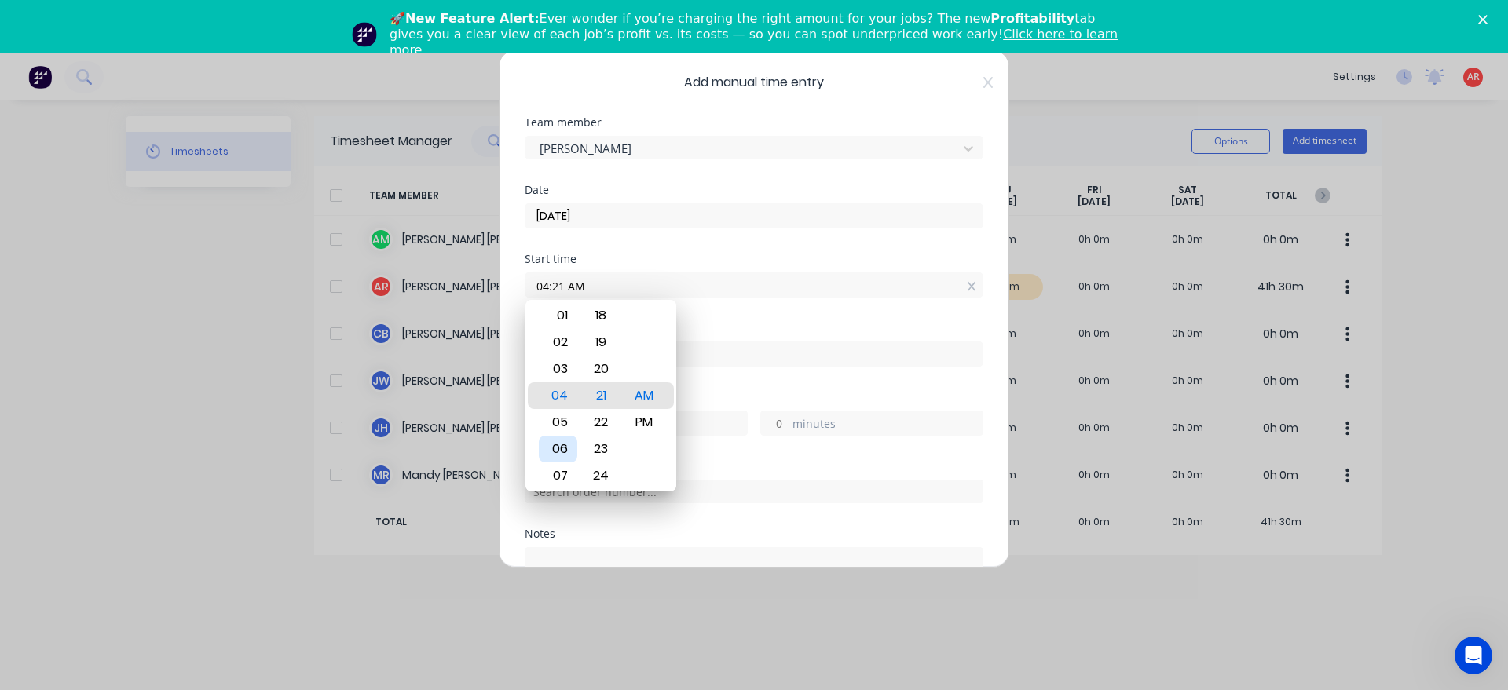
click at [565, 444] on div "06" at bounding box center [558, 449] width 38 height 27
click at [604, 375] on div "30" at bounding box center [601, 369] width 38 height 27
click at [699, 380] on div "Finish time" at bounding box center [754, 357] width 459 height 69
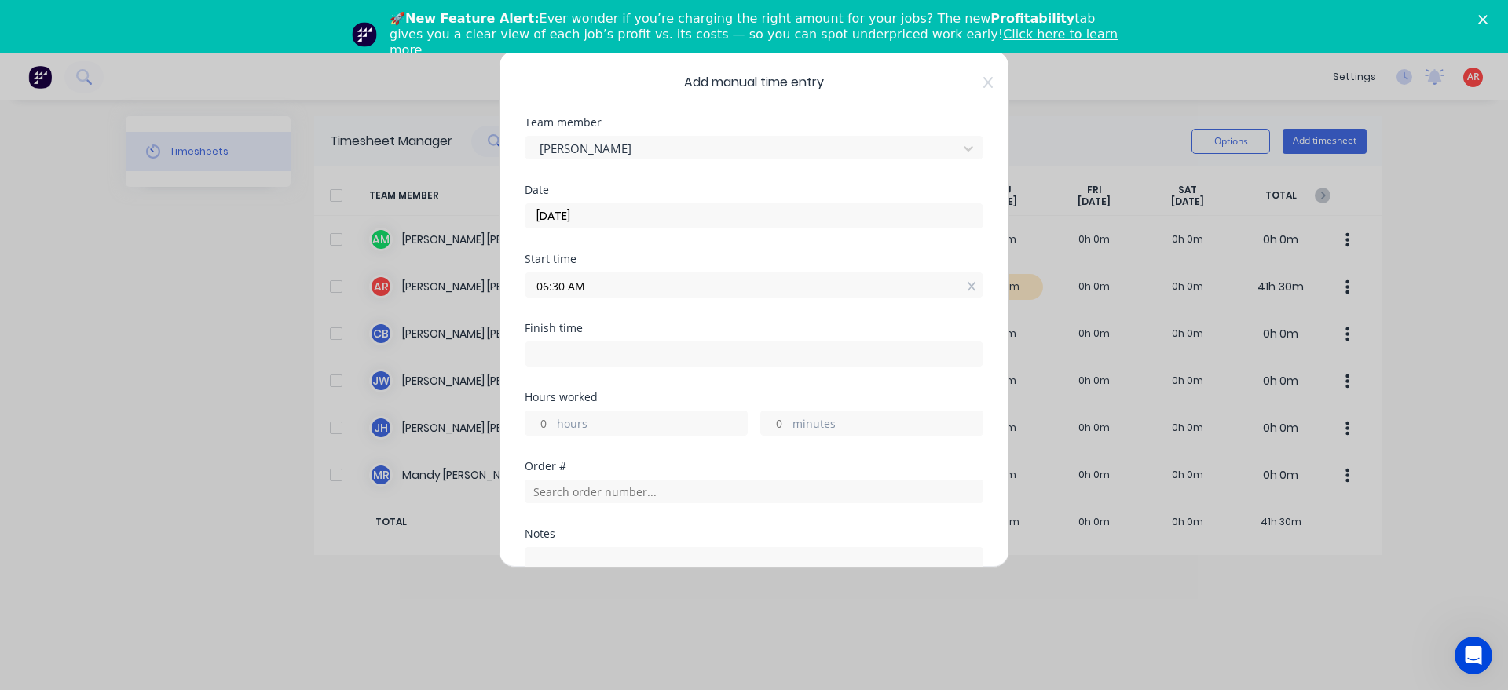
click at [699, 355] on input at bounding box center [753, 354] width 457 height 24
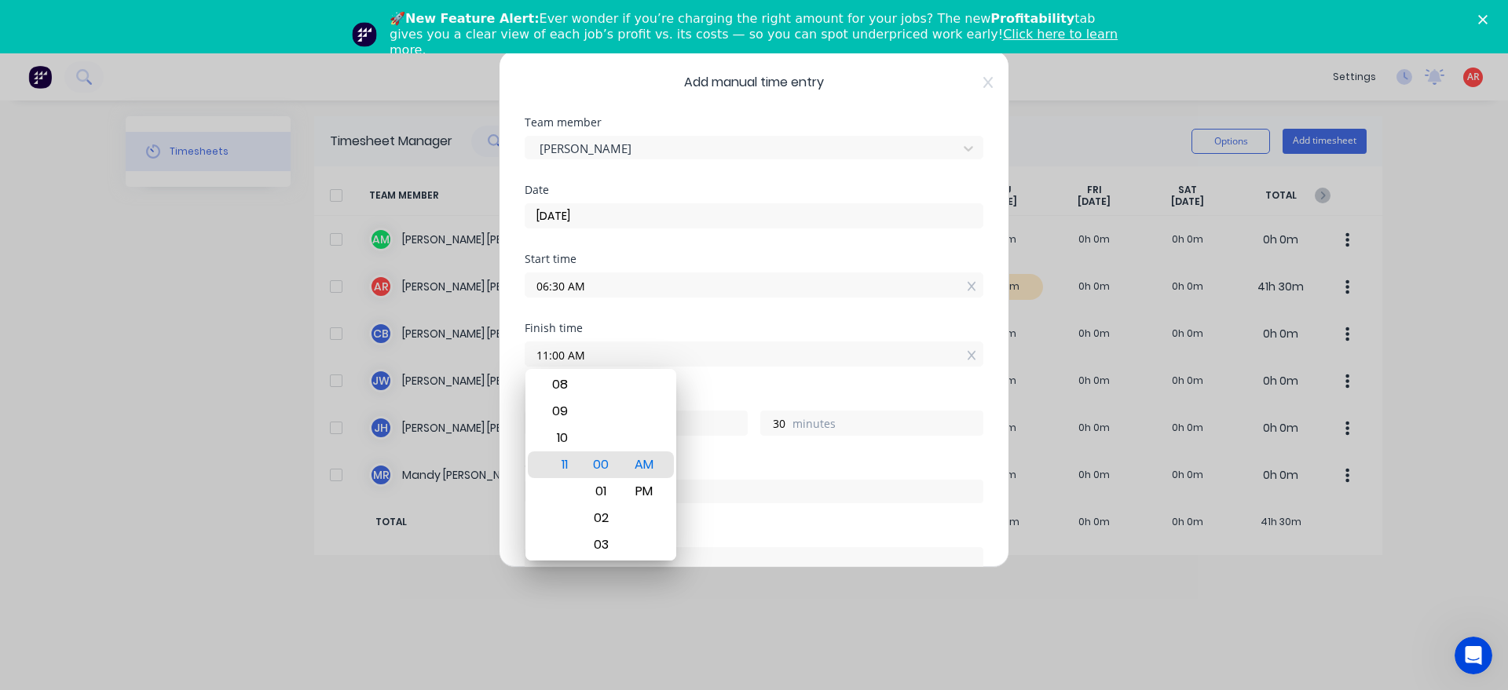
click at [711, 461] on div "Order #" at bounding box center [754, 466] width 459 height 11
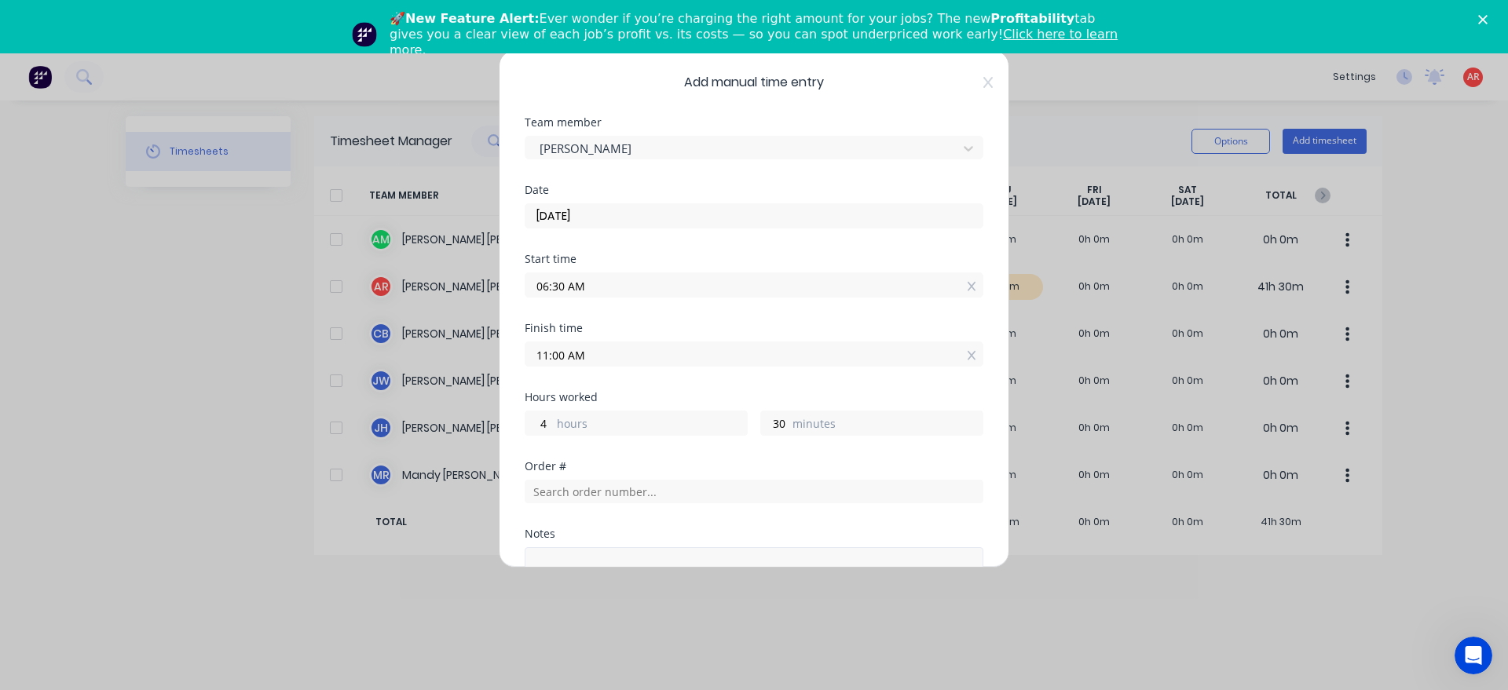
scroll to position [179, 0]
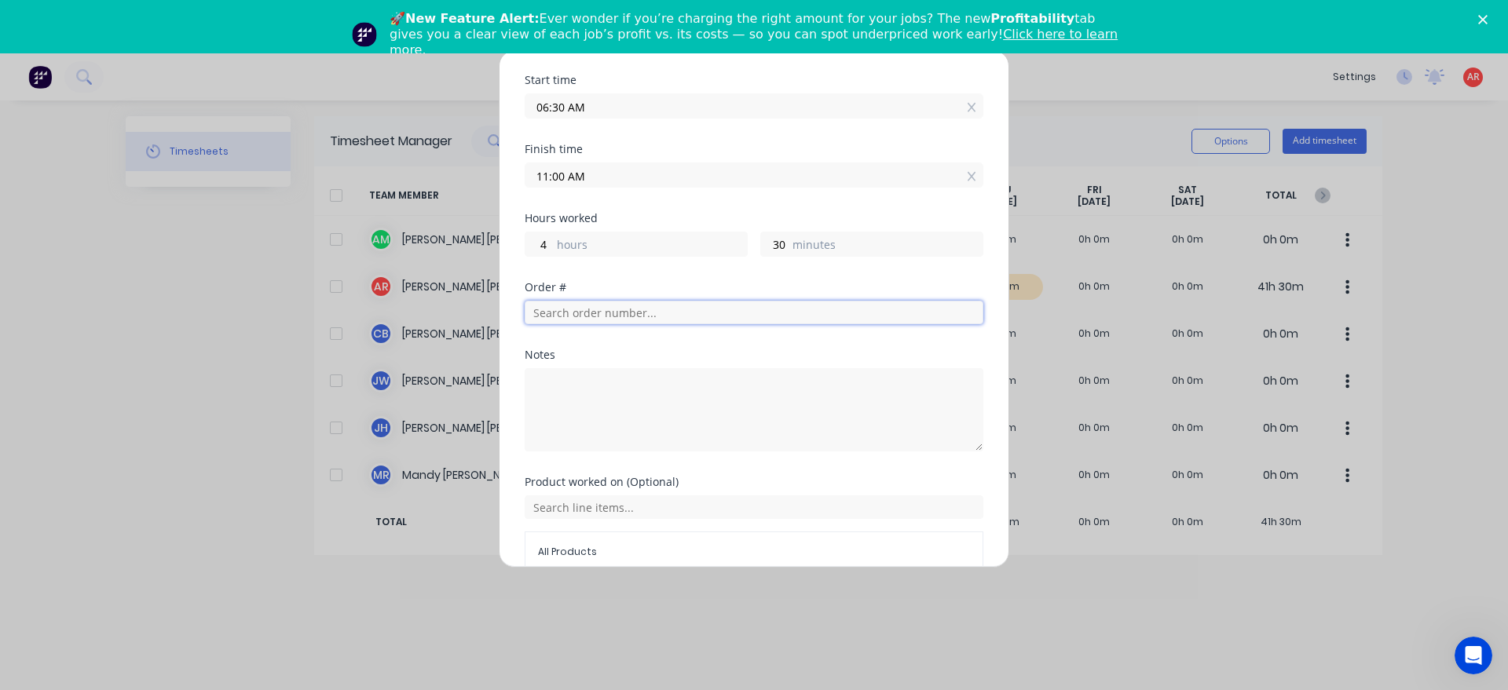
click at [633, 305] on input "text" at bounding box center [754, 313] width 459 height 24
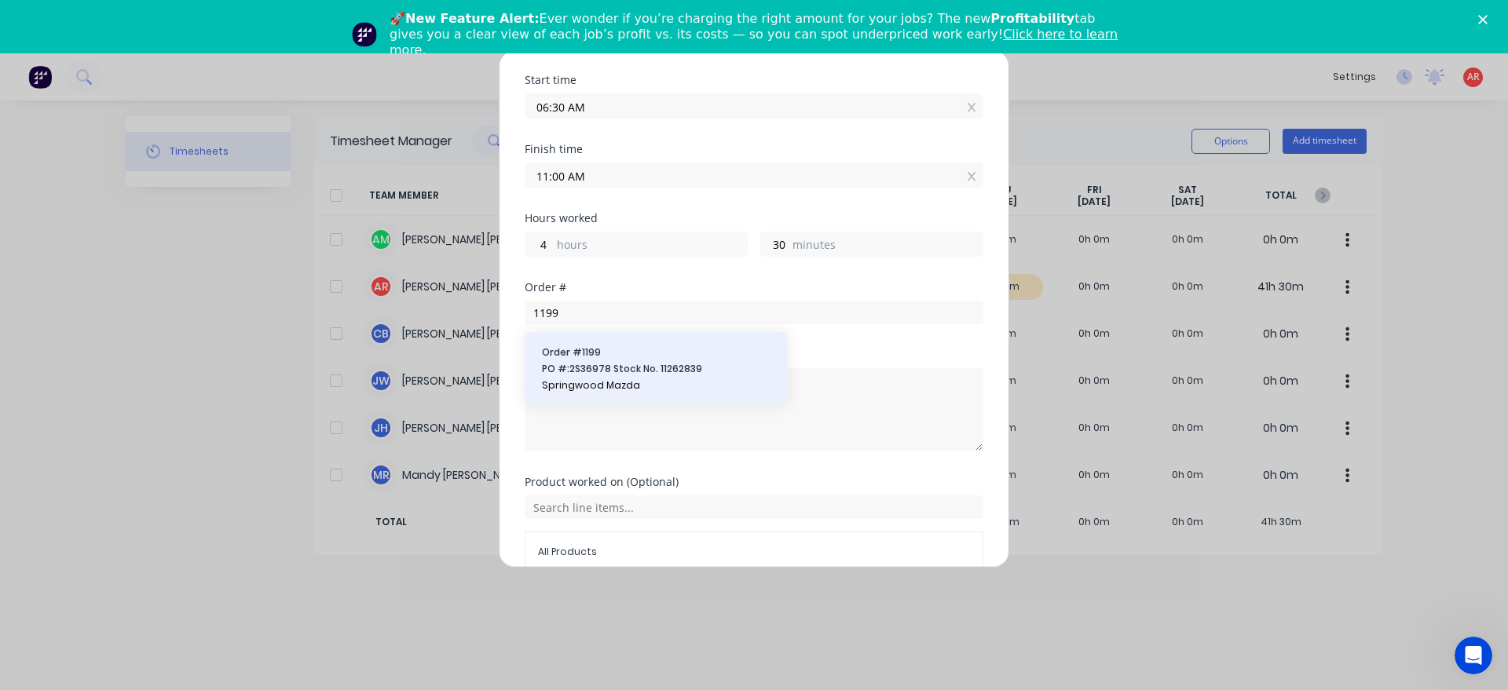
click at [645, 362] on button "Order # 1199 PO #: 2S36978 Stock No. 11262839 Springwood Mazda" at bounding box center [656, 369] width 238 height 49
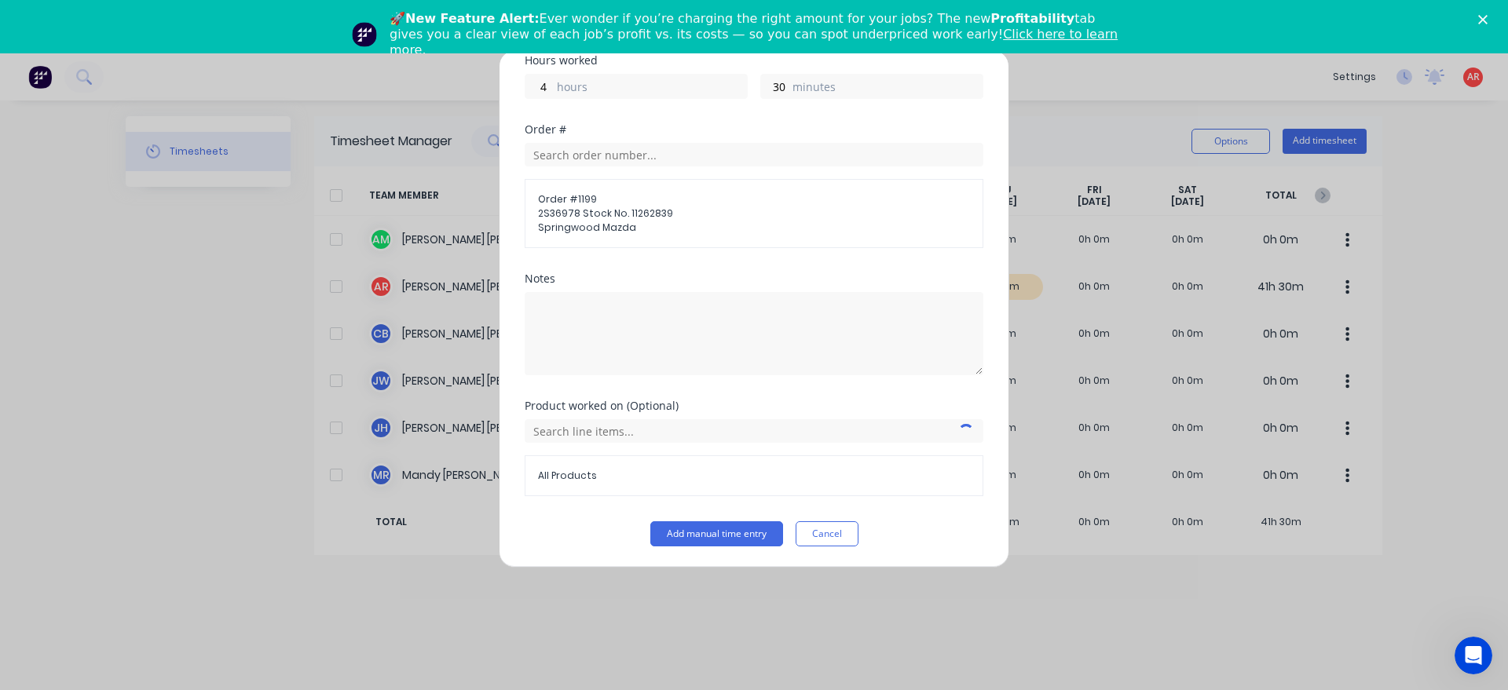
scroll to position [338, 0]
click at [608, 437] on input "text" at bounding box center [754, 430] width 459 height 24
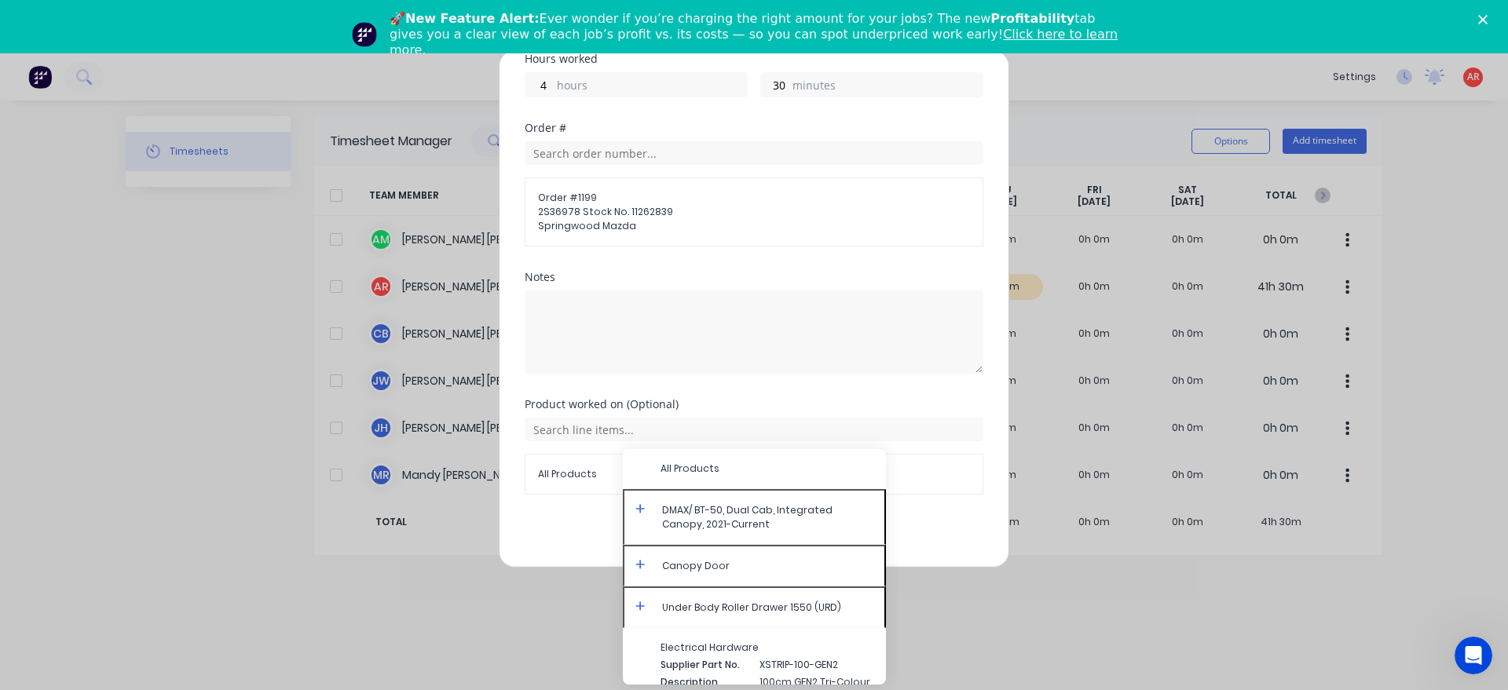
click at [641, 510] on icon at bounding box center [639, 508] width 9 height 9
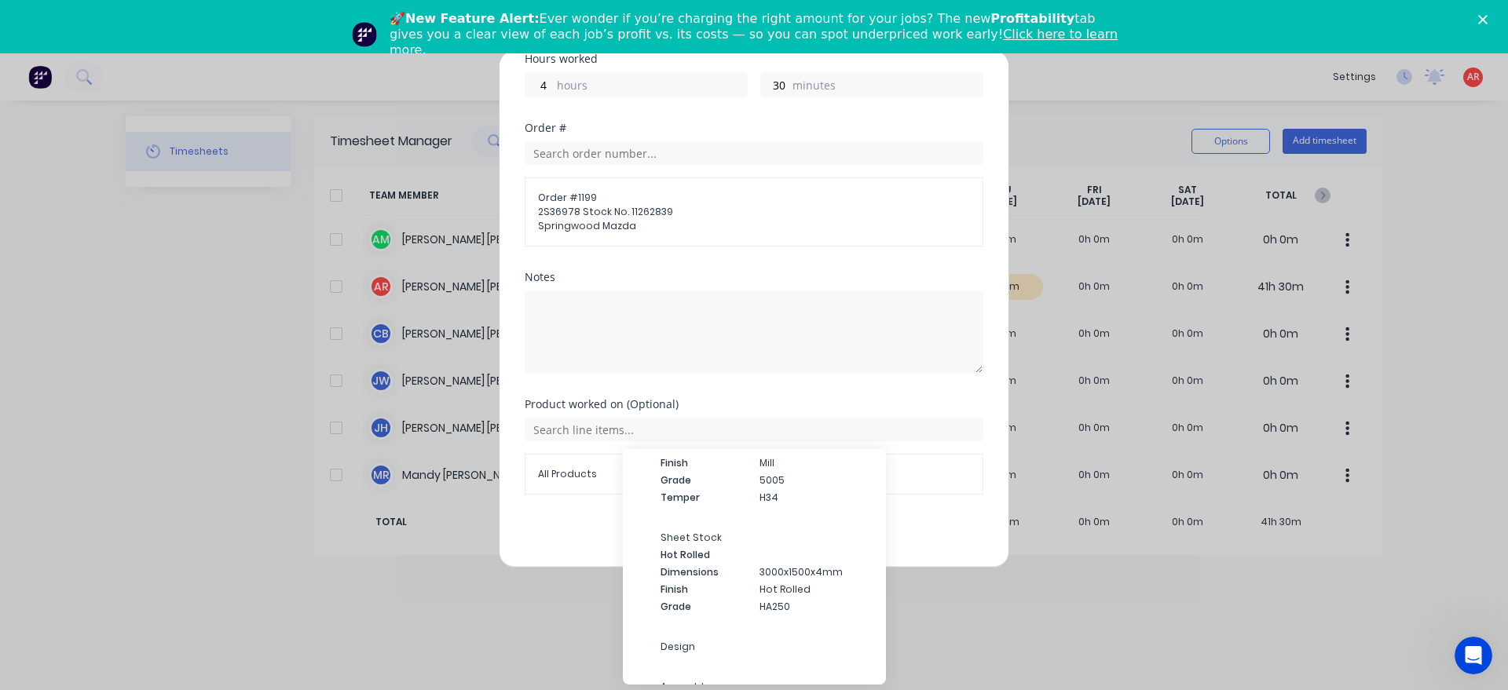
scroll to position [5730, 0]
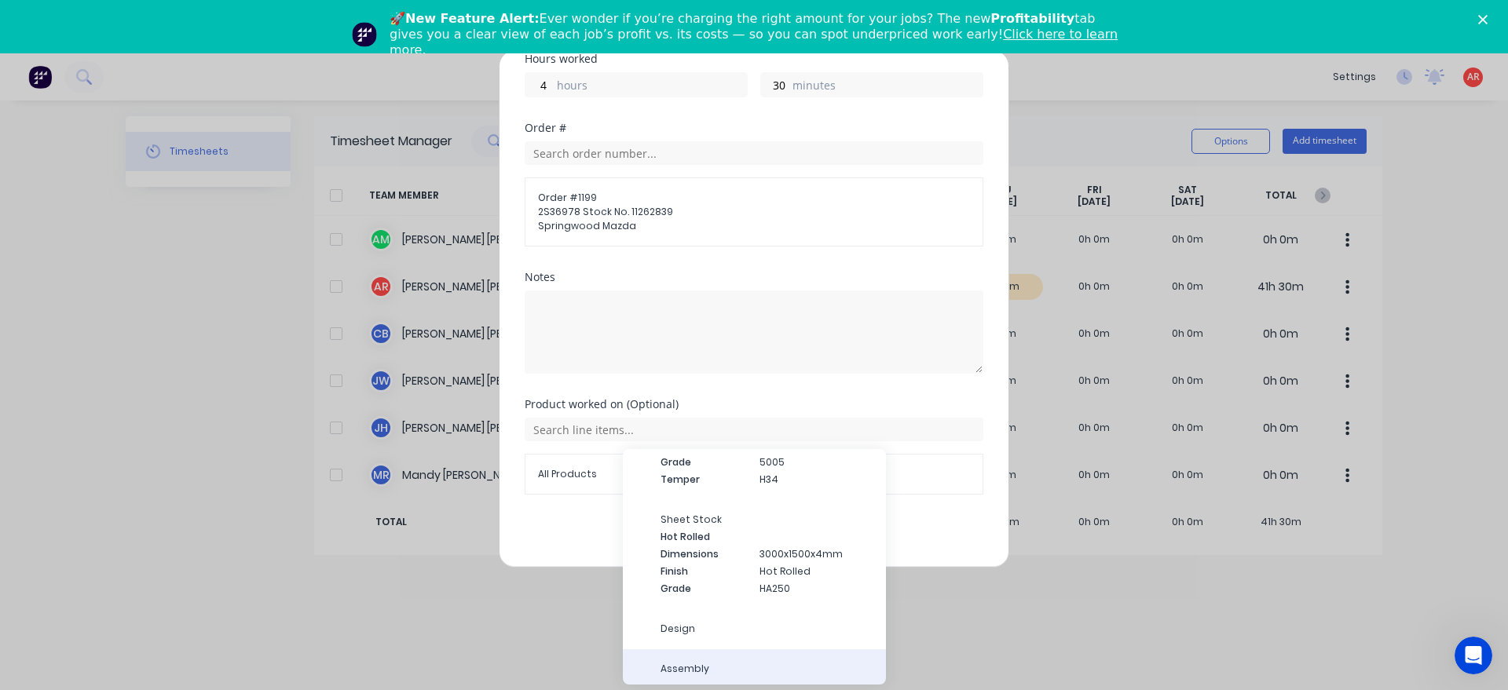
click at [749, 662] on span "Assembly" at bounding box center [766, 669] width 213 height 14
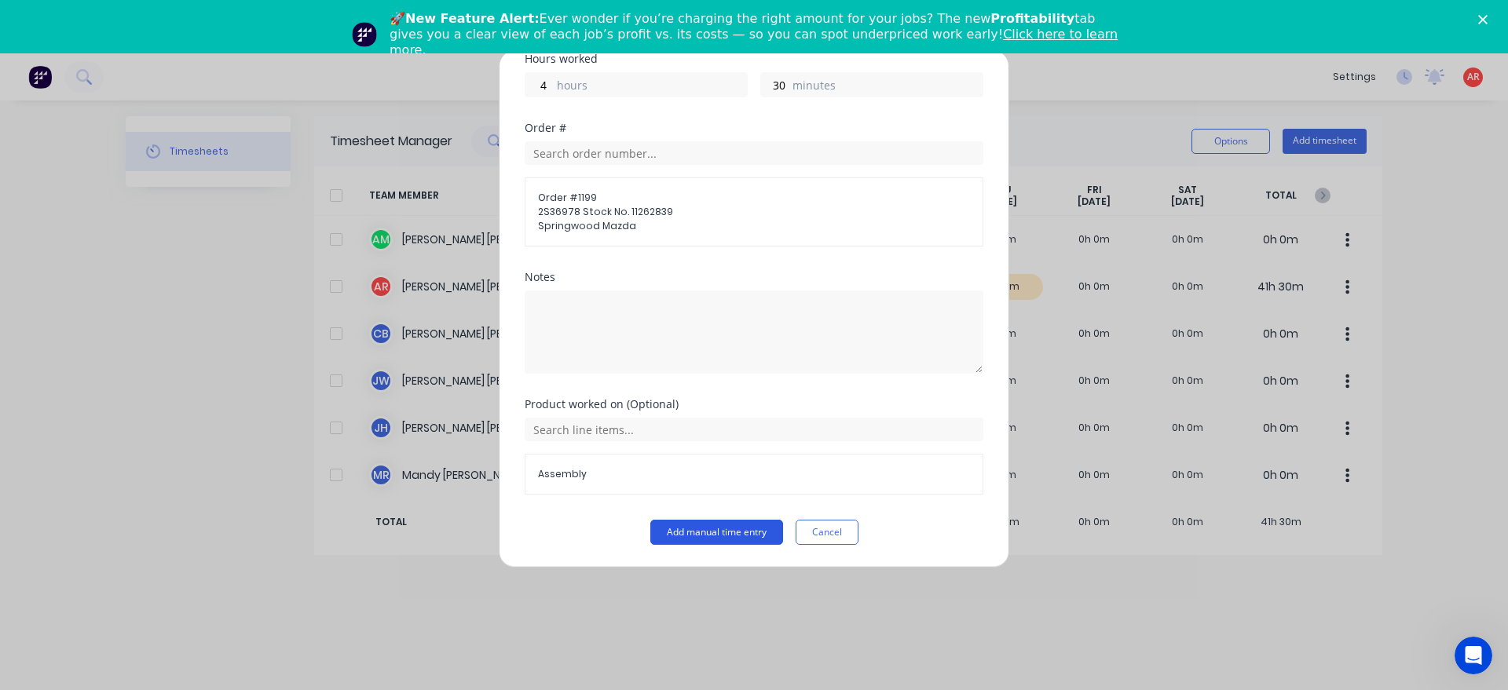
click at [724, 529] on button "Add manual time entry" at bounding box center [716, 532] width 133 height 25
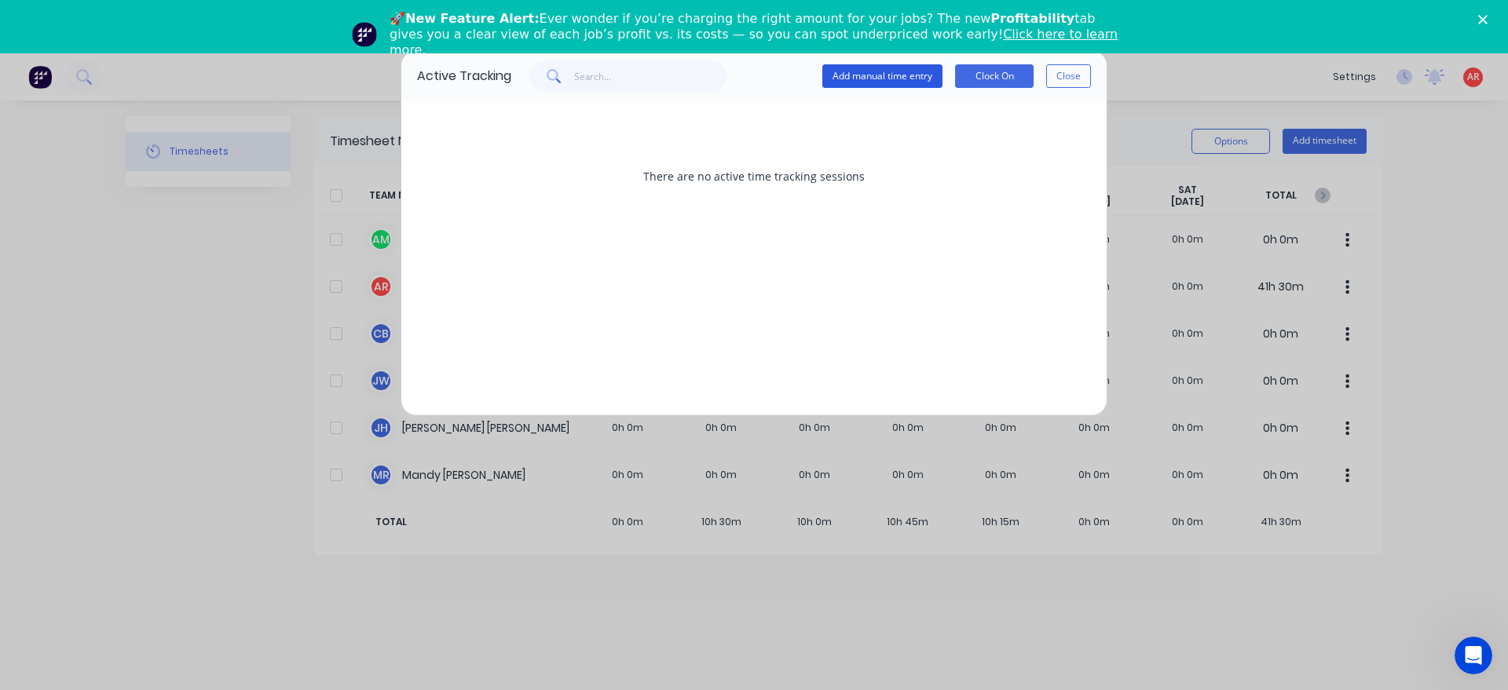
click at [861, 76] on button "Add manual time entry" at bounding box center [882, 76] width 120 height 24
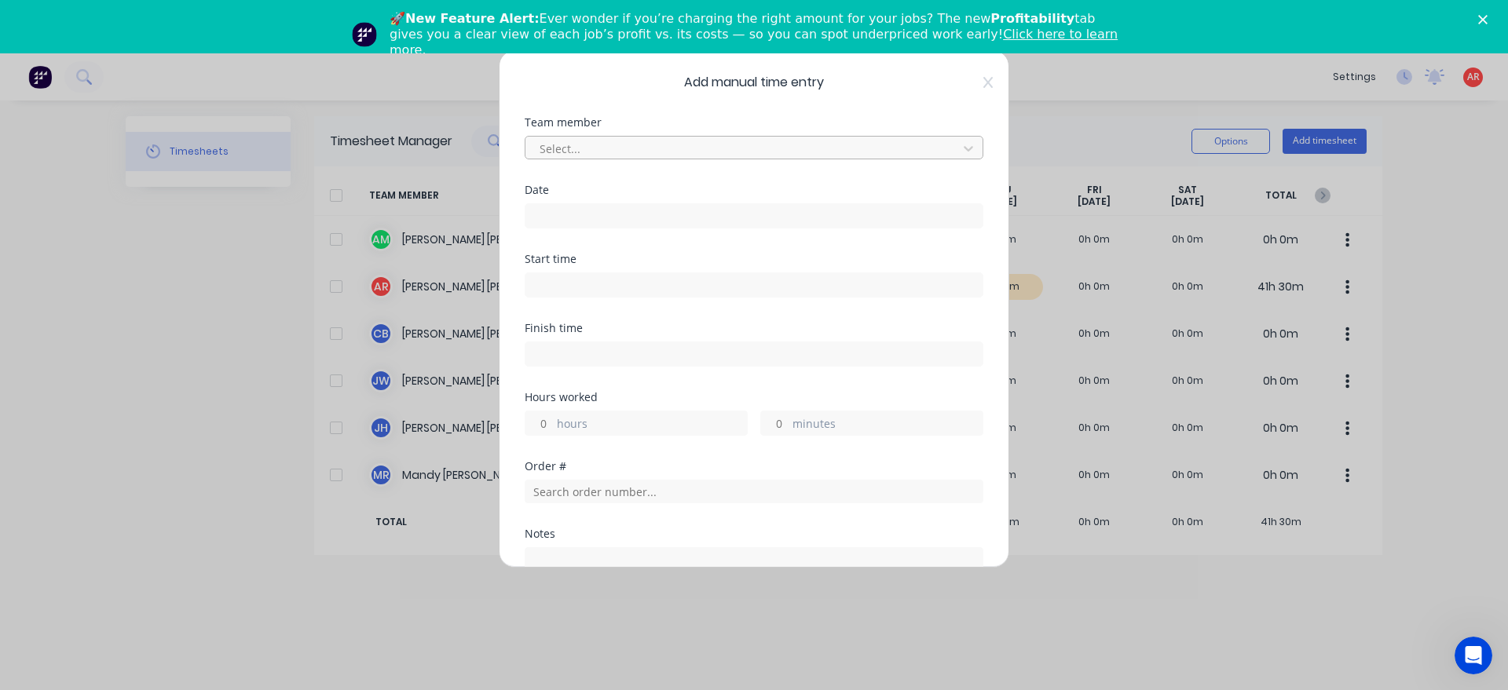
click at [810, 138] on div "Select..." at bounding box center [743, 149] width 421 height 24
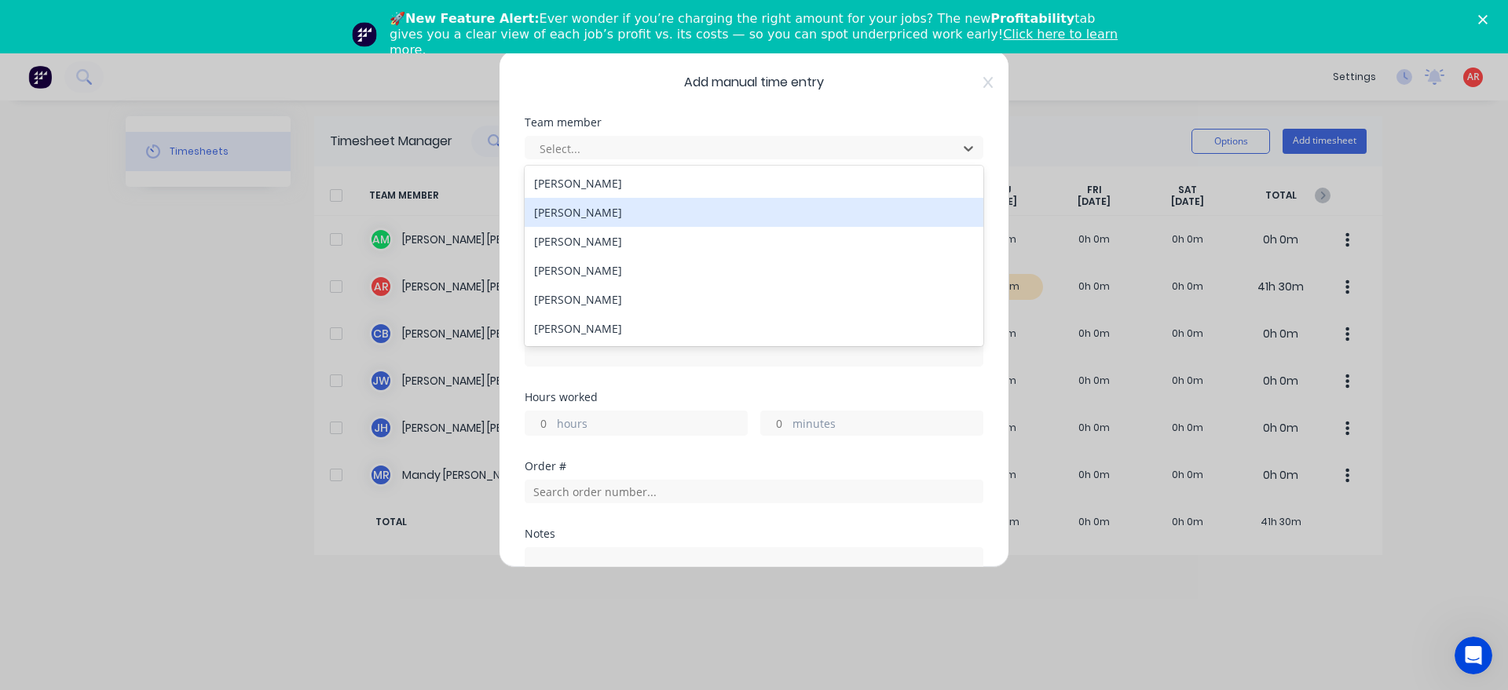
click at [703, 209] on div "[PERSON_NAME]" at bounding box center [754, 212] width 459 height 29
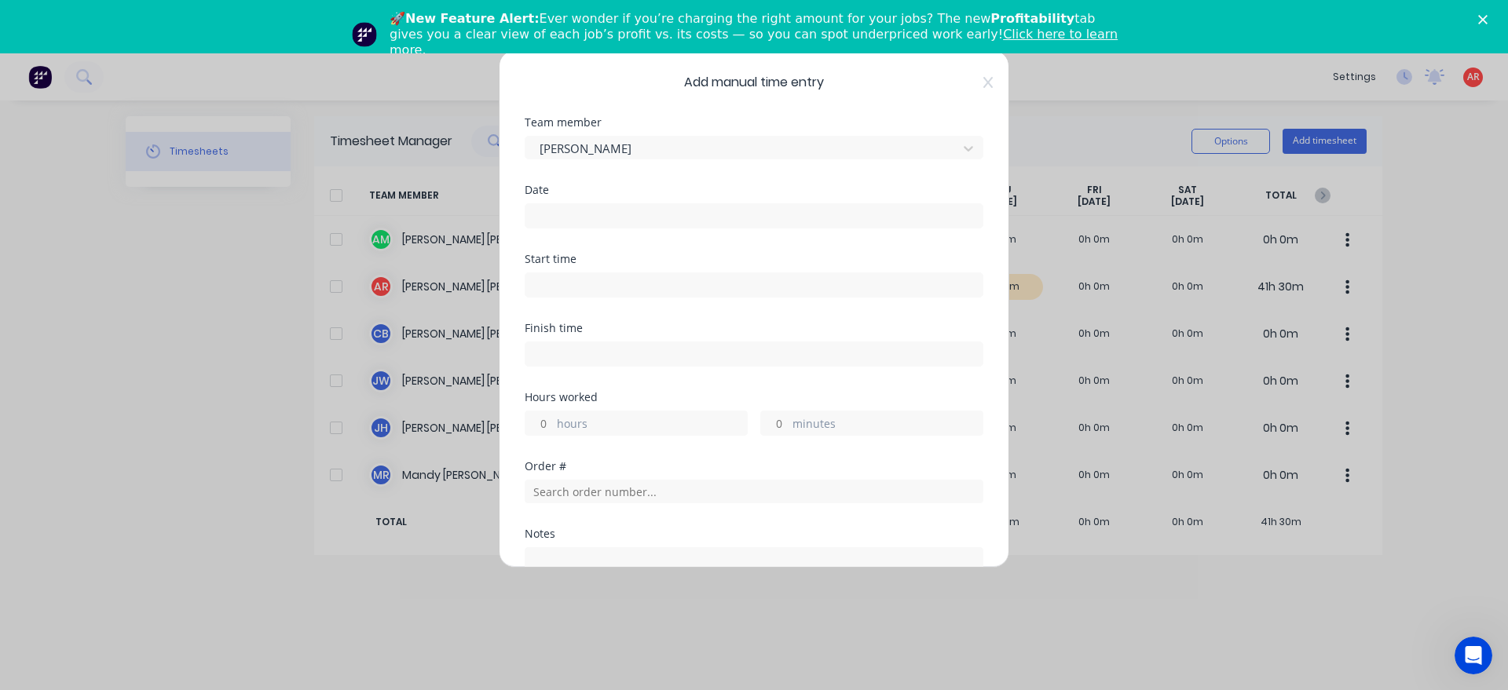
click at [688, 210] on input at bounding box center [753, 216] width 457 height 24
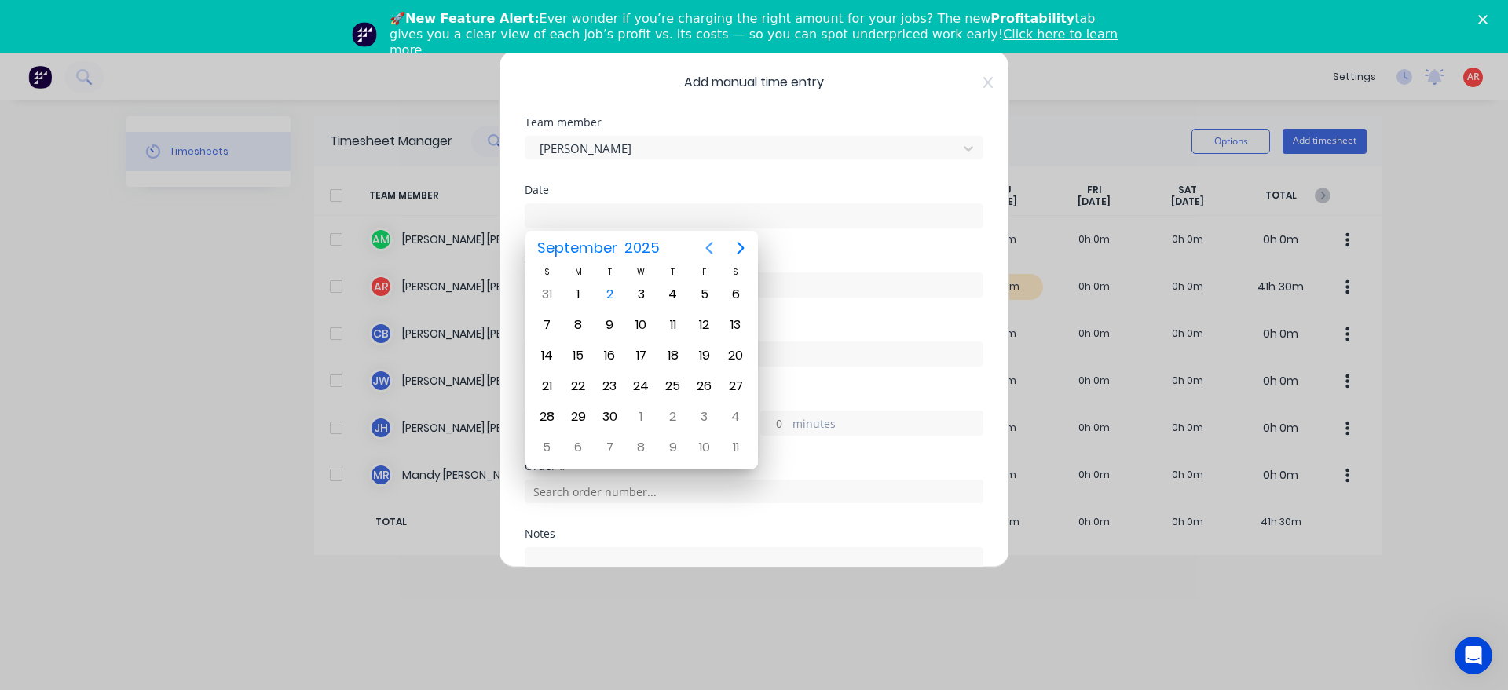
click at [709, 249] on icon "Previous page" at bounding box center [709, 248] width 19 height 19
click at [647, 414] on div "27" at bounding box center [641, 417] width 24 height 24
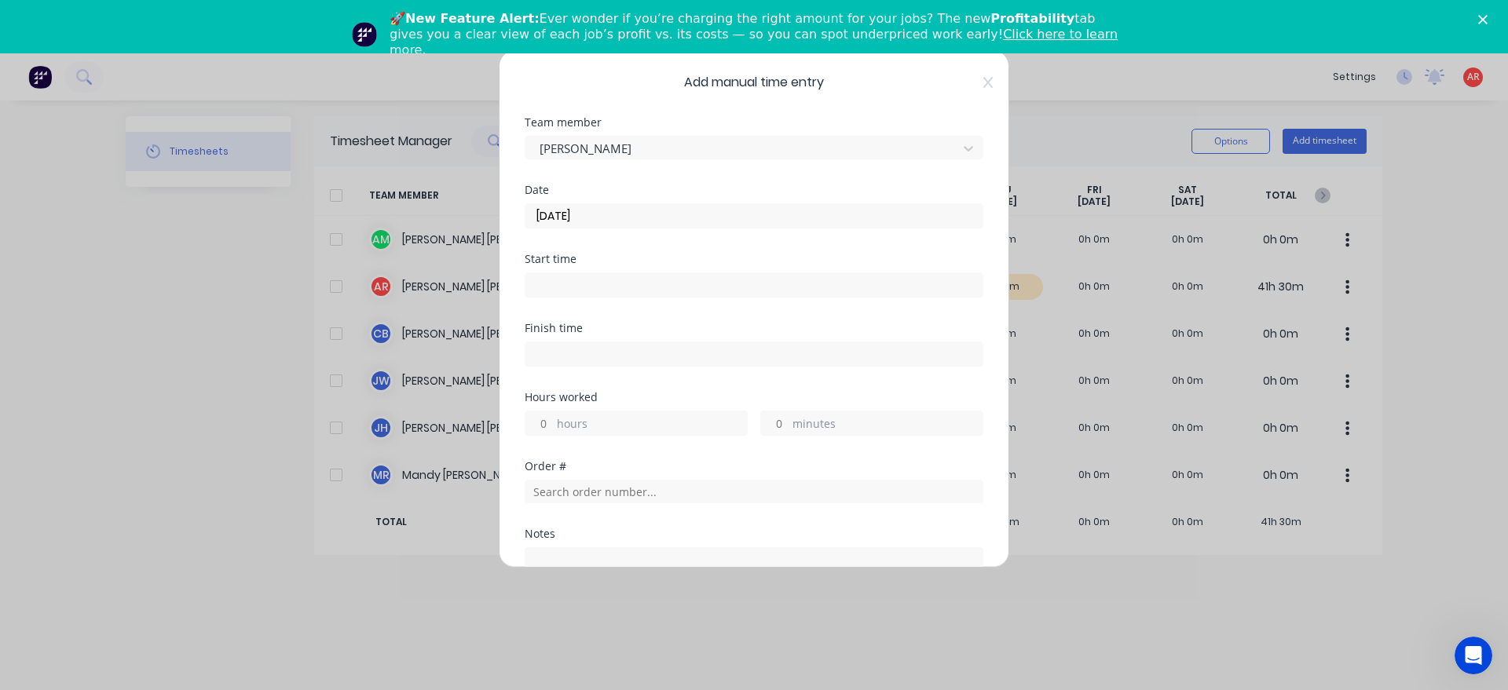
click at [643, 290] on input at bounding box center [753, 285] width 457 height 24
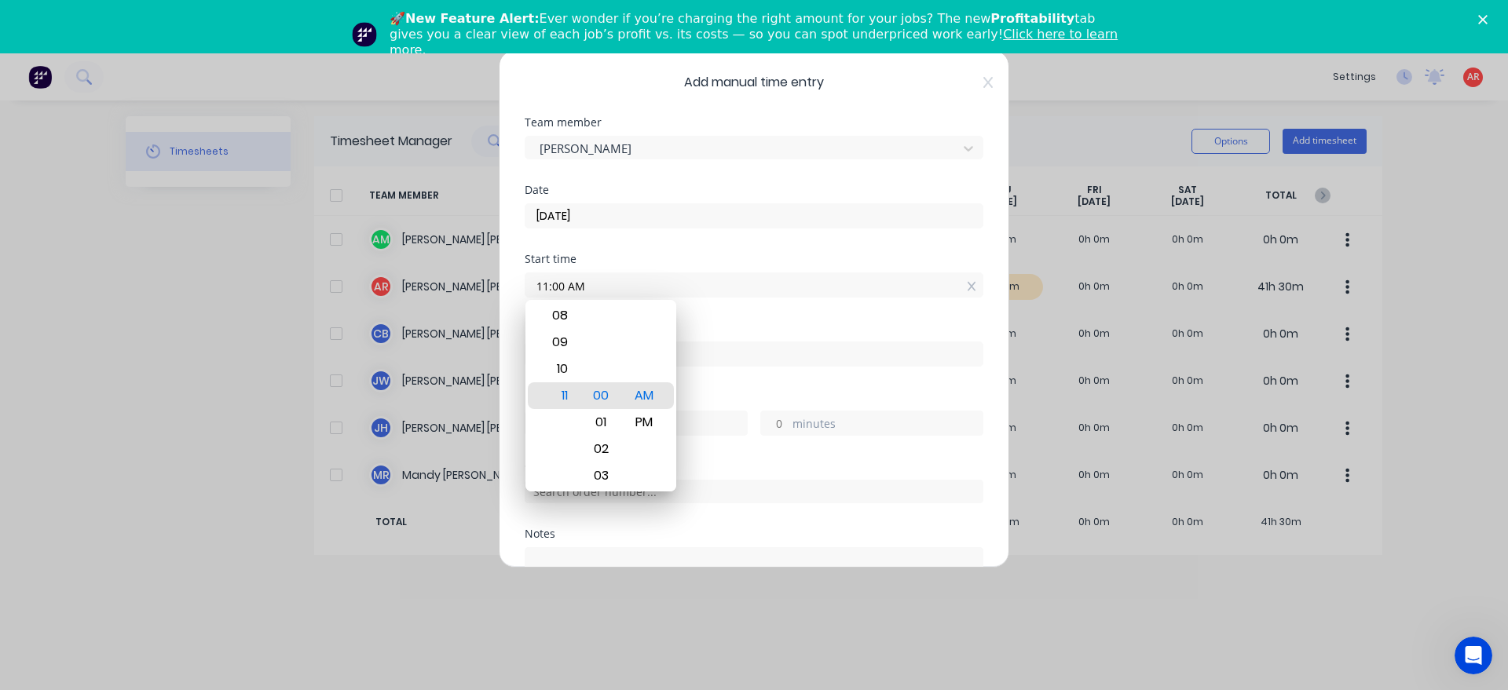
click at [719, 389] on div "Finish time" at bounding box center [754, 357] width 459 height 69
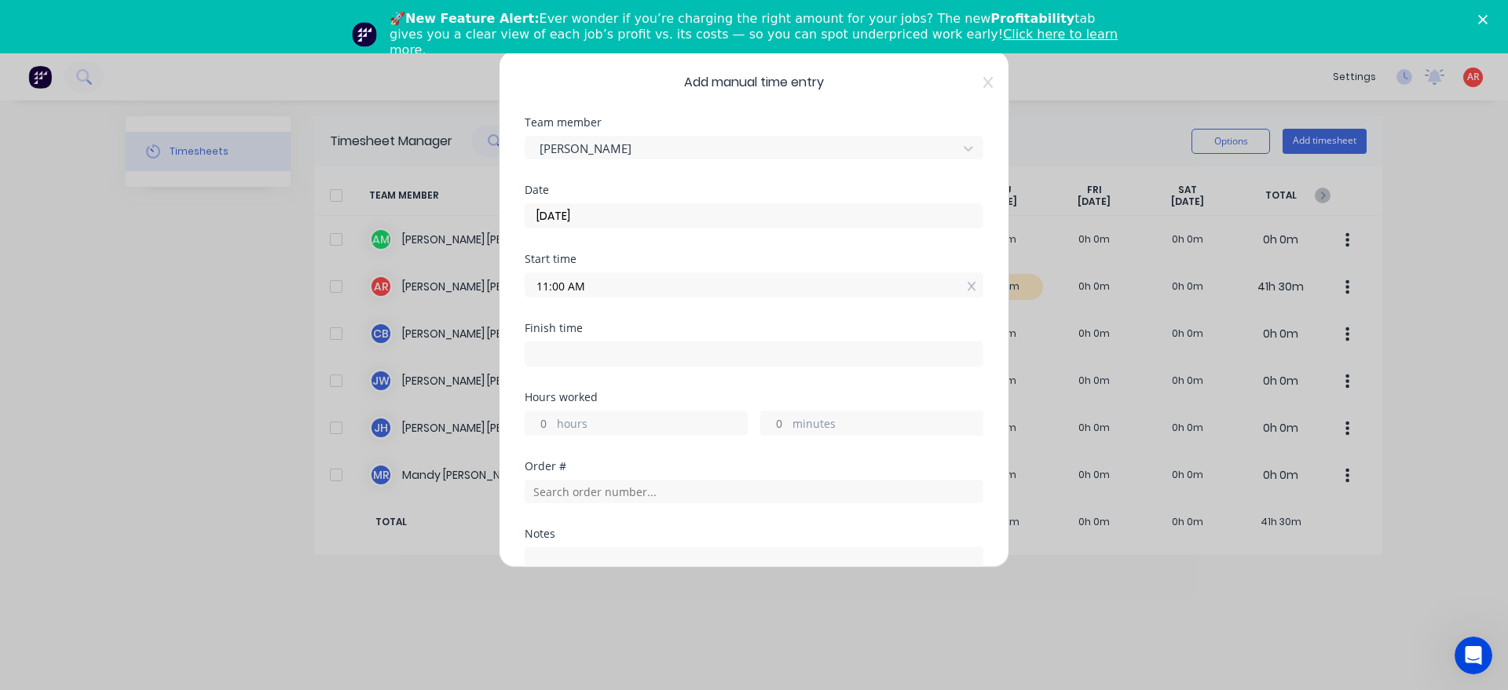
click at [699, 355] on input at bounding box center [753, 354] width 457 height 24
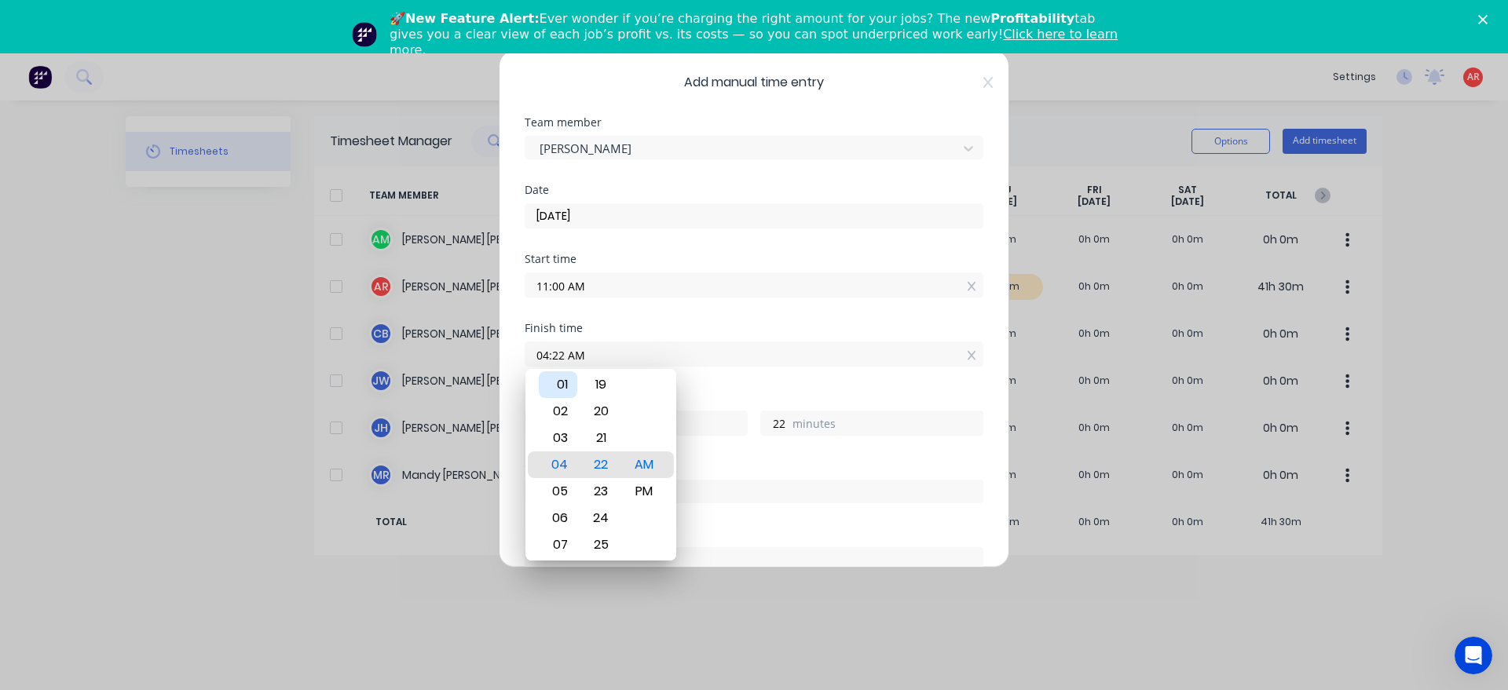
click at [563, 397] on div "01" at bounding box center [558, 384] width 38 height 27
click at [647, 496] on div "PM" at bounding box center [644, 491] width 38 height 27
click at [716, 379] on div "Finish time 01:00 PM" at bounding box center [754, 357] width 459 height 69
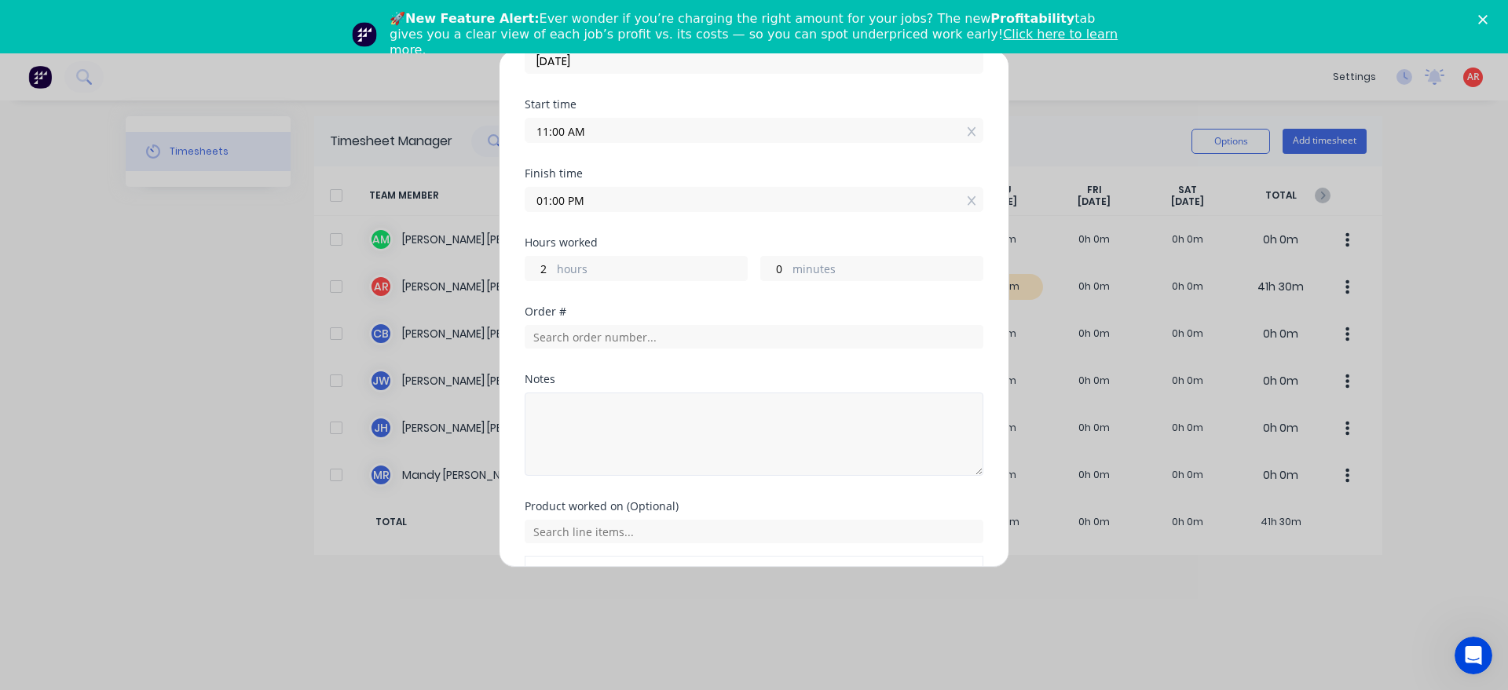
scroll to position [179, 0]
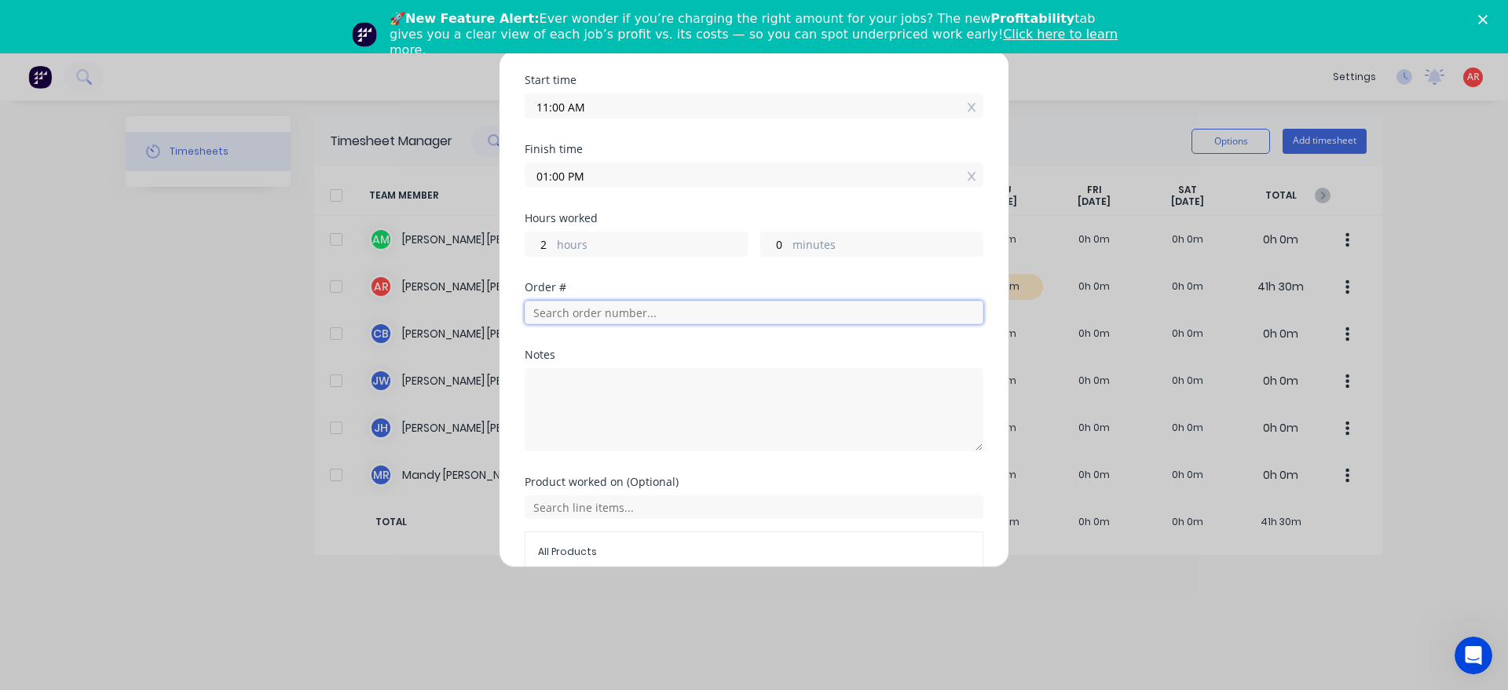
click at [613, 320] on input "text" at bounding box center [754, 313] width 459 height 24
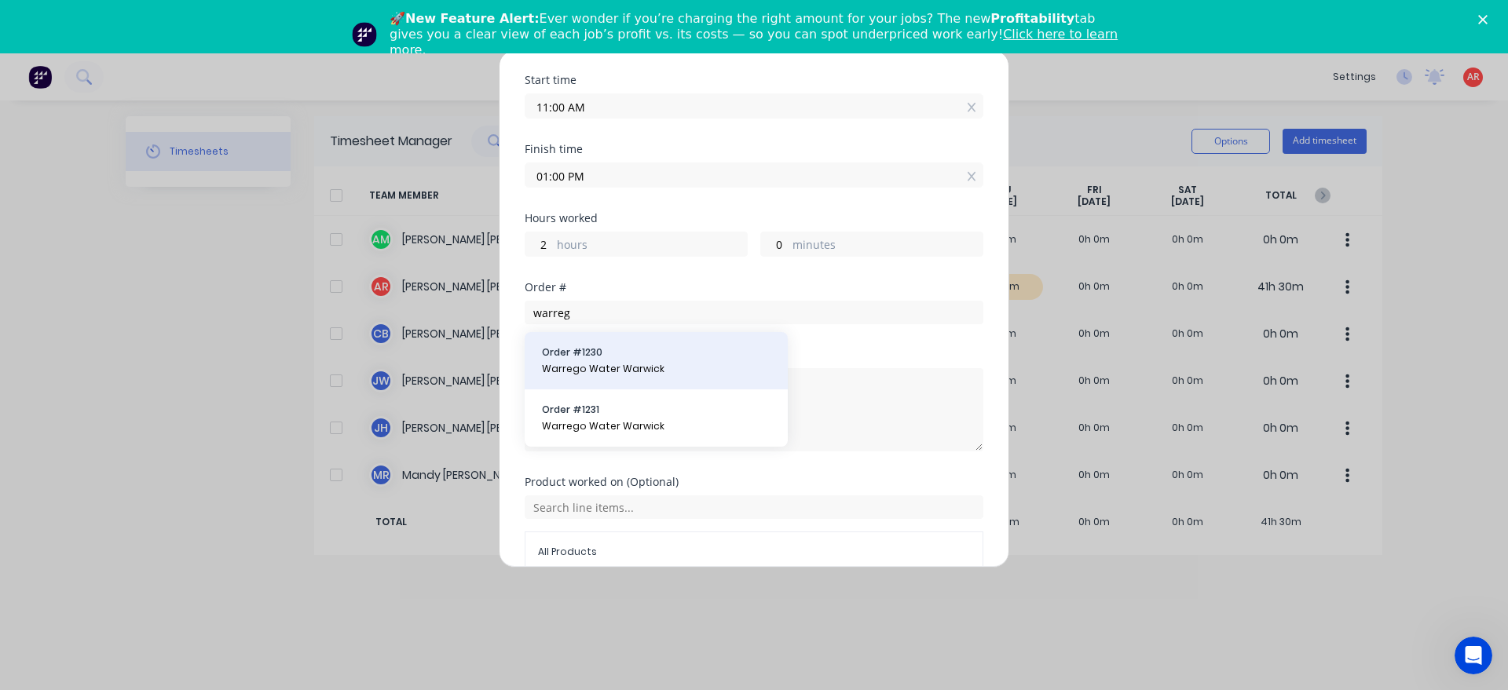
click at [593, 379] on div "Order # 1230 Warrego Water Warwick" at bounding box center [656, 360] width 263 height 57
click at [595, 369] on span "Warrego Water Warwick" at bounding box center [656, 369] width 229 height 14
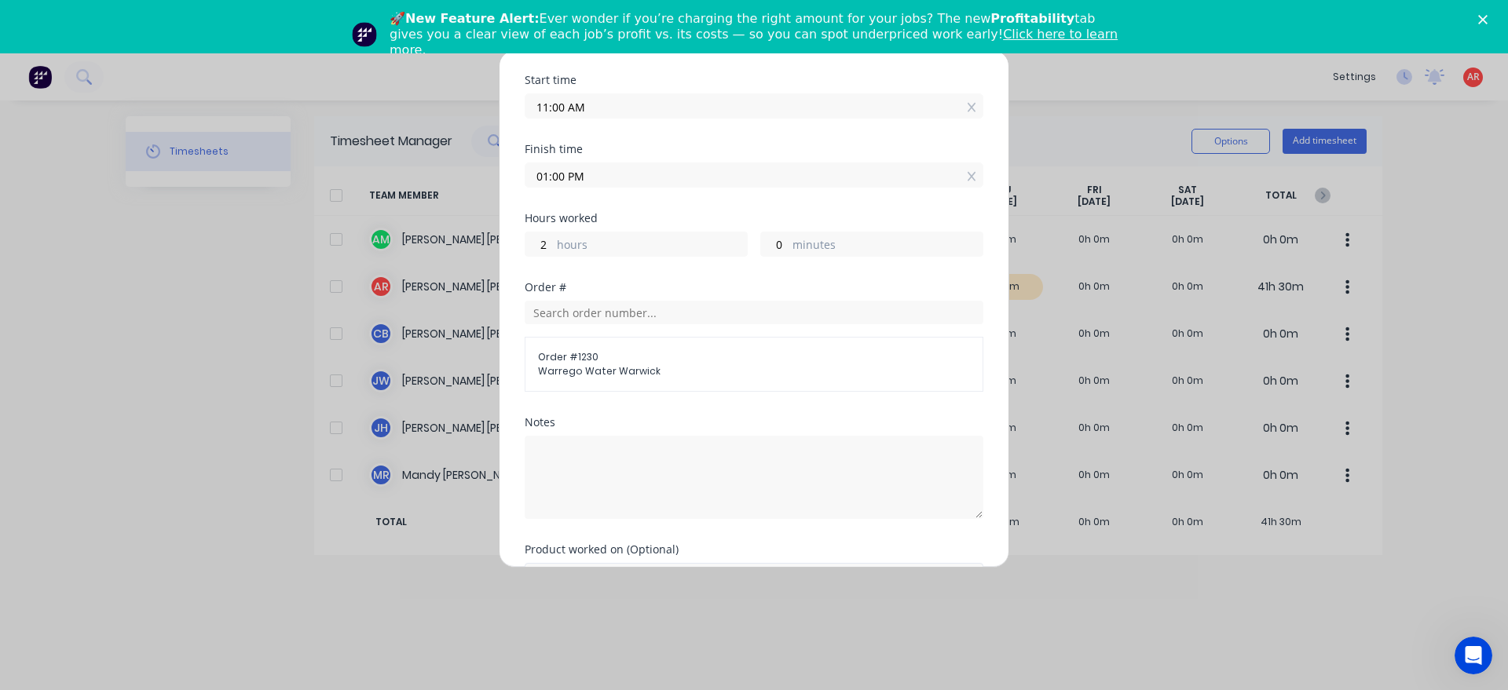
scroll to position [324, 0]
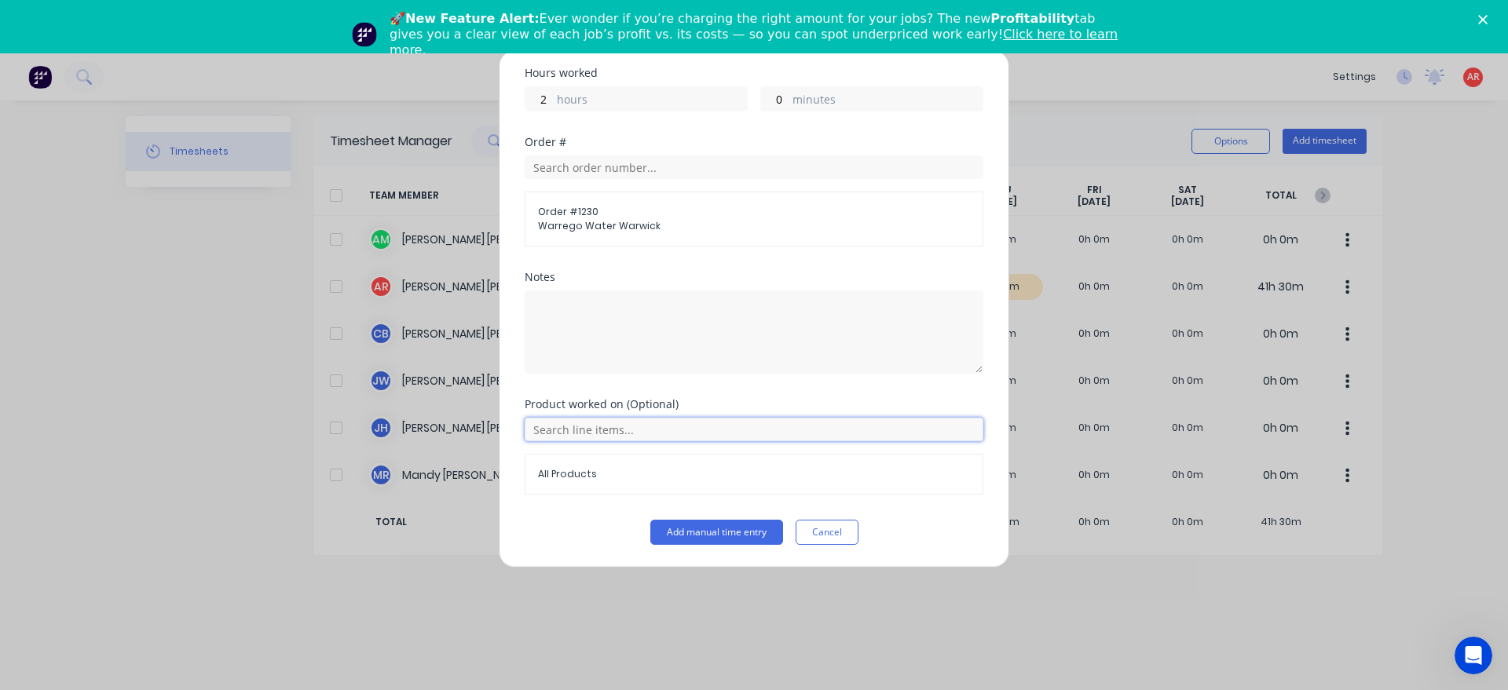
click at [611, 438] on input "text" at bounding box center [754, 430] width 459 height 24
click at [638, 505] on icon at bounding box center [640, 508] width 10 height 11
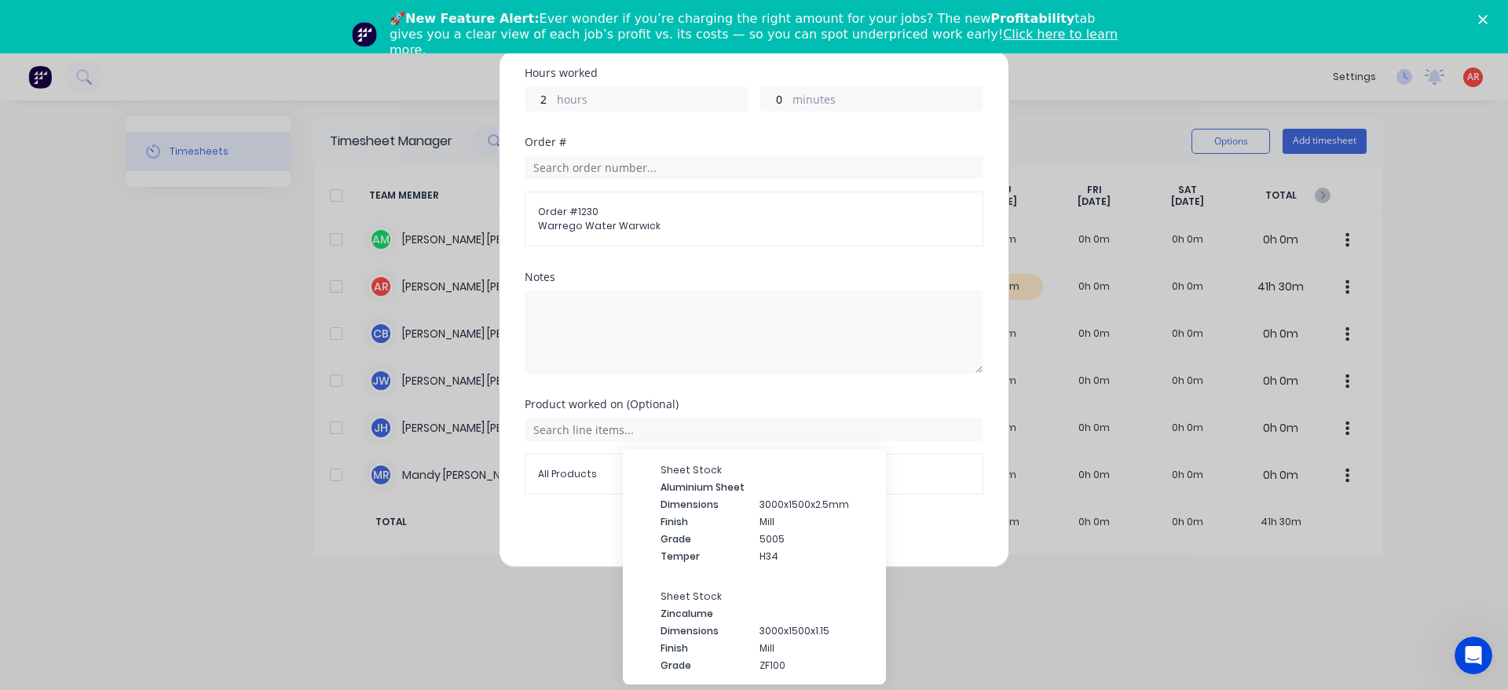
scroll to position [0, 0]
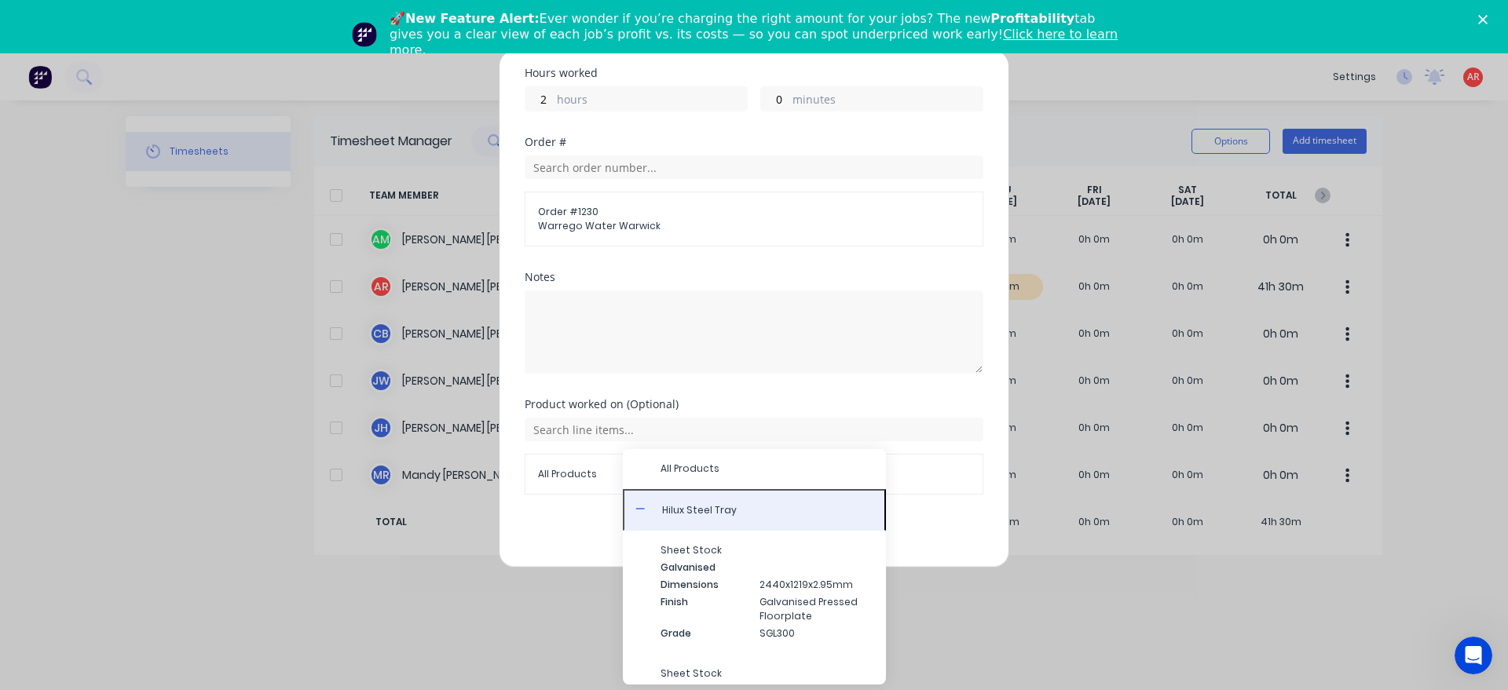
click at [631, 507] on button "Hilux Steel Tray" at bounding box center [754, 510] width 263 height 42
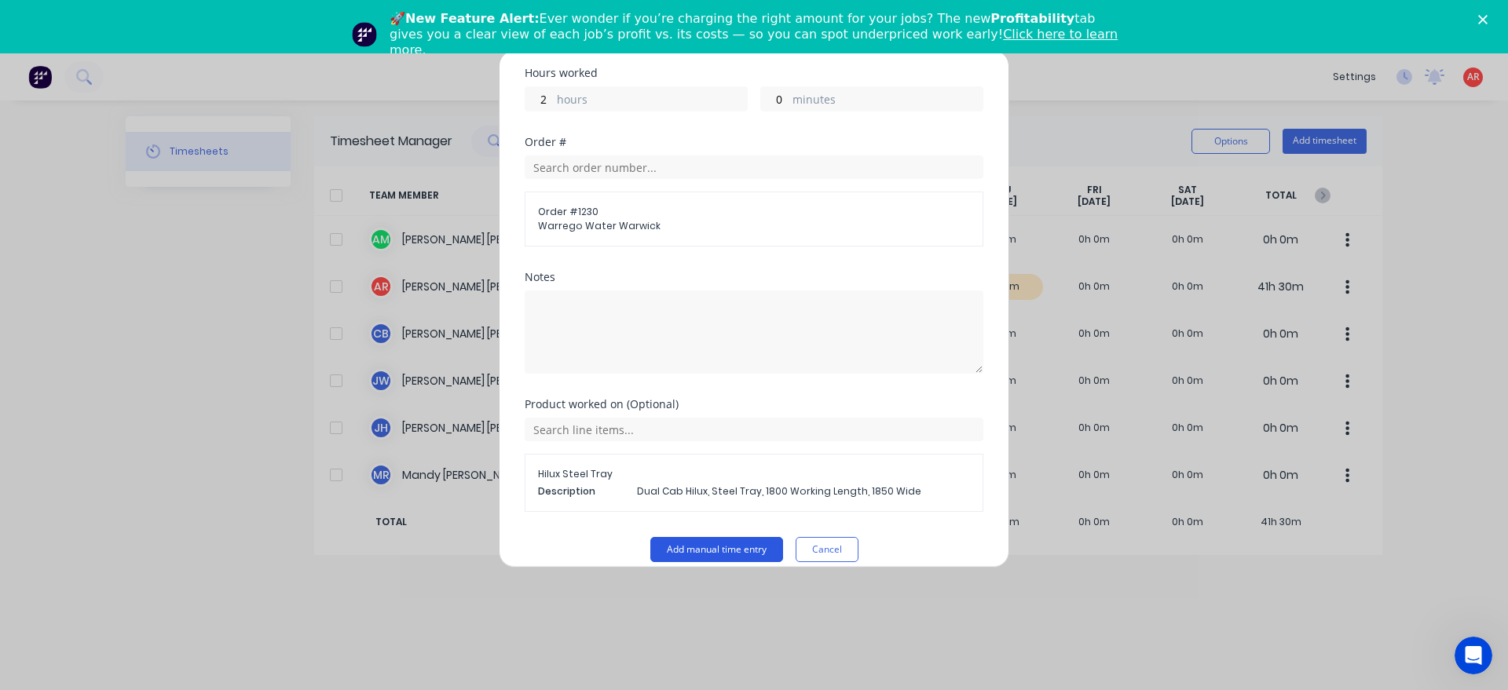
click at [684, 547] on button "Add manual time entry" at bounding box center [716, 549] width 133 height 25
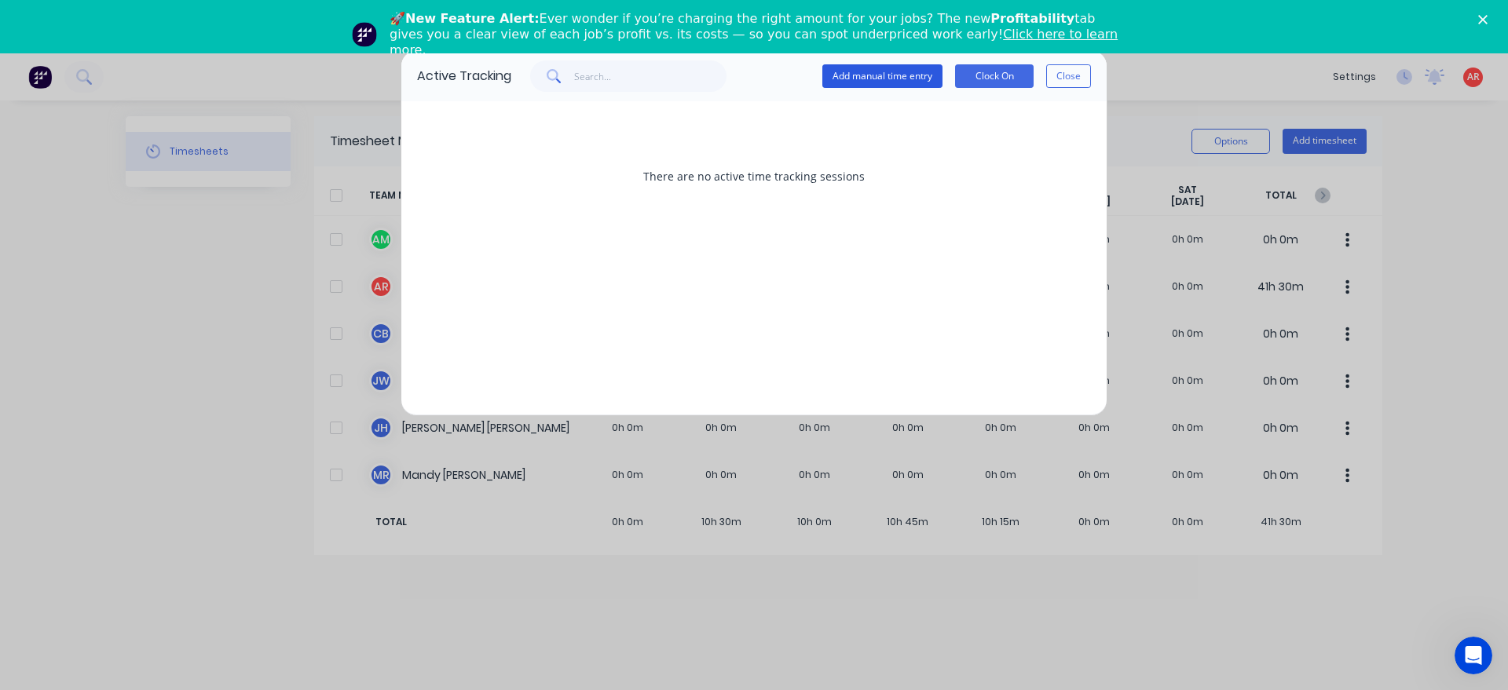
click at [863, 82] on button "Add manual time entry" at bounding box center [882, 76] width 120 height 24
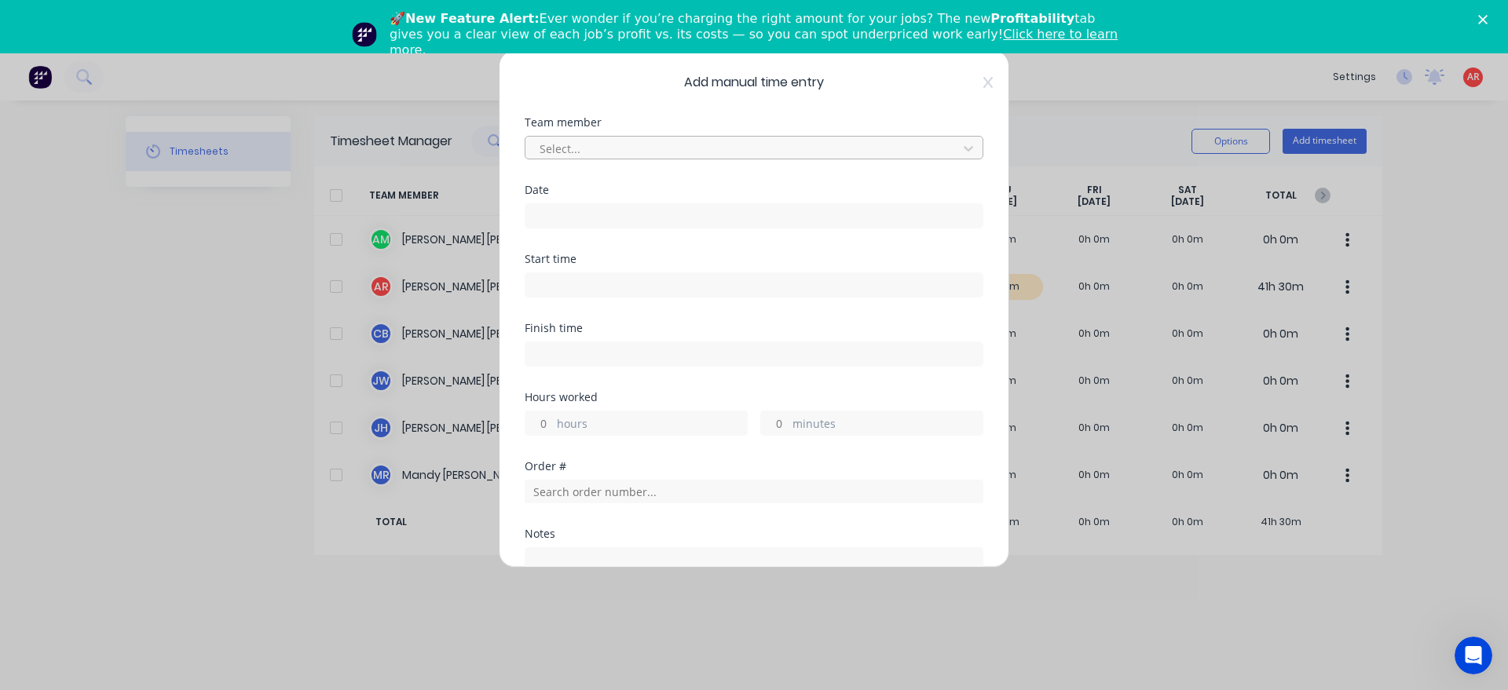
click at [624, 153] on div at bounding box center [743, 149] width 411 height 20
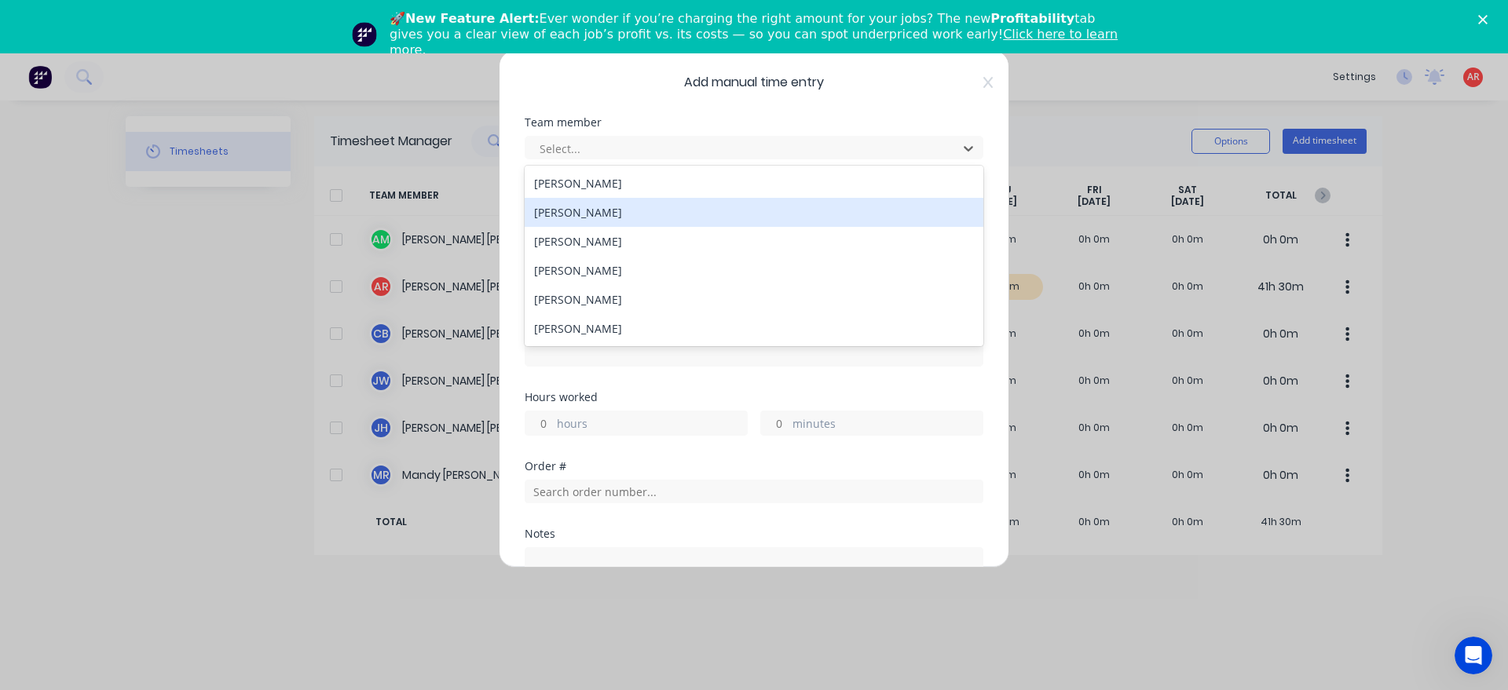
click at [598, 203] on div "[PERSON_NAME]" at bounding box center [754, 212] width 459 height 29
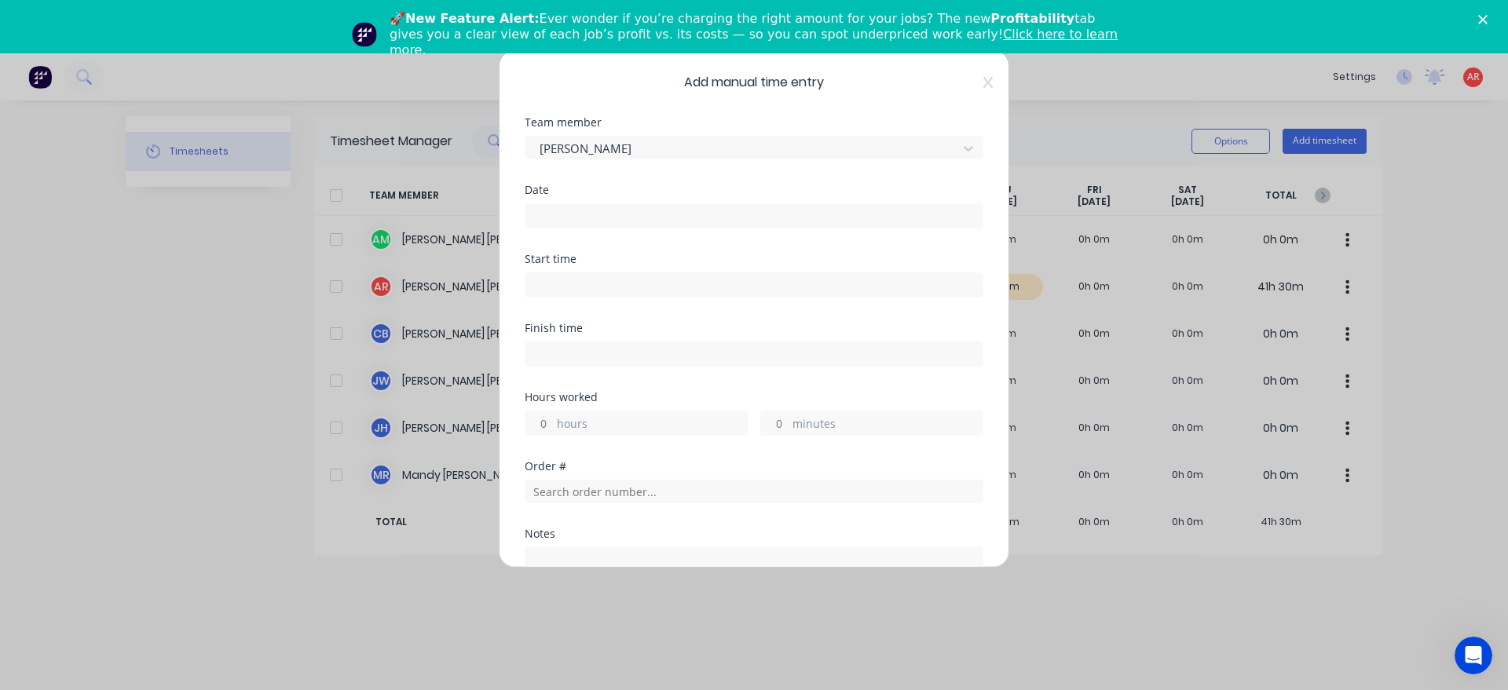
click at [602, 214] on input at bounding box center [753, 216] width 457 height 24
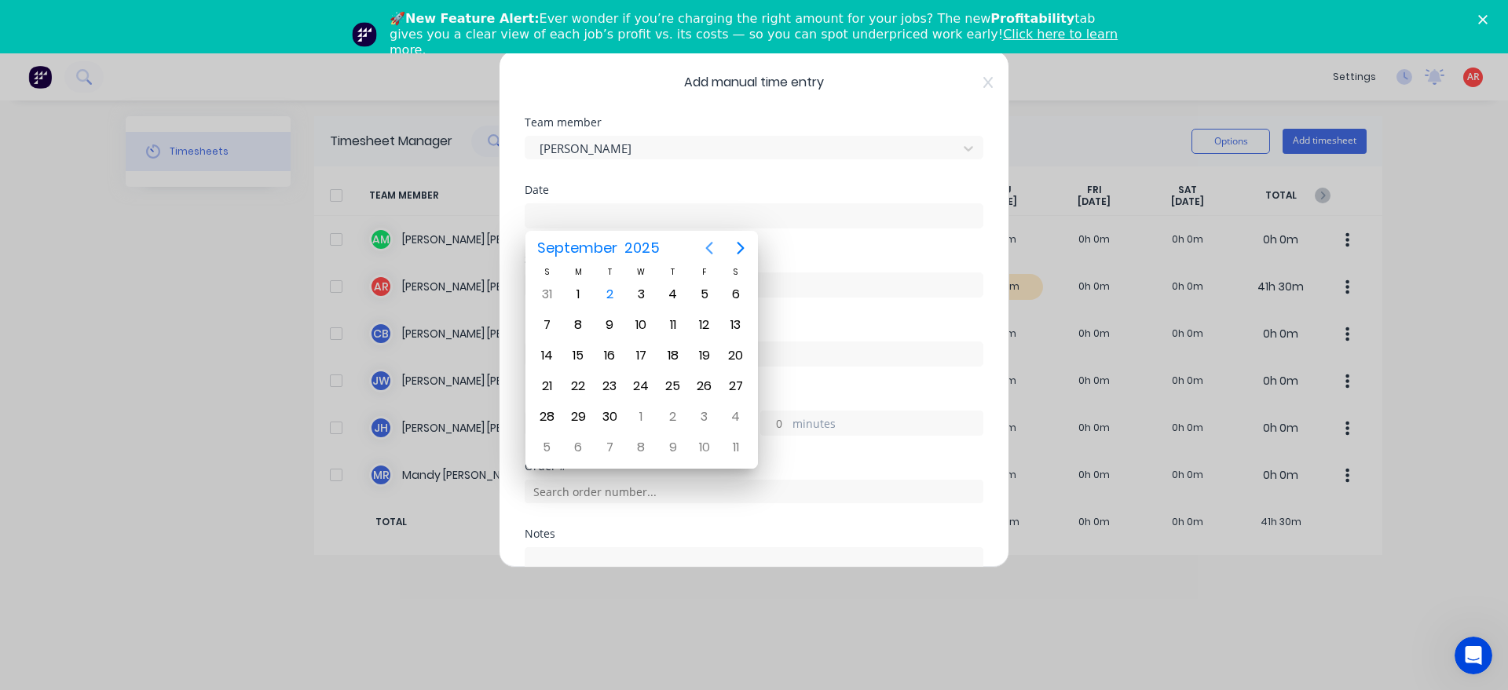
click at [705, 251] on icon "Previous page" at bounding box center [709, 248] width 19 height 19
click at [647, 419] on div "27" at bounding box center [641, 417] width 24 height 24
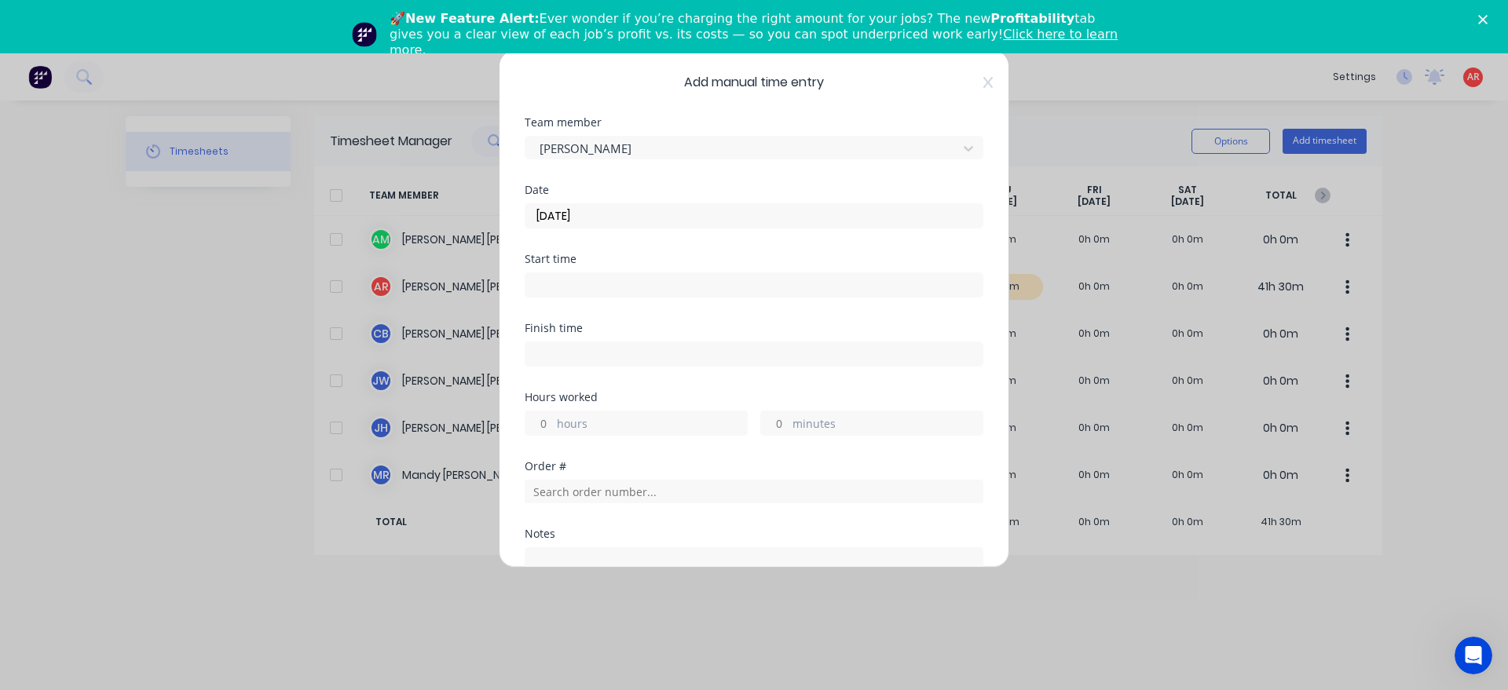
click at [591, 293] on input at bounding box center [753, 285] width 457 height 24
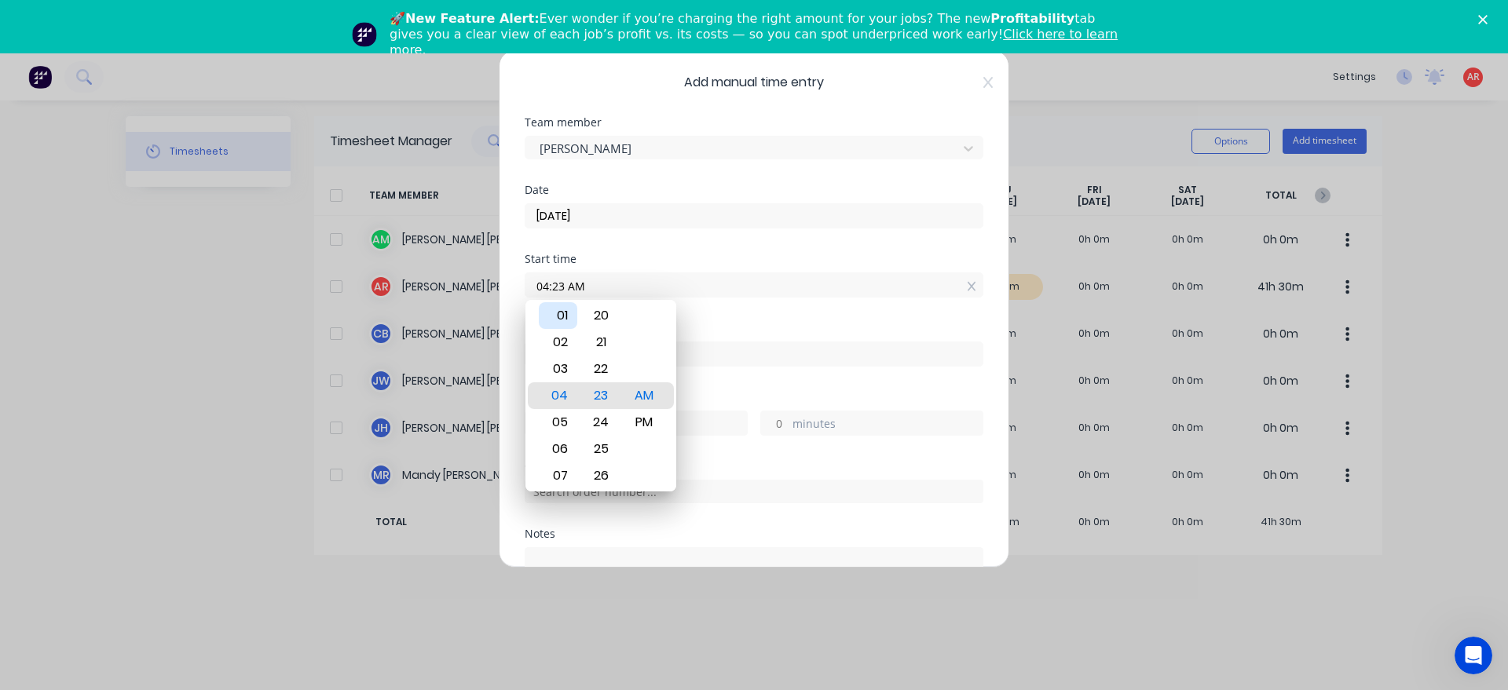
click at [559, 319] on div "01" at bounding box center [558, 315] width 38 height 27
click at [700, 390] on div "Finish time" at bounding box center [754, 357] width 459 height 69
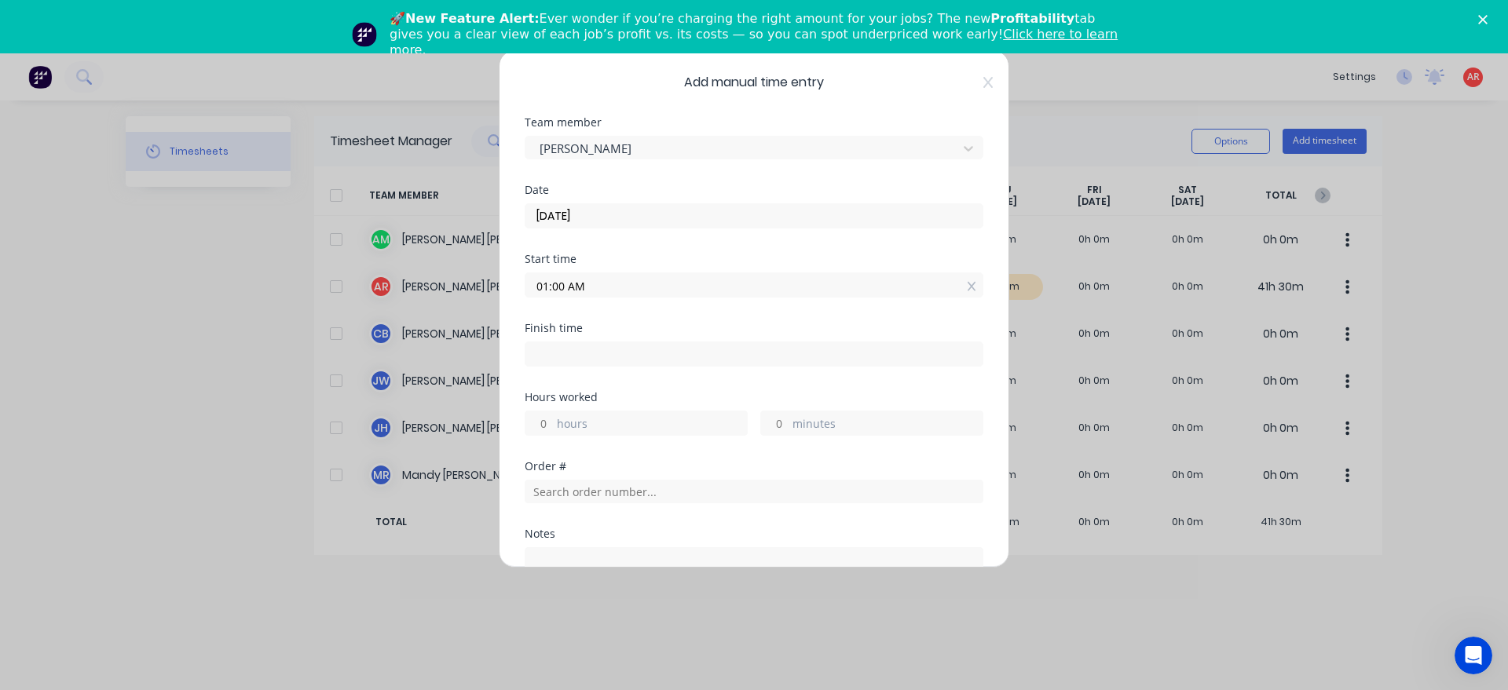
click at [599, 288] on input "01:00 AM" at bounding box center [753, 285] width 457 height 24
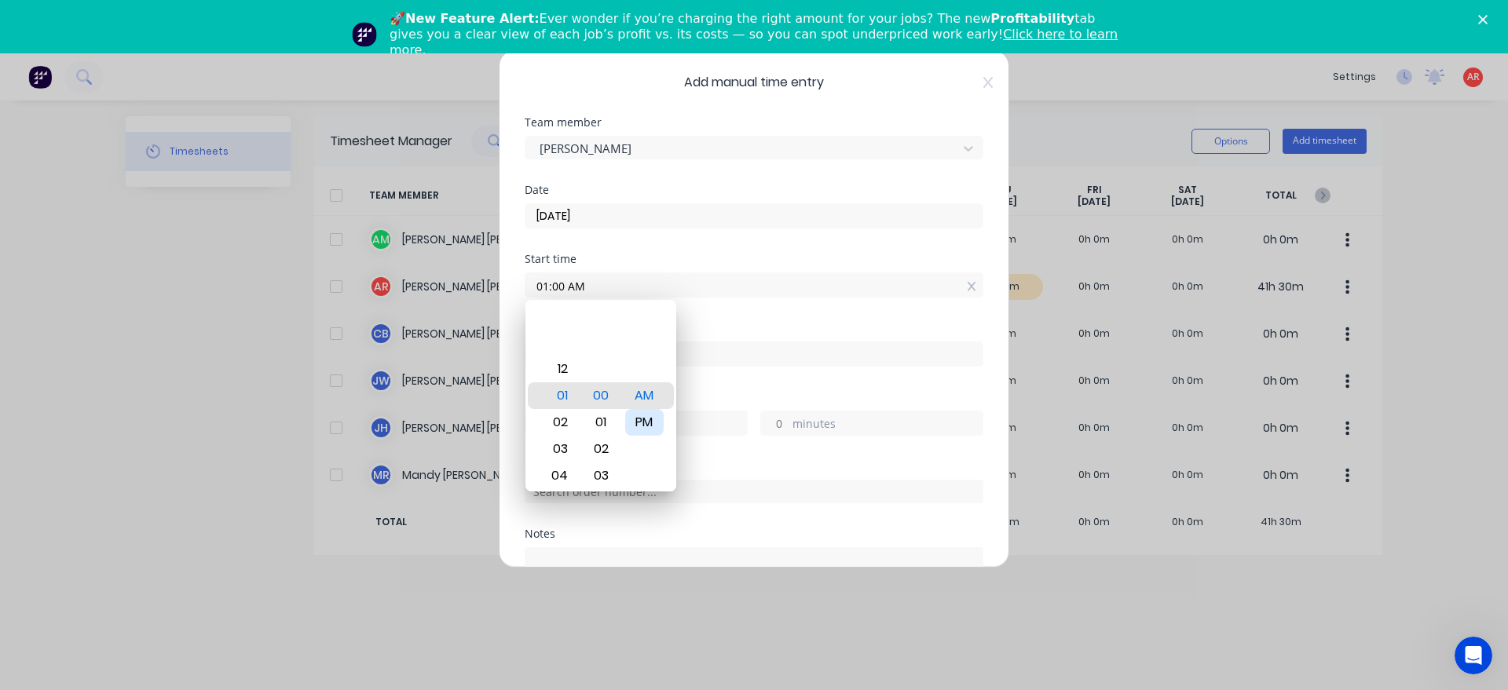
click at [646, 422] on div "PM" at bounding box center [644, 422] width 38 height 27
click at [702, 362] on input at bounding box center [753, 354] width 457 height 24
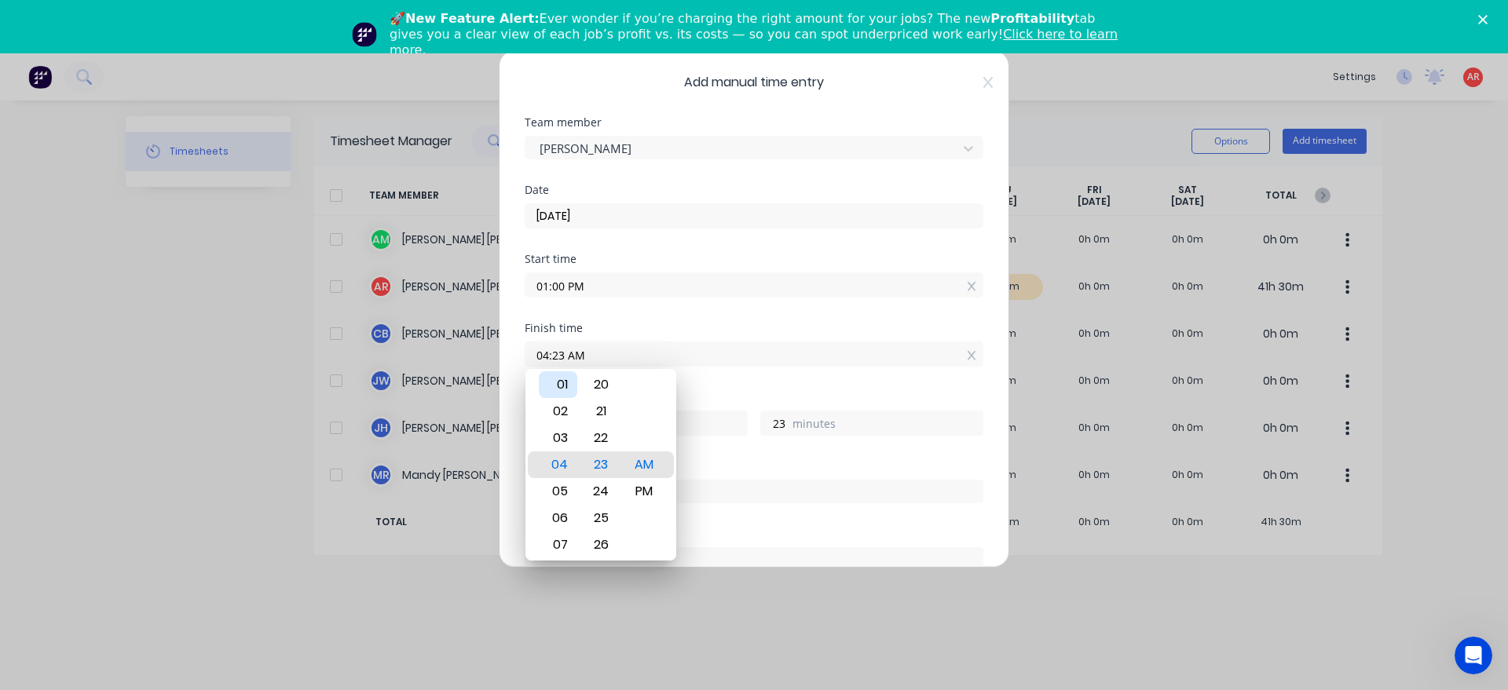
click at [565, 386] on div "01" at bounding box center [558, 384] width 38 height 27
click at [608, 537] on div "45" at bounding box center [601, 545] width 38 height 27
click at [638, 499] on div "PM" at bounding box center [644, 491] width 38 height 27
click at [701, 402] on div "Hours worked" at bounding box center [754, 397] width 459 height 11
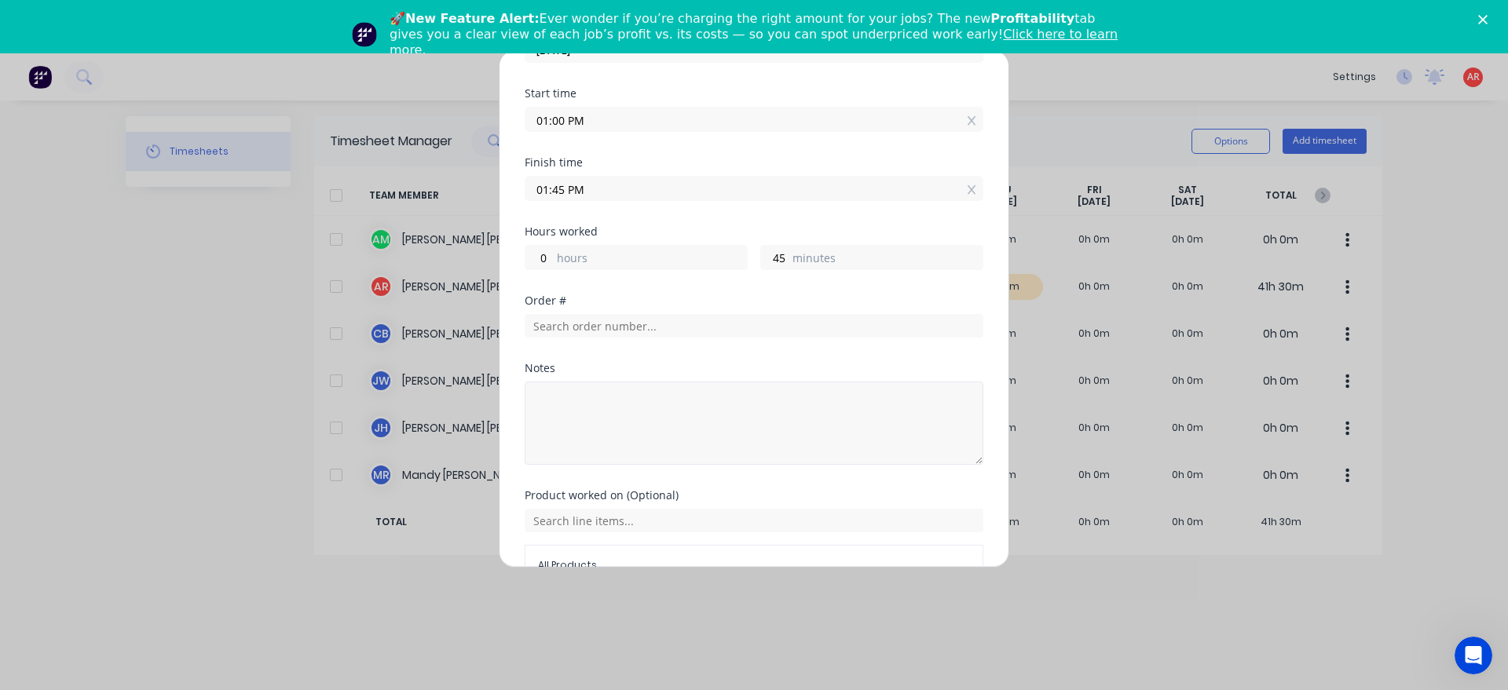
scroll to position [179, 0]
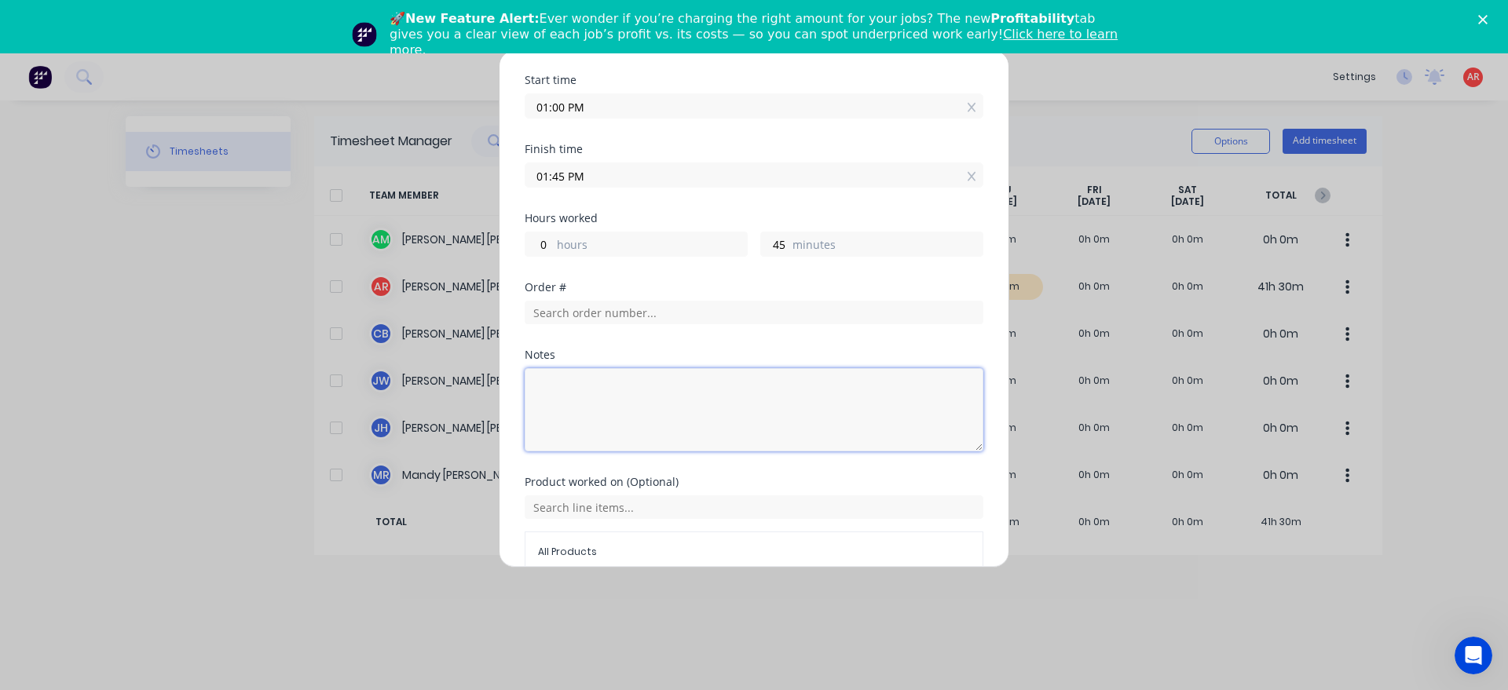
click at [594, 372] on textarea at bounding box center [754, 409] width 459 height 83
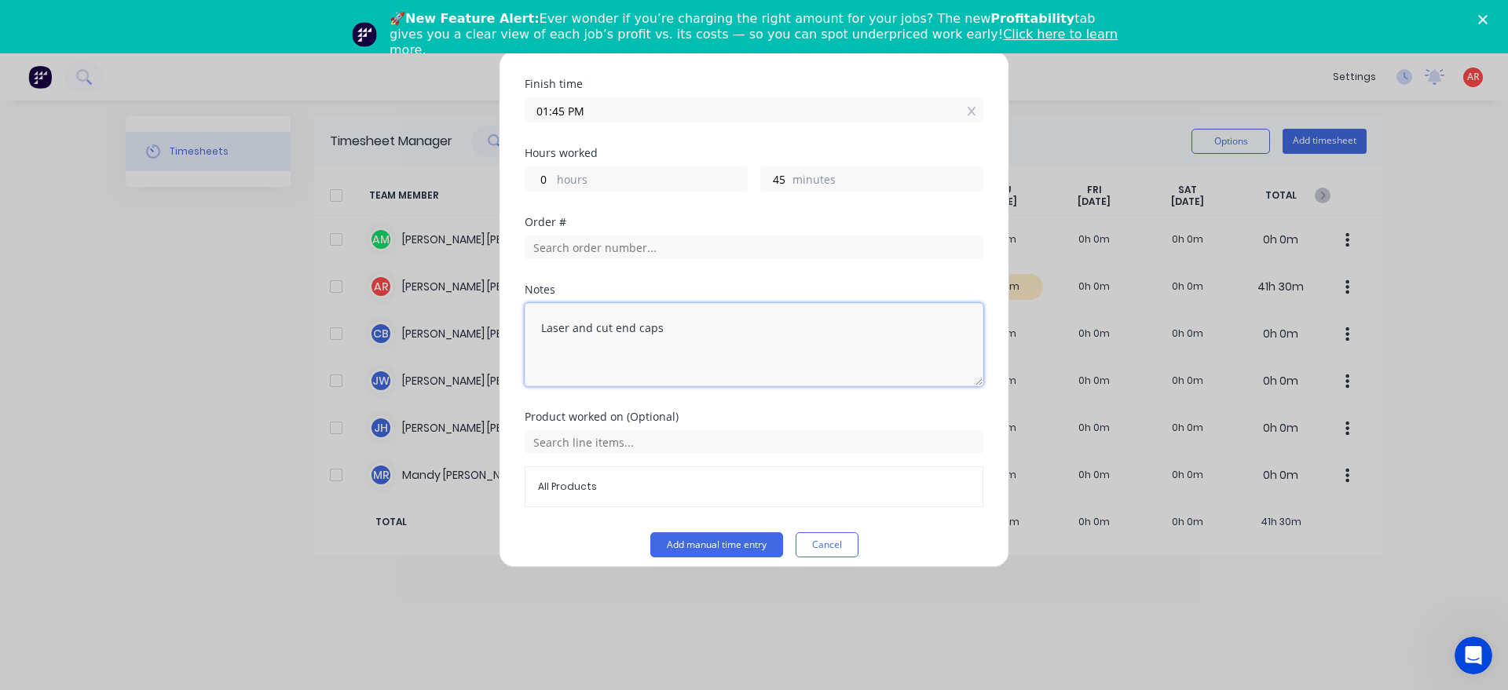
scroll to position [257, 0]
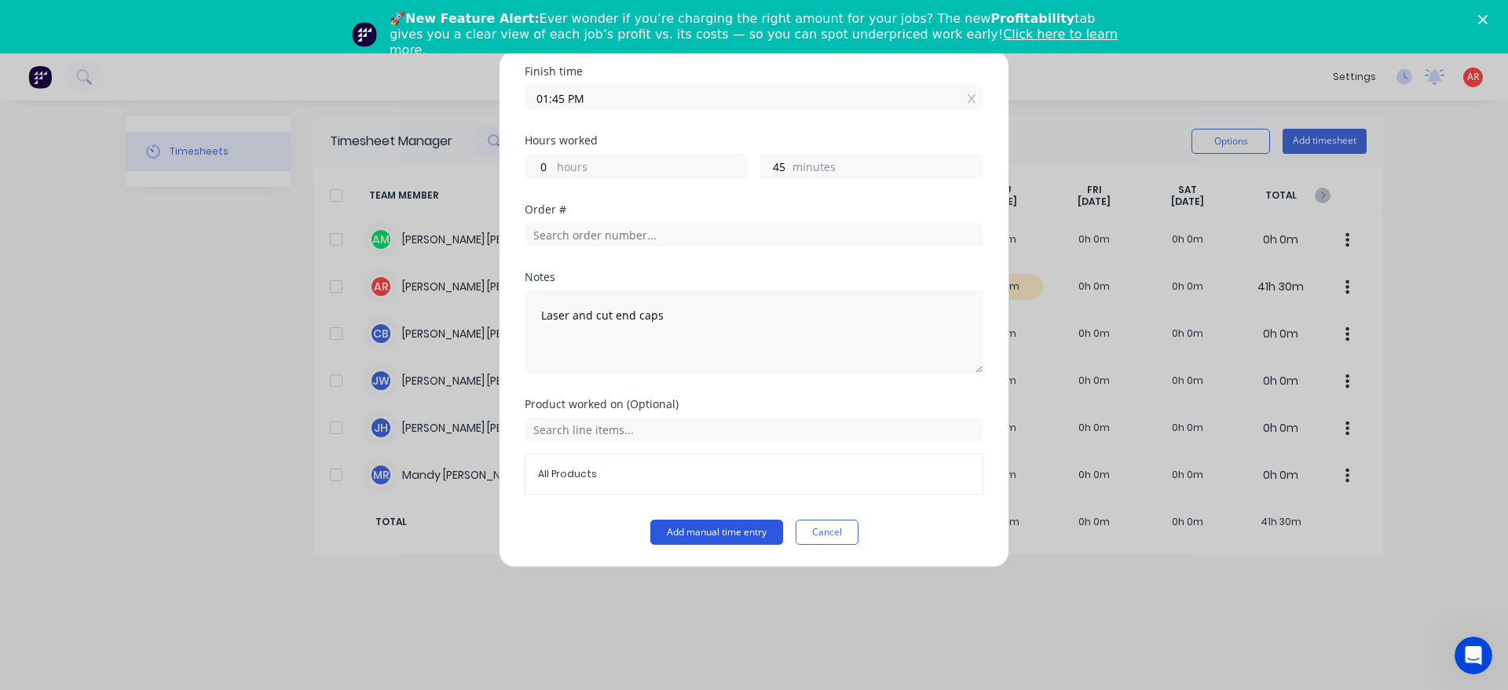
click at [730, 532] on button "Add manual time entry" at bounding box center [716, 532] width 133 height 25
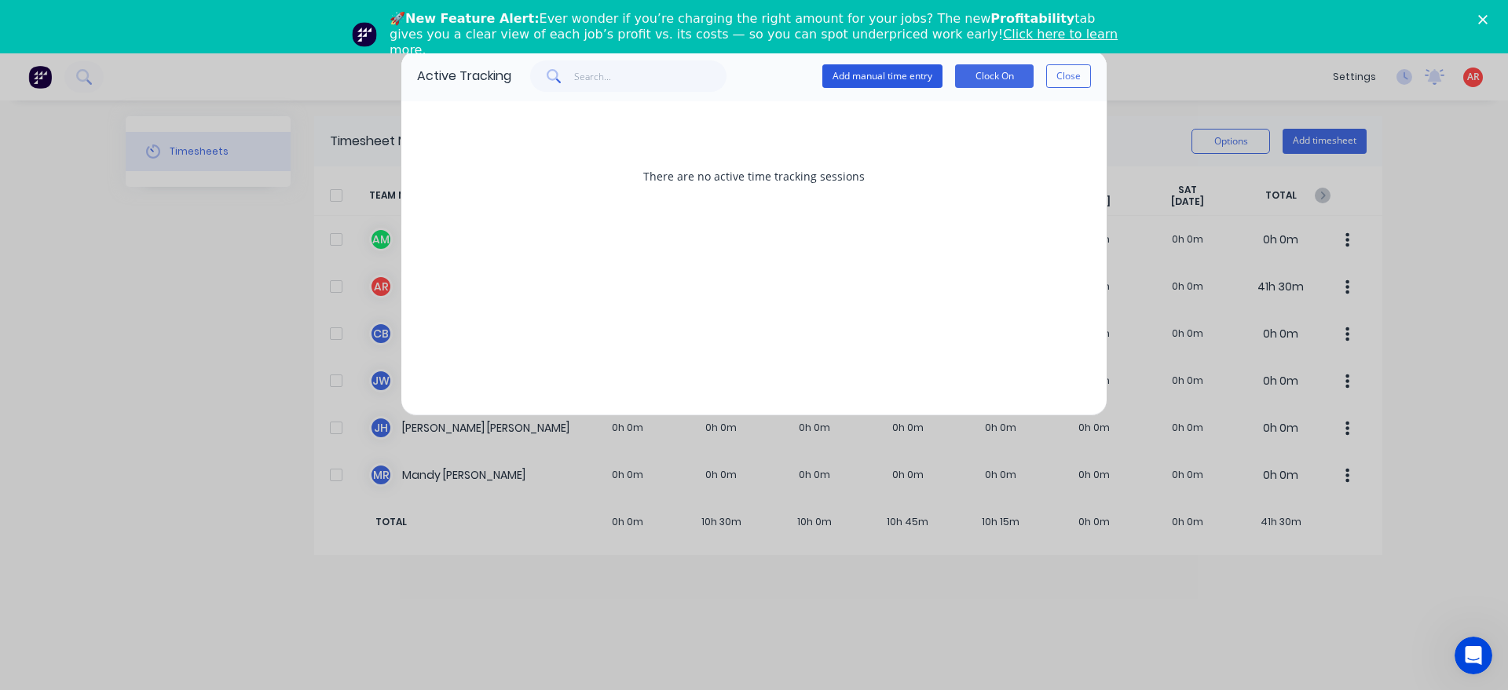
click at [876, 82] on button "Add manual time entry" at bounding box center [882, 76] width 120 height 24
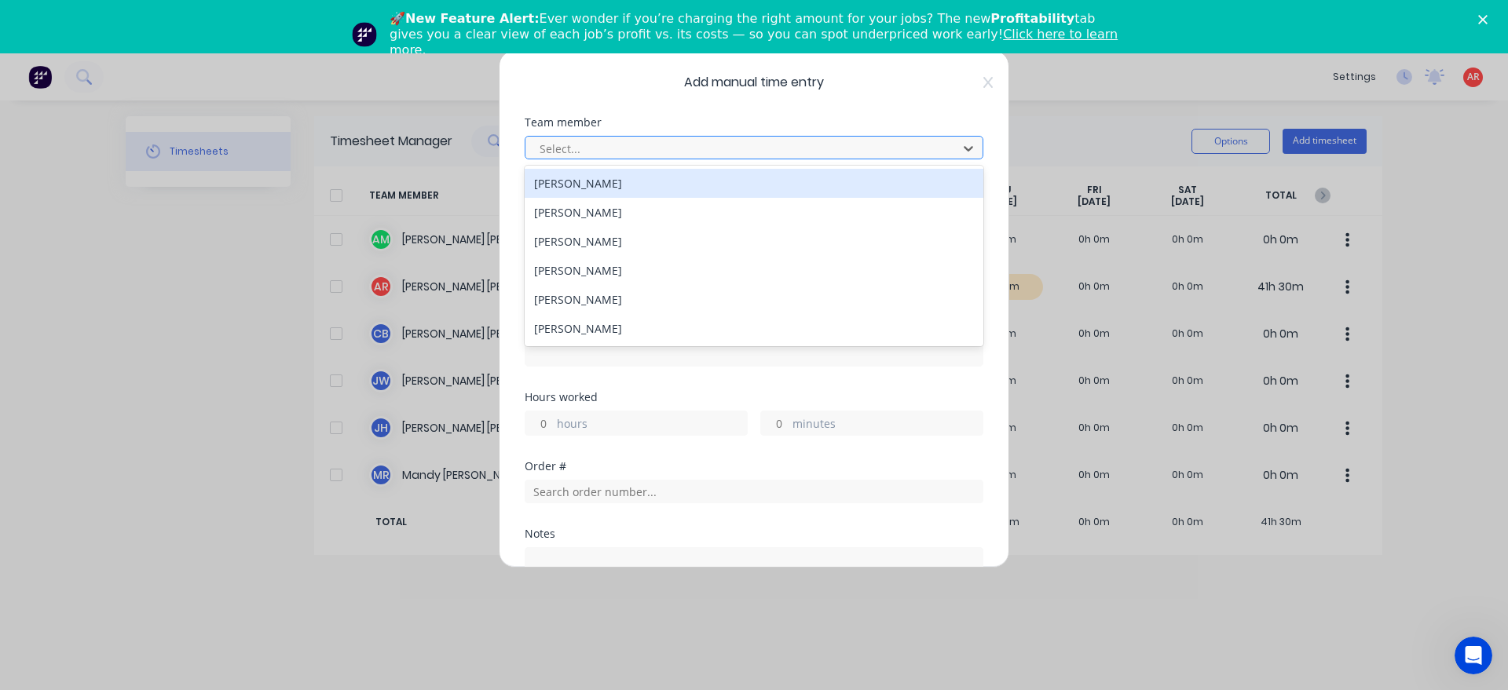
click at [689, 144] on div at bounding box center [743, 149] width 411 height 20
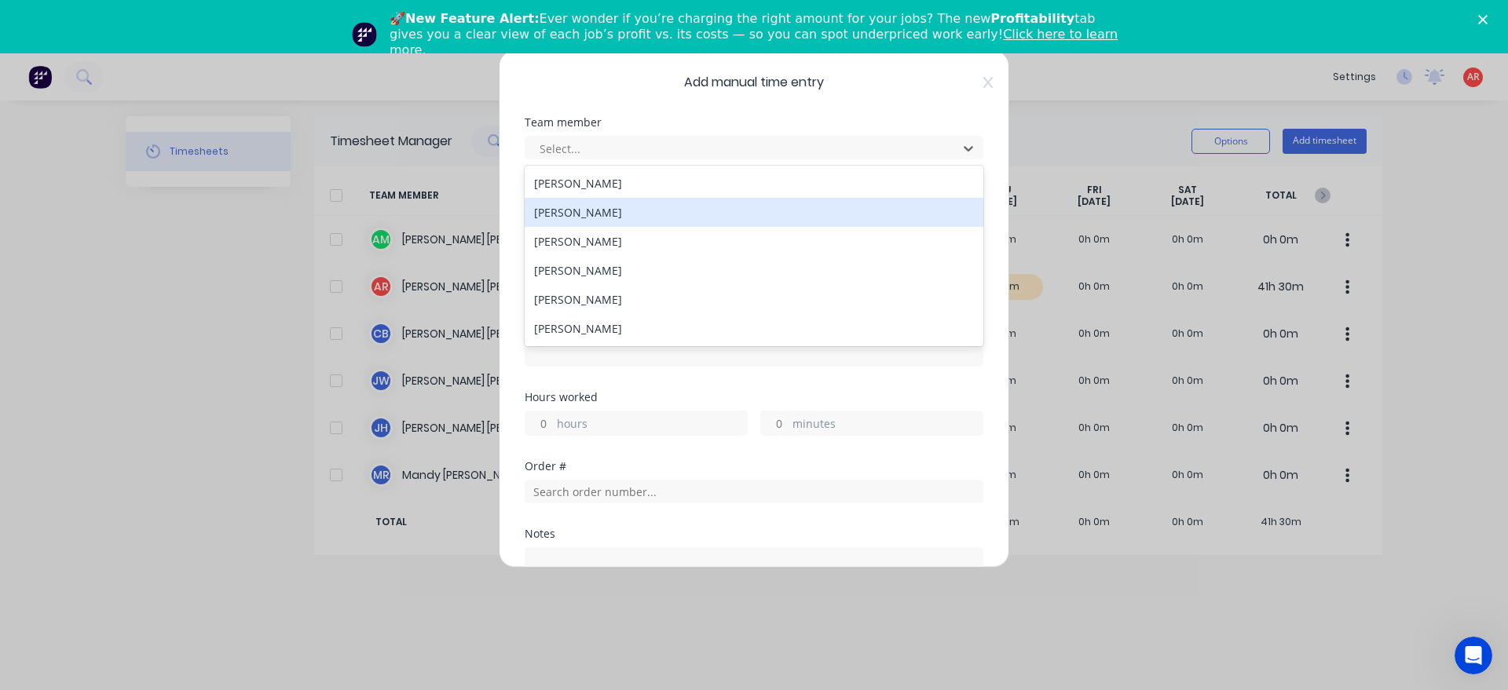
click at [609, 217] on div "[PERSON_NAME]" at bounding box center [754, 212] width 459 height 29
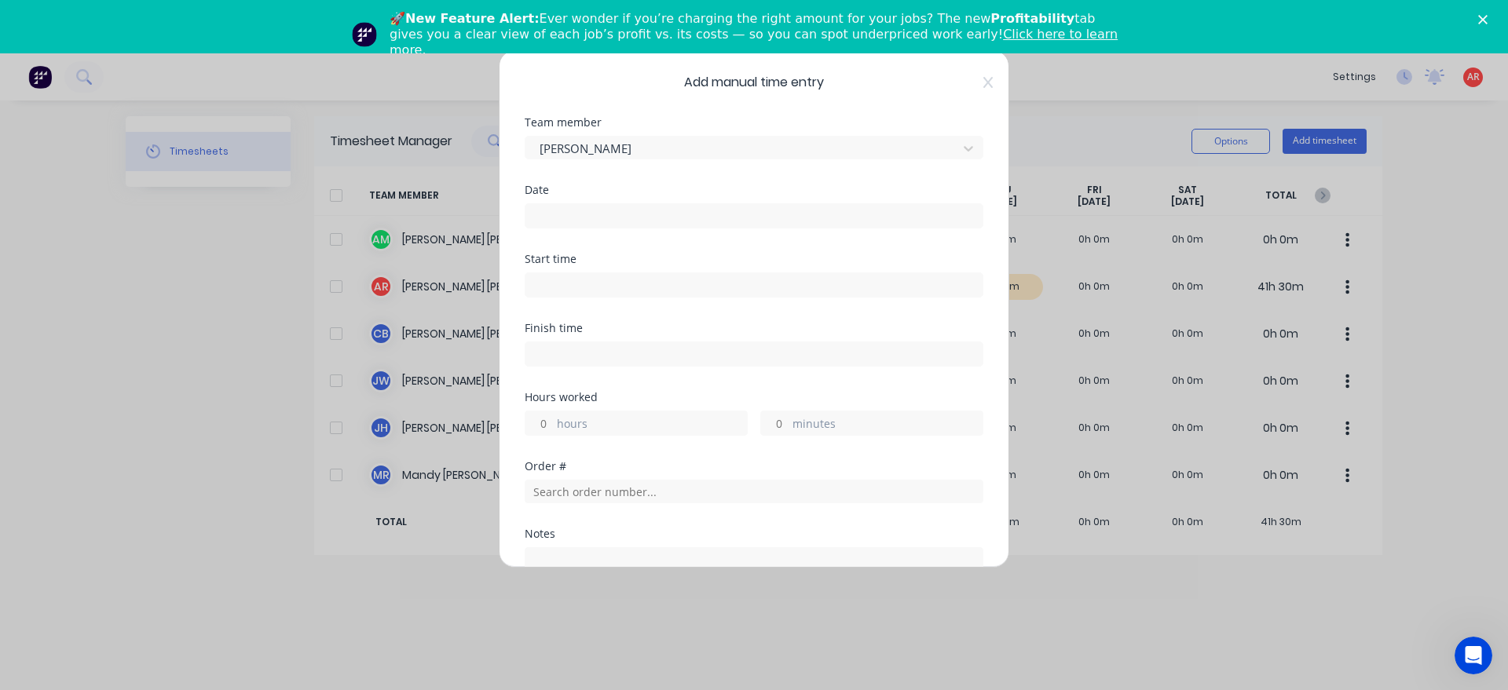
click at [602, 226] on input at bounding box center [753, 216] width 457 height 24
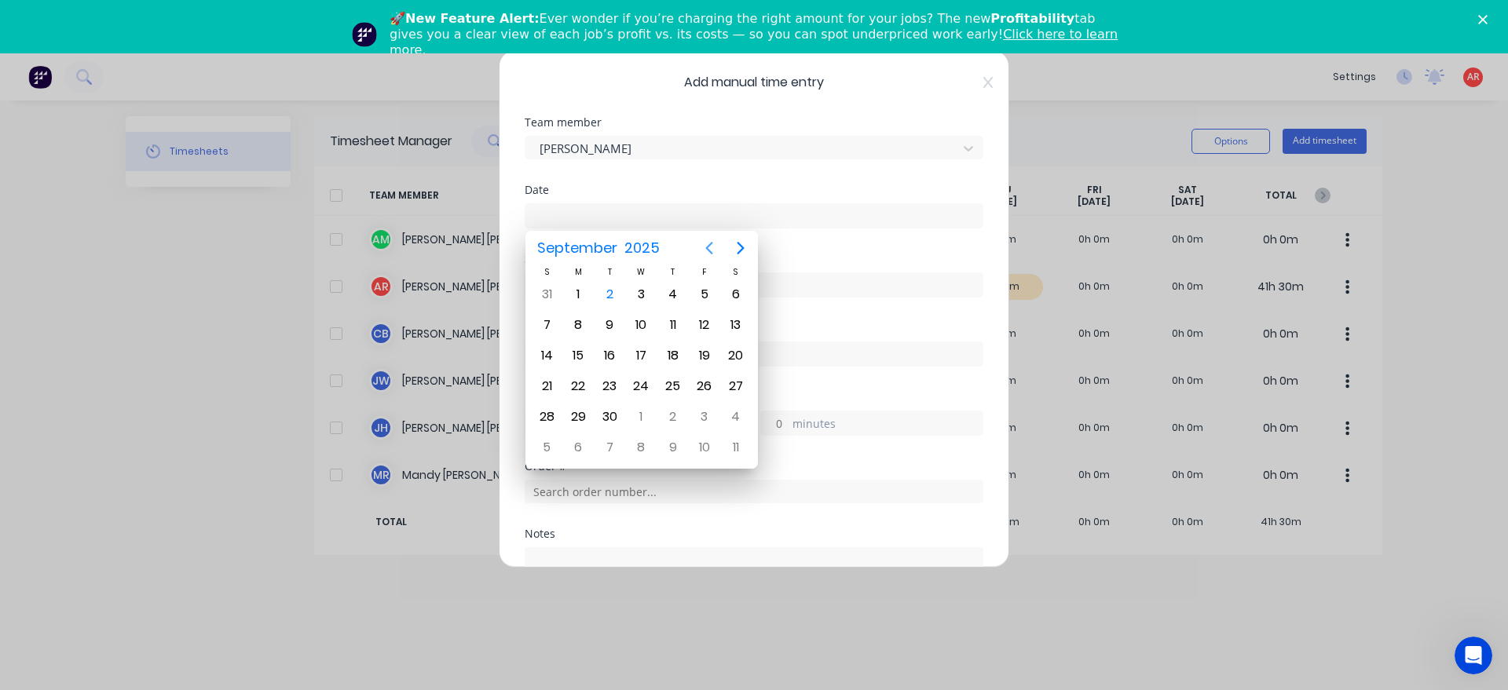
click at [703, 246] on icon "Previous page" at bounding box center [709, 248] width 19 height 19
click at [642, 421] on div "27" at bounding box center [641, 417] width 24 height 24
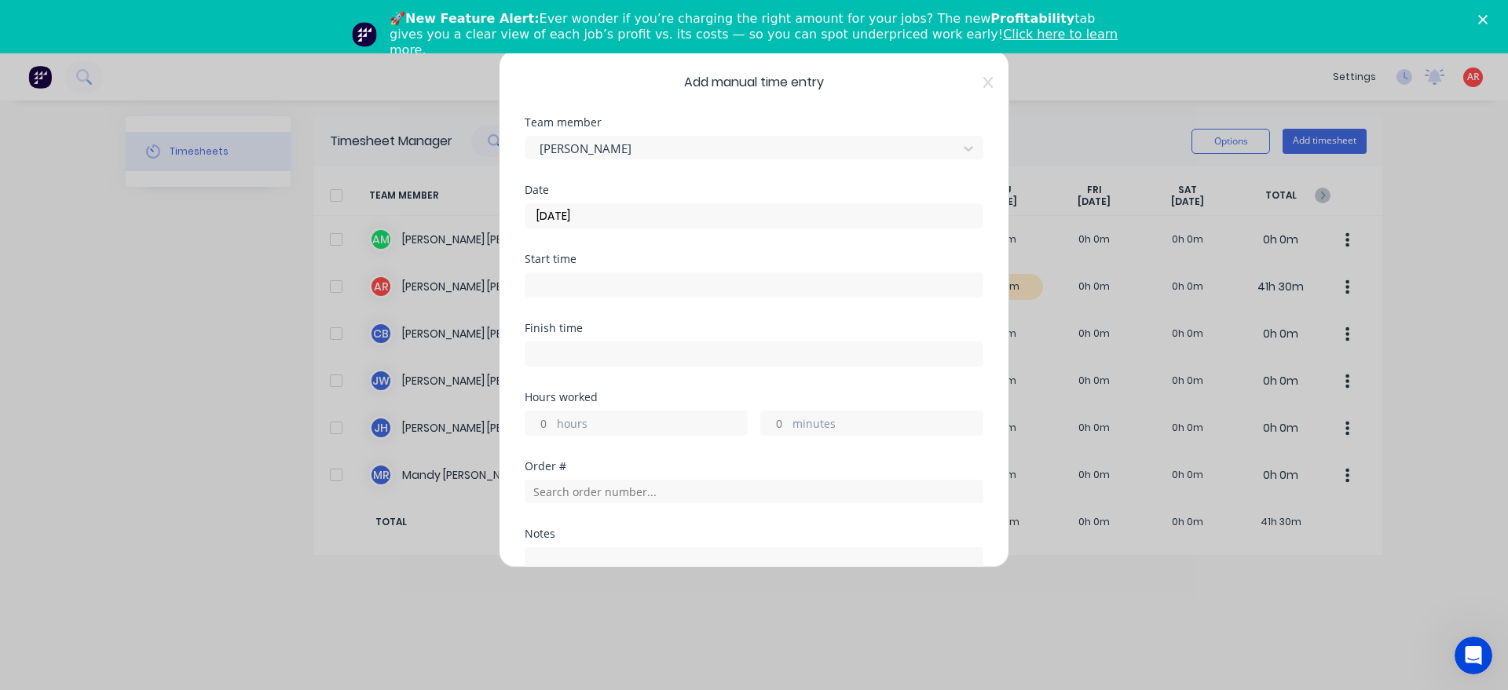
click at [614, 276] on input at bounding box center [753, 285] width 457 height 24
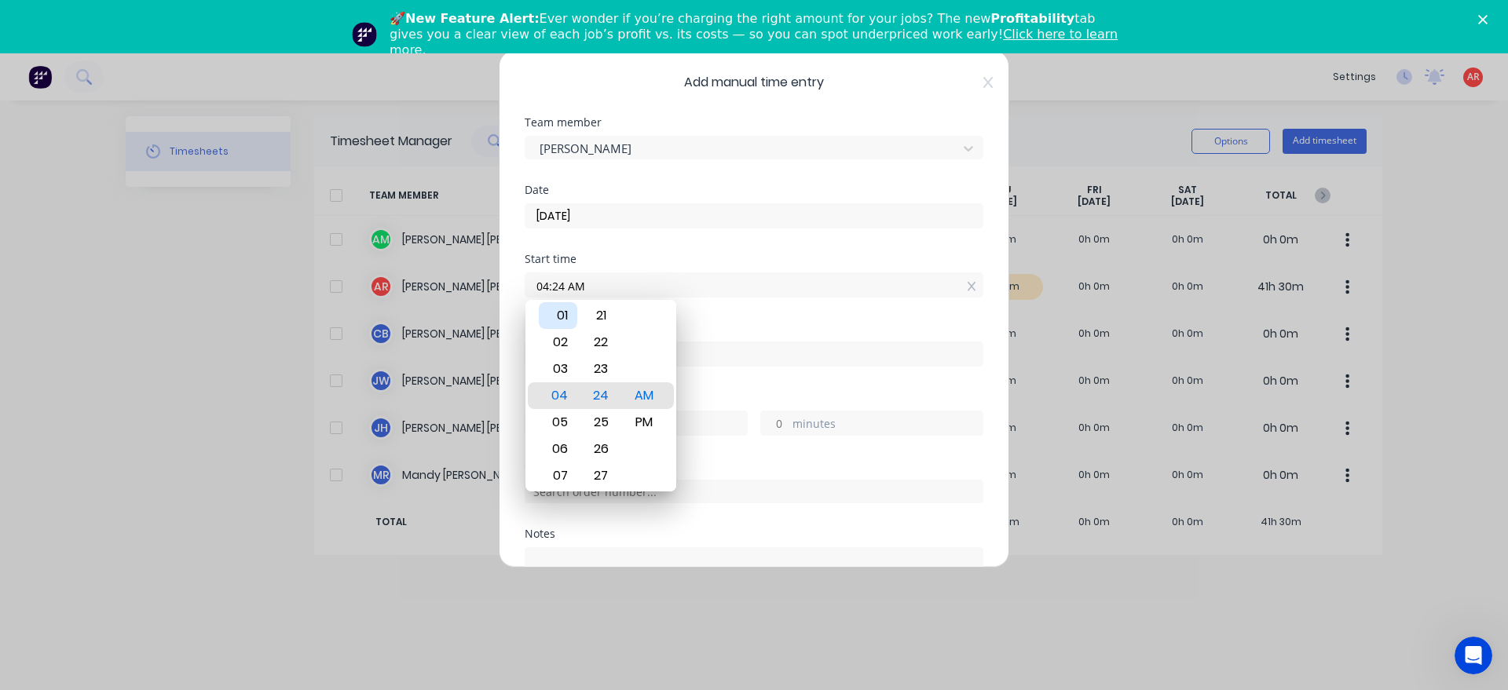
click at [558, 323] on div "01" at bounding box center [558, 315] width 38 height 27
click at [647, 422] on div "PM" at bounding box center [644, 422] width 38 height 27
click at [711, 396] on div "Hours worked" at bounding box center [754, 397] width 459 height 11
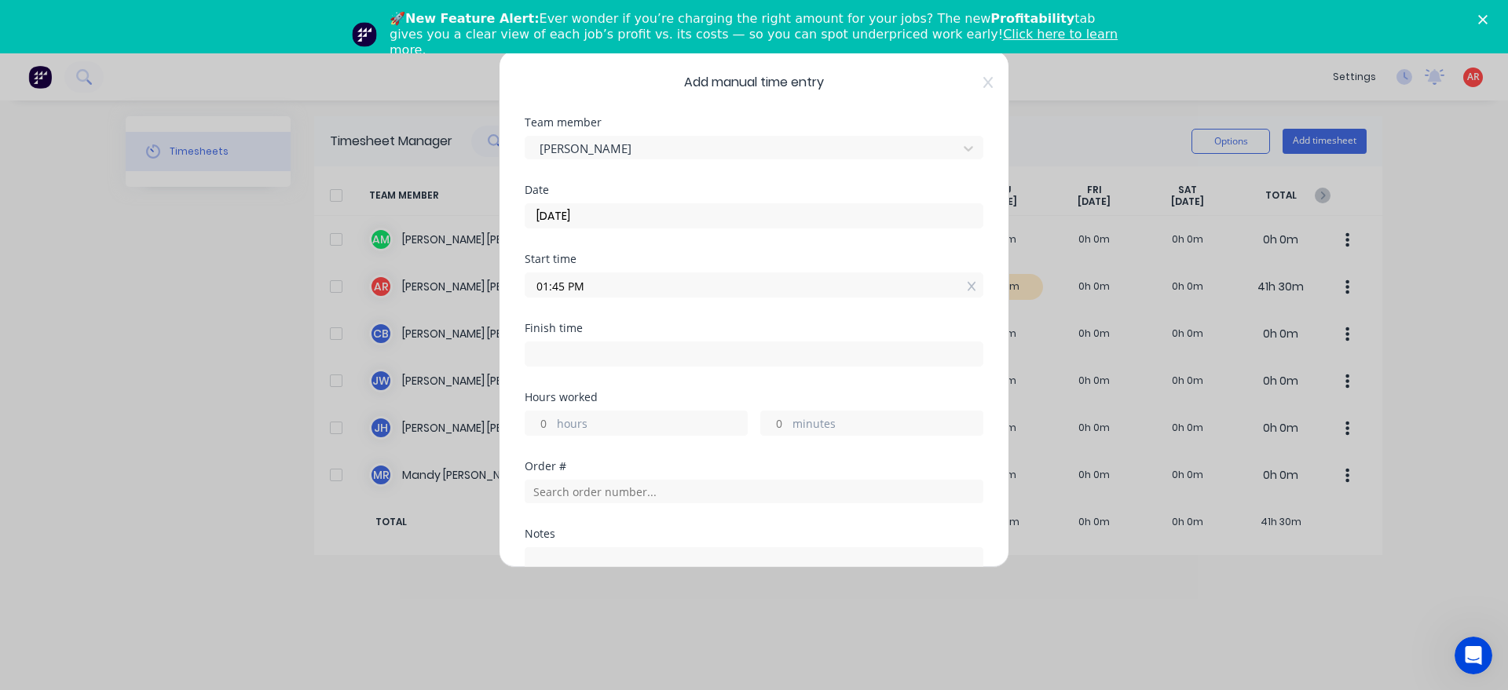
click at [702, 355] on input at bounding box center [753, 354] width 457 height 24
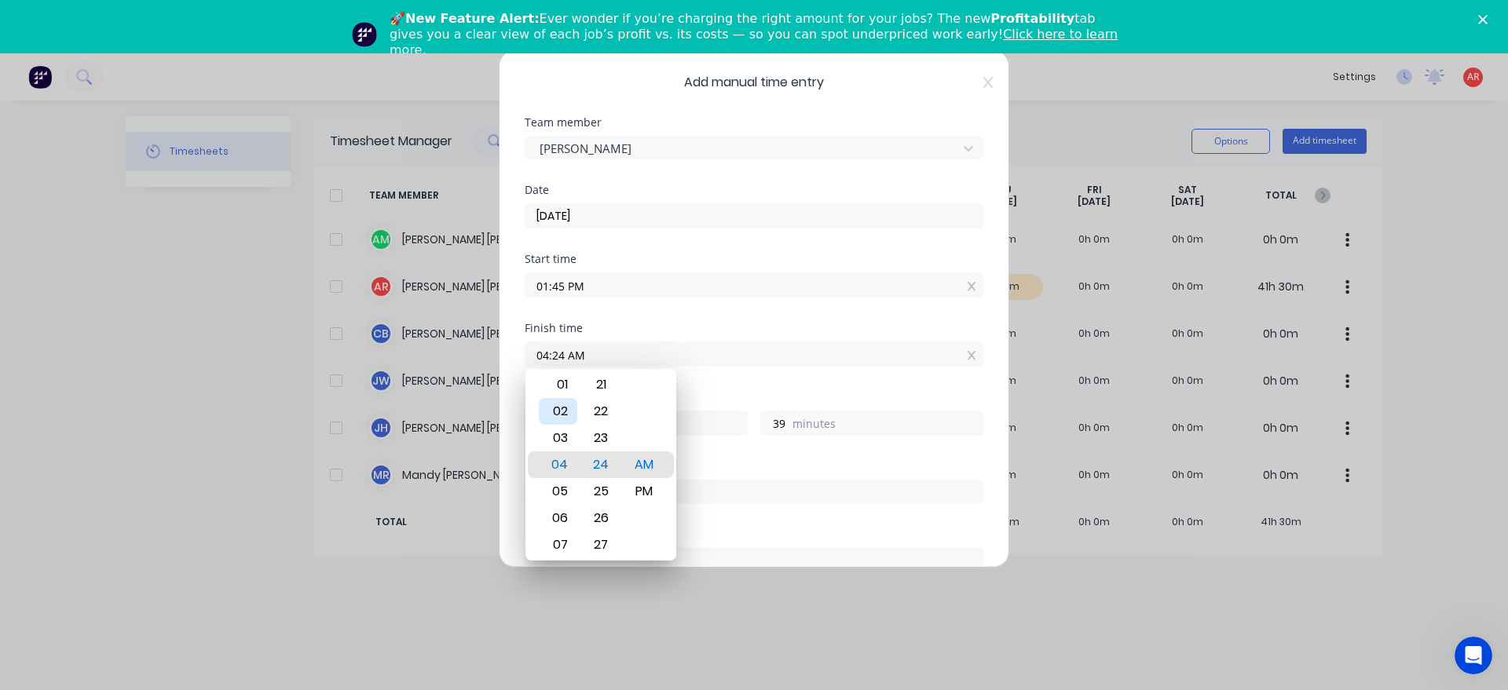
click at [564, 411] on div "02" at bounding box center [558, 411] width 38 height 27
click at [642, 492] on div "PM" at bounding box center [644, 491] width 38 height 27
click at [726, 380] on div "Finish time 02:00 PM" at bounding box center [754, 357] width 459 height 69
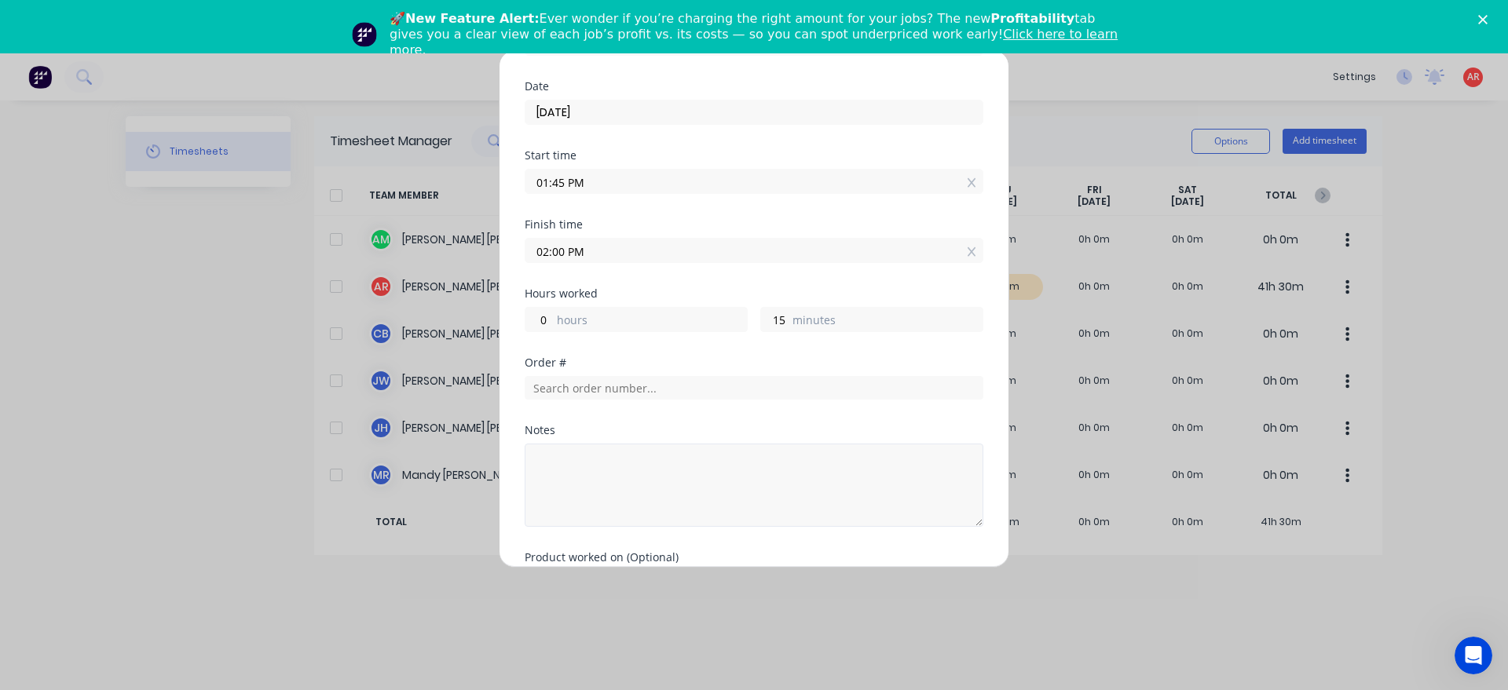
scroll to position [179, 0]
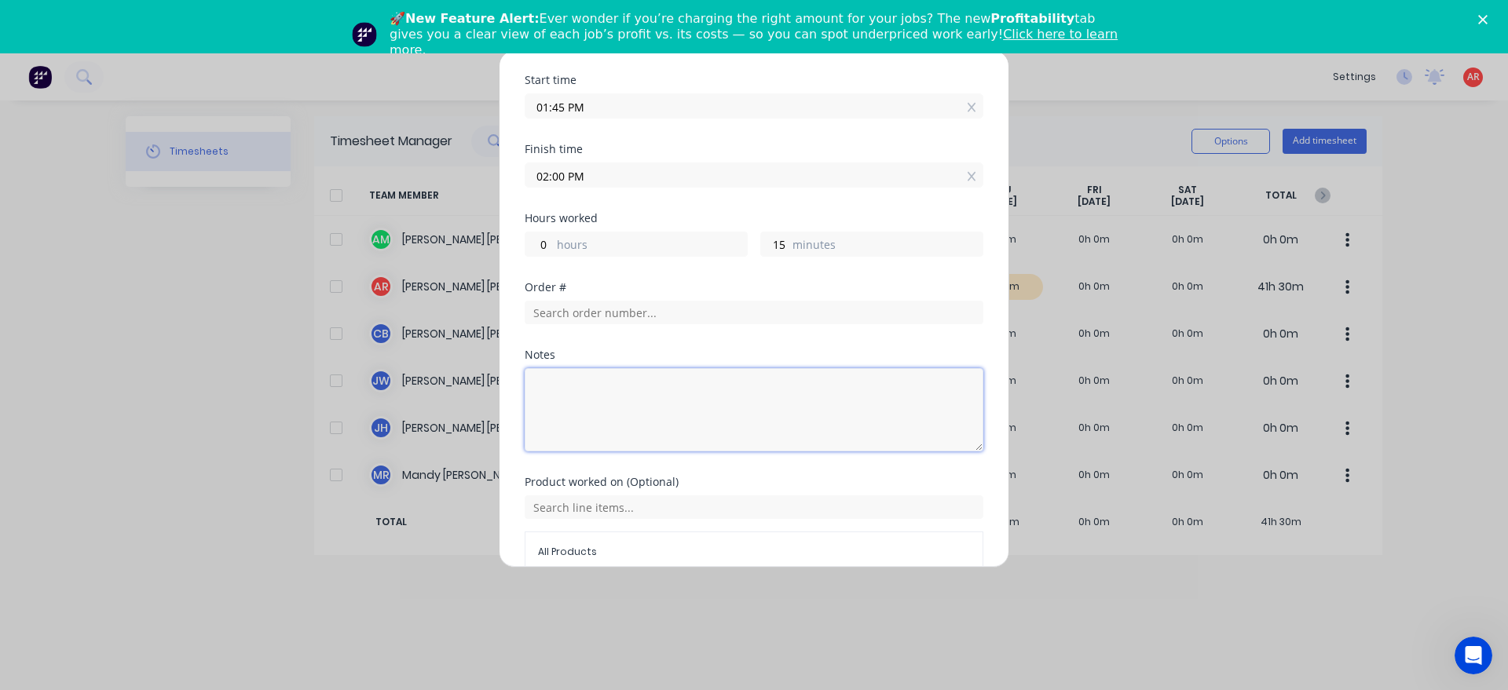
click at [635, 391] on textarea at bounding box center [754, 409] width 459 height 83
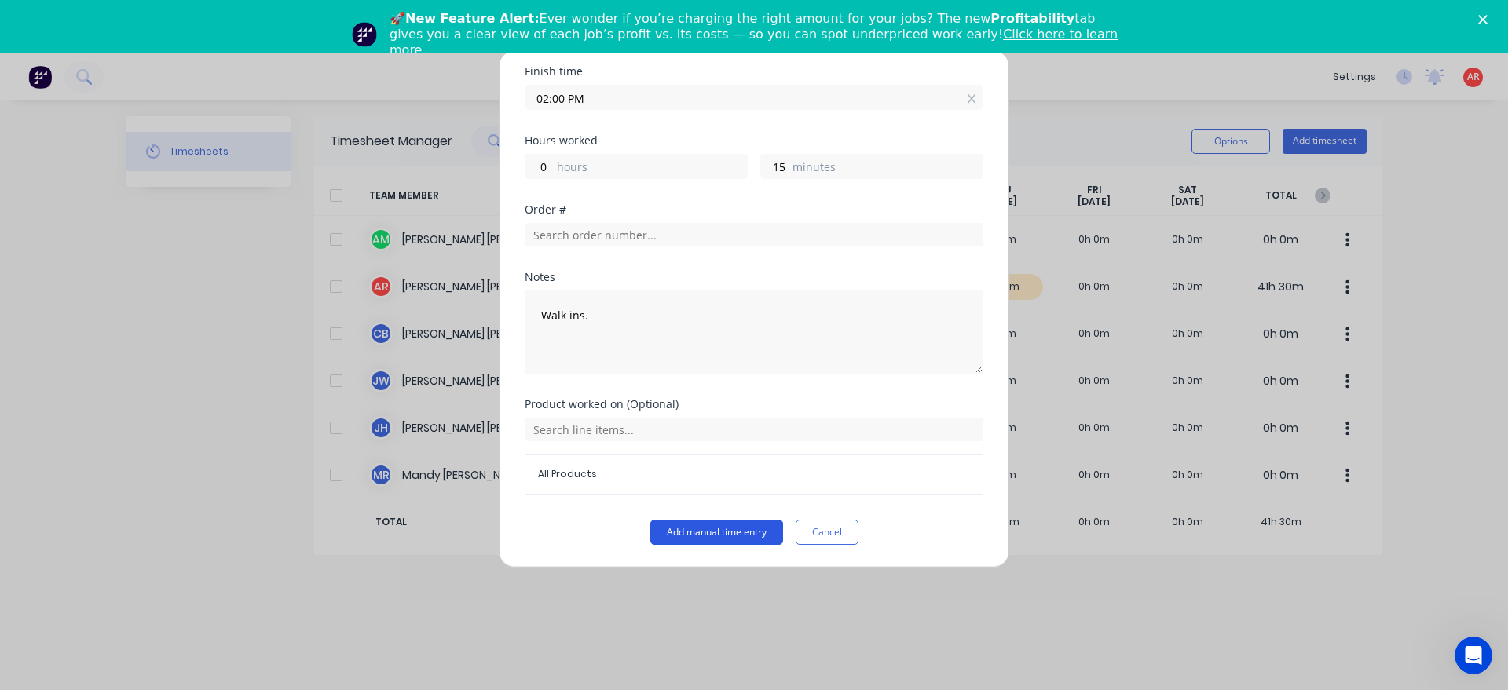
click at [705, 537] on button "Add manual time entry" at bounding box center [716, 532] width 133 height 25
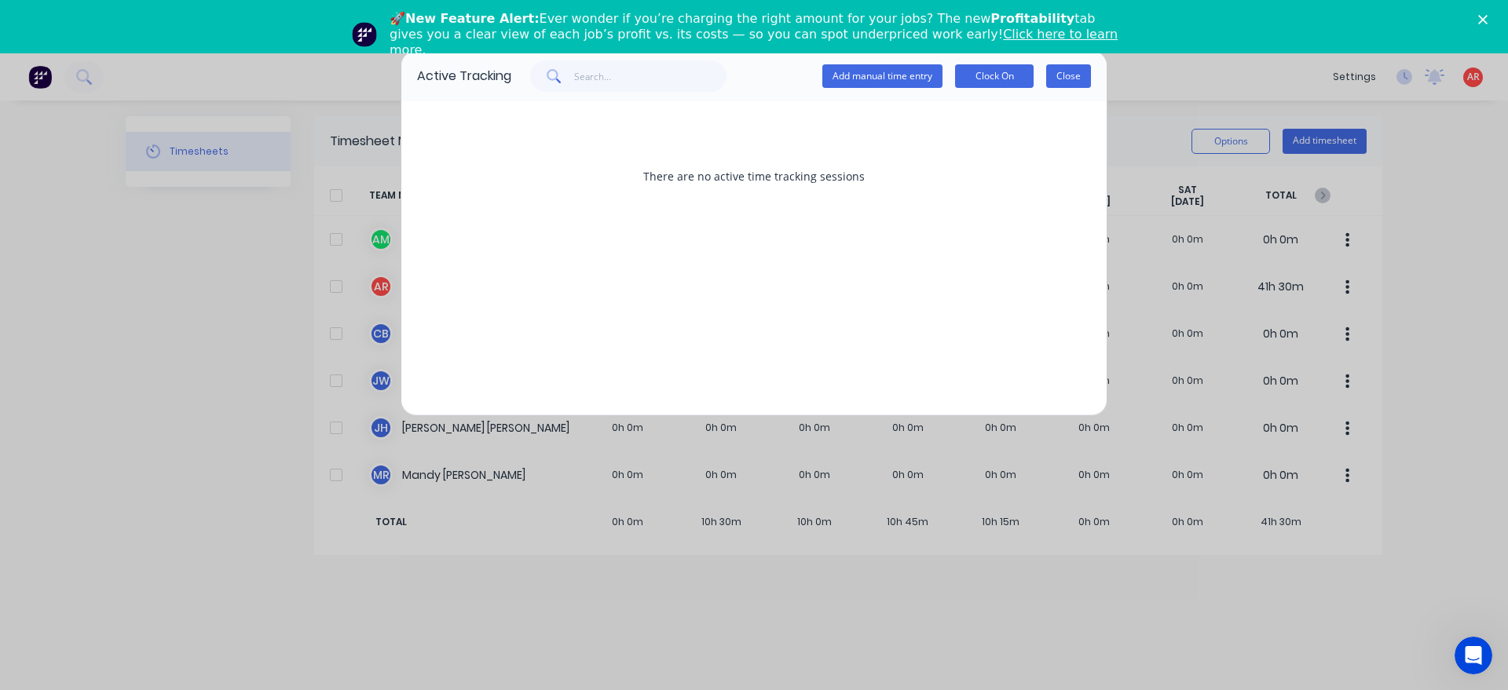
click at [1064, 84] on button "Close" at bounding box center [1068, 76] width 45 height 24
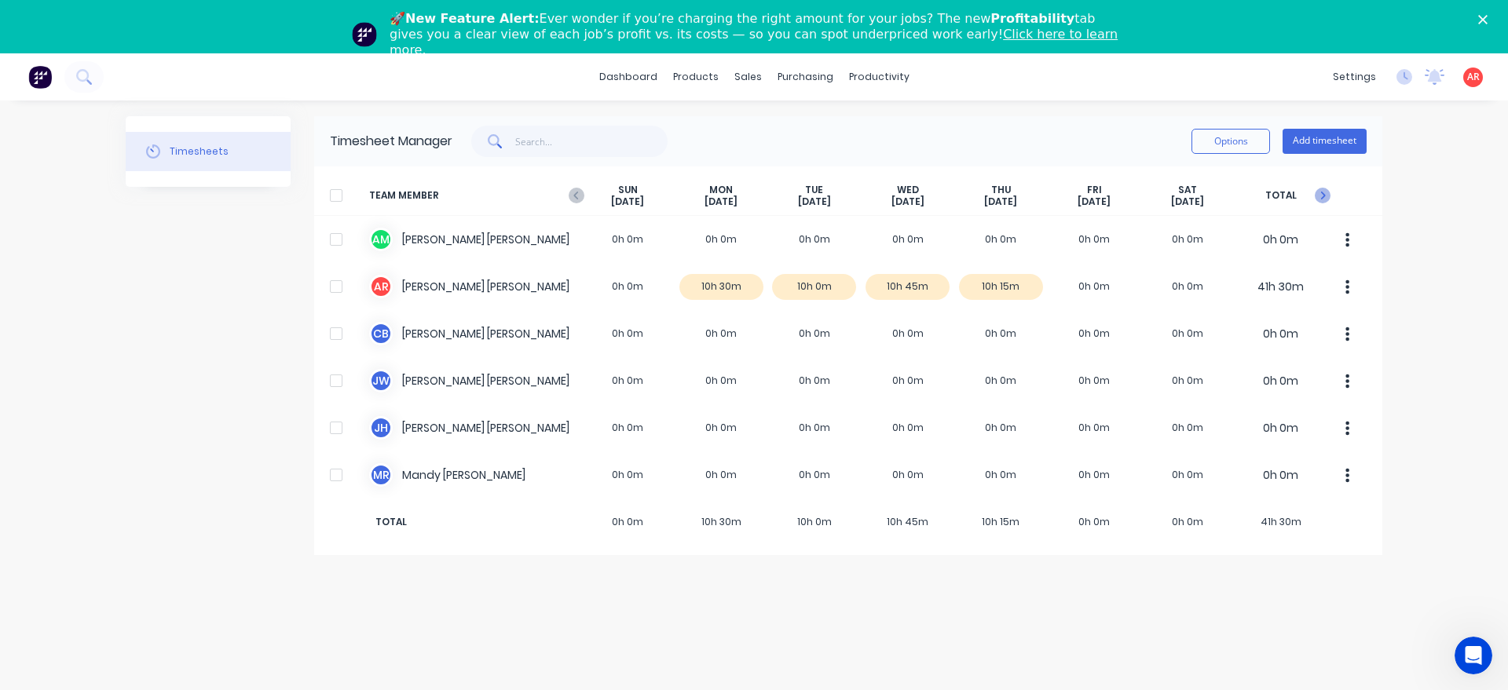
click at [1325, 196] on icon "button" at bounding box center [1323, 196] width 5 height 8
click at [1352, 148] on button "Add timesheet" at bounding box center [1324, 141] width 84 height 25
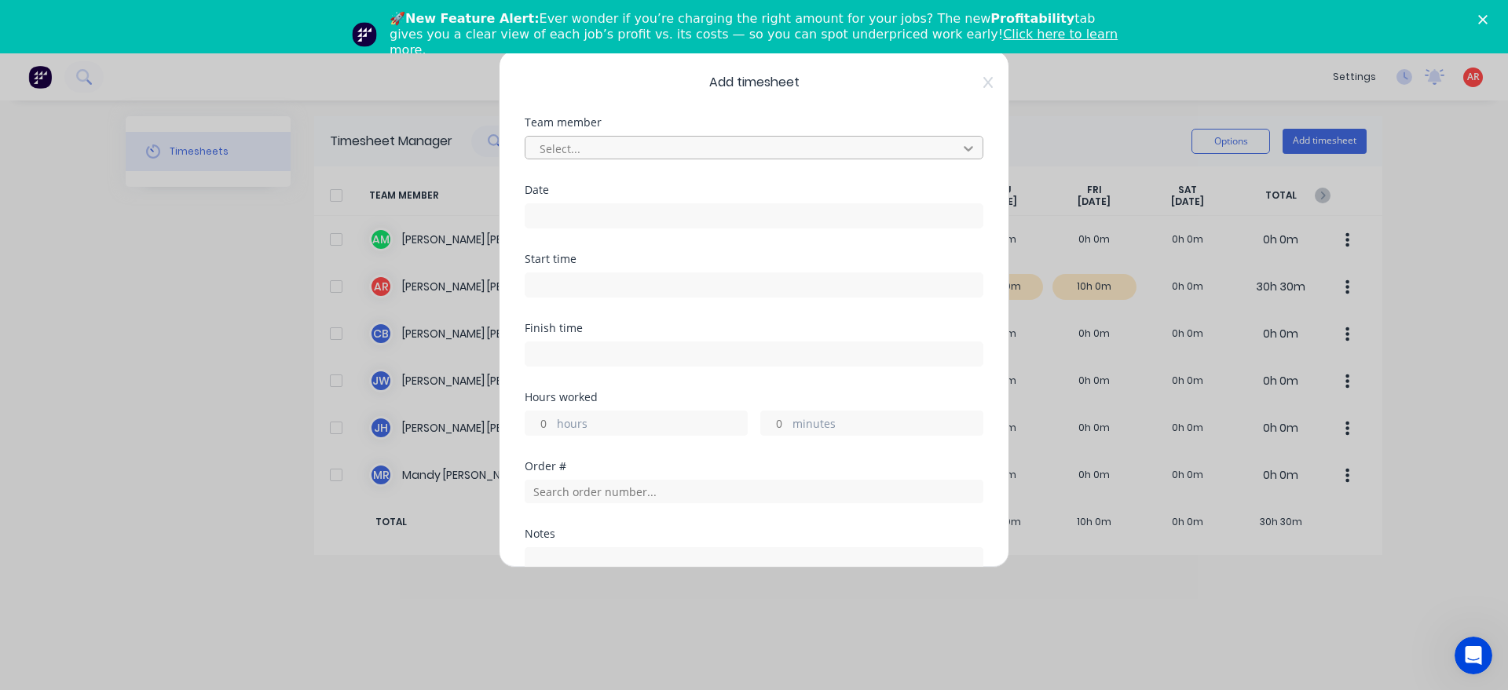
click at [982, 146] on div at bounding box center [968, 148] width 28 height 25
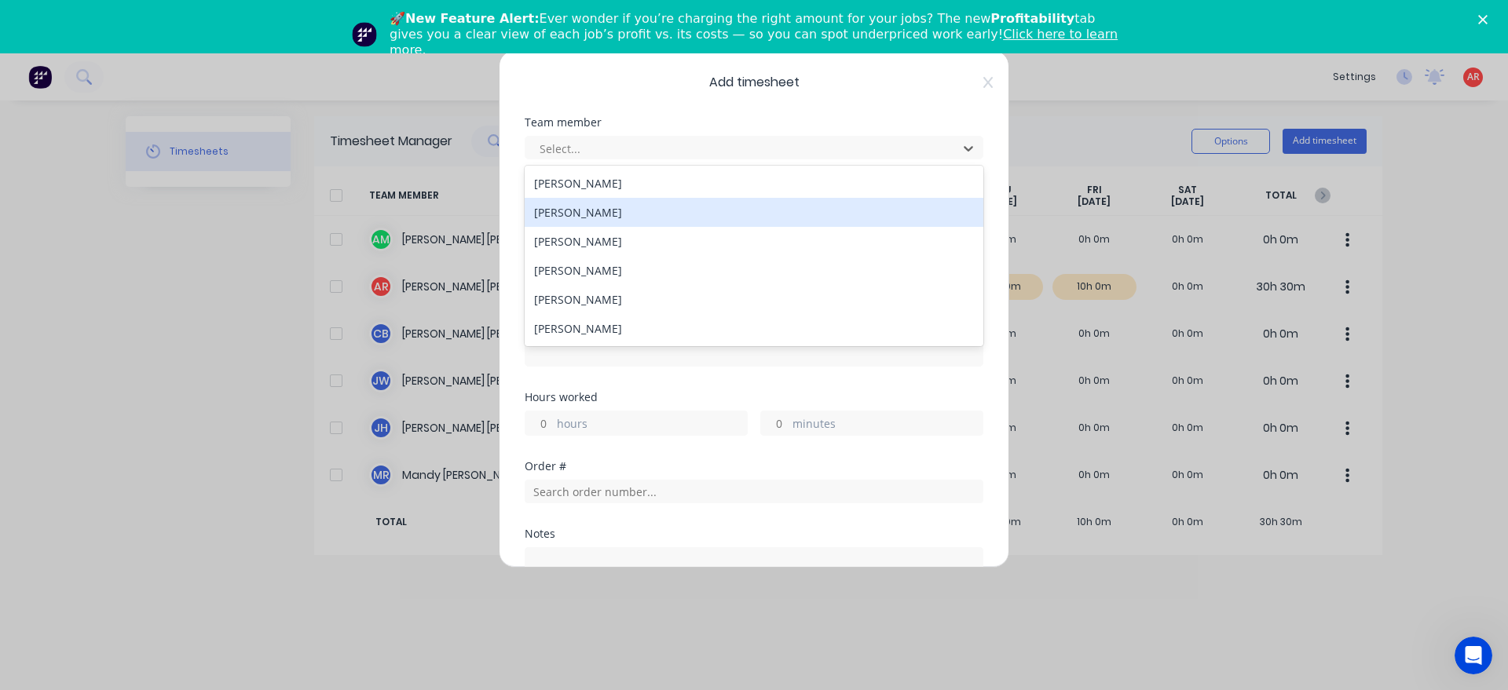
click at [735, 213] on div "[PERSON_NAME]" at bounding box center [754, 212] width 459 height 29
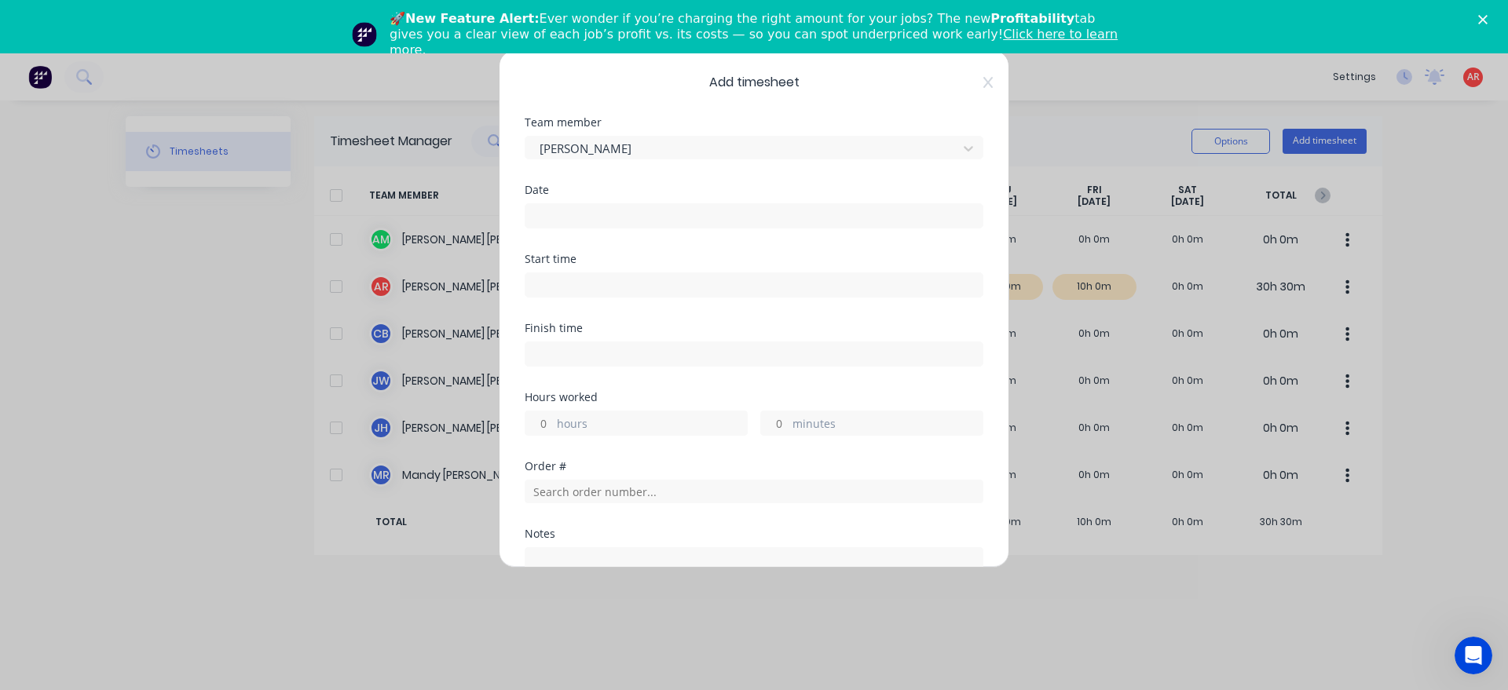
click at [735, 213] on input at bounding box center [753, 216] width 457 height 24
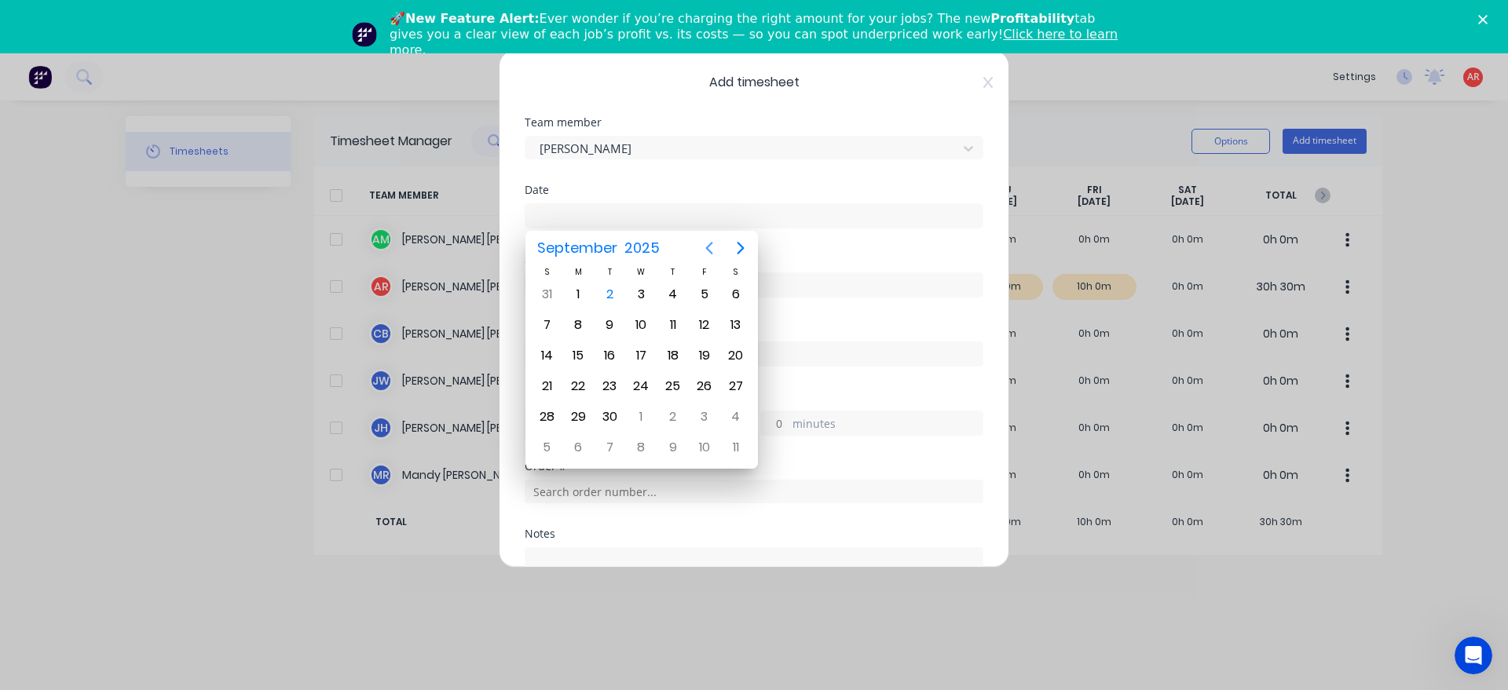
click at [709, 245] on icon "Previous page" at bounding box center [709, 248] width 7 height 13
click at [611, 420] on div "26" at bounding box center [610, 417] width 24 height 24
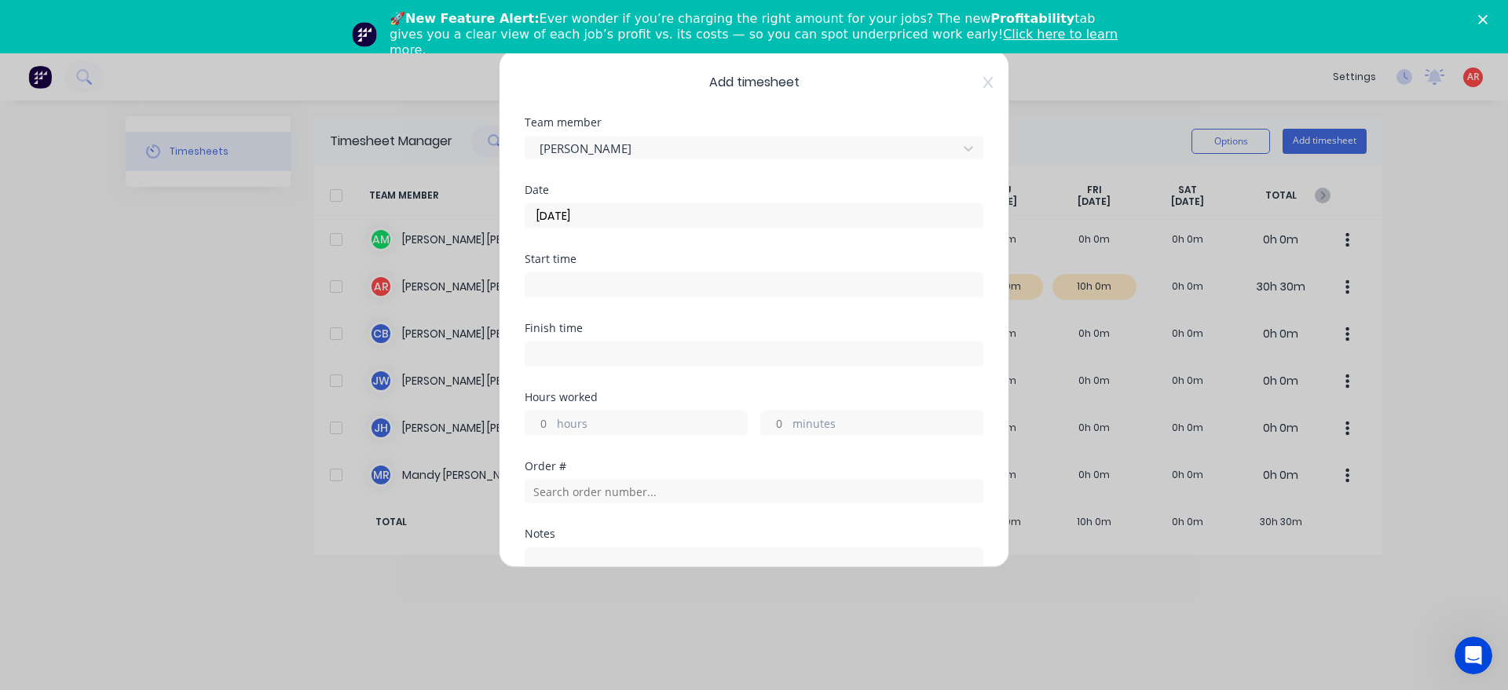
click at [594, 289] on input at bounding box center [753, 285] width 457 height 24
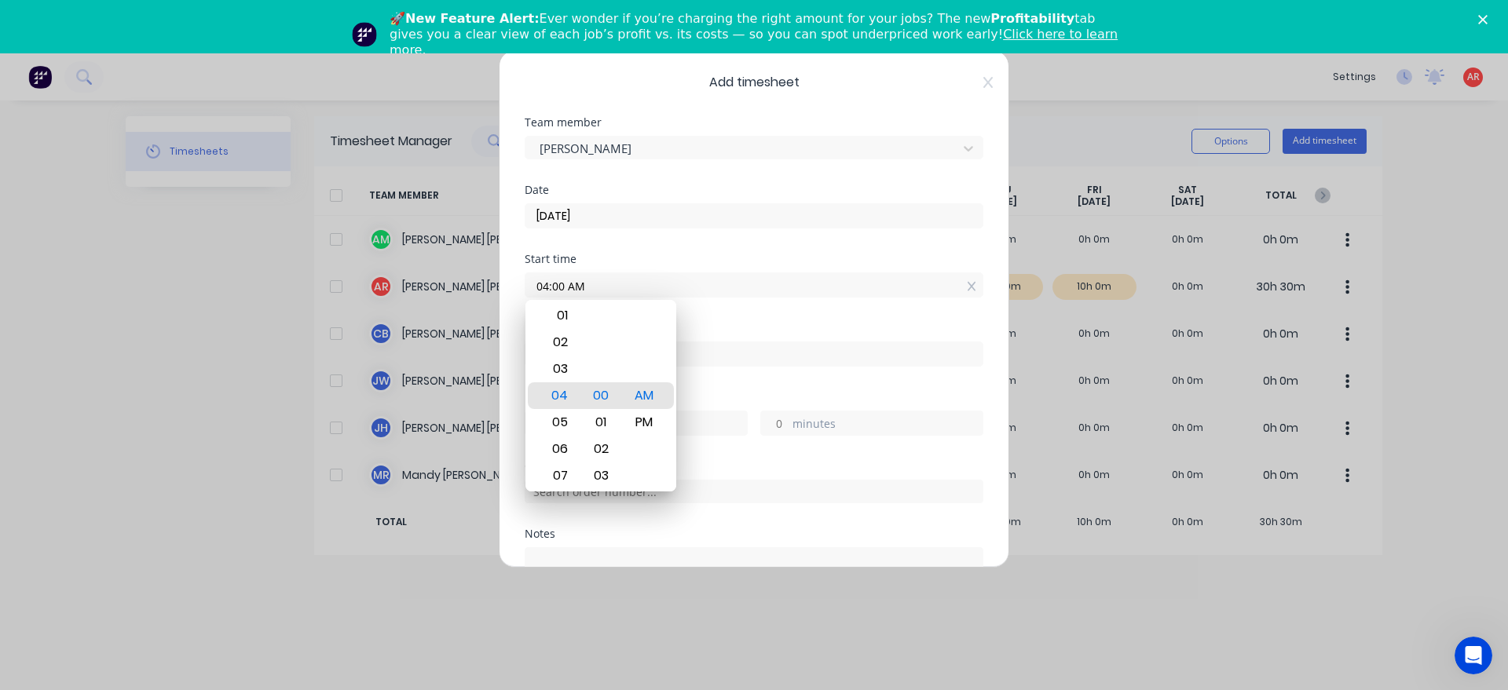
click at [719, 386] on div "Finish time" at bounding box center [754, 357] width 459 height 69
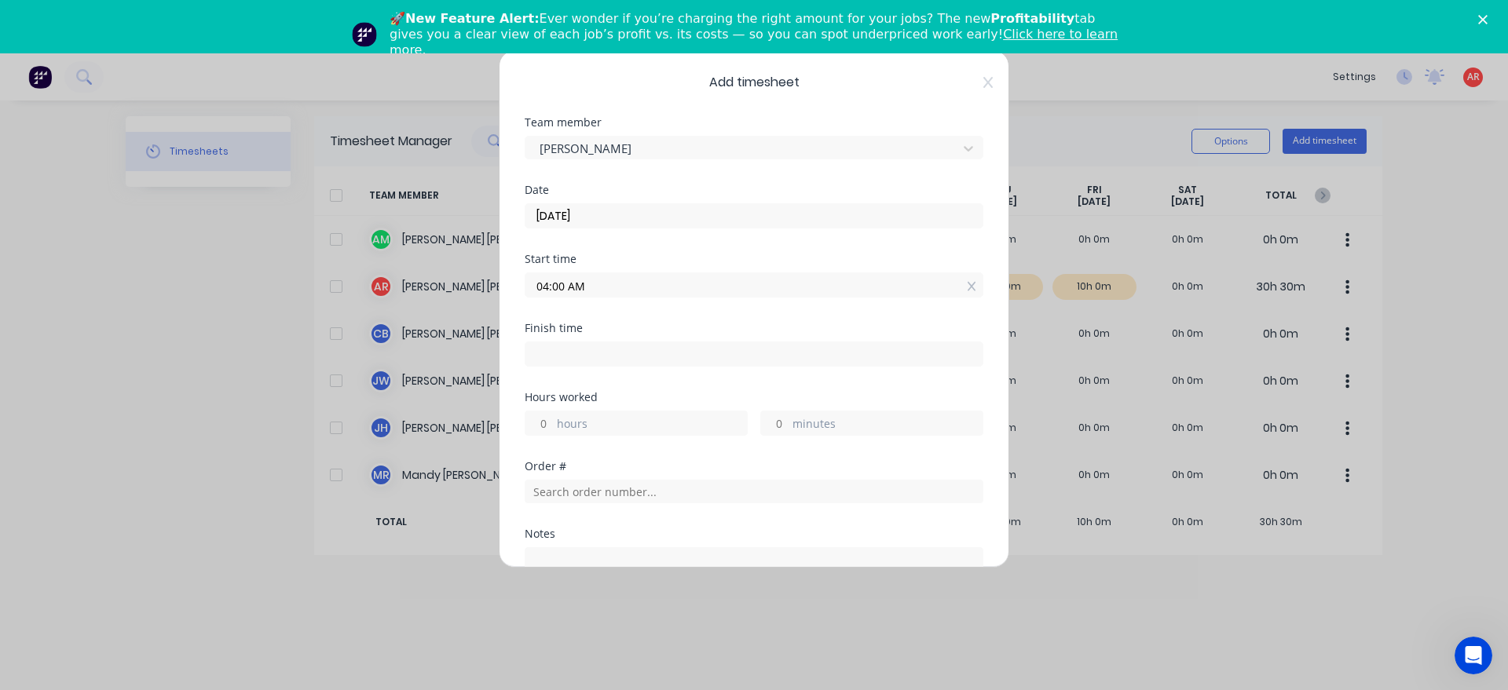
click at [714, 357] on input at bounding box center [753, 354] width 457 height 24
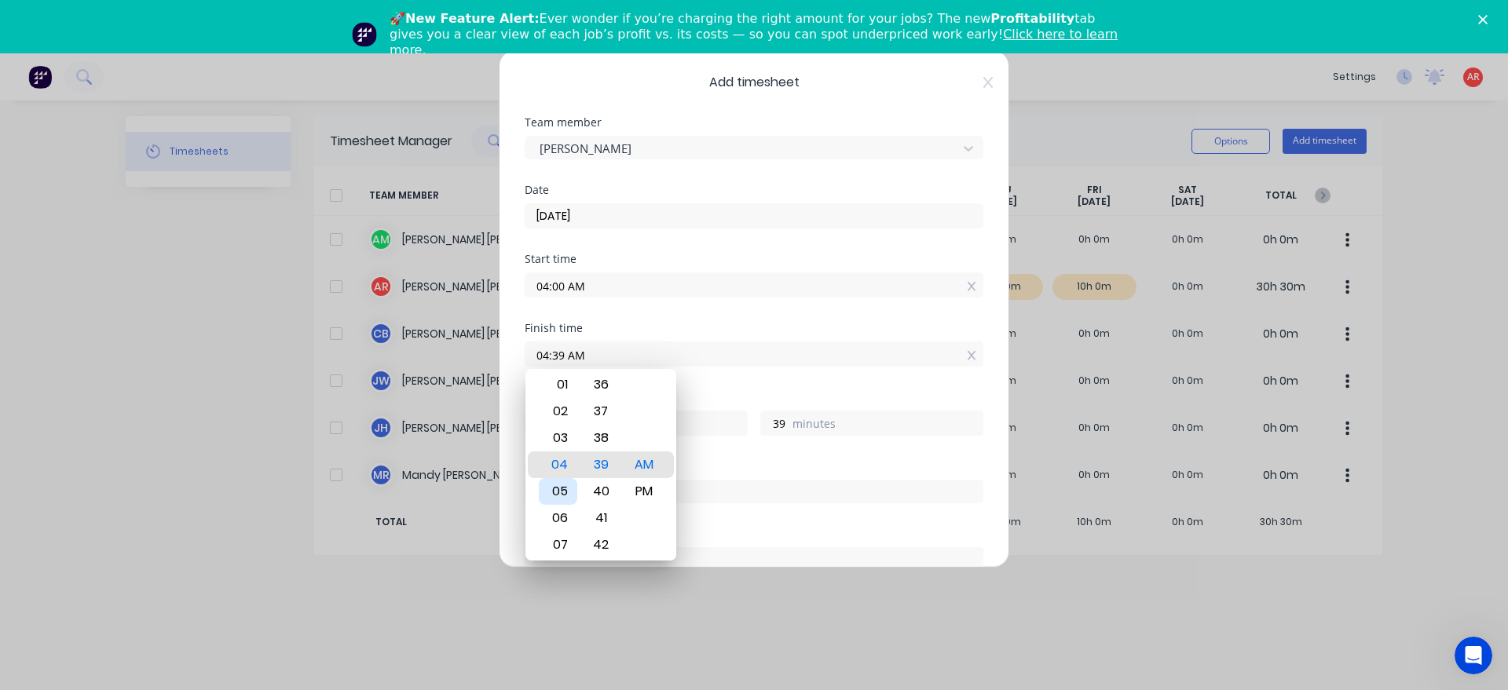
click at [571, 499] on div "05" at bounding box center [558, 491] width 38 height 27
click at [692, 374] on div "Finish time 05:00 AM" at bounding box center [754, 357] width 459 height 69
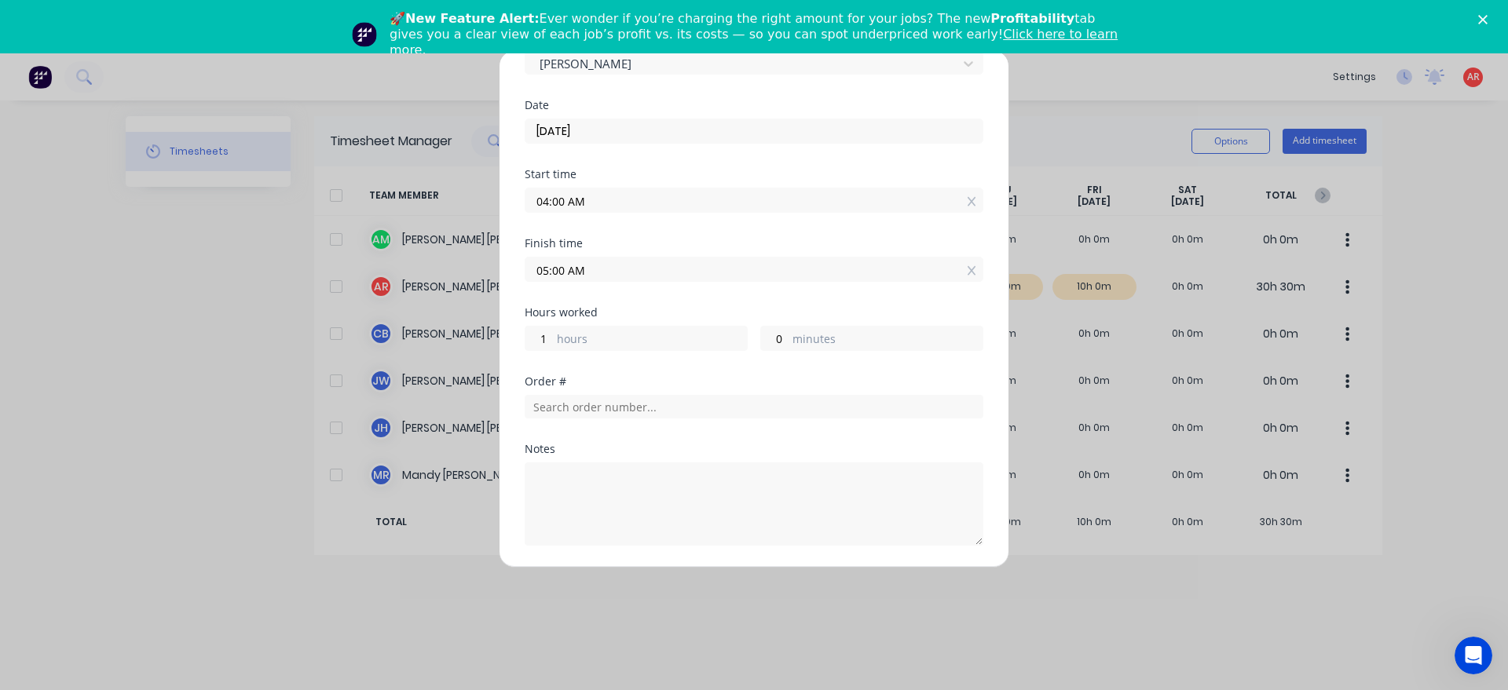
scroll to position [90, 0]
click at [625, 470] on textarea at bounding box center [754, 499] width 459 height 83
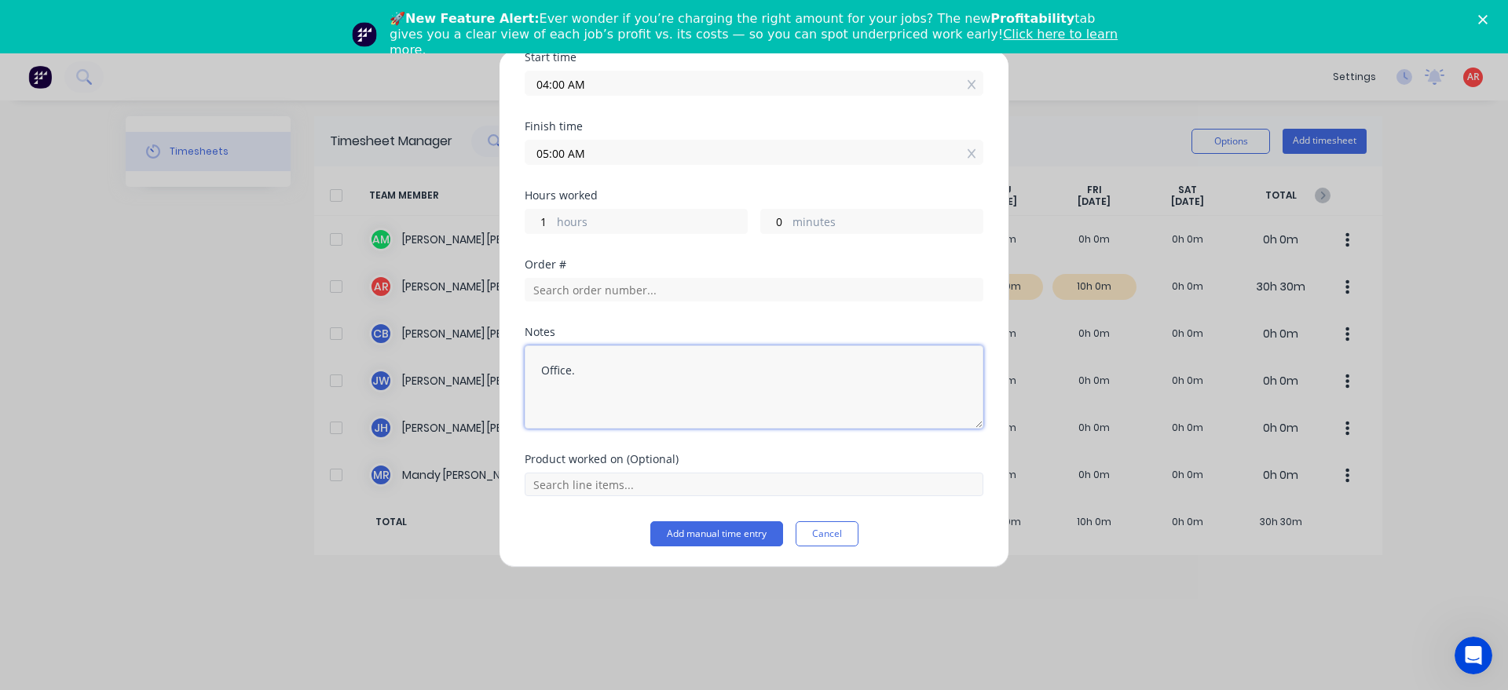
scroll to position [203, 0]
click at [733, 538] on button "Add manual time entry" at bounding box center [716, 532] width 133 height 25
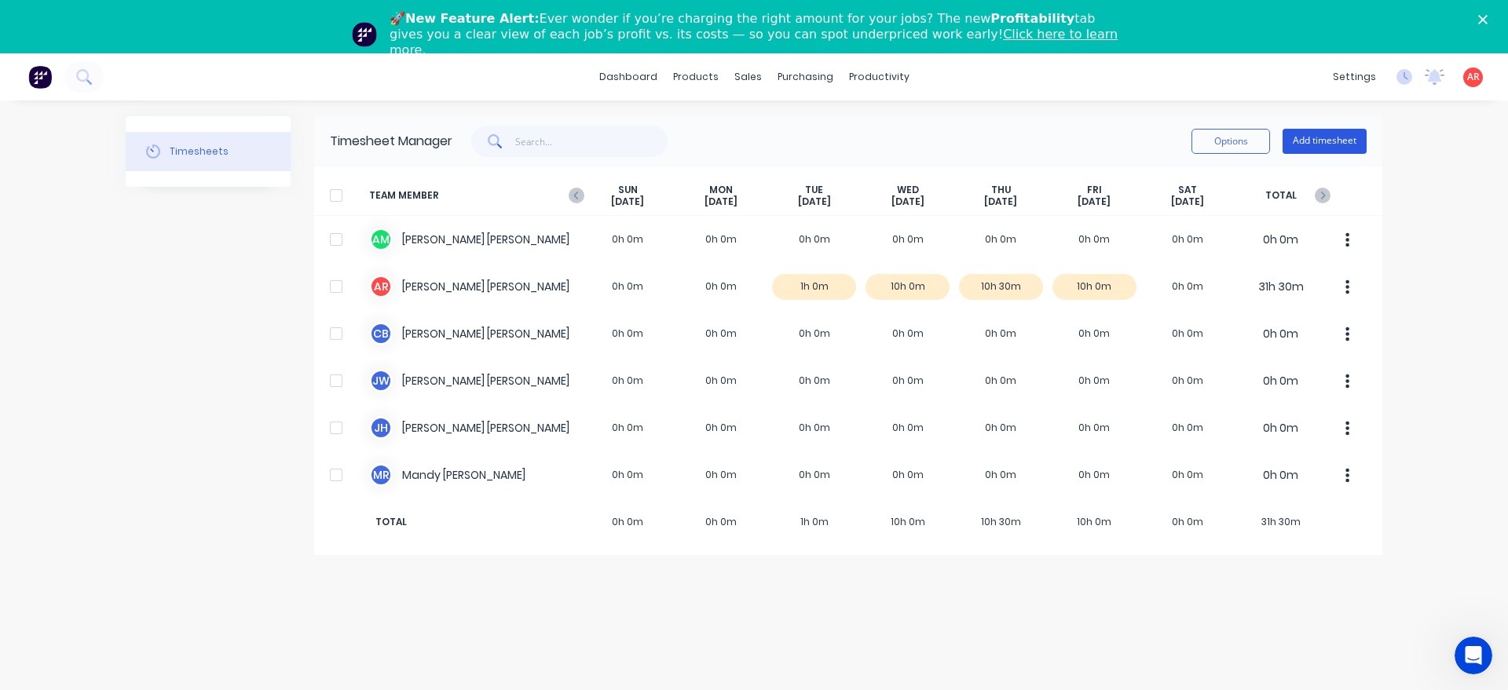
click at [1322, 147] on button "Add timesheet" at bounding box center [1324, 141] width 84 height 25
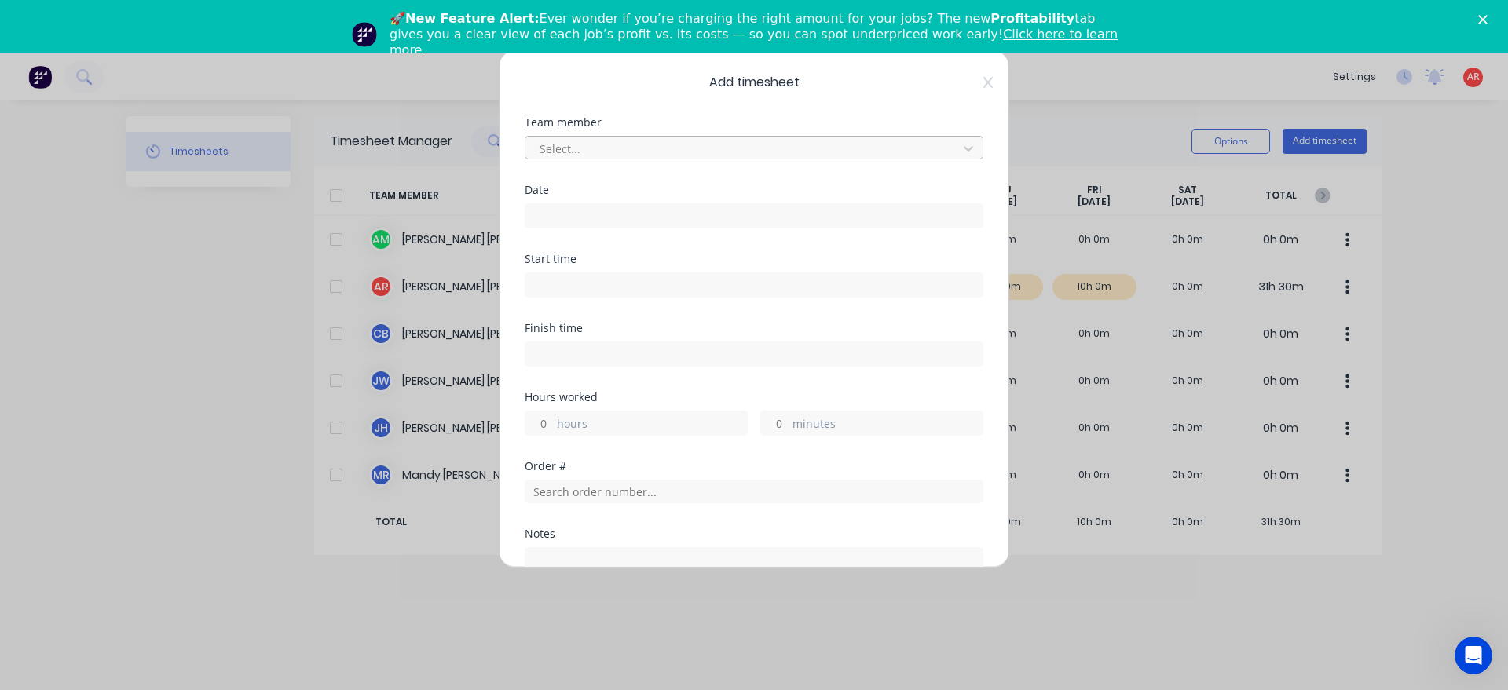
click at [685, 149] on div at bounding box center [743, 149] width 411 height 20
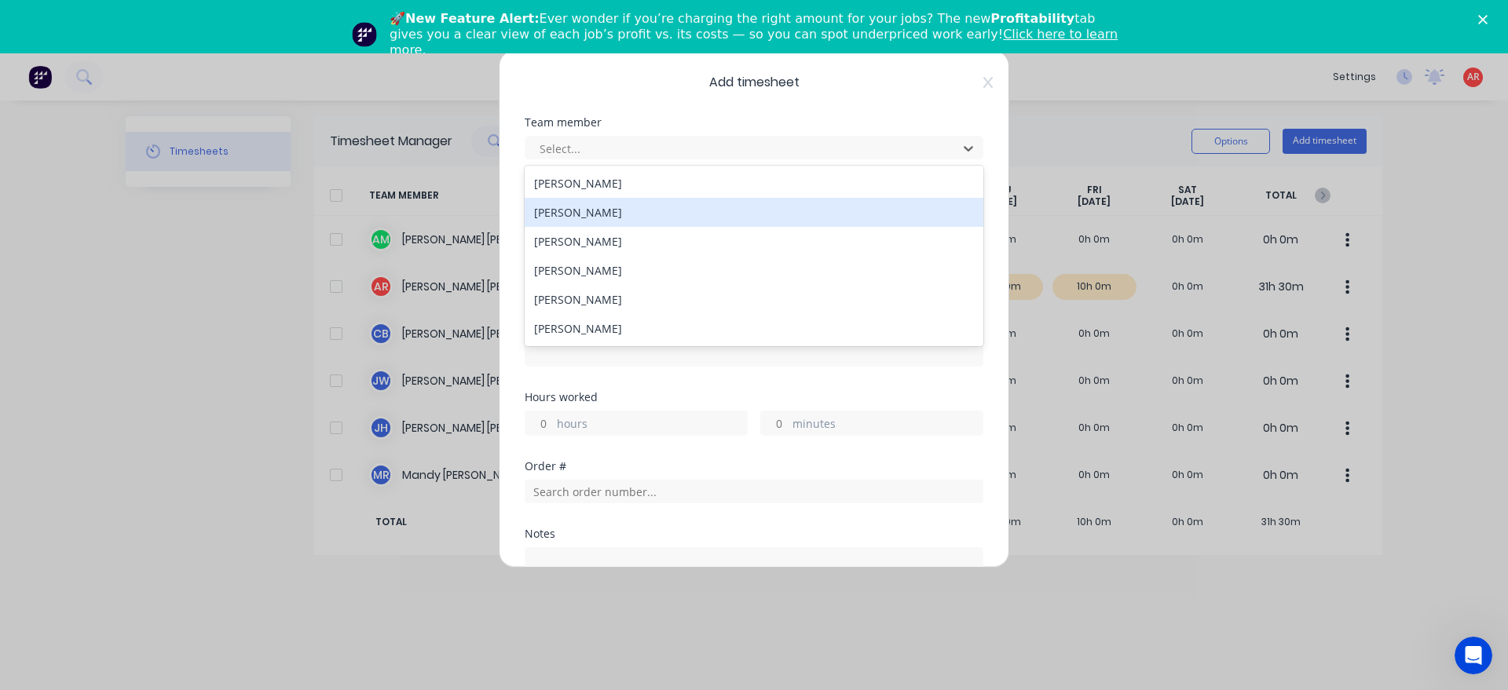
click at [645, 209] on div "[PERSON_NAME]" at bounding box center [754, 212] width 459 height 29
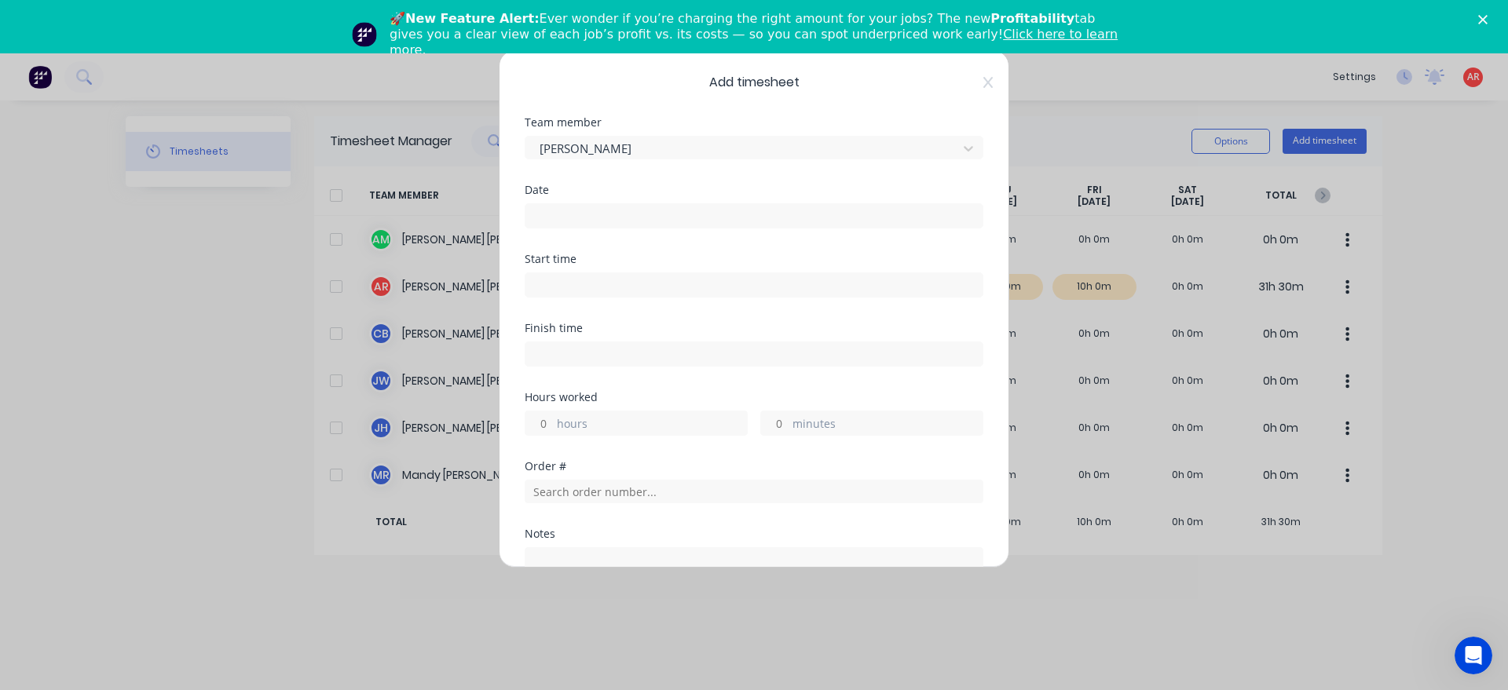
click at [640, 221] on input at bounding box center [753, 216] width 457 height 24
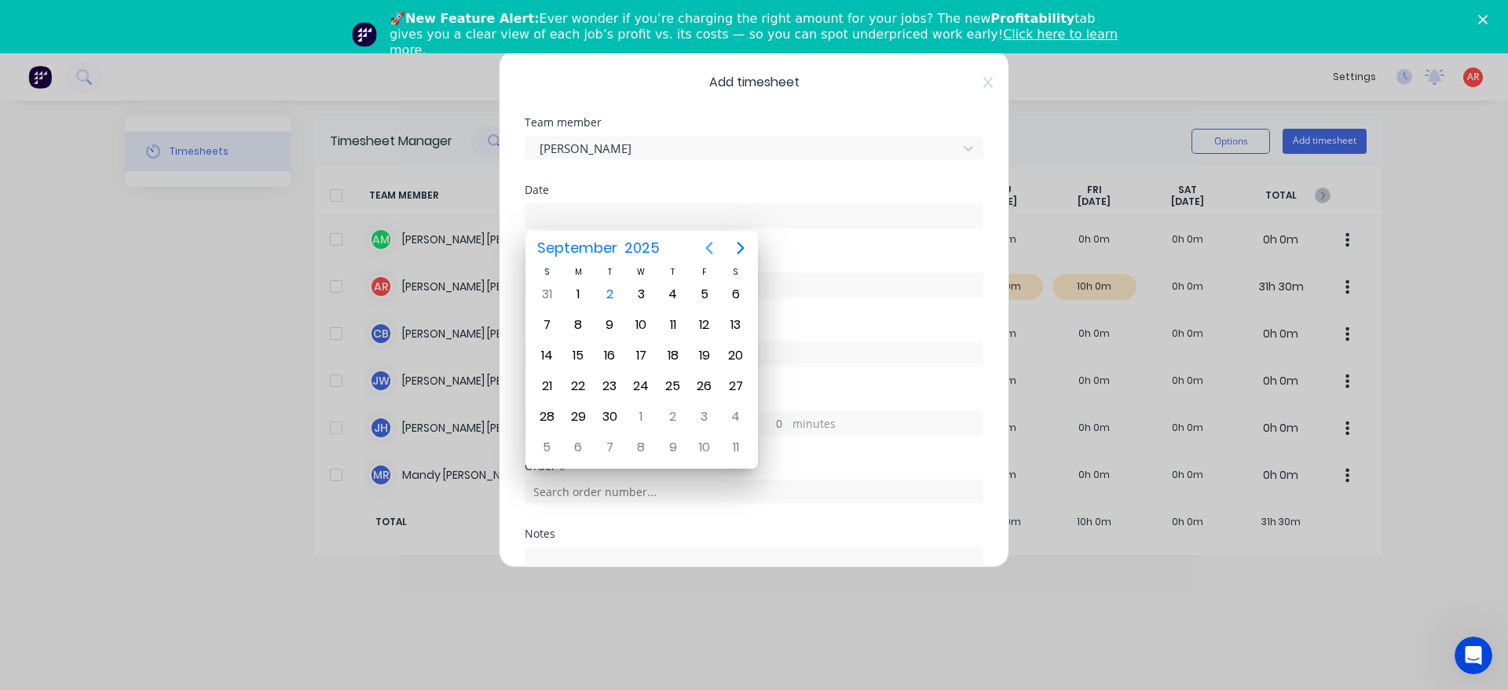
click at [706, 242] on icon "Previous page" at bounding box center [709, 248] width 19 height 19
click at [620, 417] on div "26" at bounding box center [610, 417] width 24 height 24
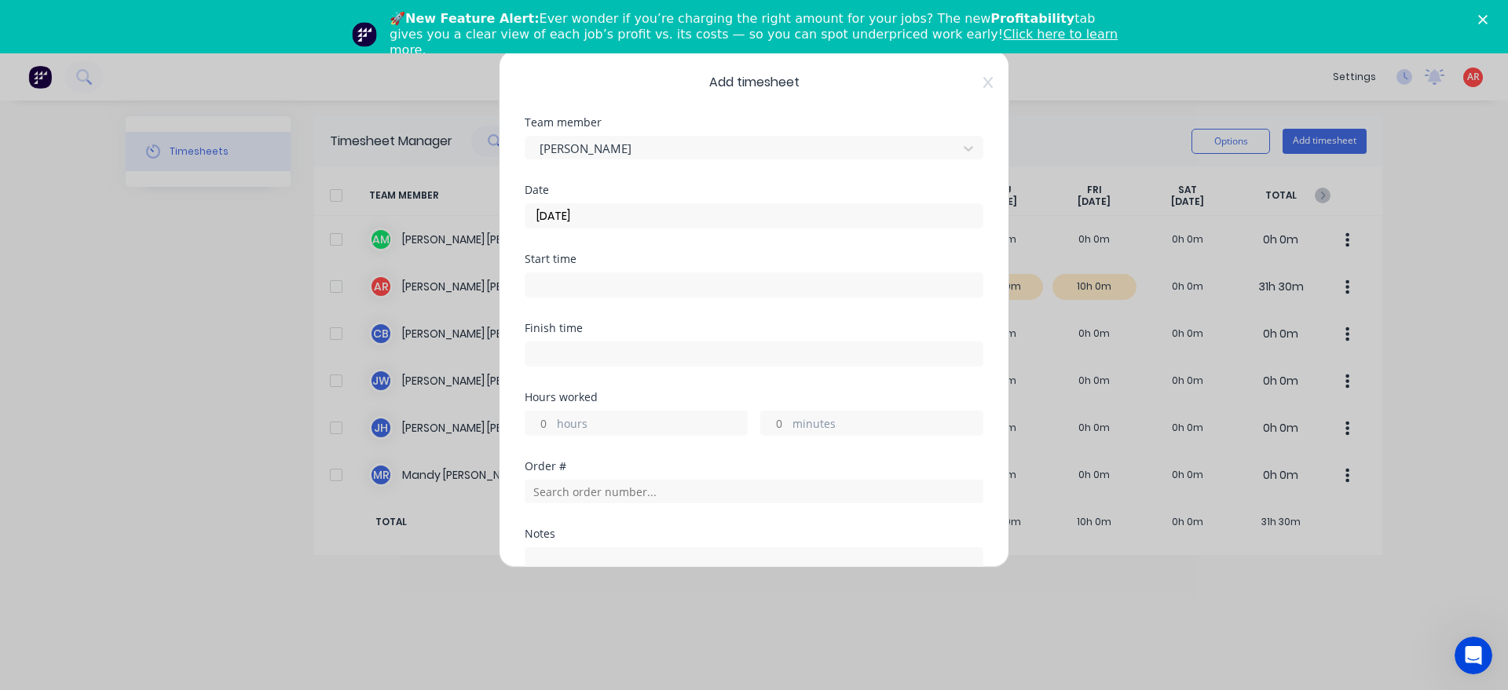
click at [591, 283] on input at bounding box center [753, 285] width 457 height 24
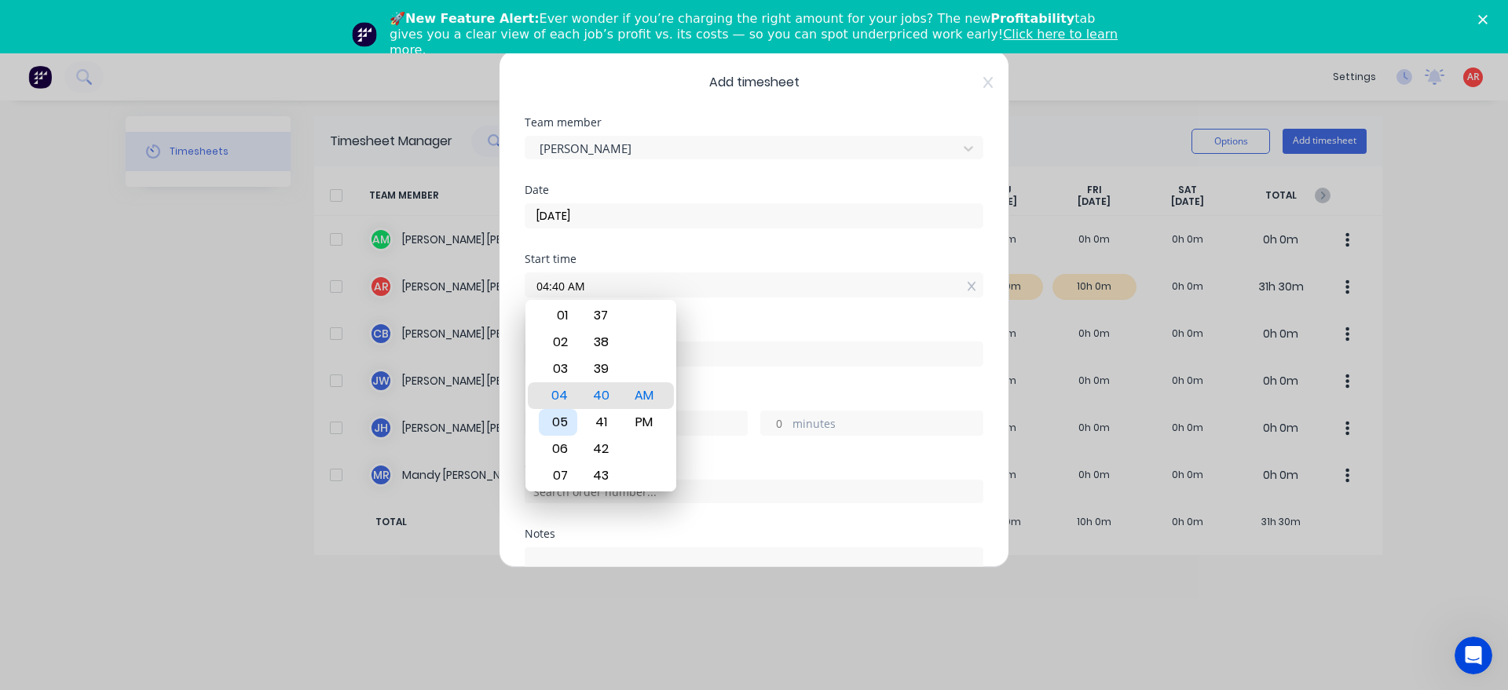
click at [564, 422] on div "05" at bounding box center [558, 422] width 38 height 27
click at [742, 386] on div "Finish time" at bounding box center [754, 357] width 459 height 69
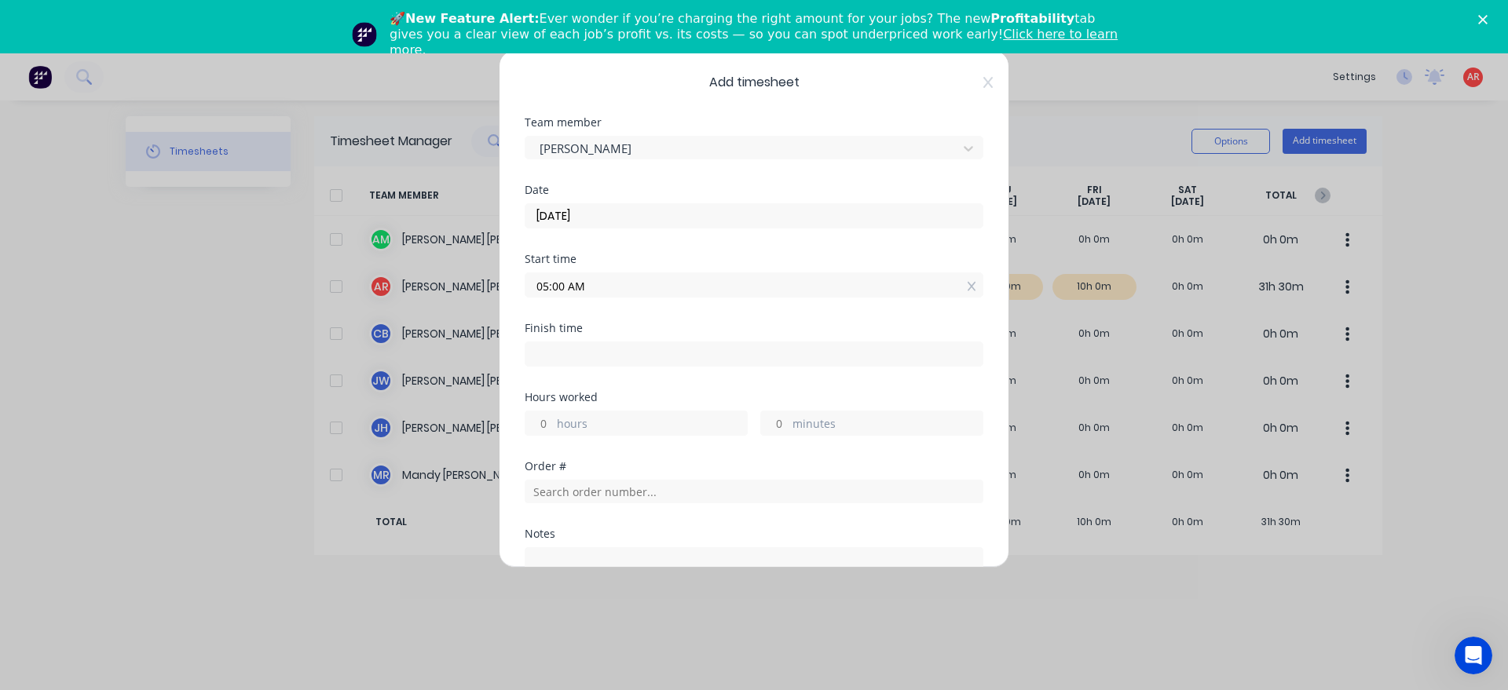
click at [737, 365] on label at bounding box center [754, 354] width 459 height 25
click at [737, 365] on input at bounding box center [753, 354] width 457 height 24
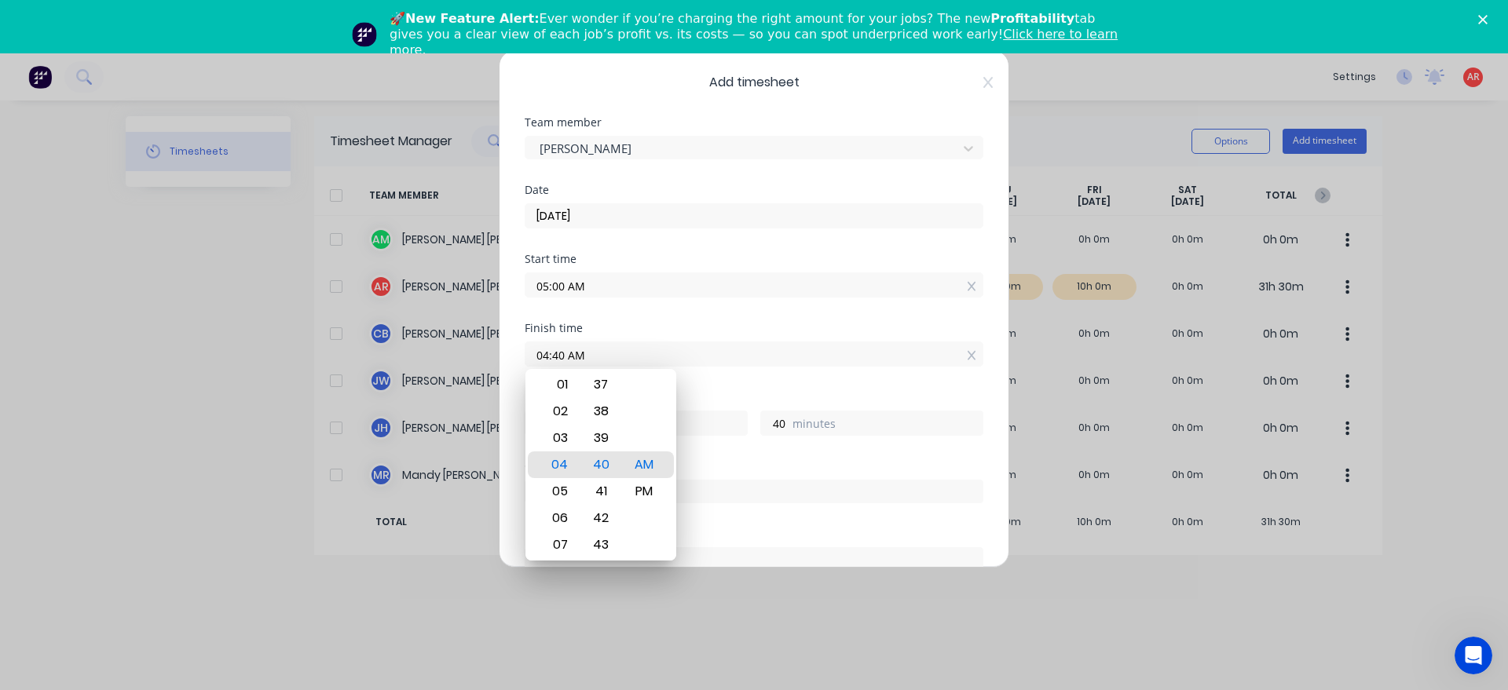
click at [730, 349] on input "04:40 AM" at bounding box center [753, 354] width 457 height 24
click at [711, 392] on div "Hours worked" at bounding box center [754, 397] width 459 height 11
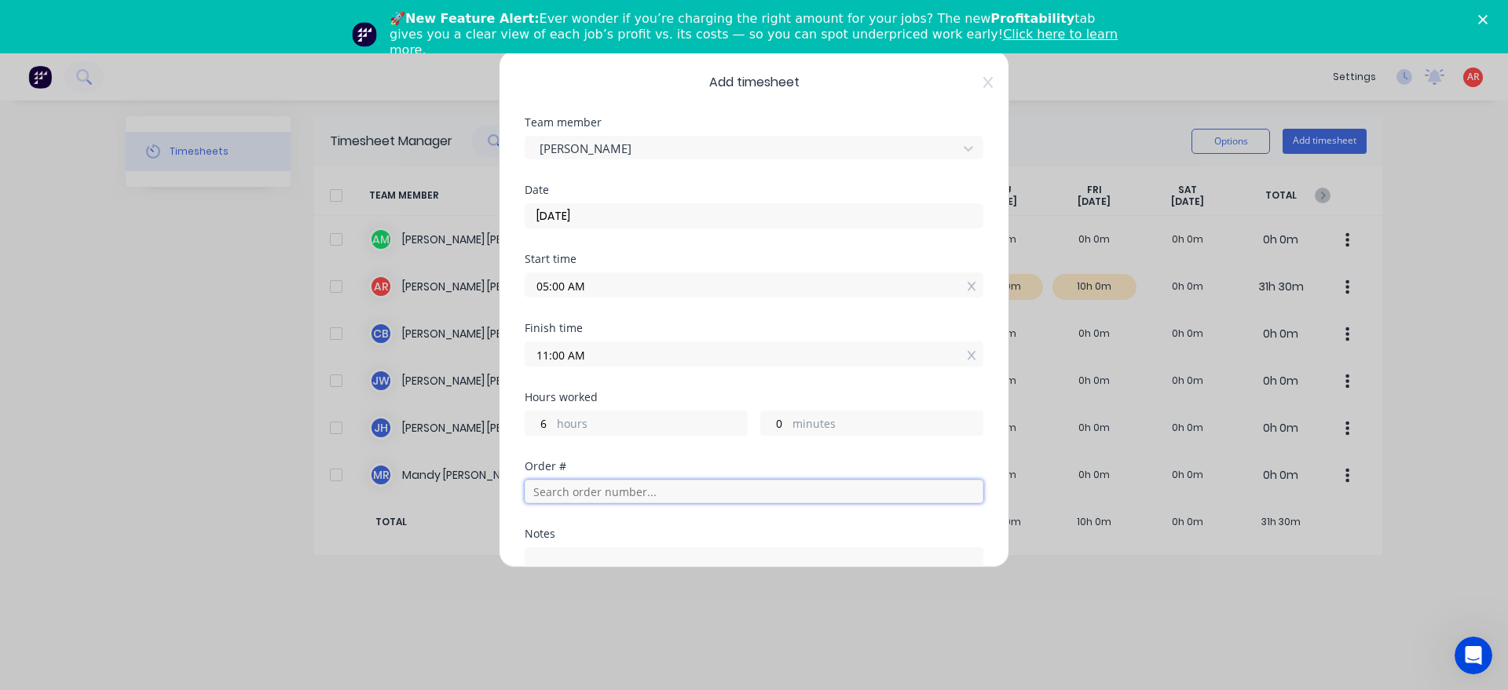
click at [649, 494] on input "text" at bounding box center [754, 492] width 459 height 24
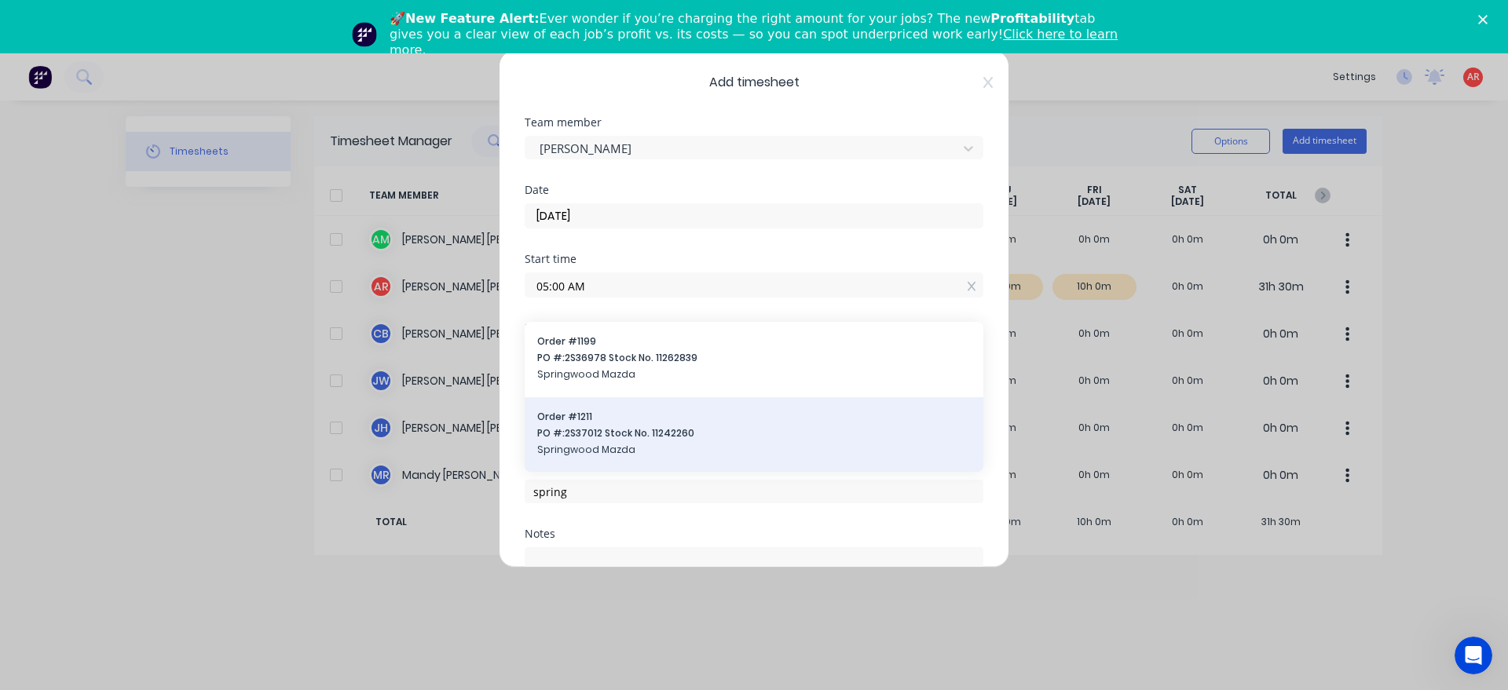
click at [635, 436] on span "PO #: 2S37012 Stock No. 11242260" at bounding box center [753, 433] width 433 height 14
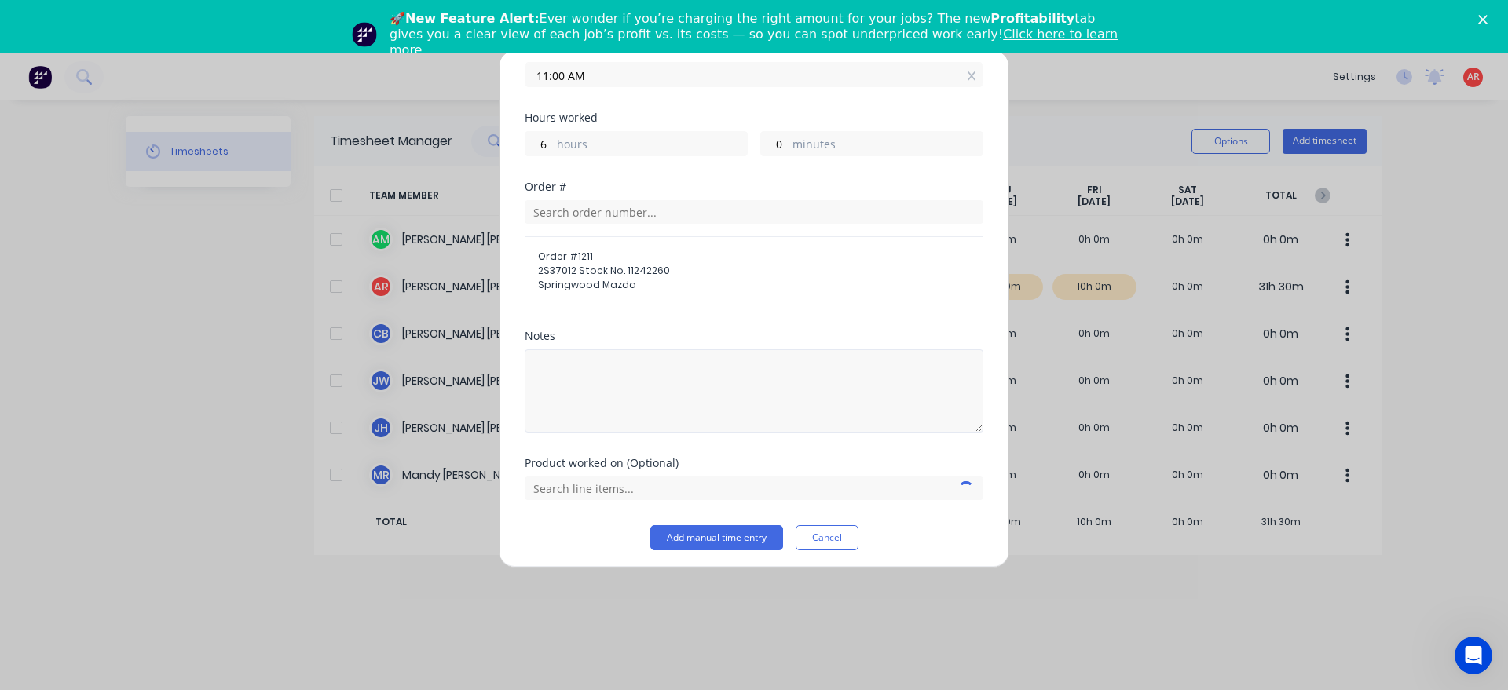
scroll to position [285, 0]
click at [598, 484] on input "text" at bounding box center [754, 483] width 459 height 24
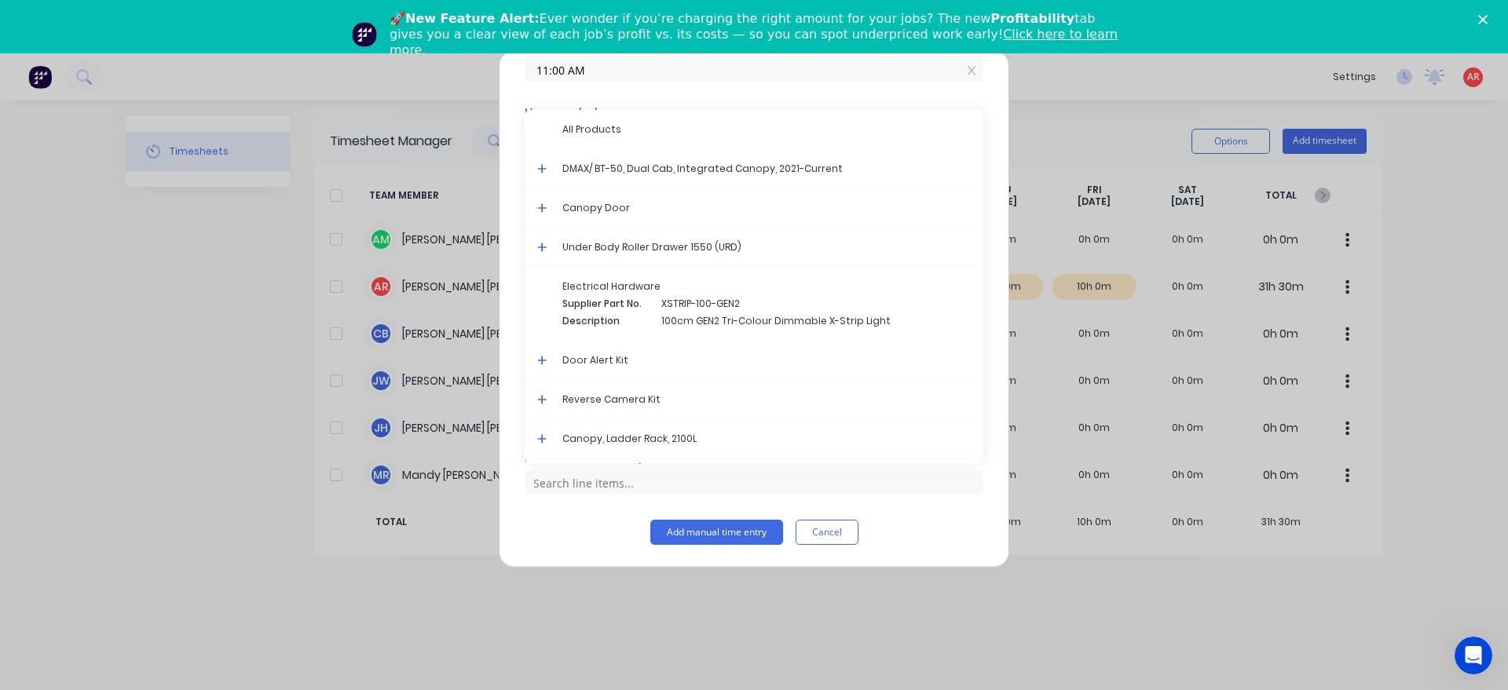
click at [541, 173] on icon at bounding box center [542, 168] width 10 height 11
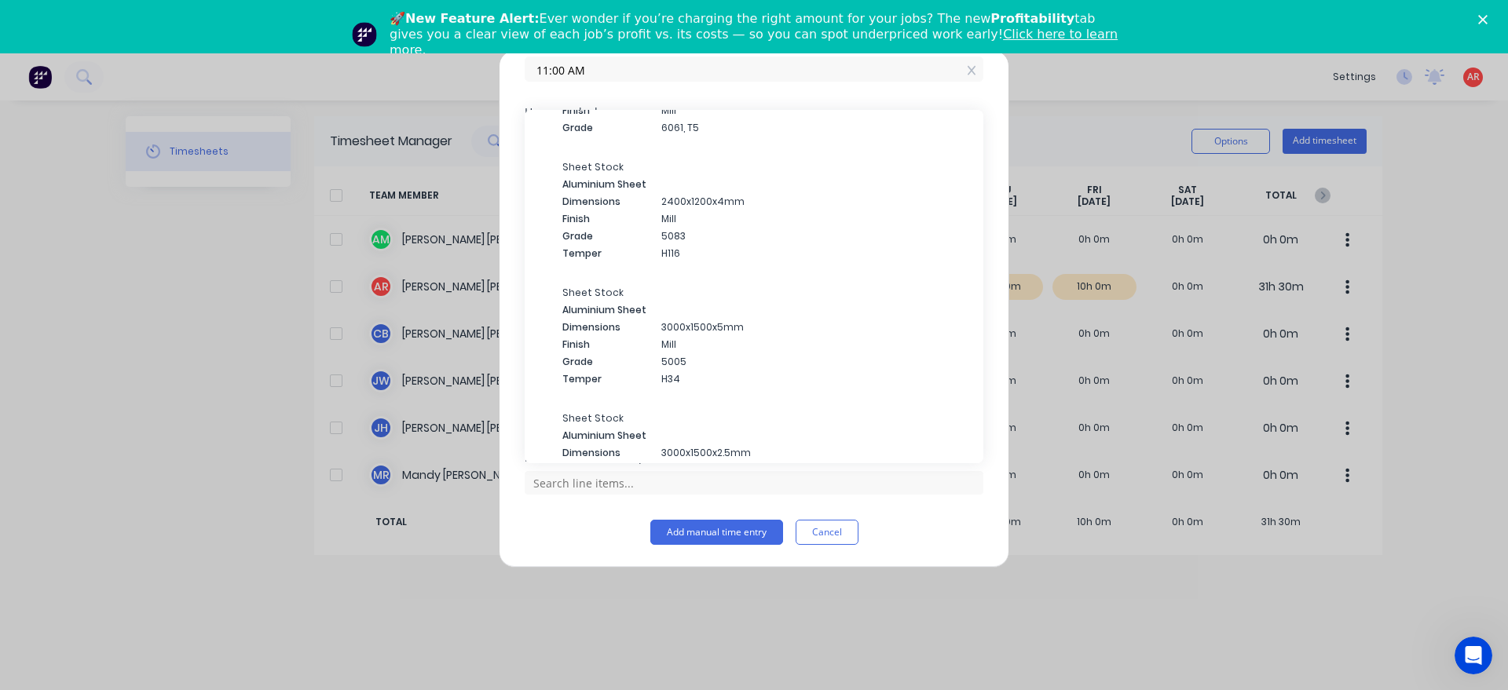
scroll to position [4834, 0]
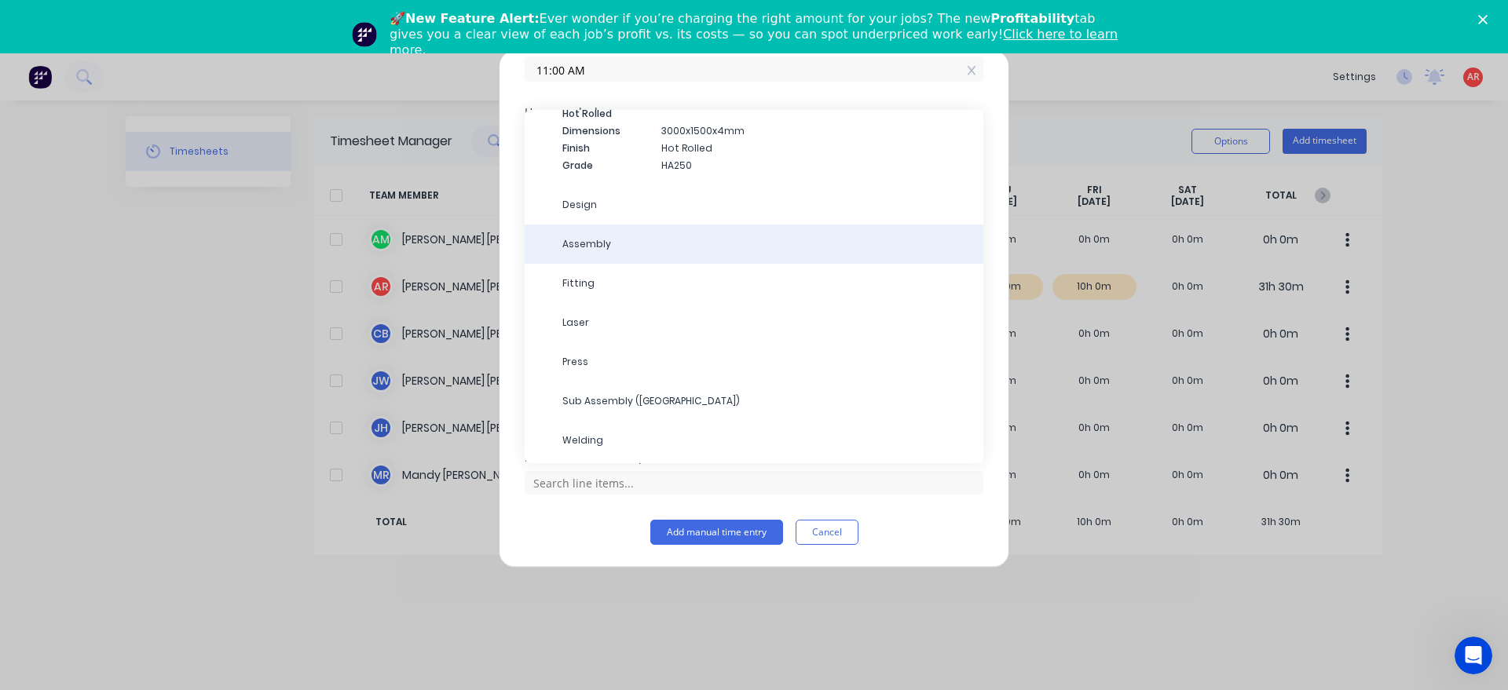
click at [668, 256] on div "Assembly" at bounding box center [754, 244] width 459 height 39
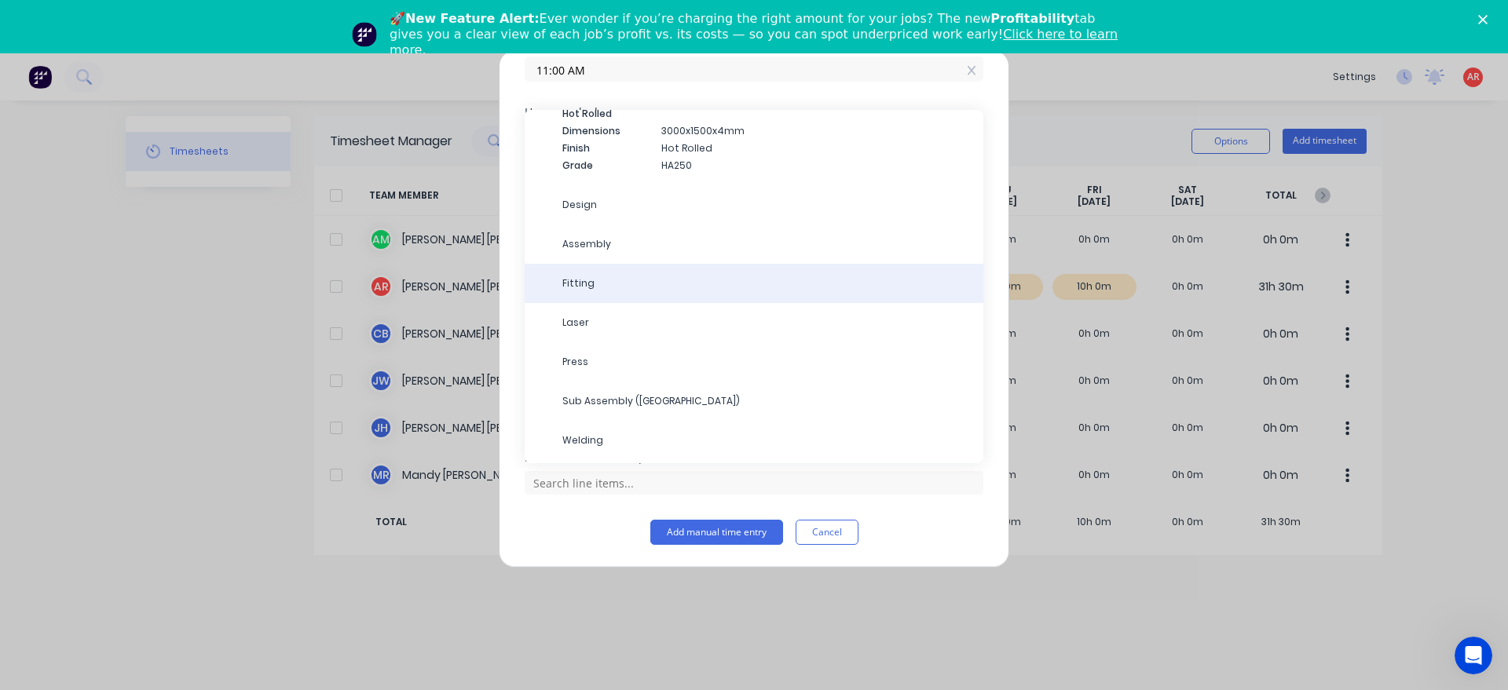
click at [650, 283] on span "Fitting" at bounding box center [766, 283] width 408 height 14
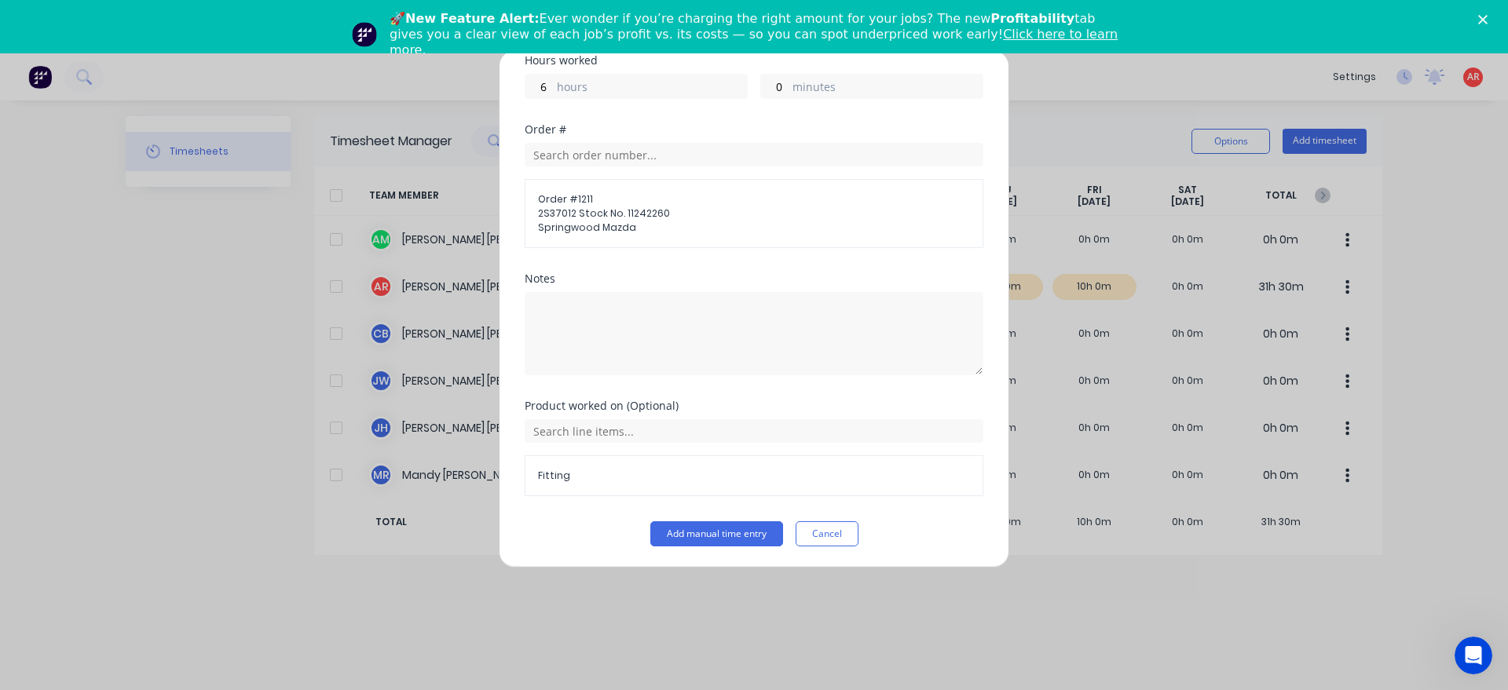
scroll to position [338, 0]
click at [697, 540] on button "Add manual time entry" at bounding box center [716, 532] width 133 height 25
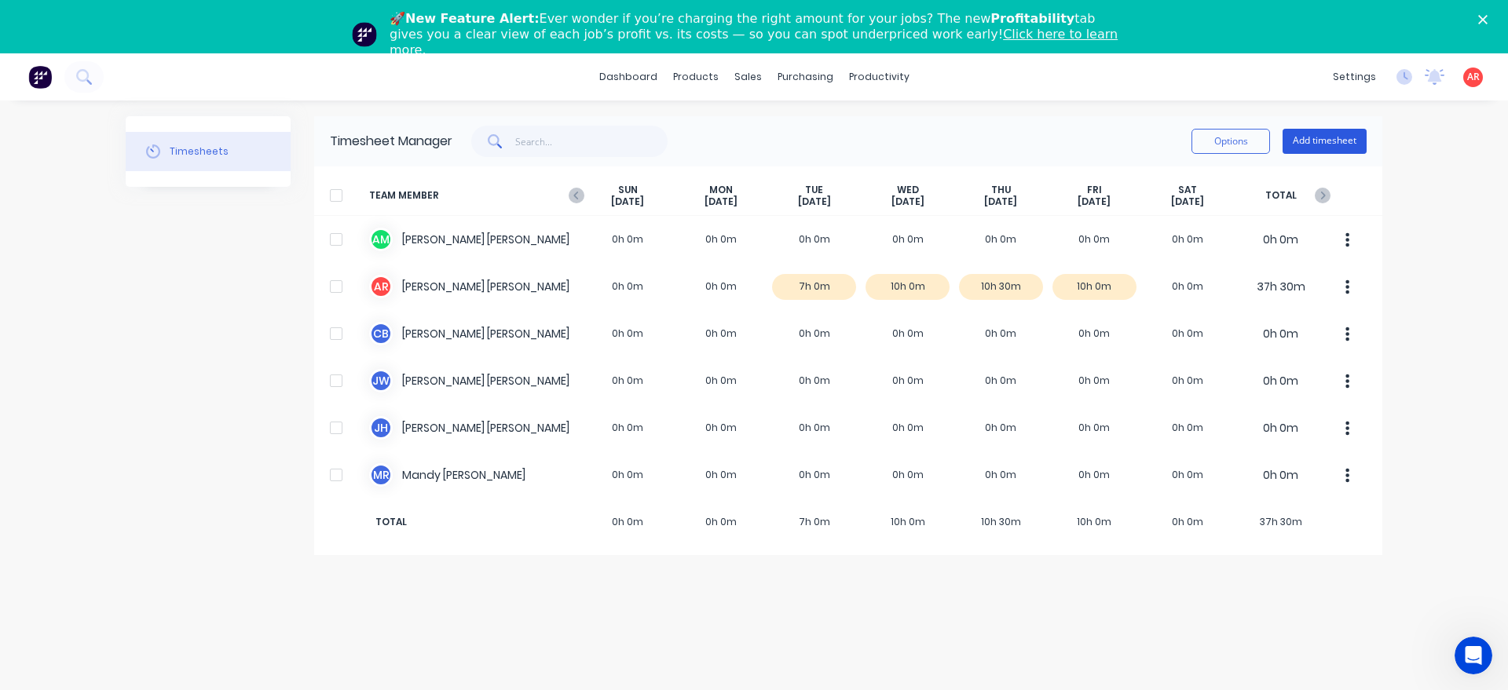
click at [1294, 137] on button "Add timesheet" at bounding box center [1324, 141] width 84 height 25
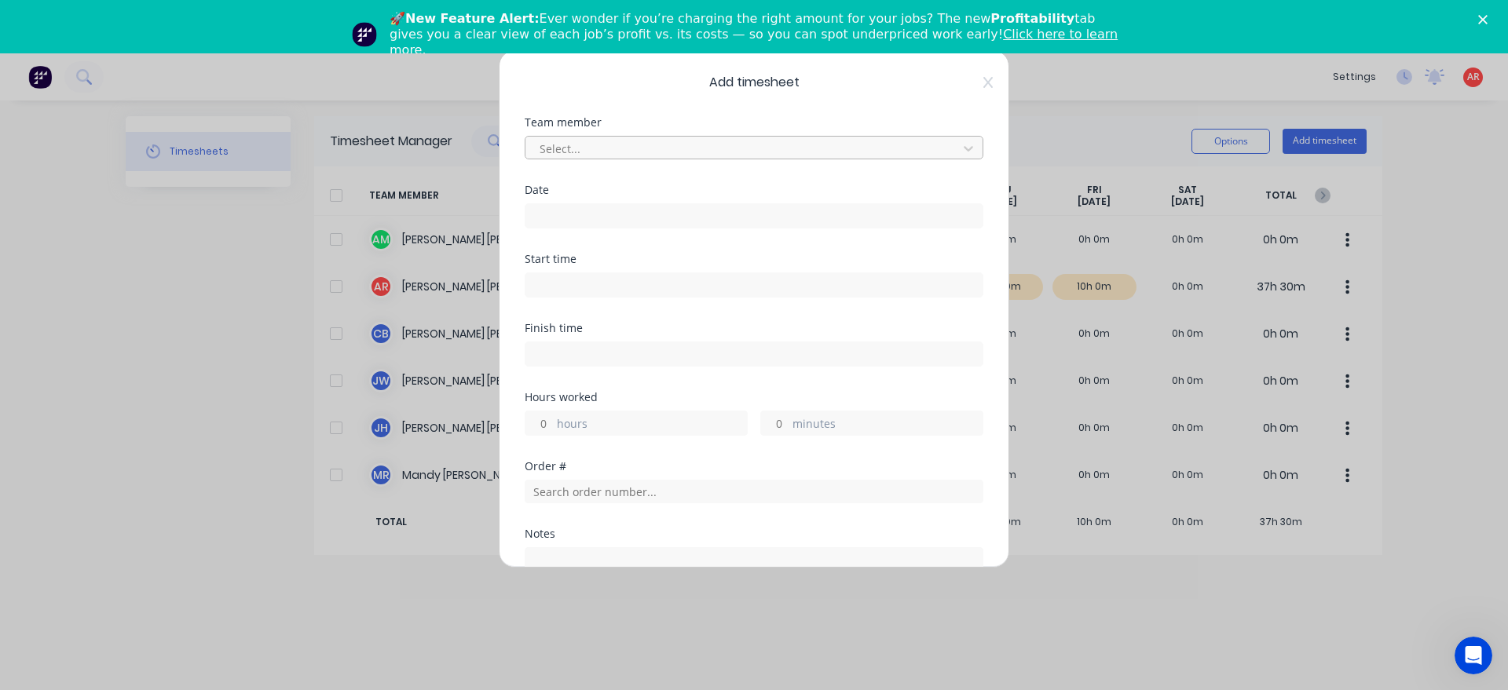
click at [665, 148] on div at bounding box center [743, 149] width 411 height 20
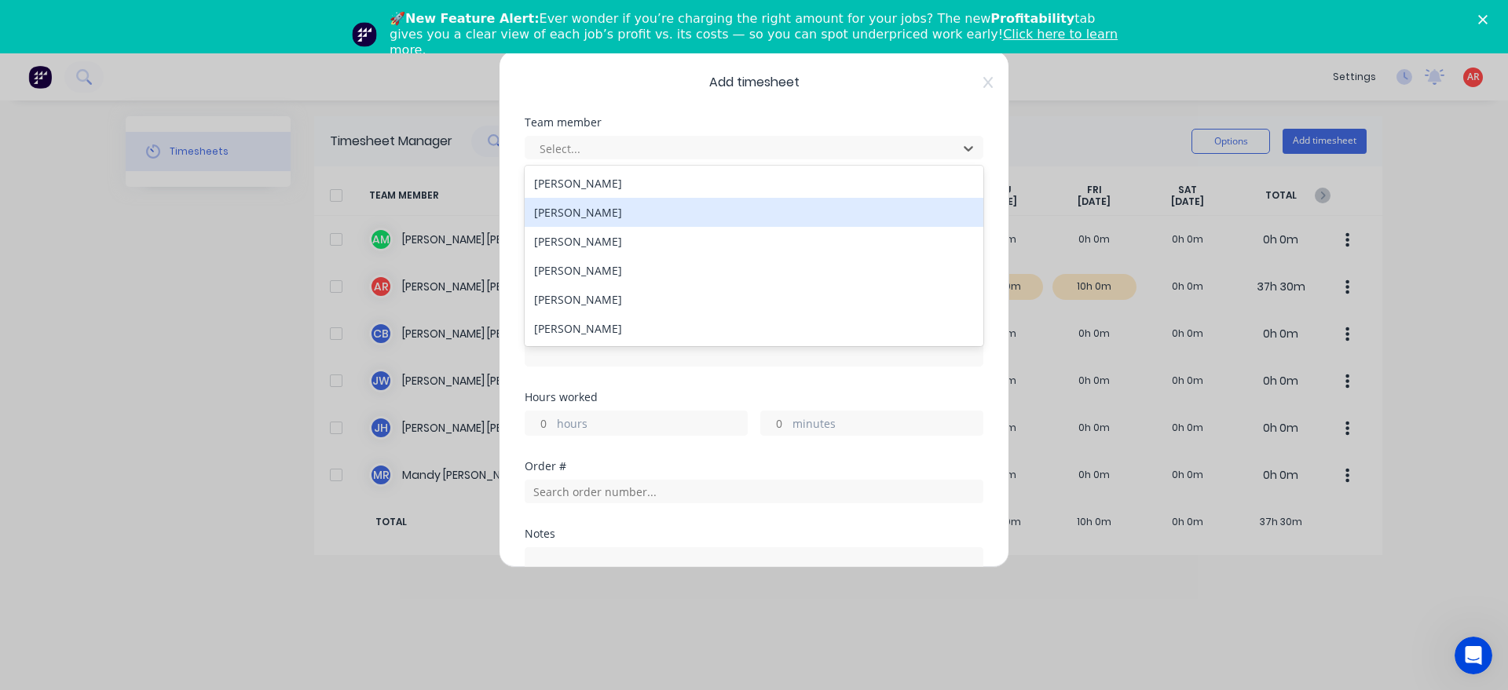
click at [626, 210] on div "[PERSON_NAME]" at bounding box center [754, 212] width 459 height 29
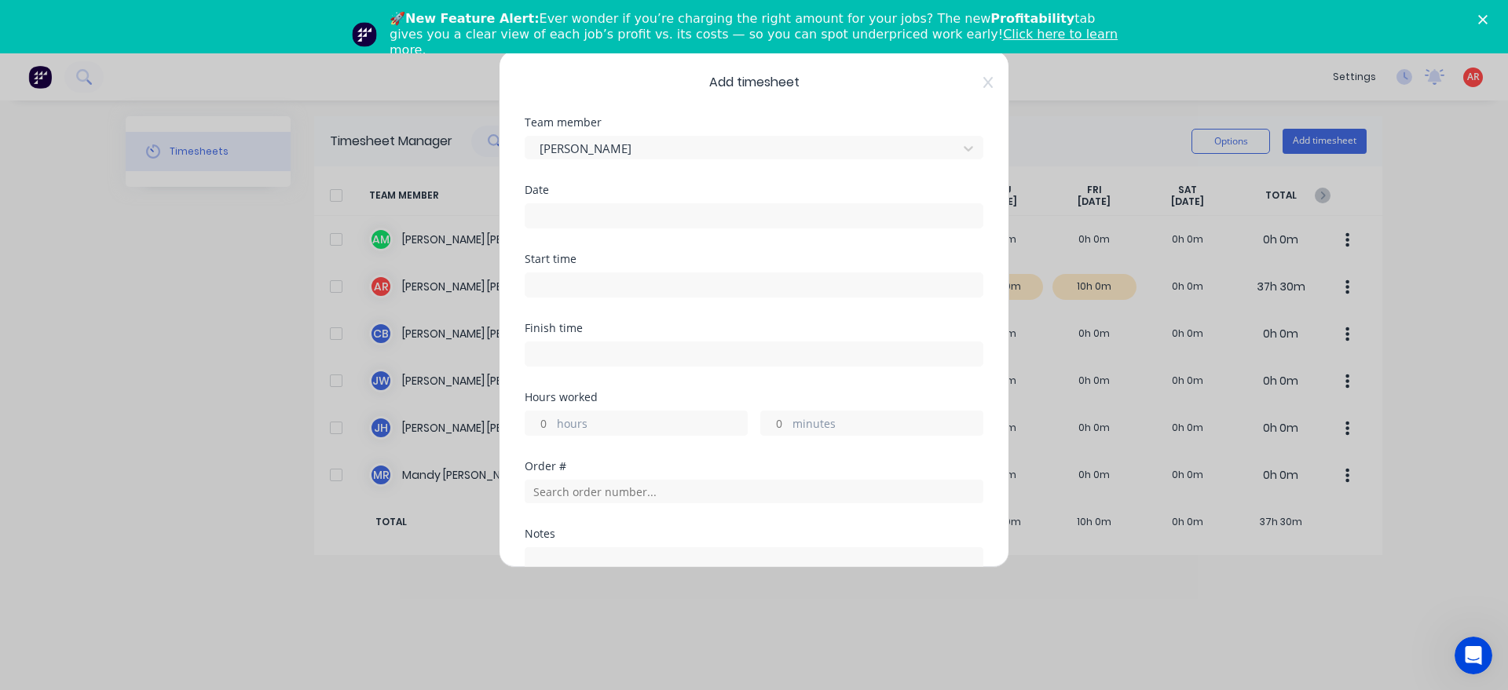
click at [618, 222] on input at bounding box center [753, 216] width 457 height 24
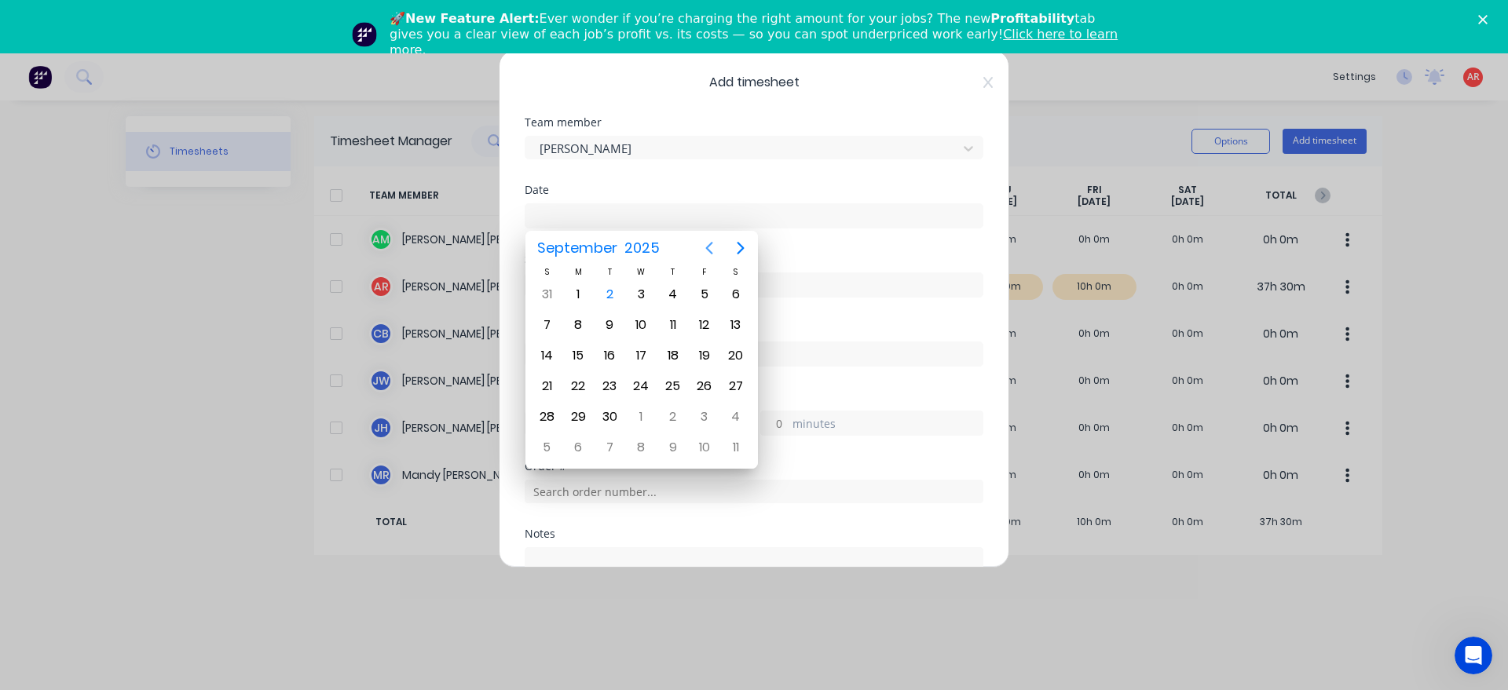
click at [713, 248] on icon "Previous page" at bounding box center [709, 248] width 19 height 19
click at [610, 418] on div "26" at bounding box center [610, 417] width 24 height 24
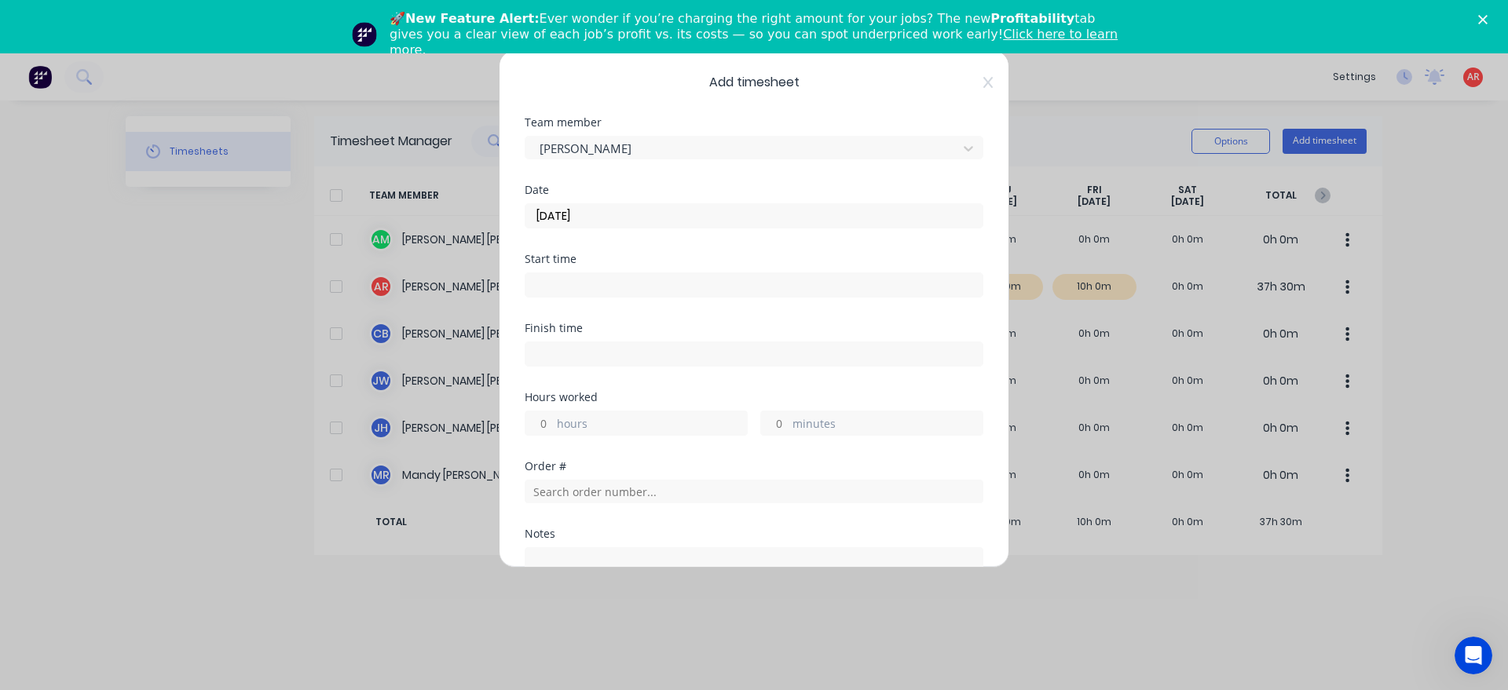
click at [614, 279] on input at bounding box center [753, 285] width 457 height 24
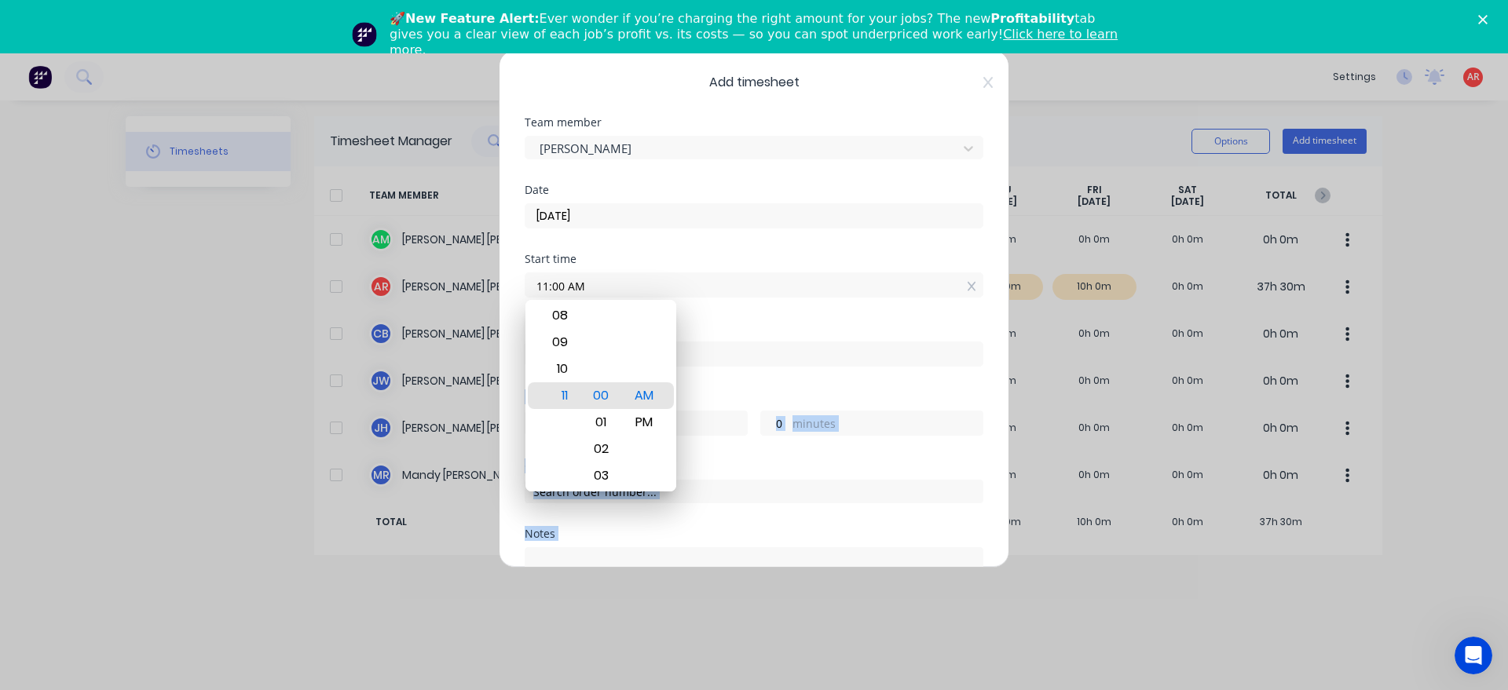
drag, startPoint x: 712, startPoint y: 390, endPoint x: 711, endPoint y: 368, distance: 22.0
click at [713, 390] on div "Finish time" at bounding box center [754, 357] width 459 height 69
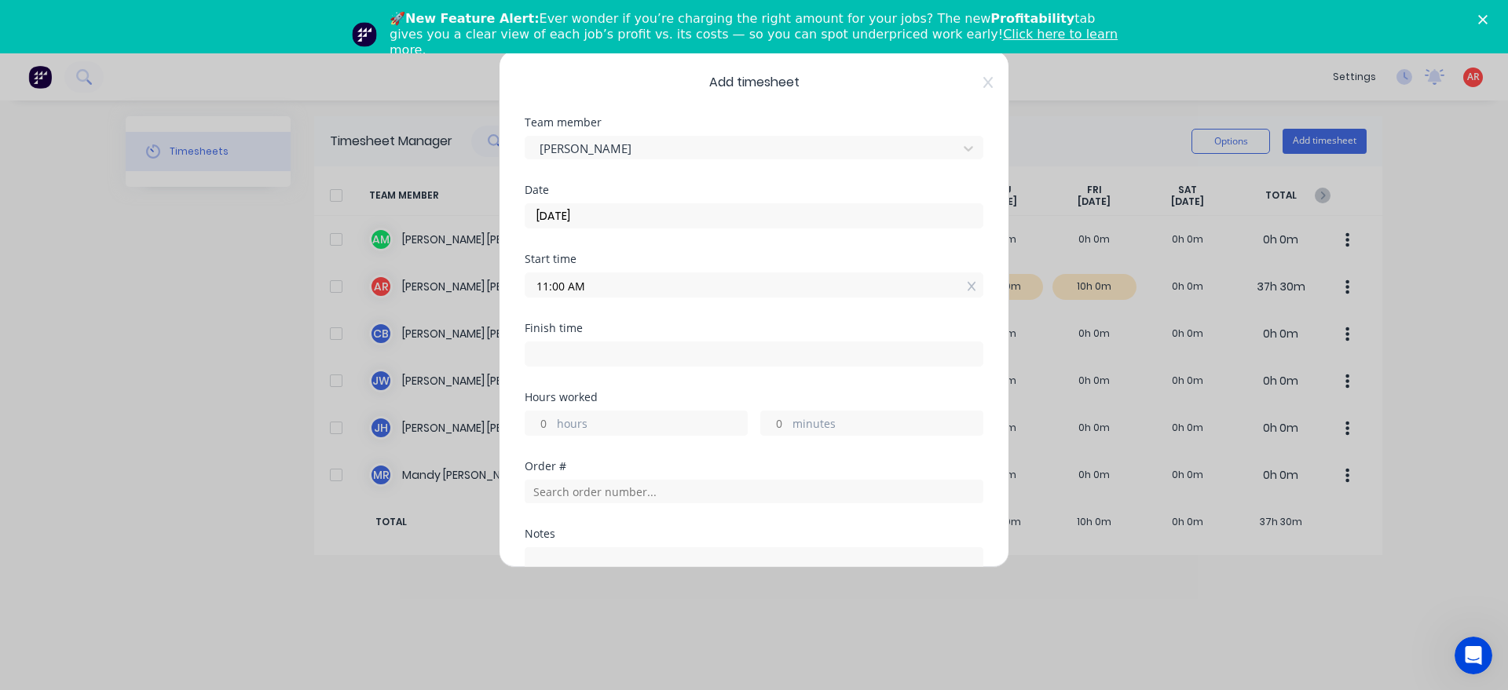
click at [708, 360] on input at bounding box center [753, 354] width 457 height 24
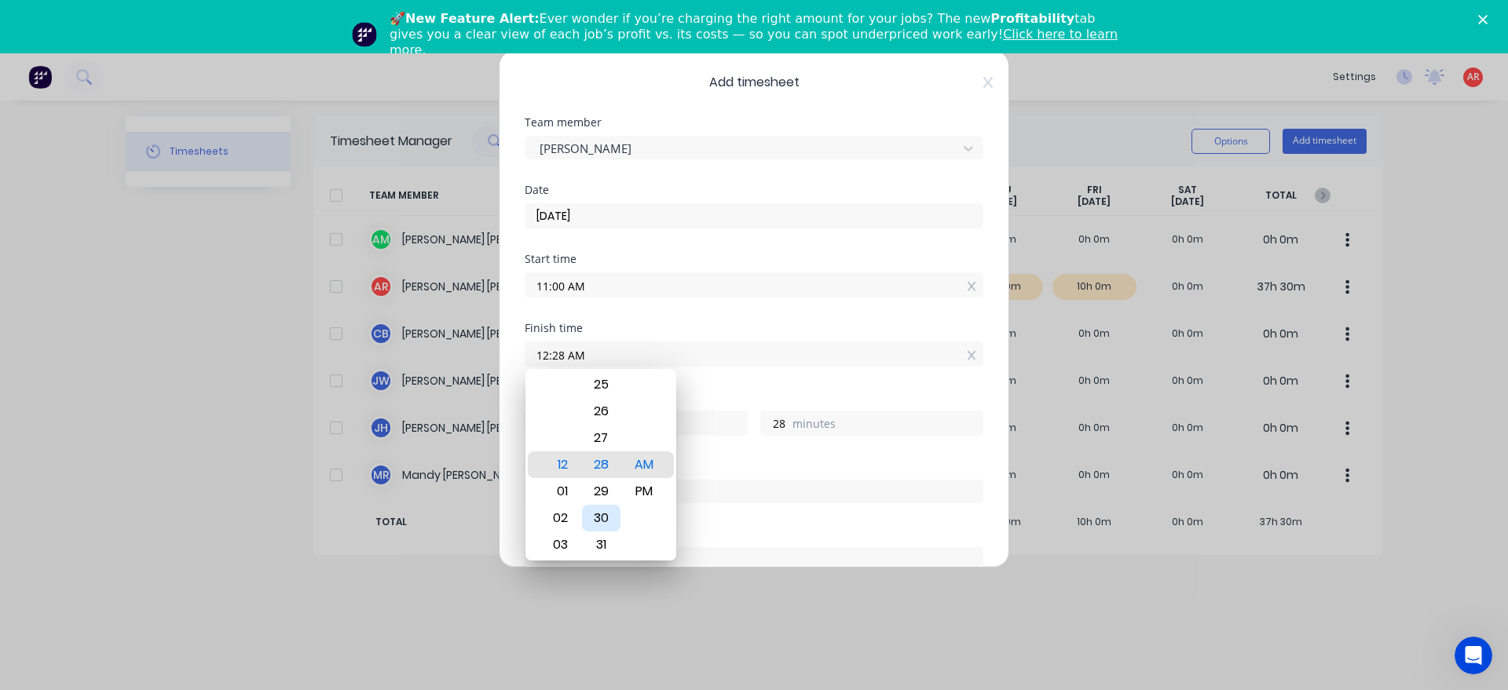
click at [601, 519] on div "30" at bounding box center [601, 518] width 38 height 27
click at [640, 492] on div "PM" at bounding box center [644, 491] width 38 height 27
click at [702, 393] on div "Hours worked" at bounding box center [754, 397] width 459 height 11
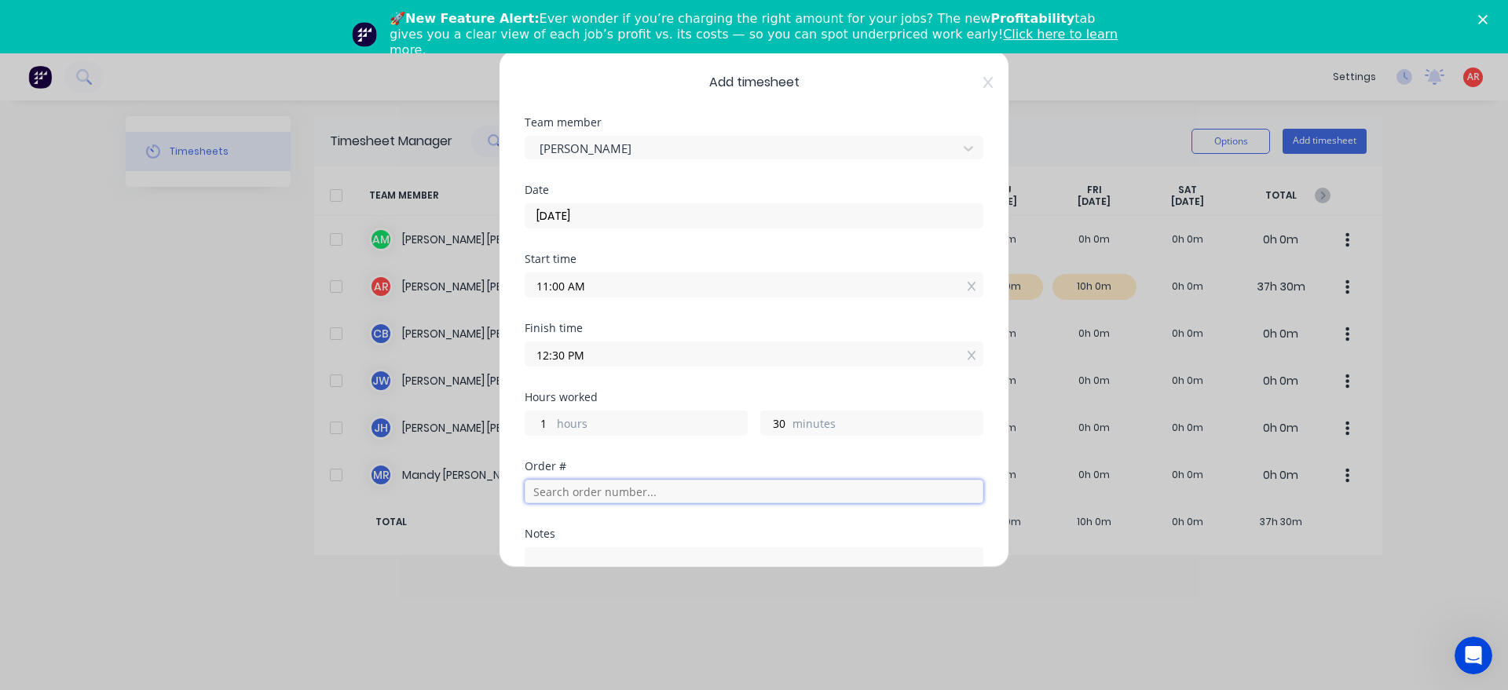
click at [626, 499] on input "text" at bounding box center [754, 492] width 459 height 24
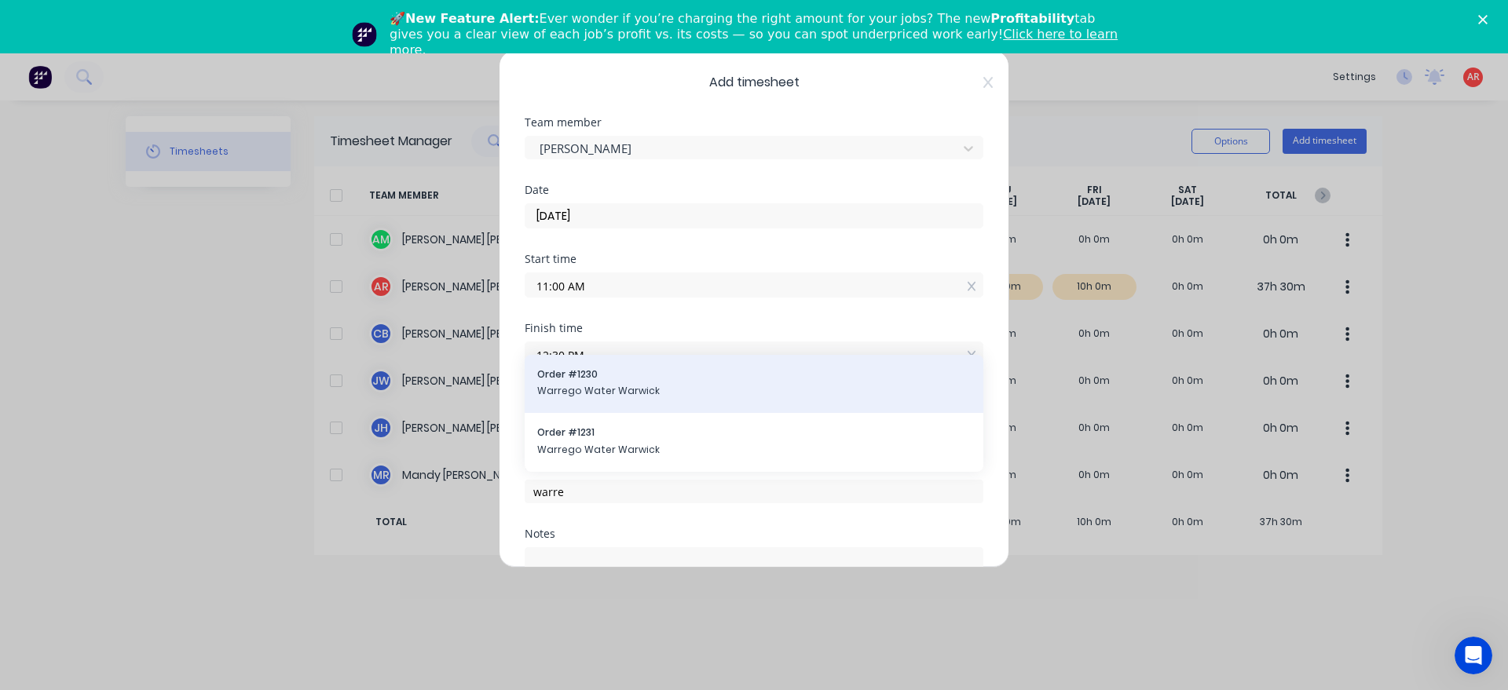
click at [612, 372] on span "Order # 1230" at bounding box center [753, 375] width 433 height 14
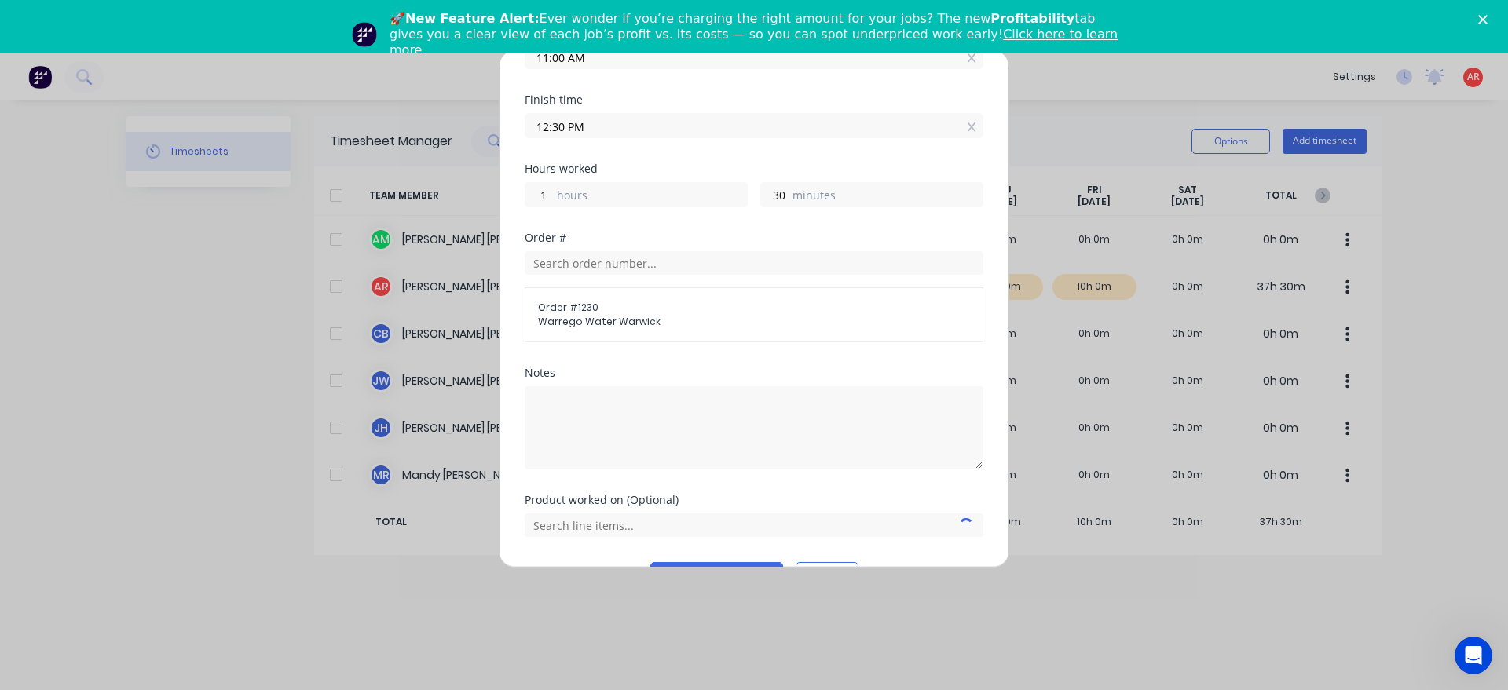
scroll to position [271, 0]
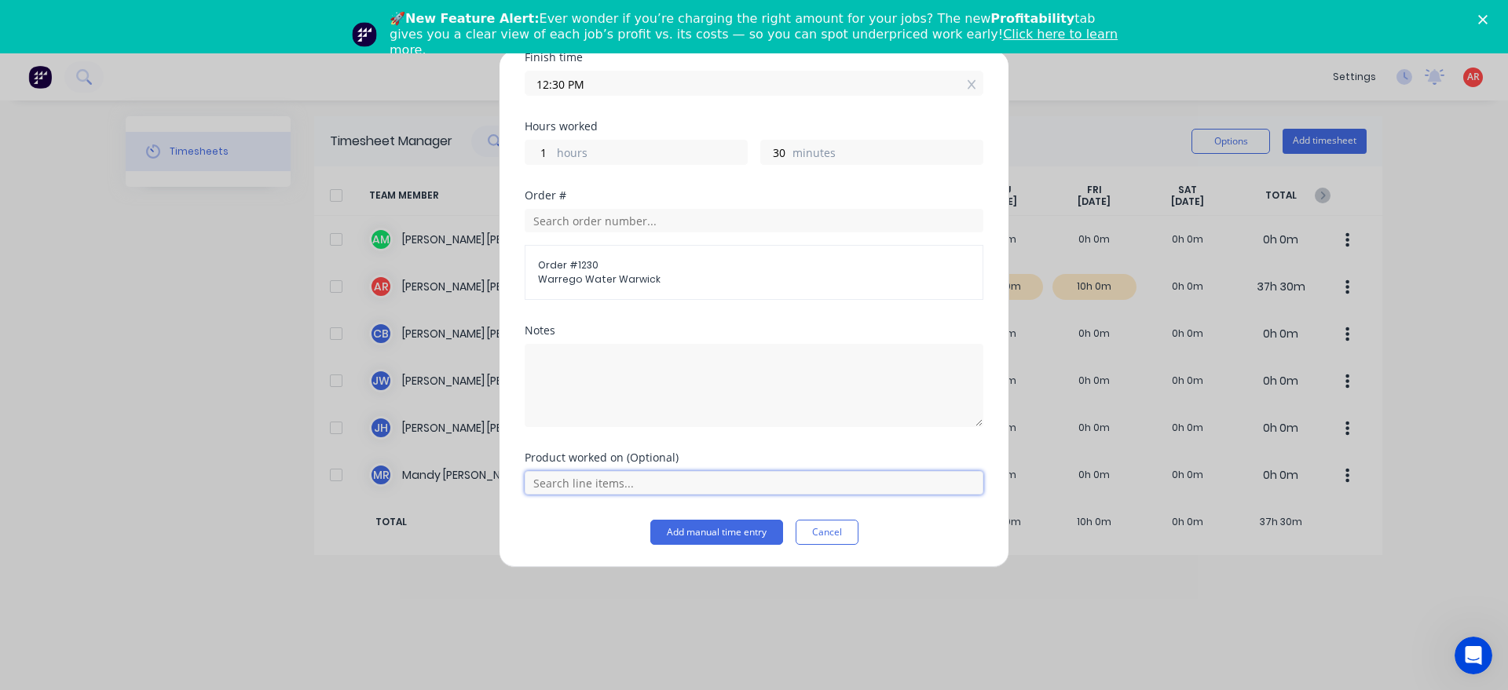
click at [608, 481] on input "text" at bounding box center [754, 483] width 459 height 24
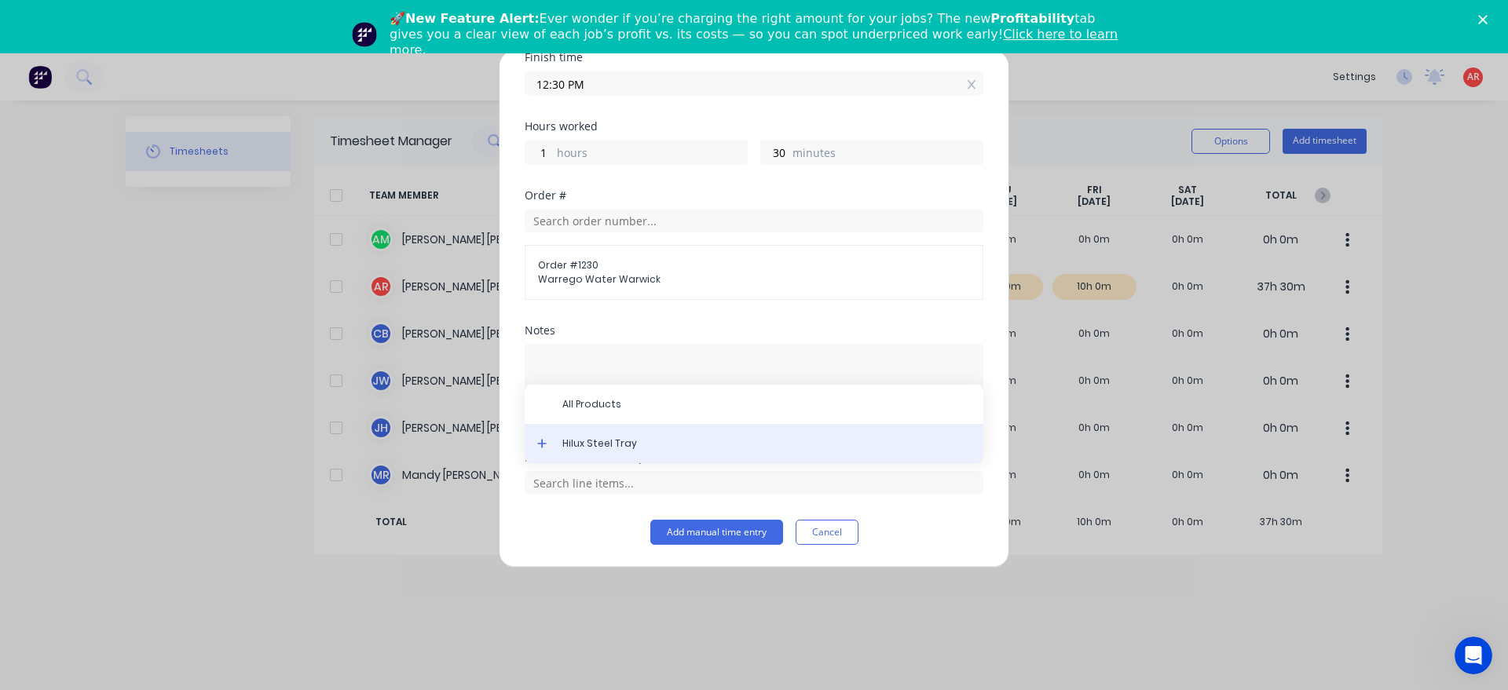
click at [588, 447] on span "Hilux Steel Tray" at bounding box center [766, 444] width 408 height 14
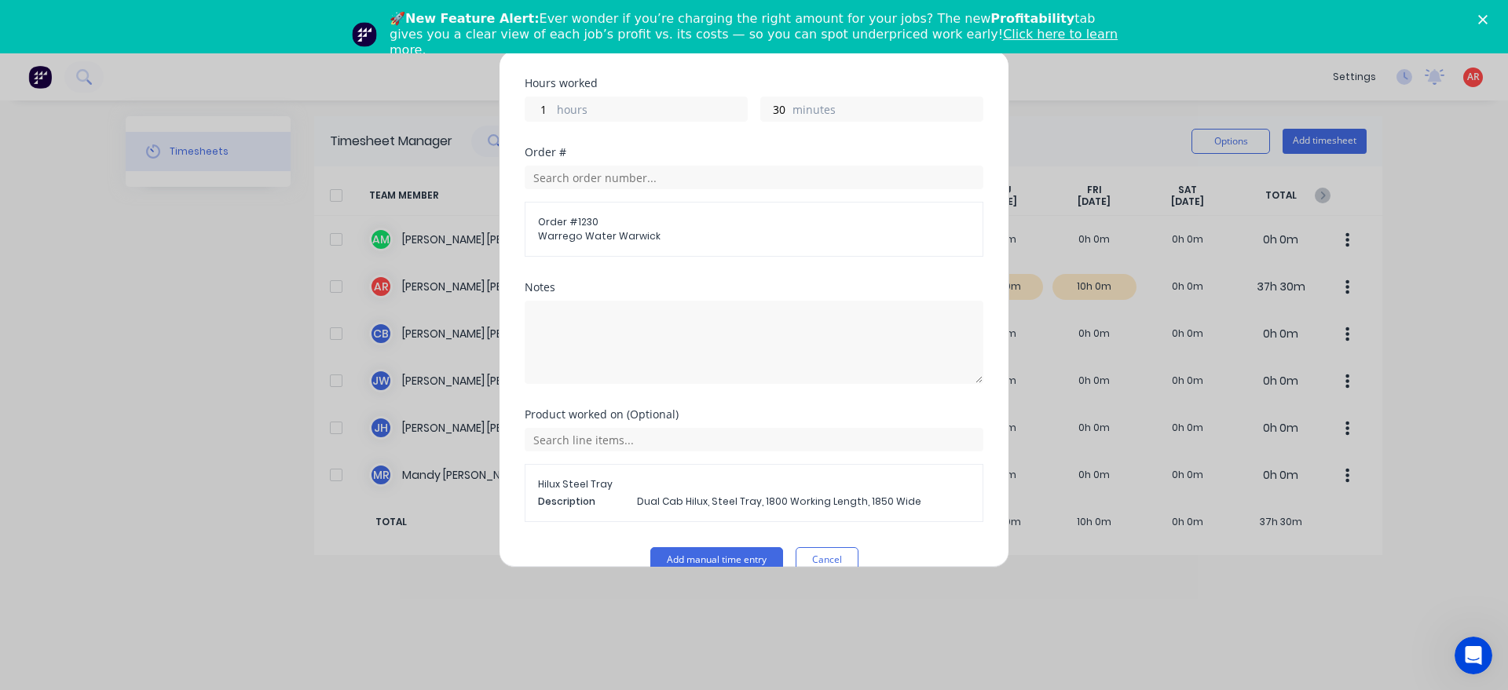
scroll to position [342, 0]
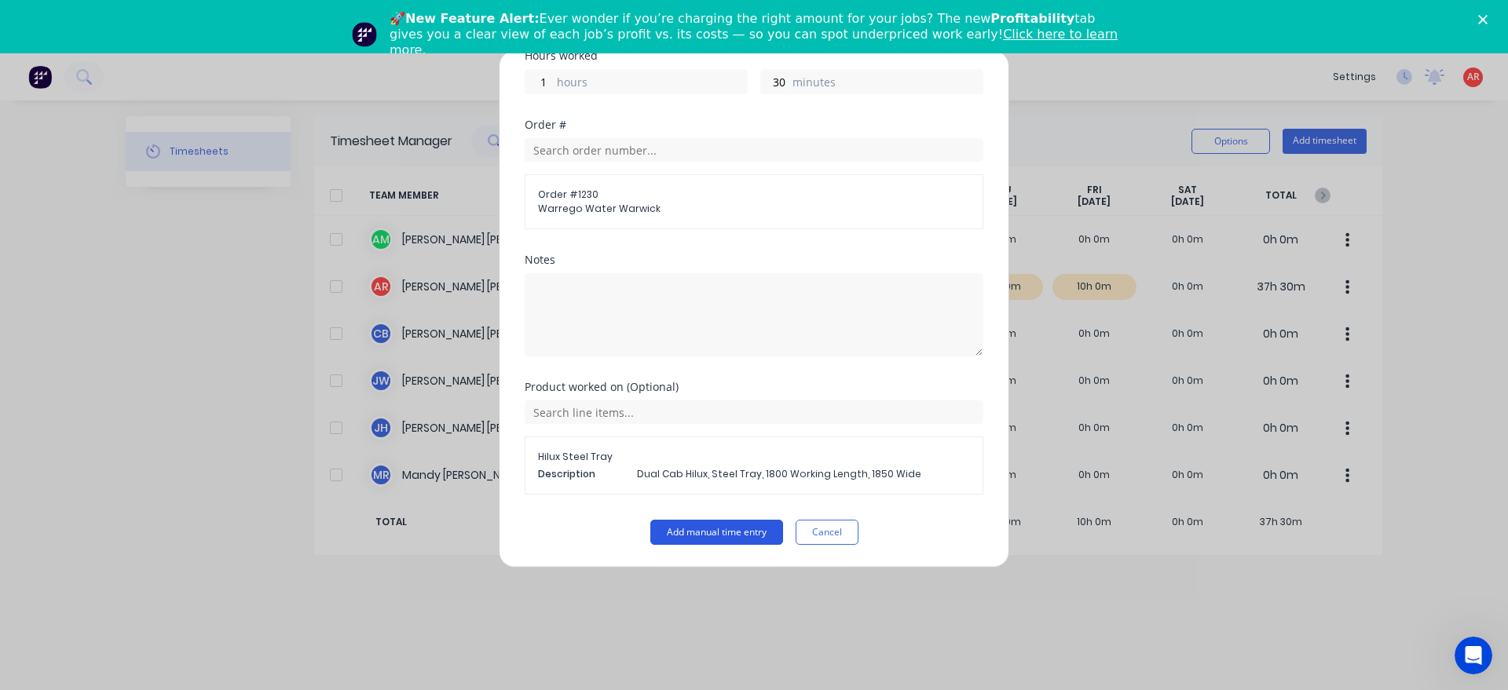
click at [706, 522] on button "Add manual time entry" at bounding box center [716, 532] width 133 height 25
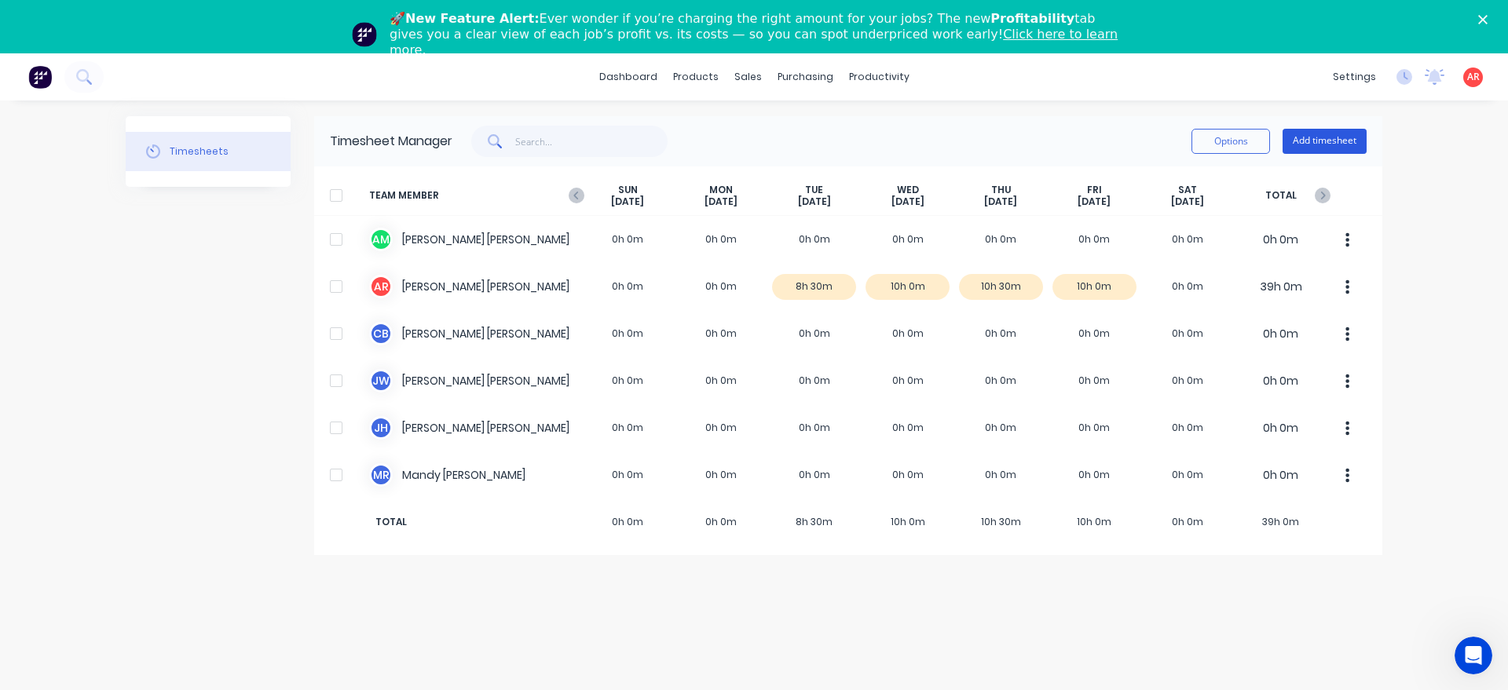
click at [1335, 145] on button "Add timesheet" at bounding box center [1324, 141] width 84 height 25
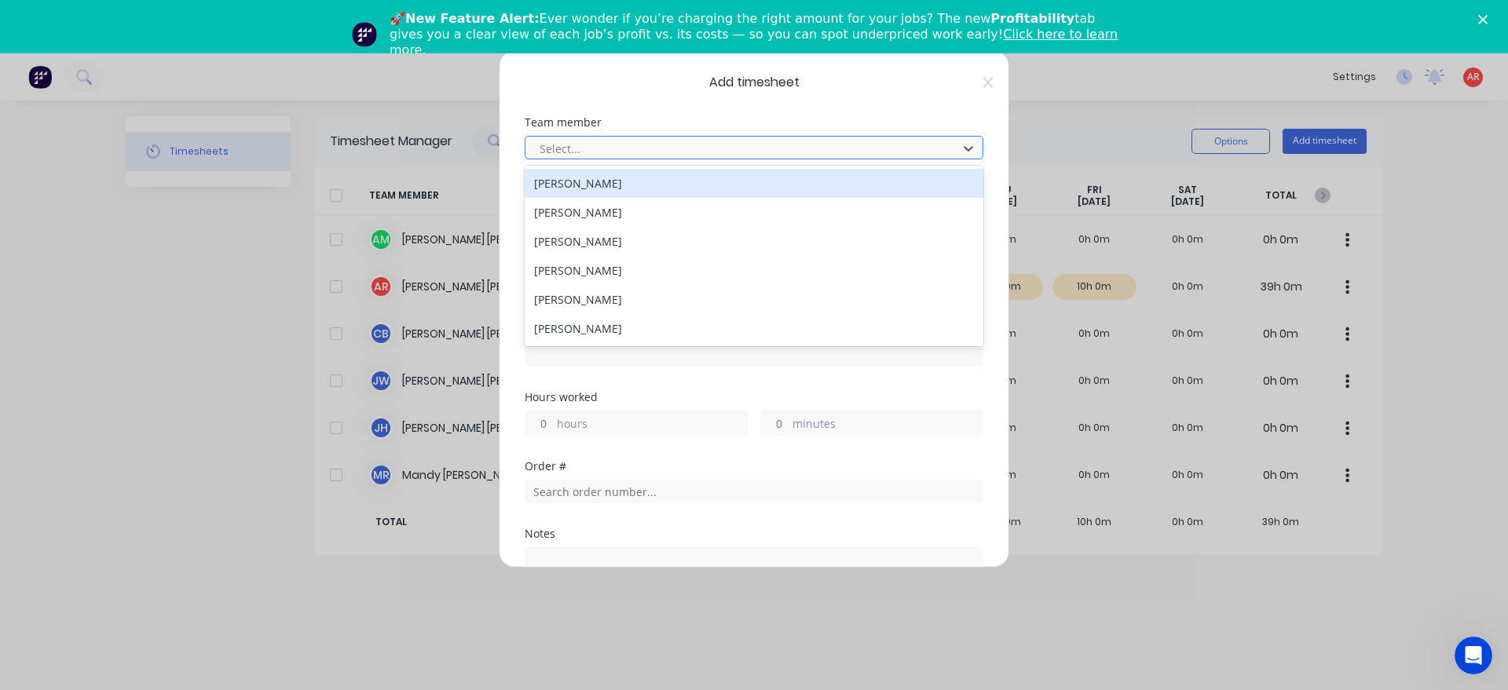
click at [652, 145] on div at bounding box center [743, 149] width 411 height 20
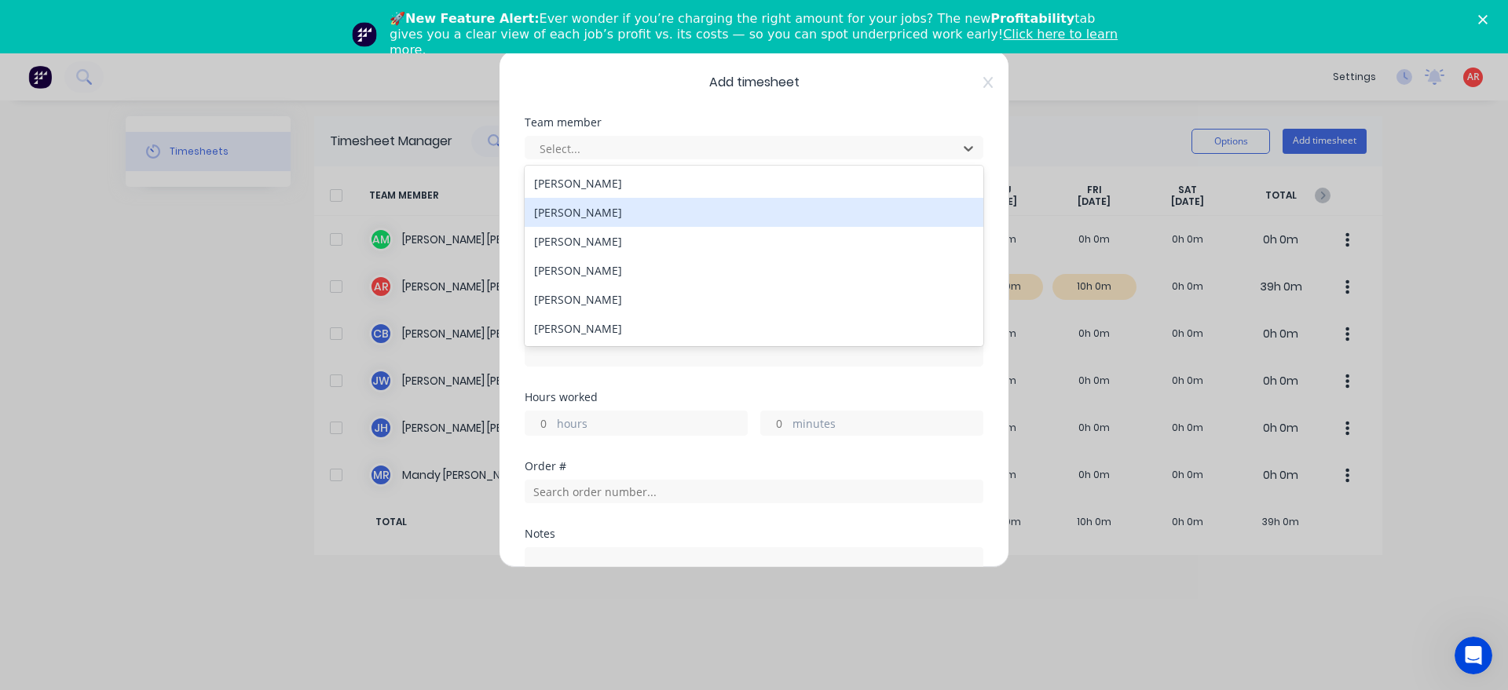
click at [627, 210] on div "[PERSON_NAME]" at bounding box center [754, 212] width 459 height 29
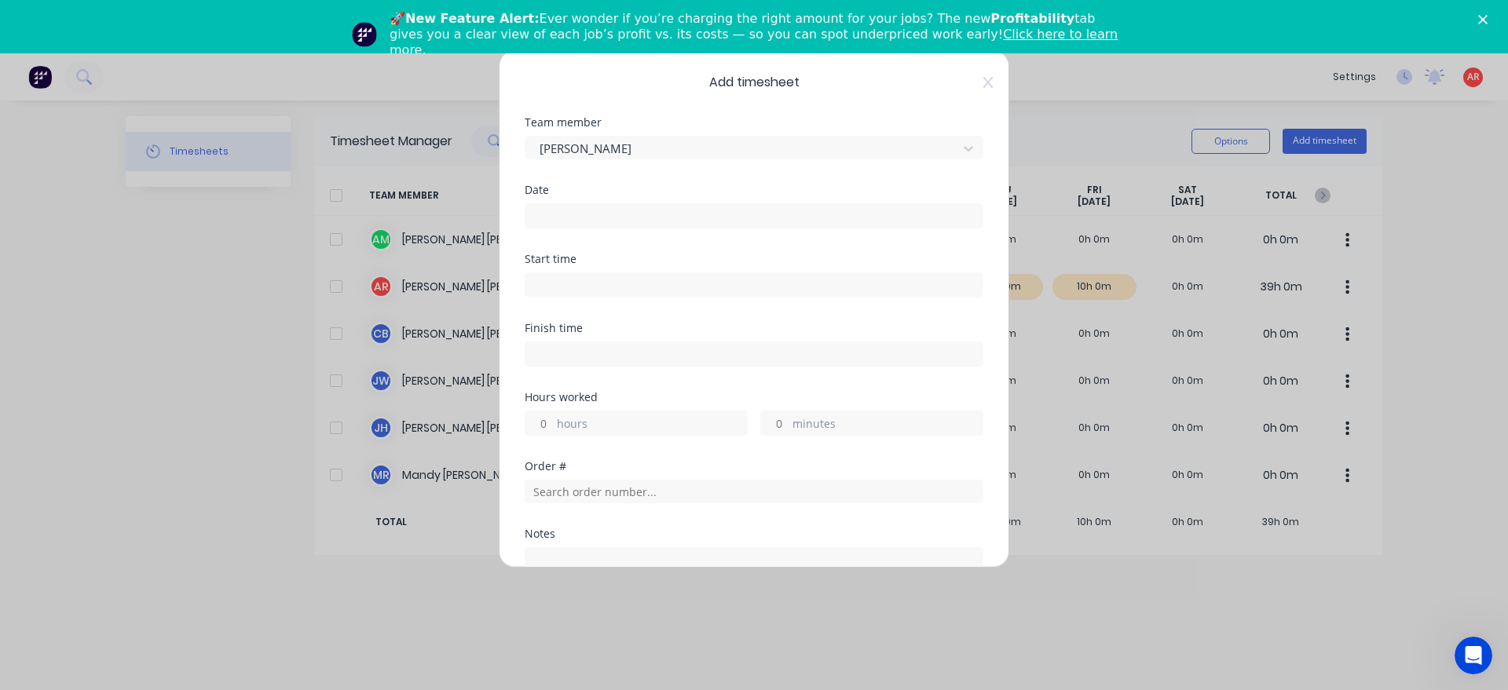
click at [621, 229] on div "Date" at bounding box center [754, 219] width 459 height 69
click at [618, 222] on input at bounding box center [753, 216] width 457 height 24
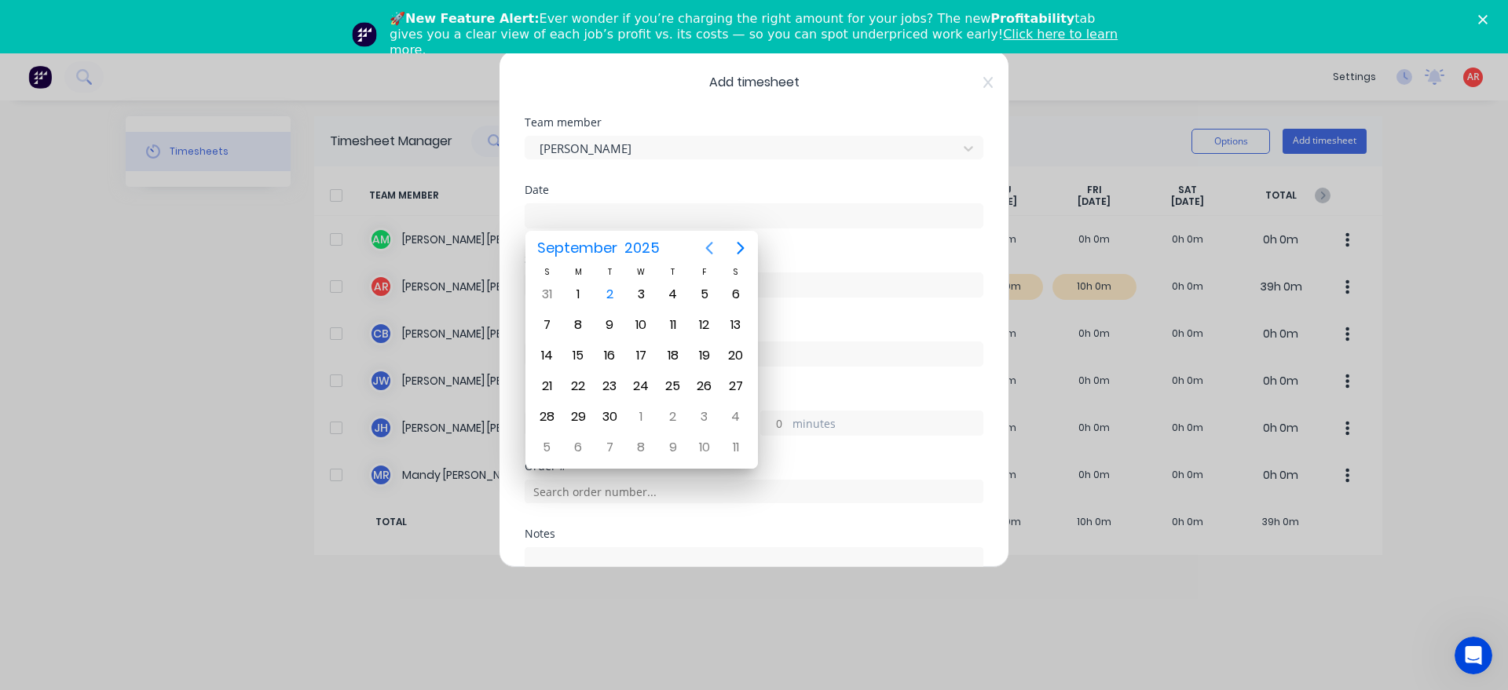
click at [715, 247] on icon "Previous page" at bounding box center [709, 248] width 19 height 19
click at [613, 415] on div "26" at bounding box center [610, 417] width 24 height 24
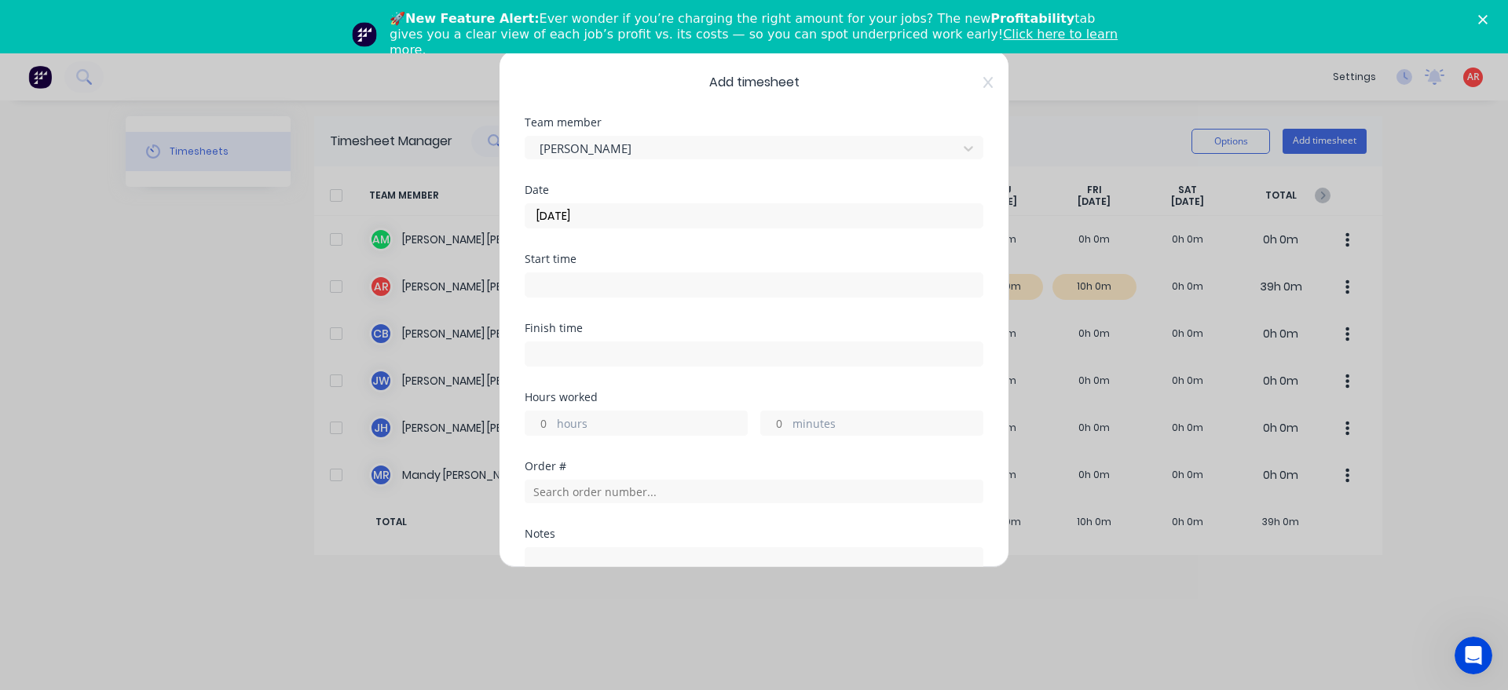
click at [606, 289] on input at bounding box center [753, 285] width 457 height 24
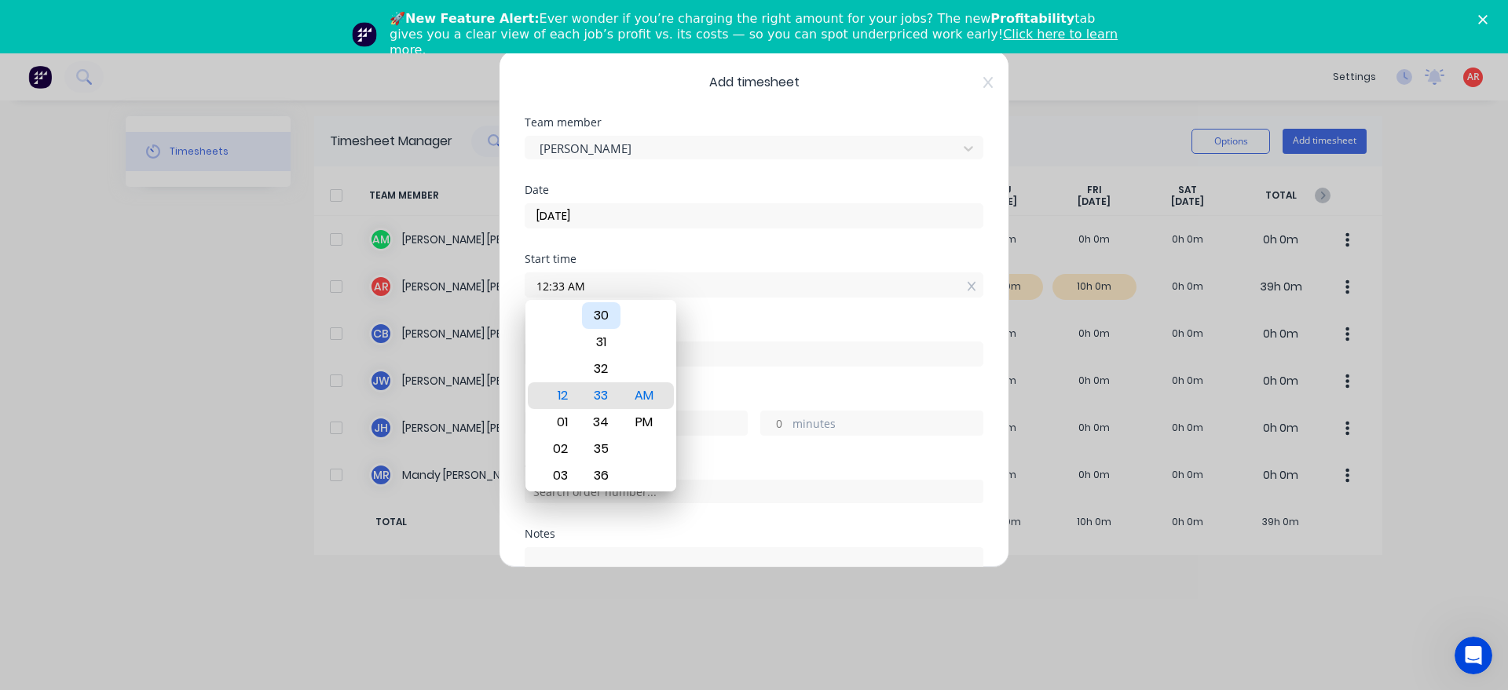
click at [604, 321] on div "30" at bounding box center [601, 315] width 38 height 27
click at [645, 422] on div "PM" at bounding box center [644, 422] width 38 height 27
click at [723, 393] on div "Hours worked" at bounding box center [754, 397] width 459 height 11
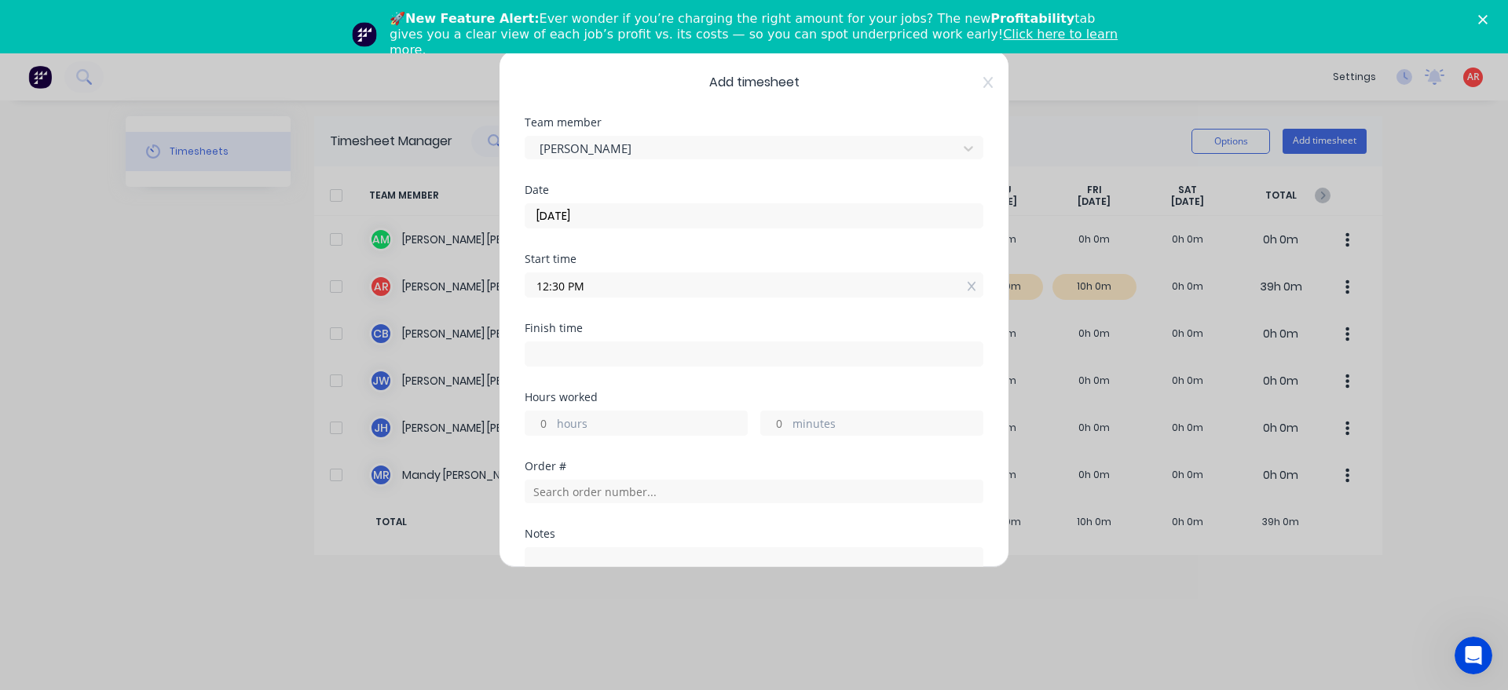
click at [651, 346] on input at bounding box center [753, 354] width 457 height 24
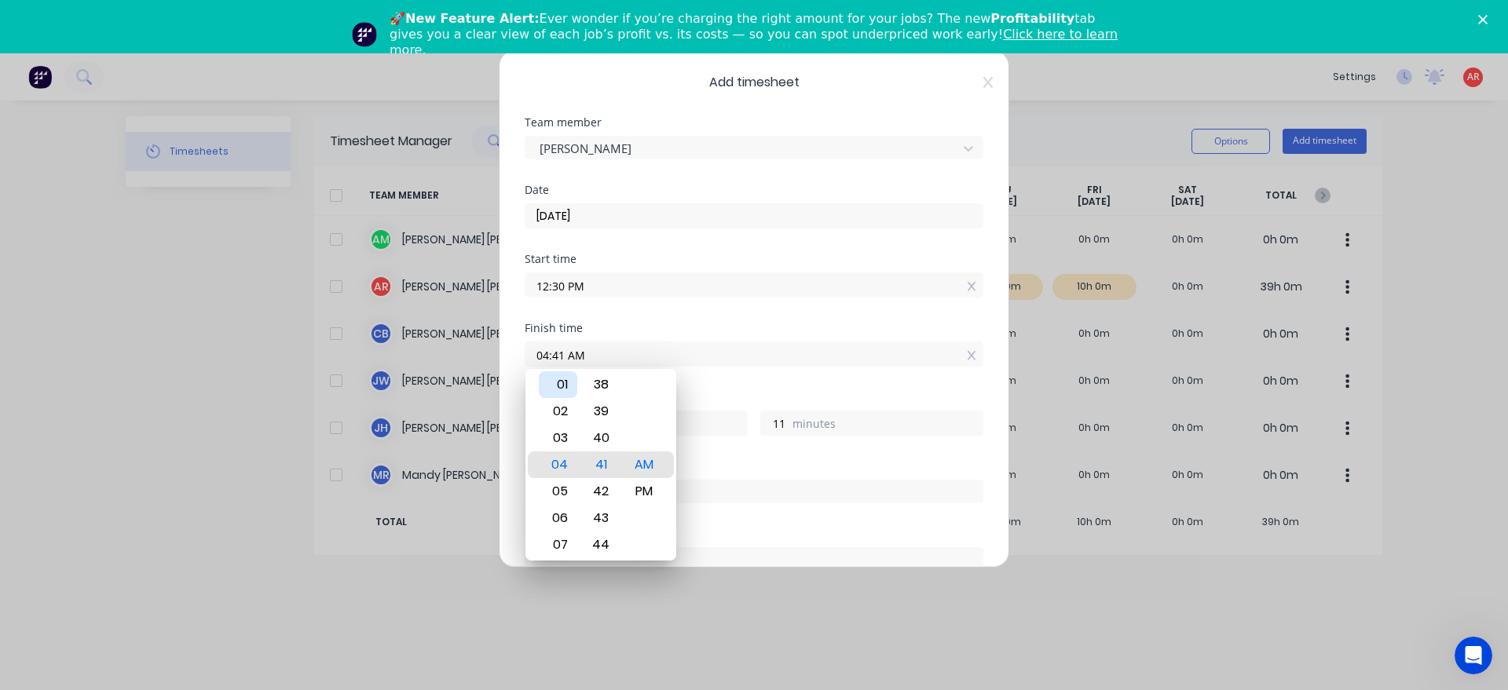
click at [568, 397] on div "01" at bounding box center [558, 384] width 38 height 27
click at [646, 487] on div "PM" at bounding box center [644, 491] width 38 height 27
click at [722, 390] on div "Finish time 01:00 PM" at bounding box center [754, 357] width 459 height 69
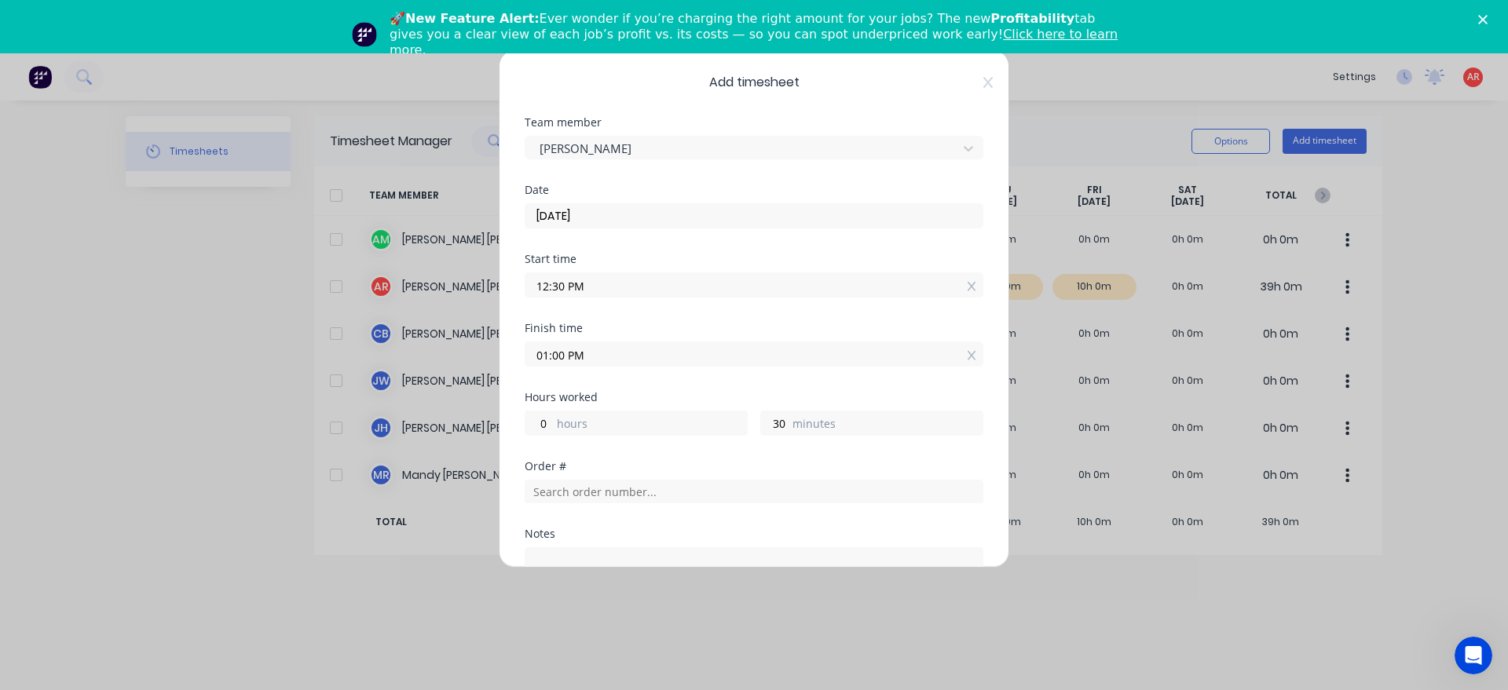
scroll to position [203, 0]
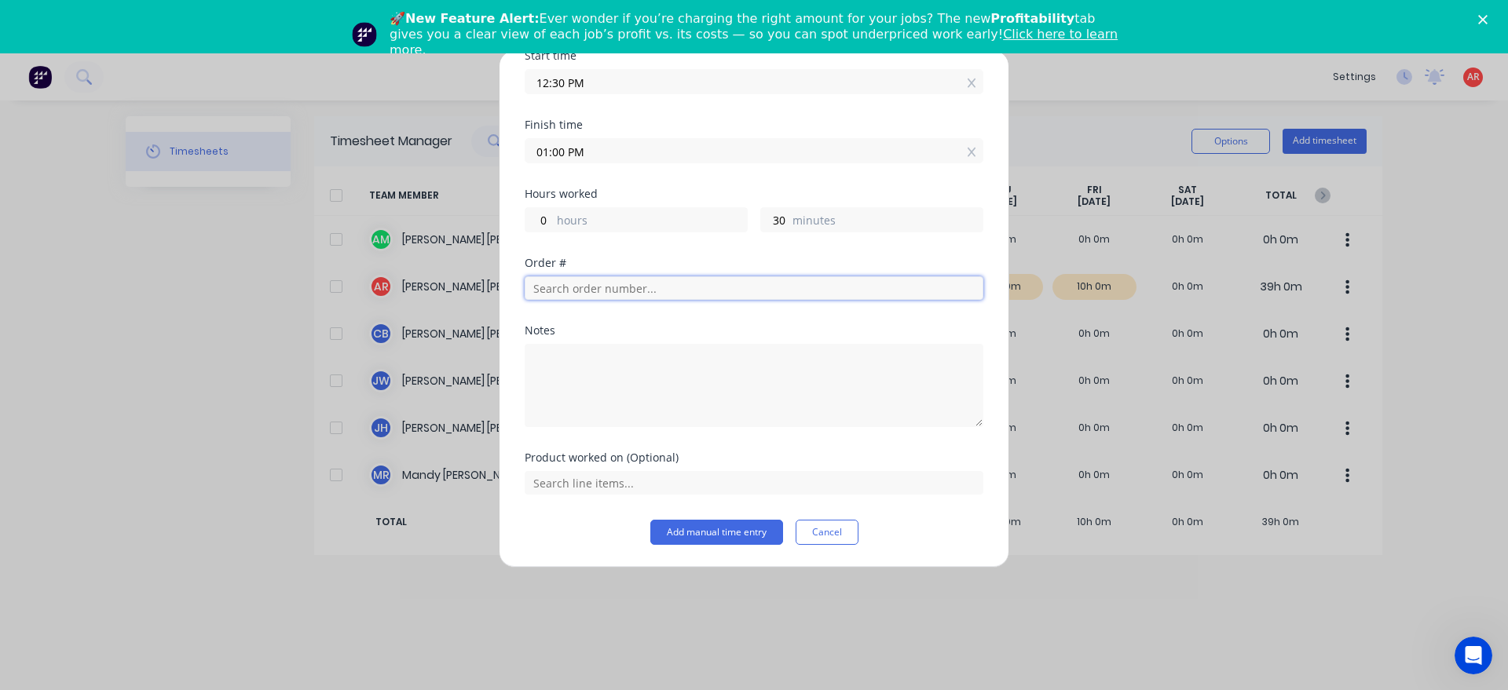
click at [616, 294] on input "text" at bounding box center [754, 288] width 459 height 24
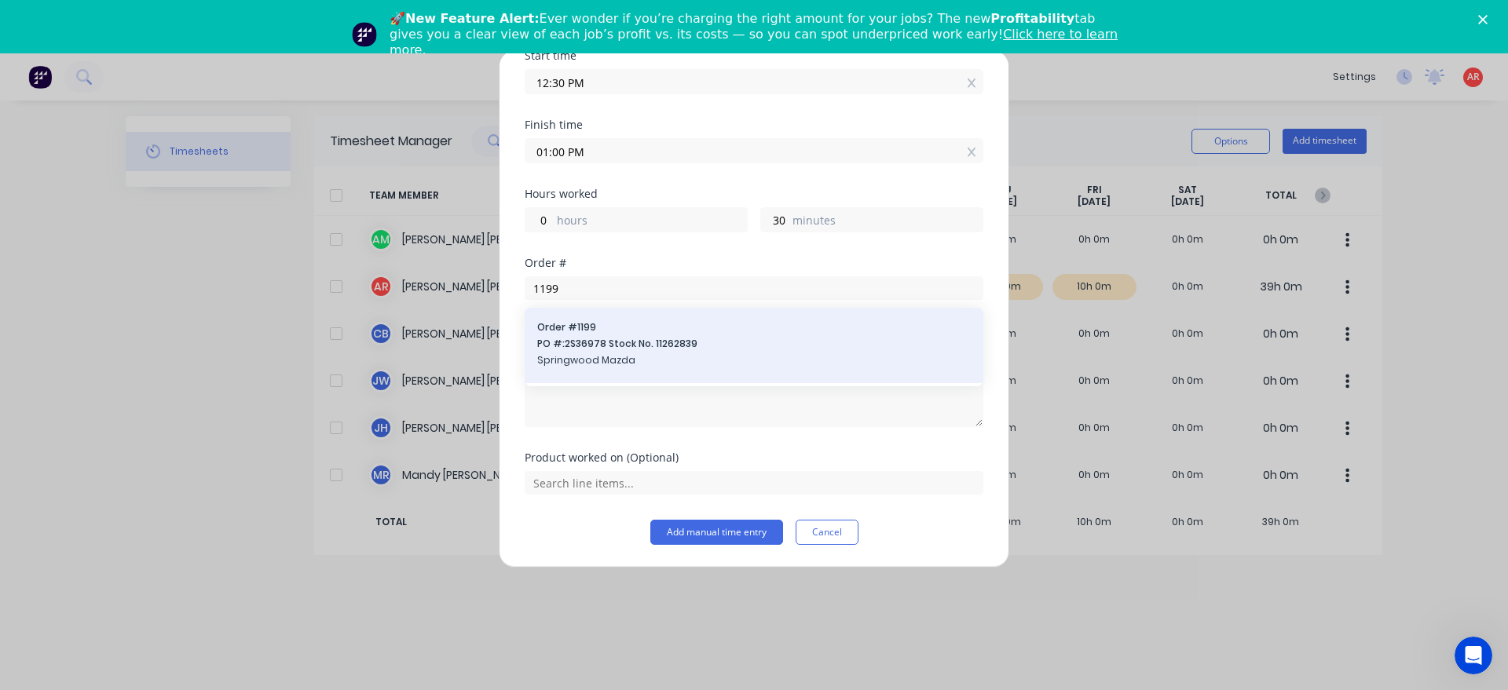
click at [607, 346] on span "PO #: 2S36978 Stock No. 11262839" at bounding box center [753, 344] width 433 height 14
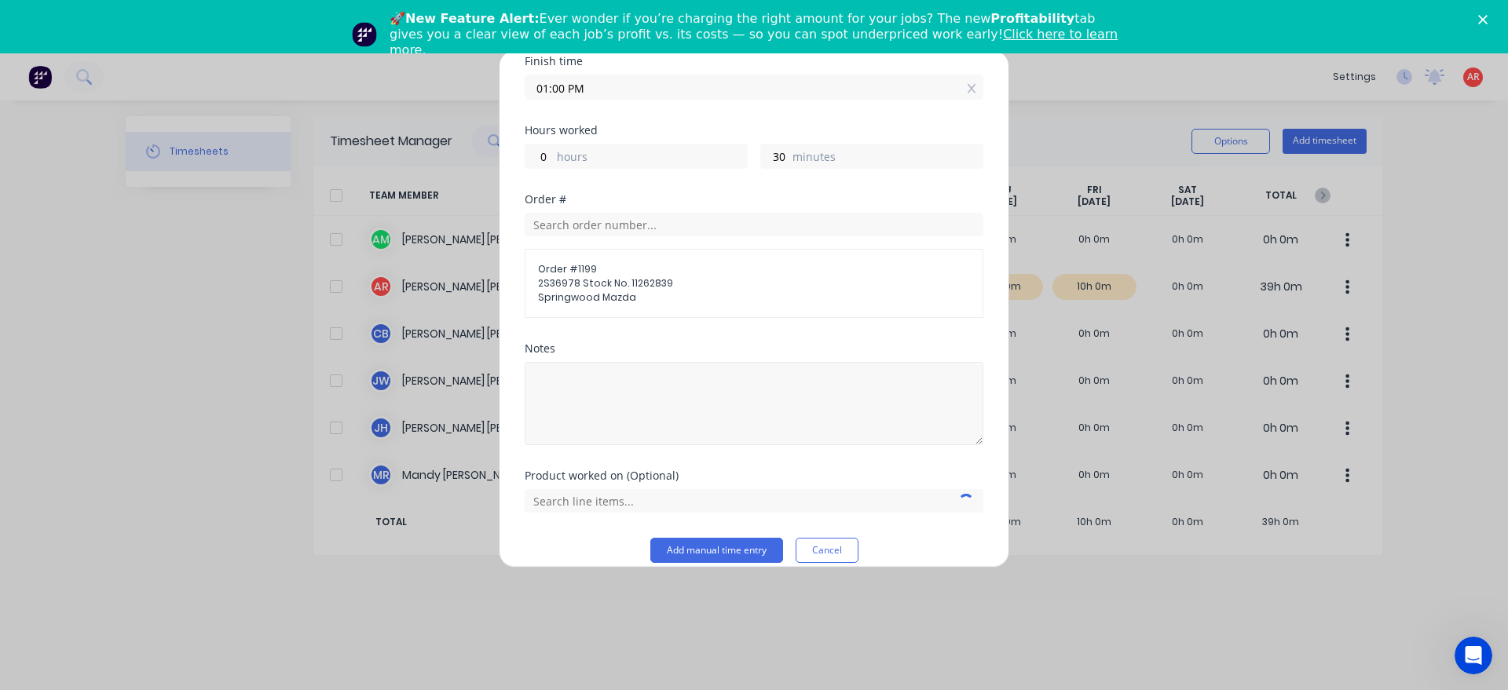
scroll to position [285, 0]
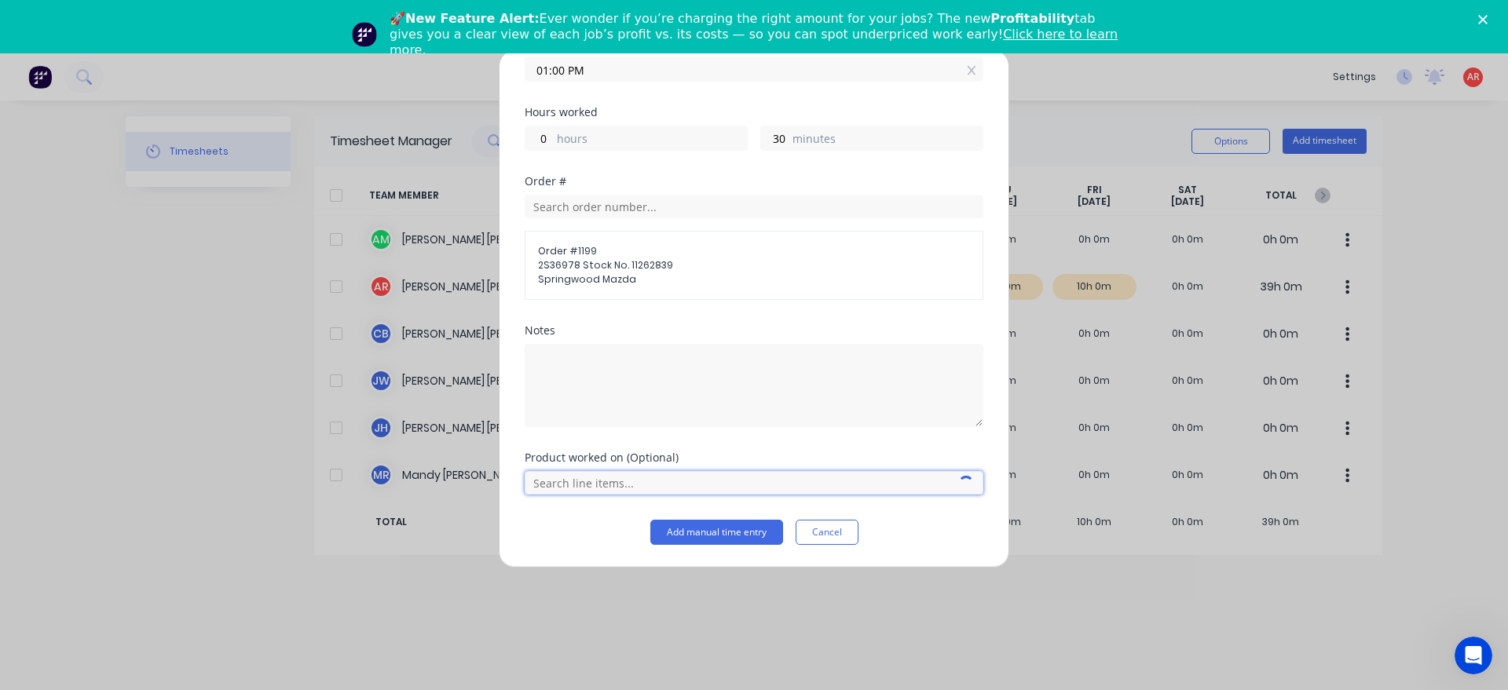
click at [608, 481] on input "text" at bounding box center [754, 483] width 459 height 24
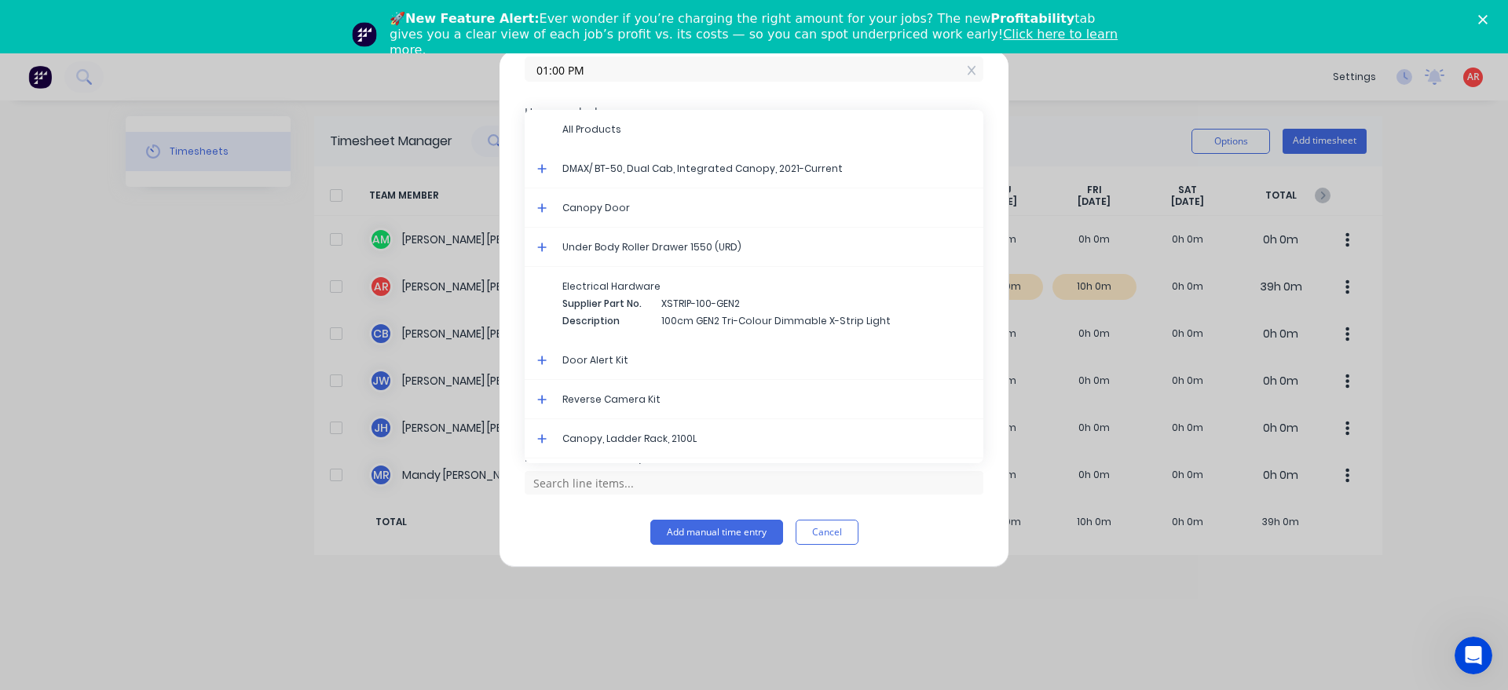
click at [543, 170] on icon at bounding box center [541, 168] width 9 height 9
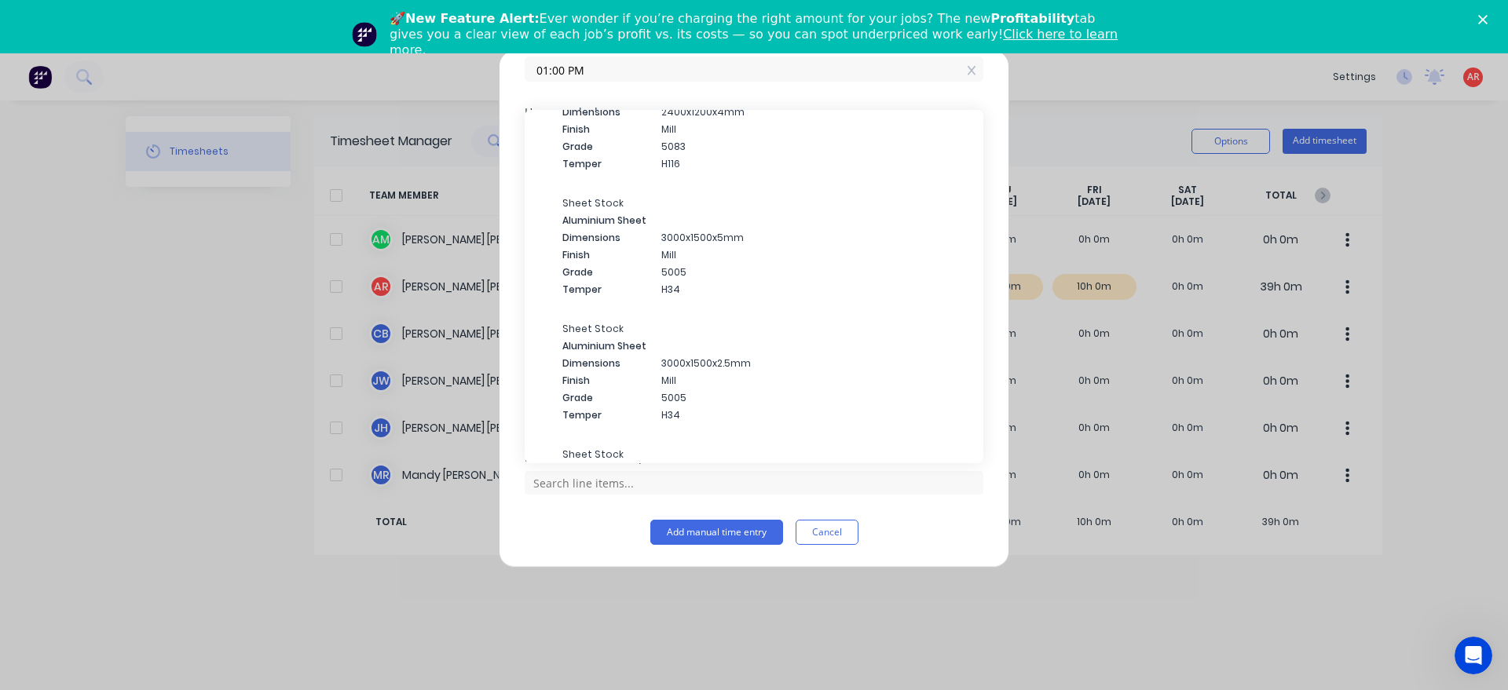
scroll to position [4924, 0]
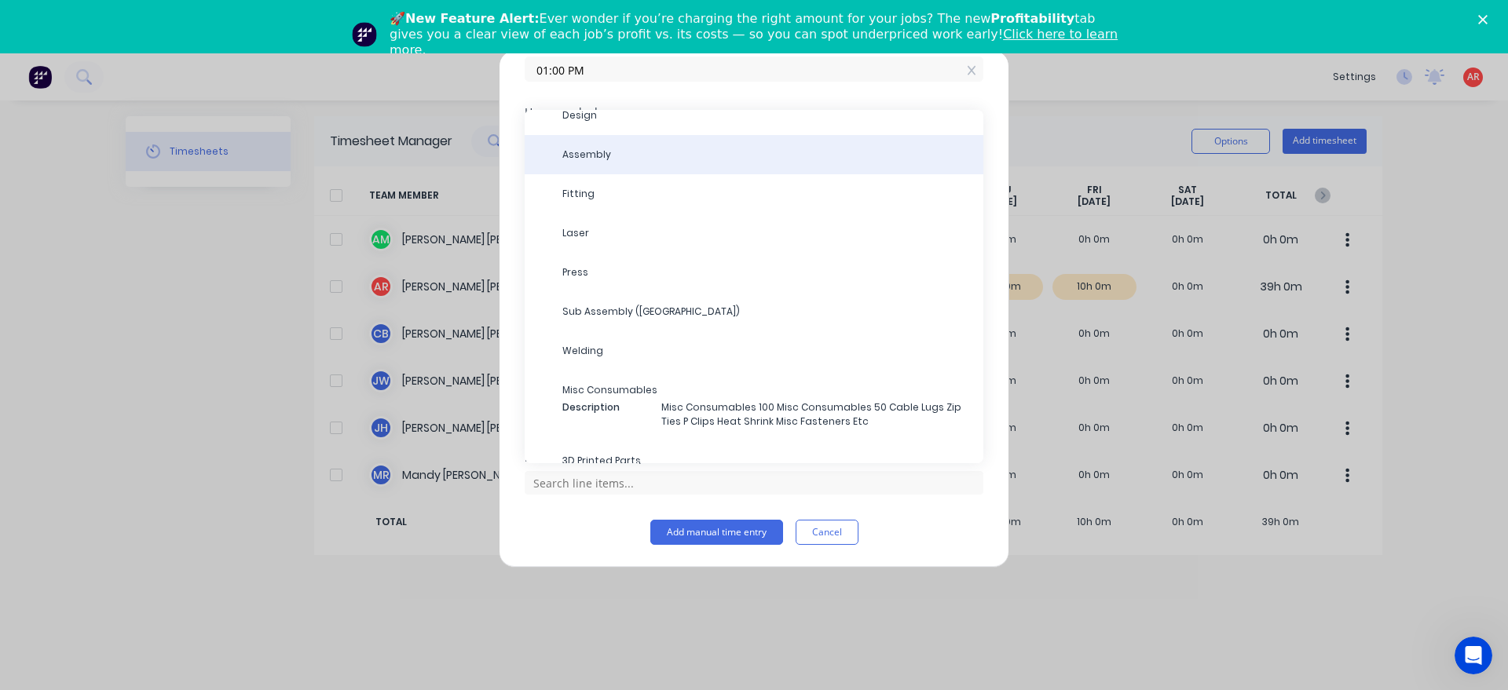
click at [632, 167] on div "Assembly" at bounding box center [754, 154] width 459 height 39
click at [572, 154] on span "Assembly" at bounding box center [766, 155] width 408 height 14
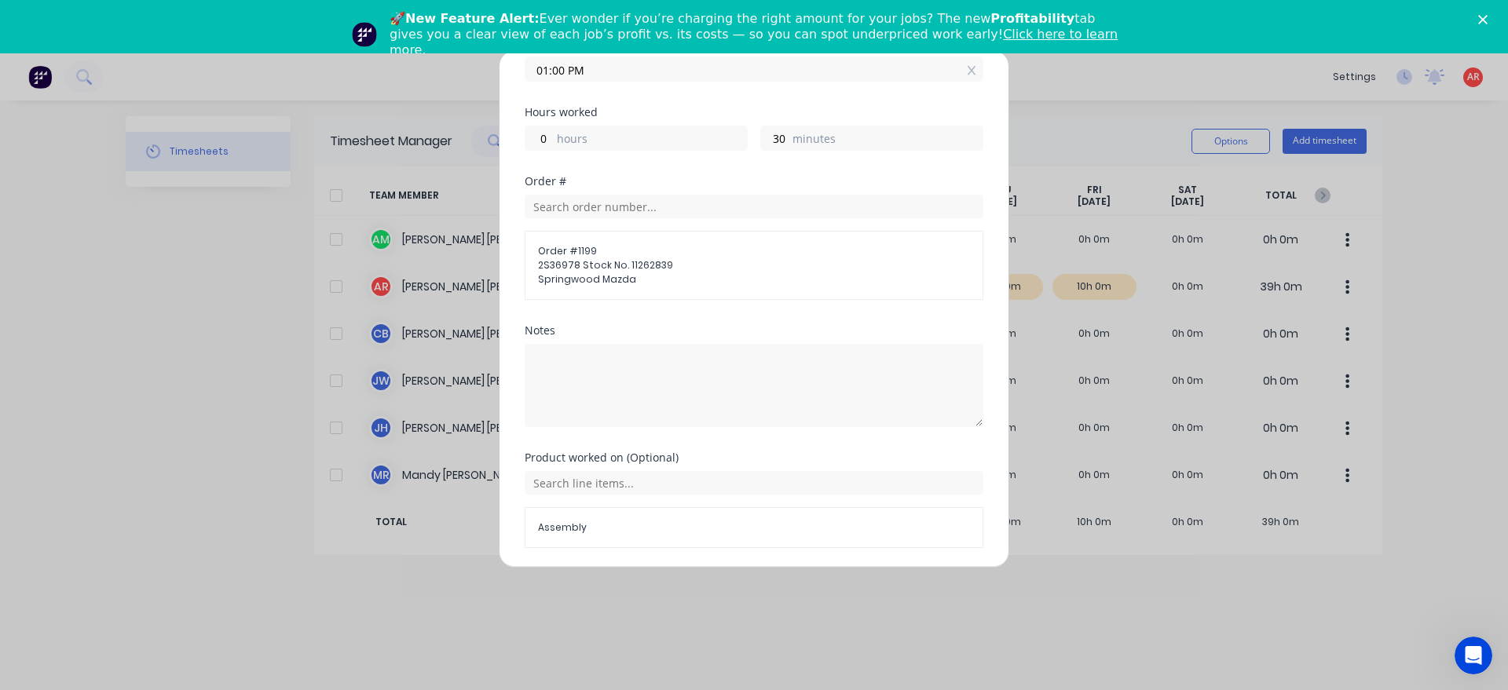
scroll to position [338, 0]
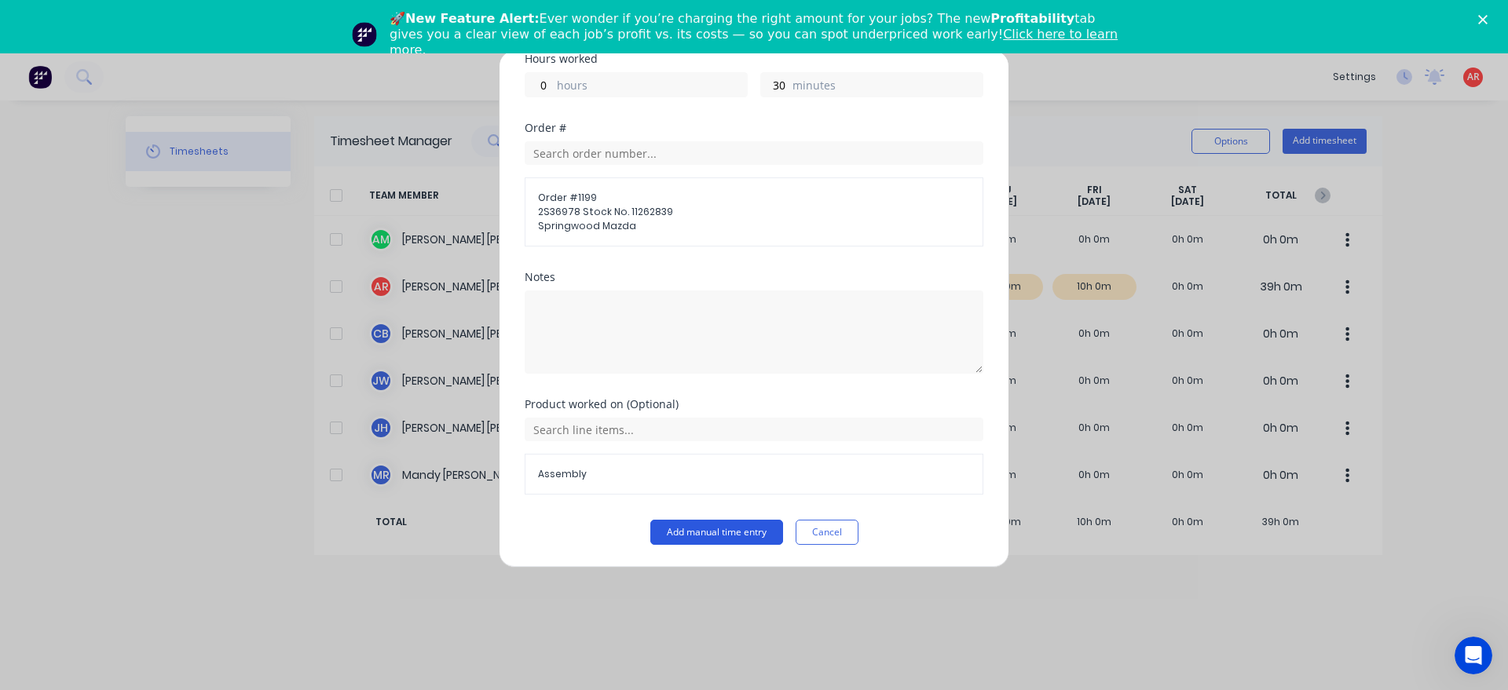
click at [704, 543] on button "Add manual time entry" at bounding box center [716, 532] width 133 height 25
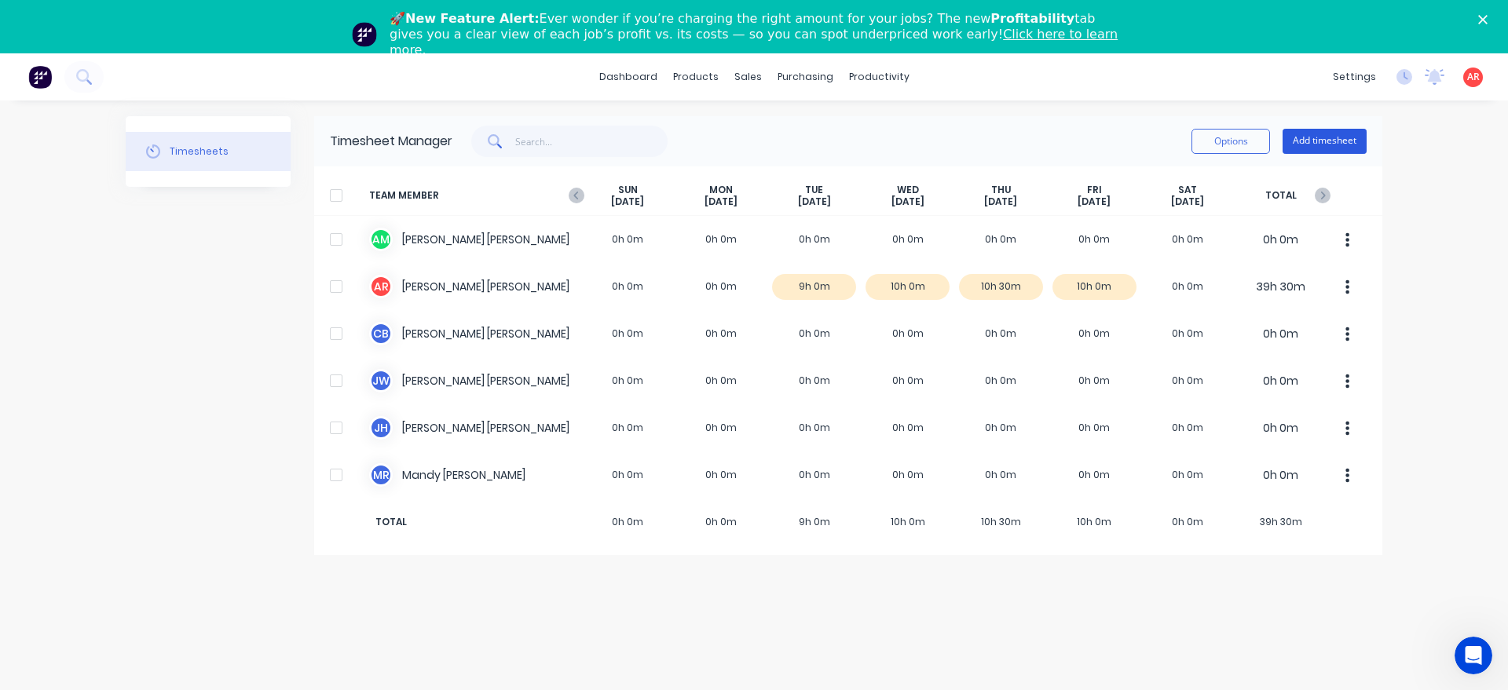
click at [1325, 146] on button "Add timesheet" at bounding box center [1324, 141] width 84 height 25
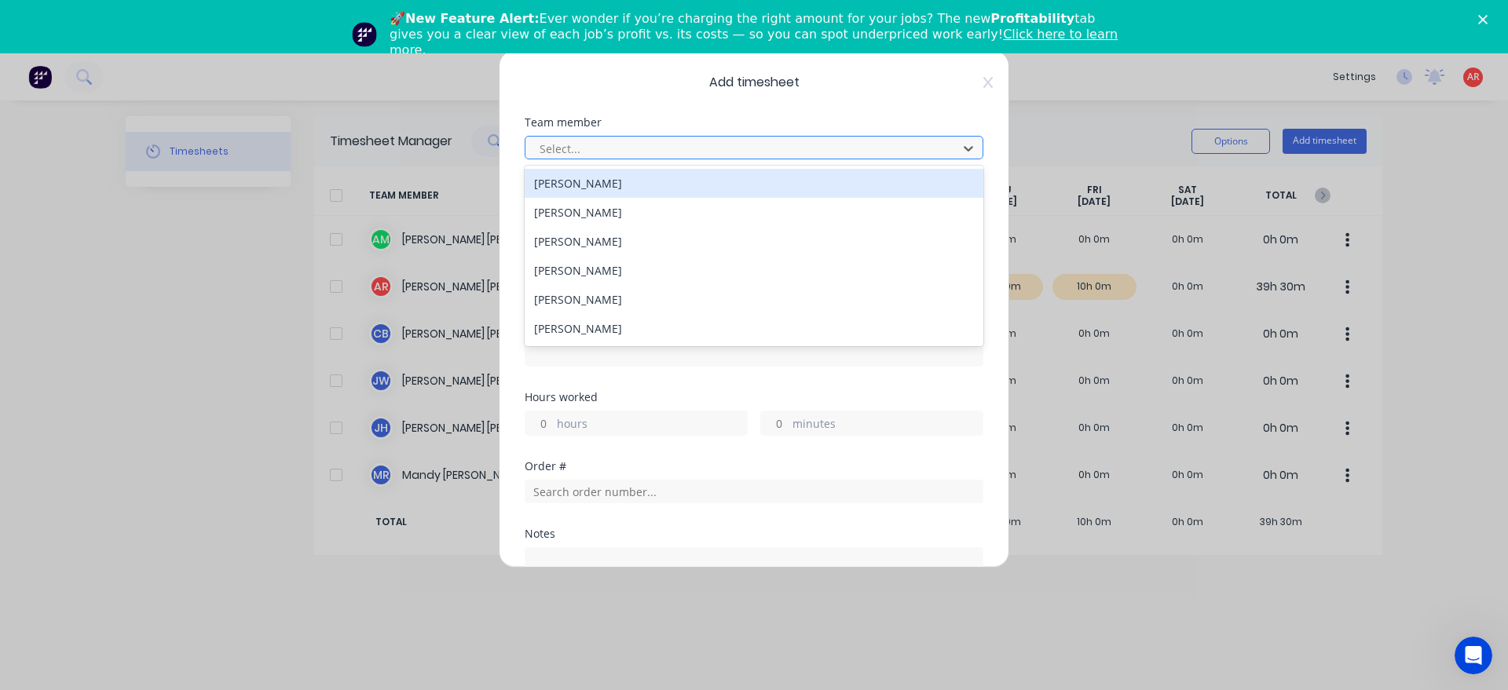
click at [744, 144] on div at bounding box center [743, 149] width 411 height 20
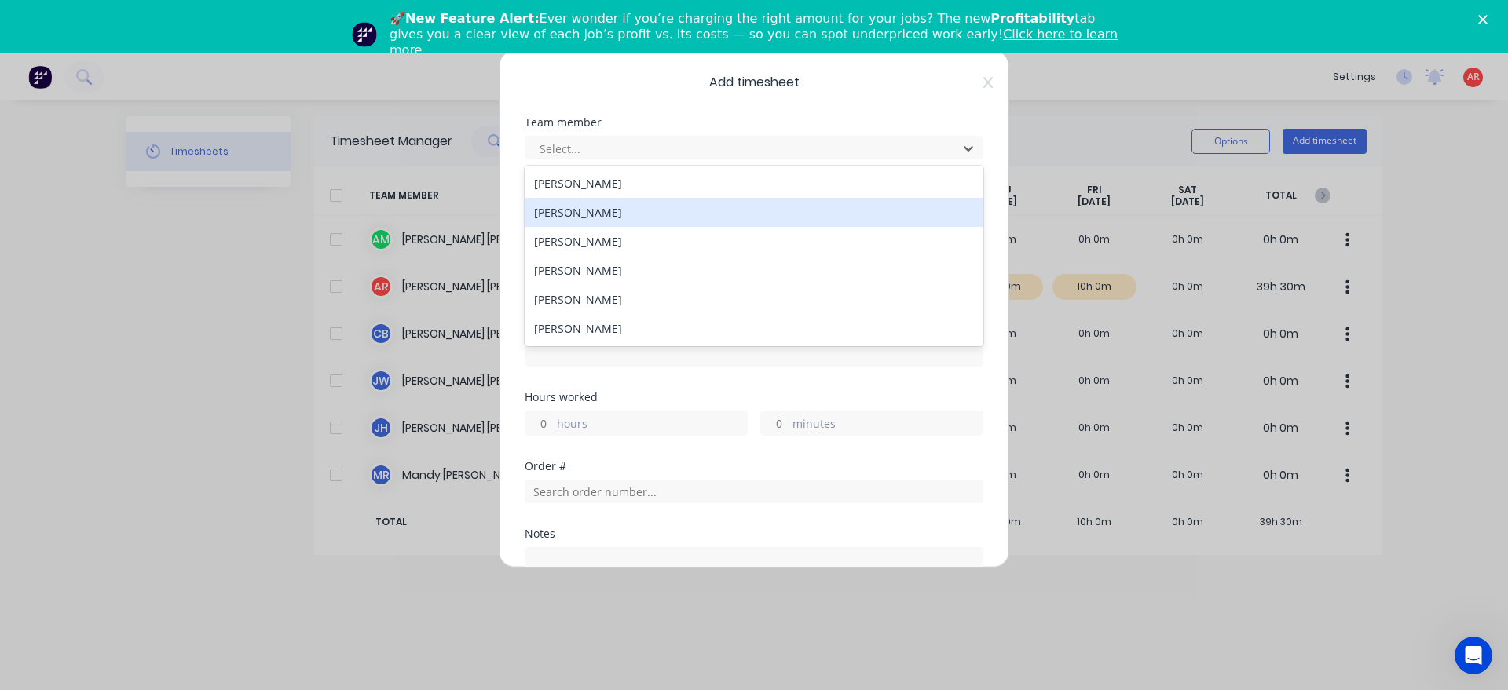
click at [686, 217] on div "[PERSON_NAME]" at bounding box center [754, 212] width 459 height 29
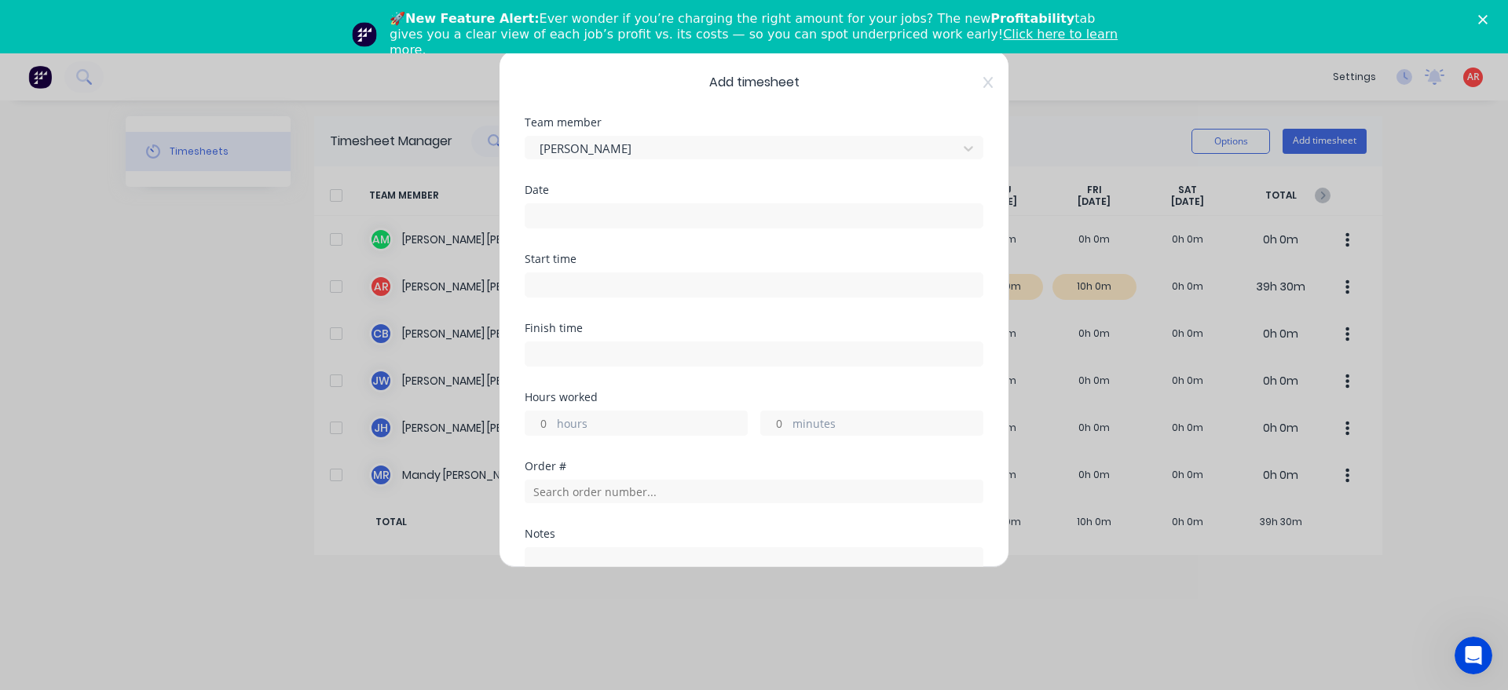
click at [673, 222] on input at bounding box center [753, 216] width 457 height 24
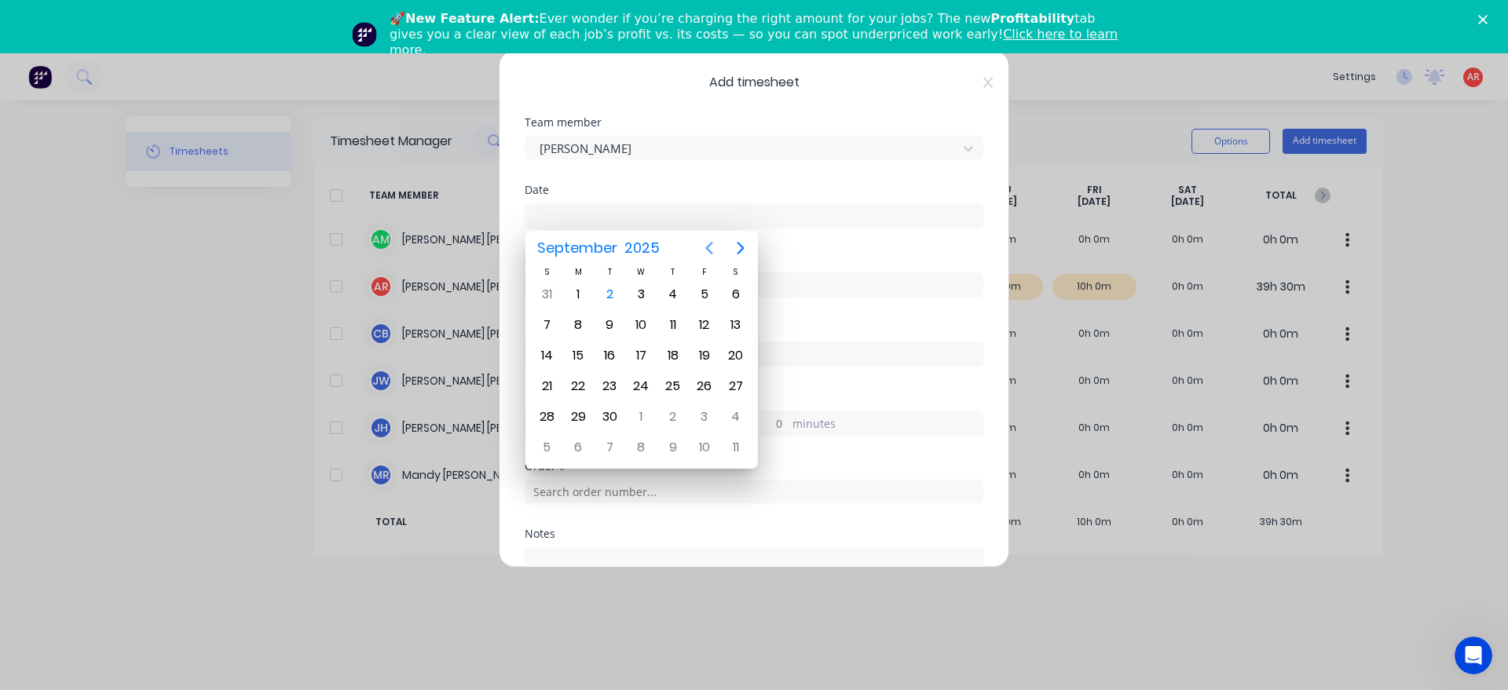
click at [712, 249] on icon "Previous page" at bounding box center [709, 248] width 19 height 19
click at [616, 426] on div "26" at bounding box center [610, 417] width 24 height 24
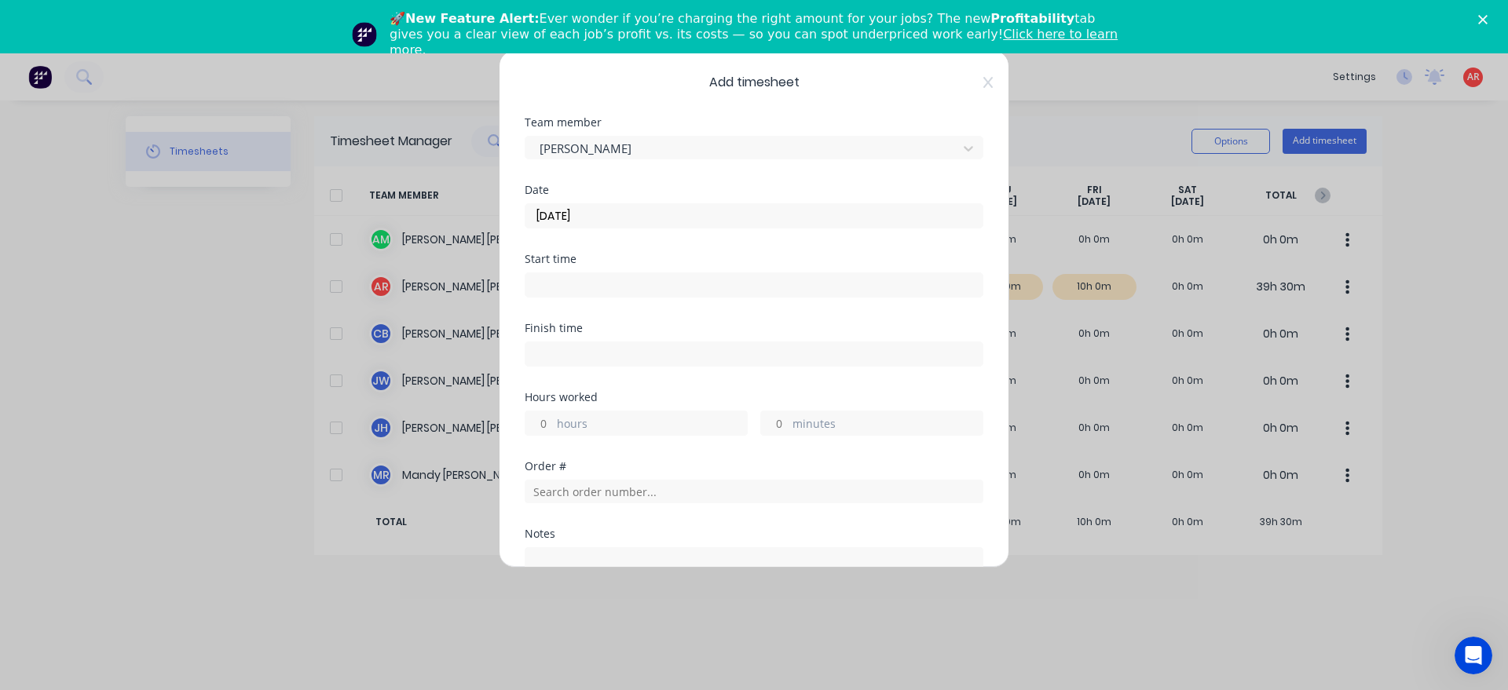
click at [598, 280] on input at bounding box center [753, 285] width 457 height 24
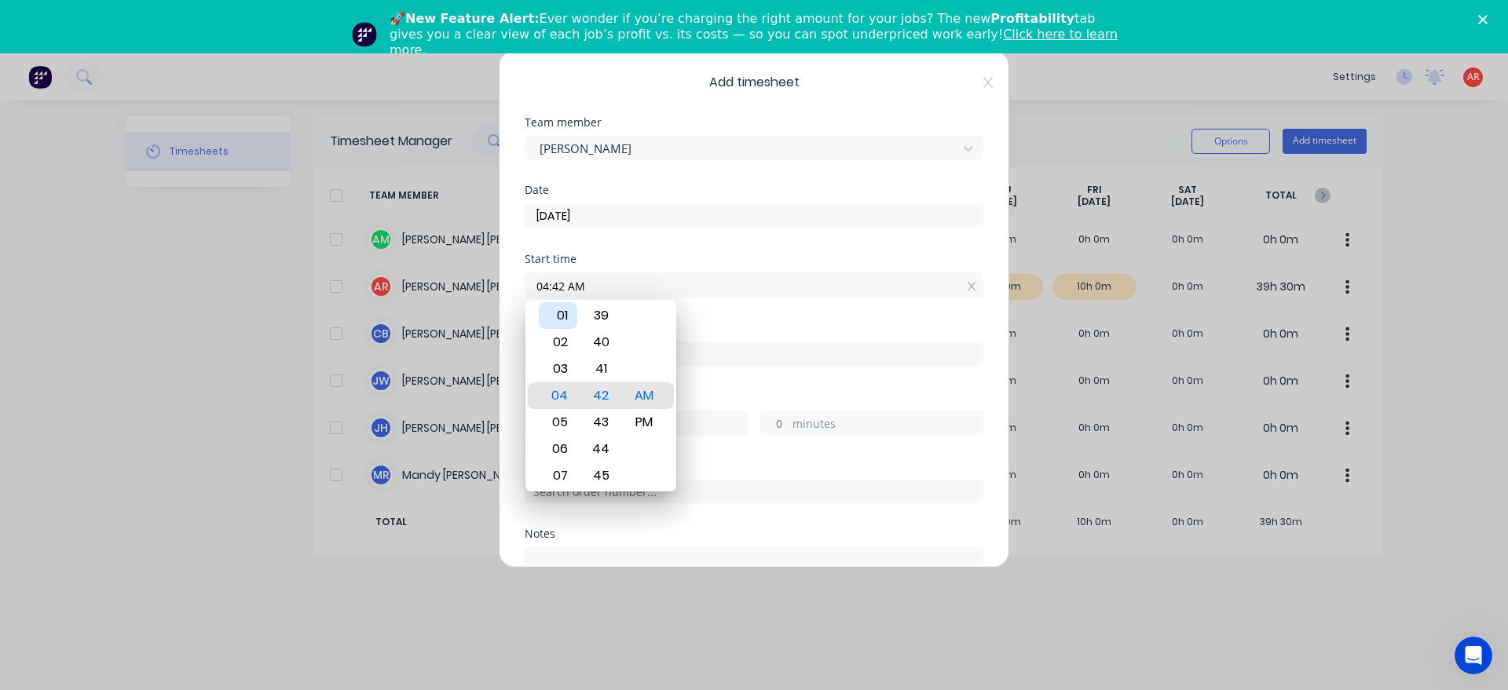
click at [567, 315] on div "01" at bounding box center [558, 315] width 38 height 27
drag, startPoint x: 644, startPoint y: 422, endPoint x: 649, endPoint y: 401, distance: 21.7
click at [644, 422] on div "PM" at bounding box center [644, 422] width 38 height 27
click at [705, 390] on div "Finish time" at bounding box center [754, 357] width 459 height 69
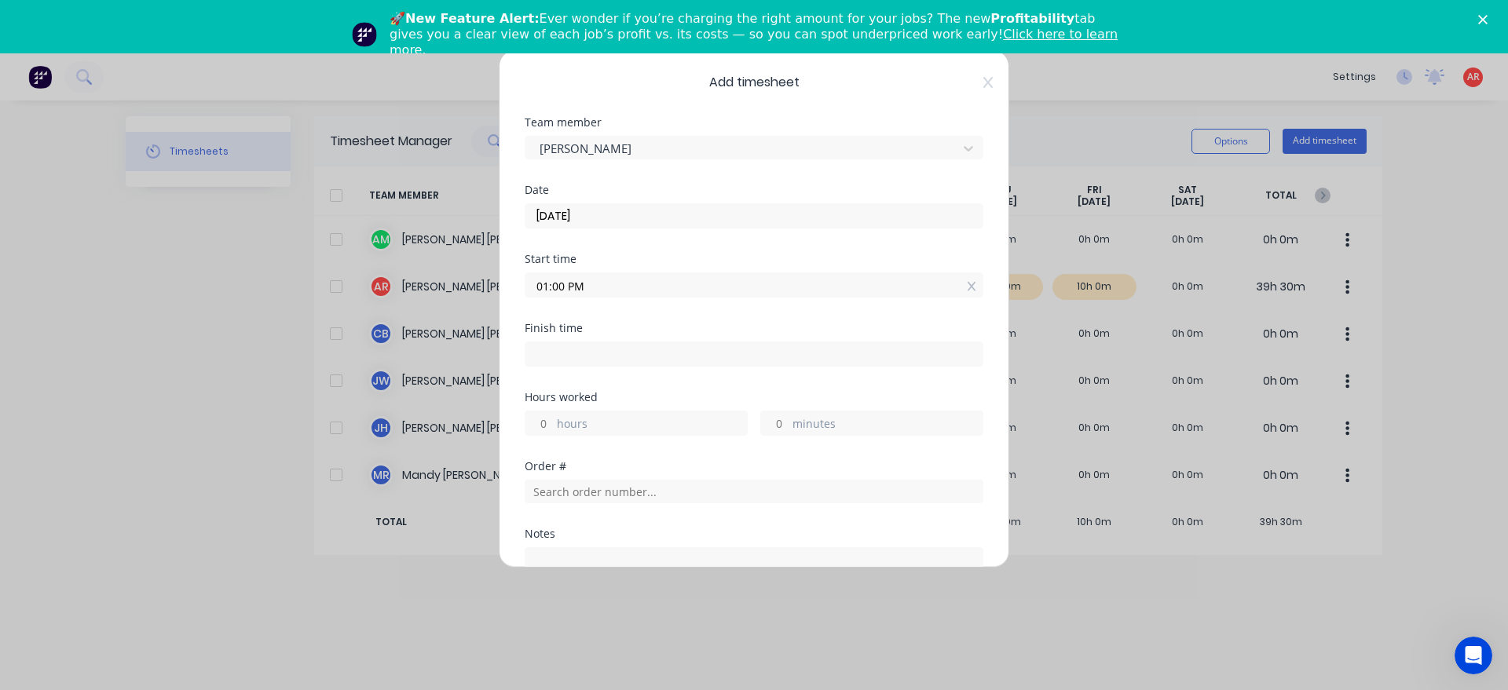
click at [695, 357] on input at bounding box center [753, 354] width 457 height 24
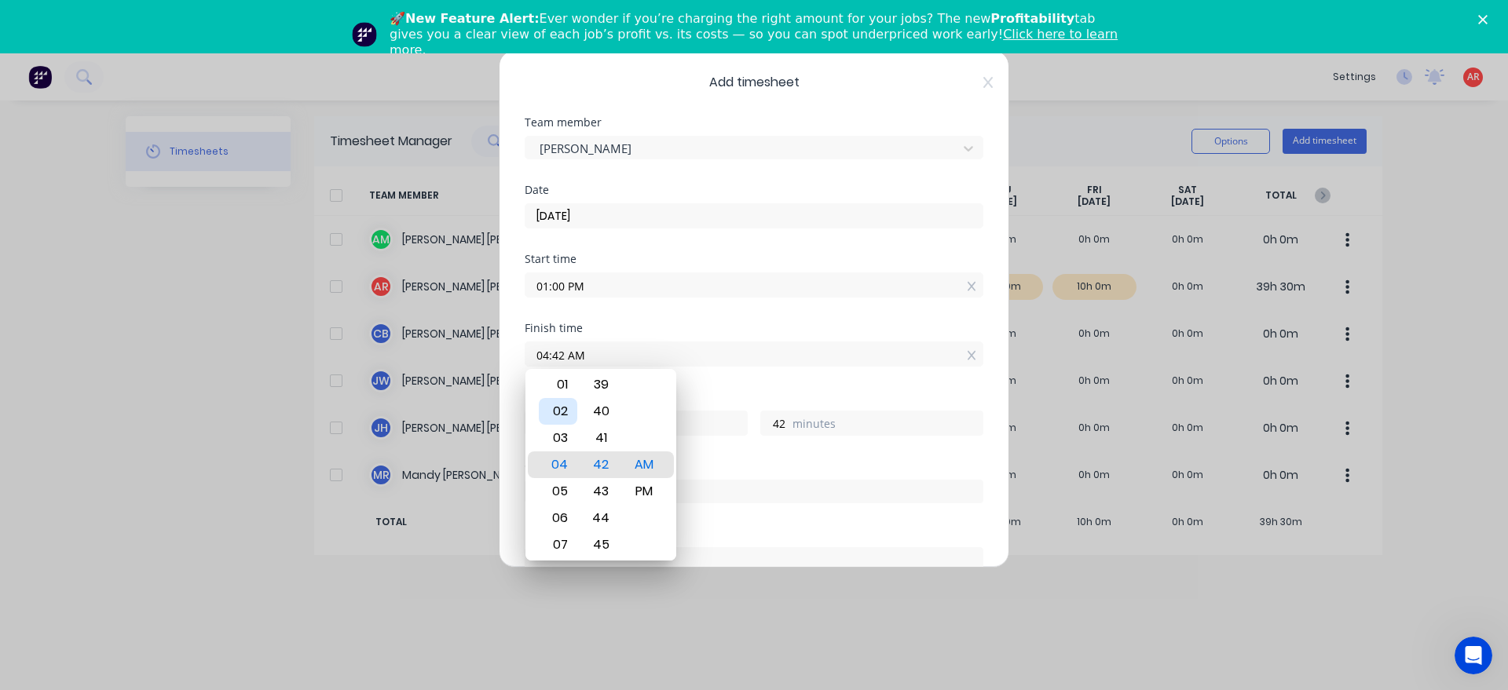
click at [566, 412] on div "02" at bounding box center [558, 411] width 38 height 27
click at [653, 499] on div "PM" at bounding box center [644, 491] width 38 height 27
click at [719, 392] on div "Hours worked" at bounding box center [754, 397] width 459 height 11
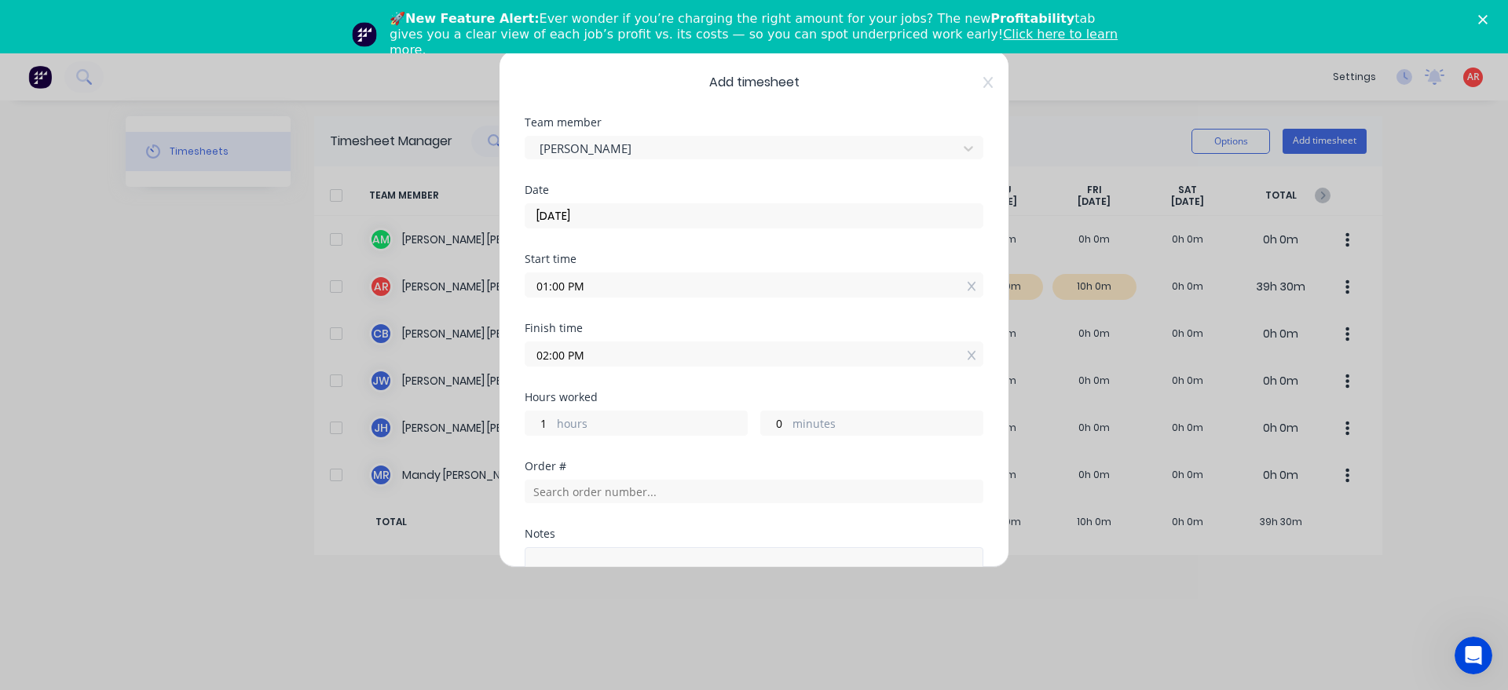
scroll to position [203, 0]
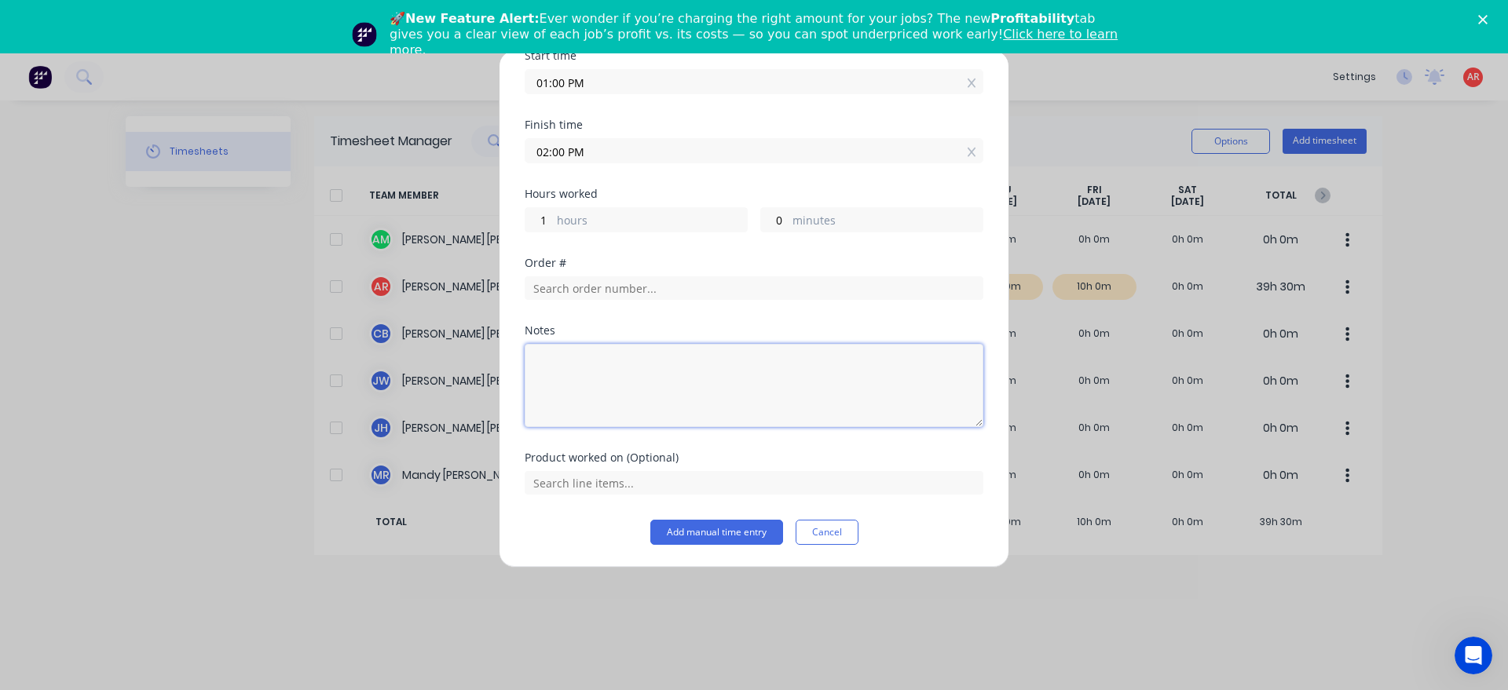
click at [661, 392] on textarea at bounding box center [754, 385] width 459 height 83
click at [704, 540] on button "Add manual time entry" at bounding box center [716, 532] width 133 height 25
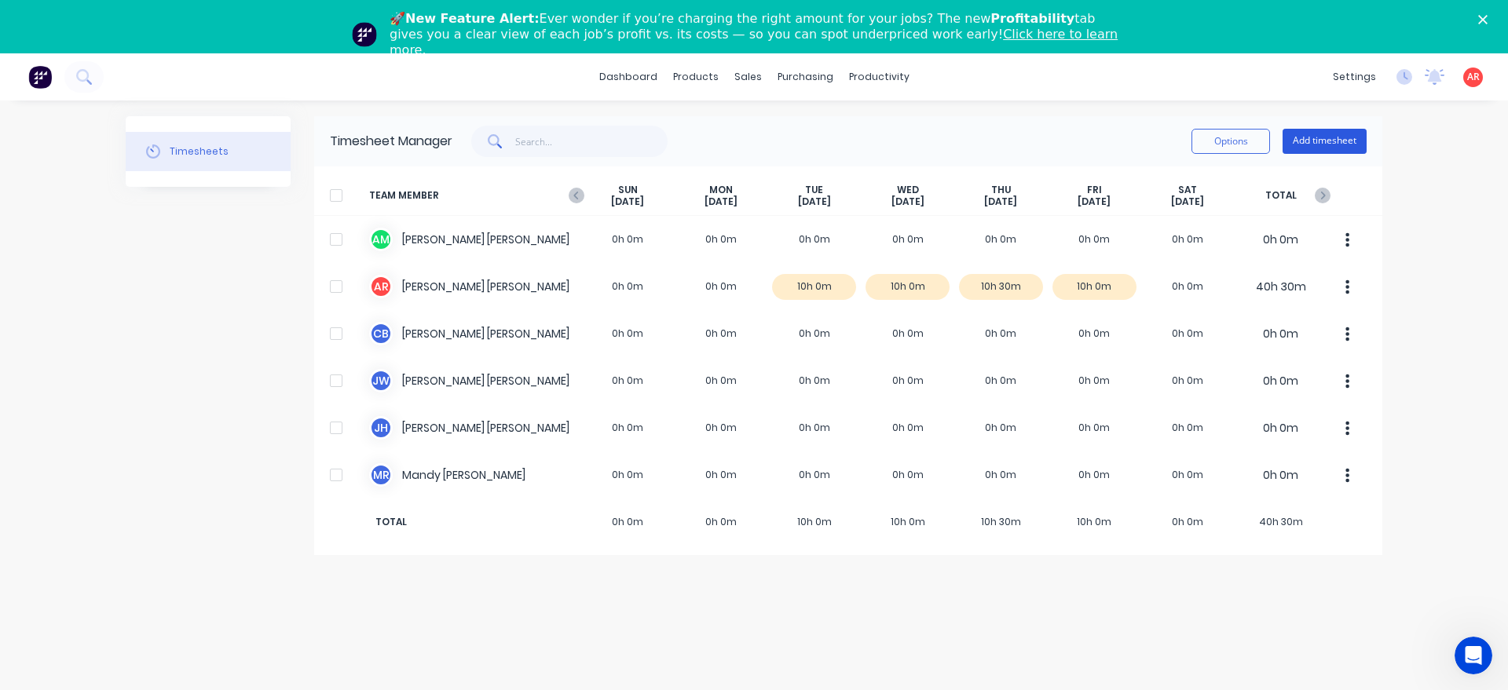
click at [1326, 137] on button "Add timesheet" at bounding box center [1324, 141] width 84 height 25
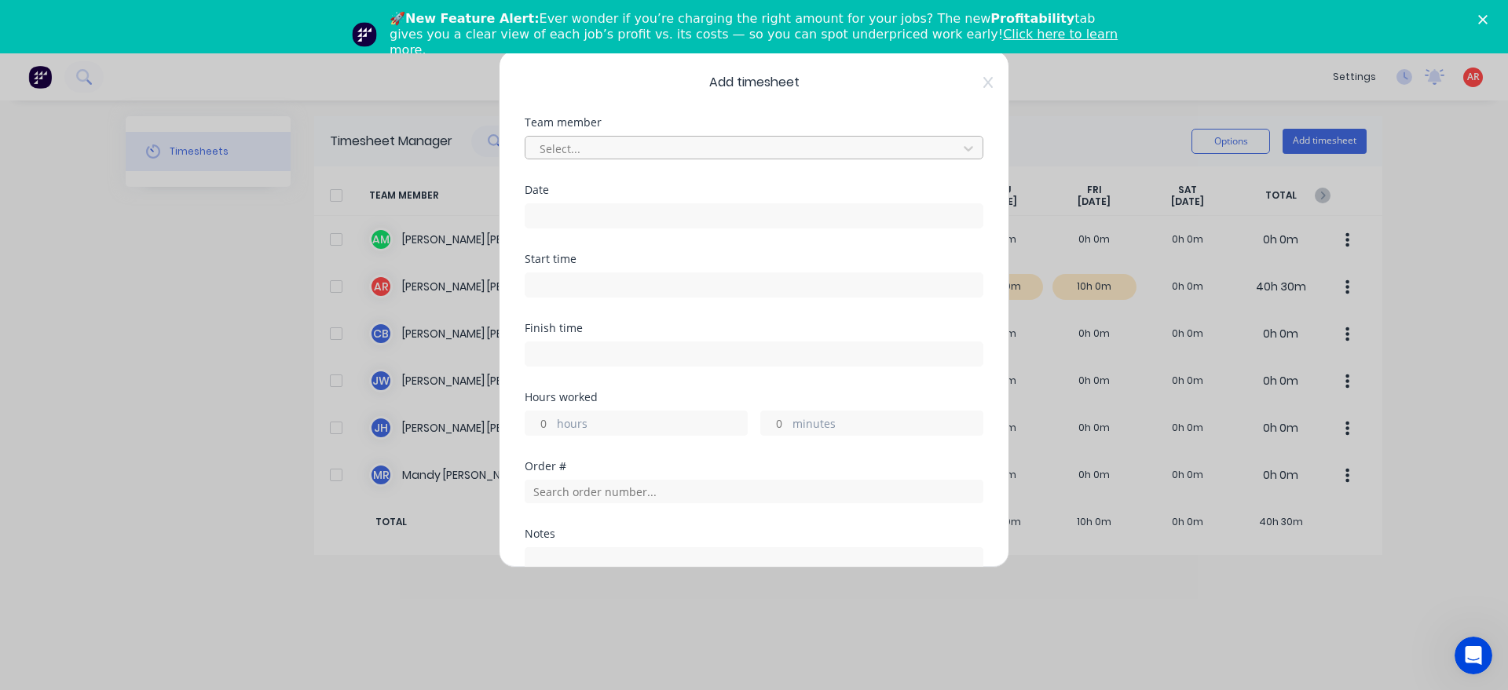
click at [678, 141] on div at bounding box center [743, 149] width 411 height 20
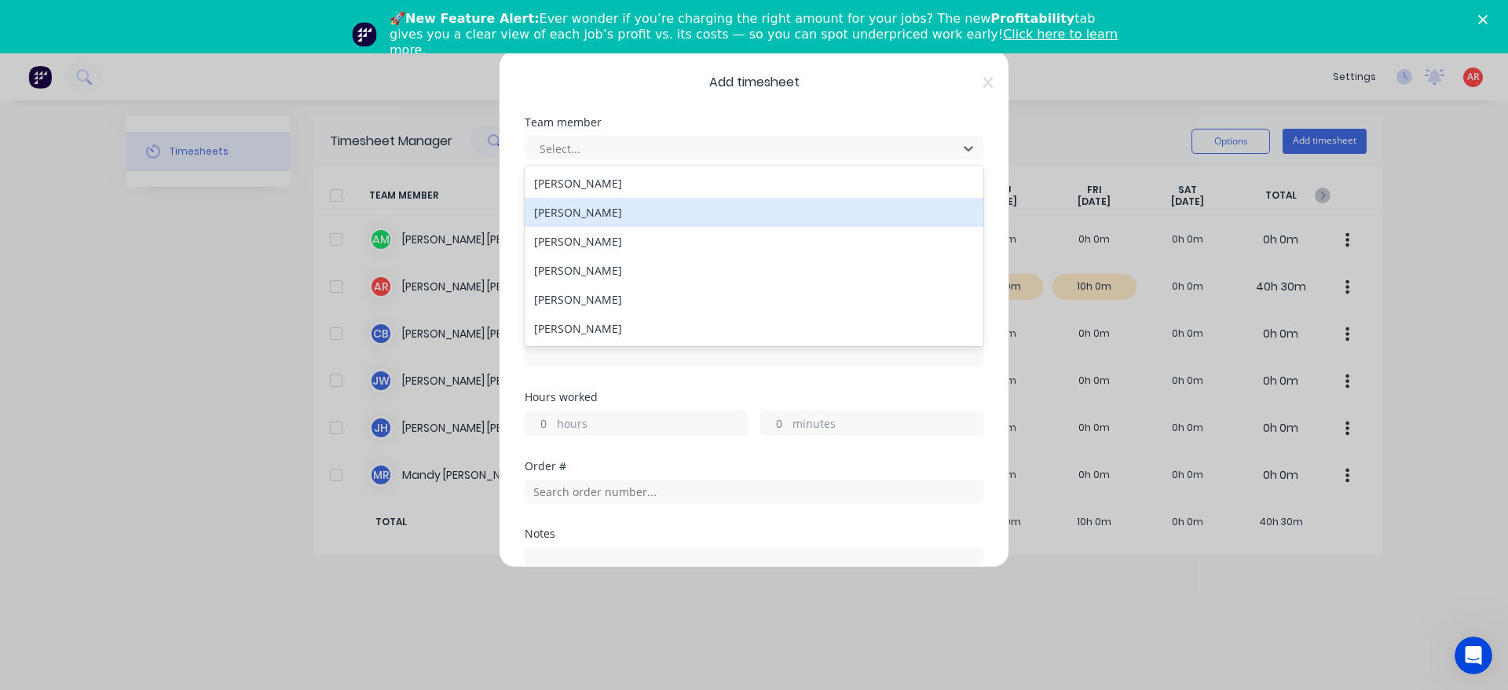
click at [636, 216] on div "[PERSON_NAME]" at bounding box center [754, 212] width 459 height 29
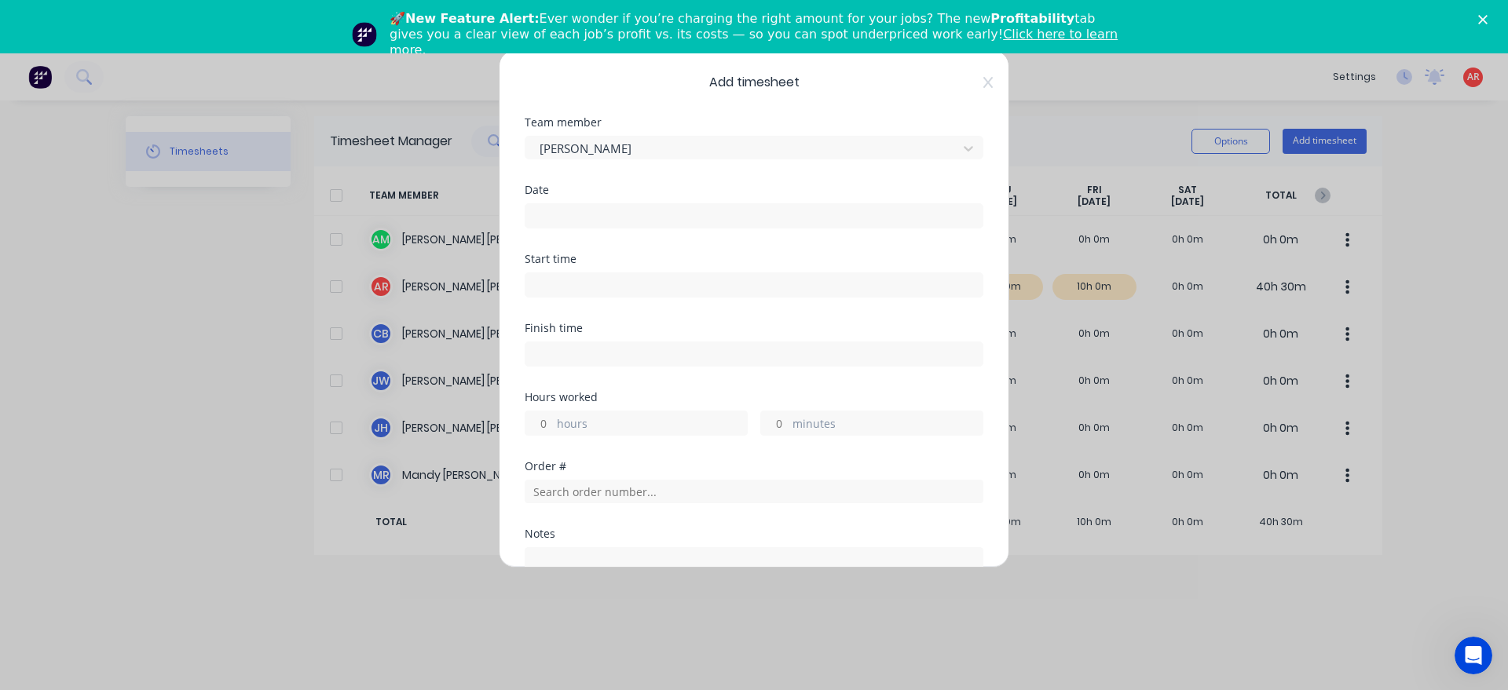
click at [613, 223] on input at bounding box center [753, 216] width 457 height 24
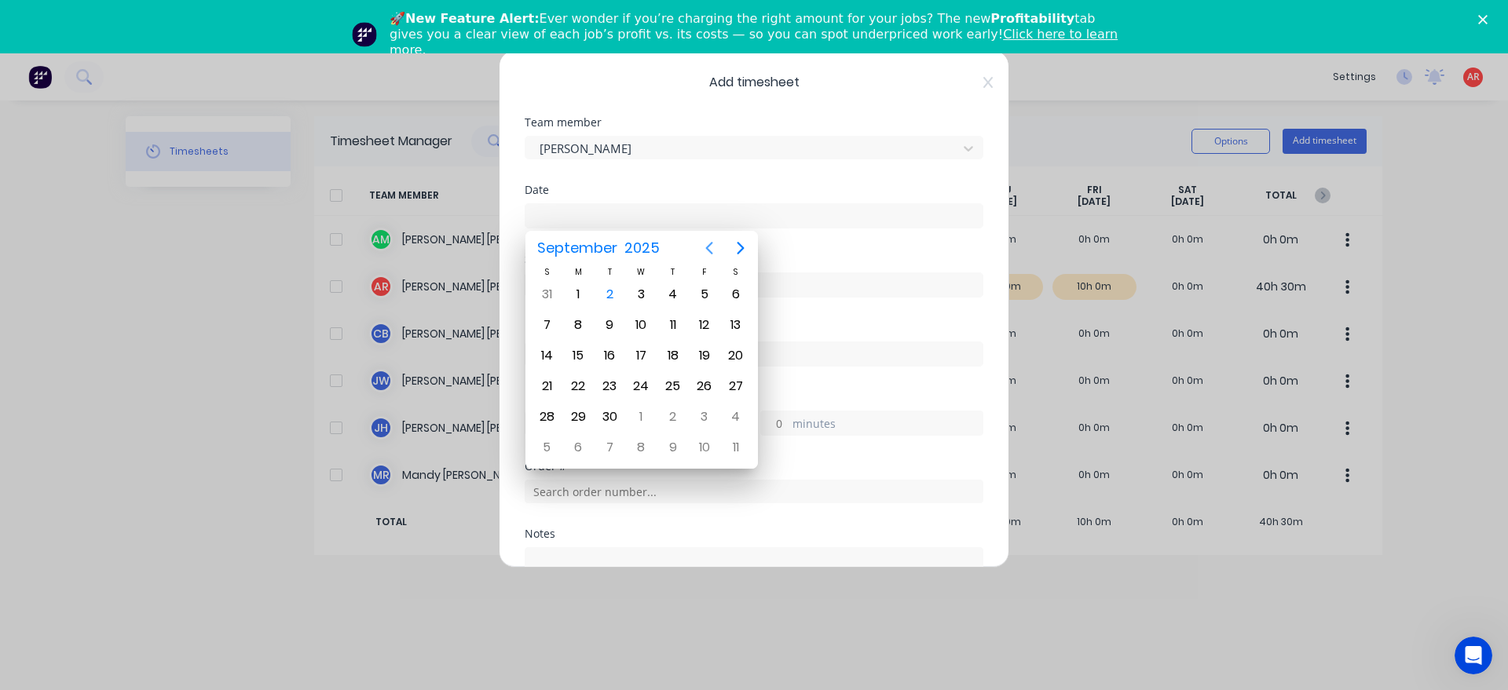
click at [710, 249] on icon "Previous page" at bounding box center [709, 248] width 19 height 19
click at [586, 419] on div "25" at bounding box center [578, 417] width 24 height 24
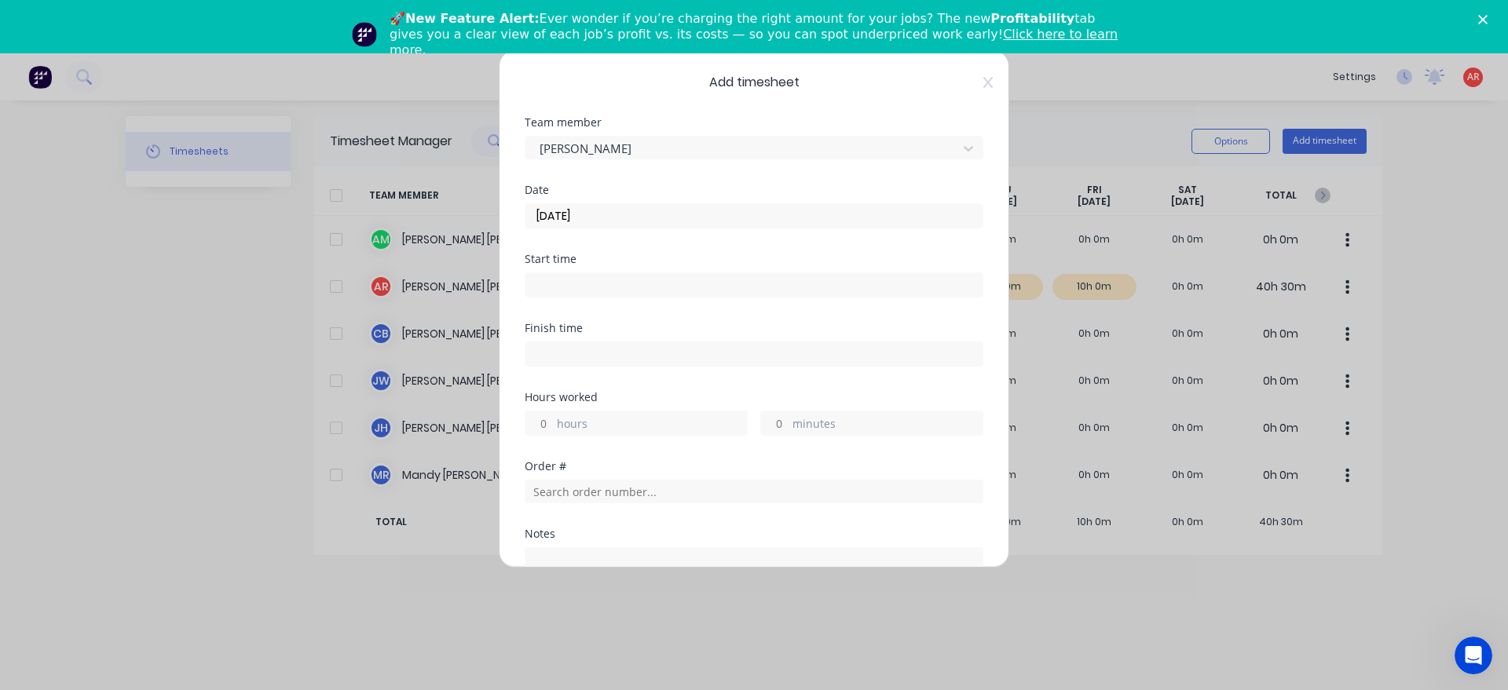
click at [606, 291] on input at bounding box center [753, 285] width 457 height 24
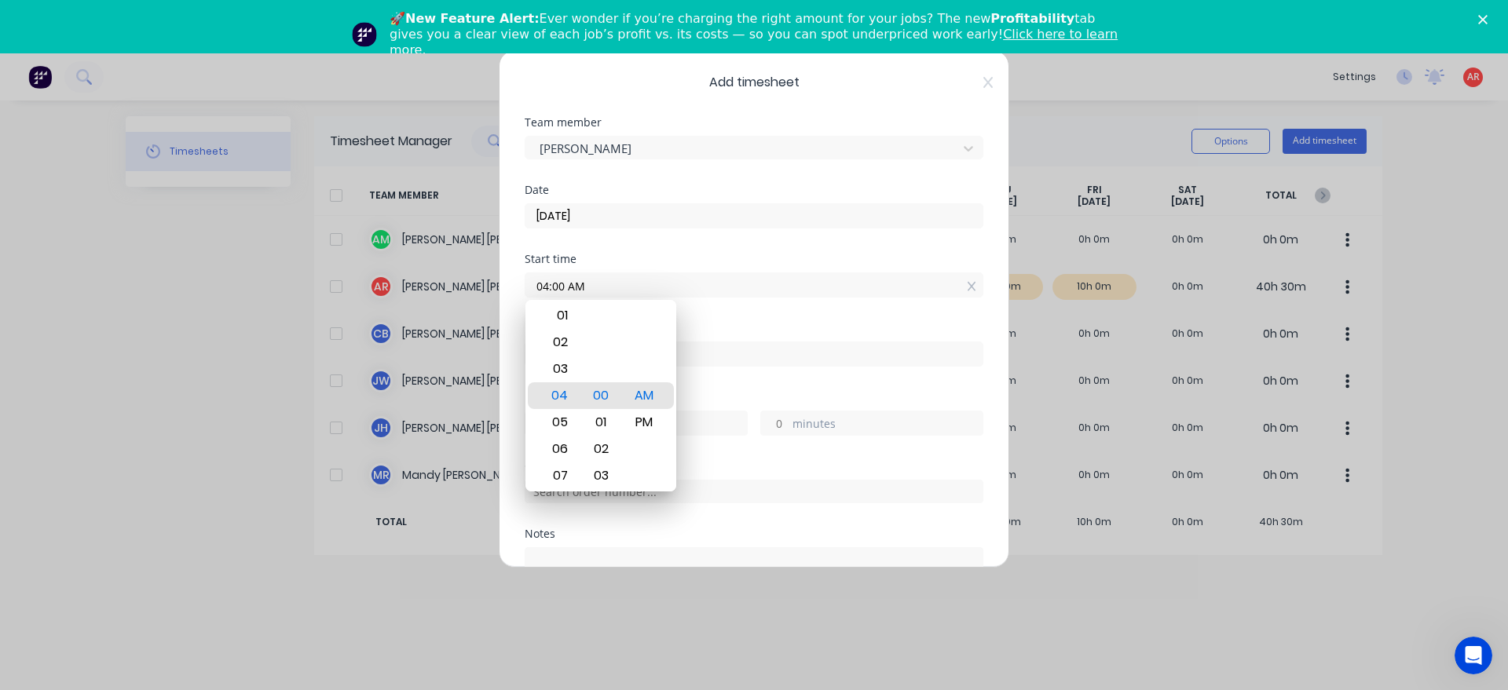
click at [729, 374] on div "Finish time" at bounding box center [754, 357] width 459 height 69
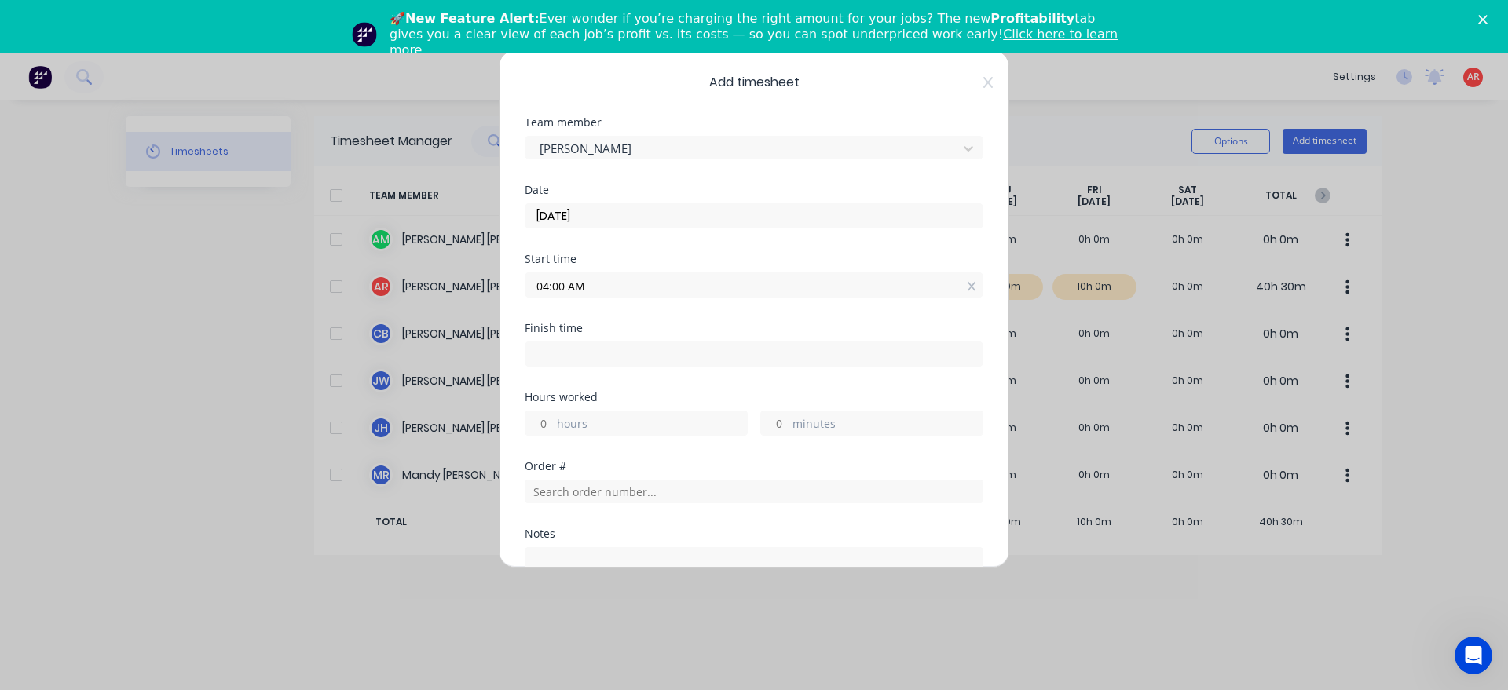
click at [691, 365] on label at bounding box center [754, 354] width 459 height 25
click at [691, 365] on input at bounding box center [753, 354] width 457 height 24
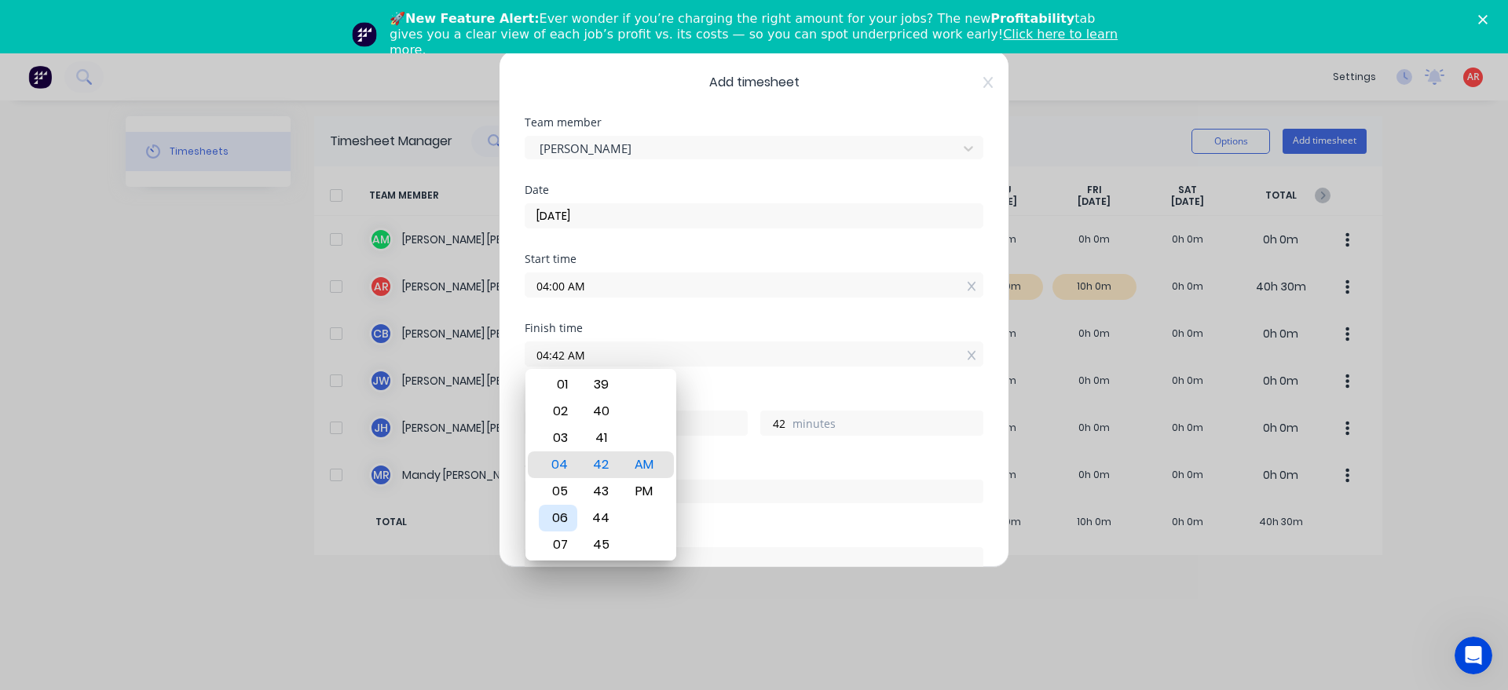
click at [562, 512] on div "06" at bounding box center [558, 518] width 38 height 27
click at [707, 387] on div "Finish time 06:00 AM" at bounding box center [754, 357] width 459 height 69
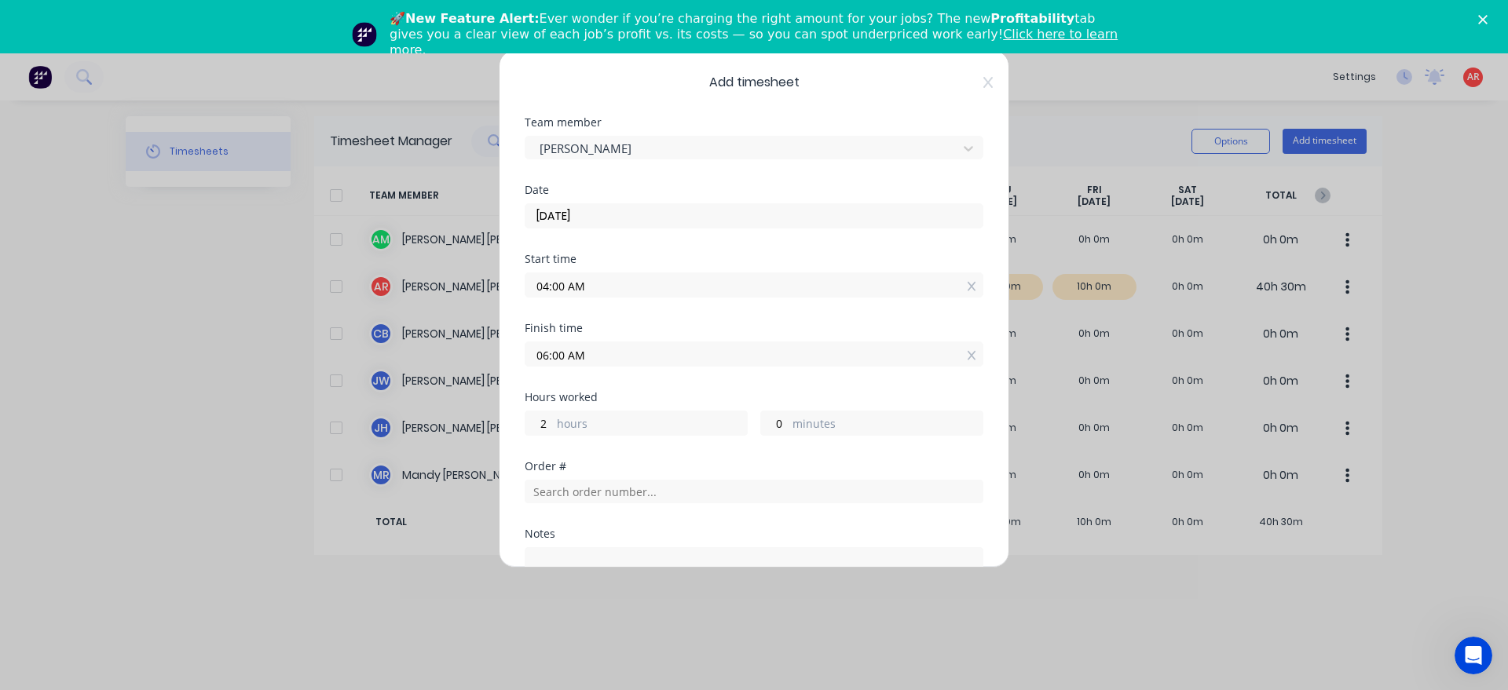
scroll to position [179, 0]
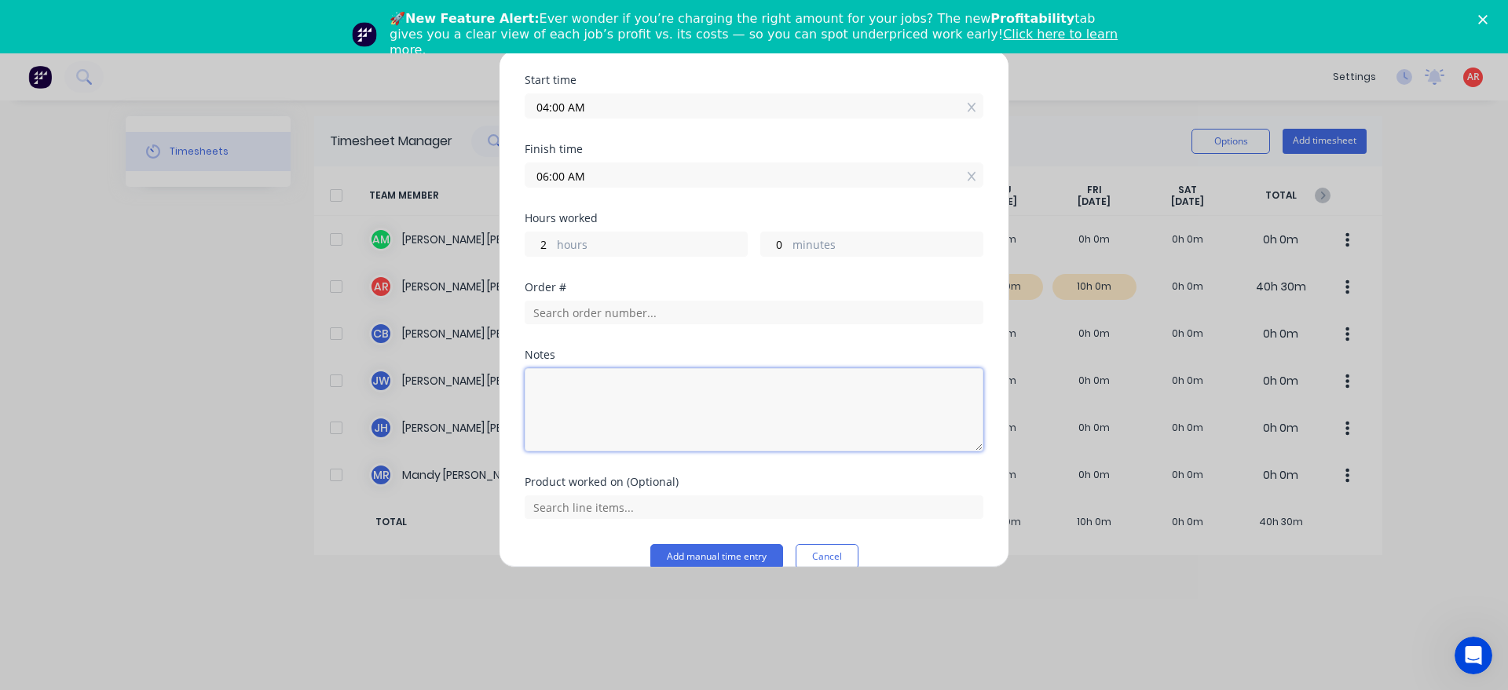
click at [620, 411] on textarea at bounding box center [754, 409] width 459 height 83
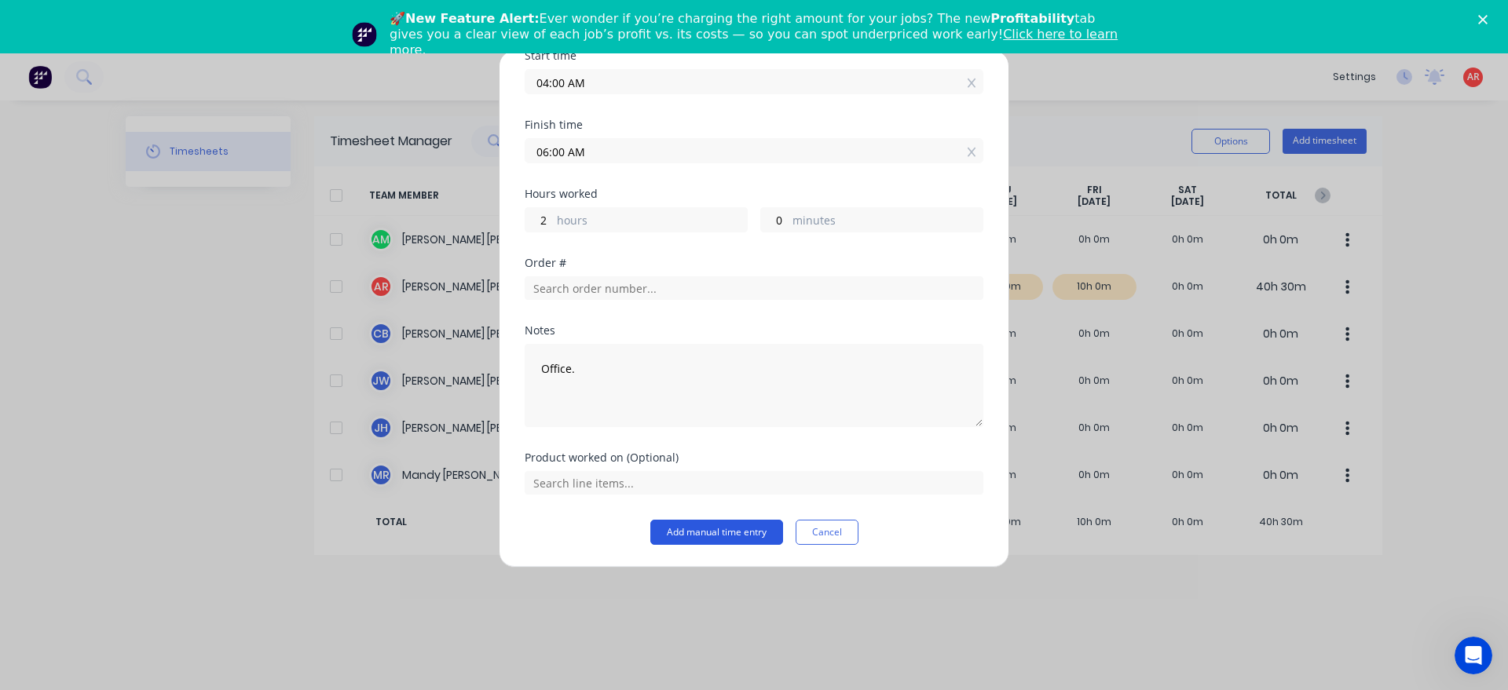
click at [671, 527] on button "Add manual time entry" at bounding box center [716, 532] width 133 height 25
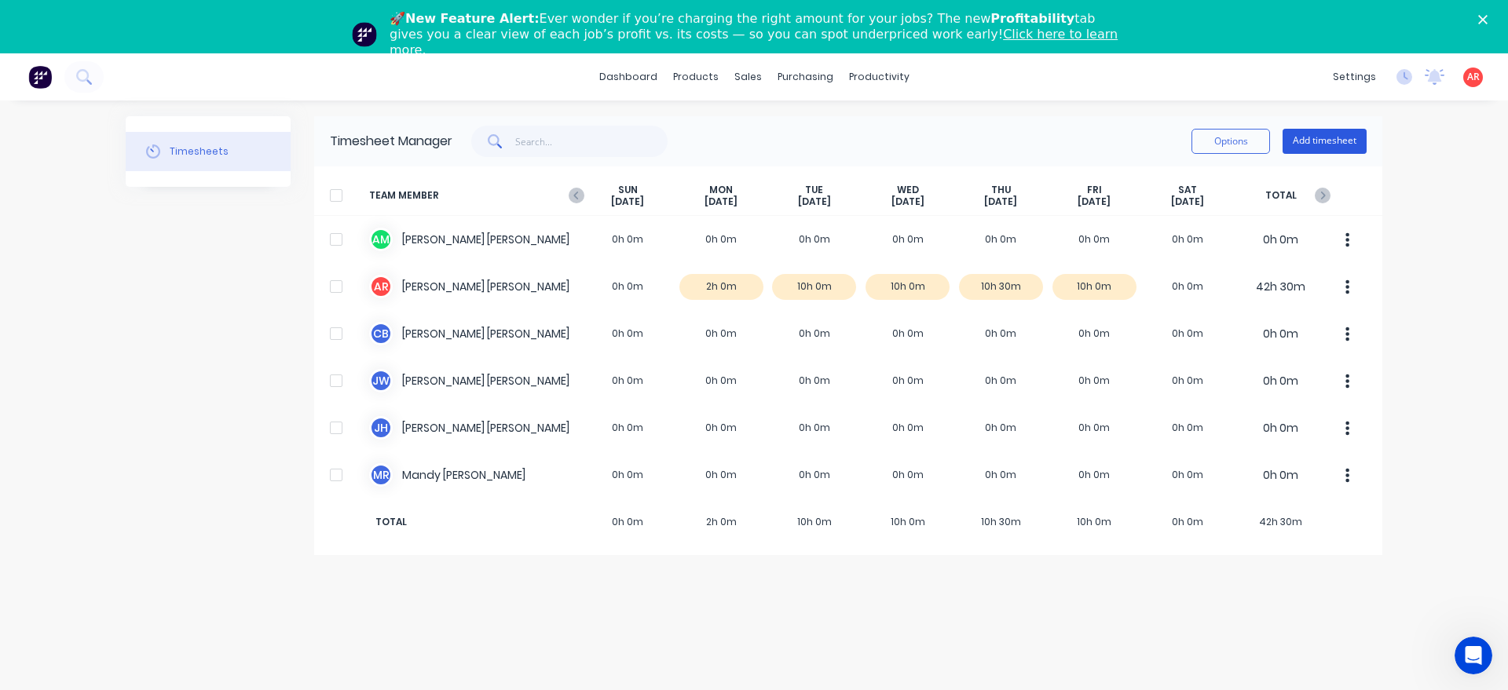
click at [1311, 141] on button "Add timesheet" at bounding box center [1324, 141] width 84 height 25
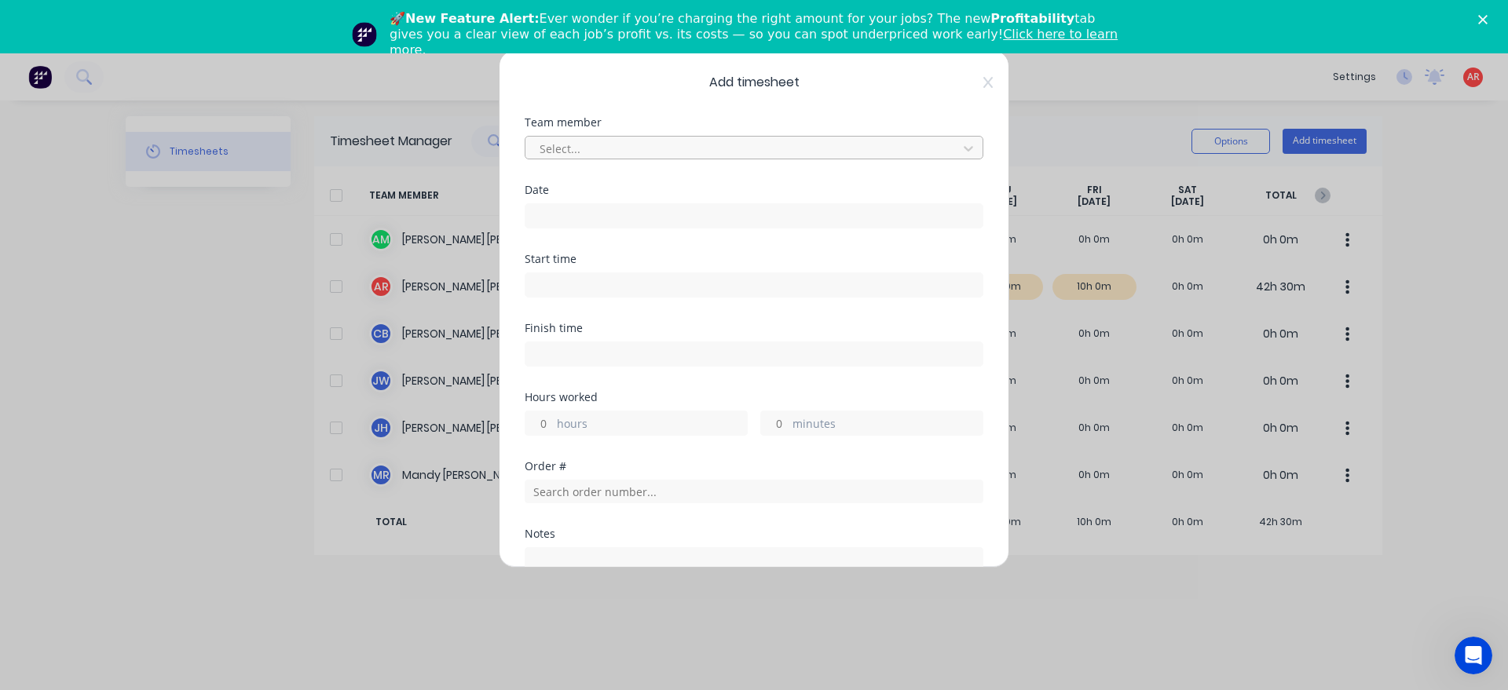
click at [695, 151] on div at bounding box center [743, 149] width 411 height 20
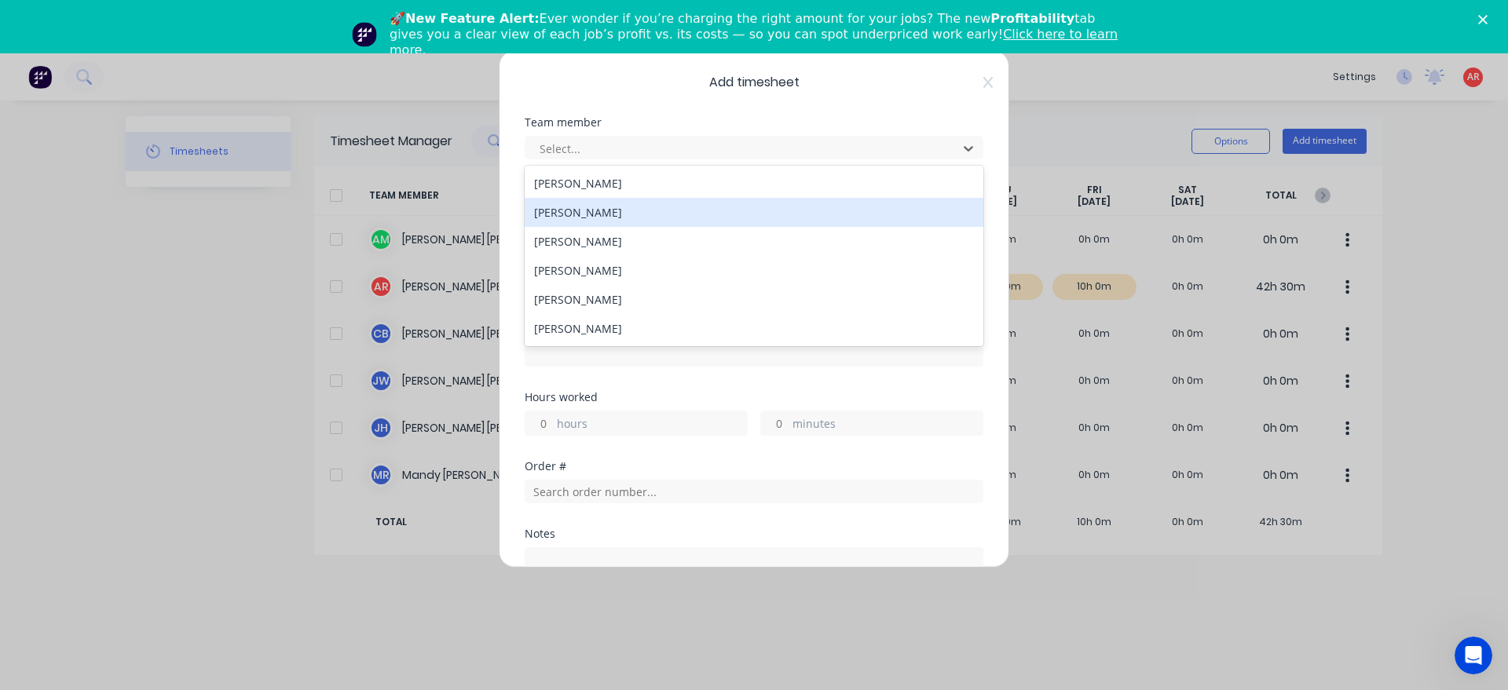
click at [627, 206] on div "[PERSON_NAME]" at bounding box center [754, 212] width 459 height 29
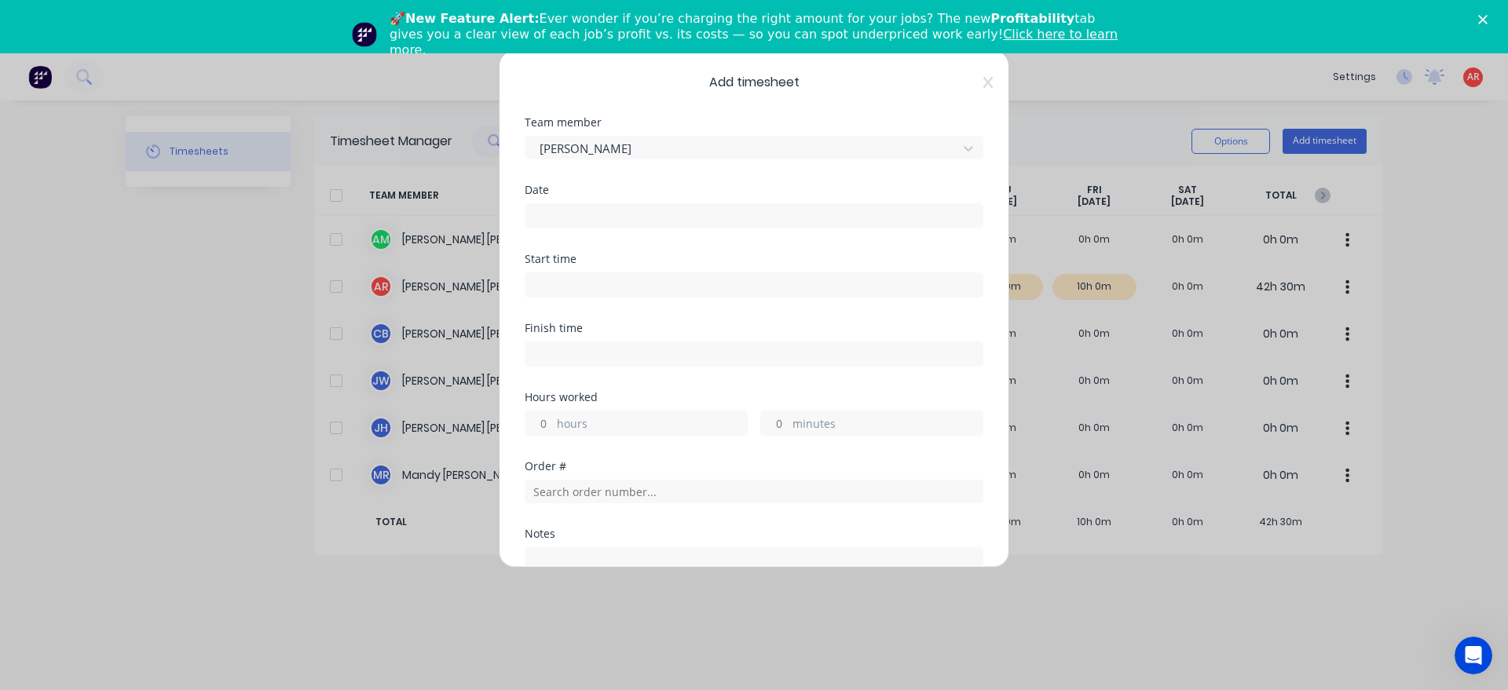
click at [612, 221] on input at bounding box center [753, 216] width 457 height 24
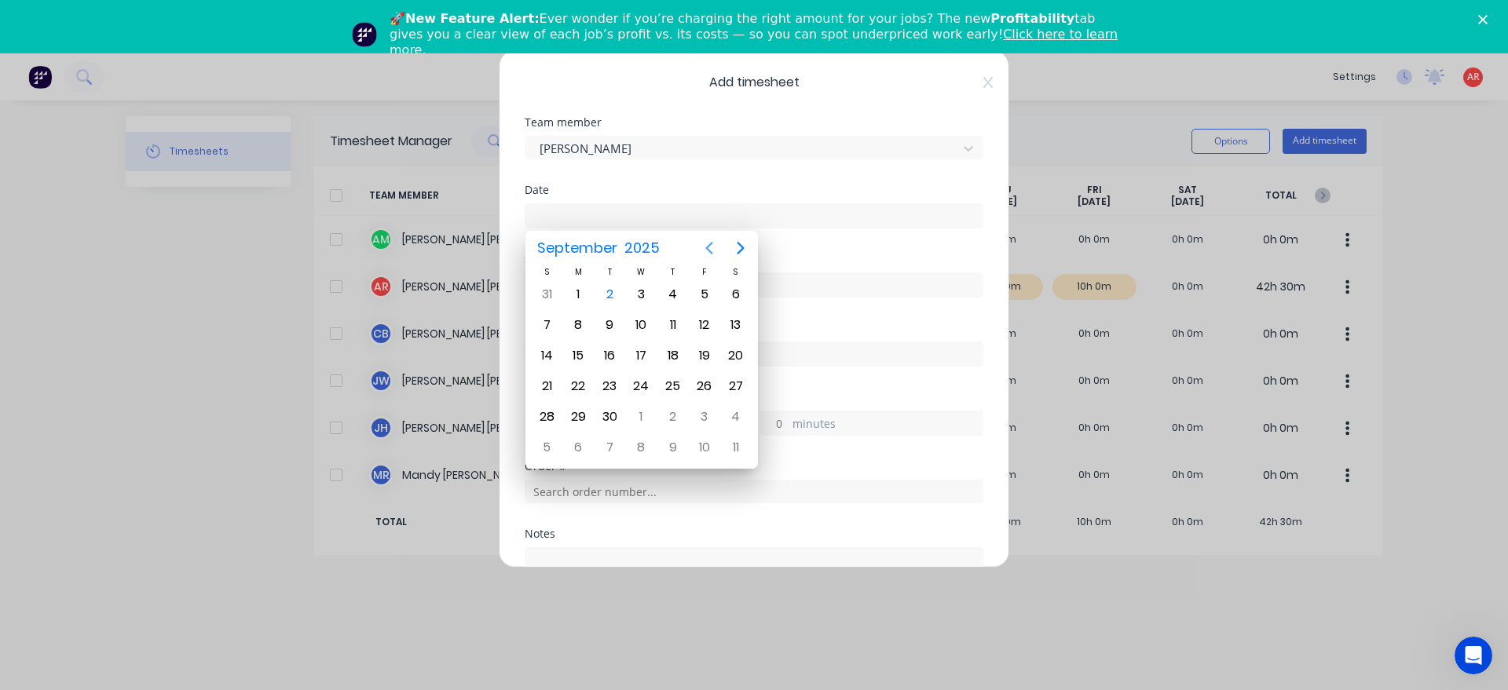
click at [713, 249] on icon "Previous page" at bounding box center [709, 248] width 19 height 19
click at [579, 424] on div "25" at bounding box center [578, 417] width 24 height 24
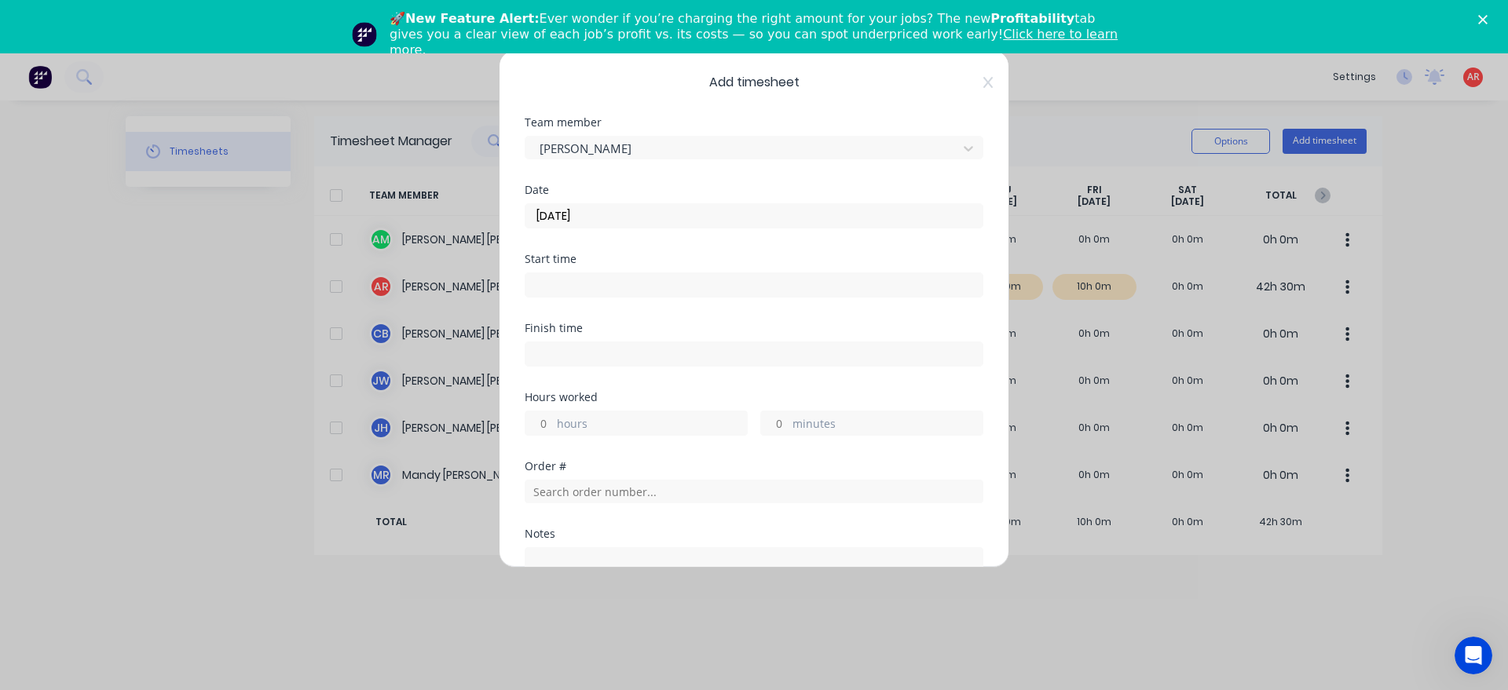
click at [600, 285] on input at bounding box center [753, 285] width 457 height 24
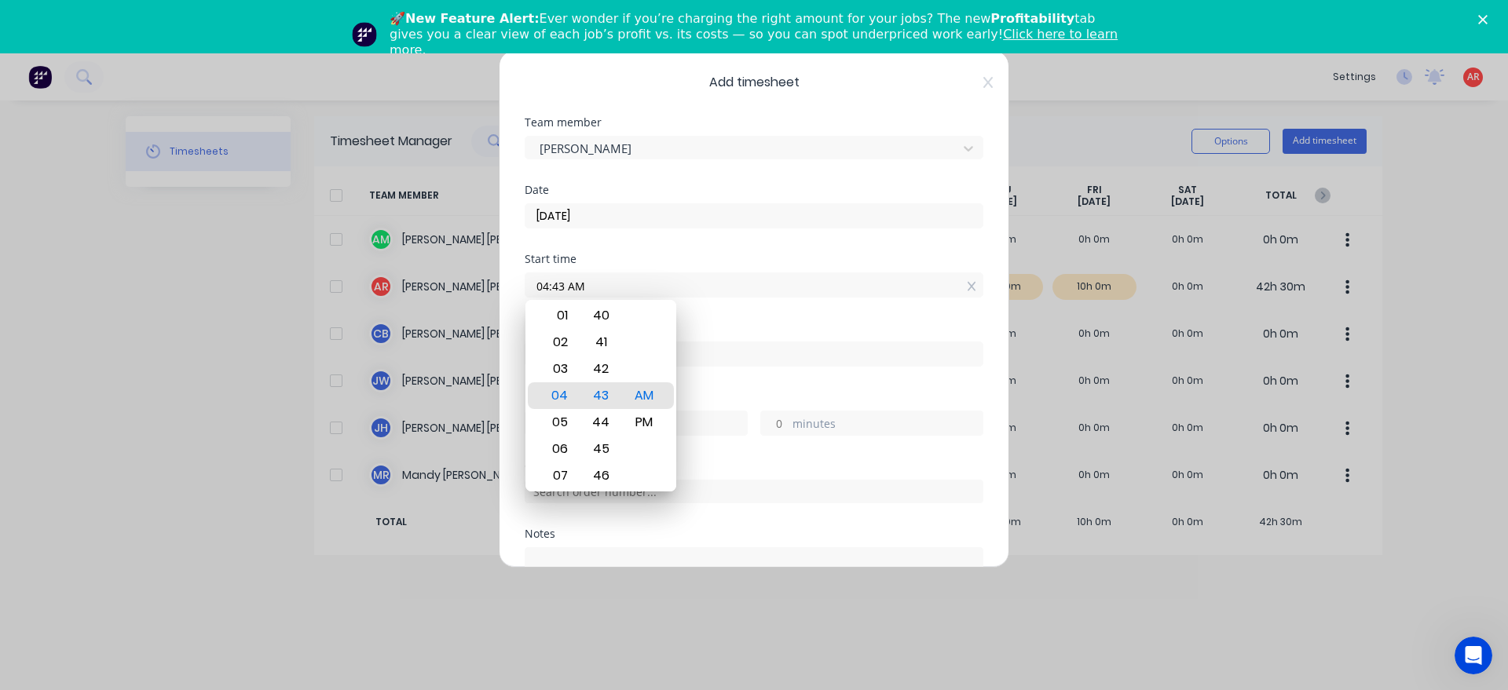
click at [984, 89] on div "Add timesheet Team member [PERSON_NAME] Date [DATE] Start time 04:43 AM Finish …" at bounding box center [754, 309] width 510 height 518
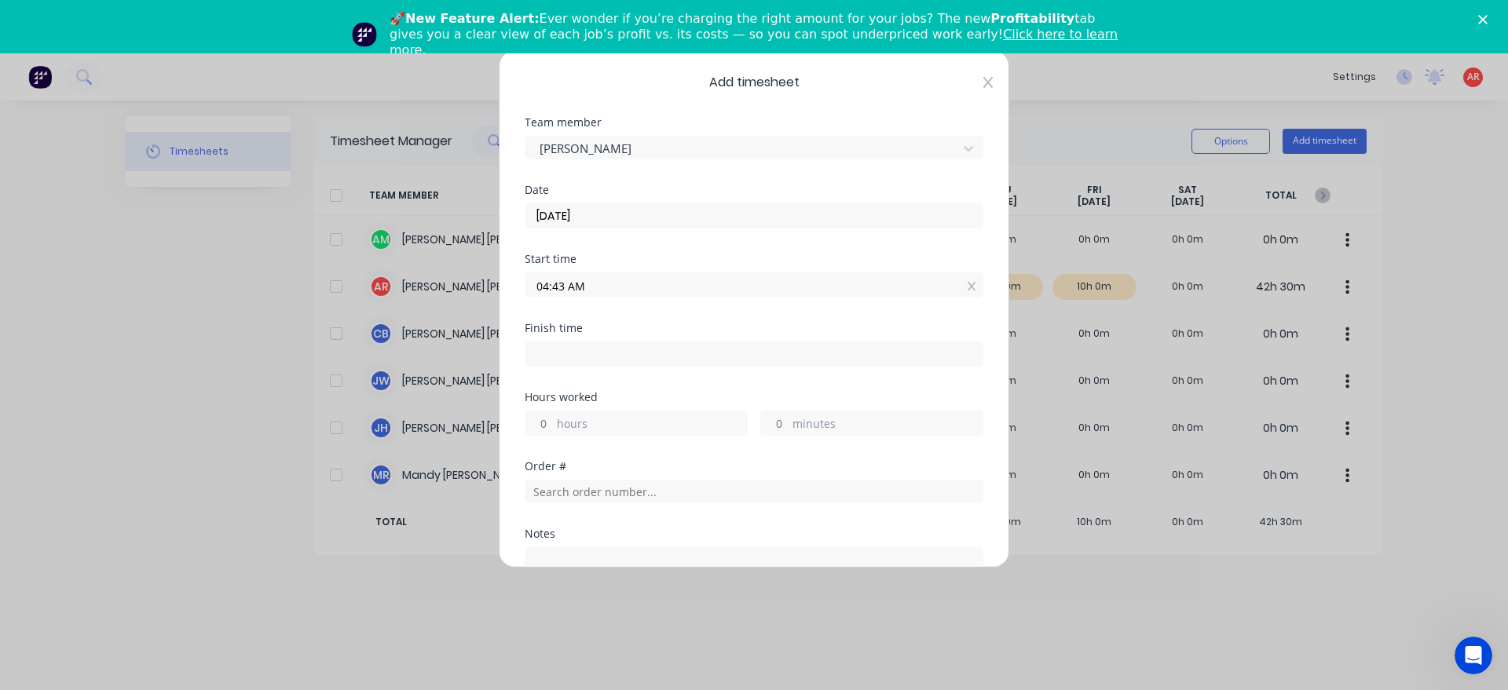
click at [984, 84] on icon at bounding box center [987, 82] width 9 height 13
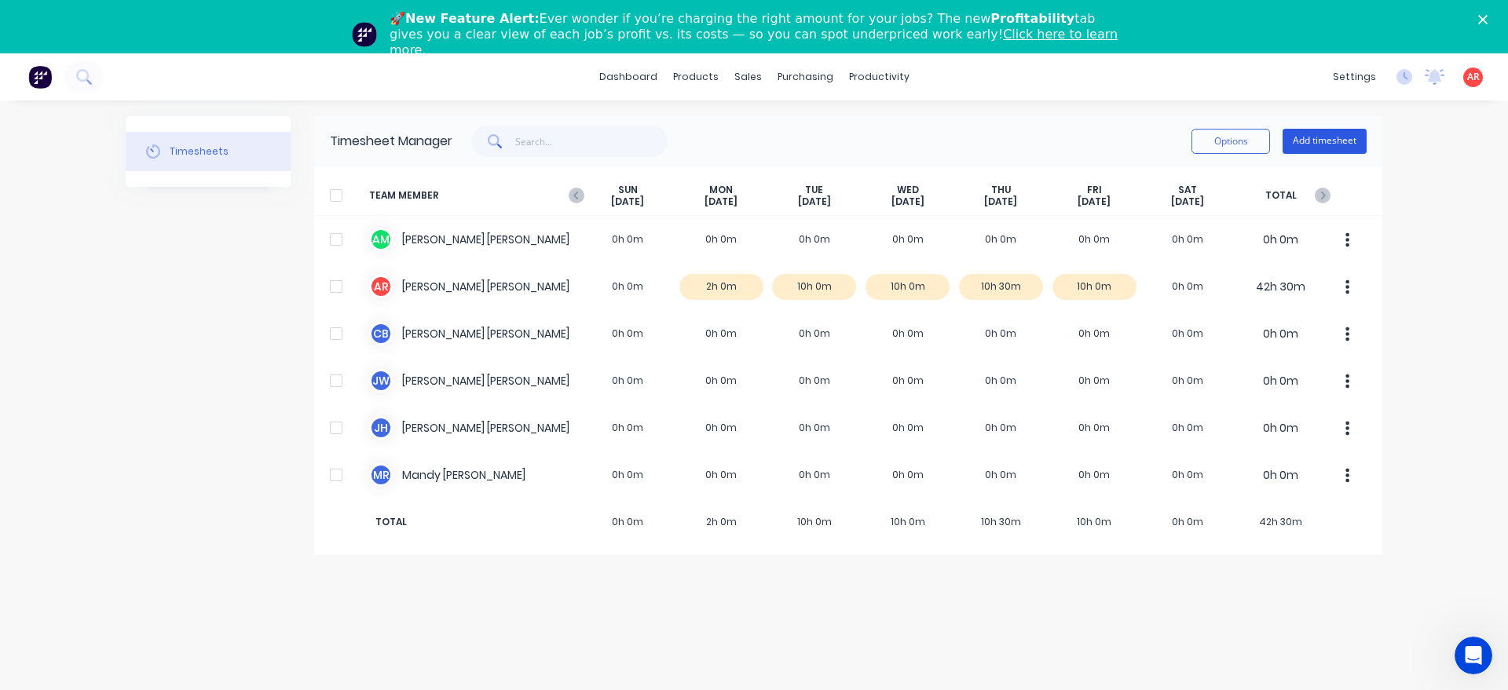
click at [1324, 138] on button "Add timesheet" at bounding box center [1324, 141] width 84 height 25
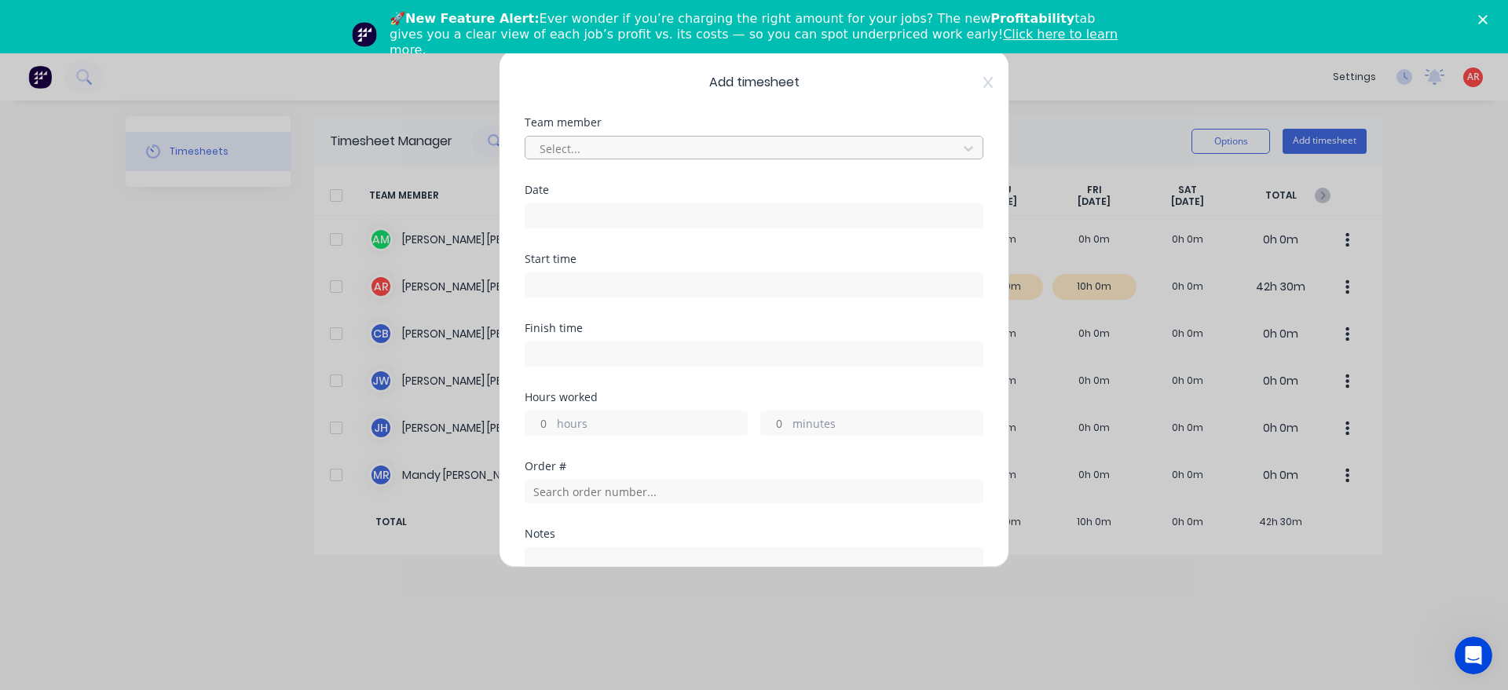
click at [591, 153] on div at bounding box center [743, 149] width 411 height 20
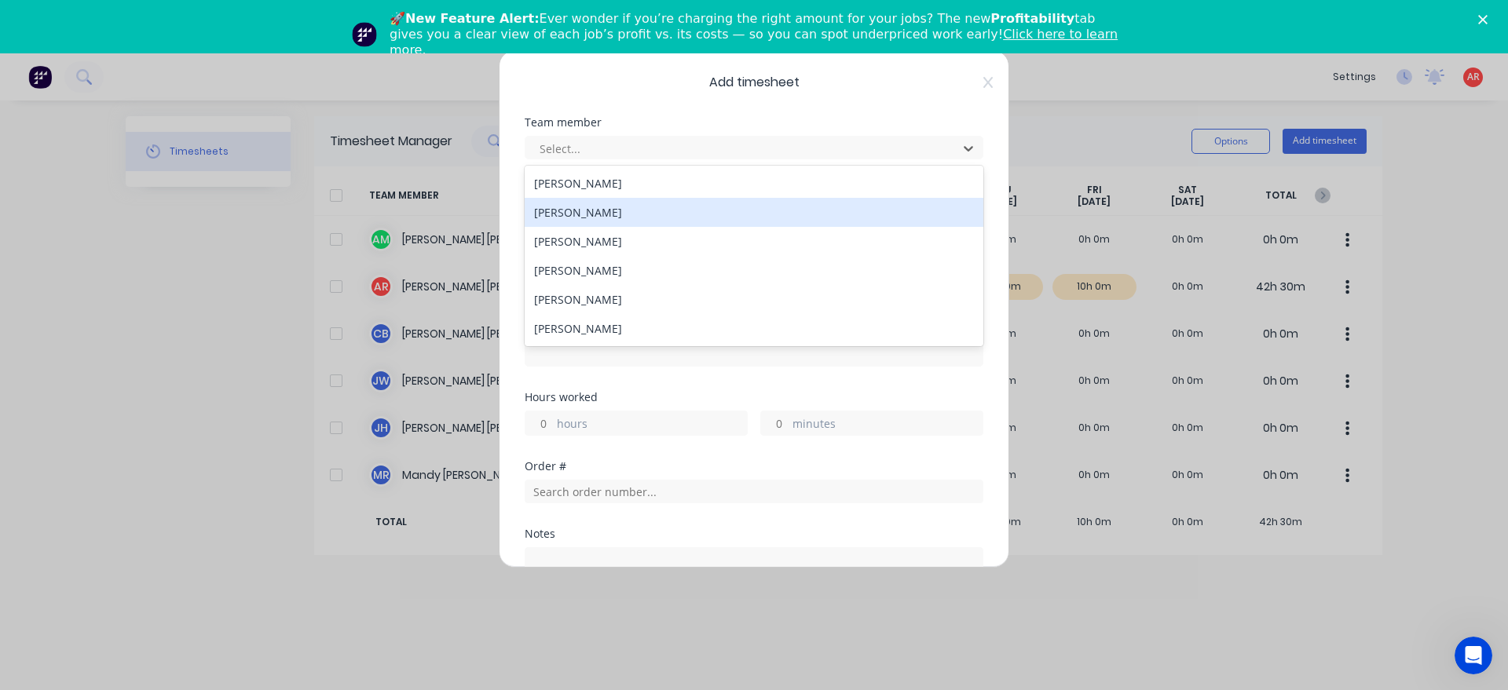
click at [578, 205] on div "[PERSON_NAME]" at bounding box center [754, 212] width 459 height 29
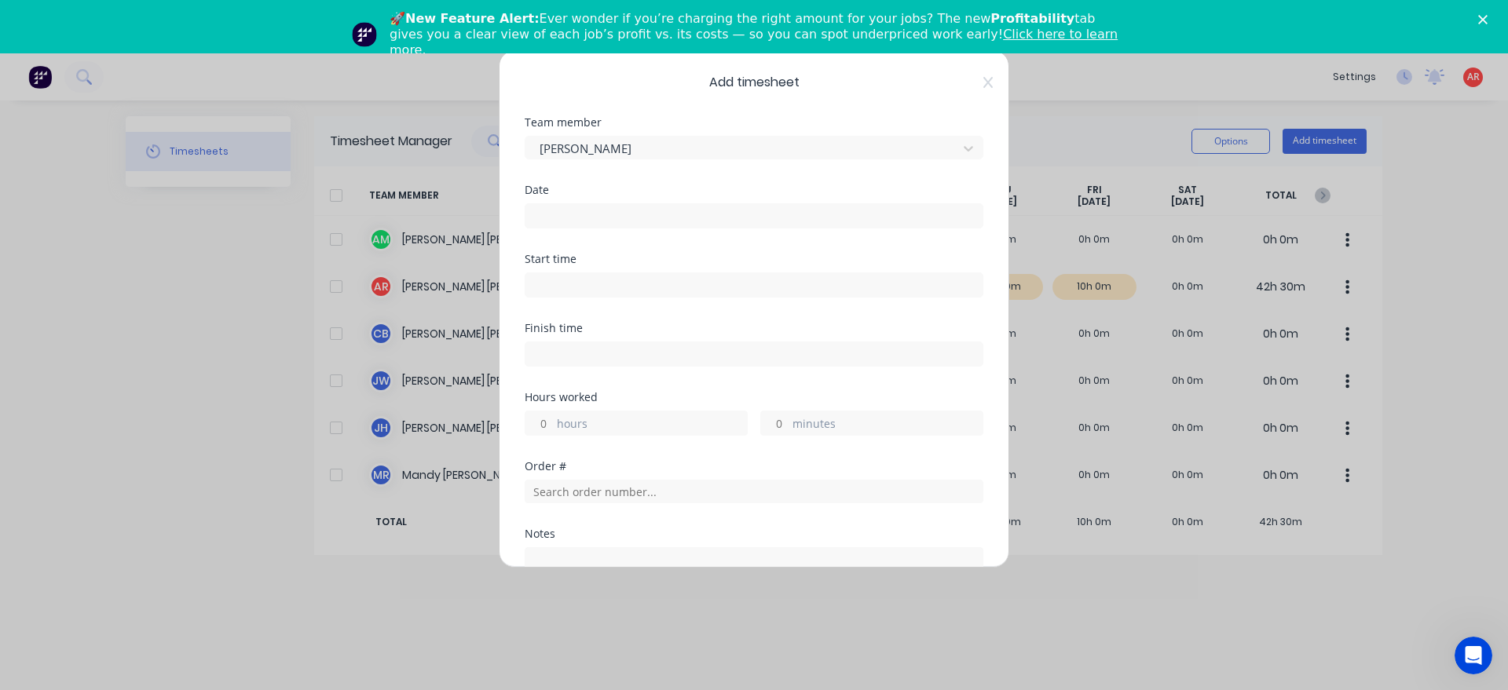
click at [576, 206] on input at bounding box center [753, 216] width 457 height 24
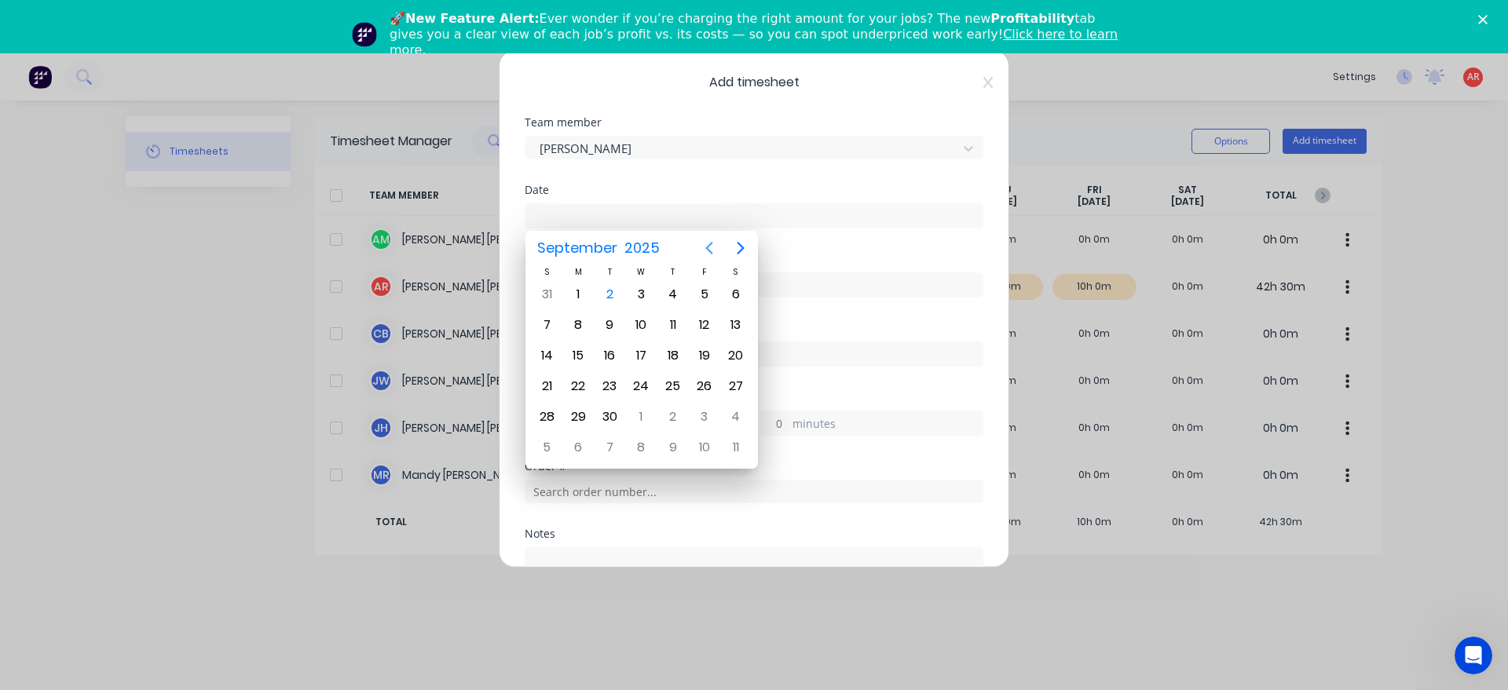
click at [704, 247] on icon "Previous page" at bounding box center [709, 248] width 19 height 19
click at [590, 421] on div "25" at bounding box center [577, 417] width 31 height 30
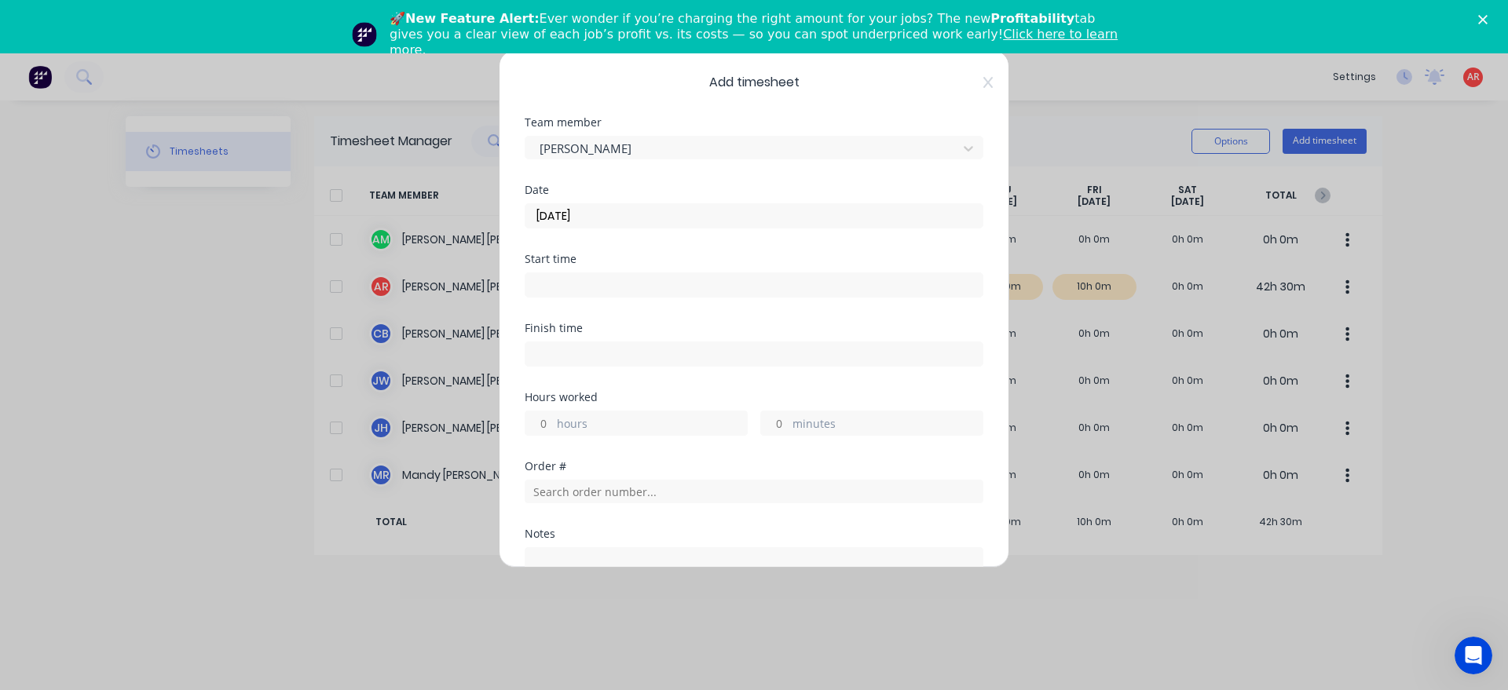
click at [601, 293] on input at bounding box center [753, 285] width 457 height 24
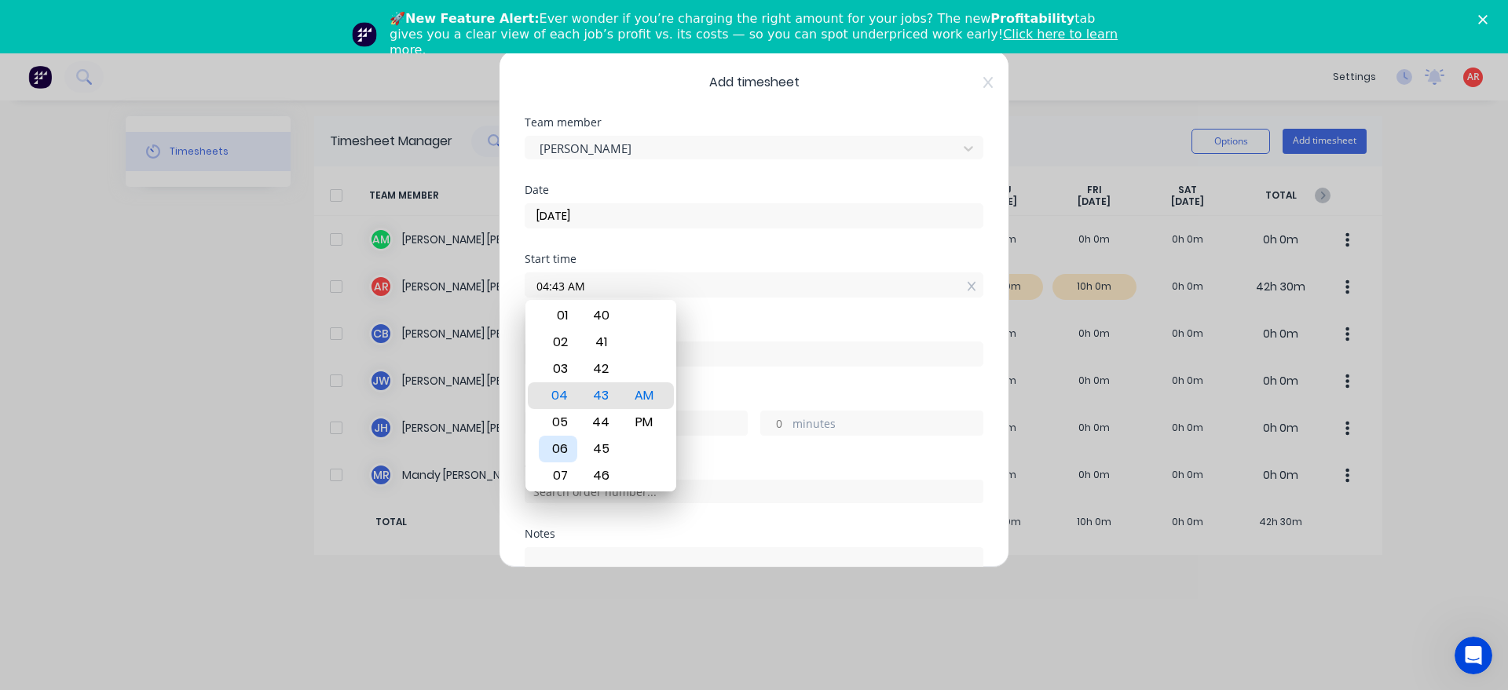
click at [558, 447] on div "06" at bounding box center [558, 449] width 38 height 27
click at [711, 390] on div "Finish time" at bounding box center [754, 357] width 459 height 69
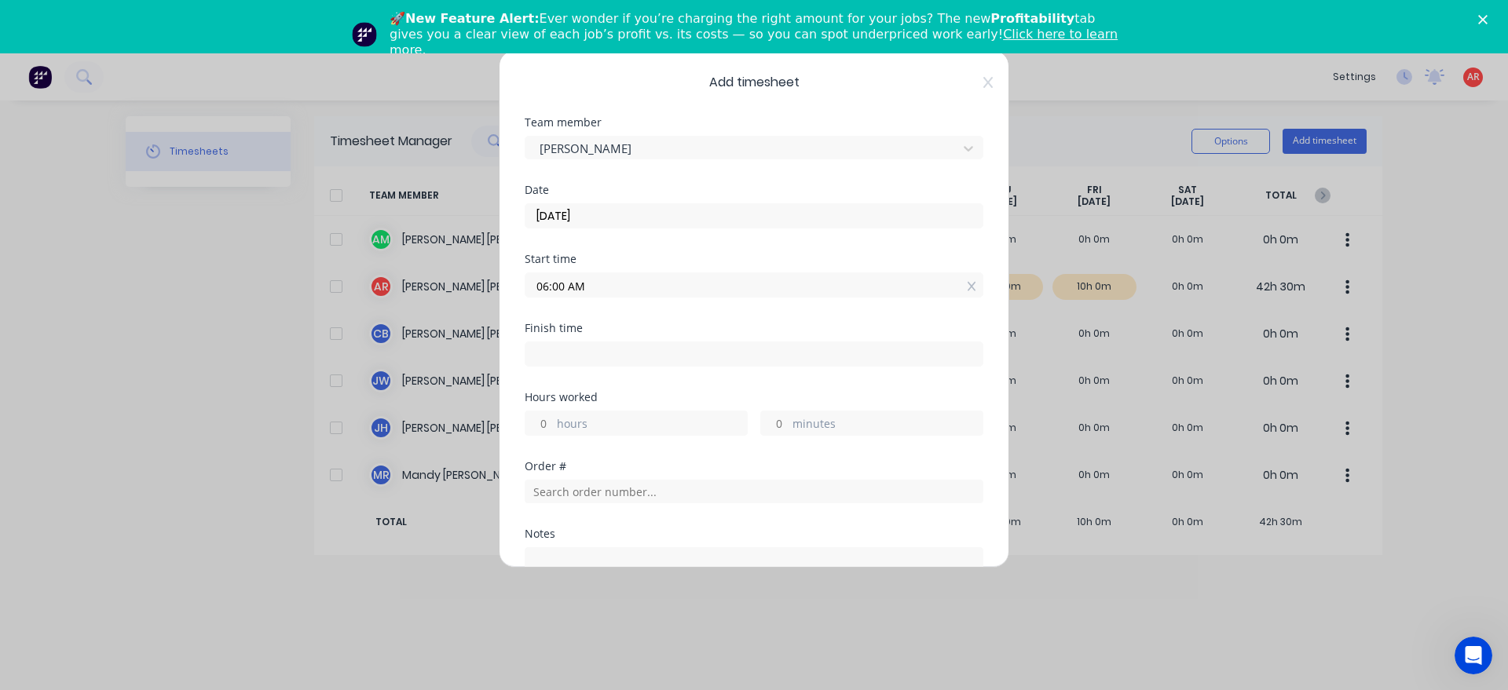
click at [673, 346] on input at bounding box center [753, 354] width 457 height 24
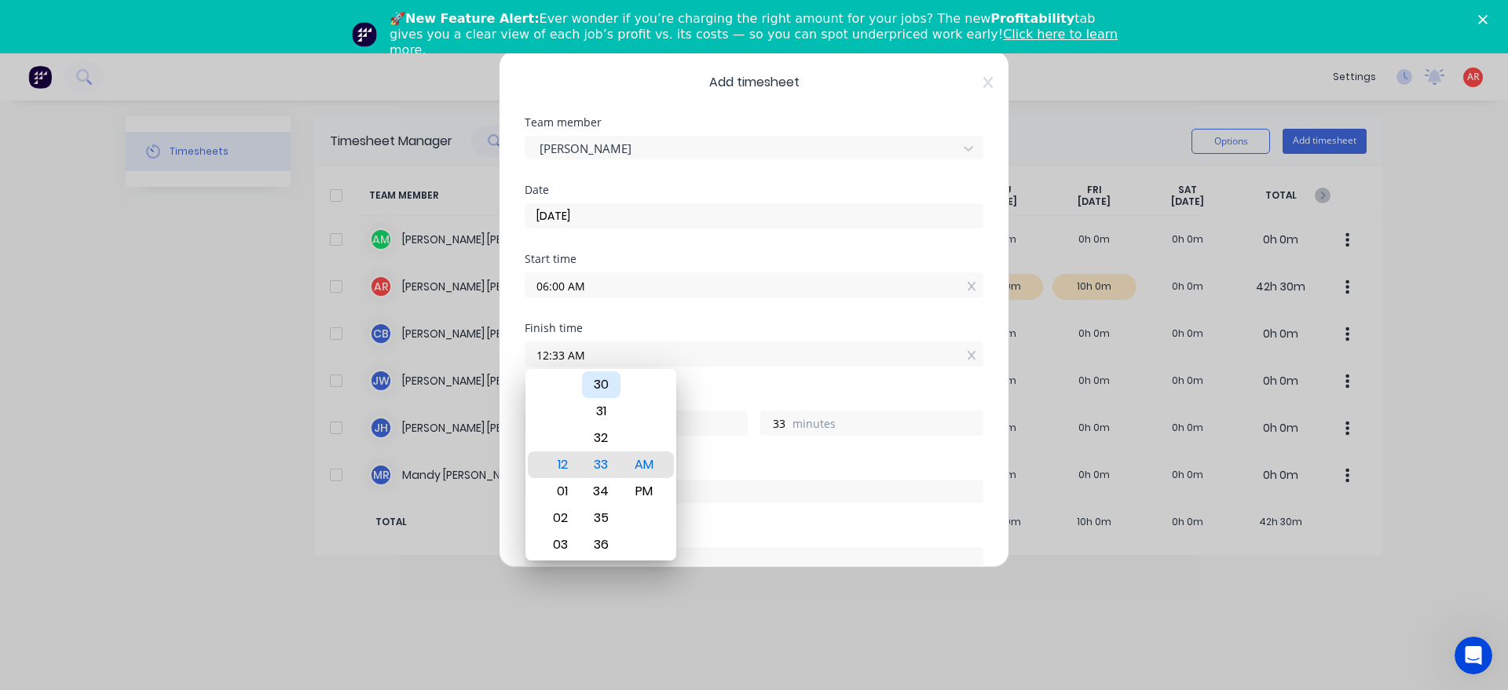
click at [601, 382] on div "30" at bounding box center [601, 384] width 38 height 27
click at [710, 391] on div "Finish time 12:30 AM" at bounding box center [754, 357] width 459 height 69
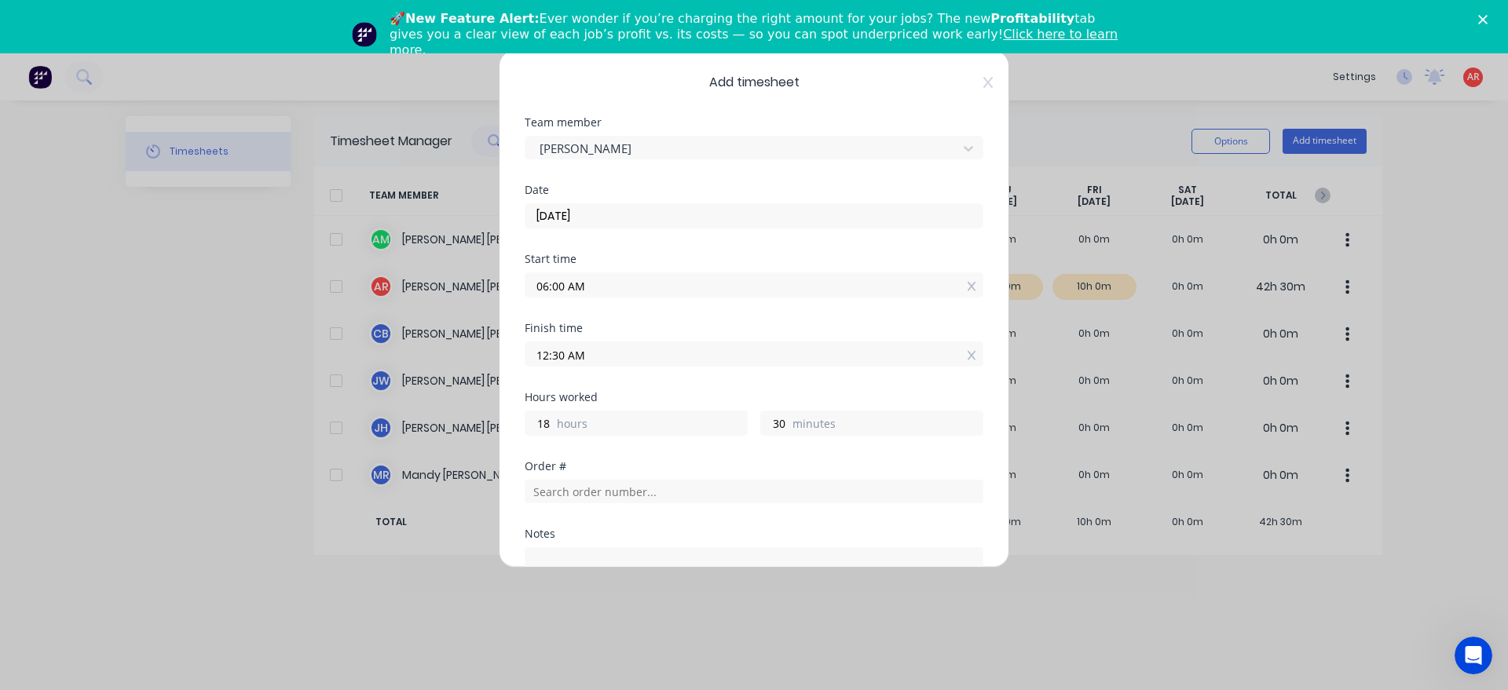
click at [631, 352] on input "12:30 AM" at bounding box center [753, 354] width 457 height 24
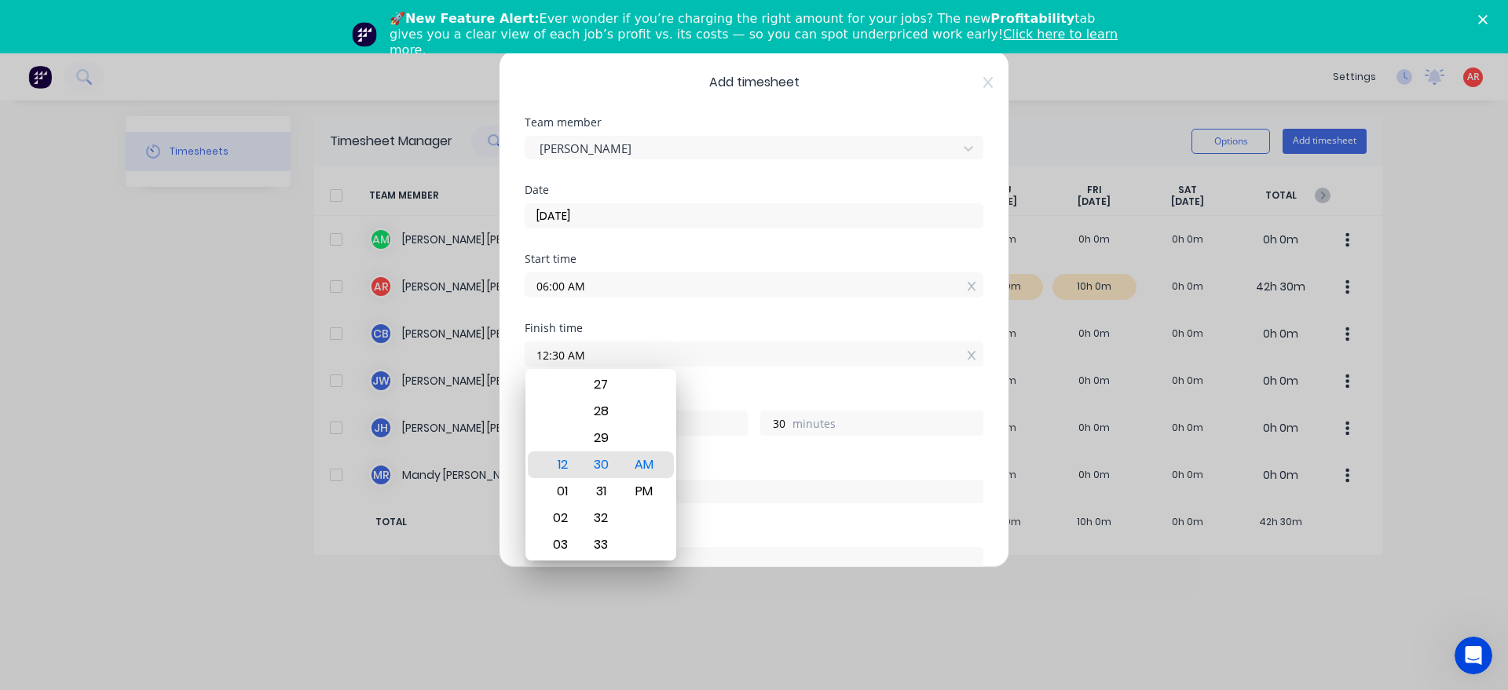
click at [646, 513] on div at bounding box center [644, 518] width 38 height 27
click at [644, 497] on div "PM" at bounding box center [644, 491] width 38 height 27
click at [697, 393] on div "Hours worked" at bounding box center [754, 397] width 459 height 11
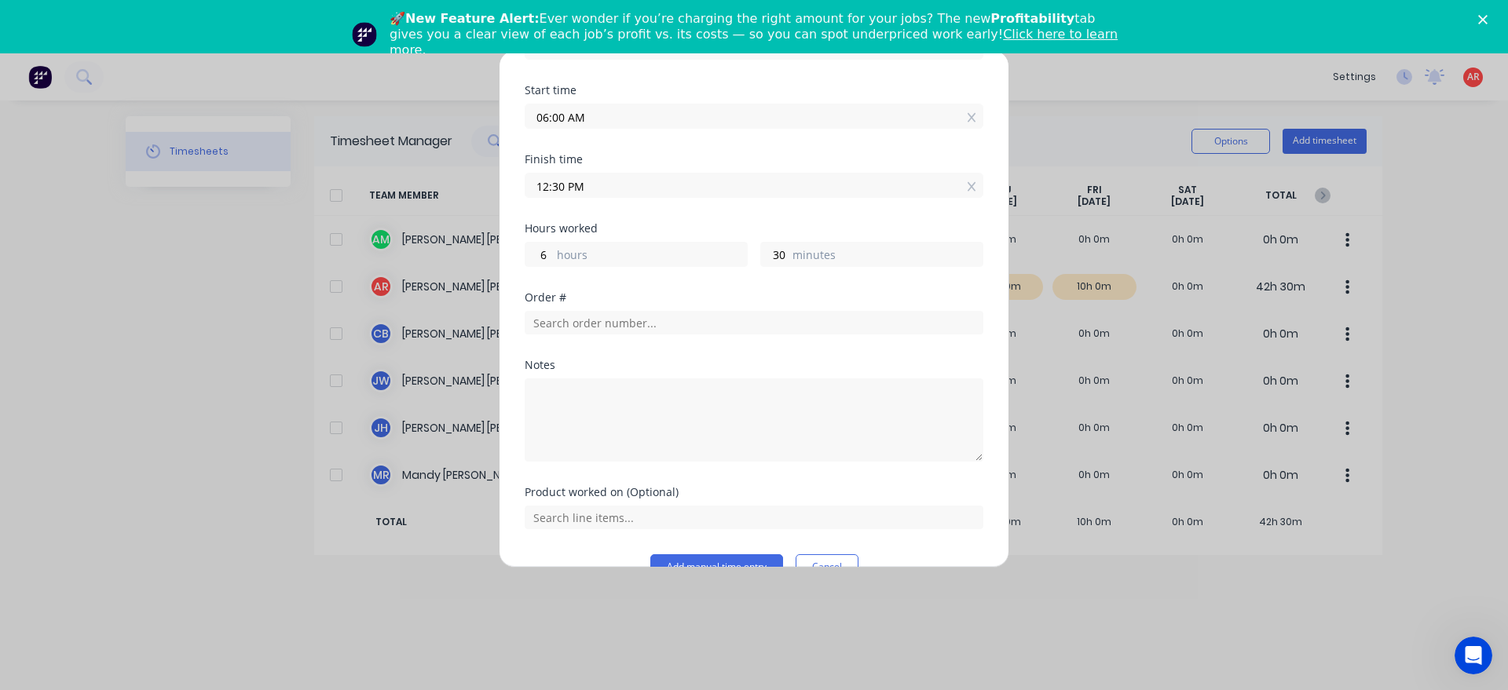
scroll to position [179, 0]
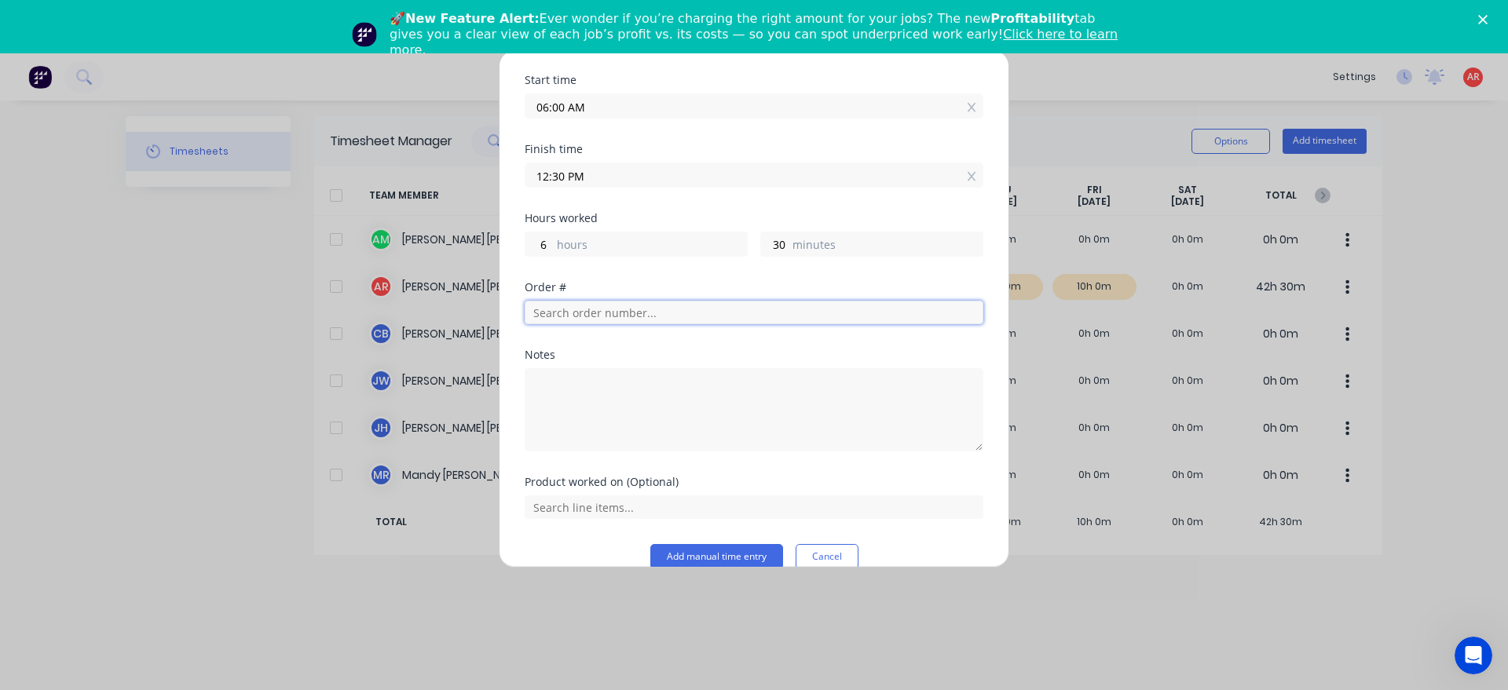
click at [644, 319] on input "text" at bounding box center [754, 313] width 459 height 24
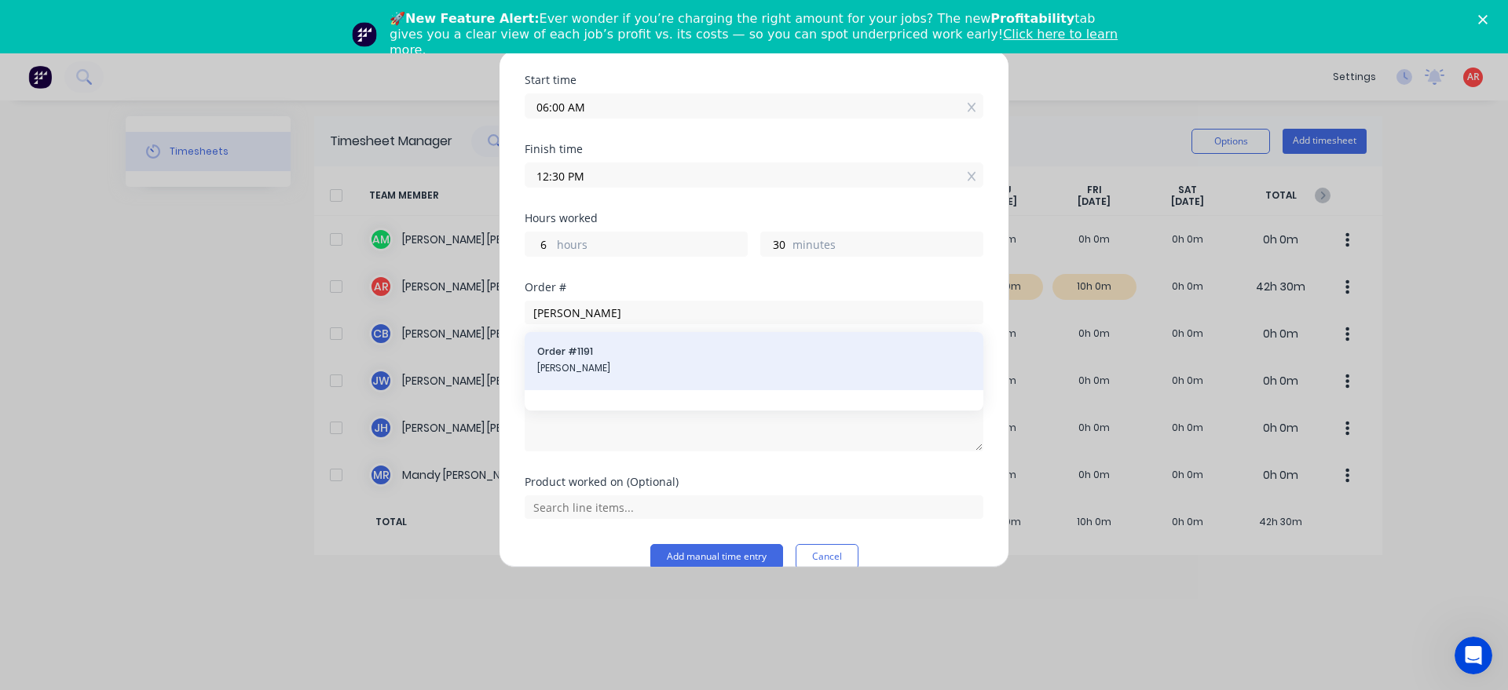
click at [642, 359] on div "Order # 1191 [PERSON_NAME]" at bounding box center [753, 361] width 433 height 33
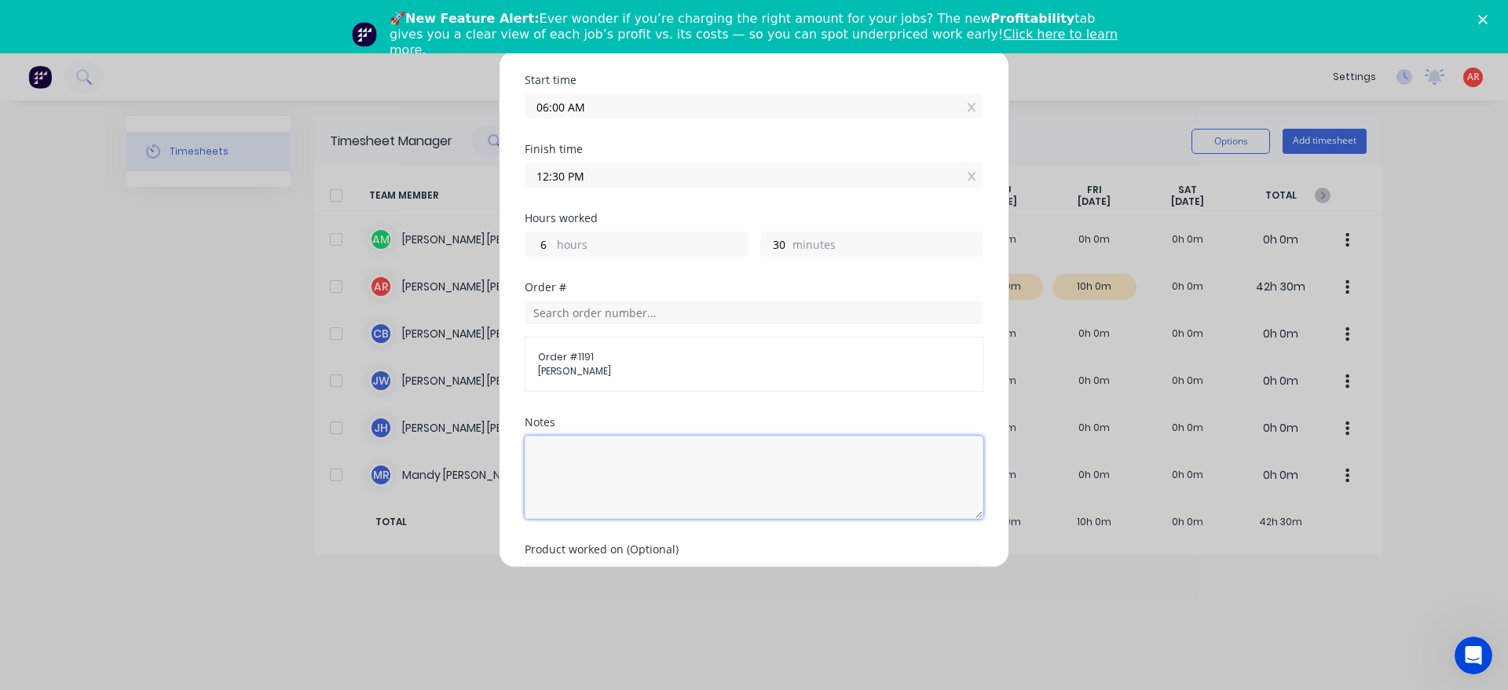
click at [600, 484] on textarea at bounding box center [754, 477] width 459 height 83
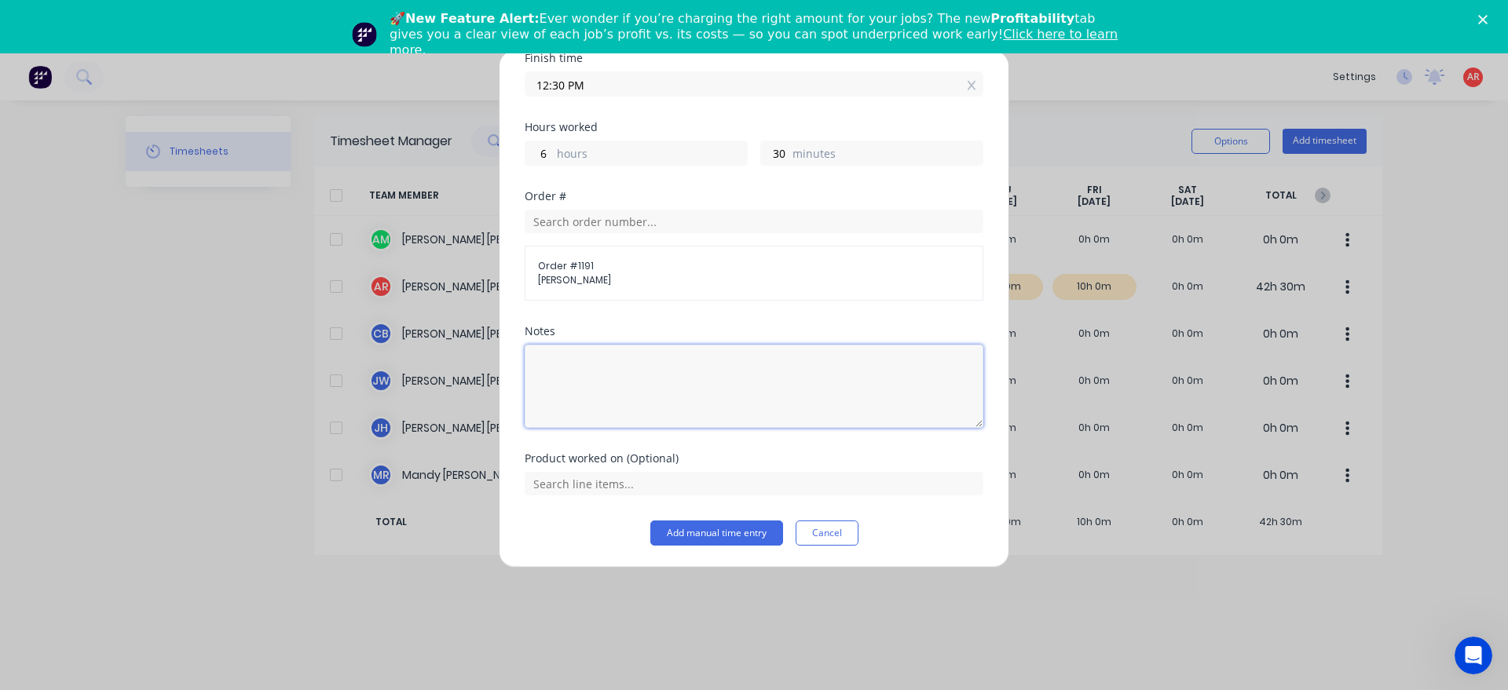
scroll to position [271, 0]
click at [601, 483] on input "text" at bounding box center [754, 483] width 459 height 24
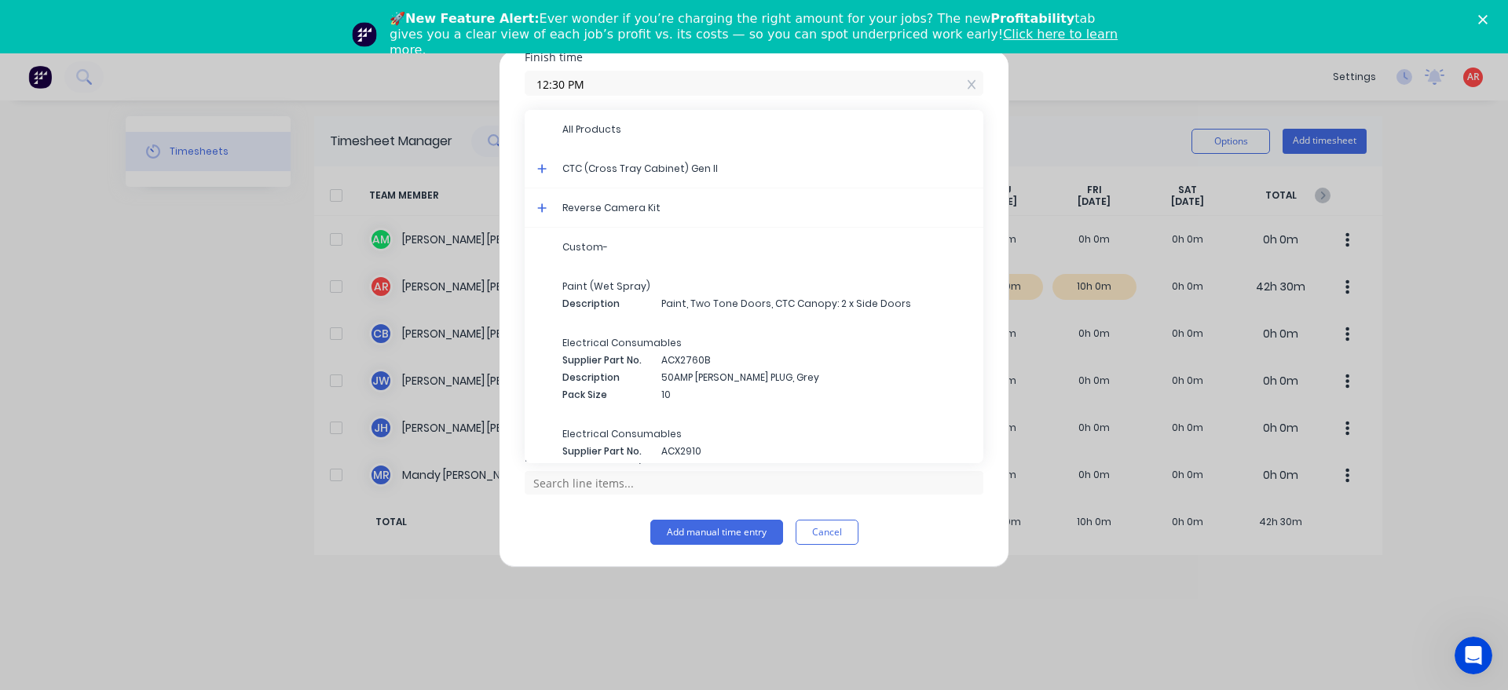
click at [543, 170] on icon at bounding box center [541, 168] width 9 height 9
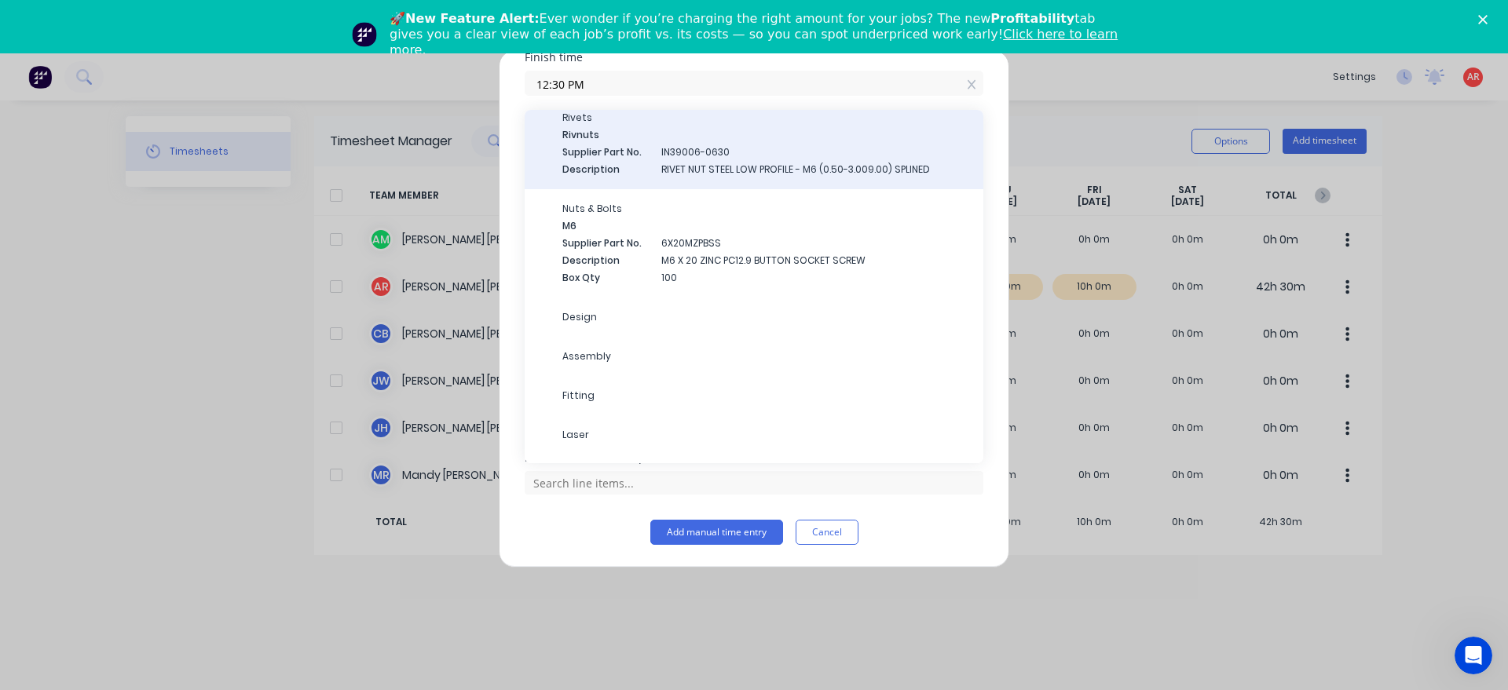
scroll to position [1880, 0]
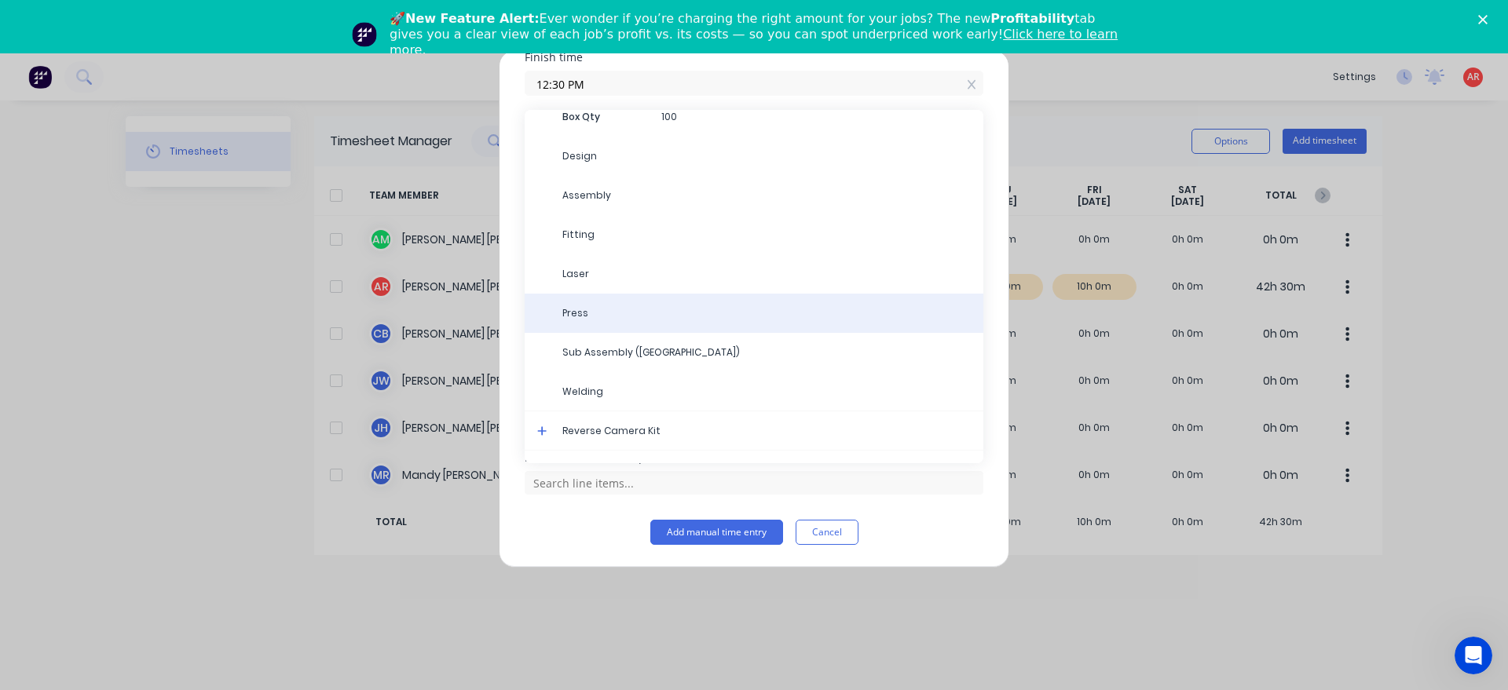
click at [649, 307] on span "Press" at bounding box center [766, 313] width 408 height 14
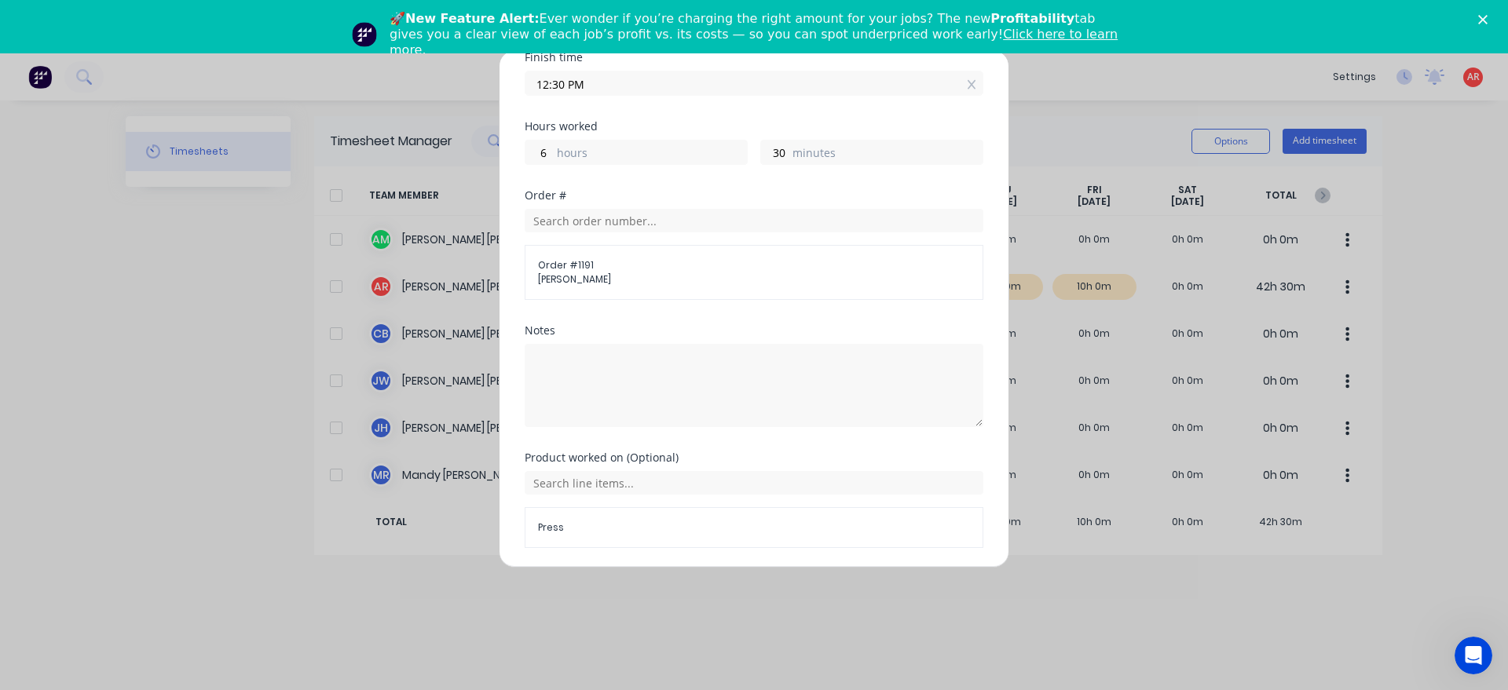
scroll to position [324, 0]
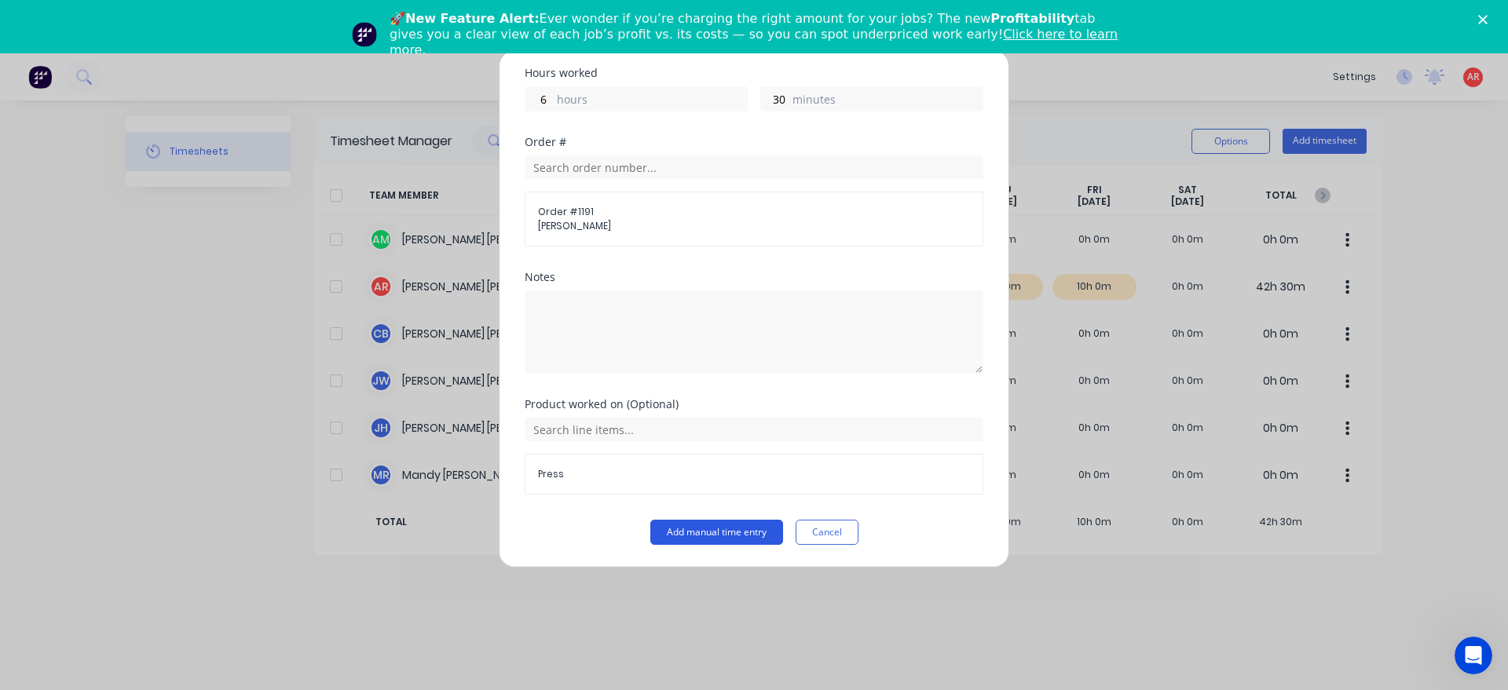
click at [719, 528] on button "Add manual time entry" at bounding box center [716, 532] width 133 height 25
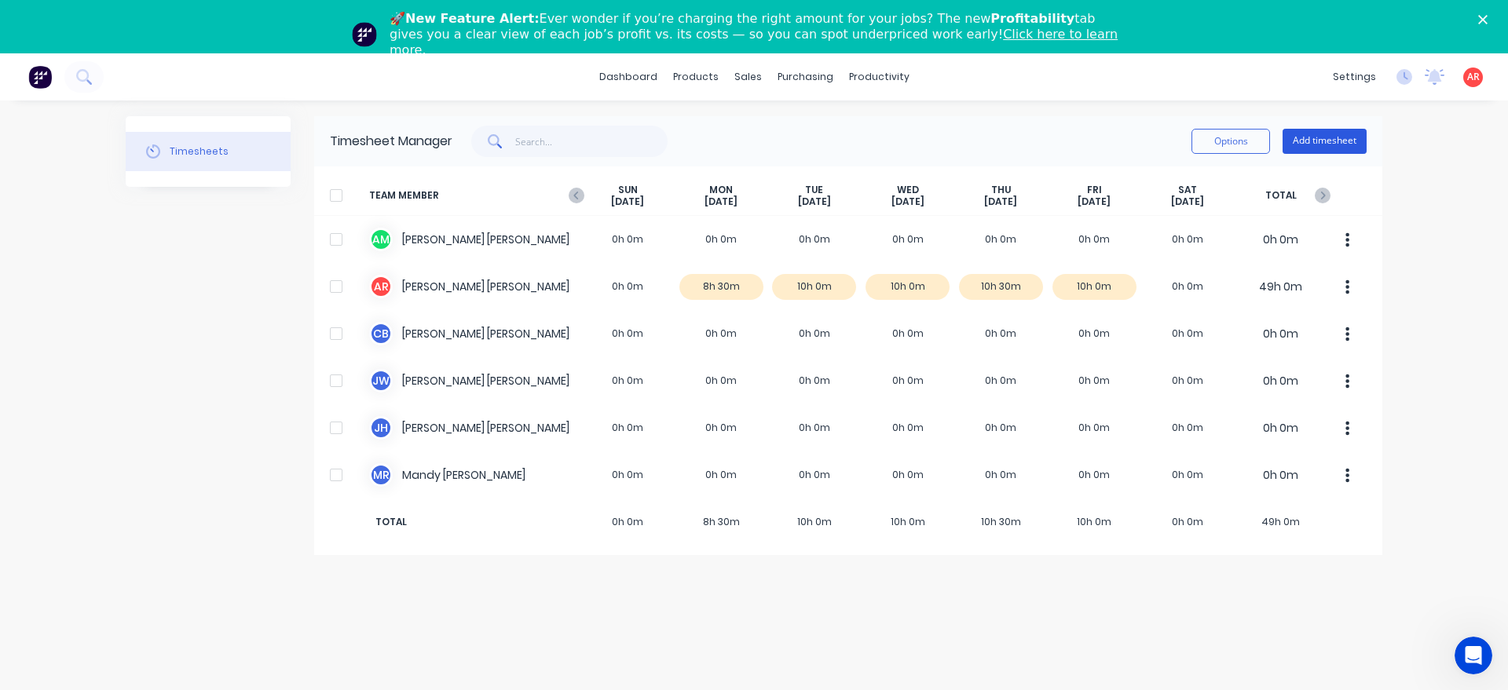
click at [1310, 145] on button "Add timesheet" at bounding box center [1324, 141] width 84 height 25
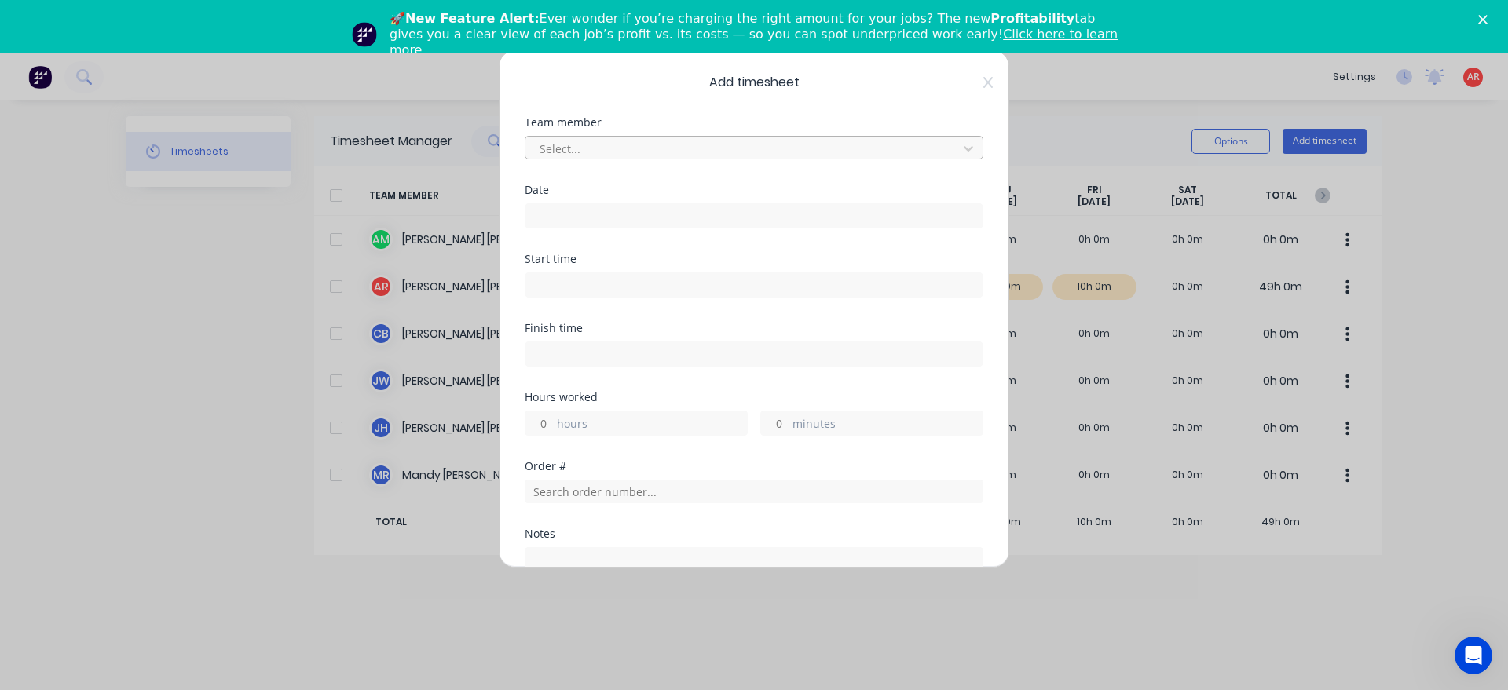
click at [599, 151] on div at bounding box center [743, 149] width 411 height 20
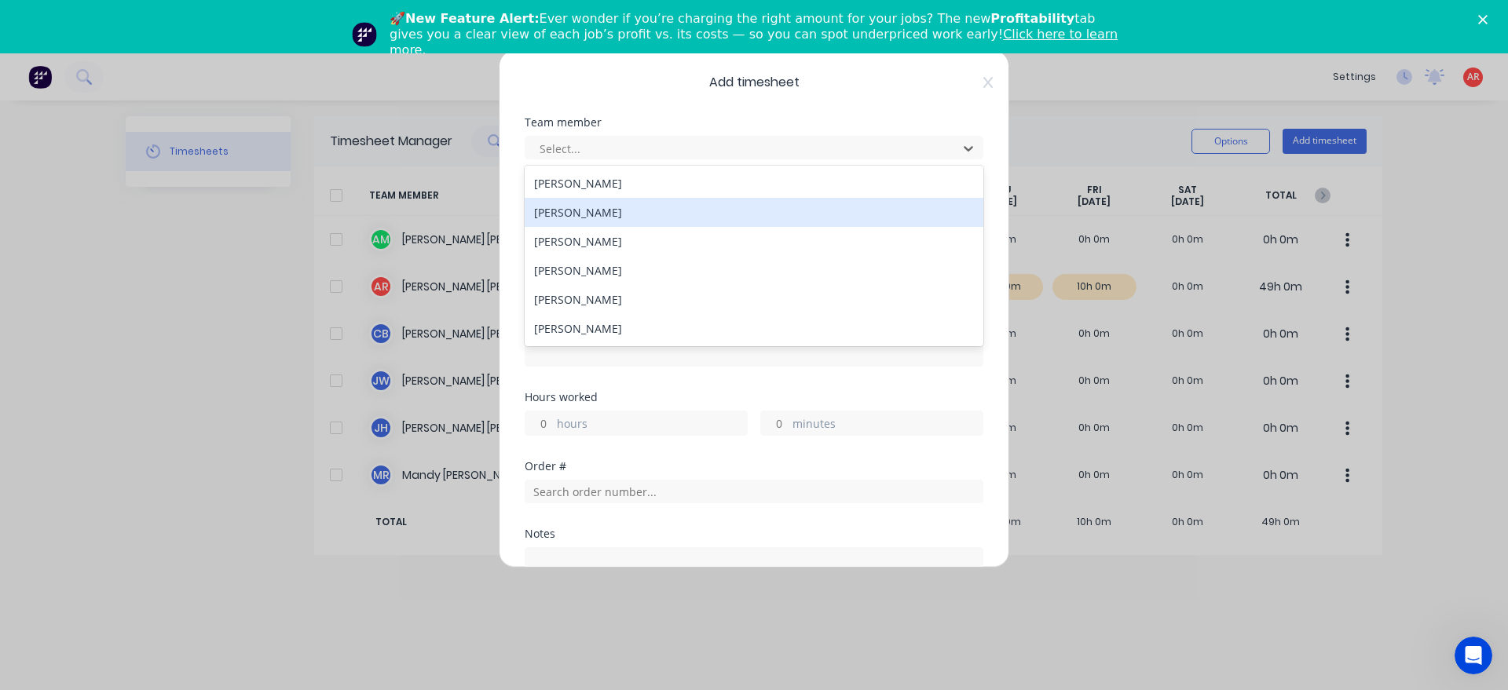
click at [594, 216] on div "[PERSON_NAME]" at bounding box center [754, 212] width 459 height 29
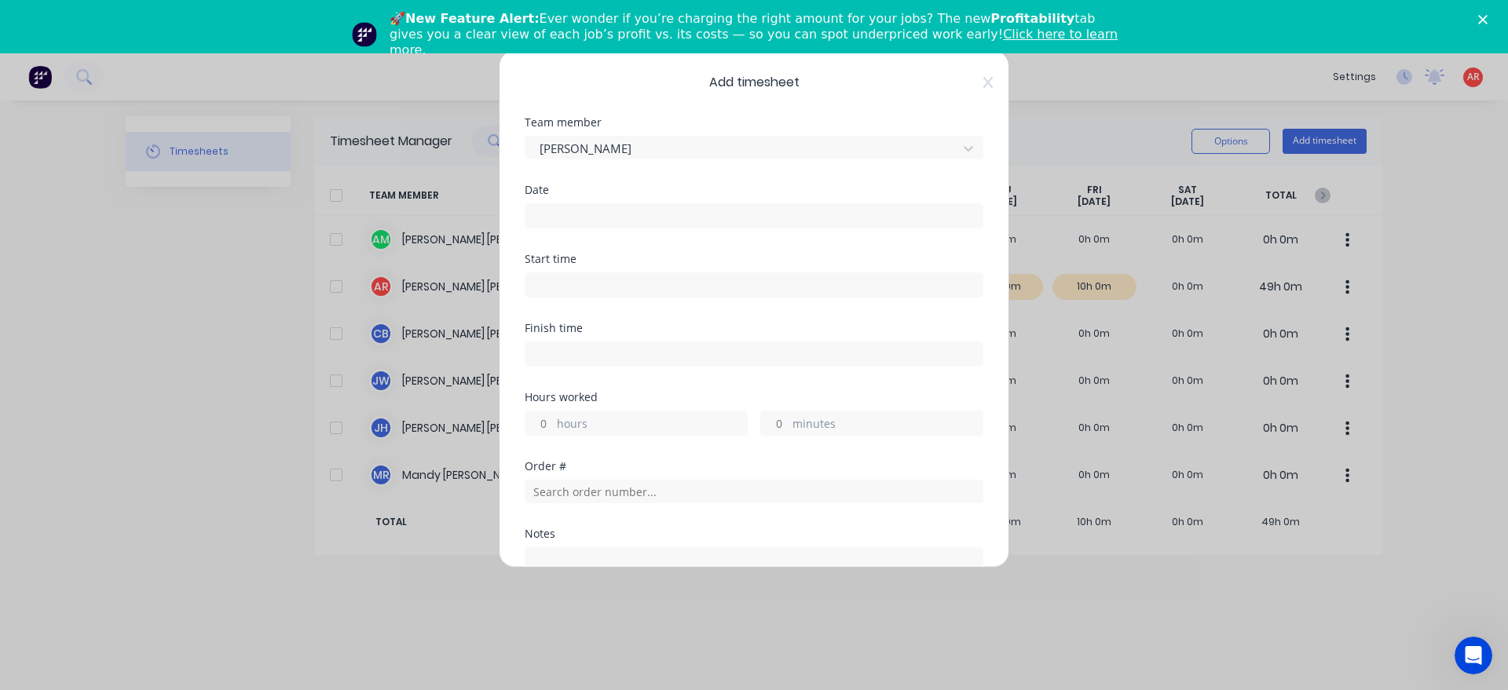
click at [594, 221] on input at bounding box center [753, 216] width 457 height 24
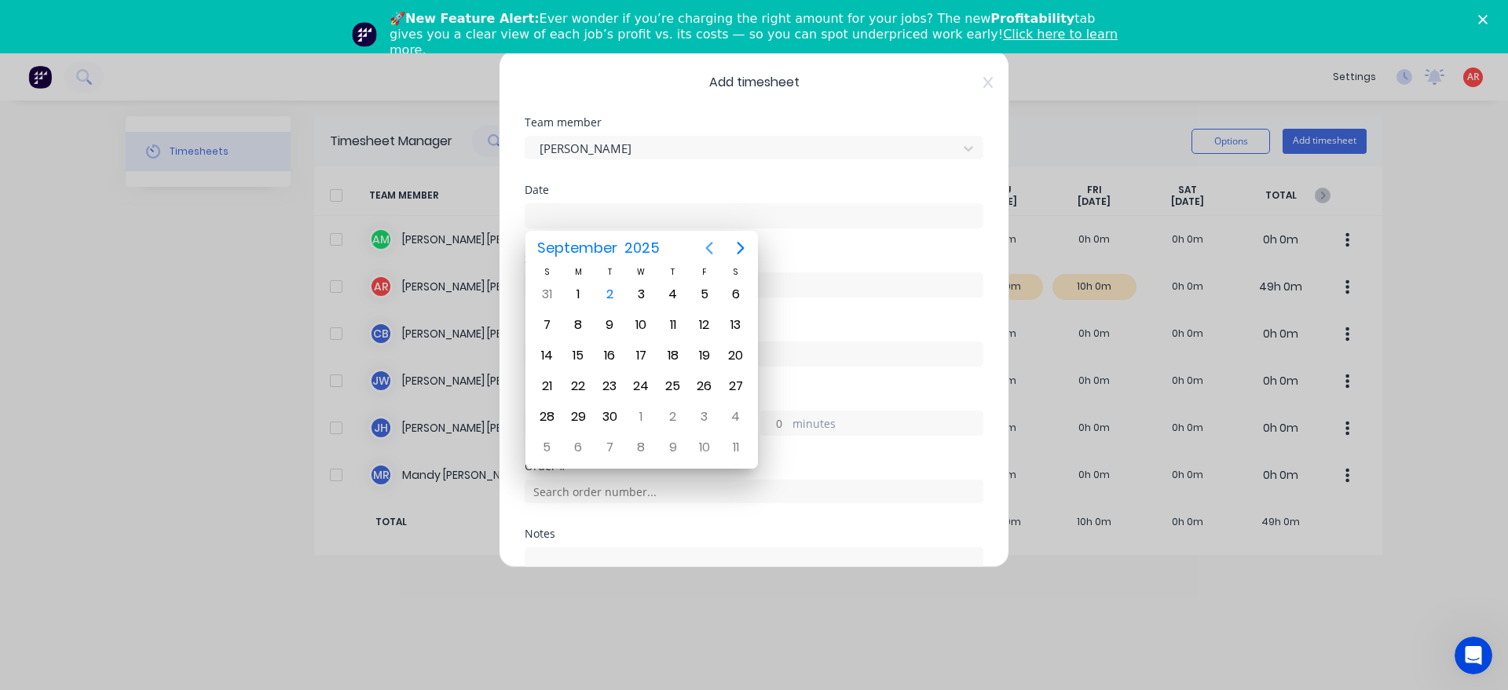
click at [713, 248] on icon "Previous page" at bounding box center [709, 248] width 19 height 19
click at [583, 423] on div "25" at bounding box center [578, 417] width 24 height 24
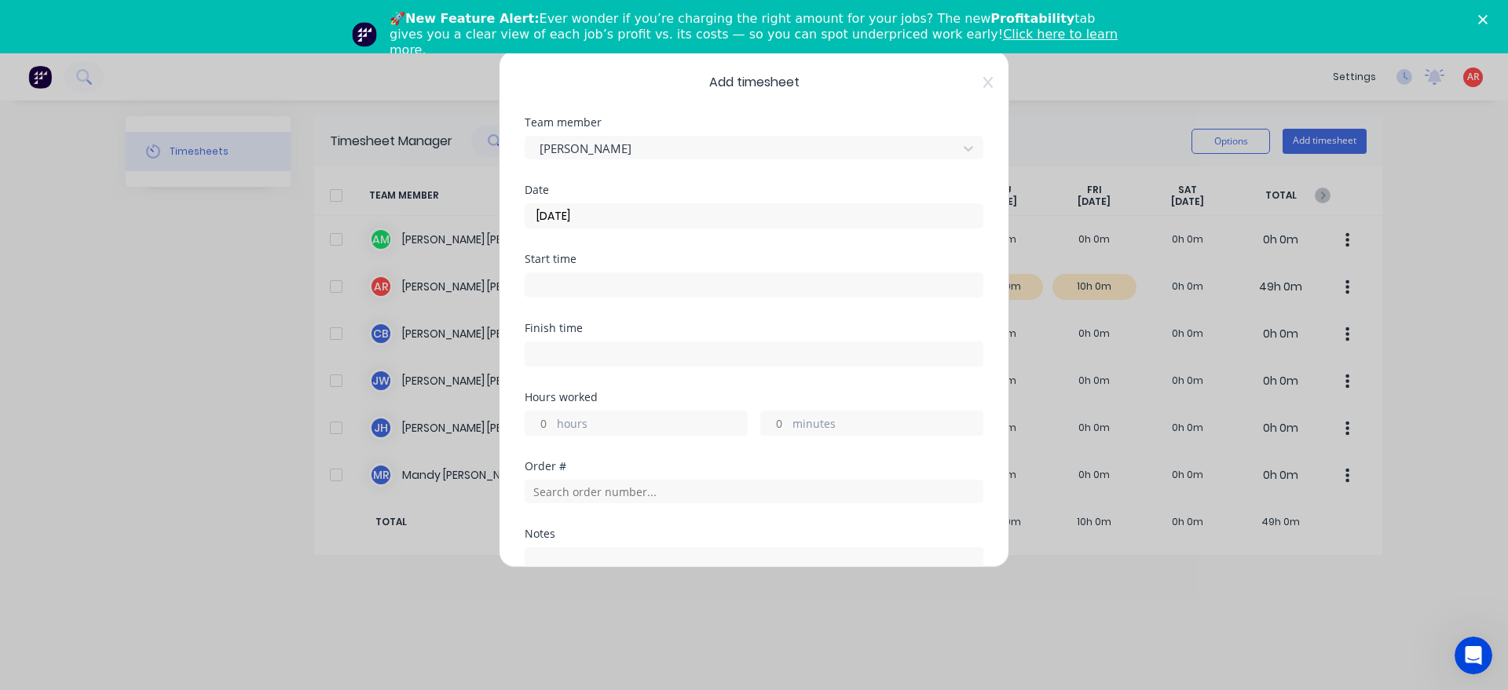
click at [587, 277] on input at bounding box center [753, 285] width 457 height 24
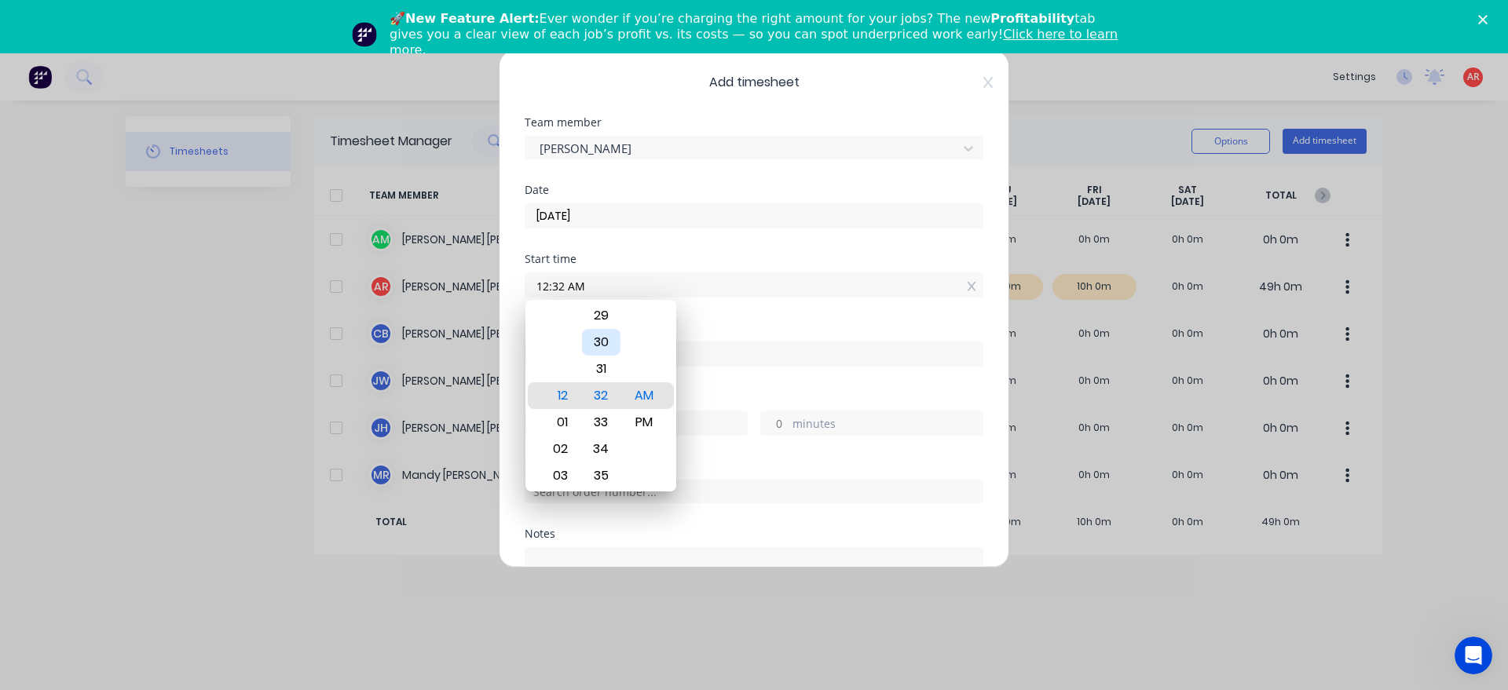
click at [605, 346] on div "30" at bounding box center [601, 342] width 38 height 27
click at [639, 419] on div "PM" at bounding box center [644, 422] width 38 height 27
click at [719, 390] on div "Finish time" at bounding box center [754, 357] width 459 height 69
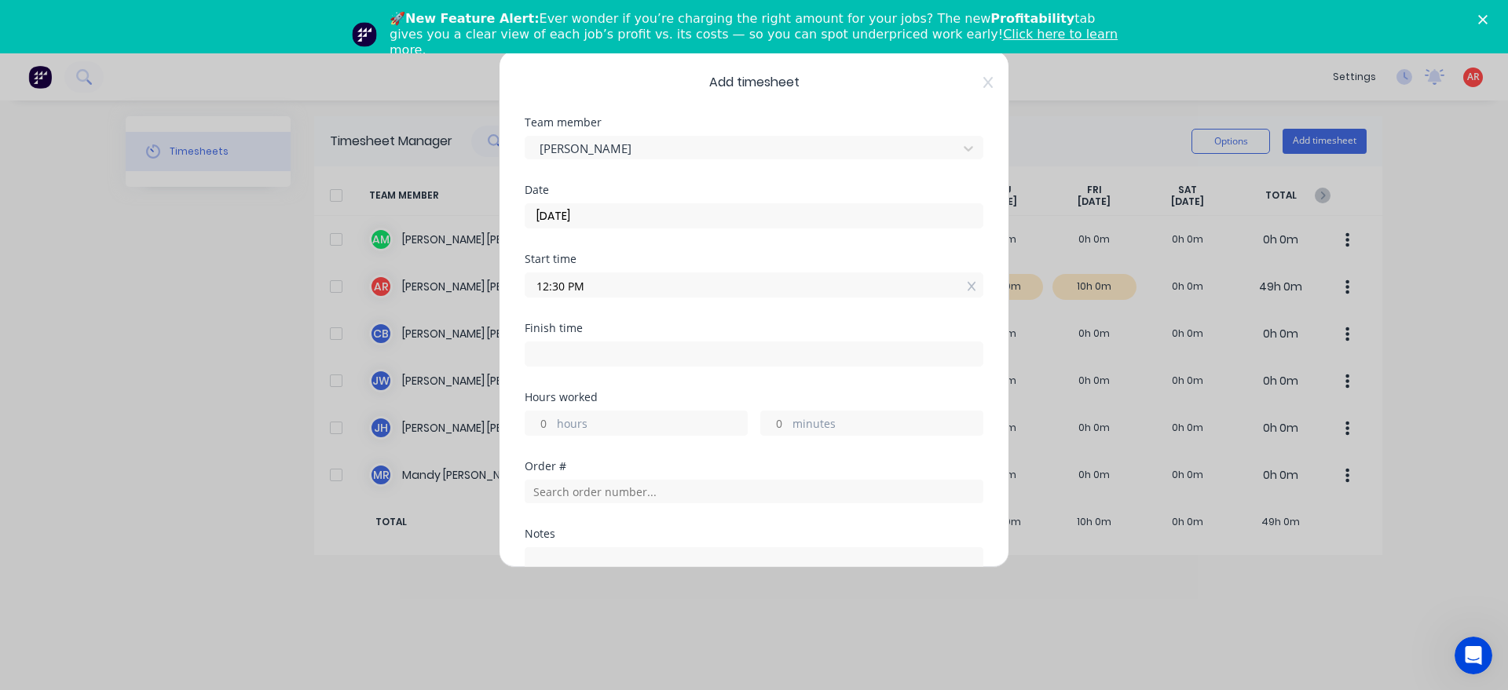
click at [685, 360] on input at bounding box center [753, 354] width 457 height 24
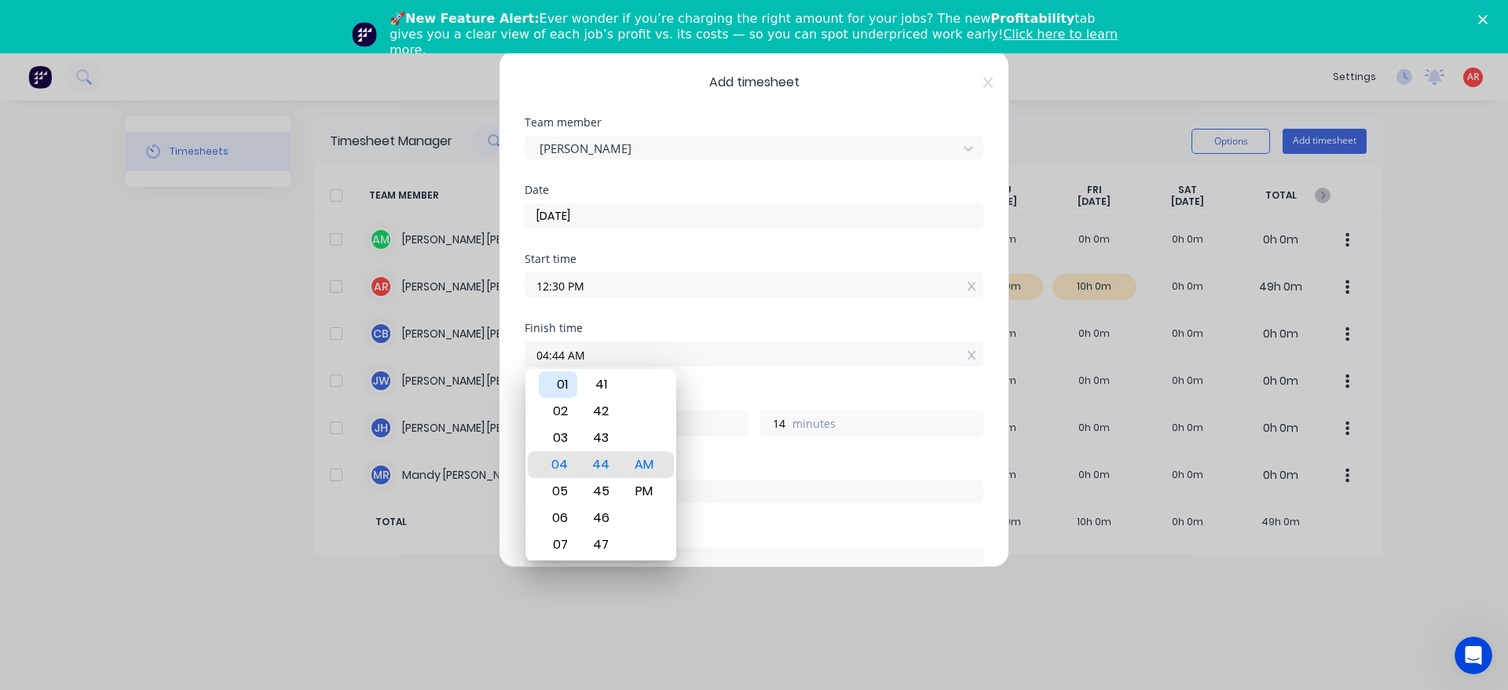
click at [567, 390] on div "01" at bounding box center [558, 384] width 38 height 27
click at [601, 408] on div "15" at bounding box center [601, 411] width 38 height 27
click at [642, 482] on div "PM" at bounding box center [644, 491] width 38 height 27
drag, startPoint x: 699, startPoint y: 469, endPoint x: 700, endPoint y: 452, distance: 16.5
click at [700, 469] on div "Order #" at bounding box center [754, 466] width 459 height 11
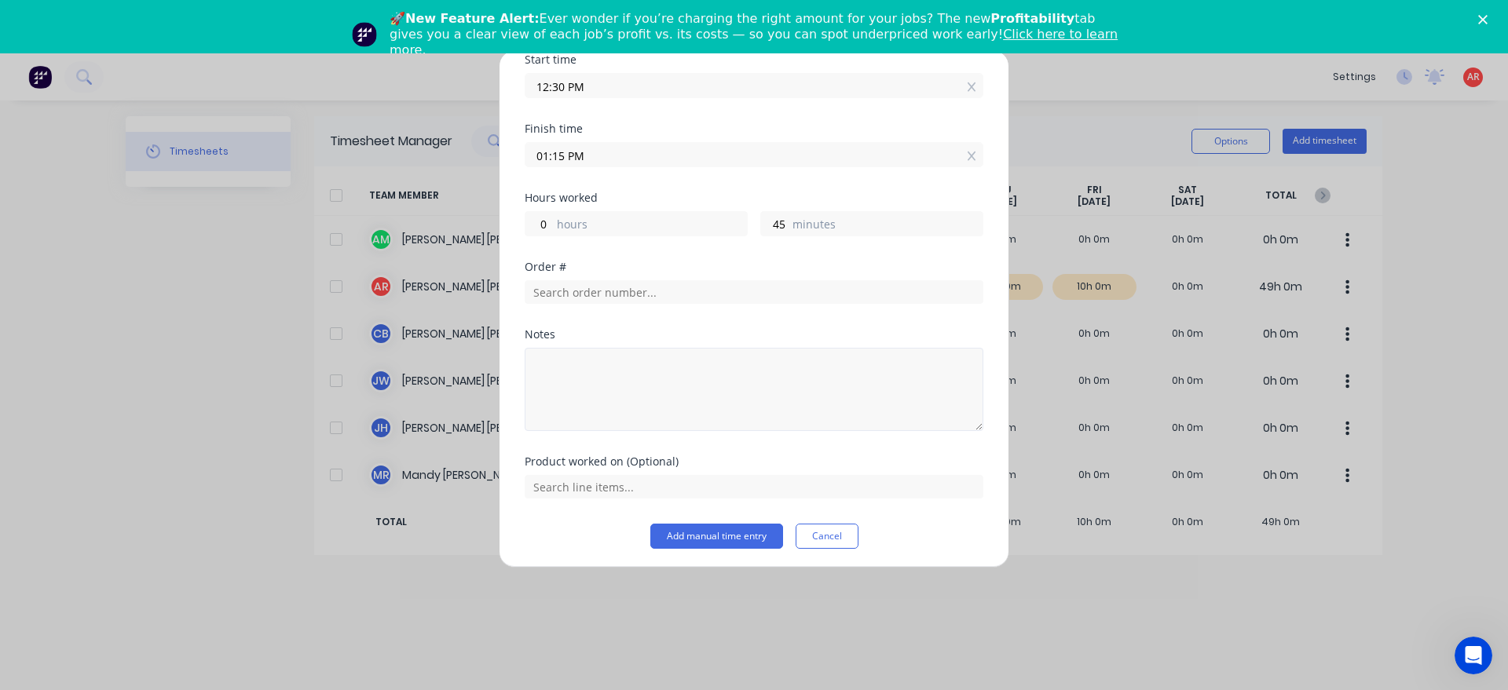
scroll to position [203, 0]
click at [605, 285] on input "text" at bounding box center [754, 288] width 459 height 24
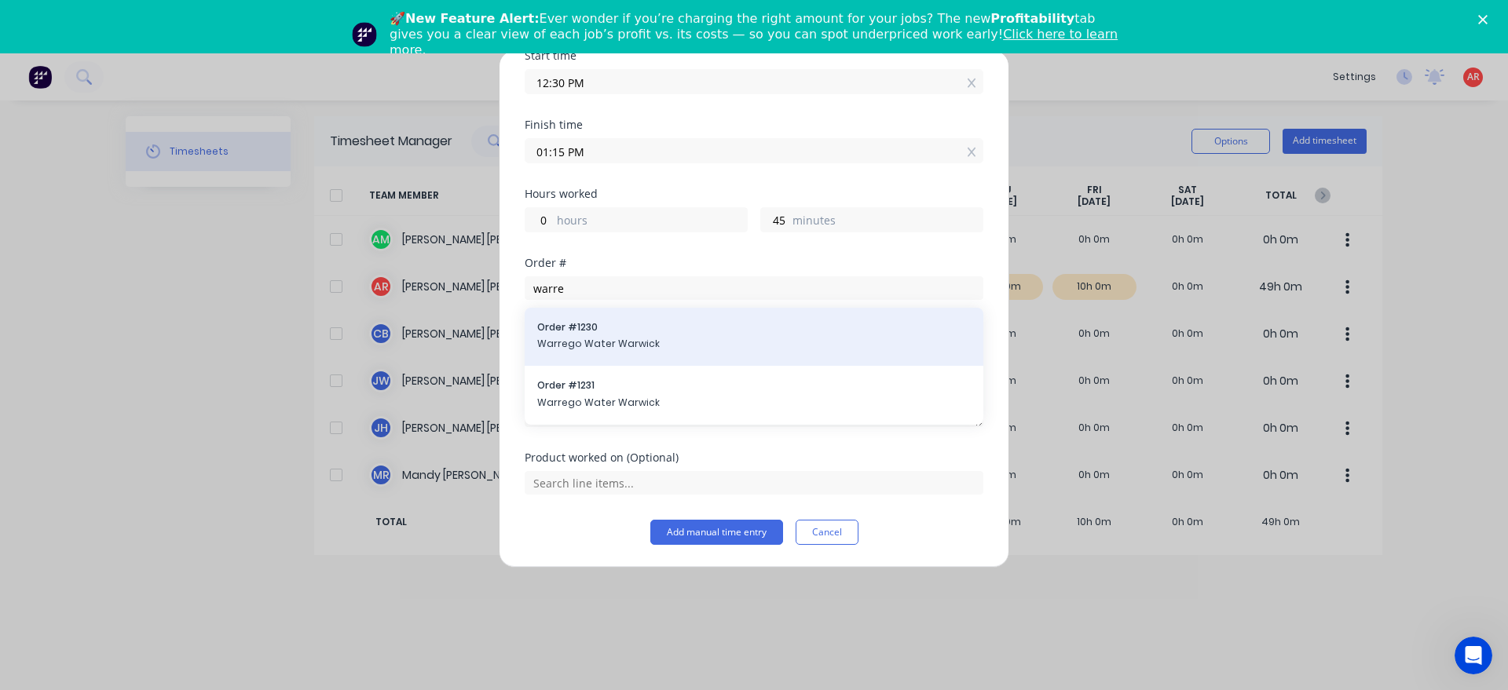
click at [620, 327] on span "Order # 1230" at bounding box center [753, 327] width 433 height 14
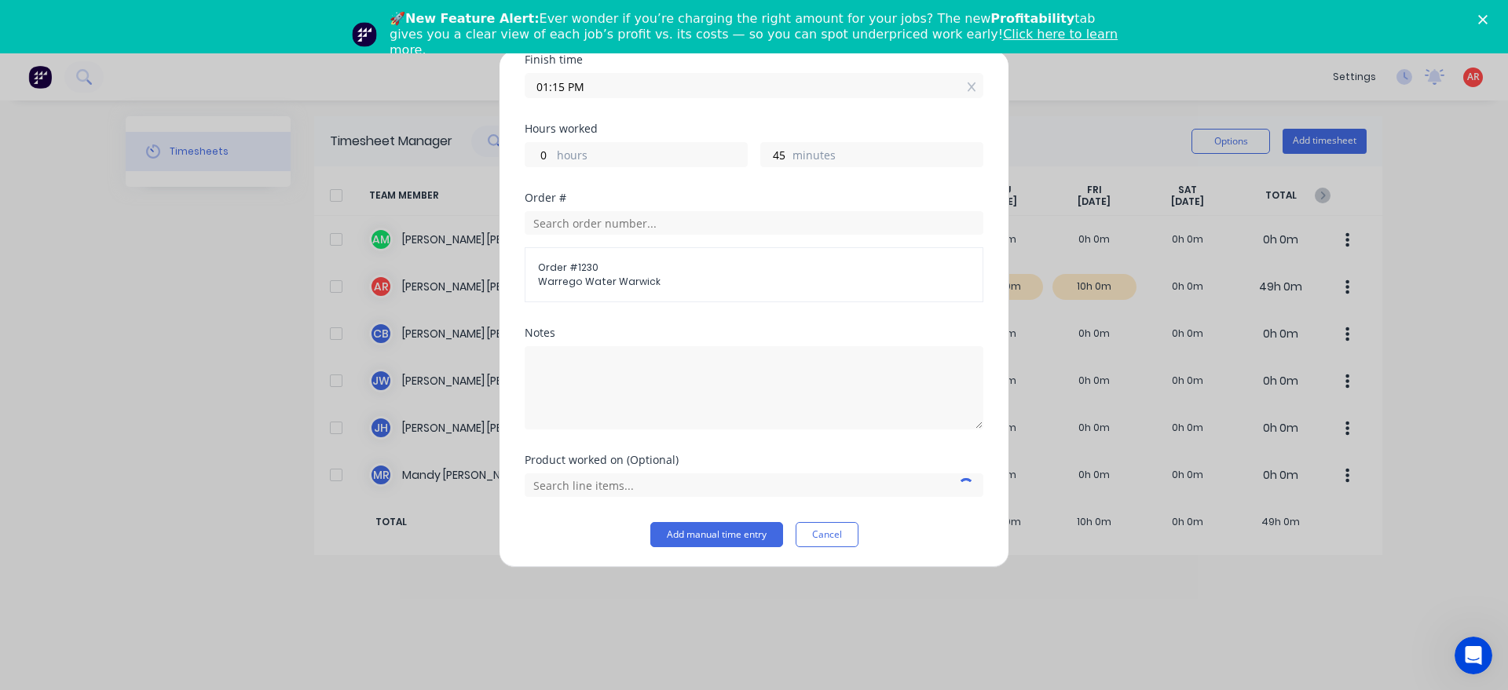
scroll to position [271, 0]
click at [610, 480] on input "text" at bounding box center [754, 483] width 459 height 24
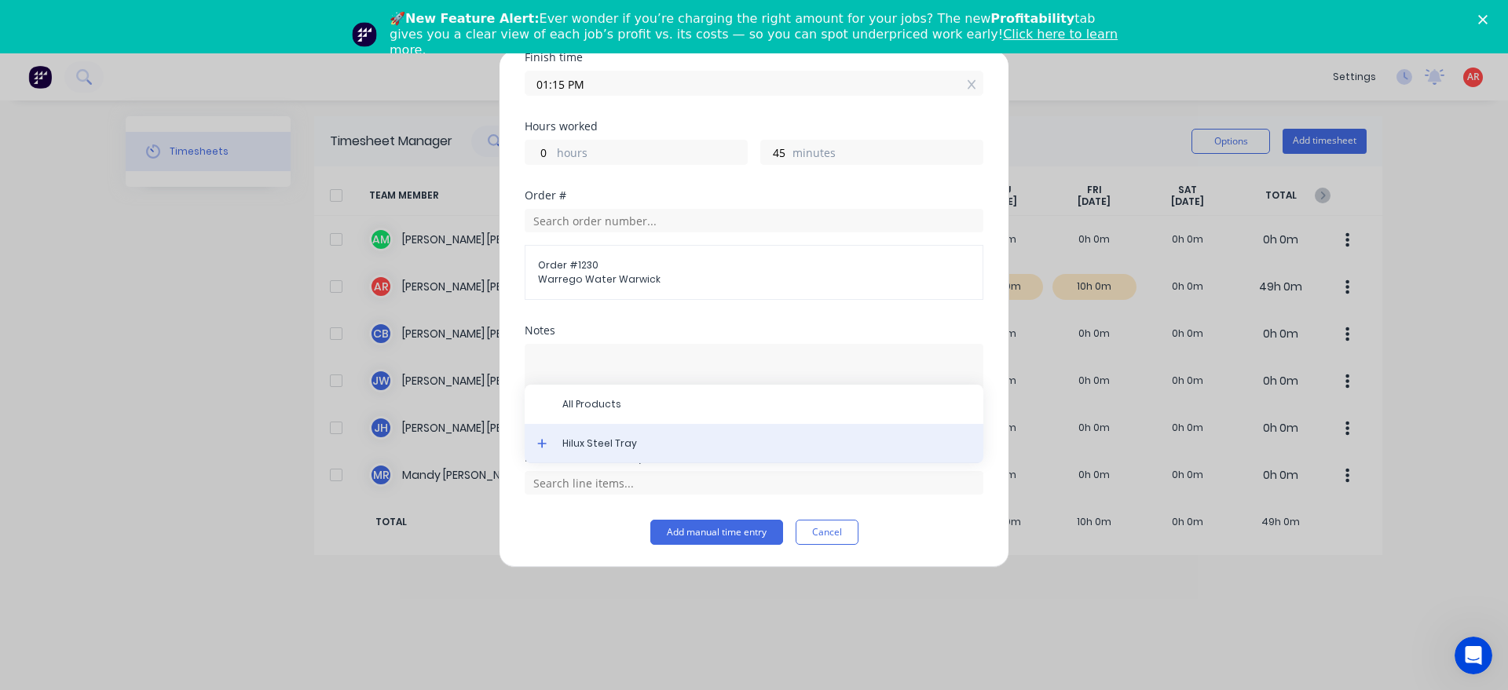
click at [576, 447] on span "Hilux Steel Tray" at bounding box center [766, 444] width 408 height 14
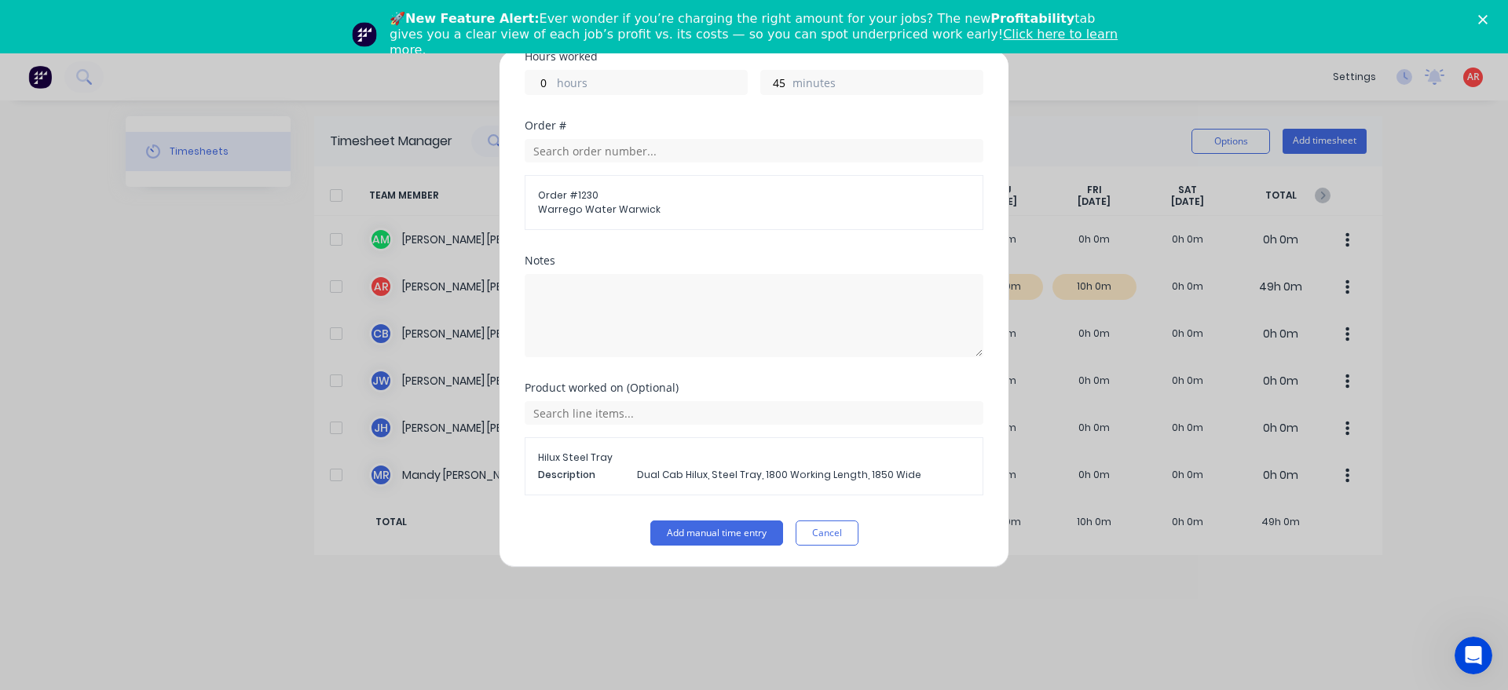
scroll to position [342, 0]
click at [692, 521] on button "Add manual time entry" at bounding box center [716, 532] width 133 height 25
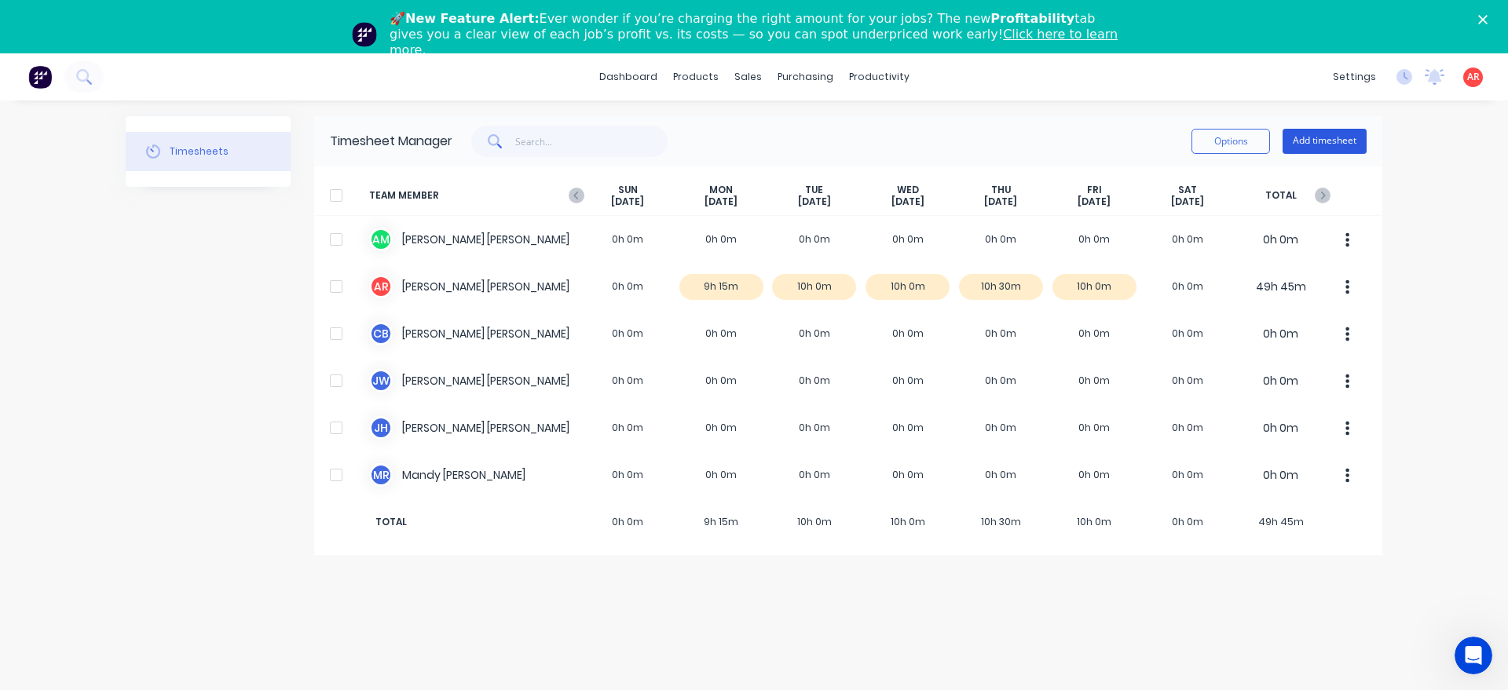
click at [1331, 152] on button "Add timesheet" at bounding box center [1324, 141] width 84 height 25
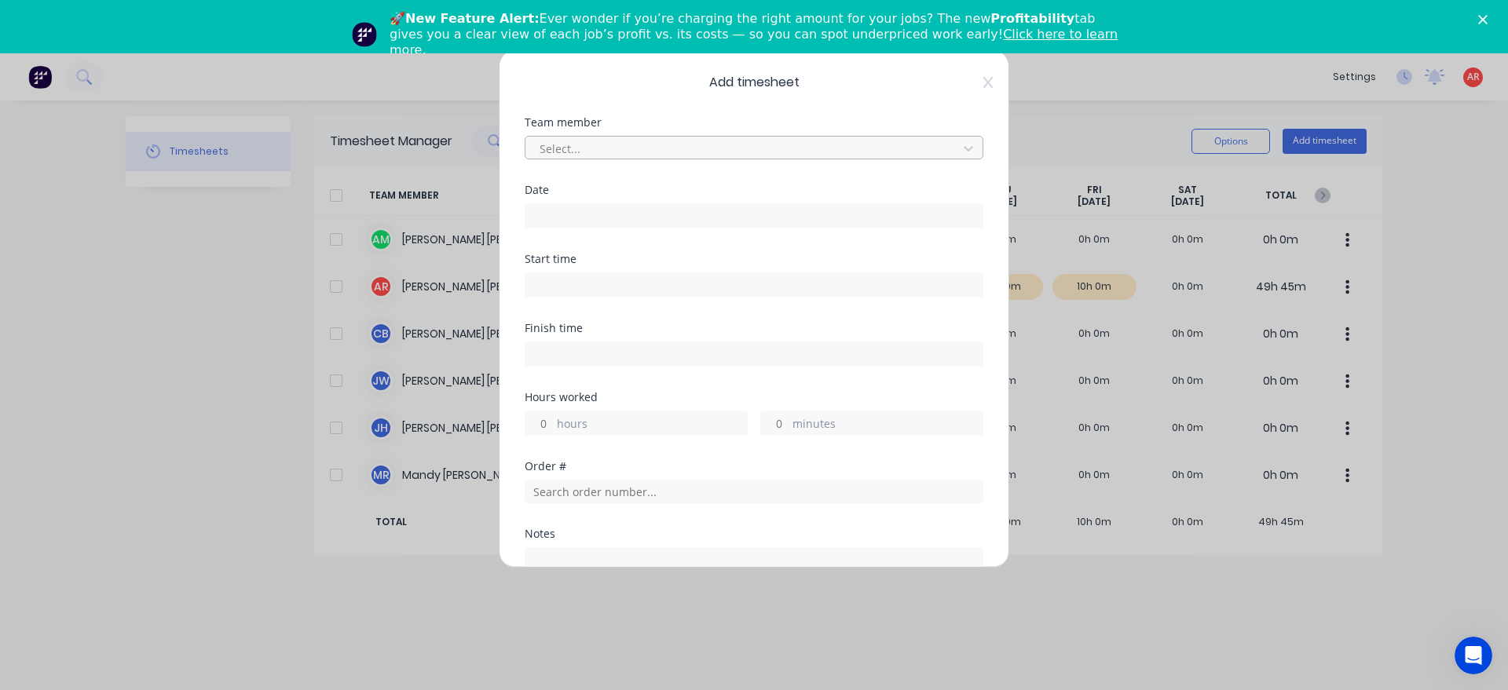
click at [605, 140] on div at bounding box center [743, 149] width 411 height 20
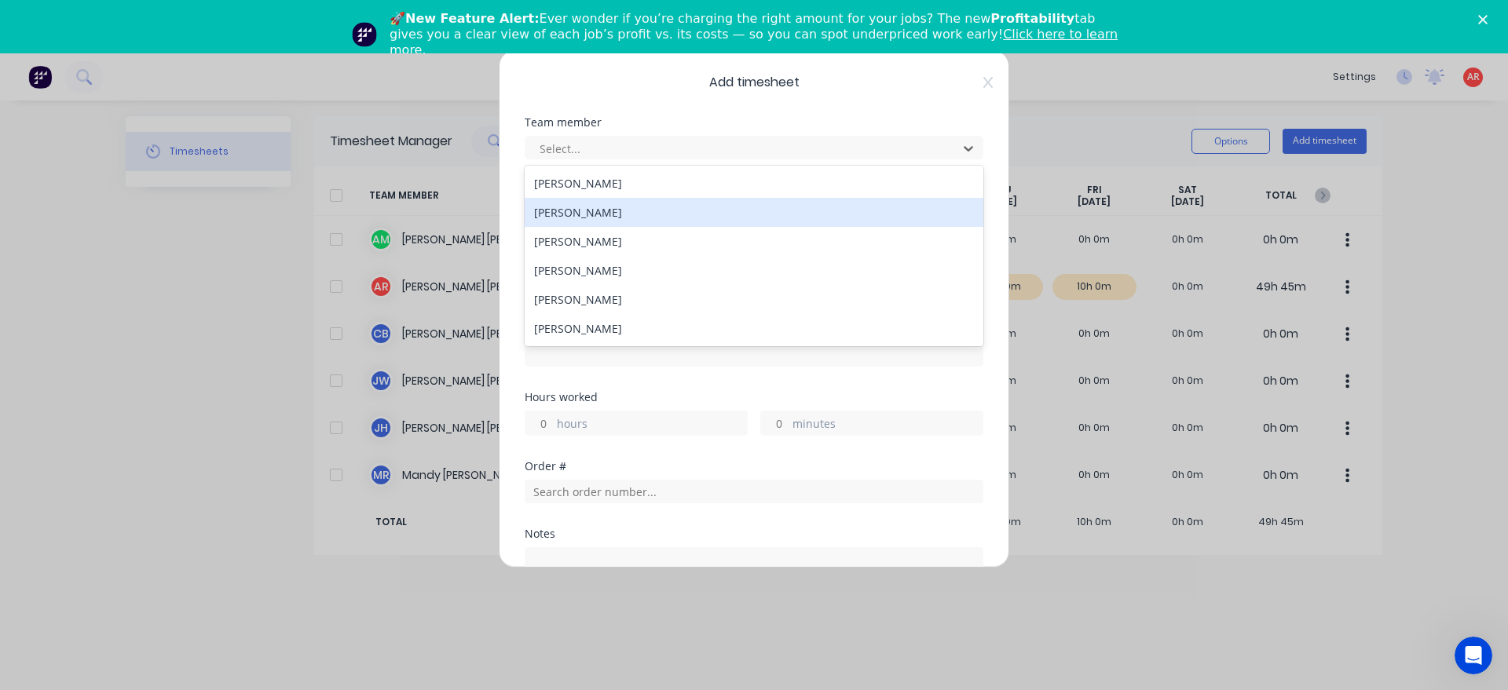
click at [582, 213] on div "[PERSON_NAME]" at bounding box center [754, 212] width 459 height 29
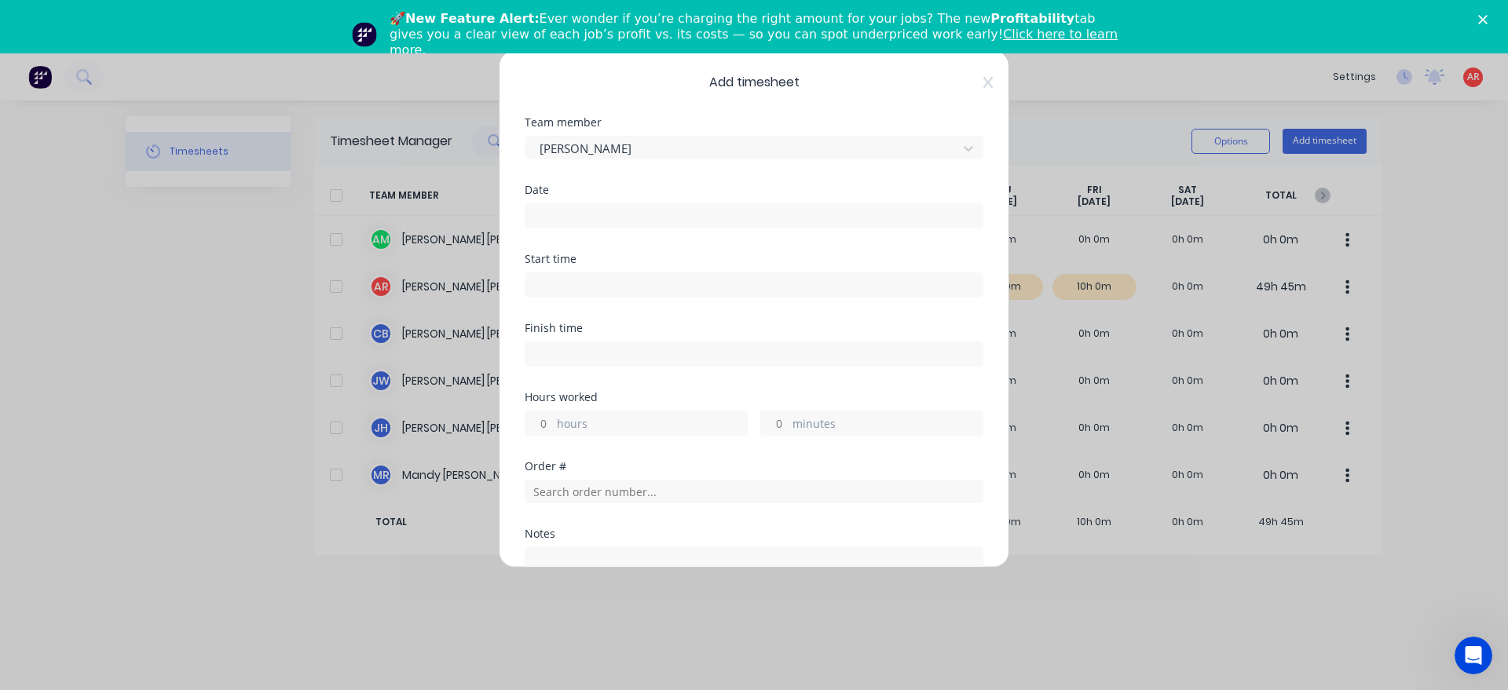
click at [582, 214] on input at bounding box center [753, 216] width 457 height 24
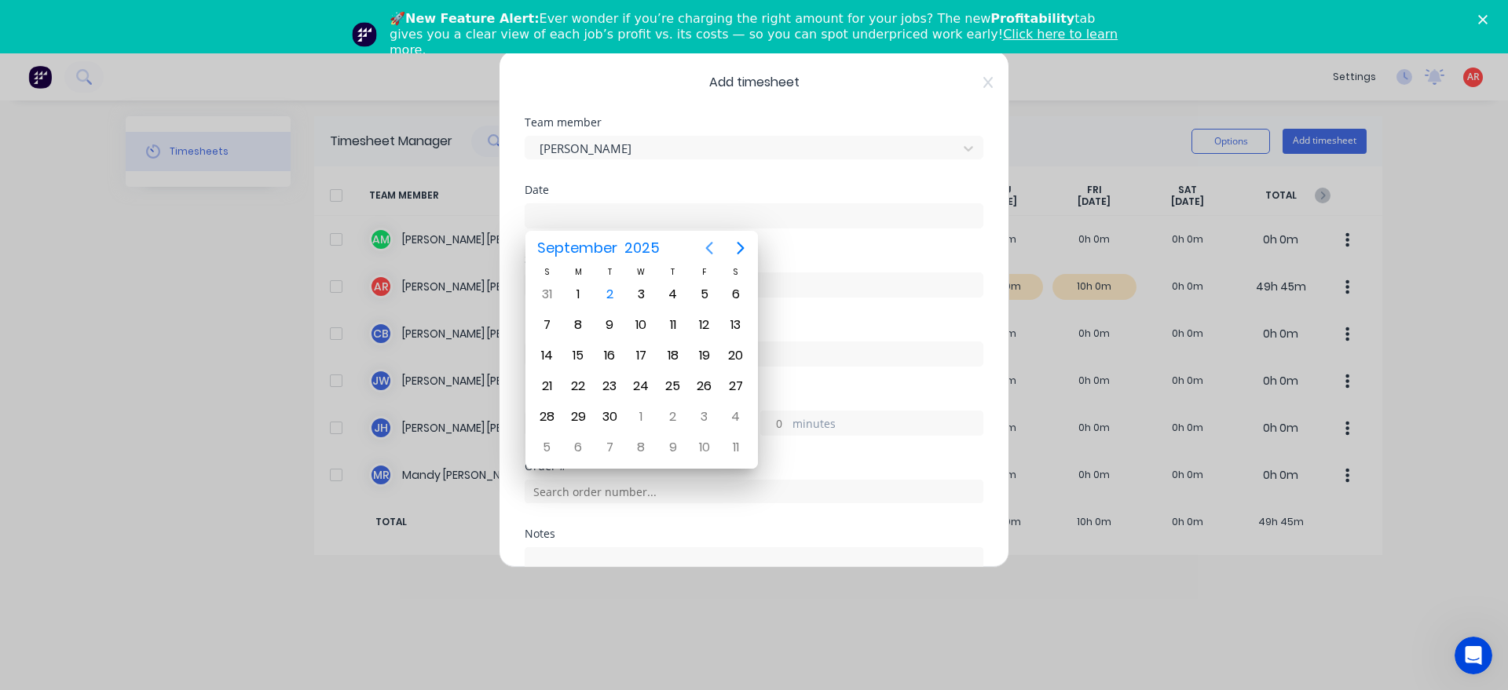
click at [715, 247] on icon "Previous page" at bounding box center [709, 248] width 19 height 19
click at [579, 422] on div "25" at bounding box center [578, 417] width 24 height 24
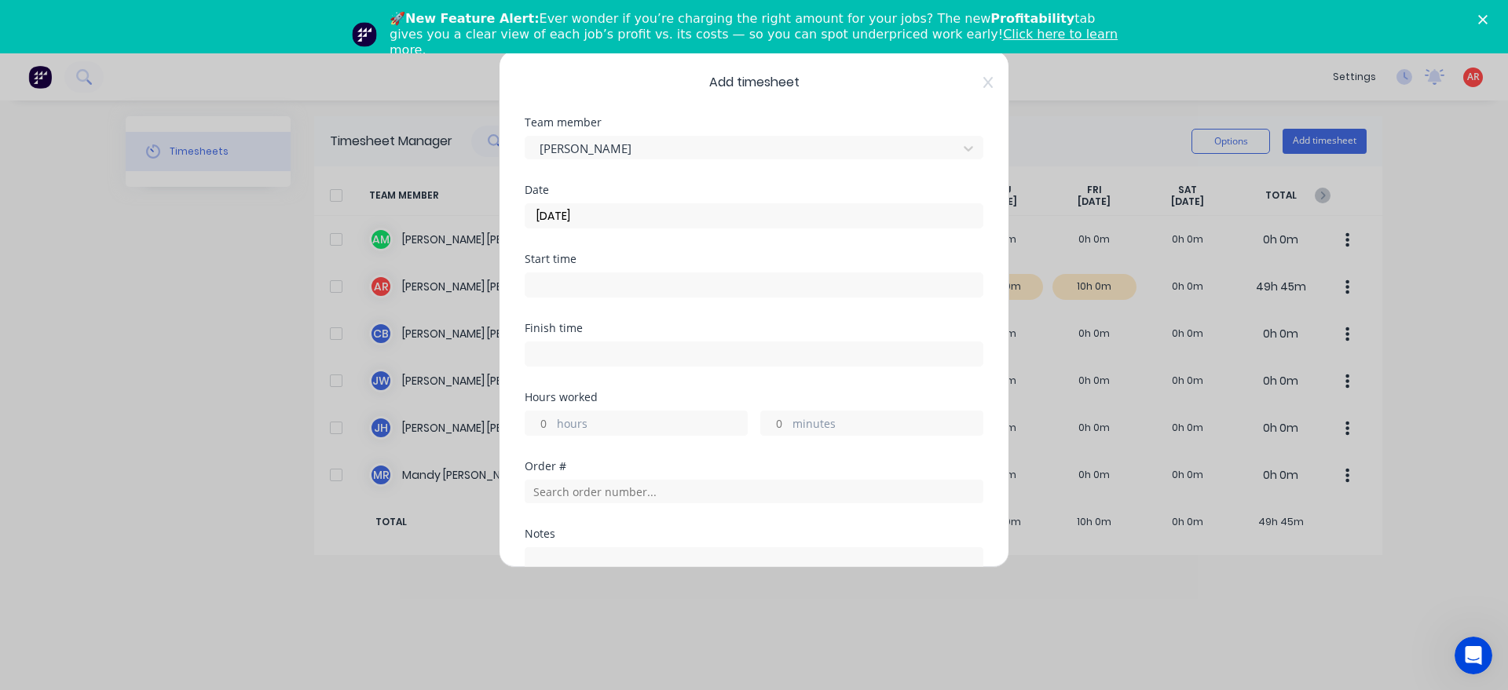
click at [577, 291] on input at bounding box center [753, 285] width 457 height 24
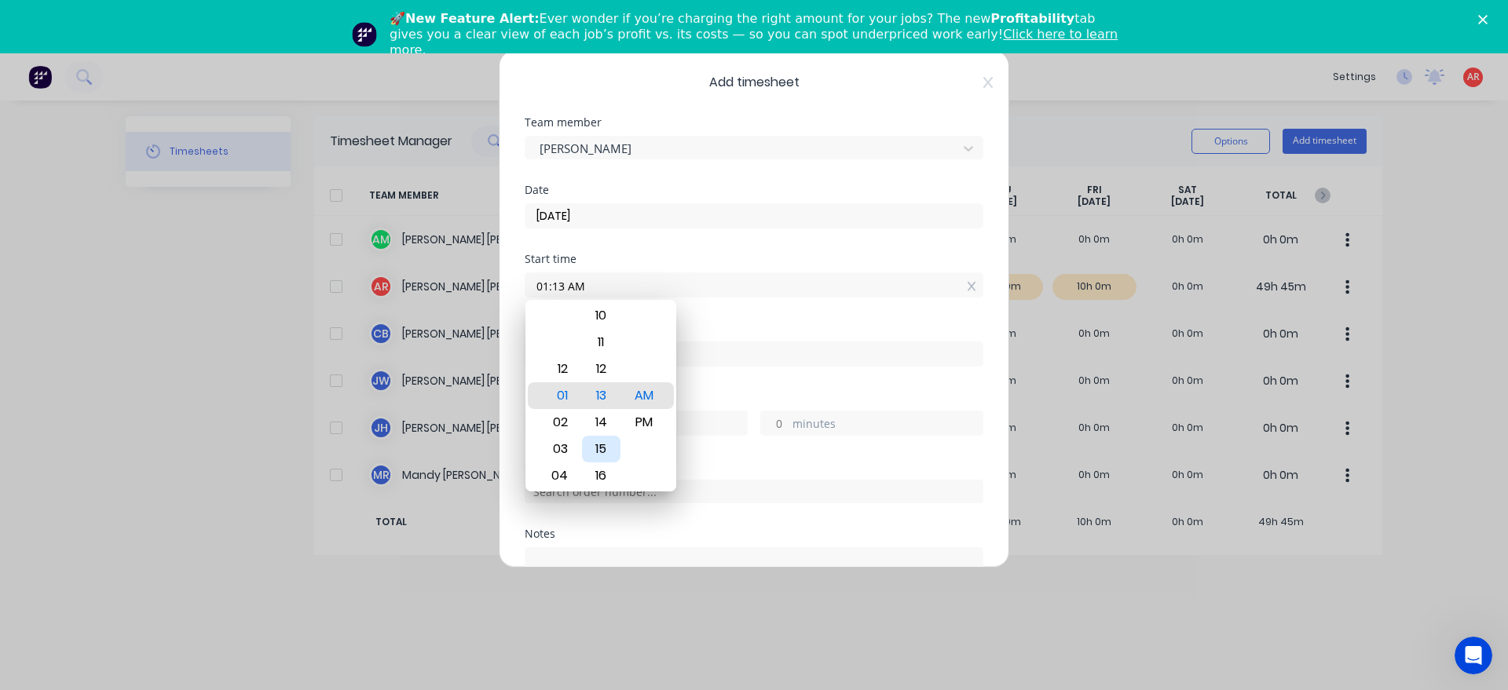
click at [604, 452] on div "15" at bounding box center [601, 449] width 38 height 27
click at [701, 380] on div "Finish time" at bounding box center [754, 357] width 459 height 69
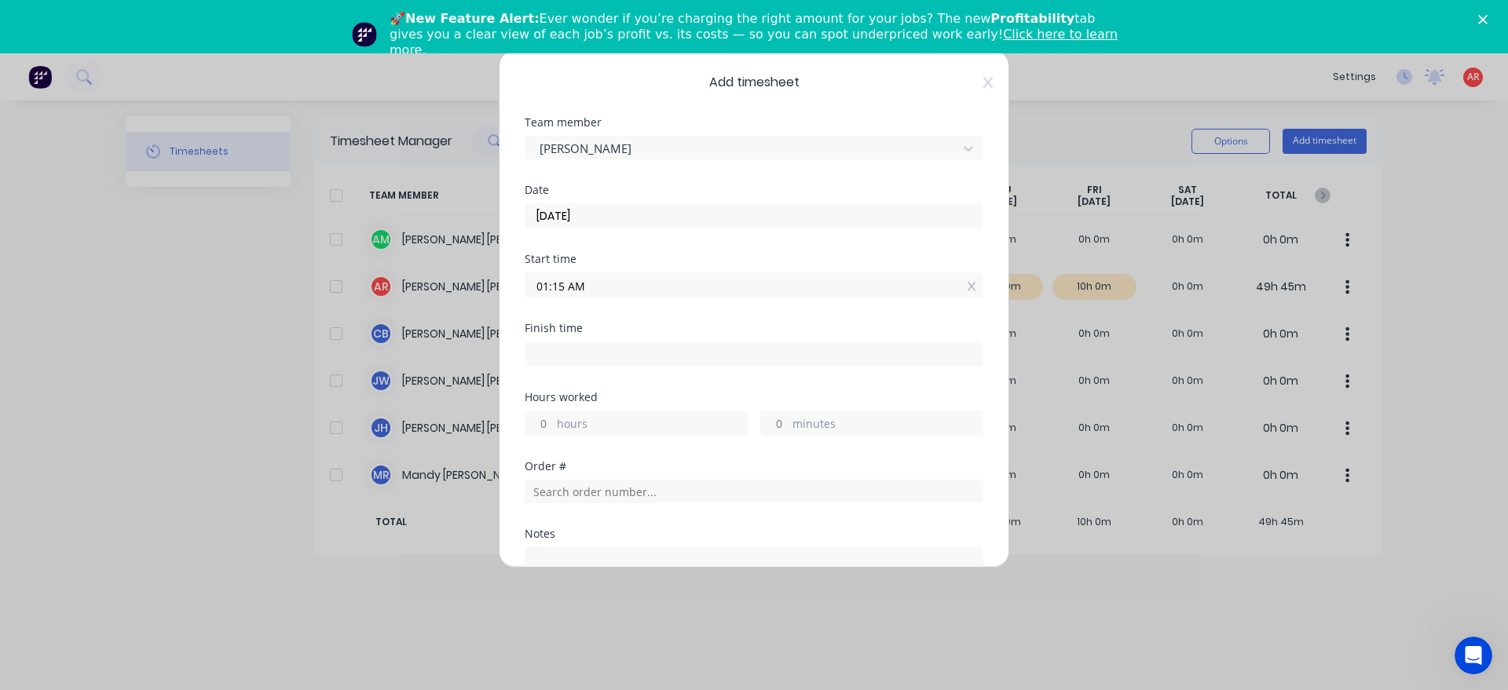
click at [624, 279] on input "01:15 AM" at bounding box center [753, 285] width 457 height 24
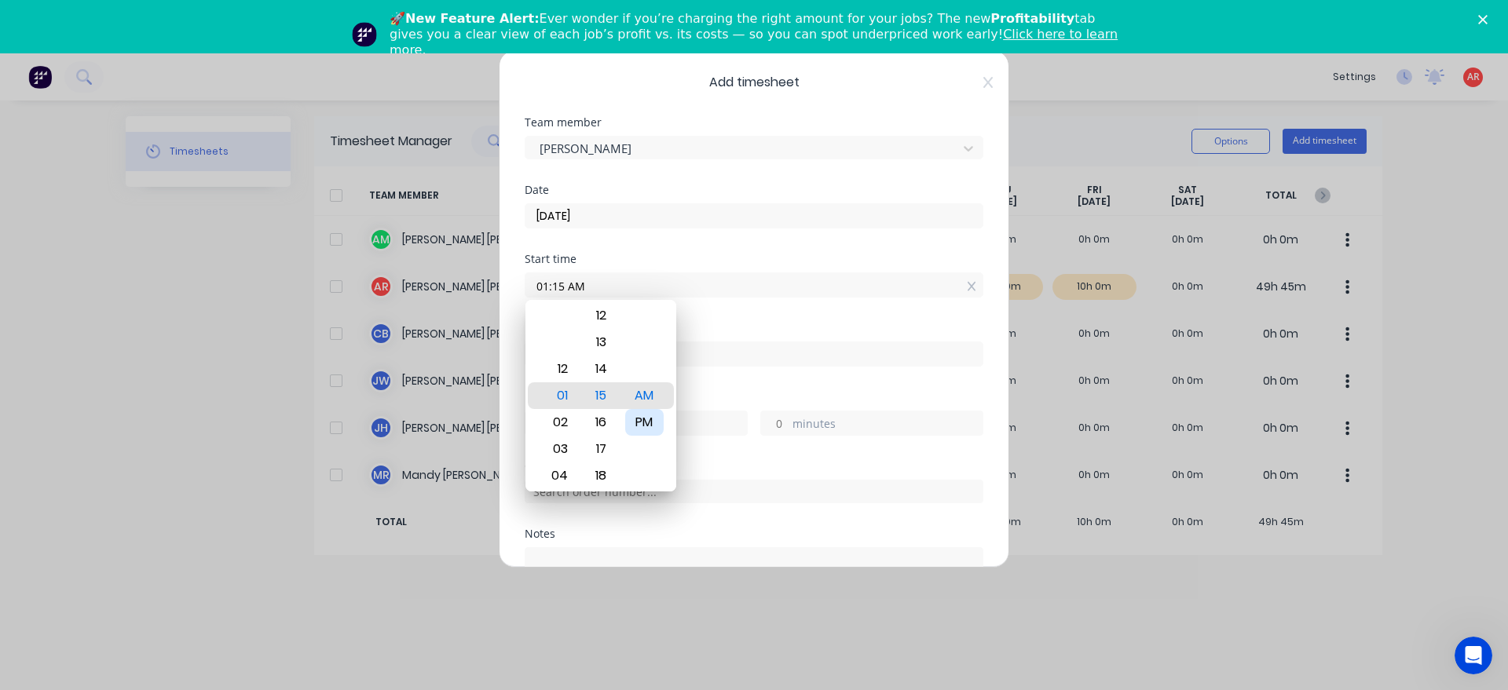
click at [652, 421] on div "PM" at bounding box center [644, 422] width 38 height 27
click at [703, 379] on div "Finish time" at bounding box center [754, 357] width 459 height 69
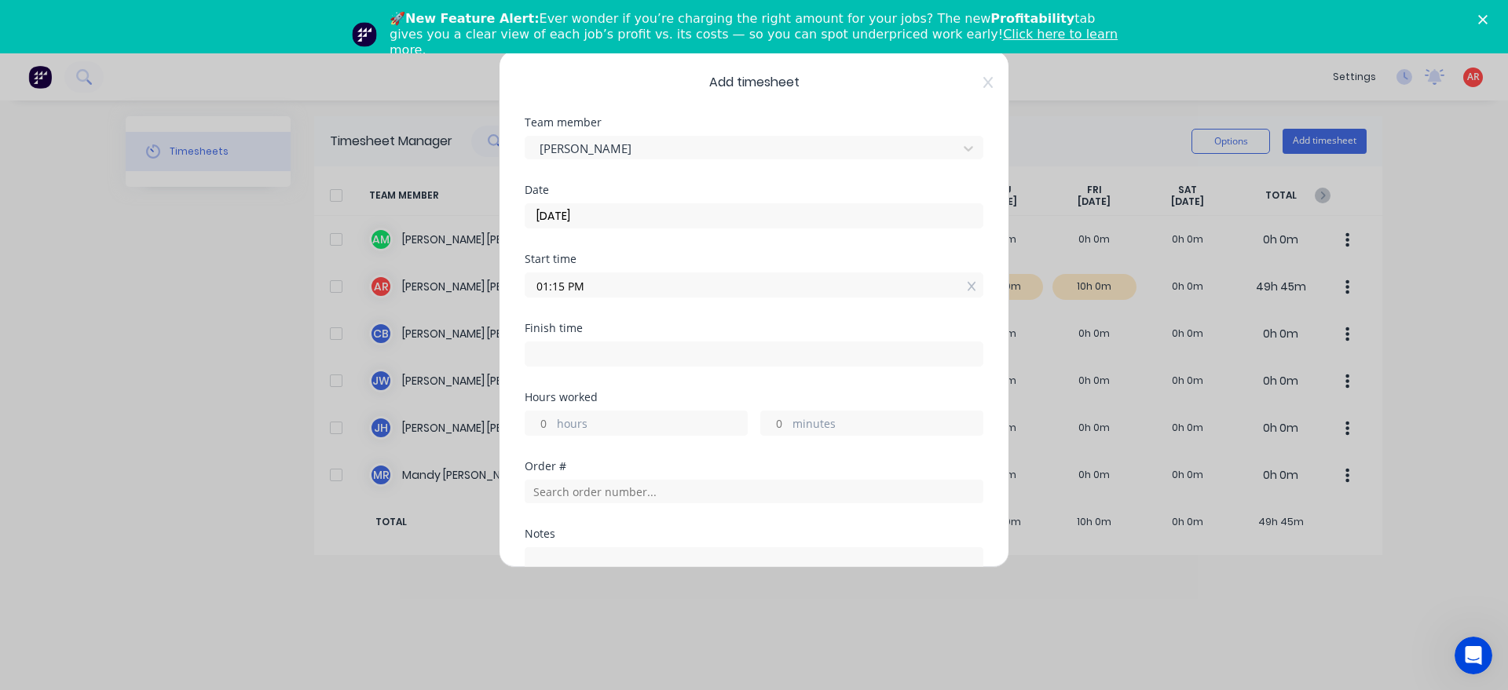
click at [697, 356] on input at bounding box center [753, 354] width 457 height 24
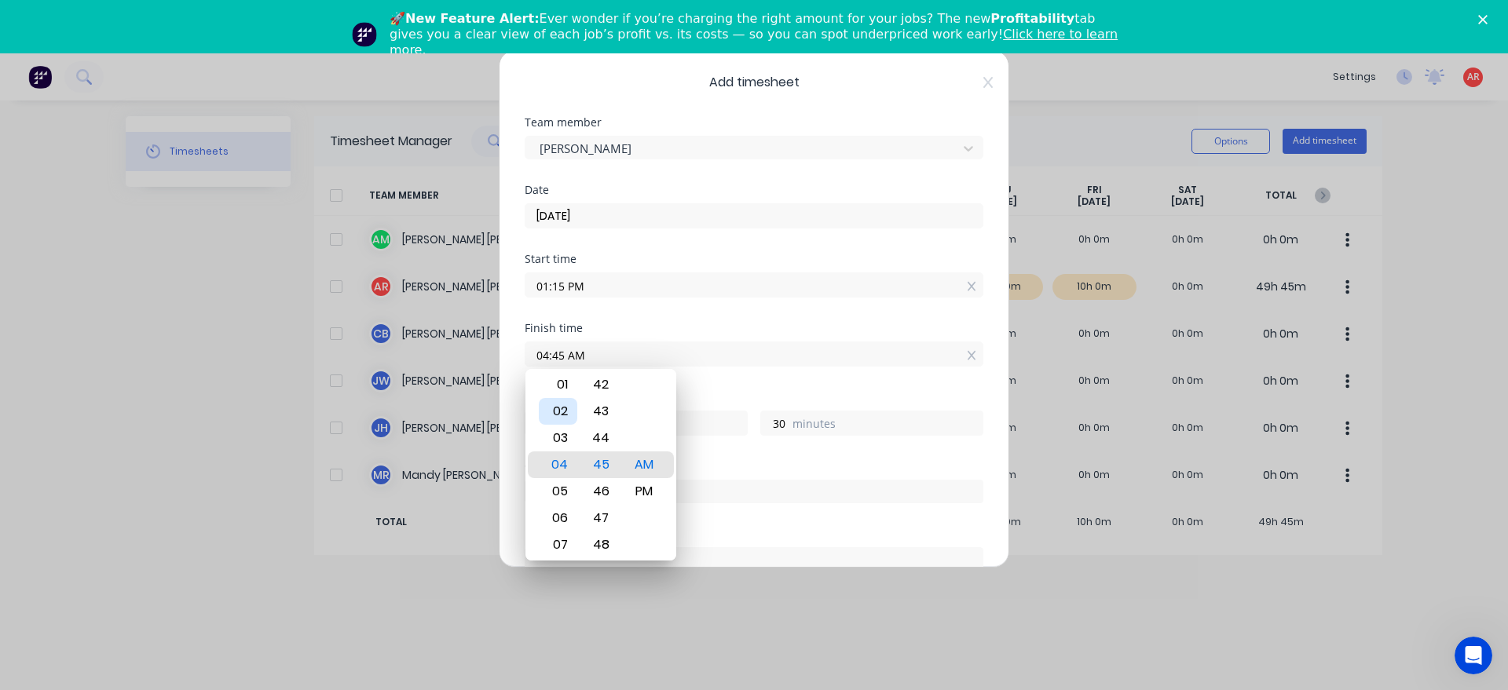
click at [575, 411] on div "02" at bounding box center [558, 411] width 38 height 27
click at [633, 486] on div "PM" at bounding box center [644, 491] width 38 height 27
click at [694, 463] on div "Order #" at bounding box center [754, 466] width 459 height 11
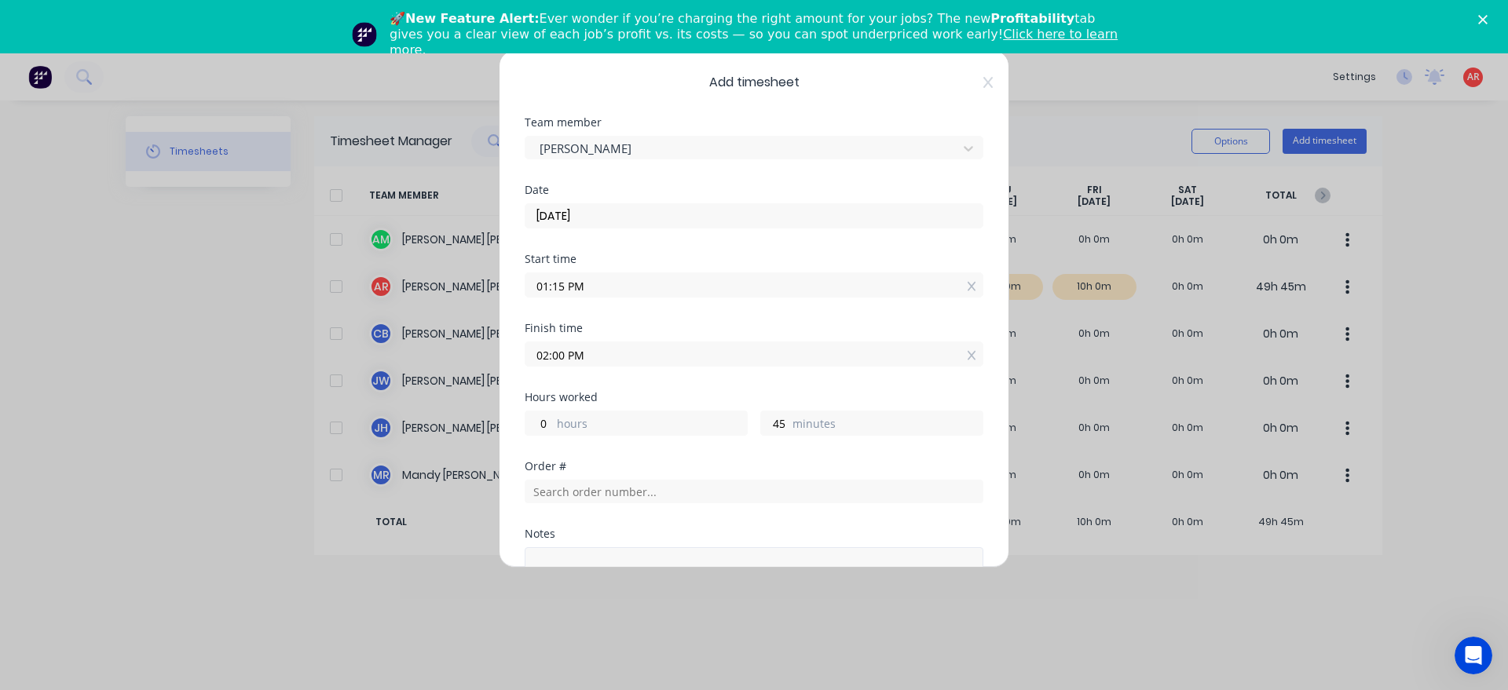
scroll to position [179, 0]
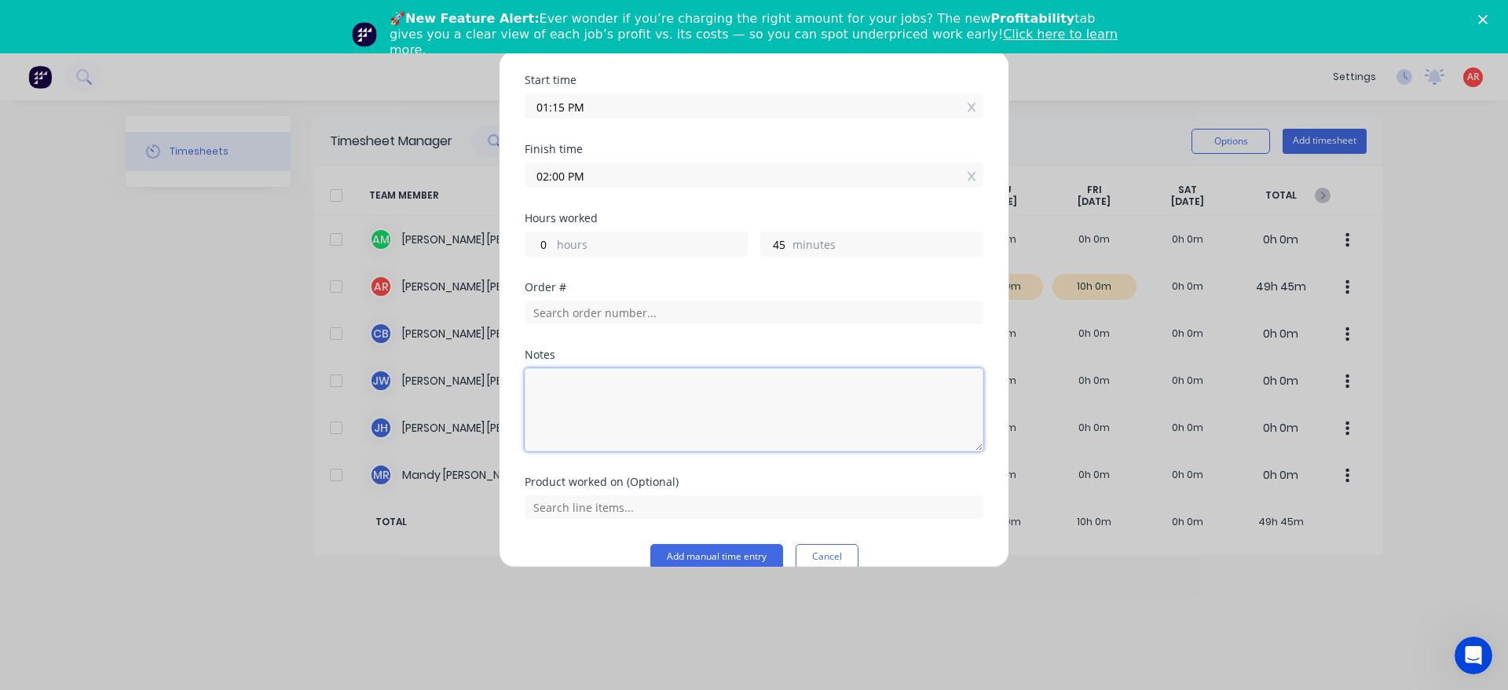
click at [637, 386] on textarea at bounding box center [754, 409] width 459 height 83
click at [739, 556] on button "Add manual time entry" at bounding box center [716, 556] width 133 height 25
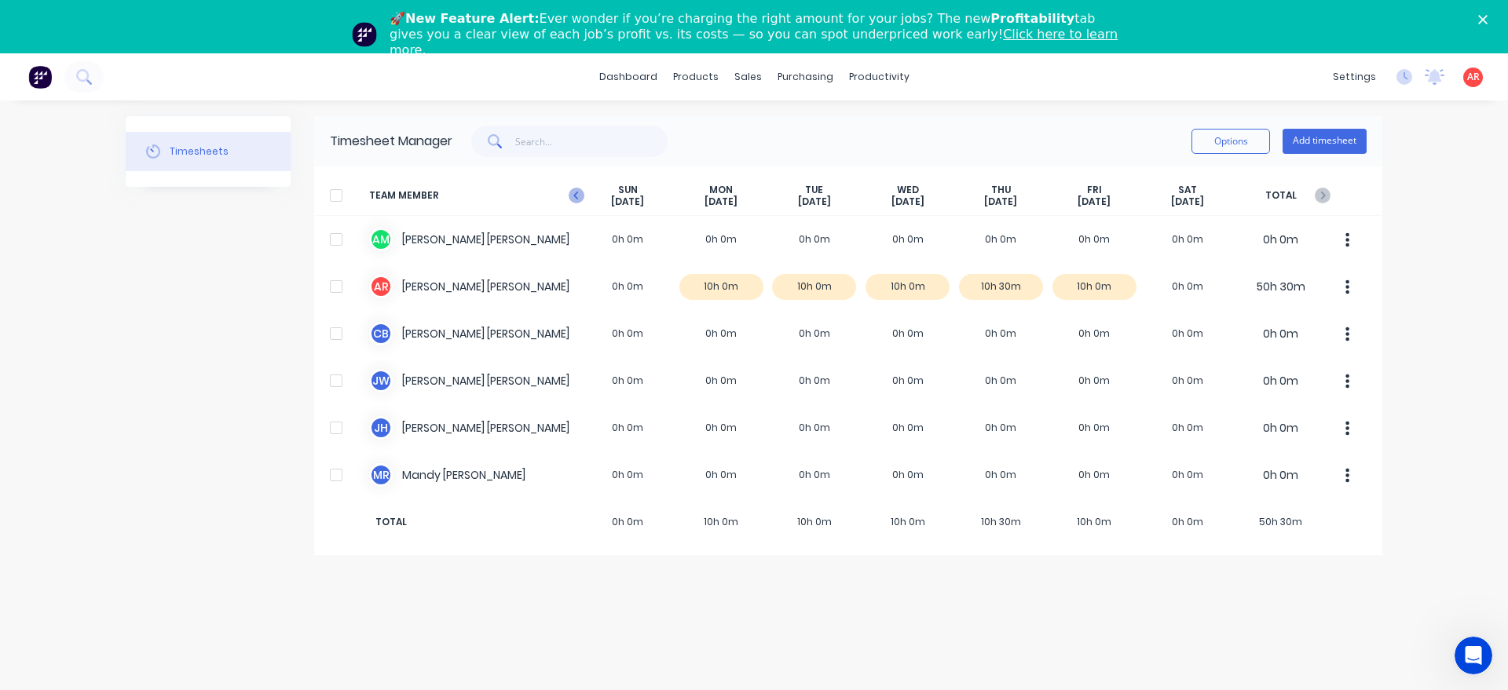
click at [575, 194] on icon "button" at bounding box center [575, 196] width 5 height 8
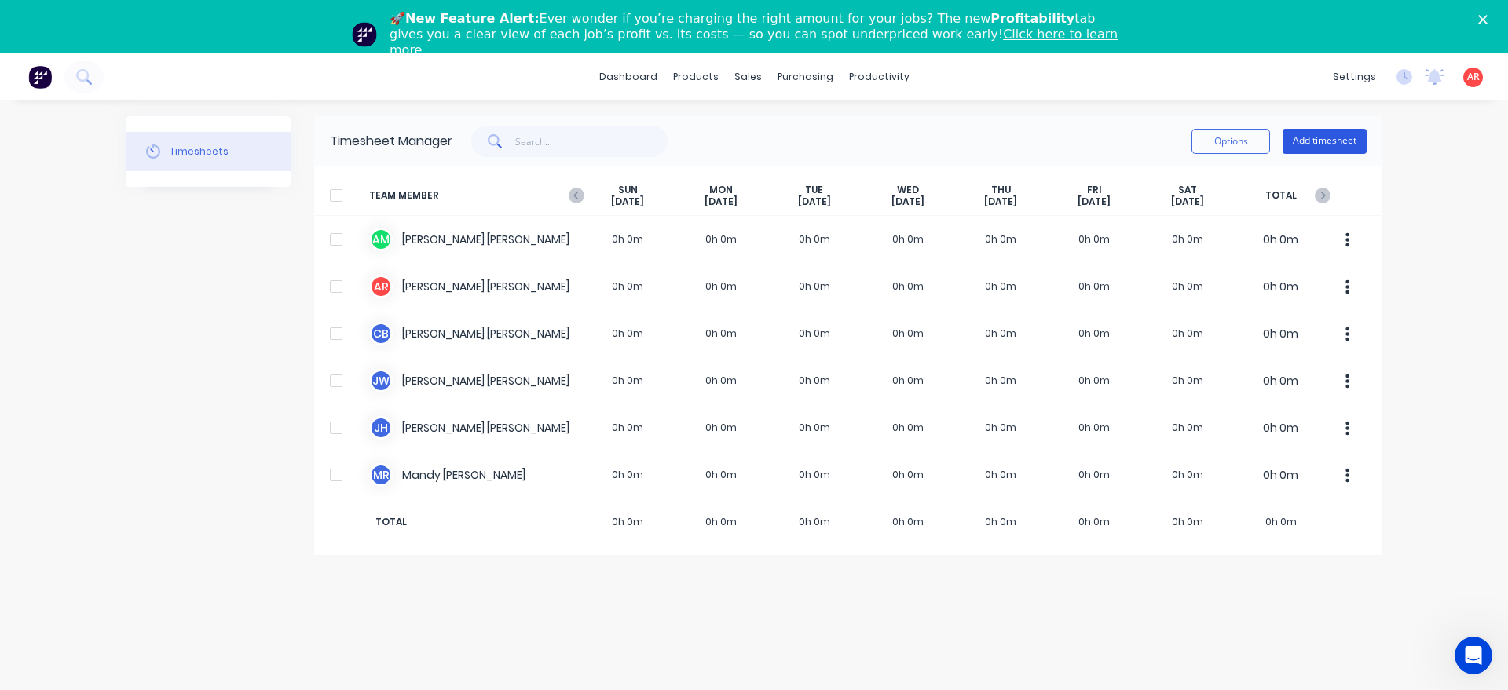
click at [1322, 147] on button "Add timesheet" at bounding box center [1324, 141] width 84 height 25
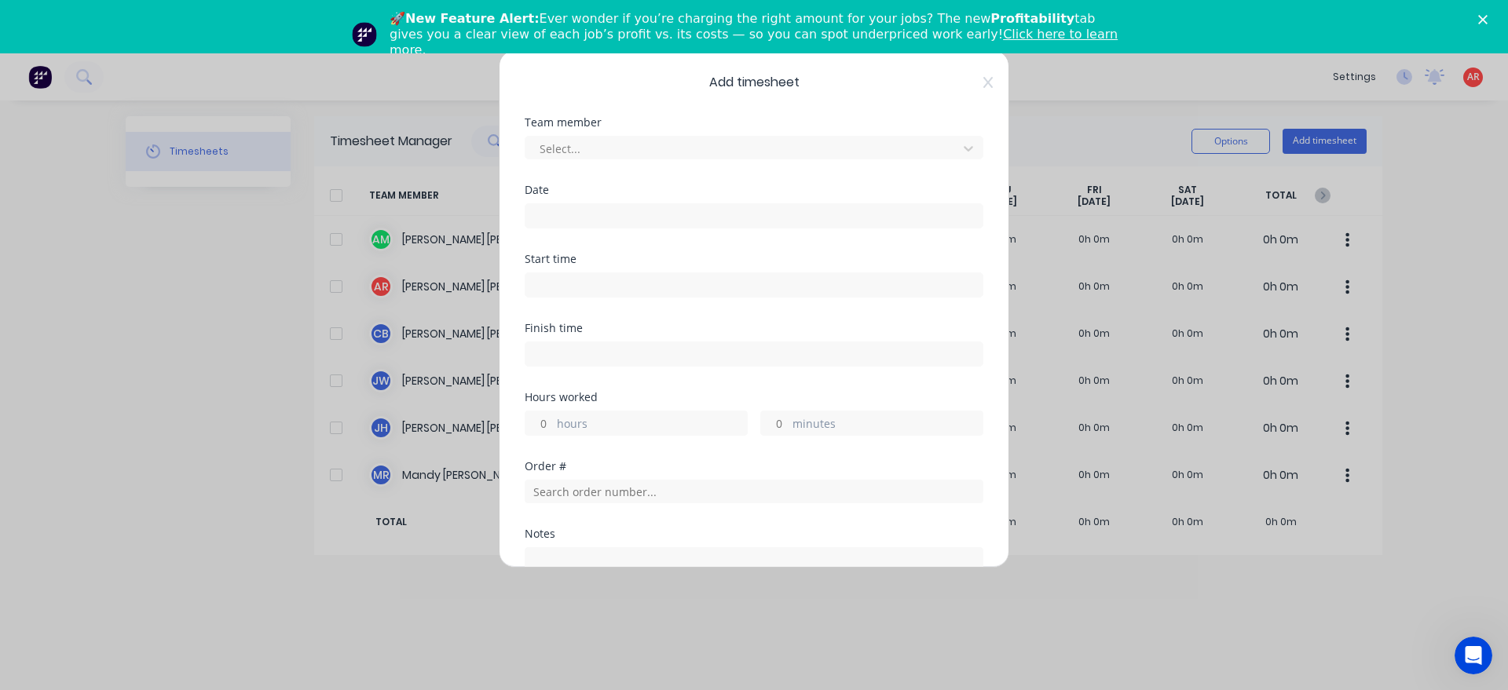
click at [649, 162] on div "Team member Select..." at bounding box center [754, 151] width 459 height 68
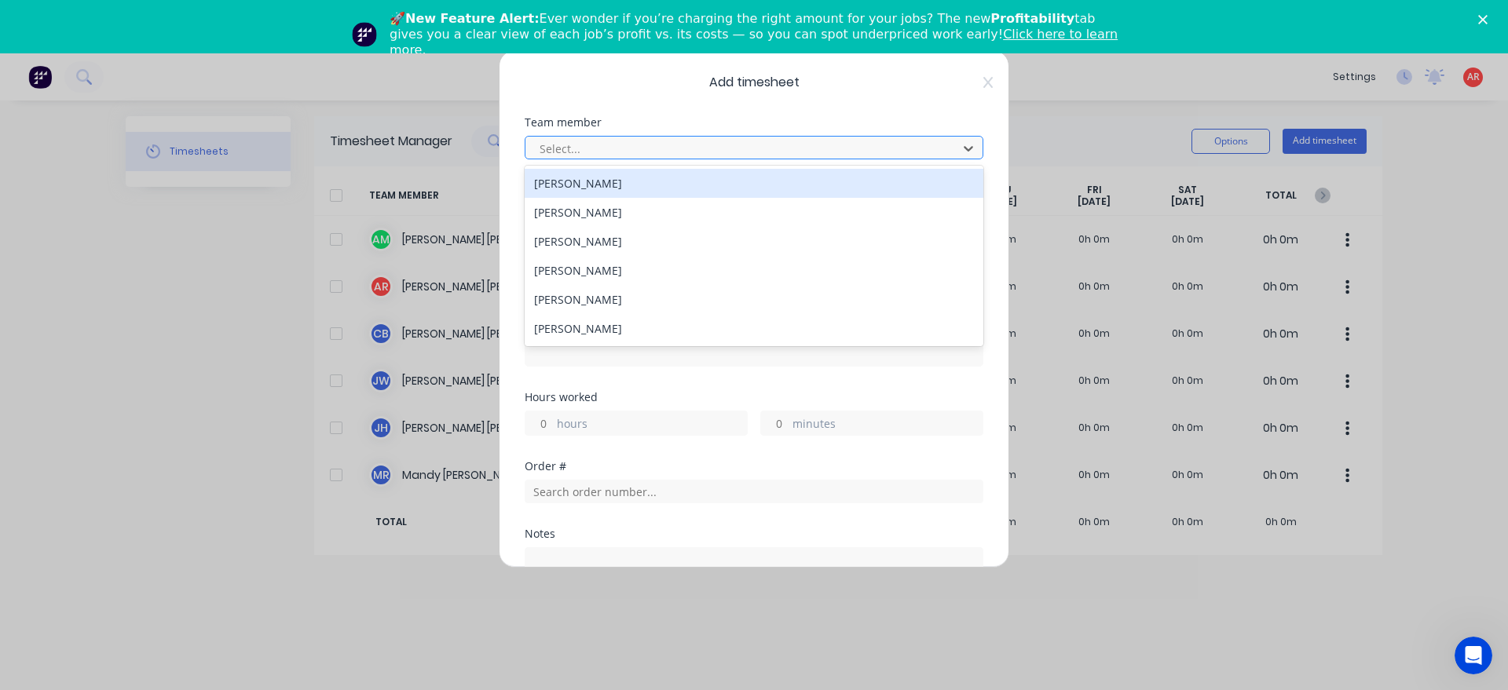
click at [649, 147] on div at bounding box center [743, 149] width 411 height 20
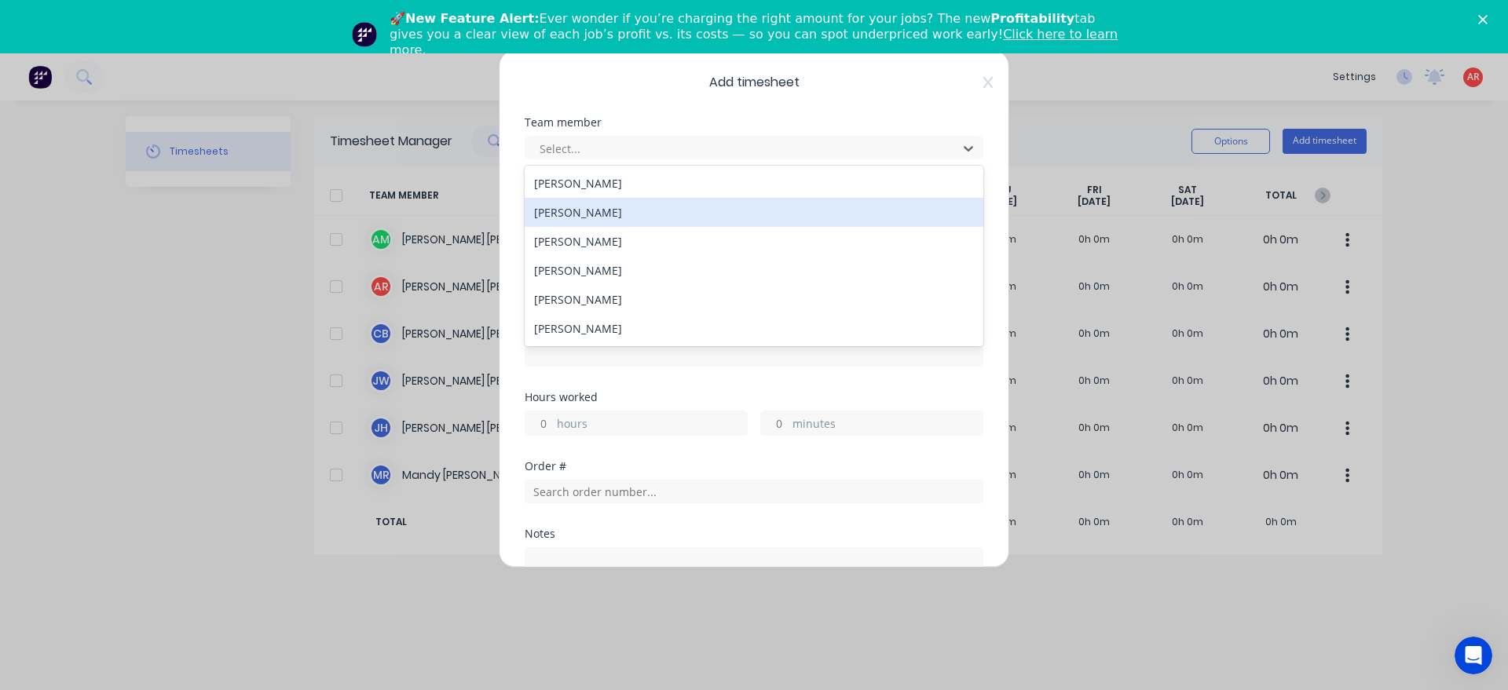
click at [640, 207] on div "[PERSON_NAME]" at bounding box center [754, 212] width 459 height 29
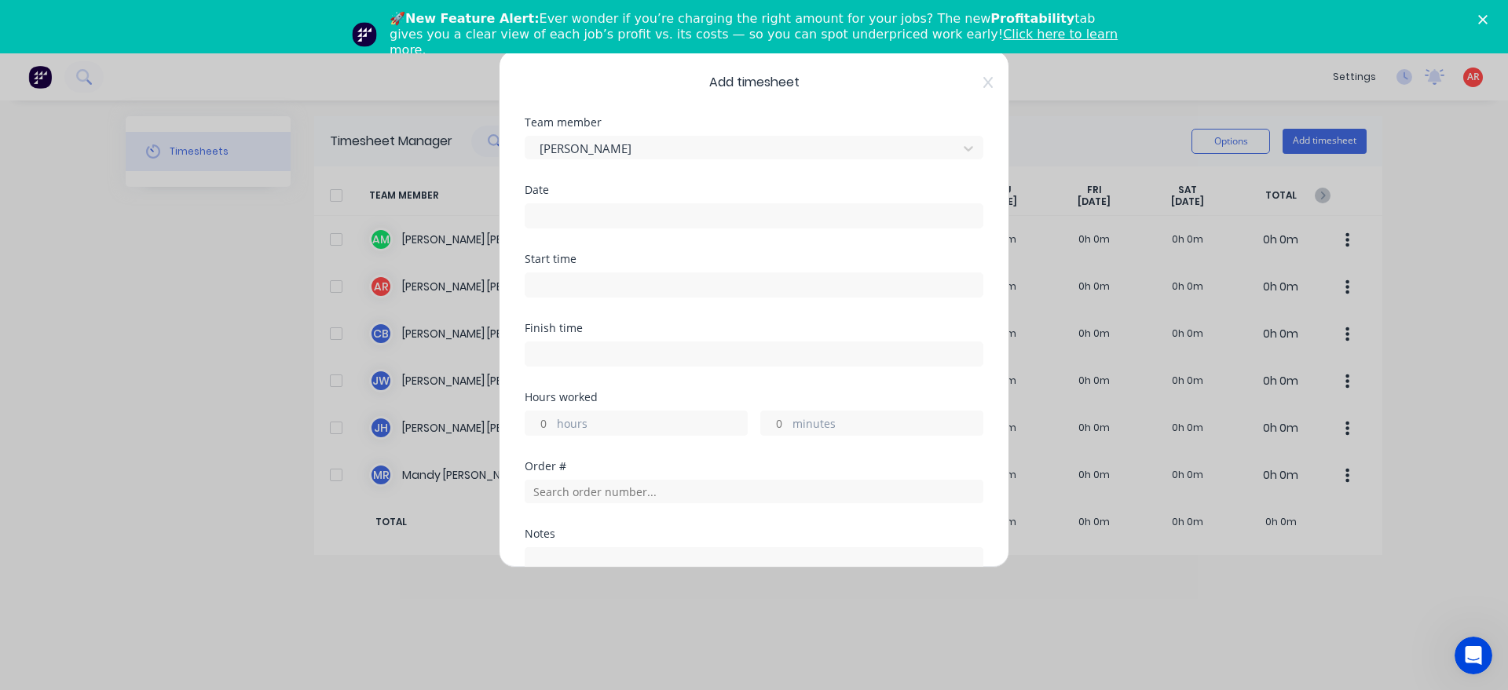
click at [642, 223] on input at bounding box center [753, 216] width 457 height 24
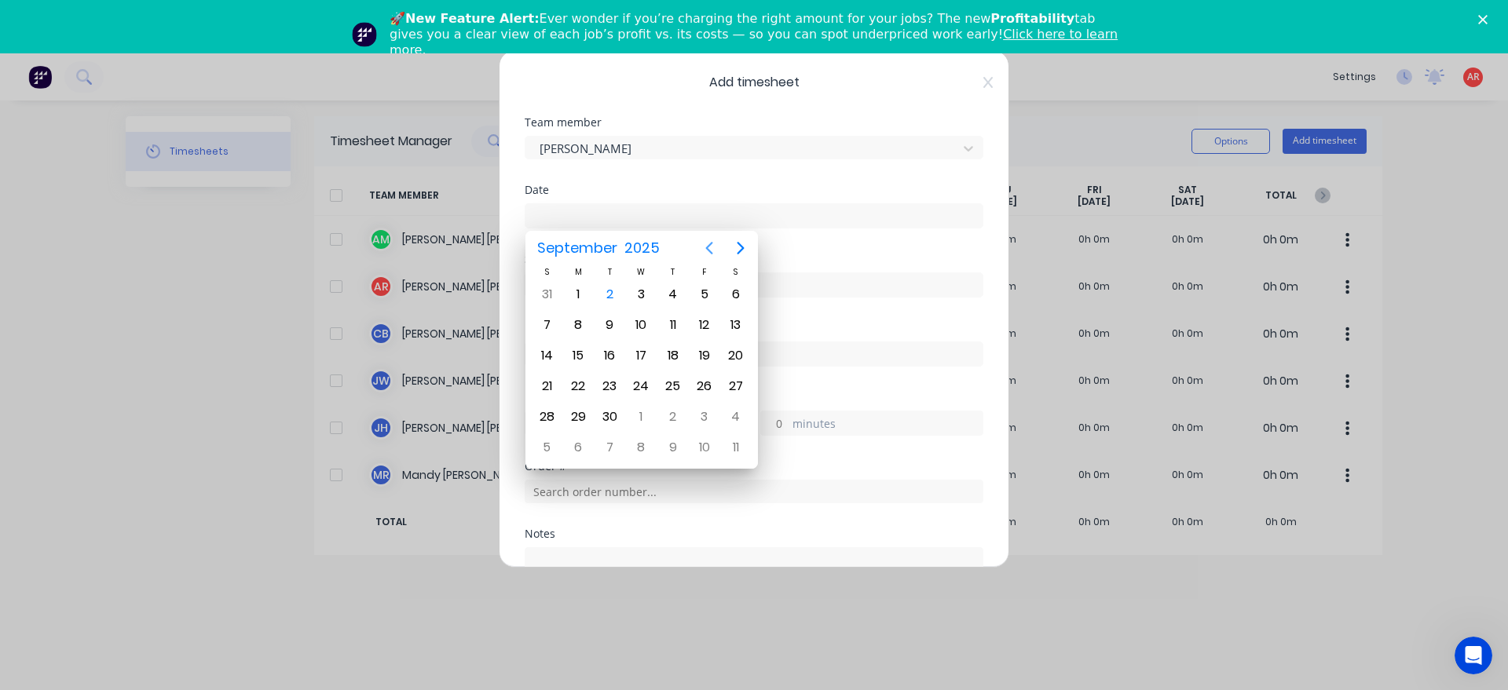
click at [706, 249] on icon "Previous page" at bounding box center [709, 248] width 19 height 19
click at [580, 419] on div "25" at bounding box center [578, 417] width 24 height 24
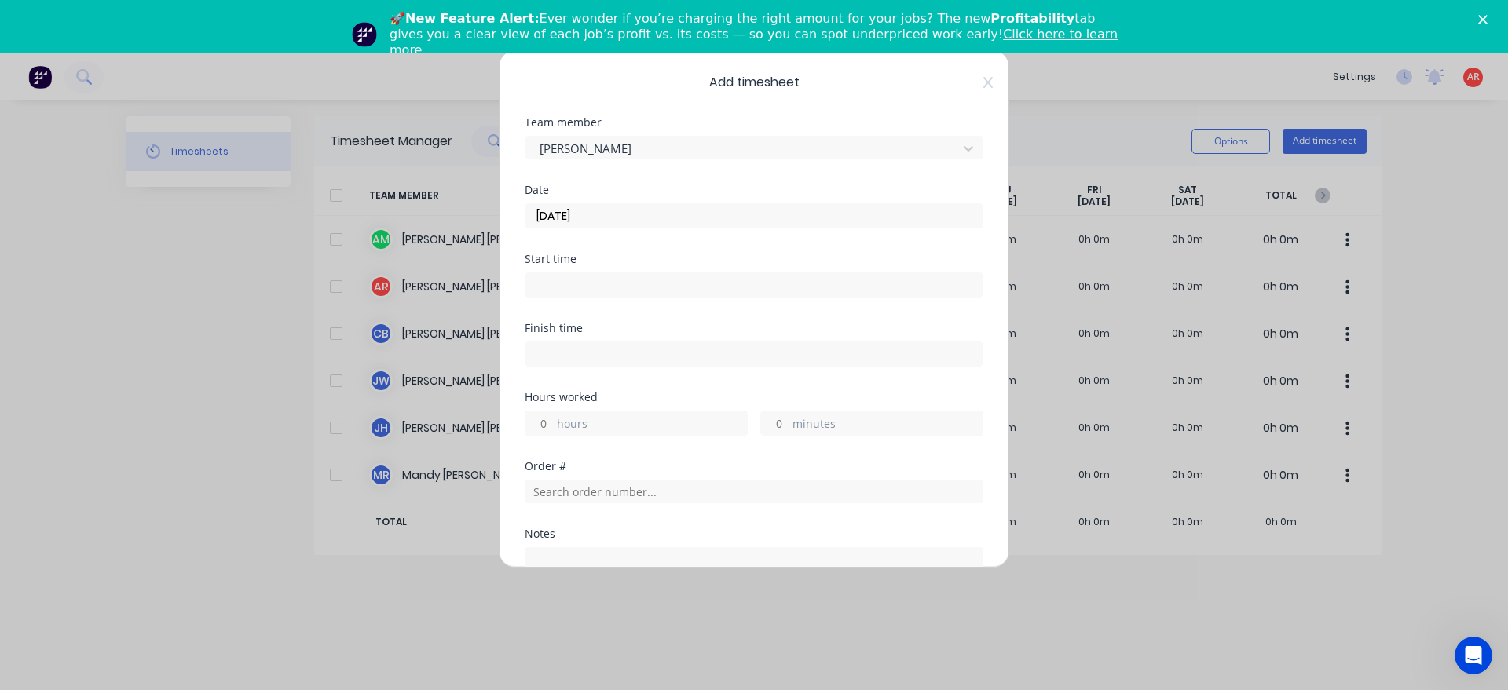
click at [570, 277] on input at bounding box center [753, 285] width 457 height 24
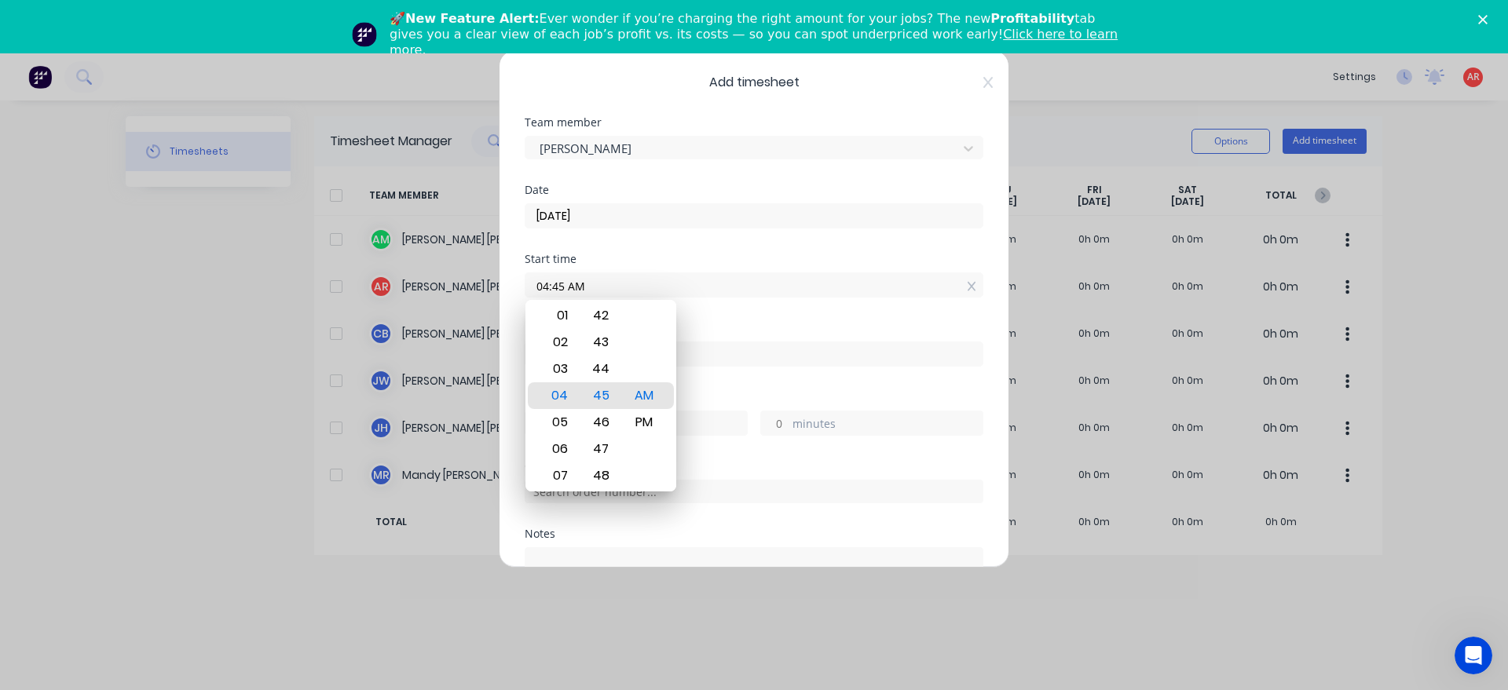
click at [608, 204] on label "[DATE]" at bounding box center [754, 215] width 459 height 25
click at [608, 204] on input "[DATE]" at bounding box center [753, 216] width 457 height 24
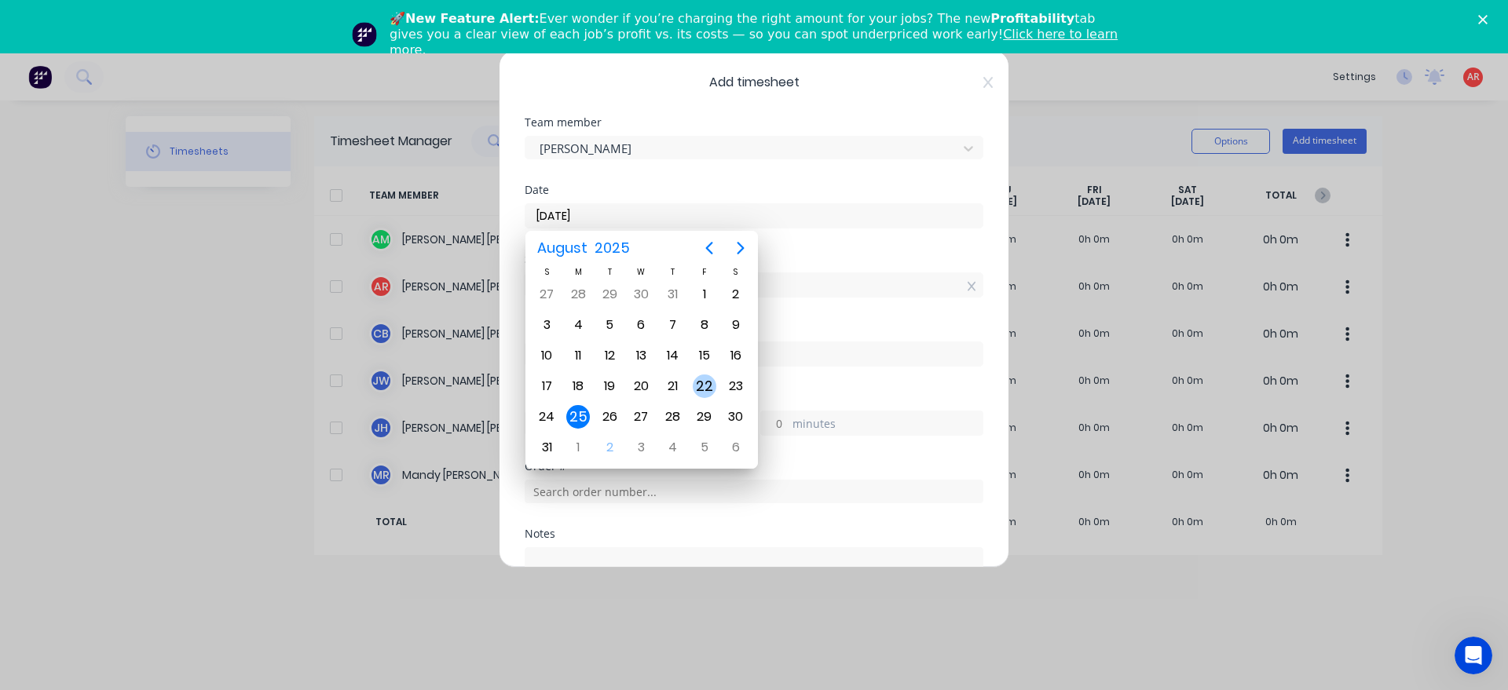
click at [700, 395] on div "22" at bounding box center [705, 387] width 24 height 24
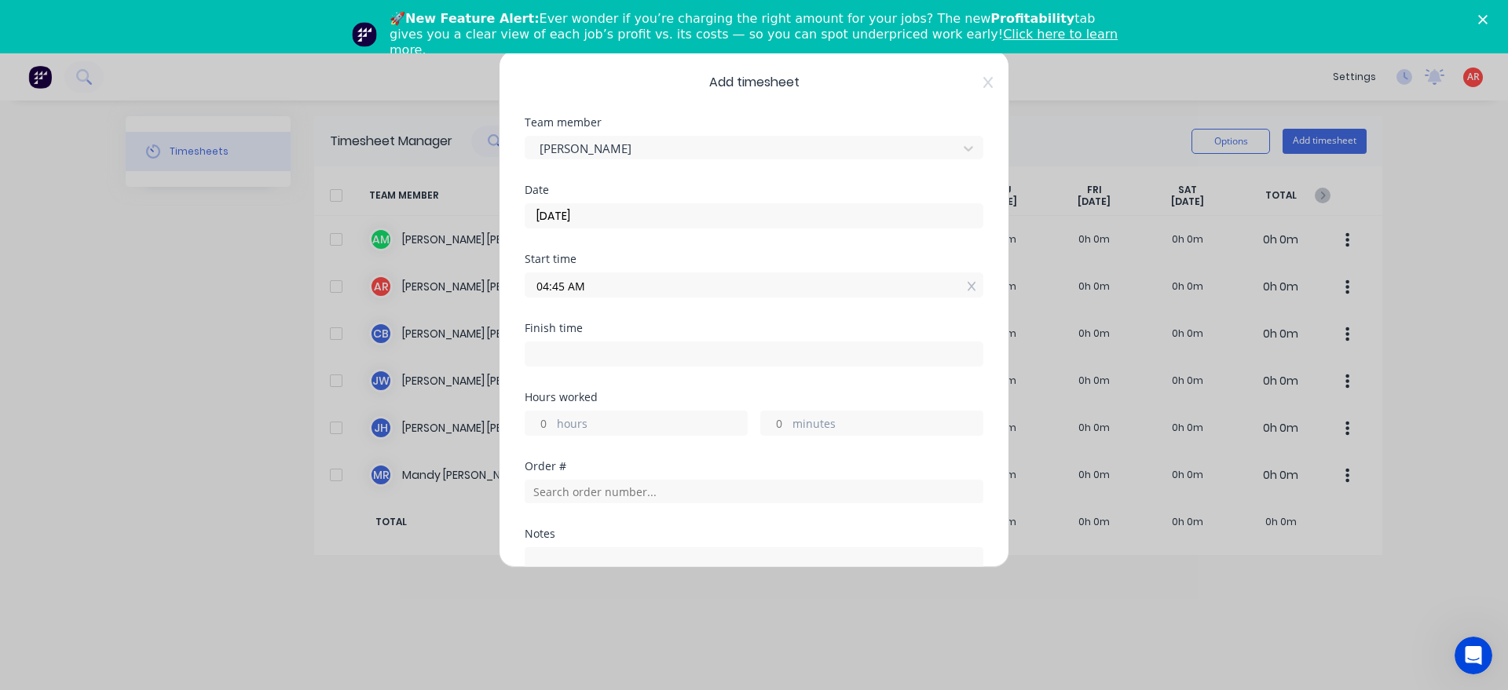
click at [591, 287] on input "04:45 AM" at bounding box center [753, 285] width 457 height 24
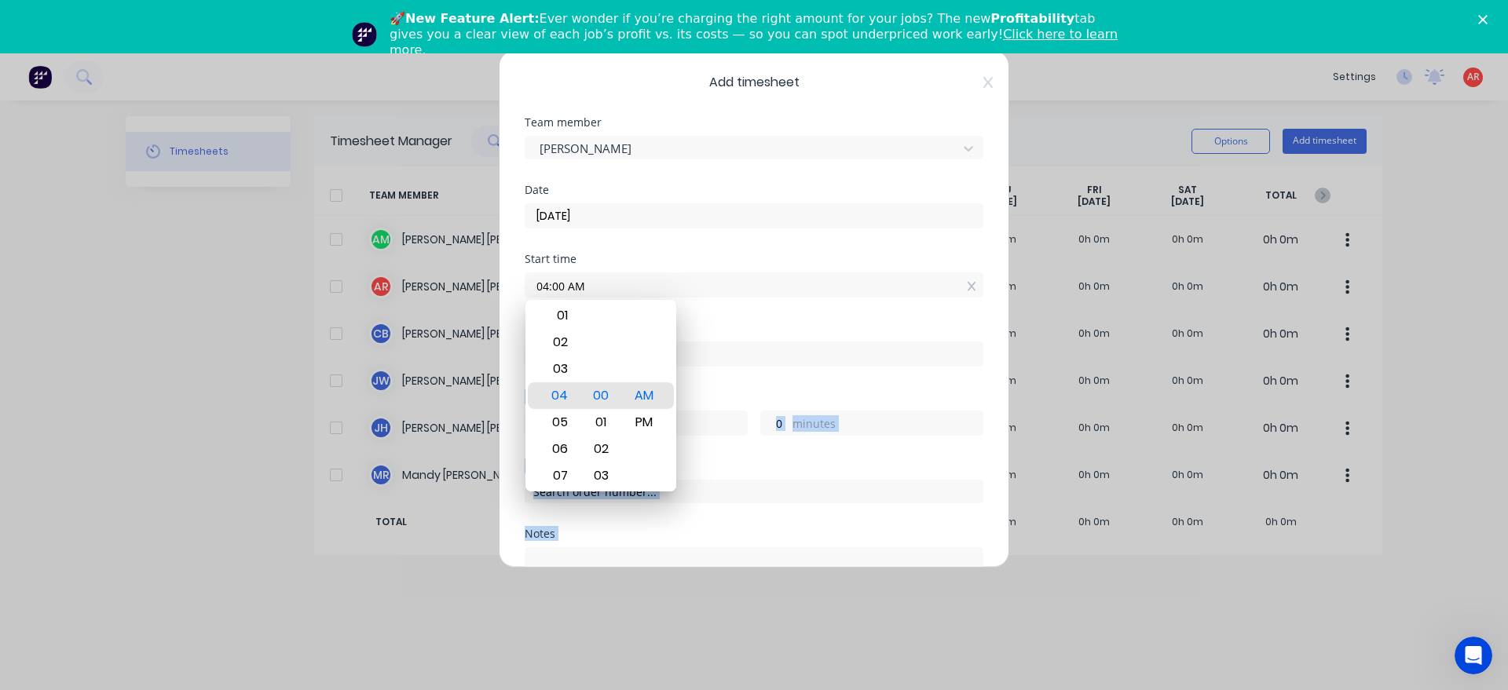
click at [730, 375] on div "Finish time" at bounding box center [754, 357] width 459 height 69
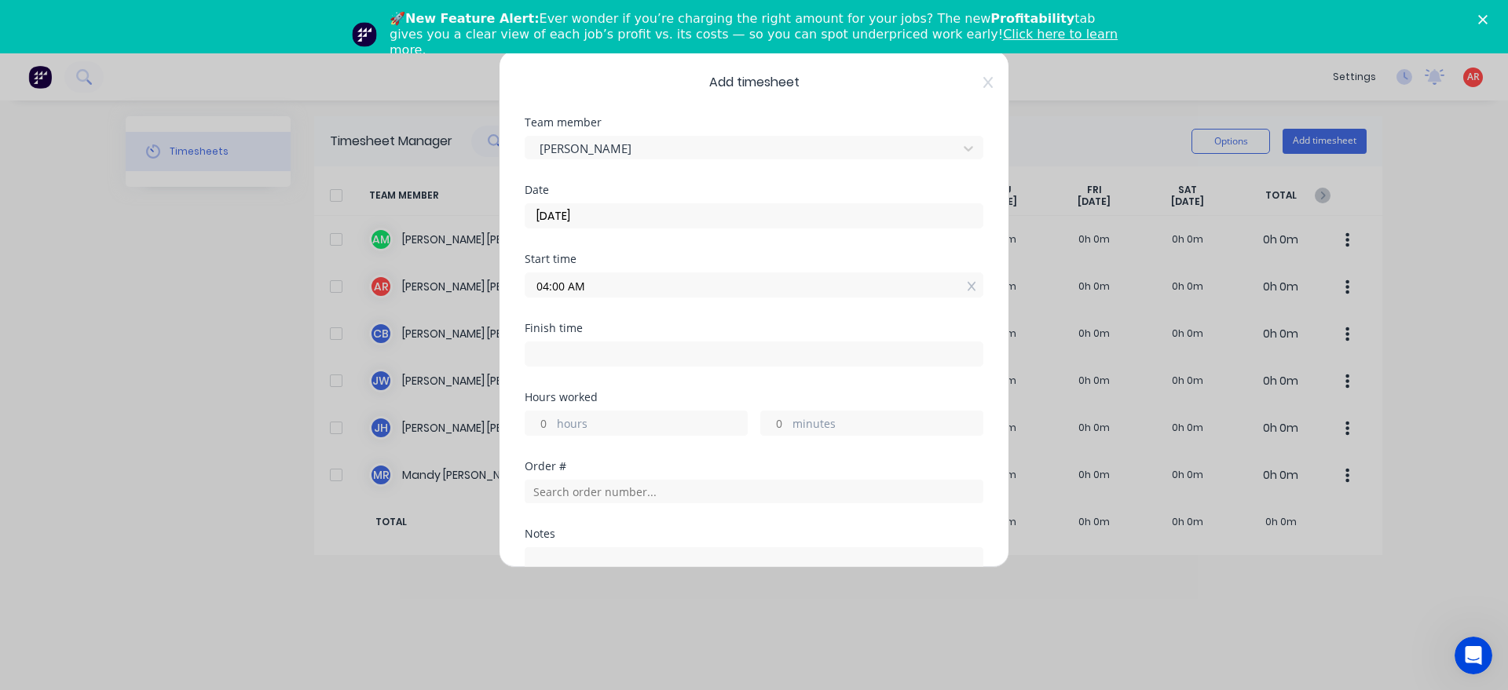
click at [720, 351] on input at bounding box center [753, 354] width 457 height 24
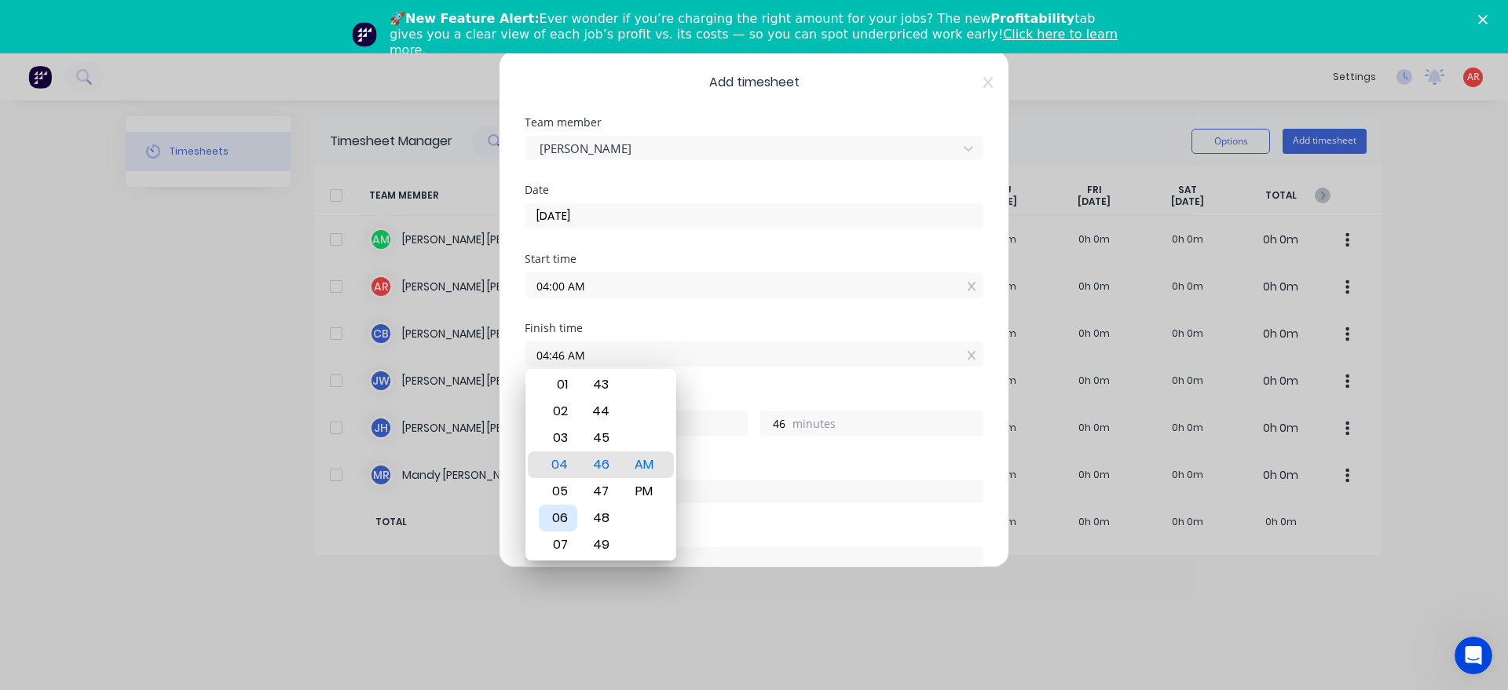
click at [565, 514] on div "06" at bounding box center [558, 518] width 38 height 27
click at [733, 460] on div "Hours worked 2 hours 0 minutes" at bounding box center [754, 426] width 459 height 69
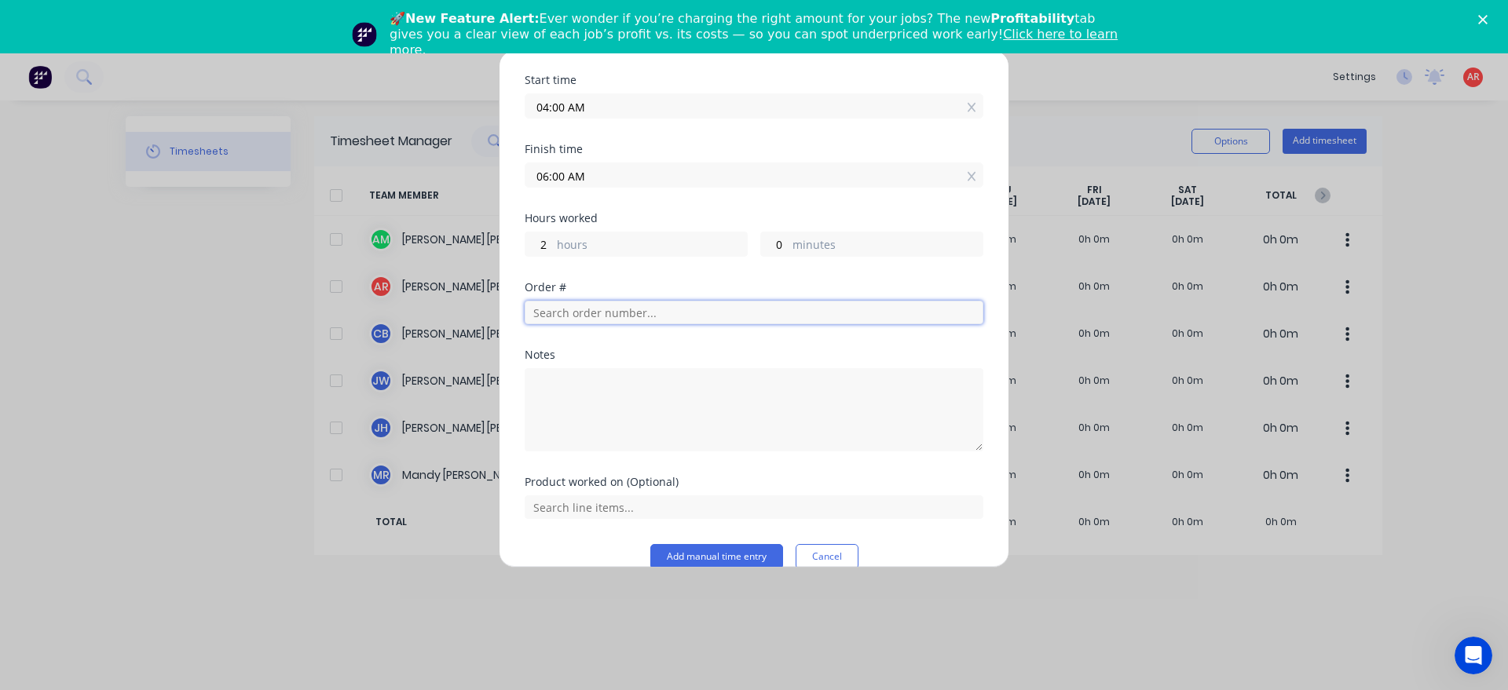
click at [609, 305] on input "text" at bounding box center [754, 313] width 459 height 24
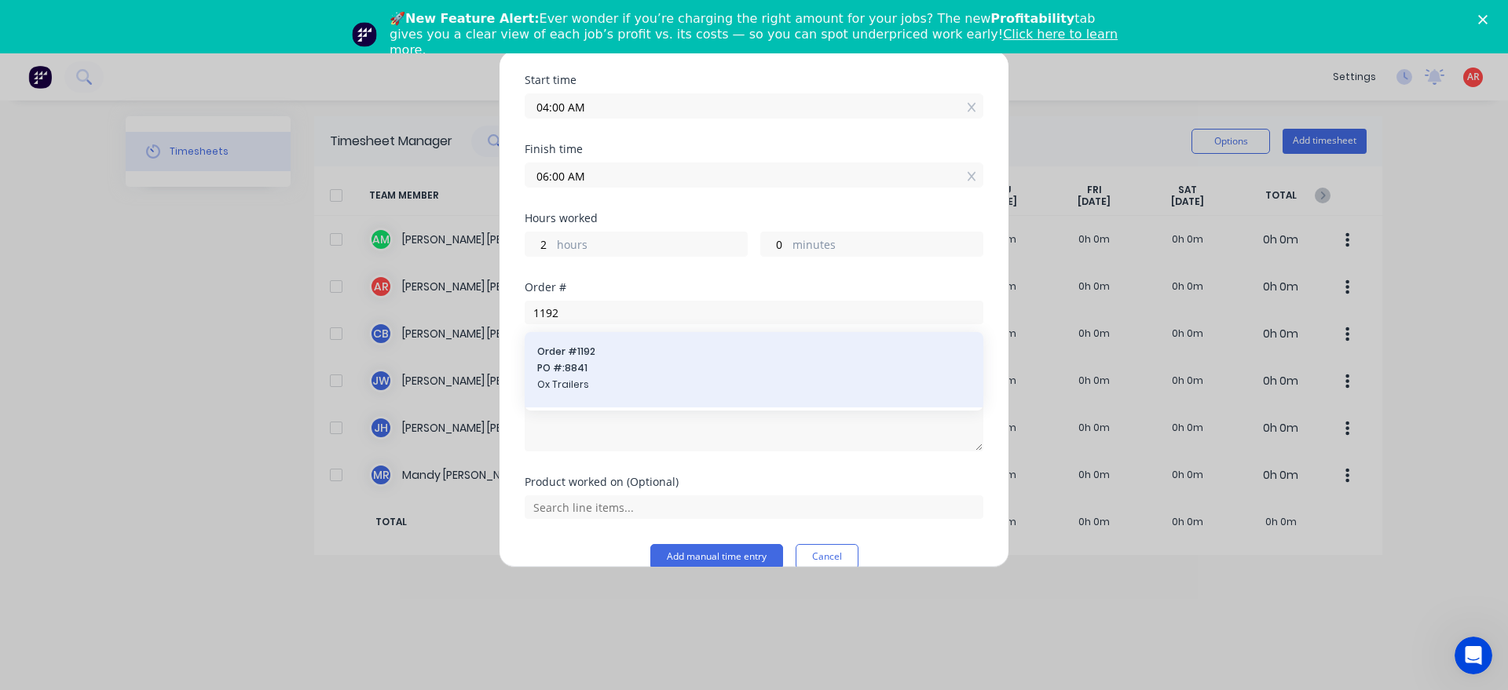
click at [529, 387] on div "Order # 1192 PO #: 8841 Ox Trailers" at bounding box center [754, 369] width 459 height 75
click at [632, 392] on span "Ox Trailers" at bounding box center [753, 385] width 433 height 14
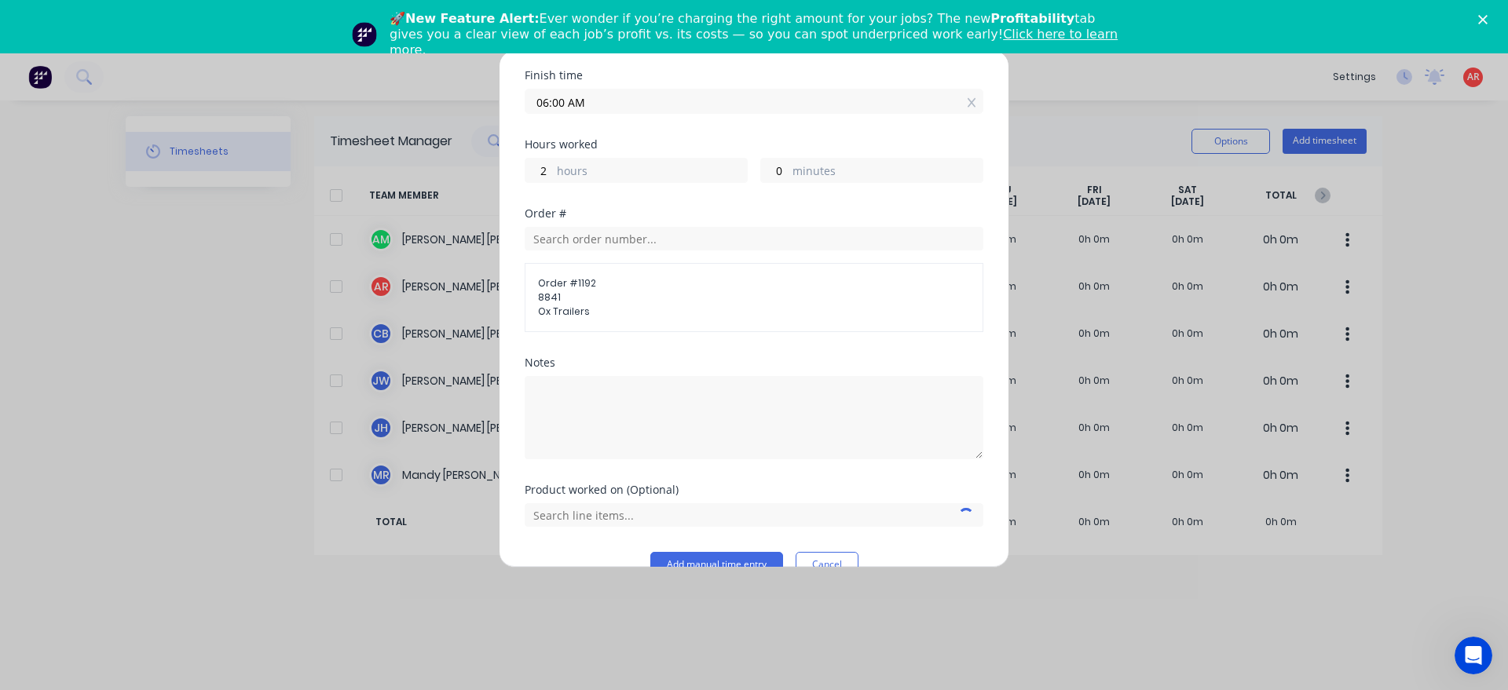
scroll to position [285, 0]
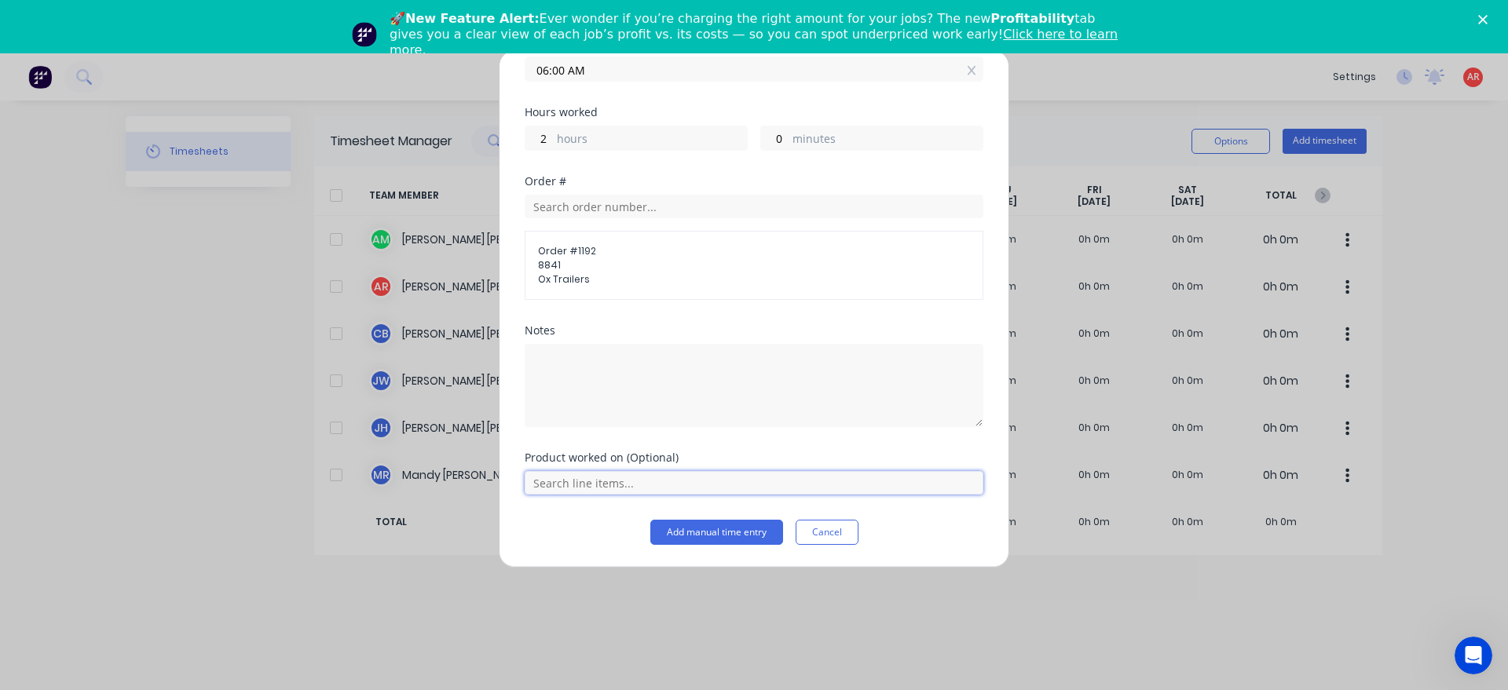
click at [625, 492] on input "text" at bounding box center [754, 483] width 459 height 24
click at [539, 452] on span at bounding box center [545, 446] width 16 height 16
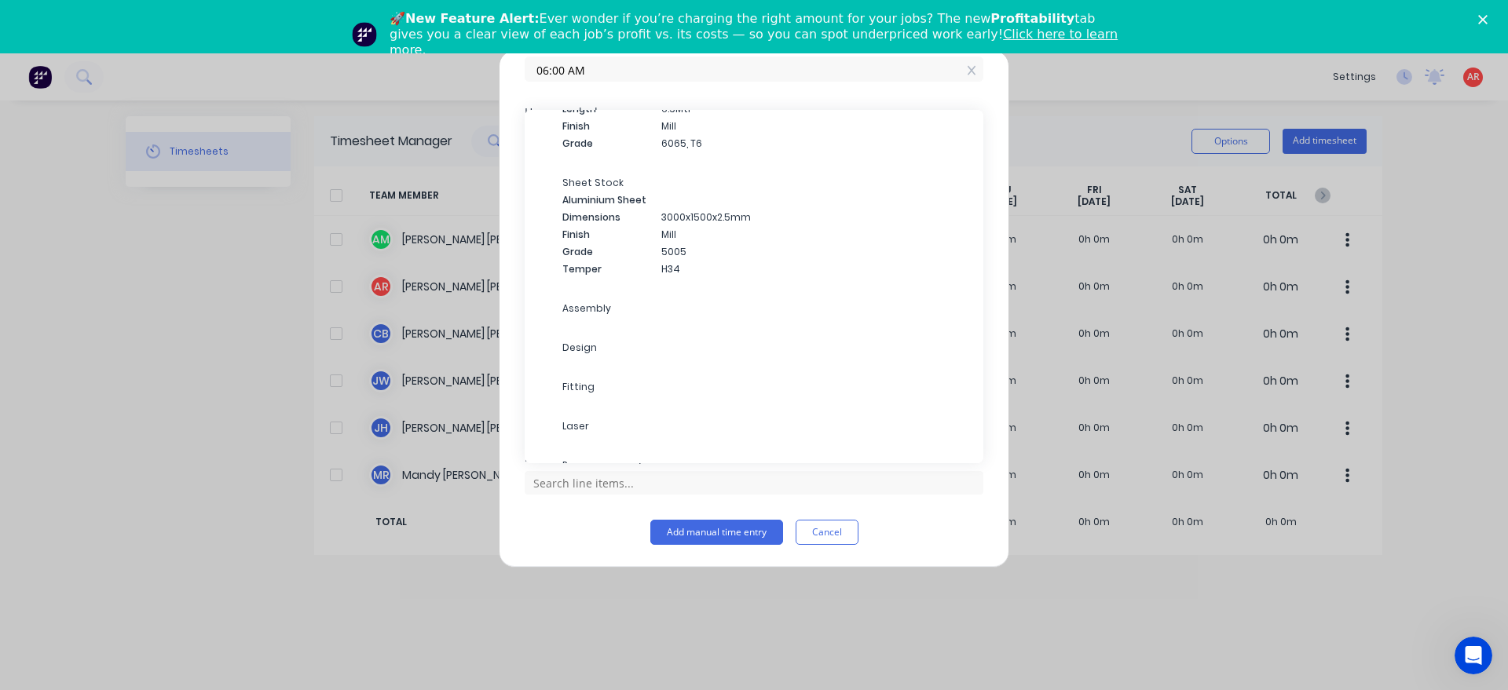
scroll to position [1439, 0]
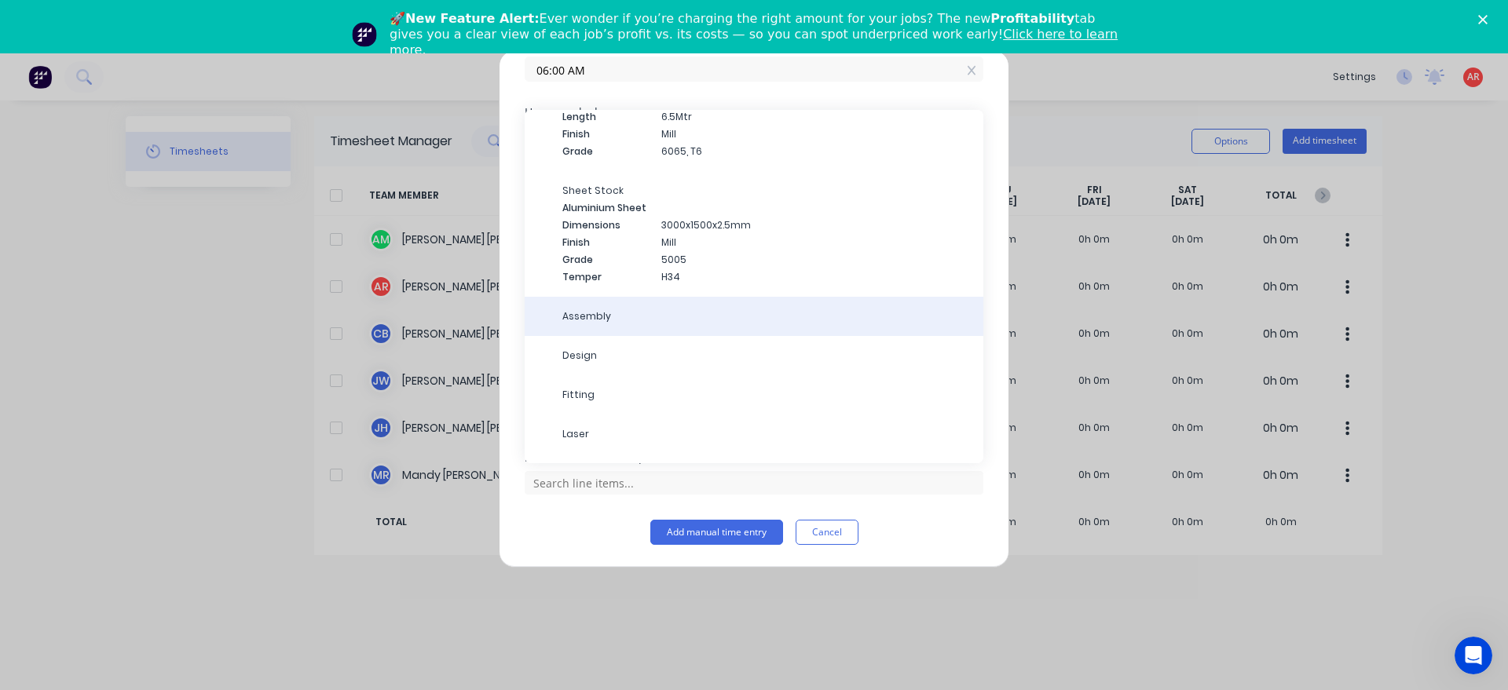
click at [643, 333] on div "Assembly" at bounding box center [754, 316] width 459 height 39
click at [621, 327] on div "Assembly" at bounding box center [754, 316] width 459 height 39
click at [649, 324] on div "Assembly" at bounding box center [754, 316] width 459 height 39
click at [587, 313] on span "Assembly" at bounding box center [766, 316] width 408 height 14
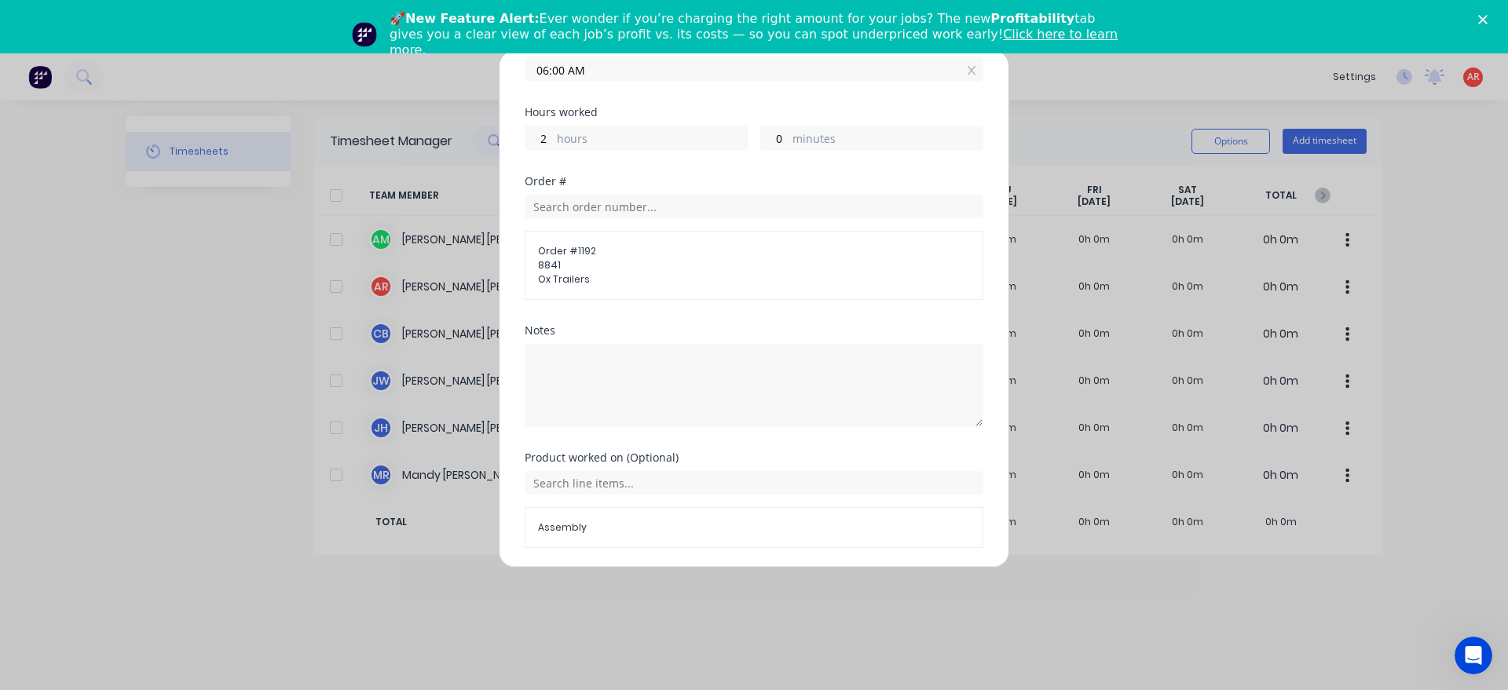
scroll to position [338, 0]
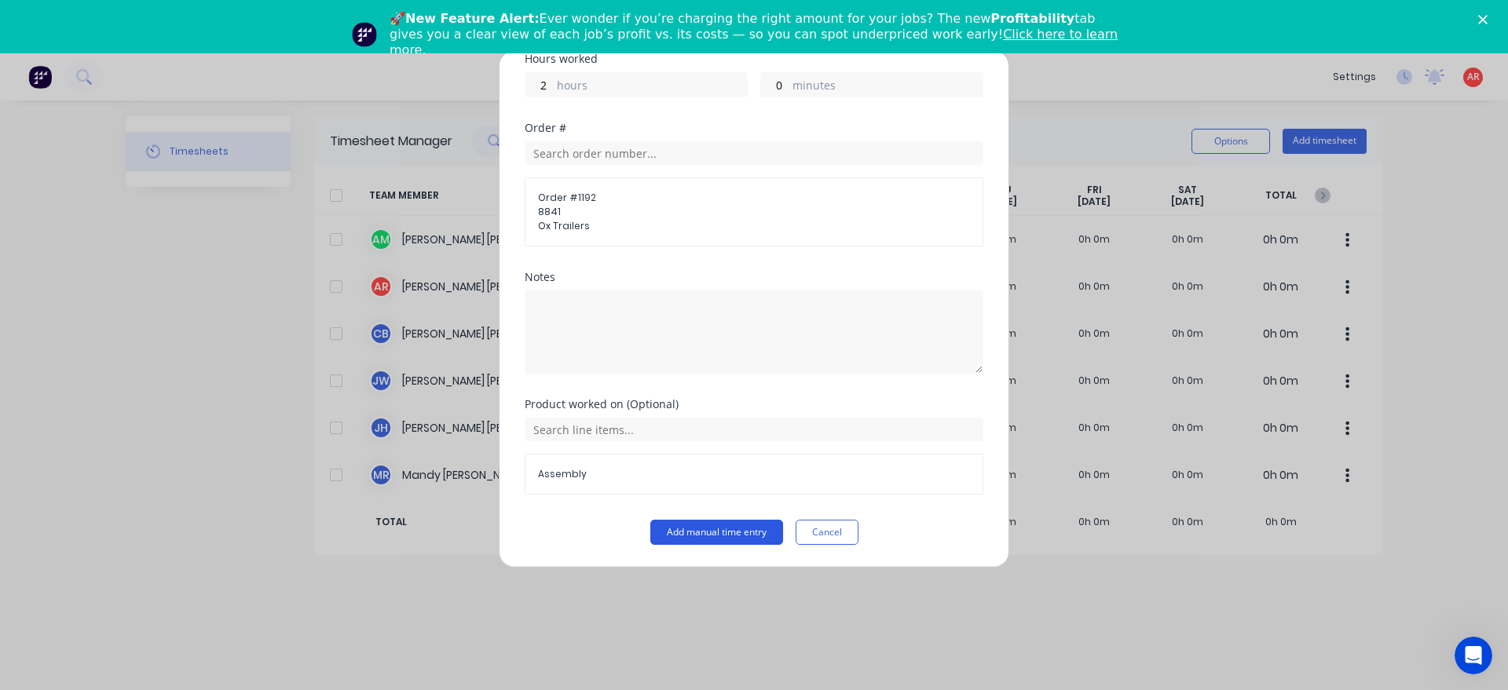
click at [709, 532] on button "Add manual time entry" at bounding box center [716, 532] width 133 height 25
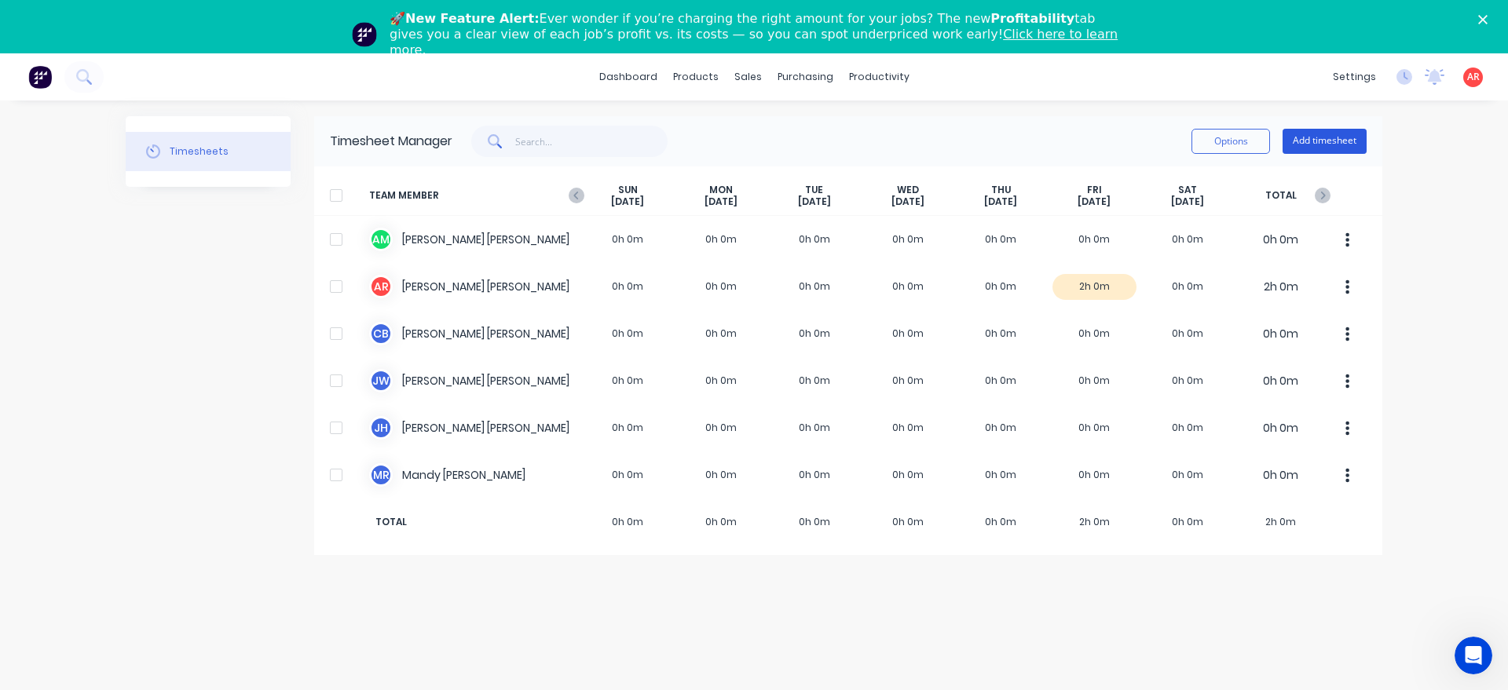
click at [1315, 139] on button "Add timesheet" at bounding box center [1324, 141] width 84 height 25
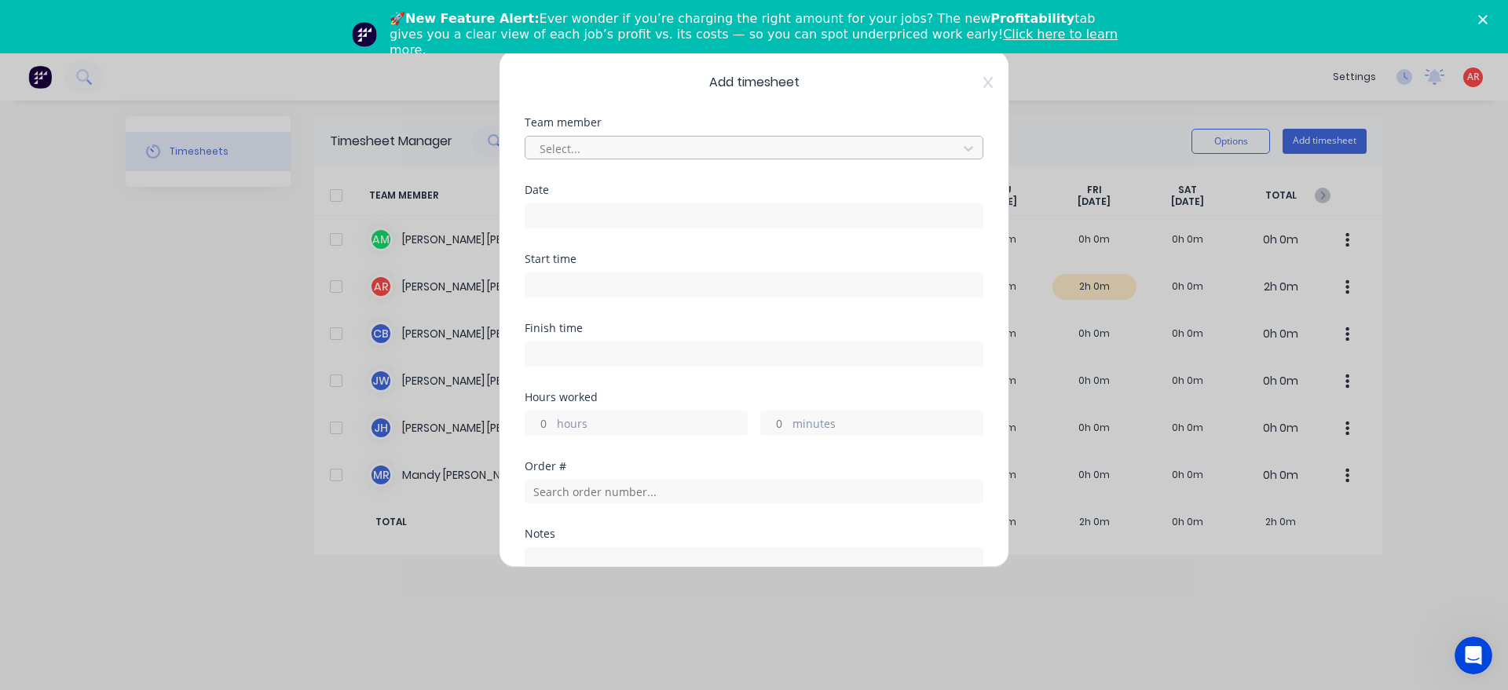
click at [631, 152] on div at bounding box center [743, 149] width 411 height 20
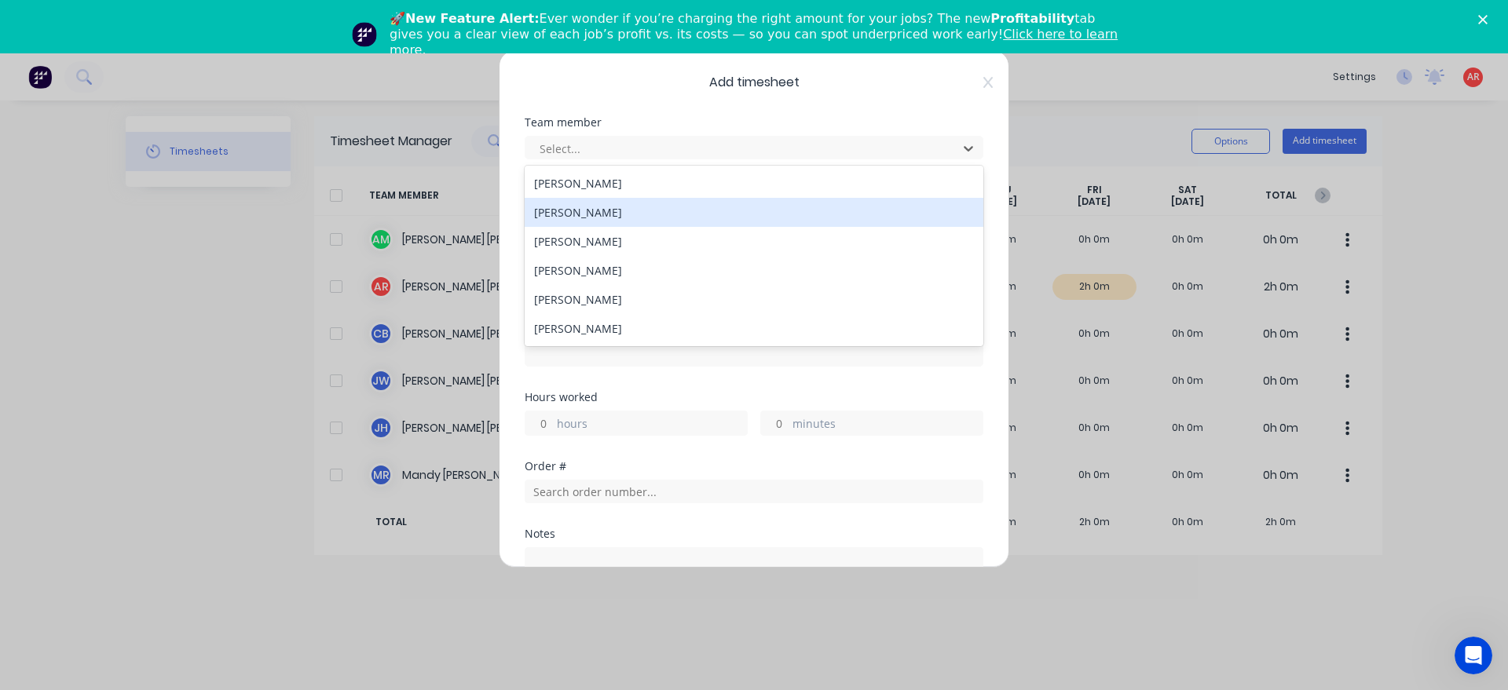
click at [609, 210] on div "[PERSON_NAME]" at bounding box center [754, 212] width 459 height 29
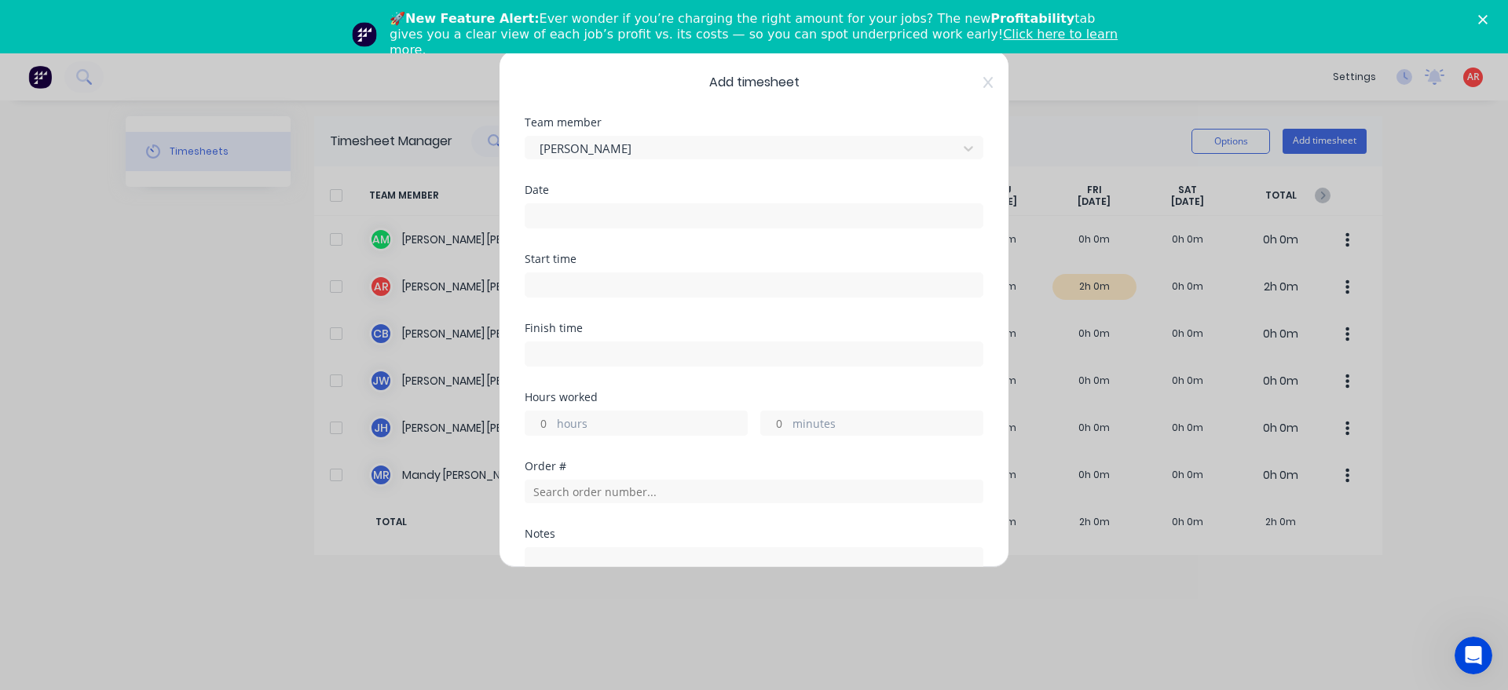
click at [607, 210] on input at bounding box center [753, 216] width 457 height 24
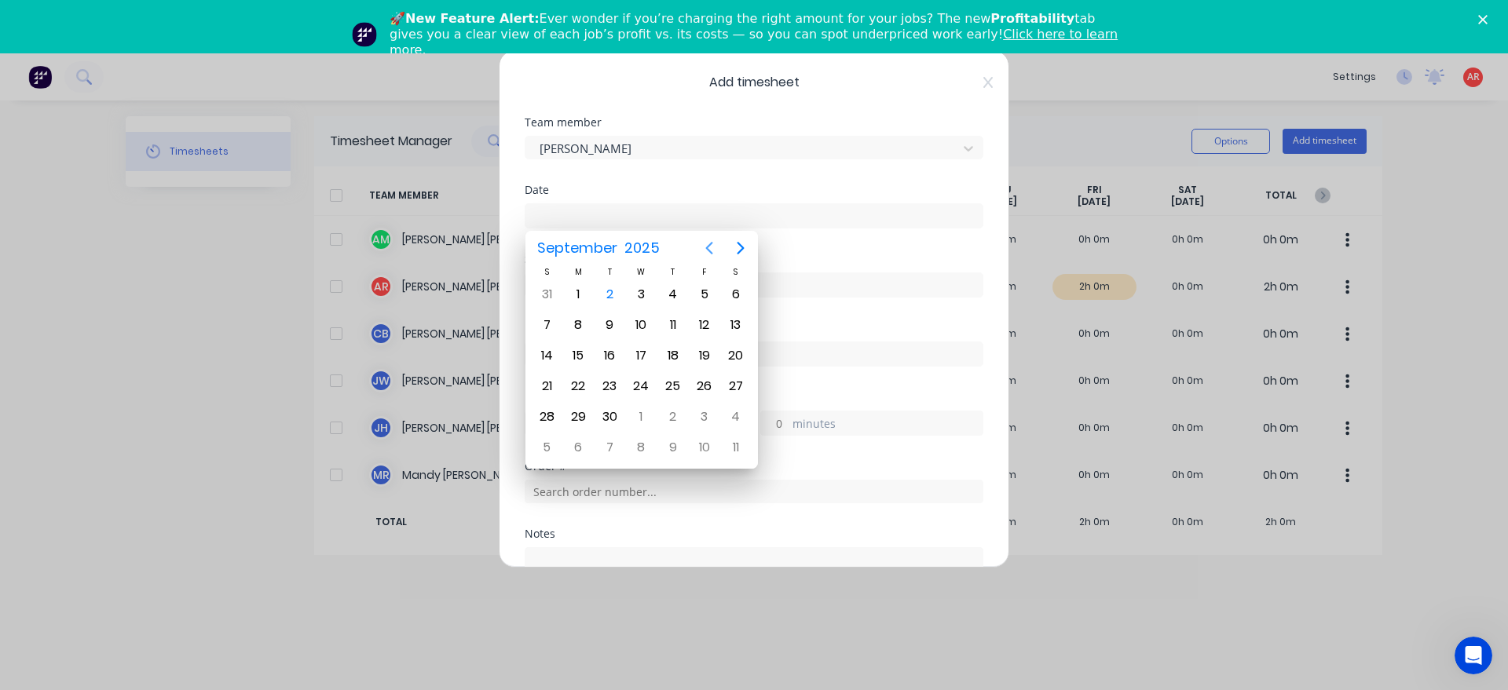
click at [704, 239] on icon "Previous page" at bounding box center [709, 248] width 19 height 19
click at [704, 392] on div "22" at bounding box center [705, 387] width 24 height 24
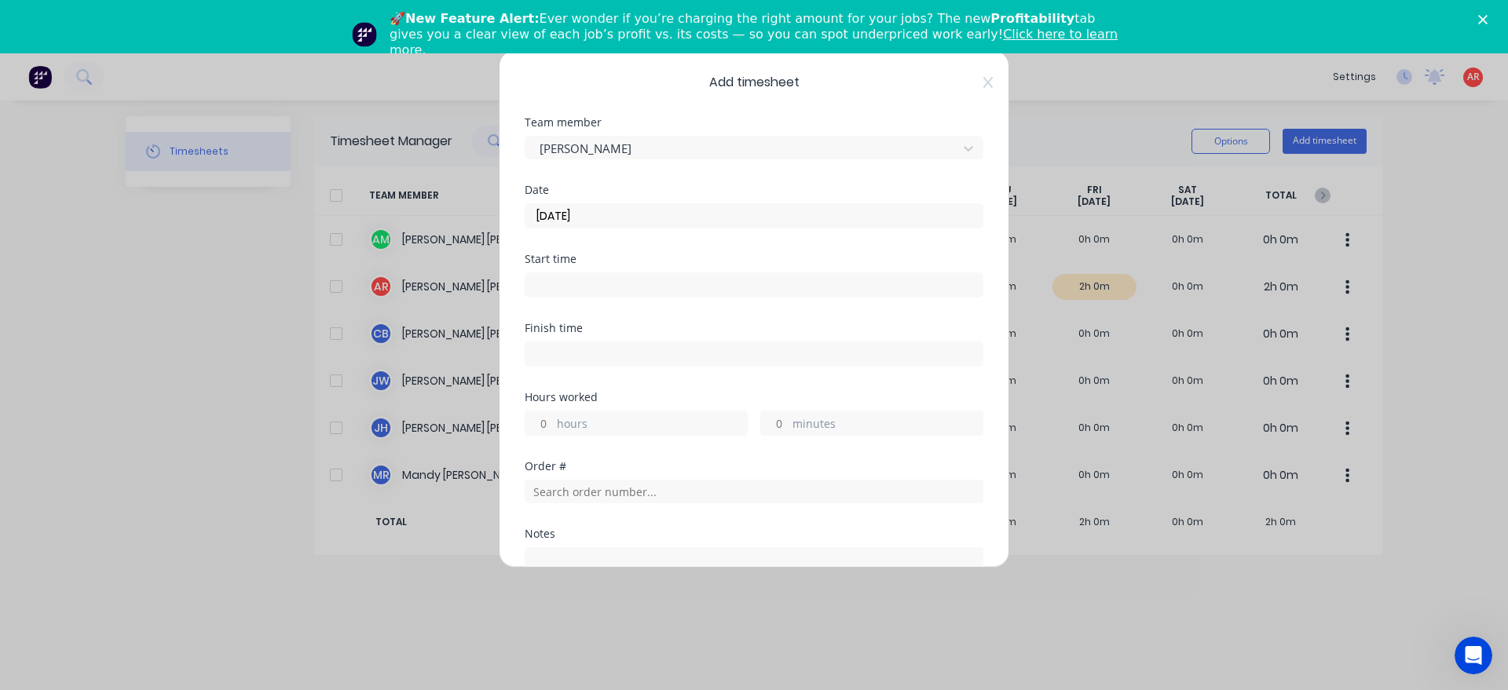
click at [571, 277] on input at bounding box center [753, 285] width 457 height 24
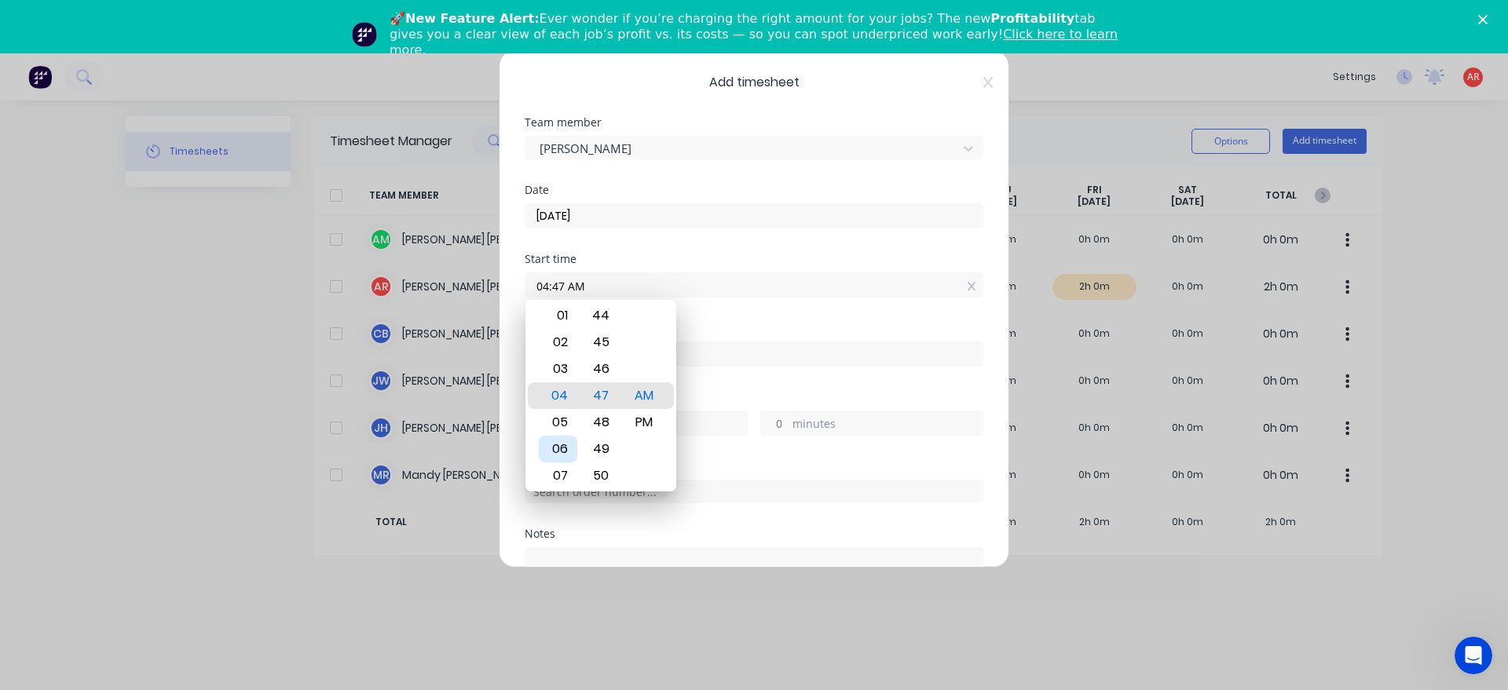
click at [573, 449] on div "06" at bounding box center [558, 449] width 38 height 27
click at [706, 397] on div "Hours worked" at bounding box center [754, 397] width 459 height 11
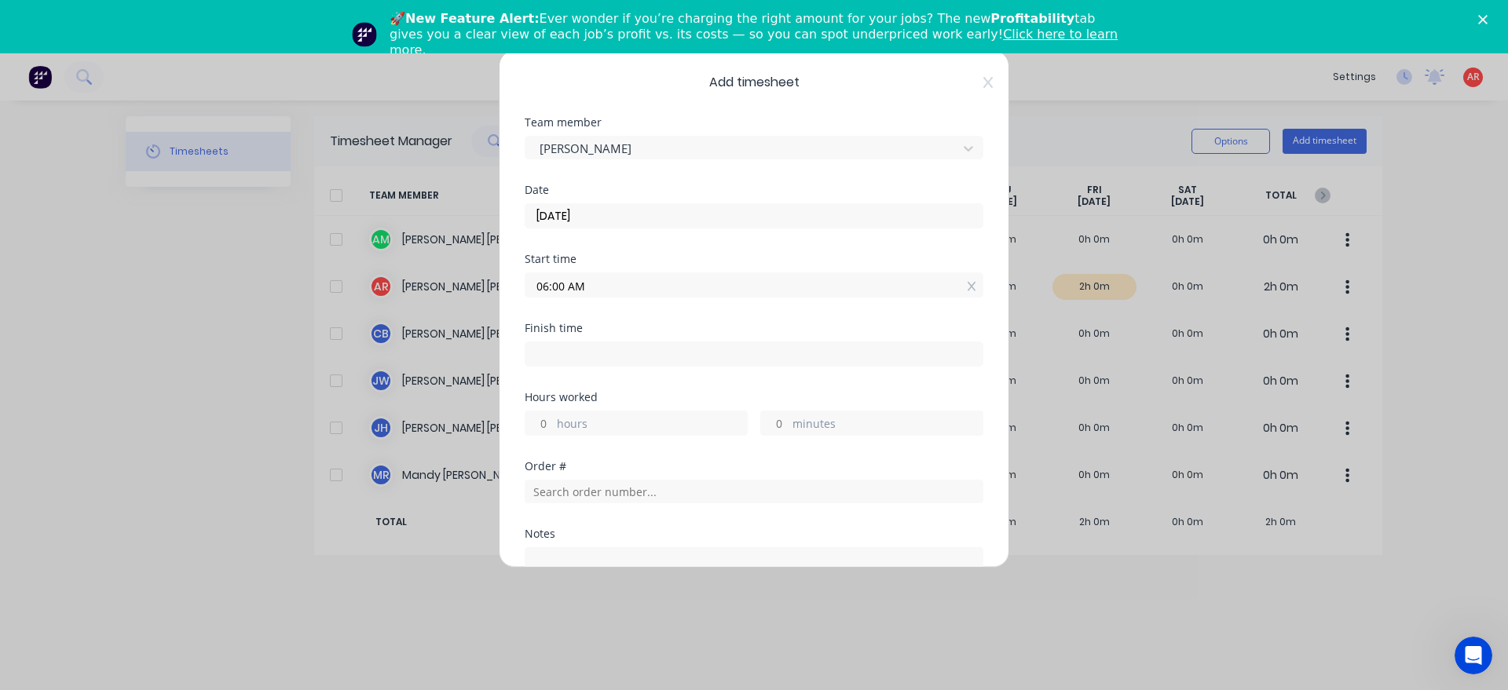
click at [692, 343] on input at bounding box center [753, 354] width 457 height 24
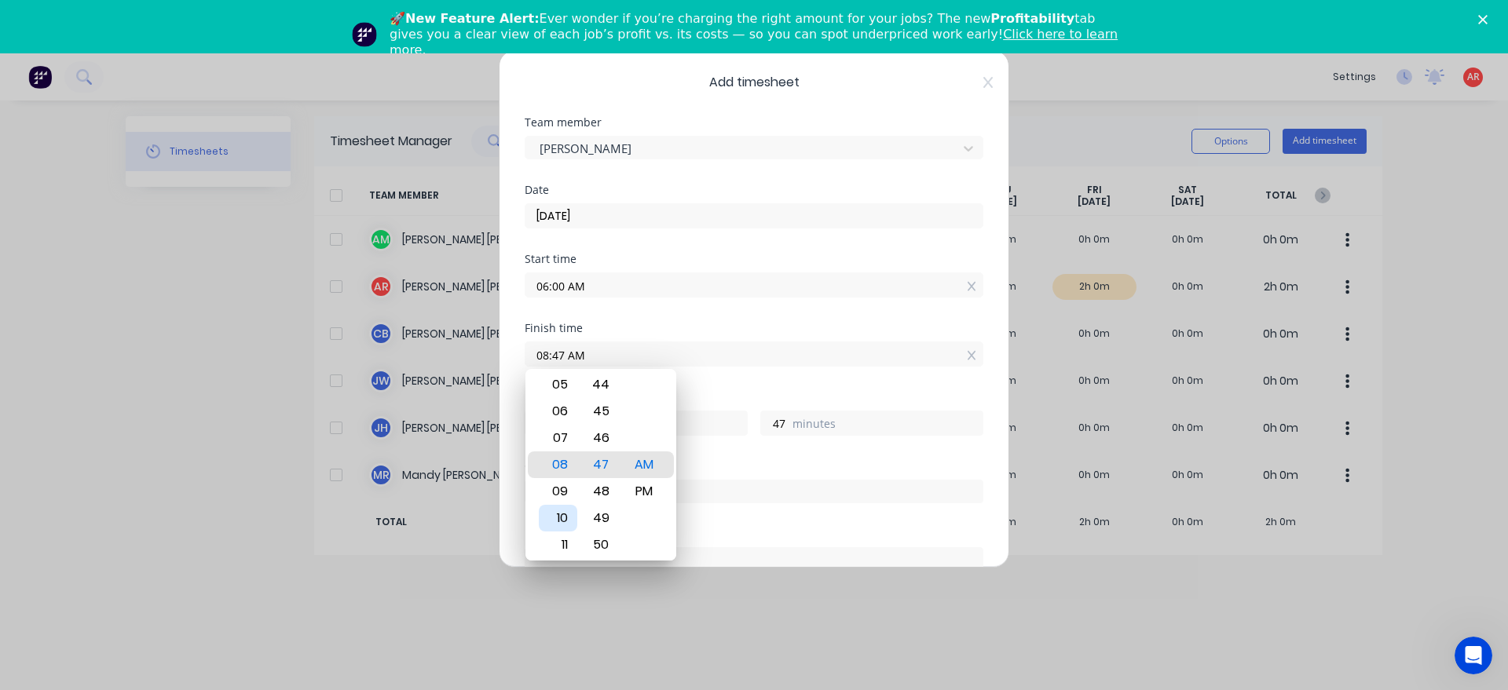
click at [567, 513] on div "10" at bounding box center [558, 518] width 38 height 27
click at [697, 404] on div "Hours worked 4 hours 0 minutes" at bounding box center [754, 414] width 459 height 44
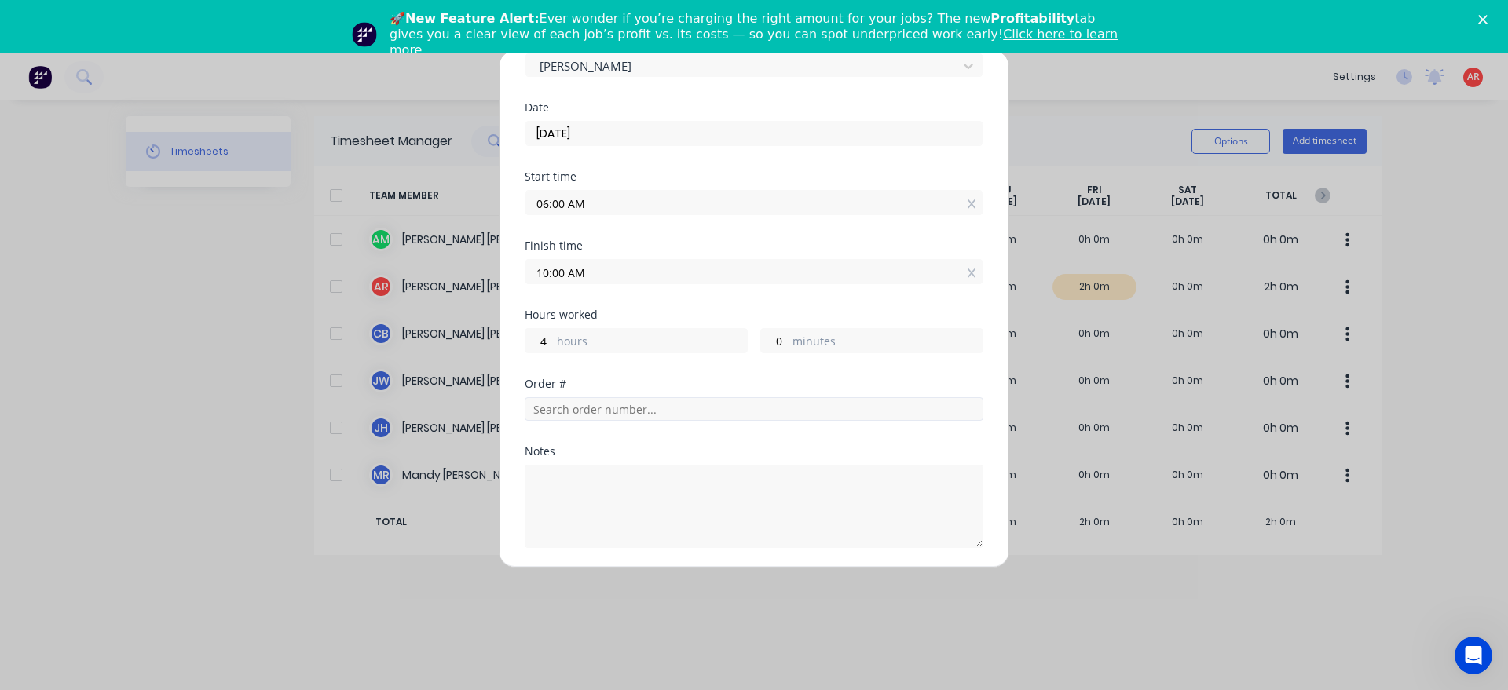
scroll to position [90, 0]
click at [639, 475] on textarea at bounding box center [754, 499] width 459 height 83
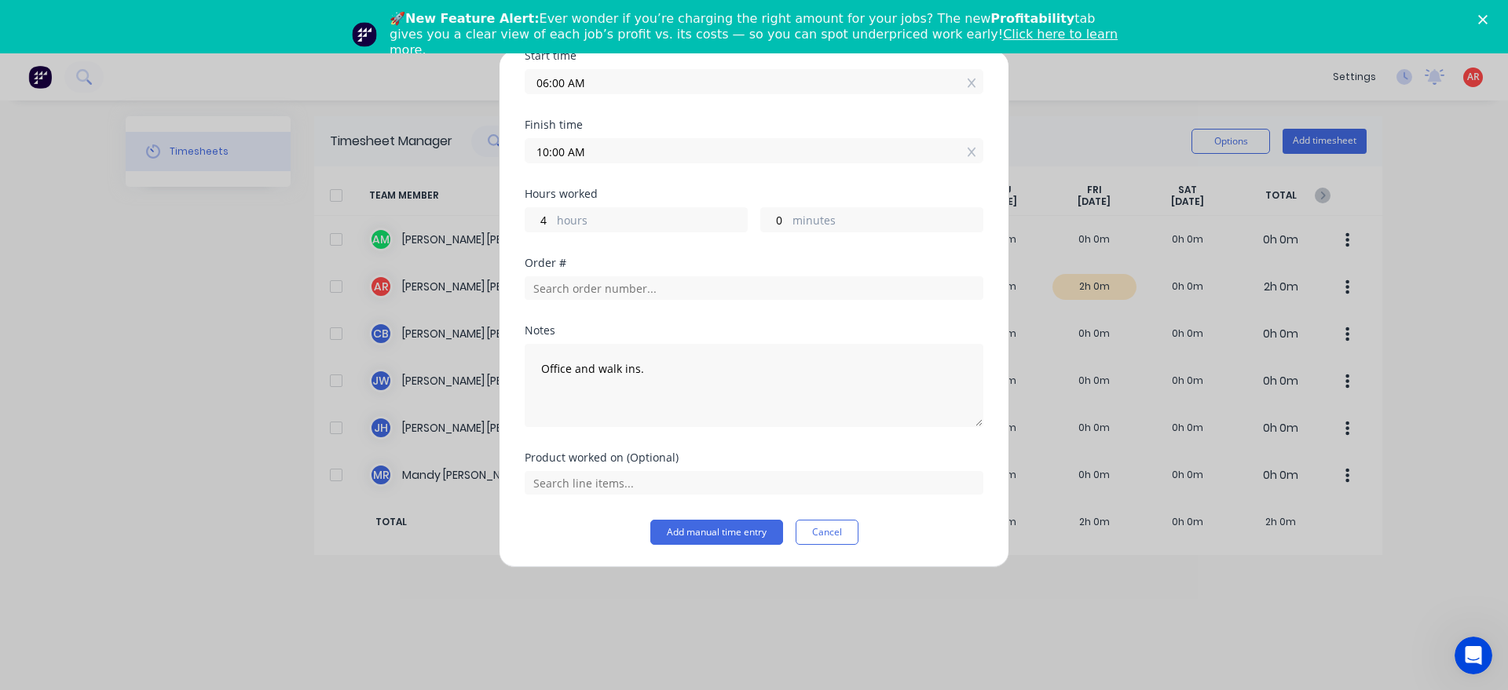
click at [710, 518] on div "Product worked on (Optional)" at bounding box center [754, 486] width 459 height 68
click at [710, 521] on button "Add manual time entry" at bounding box center [716, 532] width 133 height 25
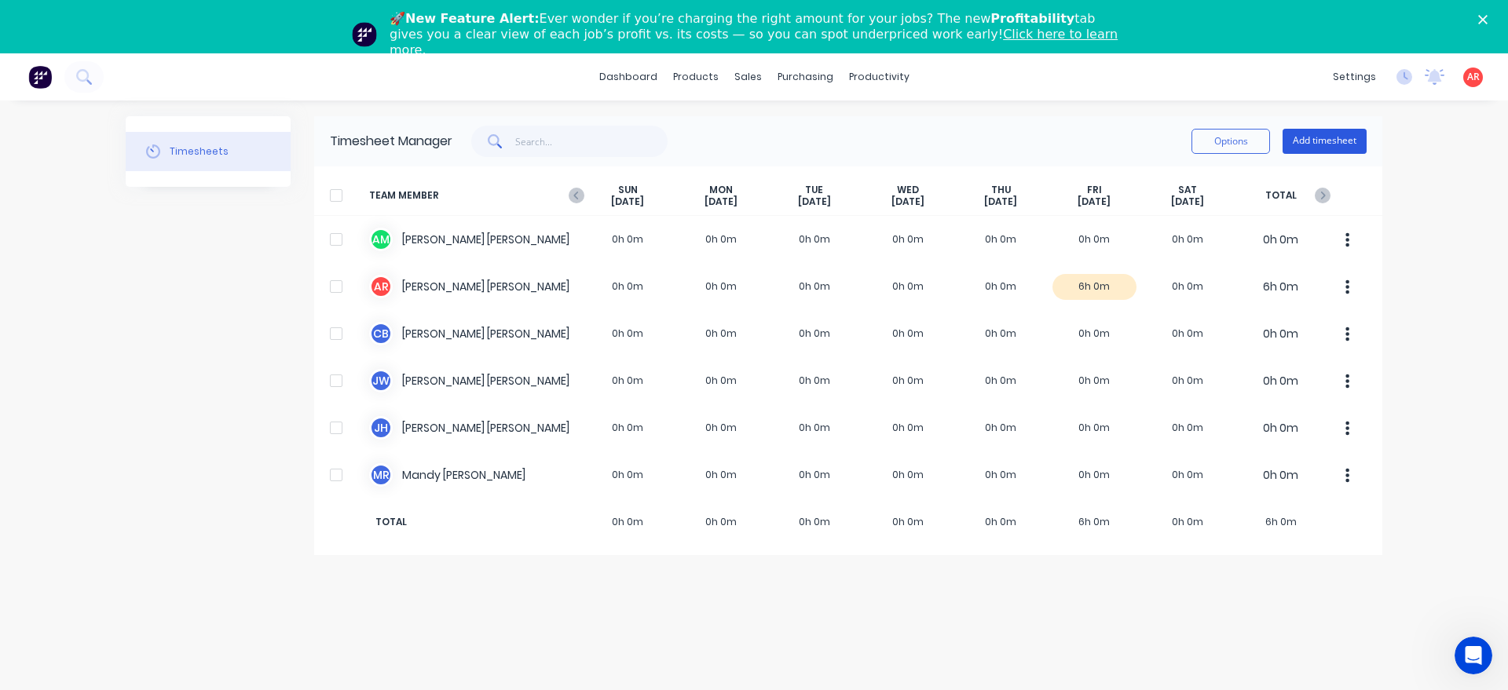
click at [1323, 150] on button "Add timesheet" at bounding box center [1324, 141] width 84 height 25
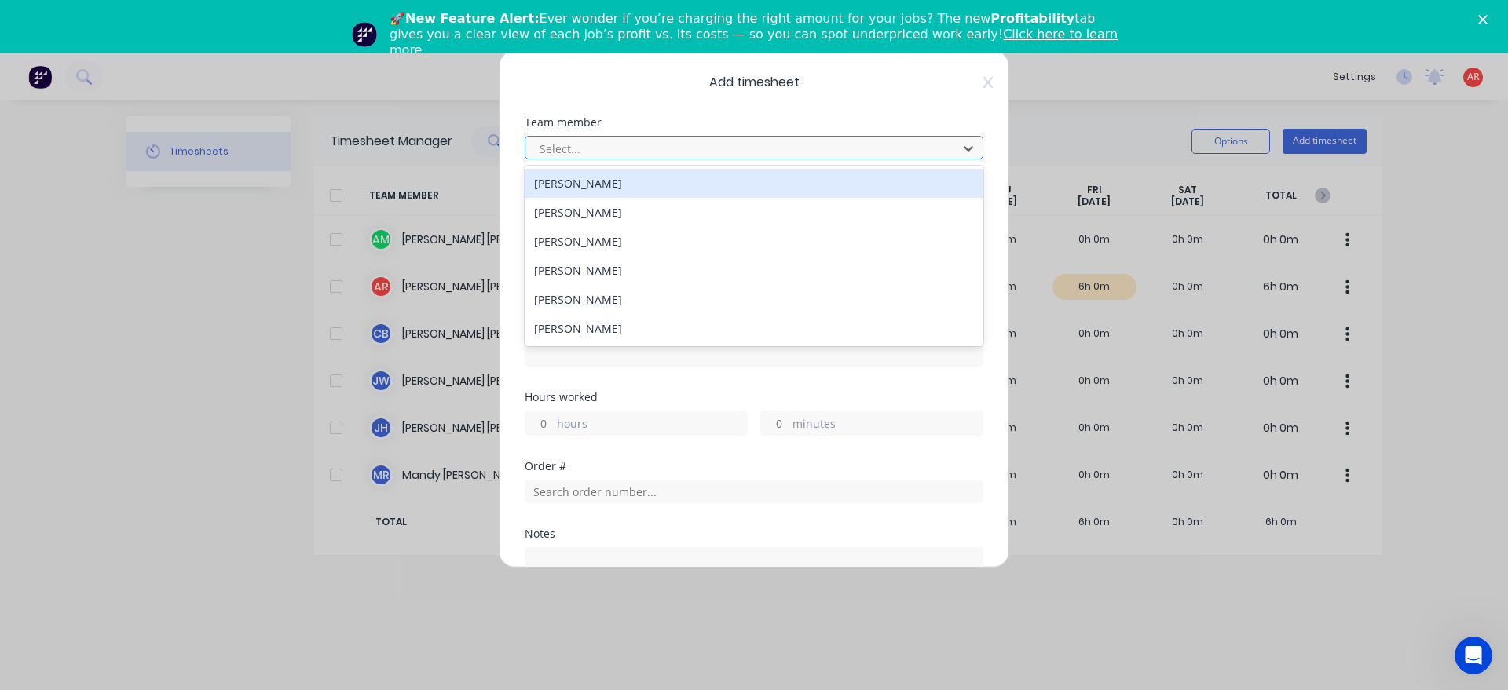
click at [777, 151] on div at bounding box center [743, 149] width 411 height 20
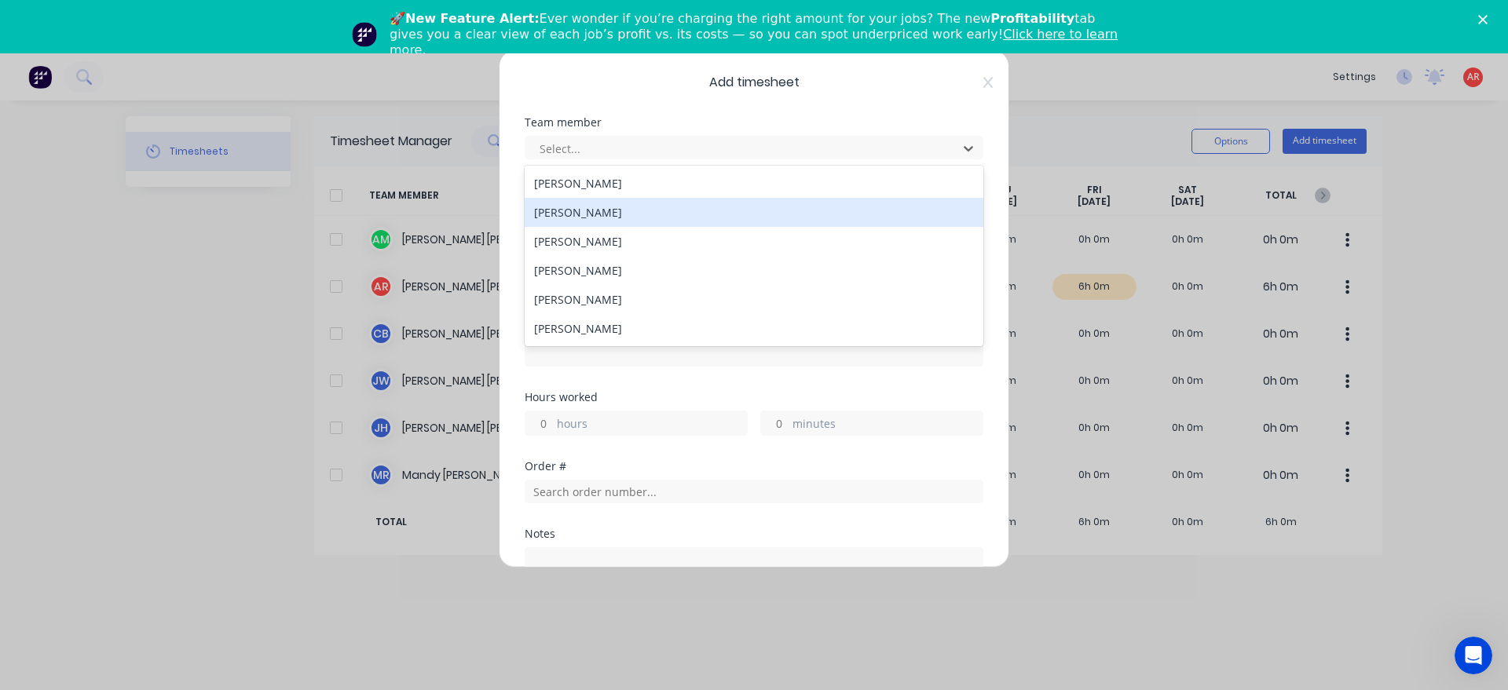
click at [648, 215] on div "[PERSON_NAME]" at bounding box center [754, 212] width 459 height 29
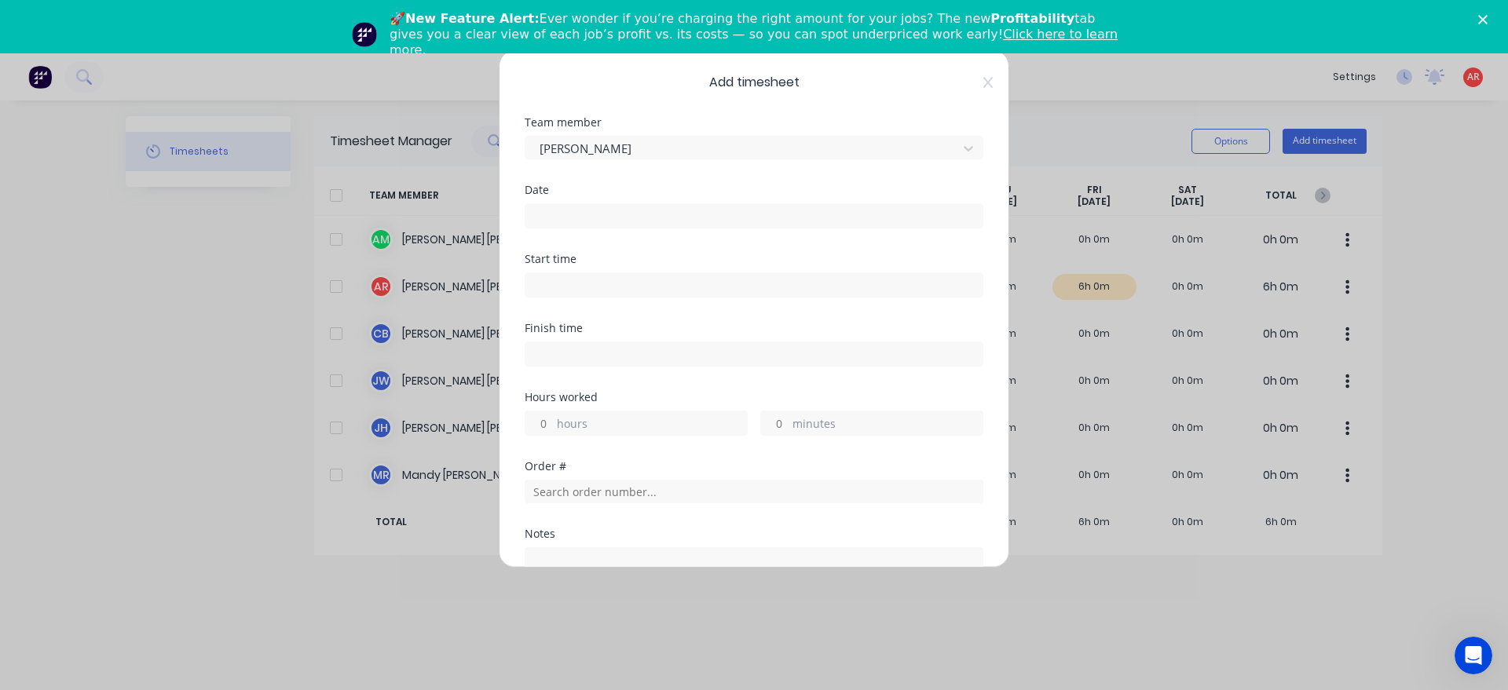
click at [639, 221] on input at bounding box center [753, 216] width 457 height 24
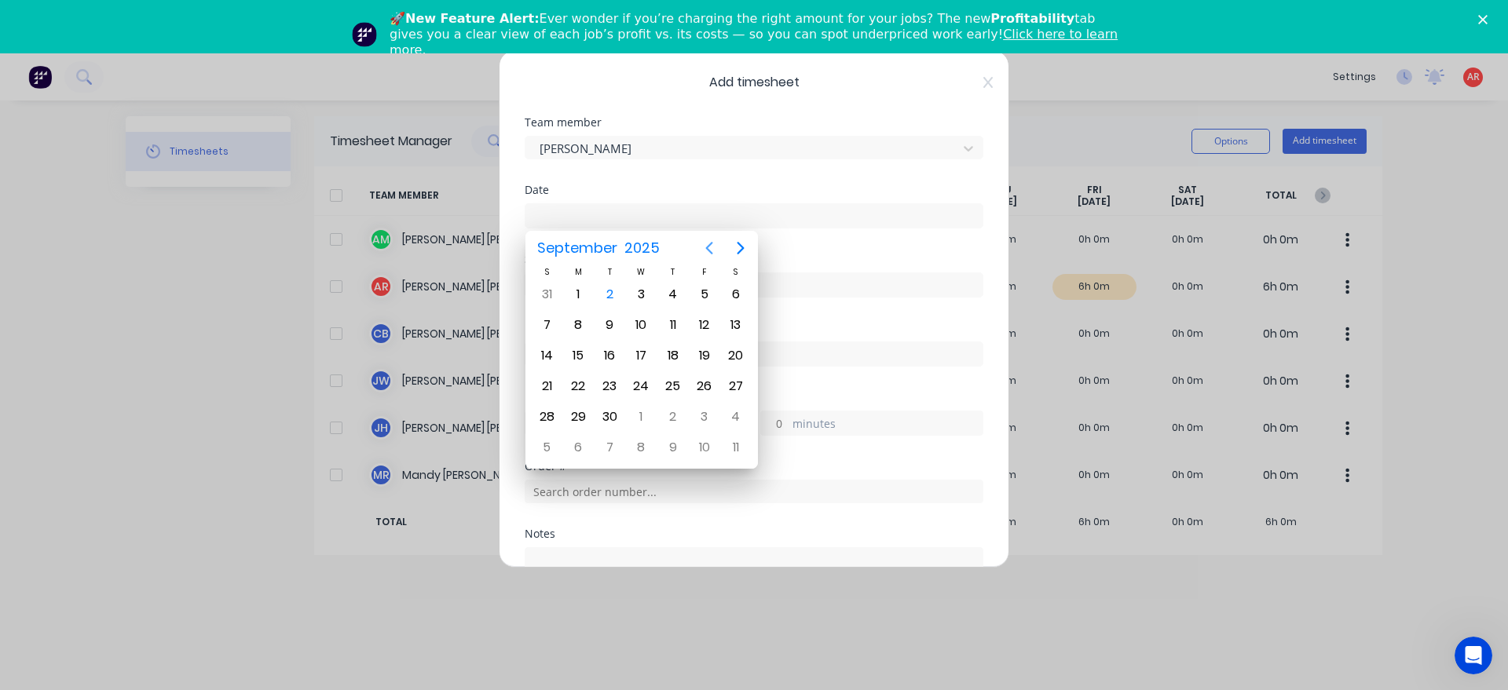
click at [704, 252] on icon "Previous page" at bounding box center [709, 248] width 19 height 19
click at [711, 385] on div "22" at bounding box center [705, 387] width 24 height 24
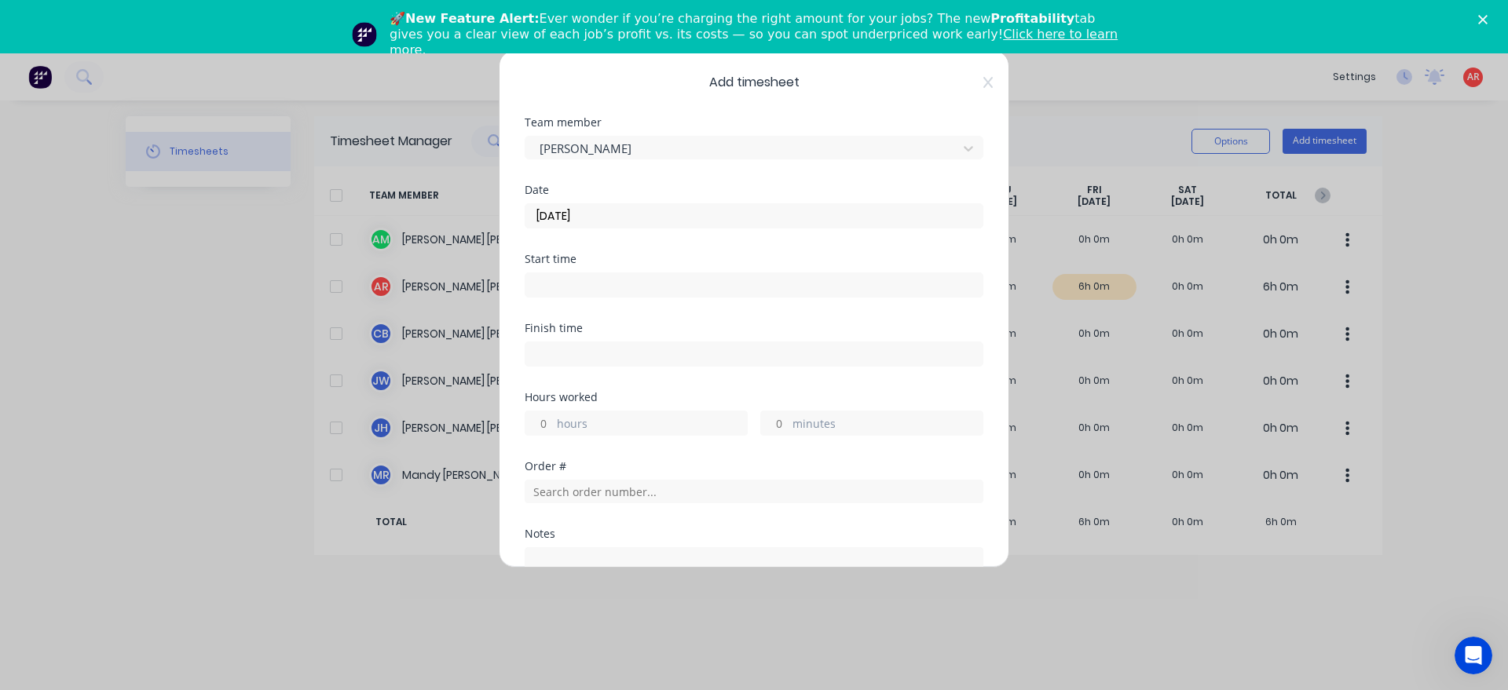
click at [619, 286] on input at bounding box center [753, 285] width 457 height 24
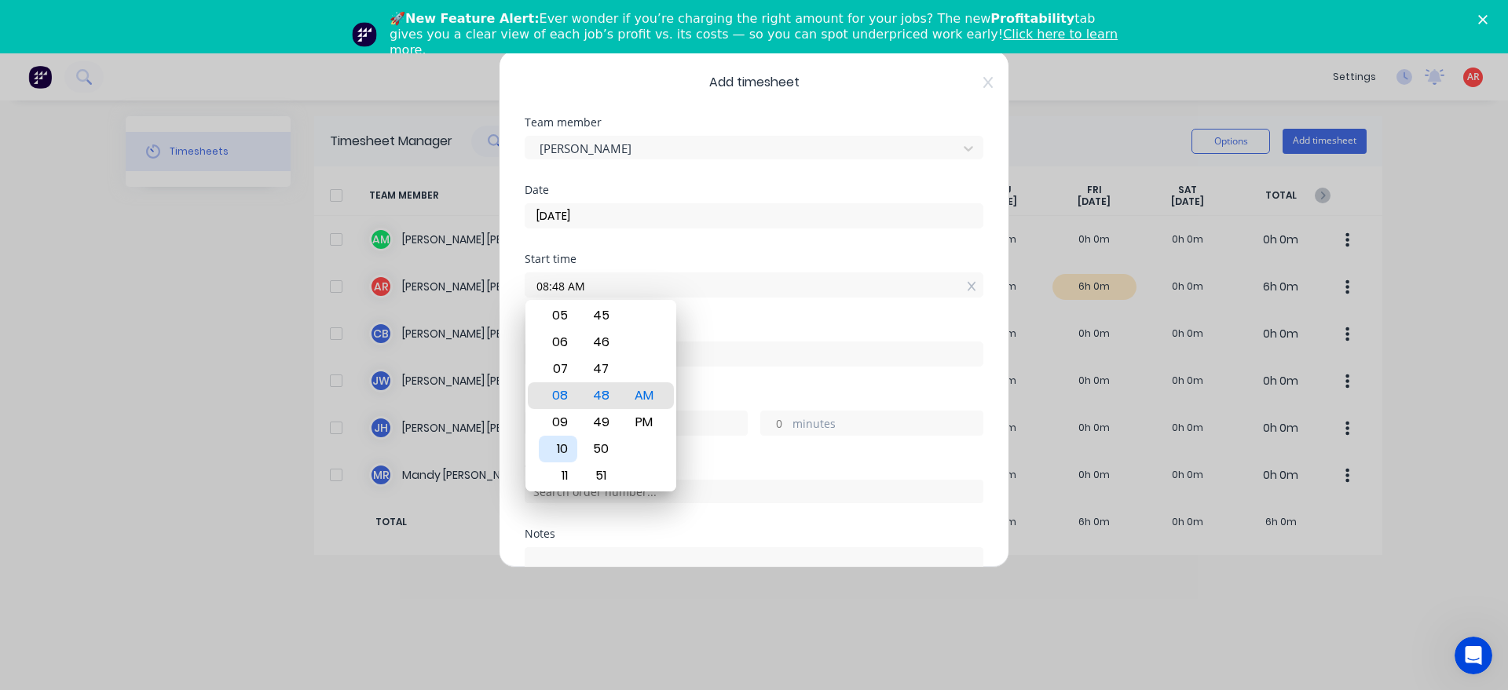
click at [565, 445] on div "10" at bounding box center [558, 449] width 38 height 27
click at [728, 382] on div "Finish time" at bounding box center [754, 357] width 459 height 69
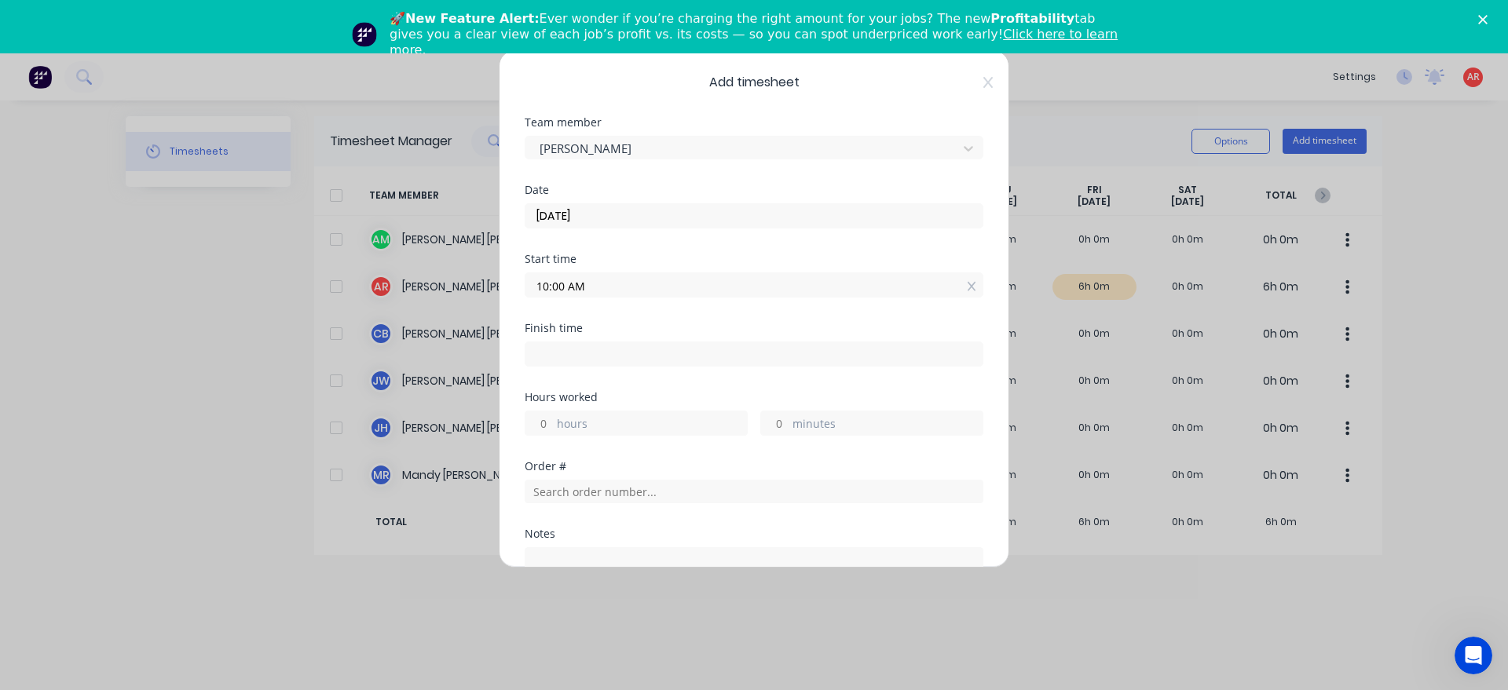
click at [626, 353] on input at bounding box center [753, 354] width 457 height 24
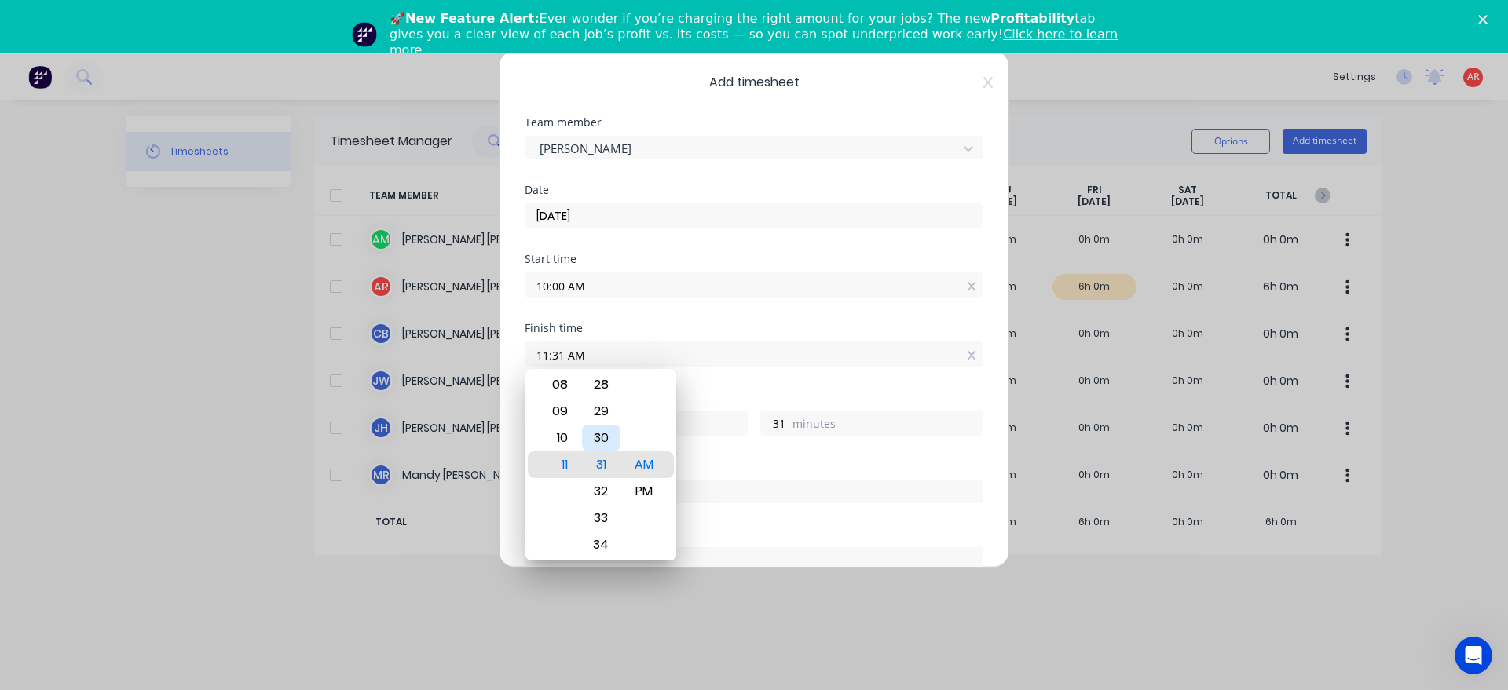
click at [602, 442] on div "30" at bounding box center [601, 438] width 38 height 27
click at [711, 467] on div "Order #" at bounding box center [754, 466] width 459 height 11
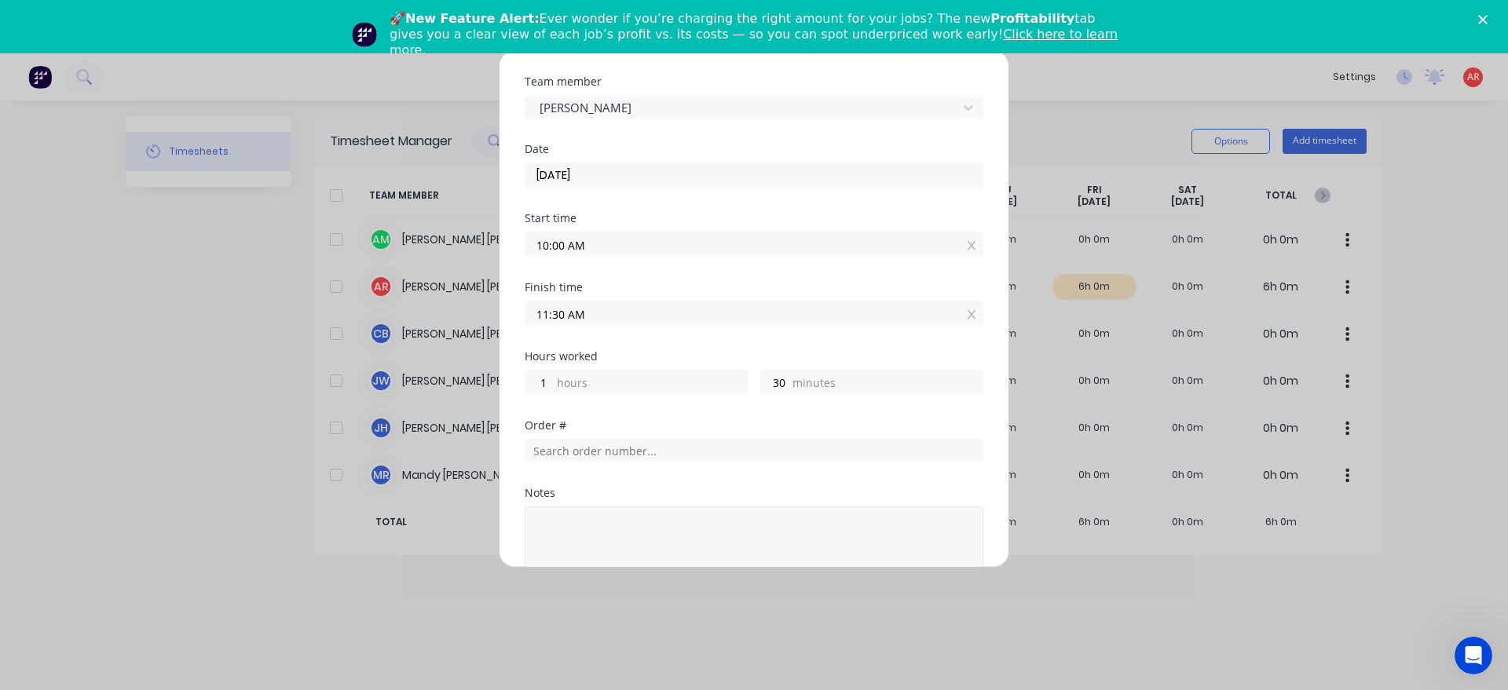
scroll to position [179, 0]
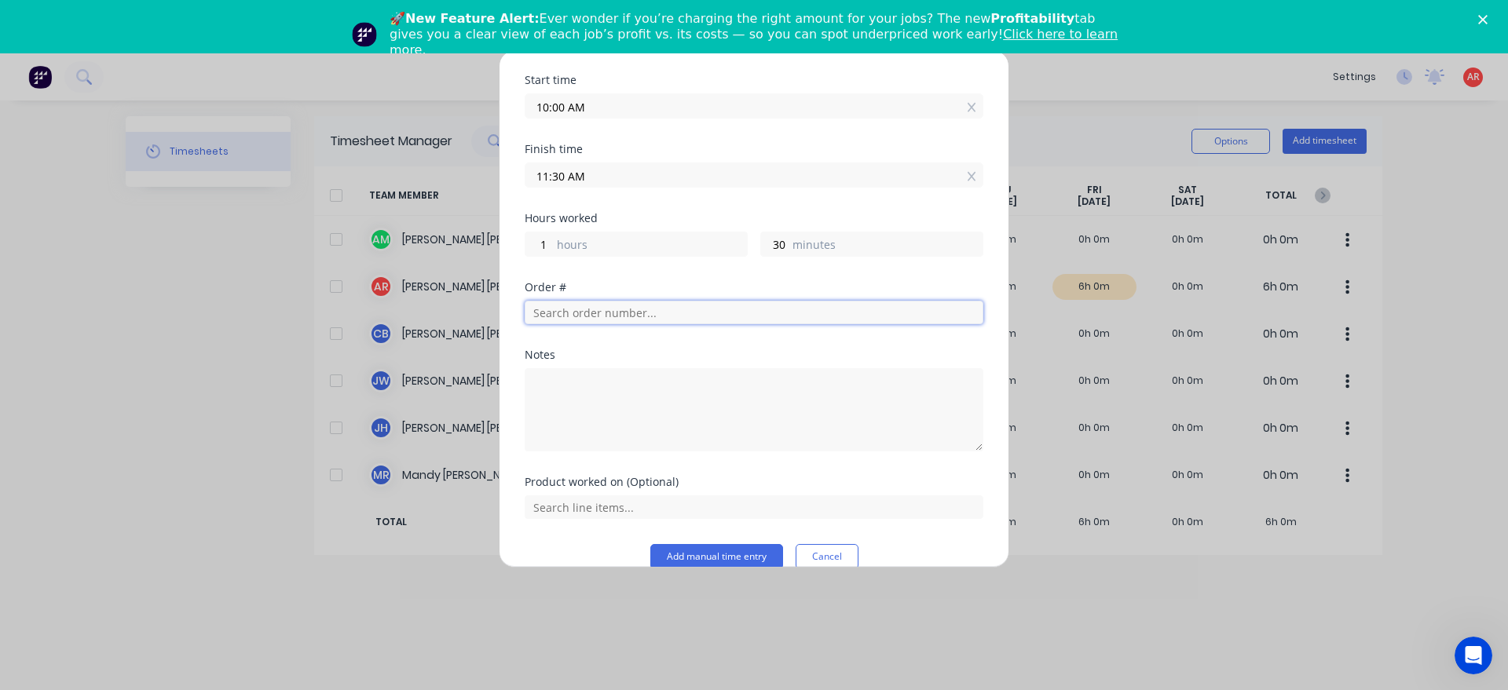
click at [607, 314] on input "text" at bounding box center [754, 313] width 459 height 24
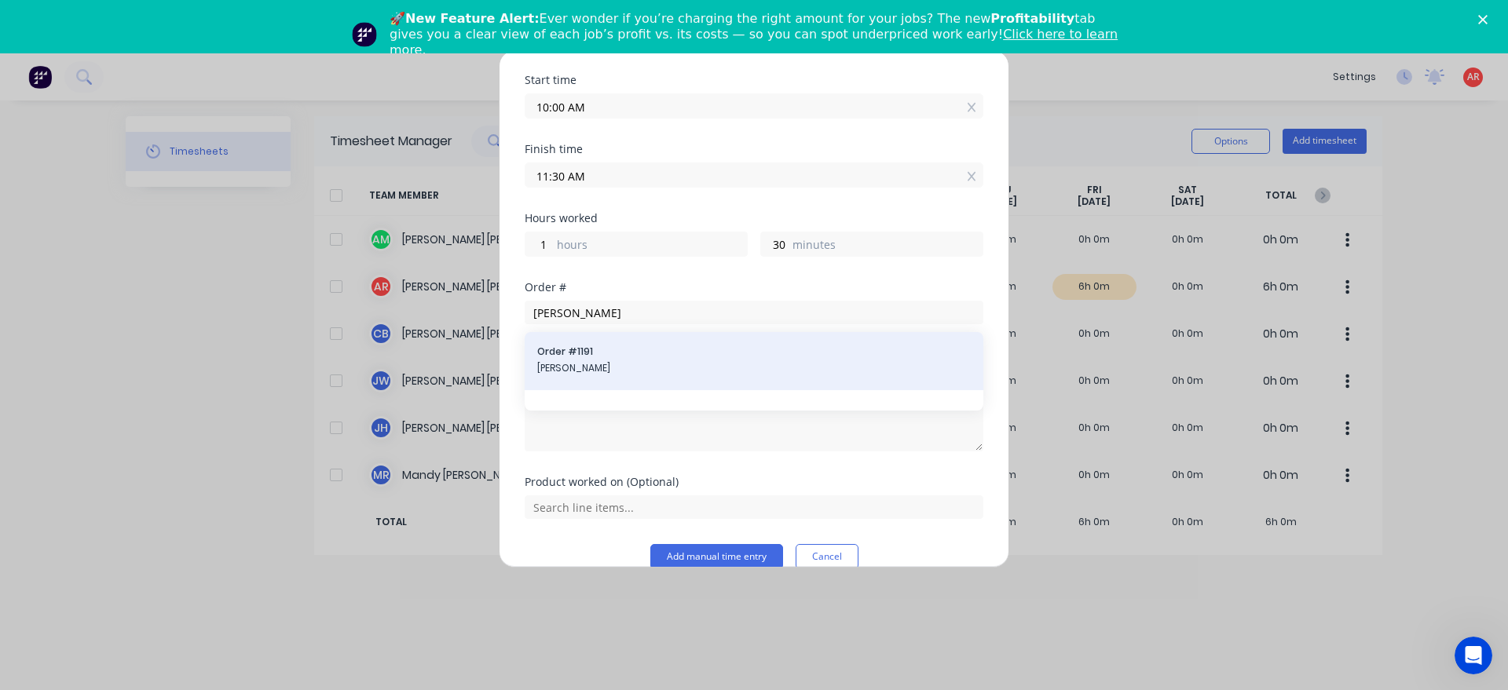
click at [609, 376] on div "Order # 1191 [PERSON_NAME]" at bounding box center [753, 361] width 433 height 33
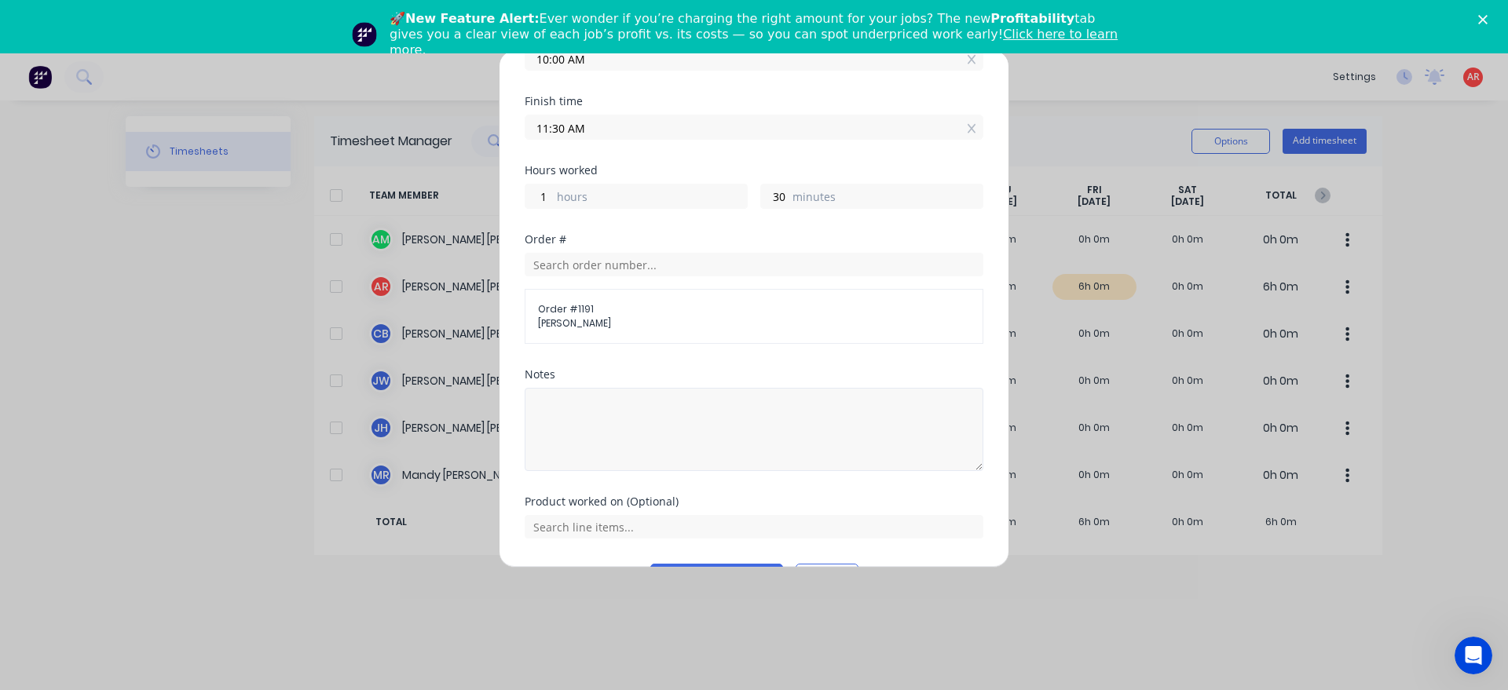
scroll to position [271, 0]
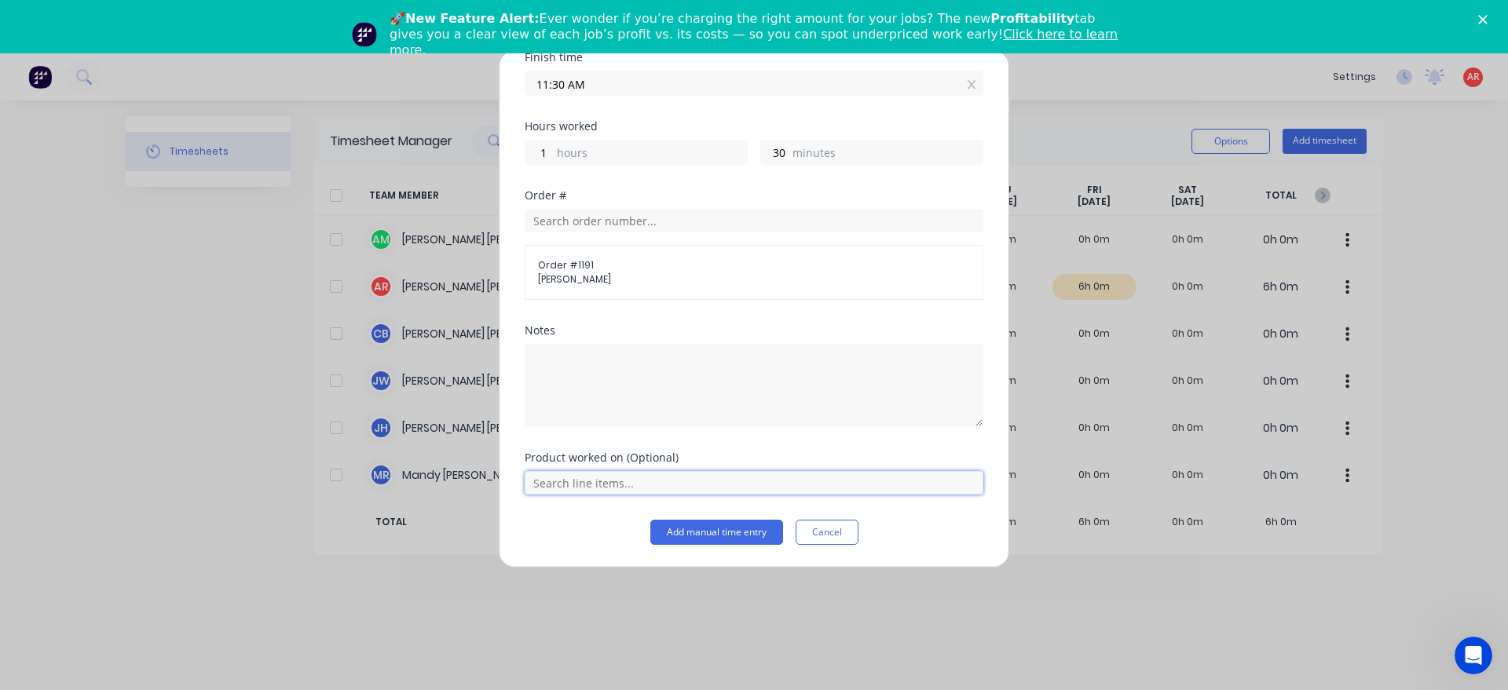
click at [600, 480] on input "text" at bounding box center [754, 483] width 459 height 24
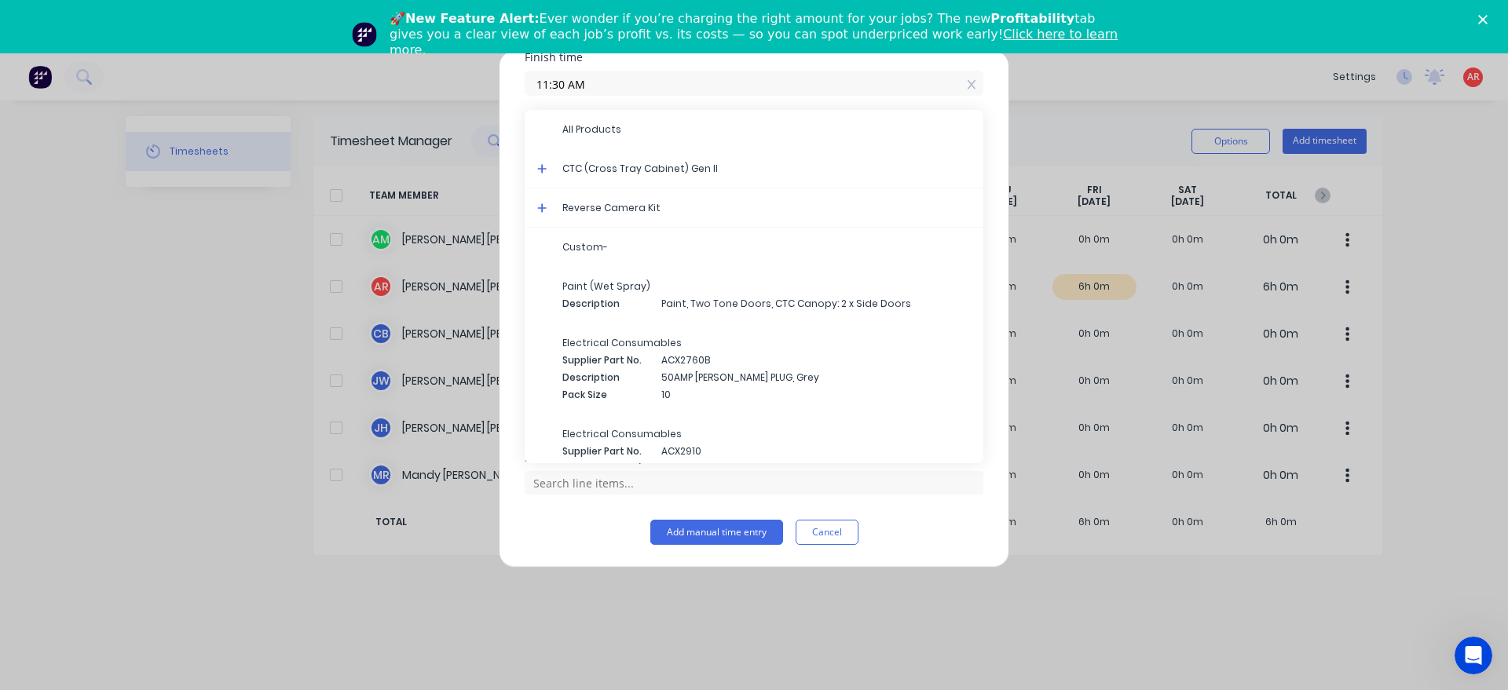
click at [541, 171] on icon at bounding box center [542, 168] width 10 height 11
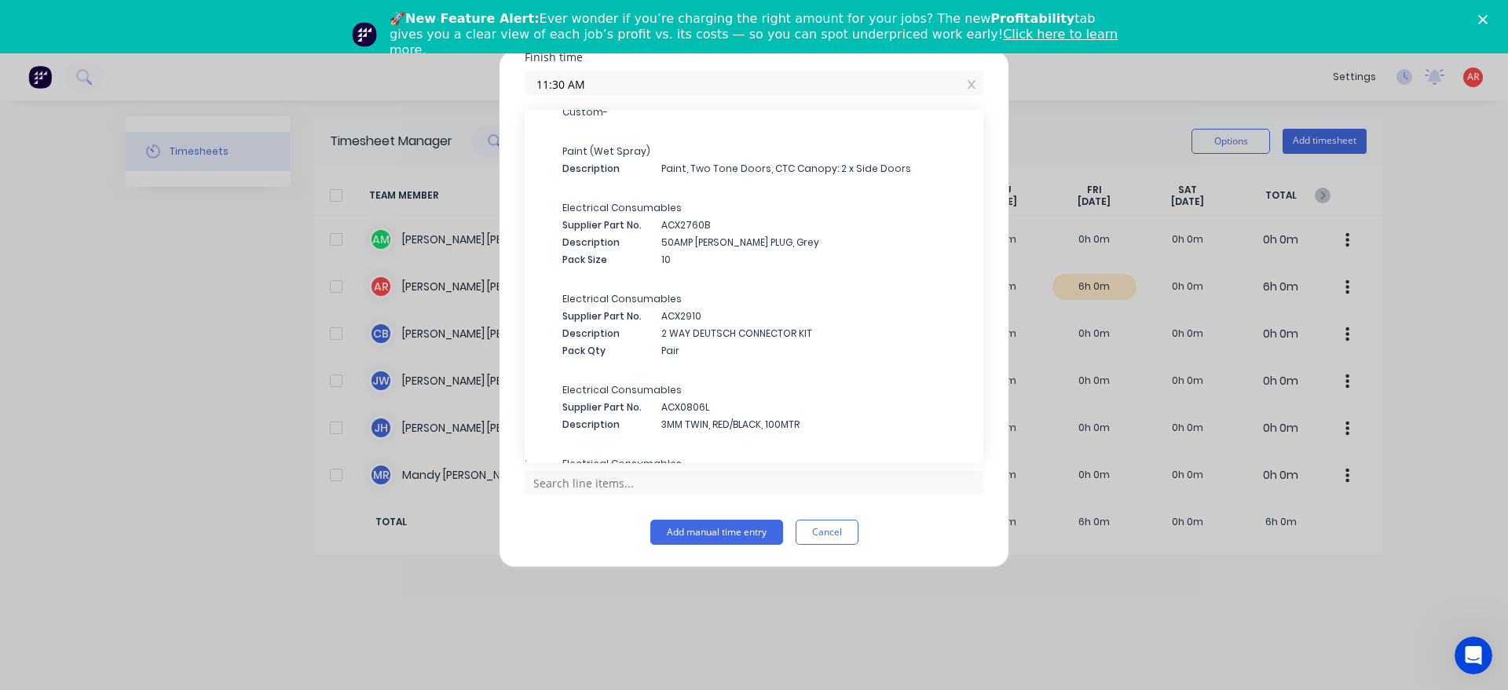
scroll to position [1880, 0]
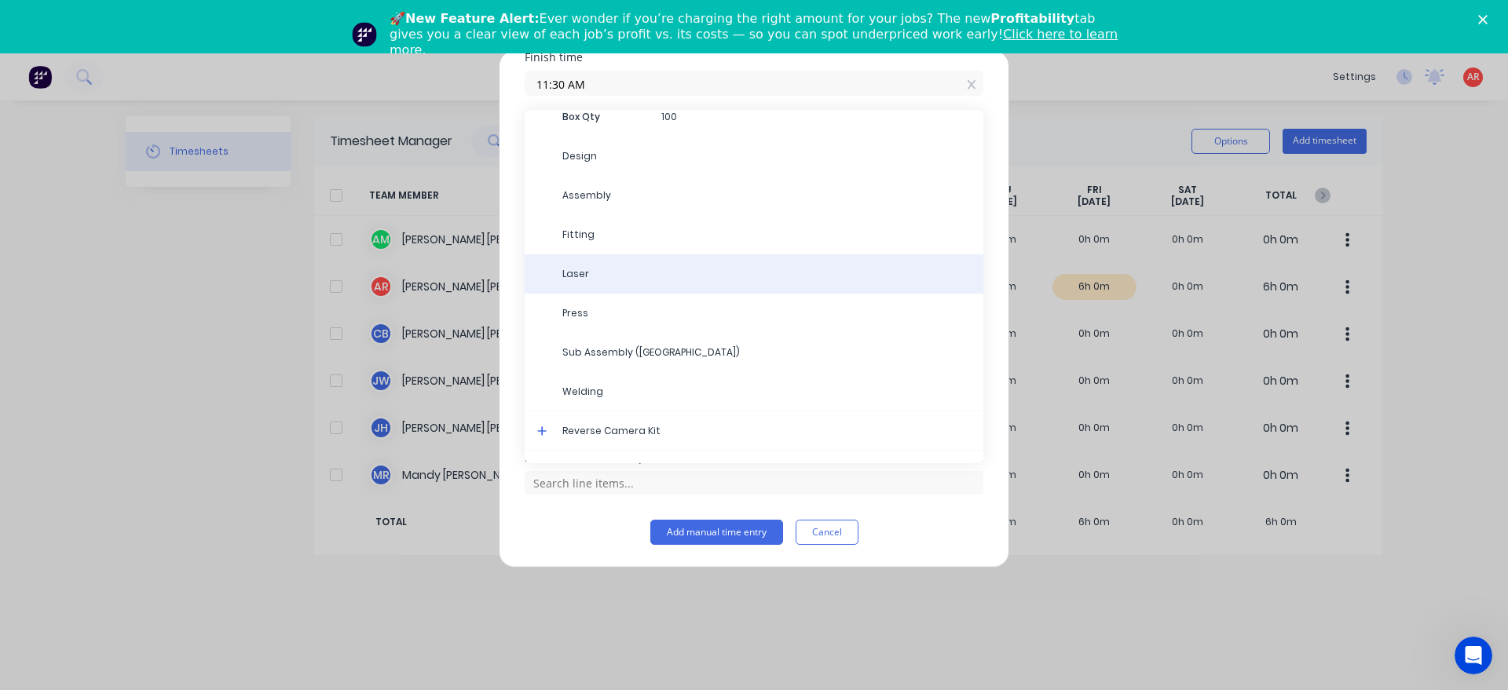
click at [686, 292] on div "Laser" at bounding box center [754, 273] width 459 height 39
click at [601, 282] on div "Laser" at bounding box center [754, 273] width 459 height 39
click at [558, 280] on div "Laser" at bounding box center [754, 273] width 459 height 39
click at [621, 261] on div "Laser" at bounding box center [754, 273] width 459 height 39
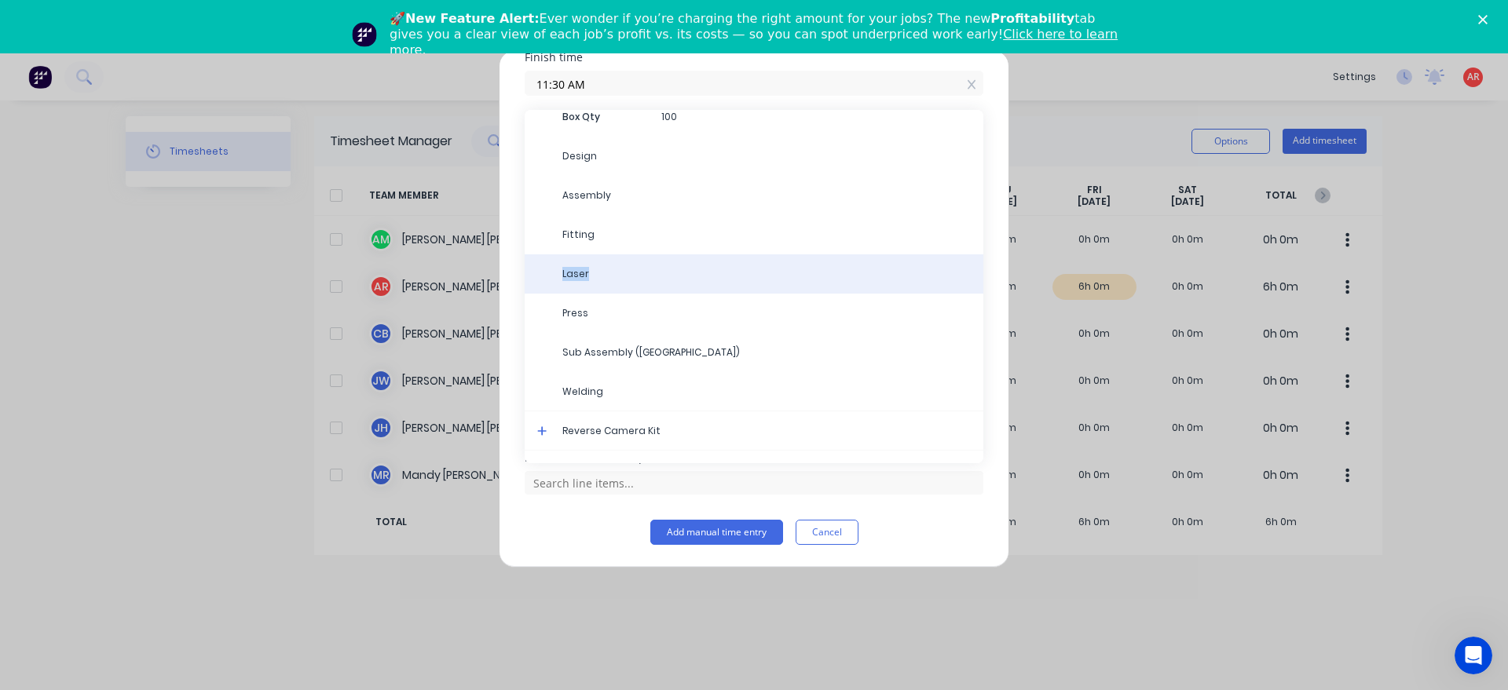
click at [582, 272] on span "Laser" at bounding box center [766, 274] width 408 height 14
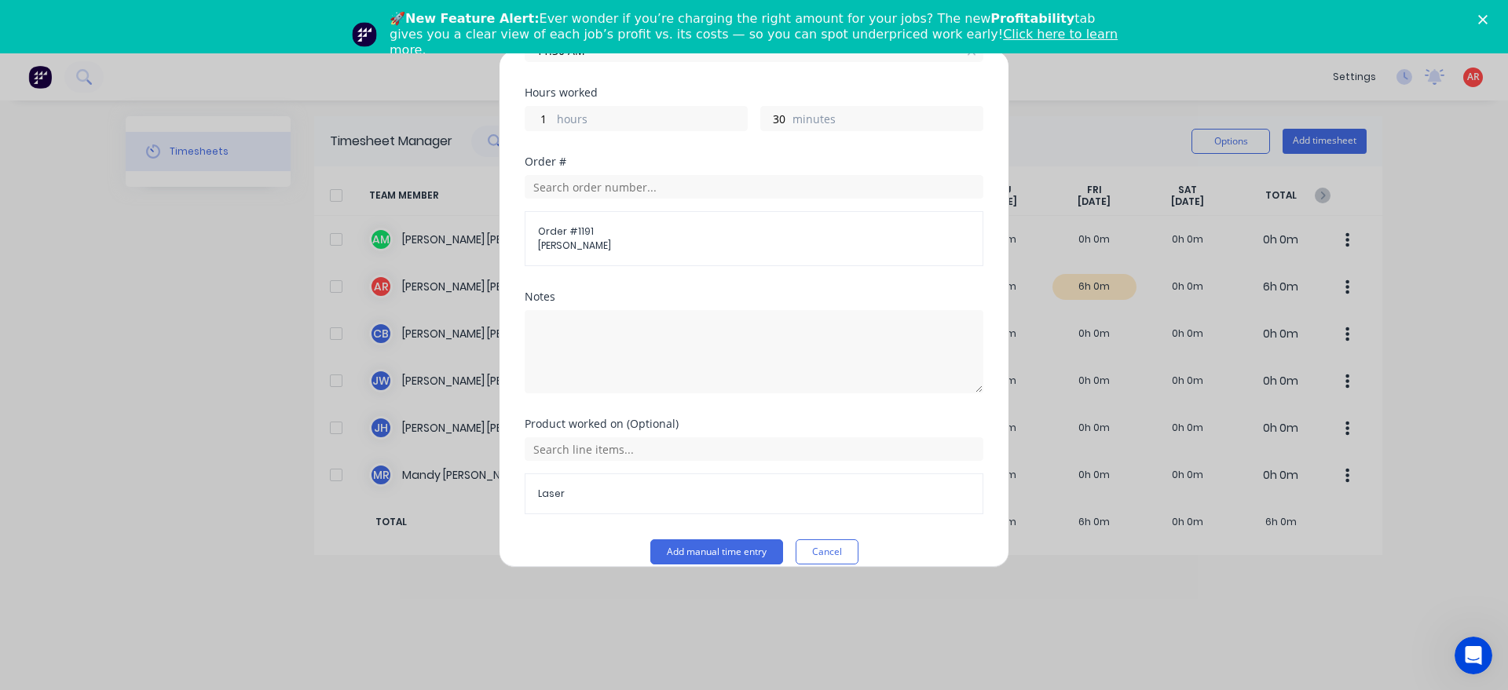
scroll to position [324, 0]
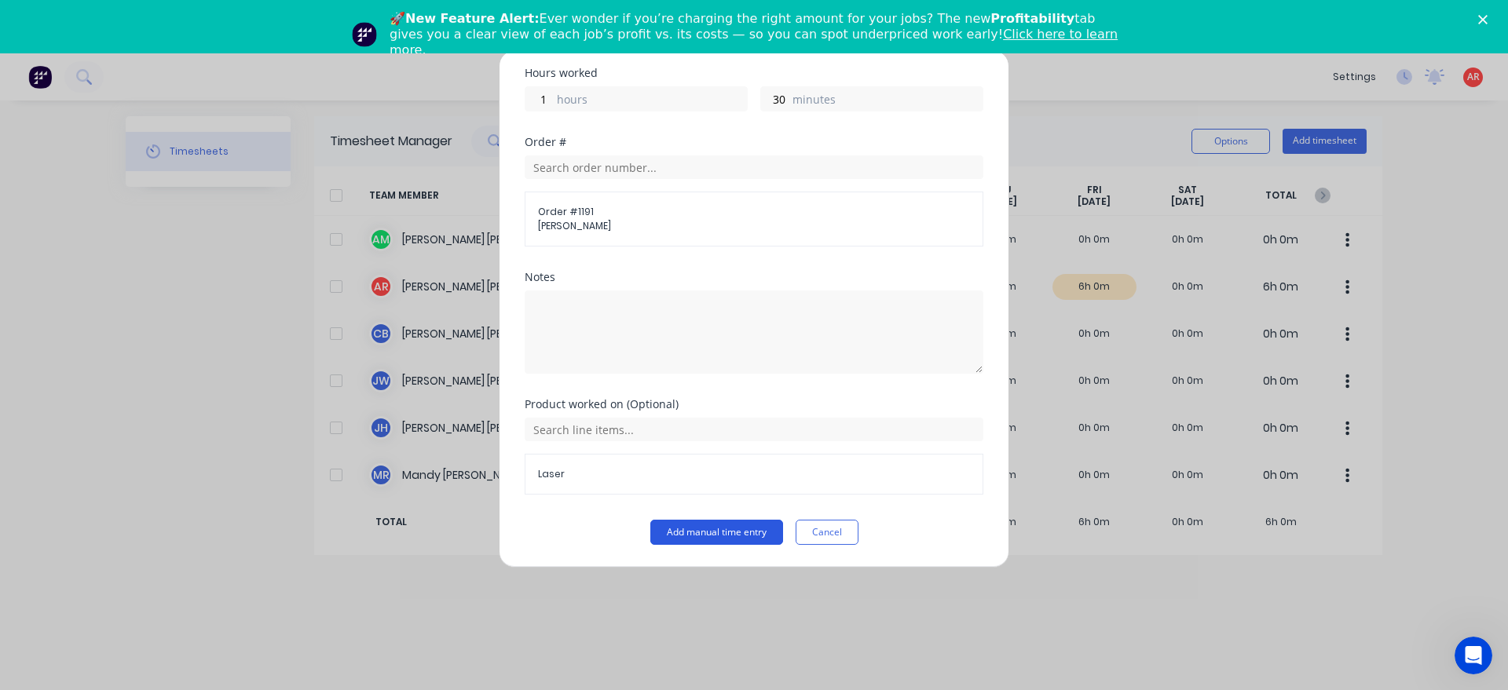
click at [725, 538] on button "Add manual time entry" at bounding box center [716, 532] width 133 height 25
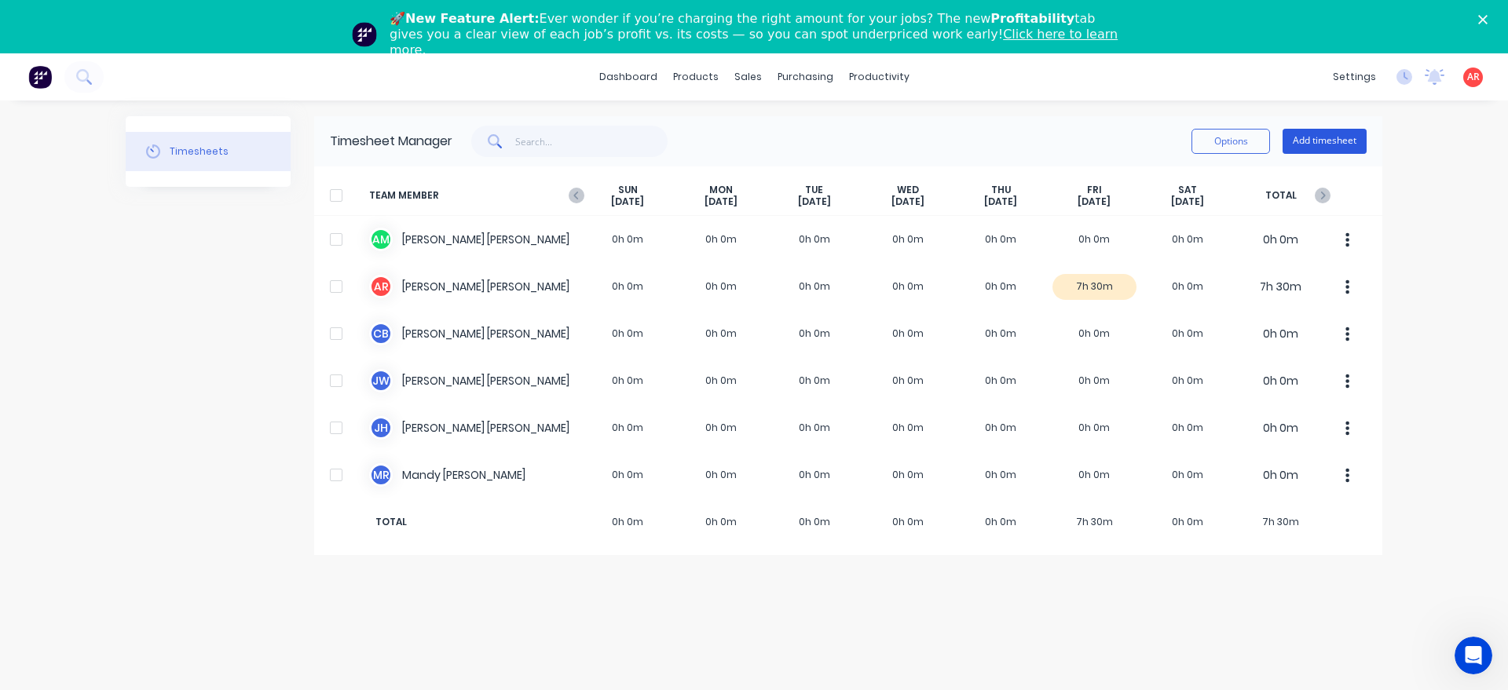
click at [1352, 137] on button "Add timesheet" at bounding box center [1324, 141] width 84 height 25
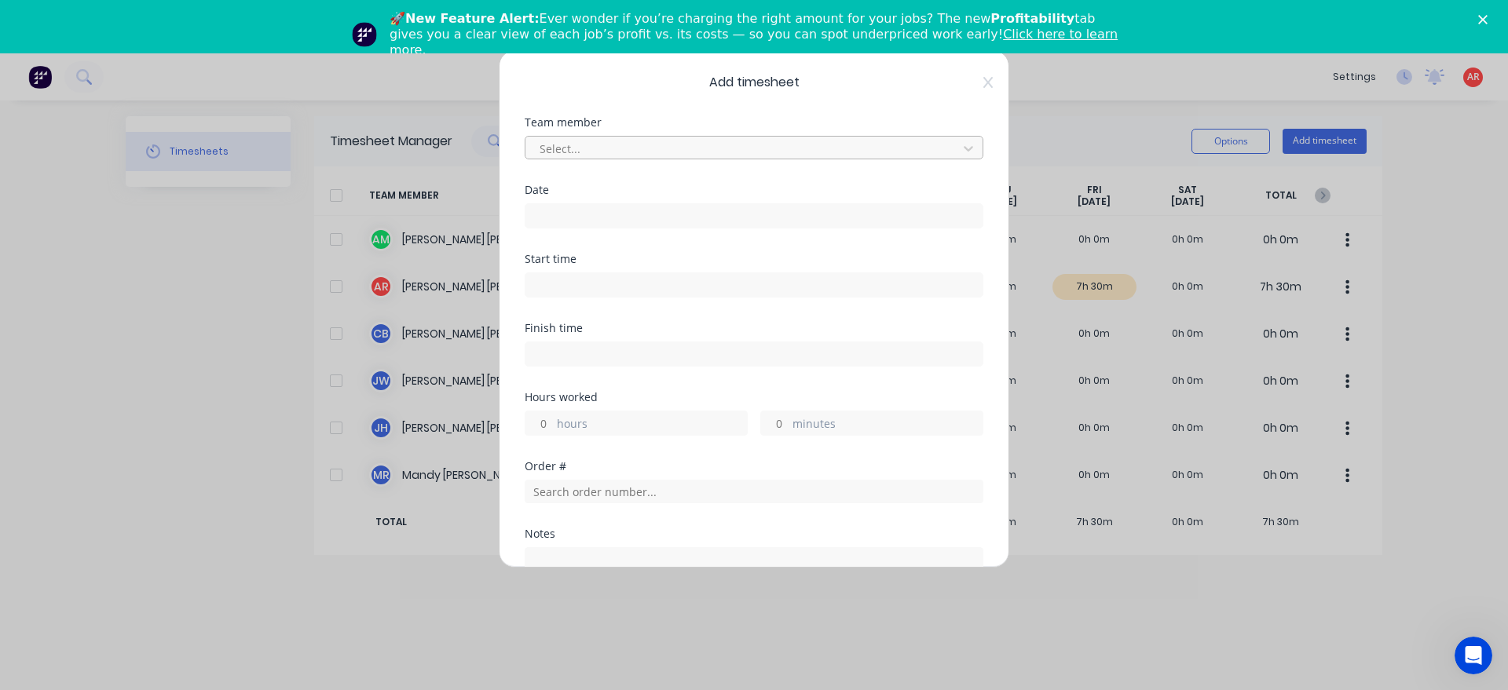
click at [653, 152] on div at bounding box center [743, 149] width 411 height 20
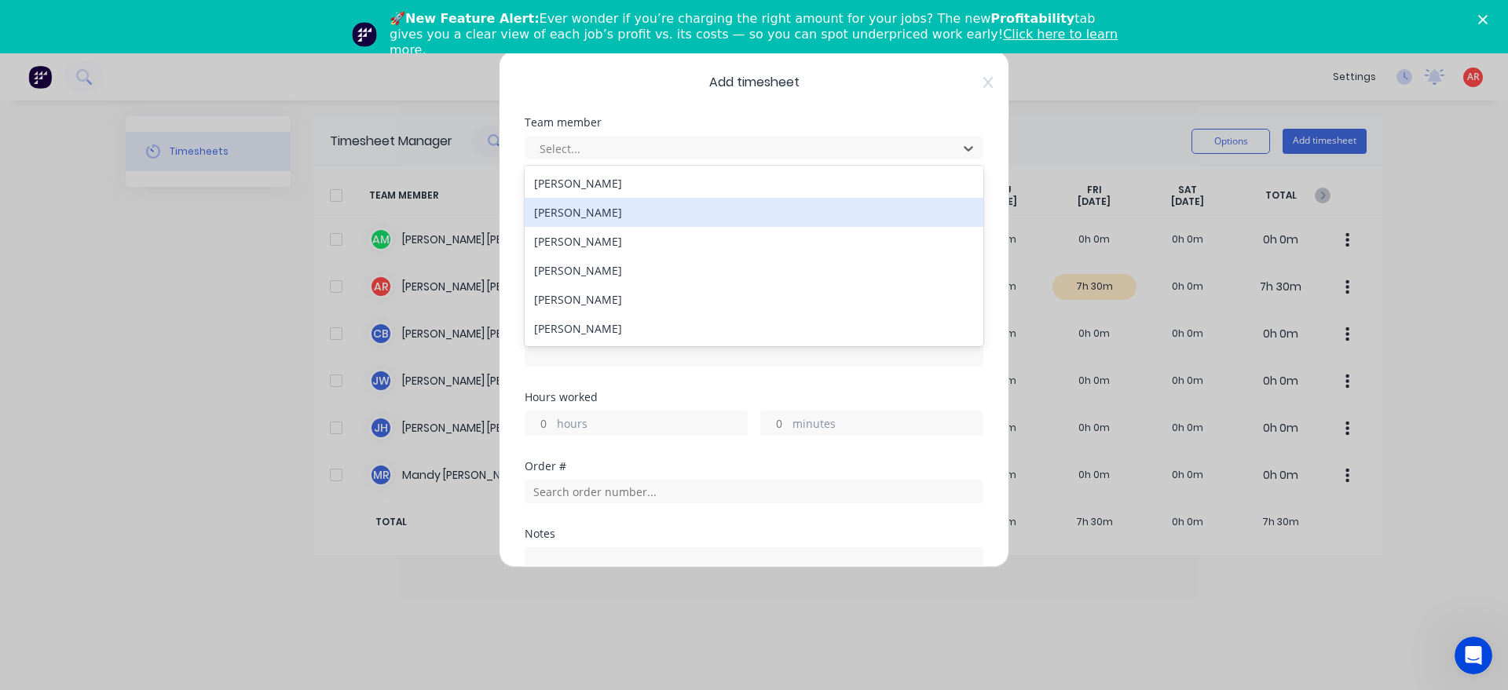
click at [625, 205] on div "[PERSON_NAME]" at bounding box center [754, 212] width 459 height 29
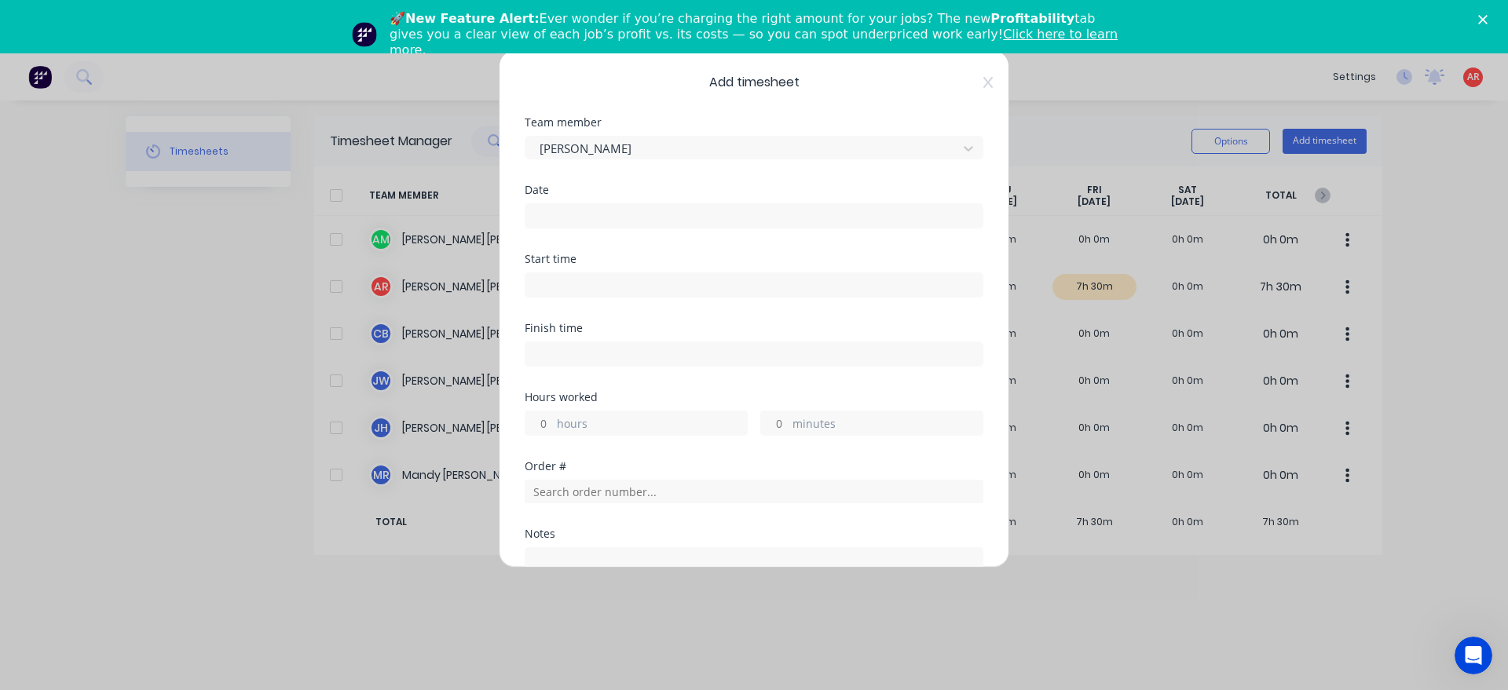
click at [625, 205] on input at bounding box center [753, 216] width 457 height 24
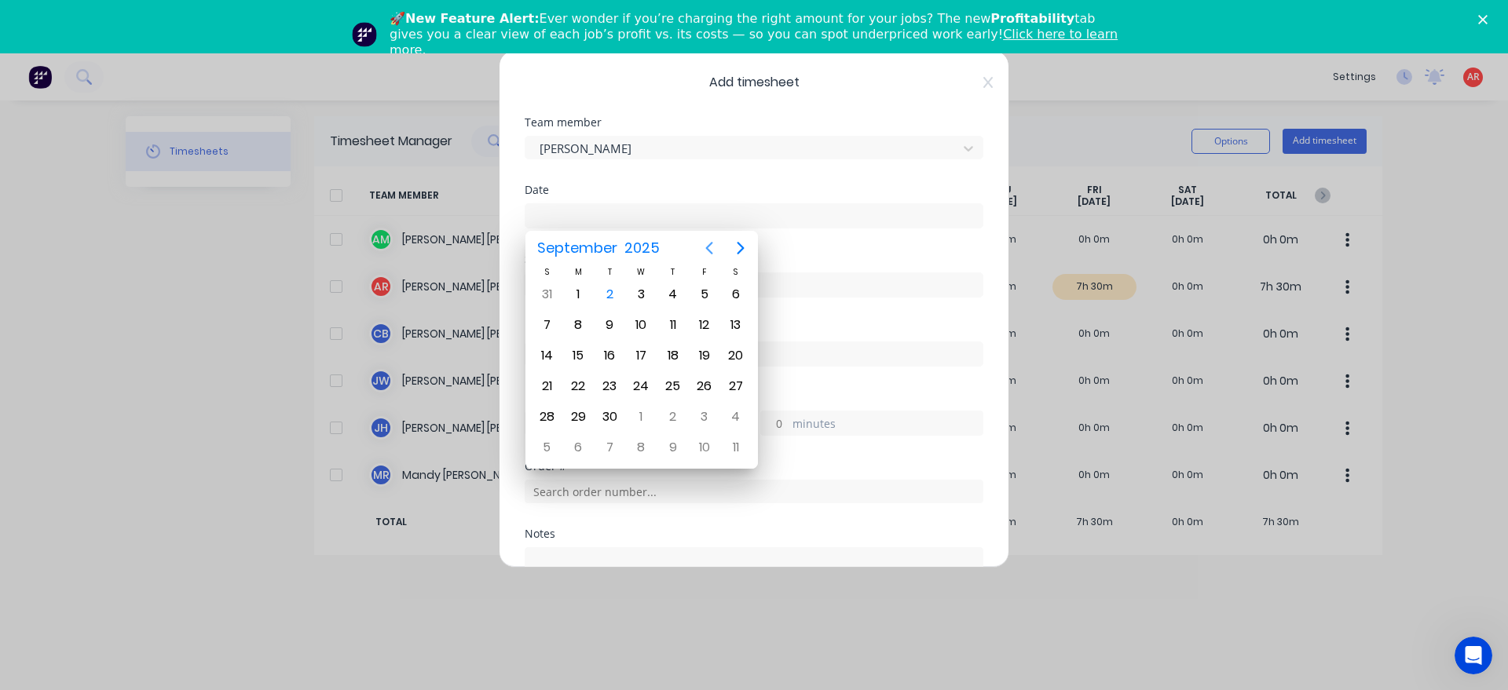
click at [714, 247] on icon "Previous page" at bounding box center [709, 248] width 19 height 19
click at [704, 393] on div "22" at bounding box center [705, 387] width 24 height 24
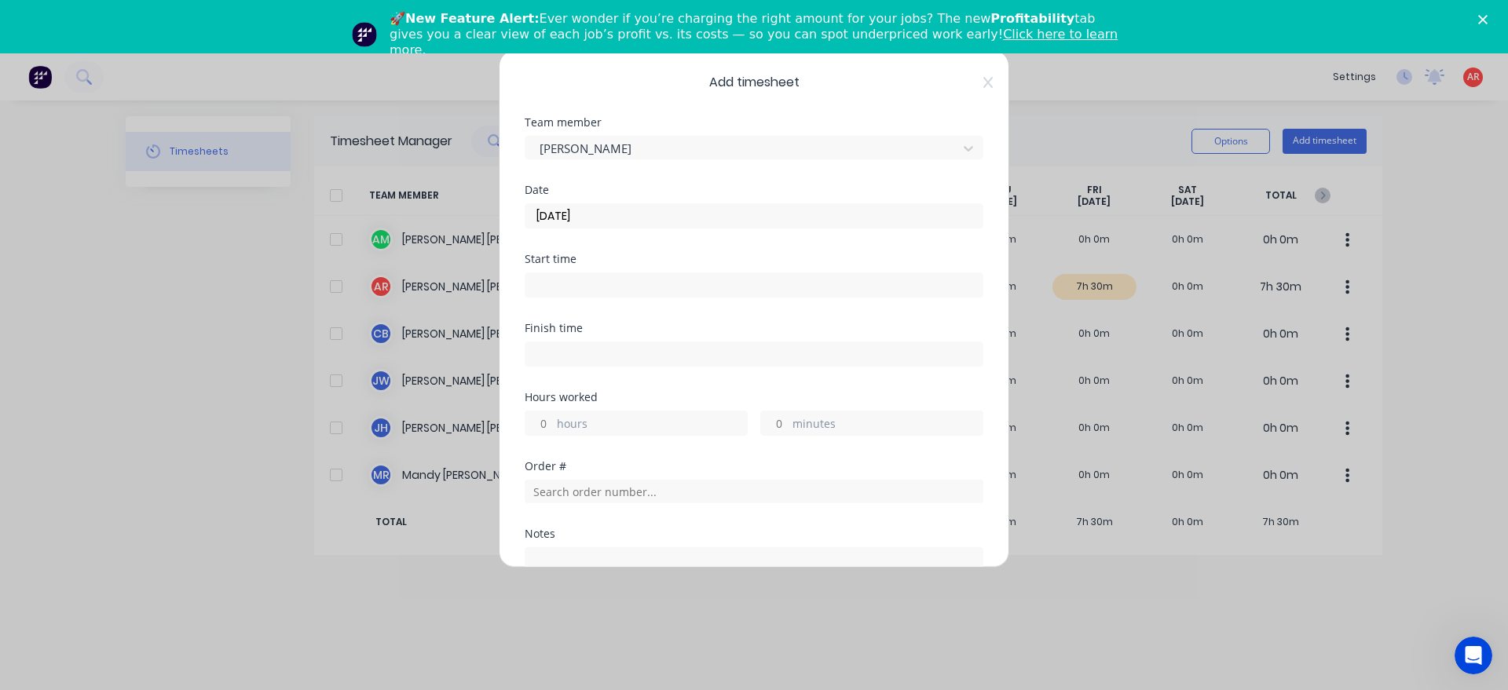
click at [709, 302] on div "Start time" at bounding box center [754, 288] width 459 height 69
click at [689, 279] on input at bounding box center [753, 285] width 457 height 24
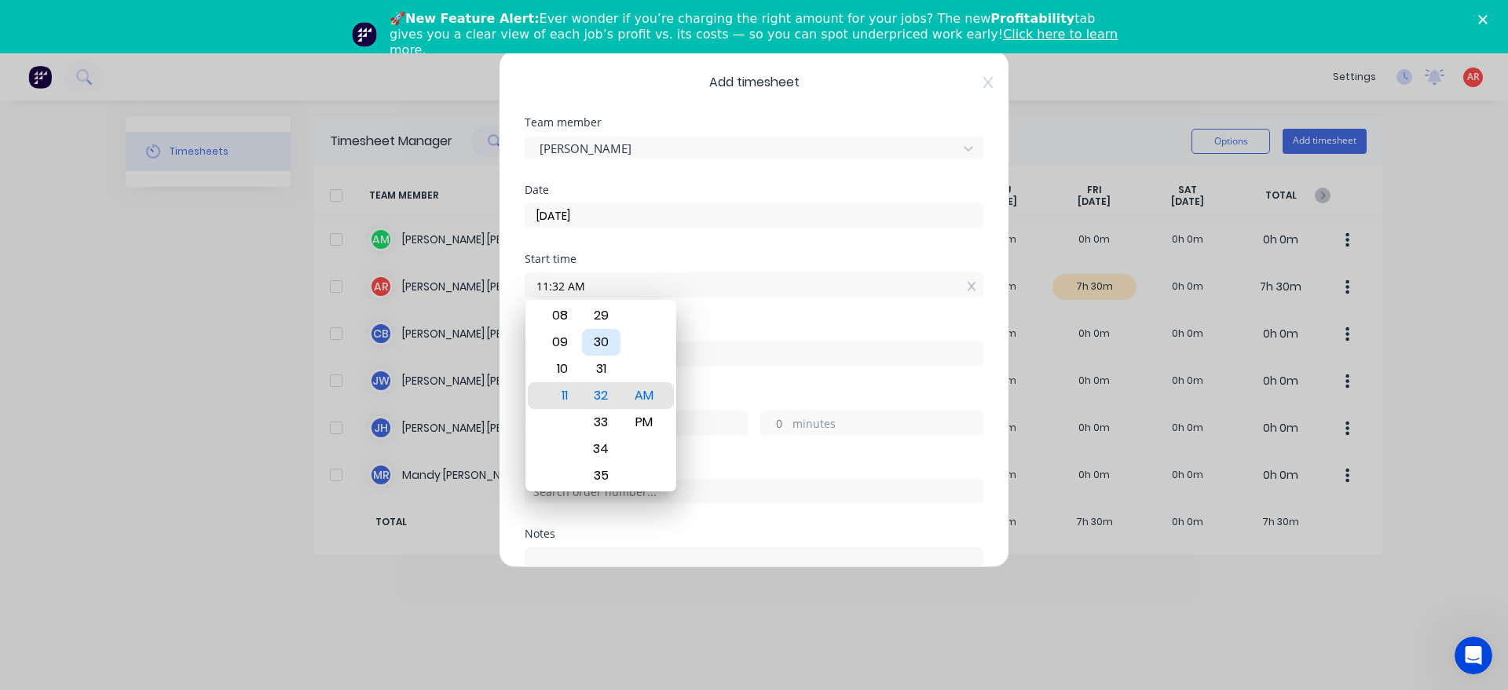
click at [598, 355] on div "30" at bounding box center [601, 342] width 38 height 27
click at [711, 395] on div "Hours worked" at bounding box center [754, 397] width 459 height 11
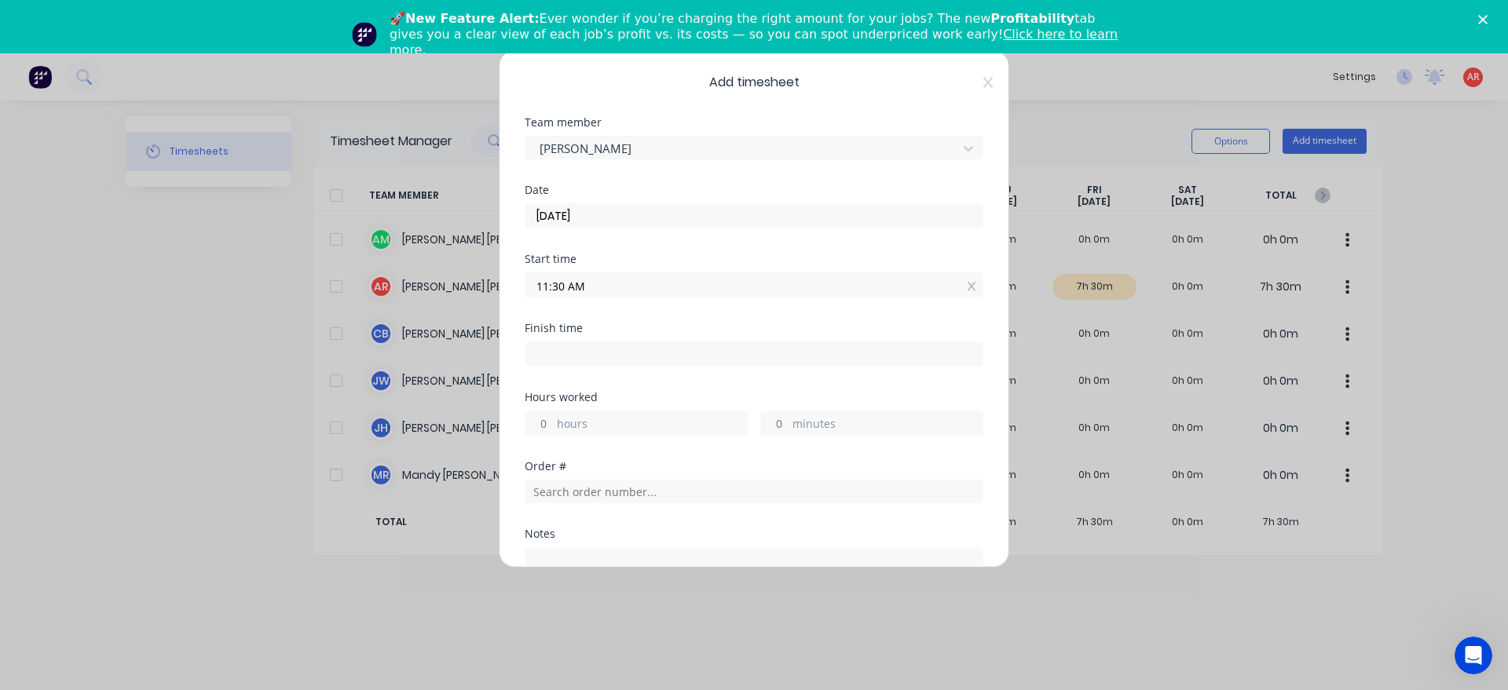
click at [689, 357] on input at bounding box center [753, 354] width 457 height 24
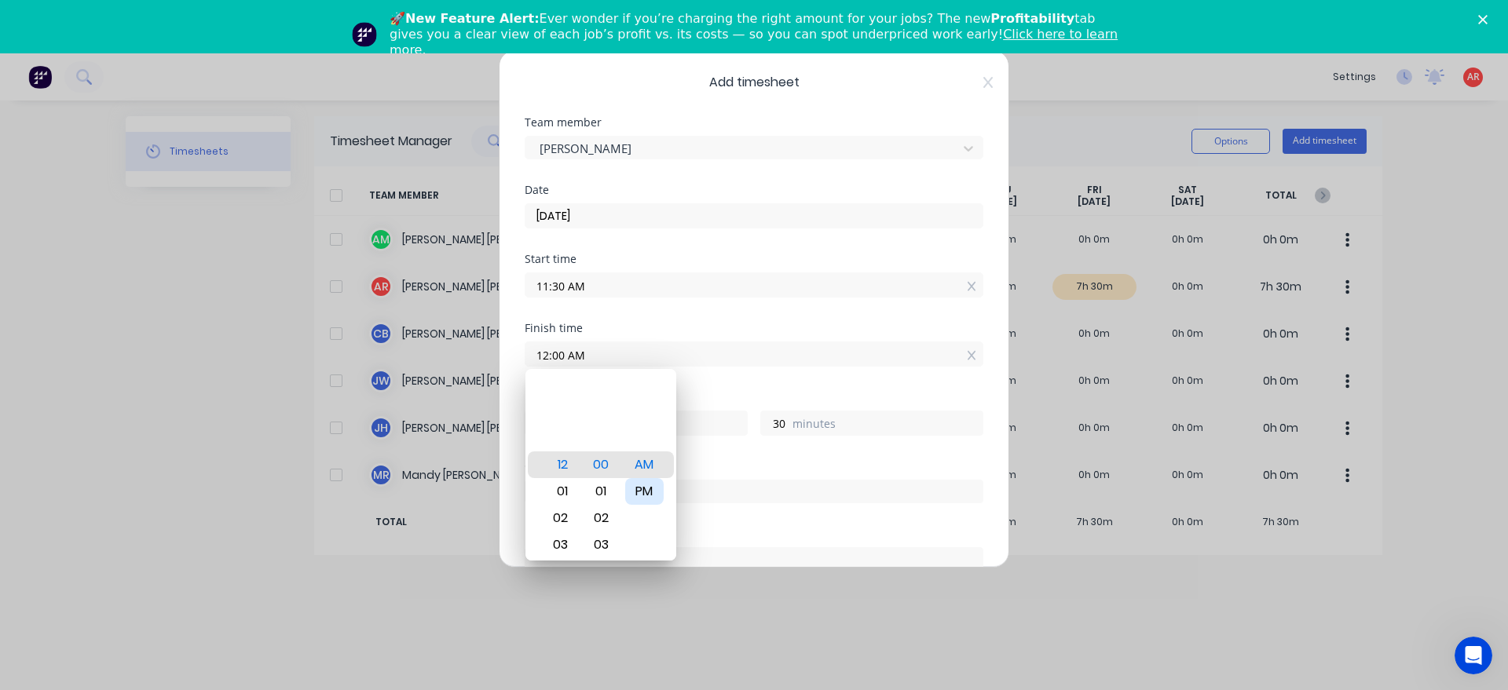
click at [653, 492] on div "PM" at bounding box center [644, 491] width 38 height 27
click at [709, 395] on div "Hours worked" at bounding box center [754, 397] width 459 height 11
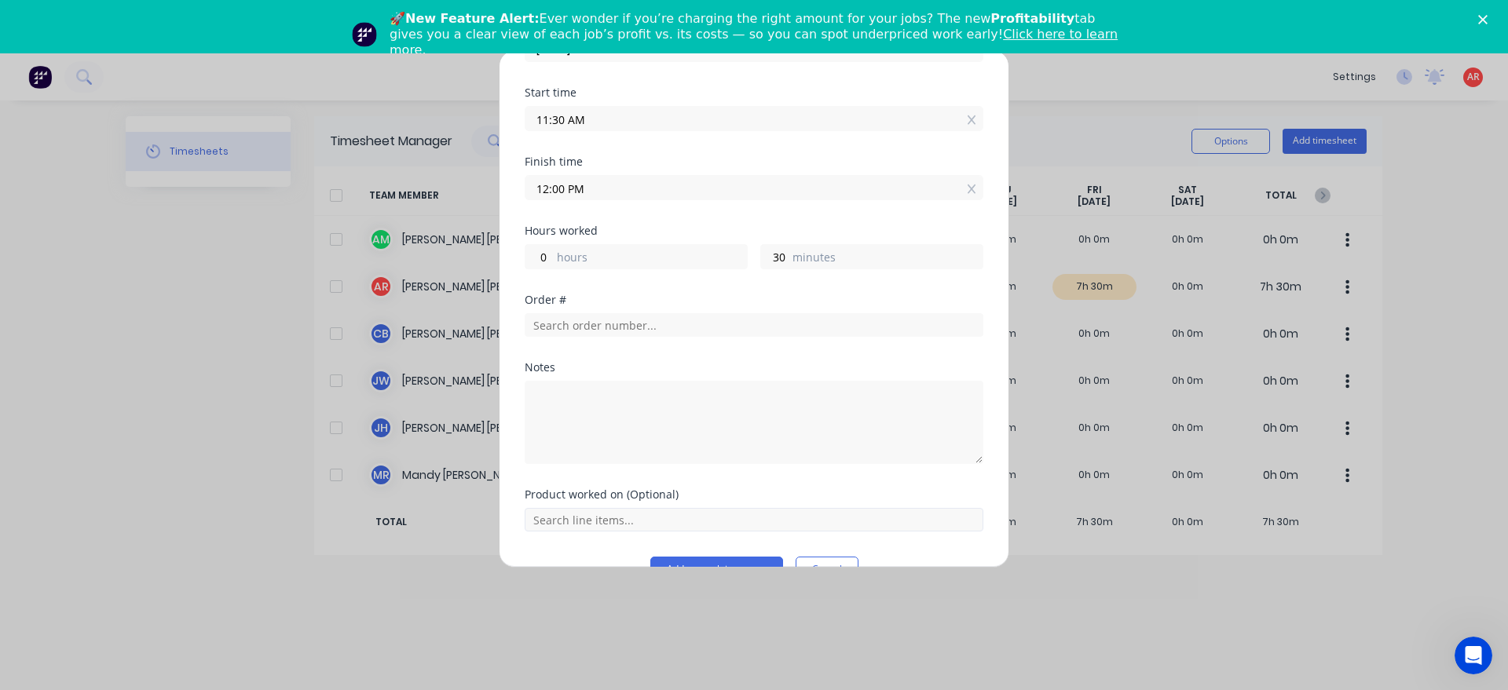
scroll to position [203, 0]
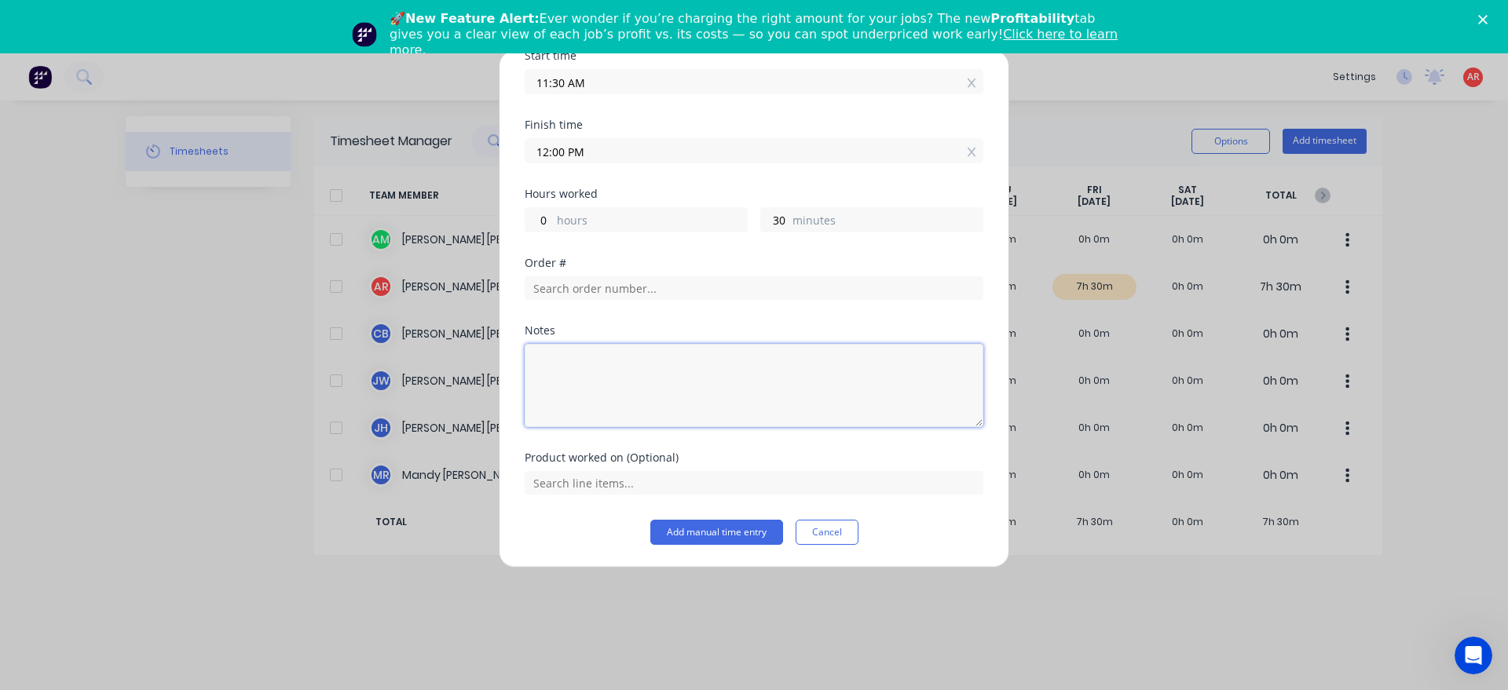
click at [602, 410] on textarea at bounding box center [754, 385] width 459 height 83
click at [731, 538] on button "Add manual time entry" at bounding box center [716, 532] width 133 height 25
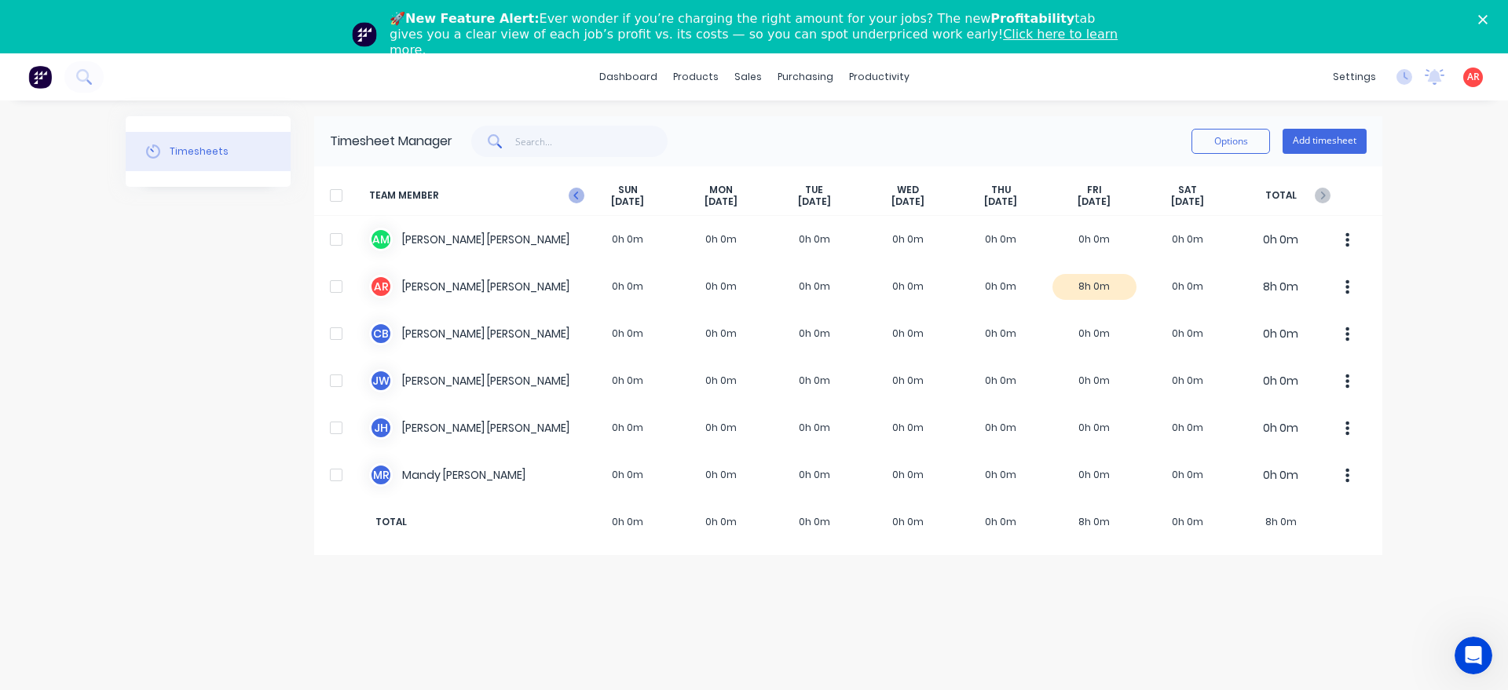
click at [572, 192] on icon "button" at bounding box center [577, 196] width 16 height 16
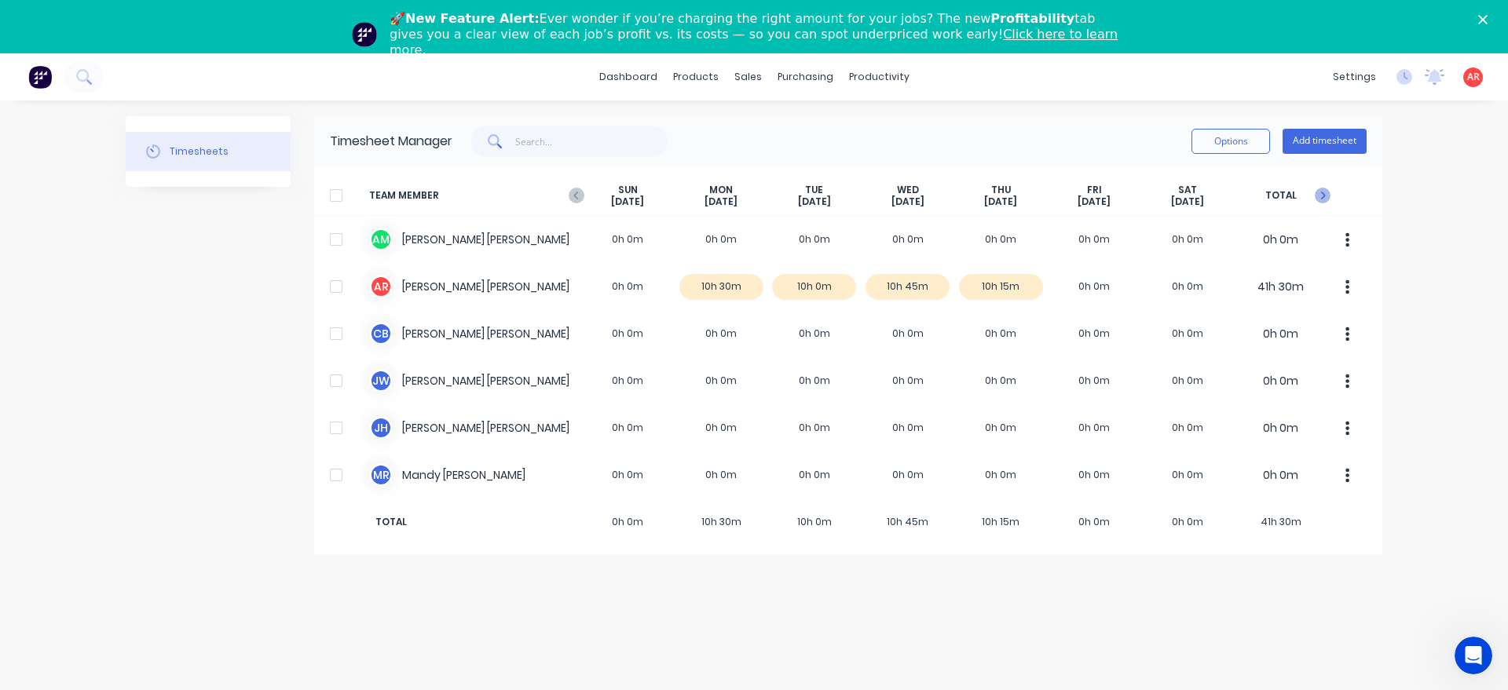
click at [1320, 192] on icon "button" at bounding box center [1323, 196] width 16 height 16
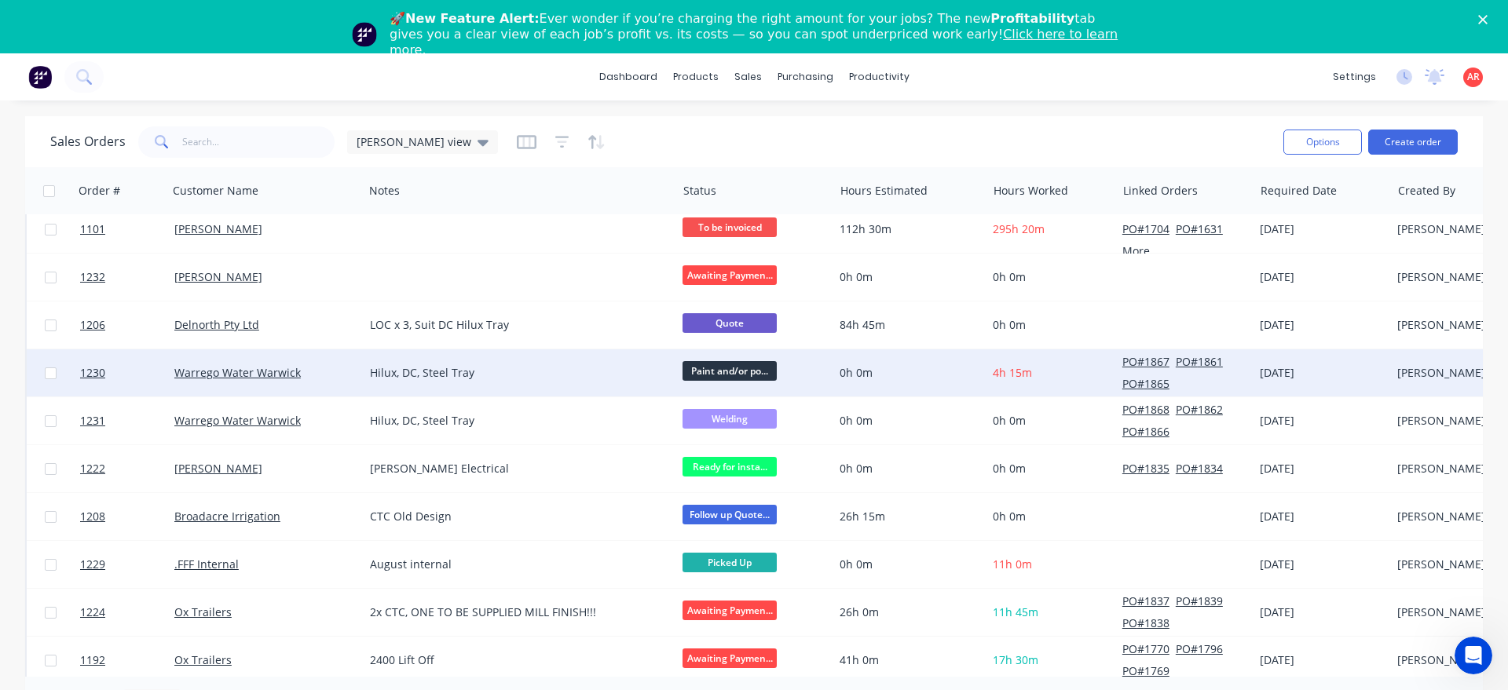
scroll to position [806, 0]
